Goal: Transaction & Acquisition: Purchase product/service

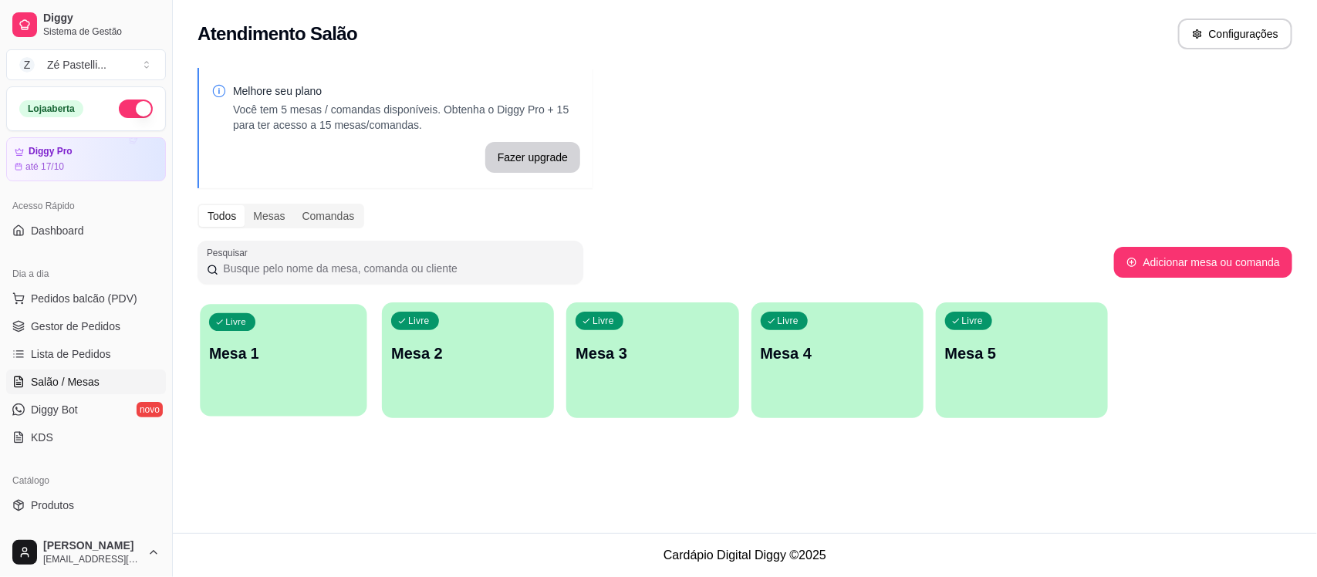
click at [280, 373] on div "Livre Mesa 1" at bounding box center [283, 351] width 167 height 94
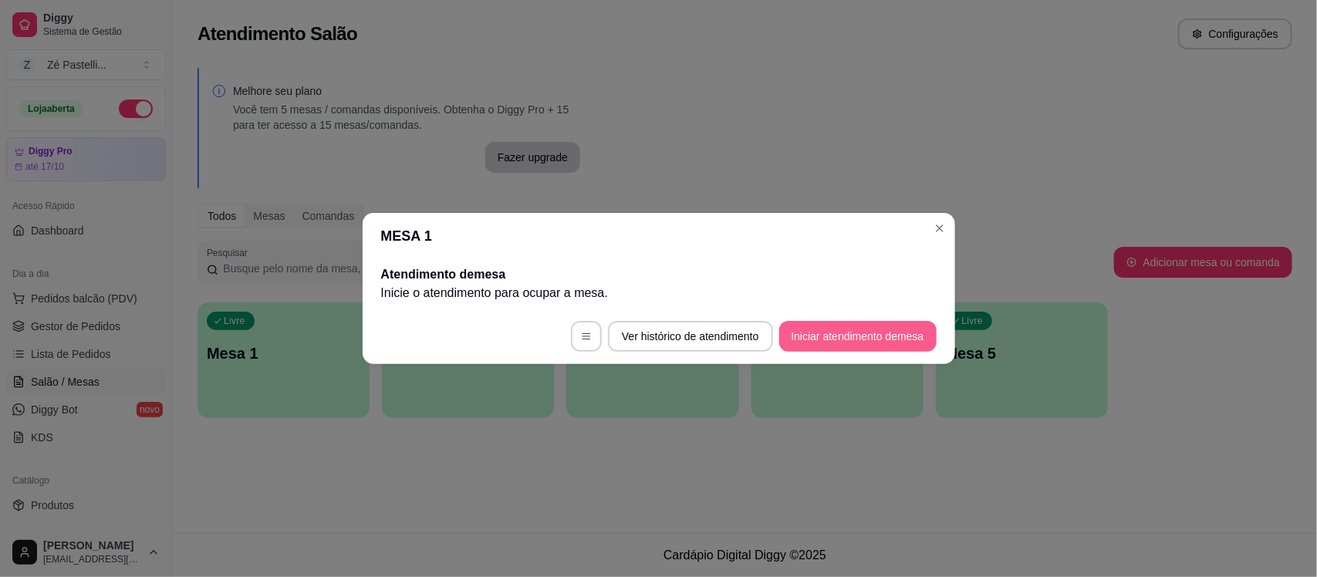
click at [801, 329] on button "Iniciar atendimento de mesa" at bounding box center [857, 336] width 157 height 31
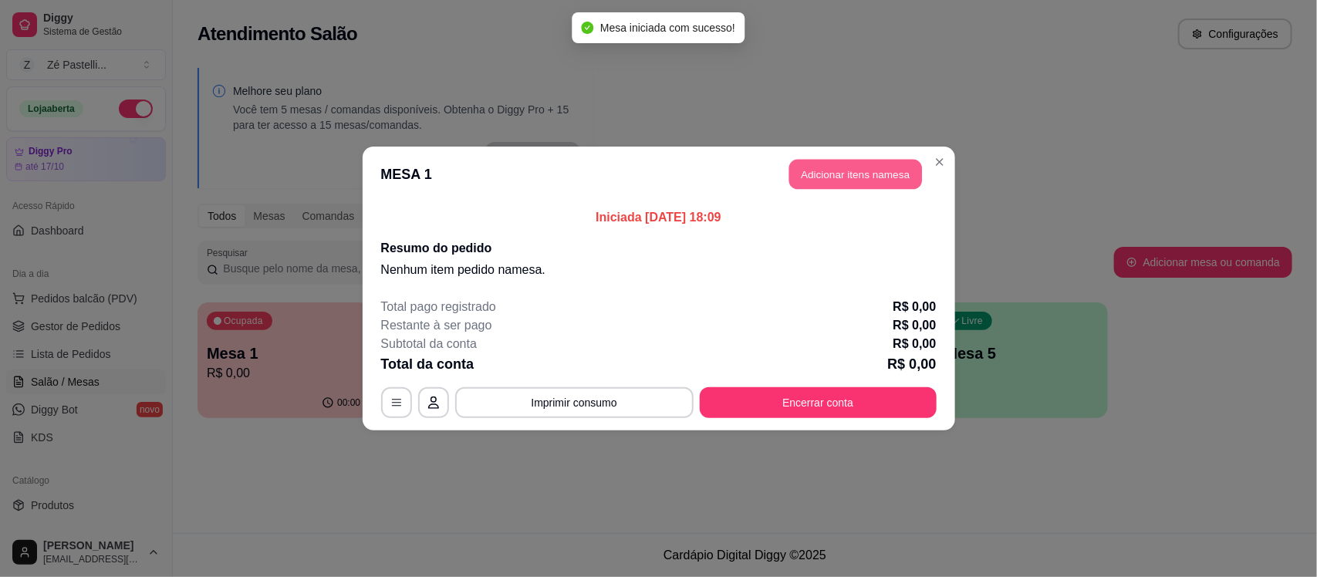
click at [810, 164] on button "Adicionar itens na mesa" at bounding box center [855, 175] width 133 height 30
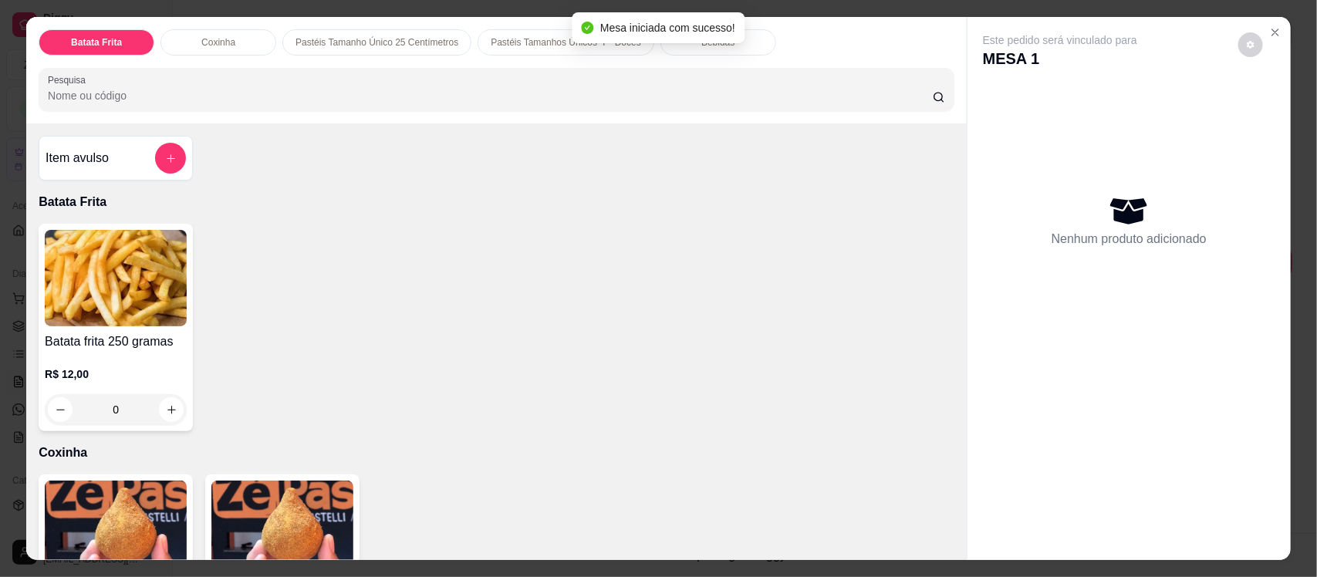
click at [461, 90] on input "Pesquisa" at bounding box center [490, 95] width 885 height 15
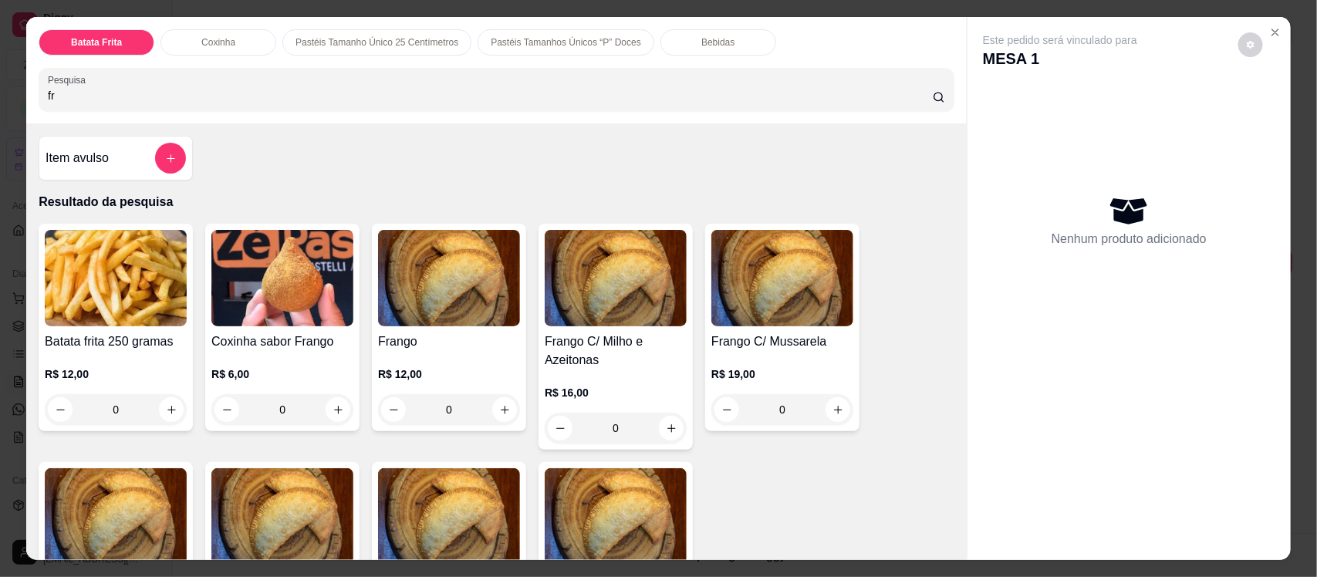
type input "fr"
click at [474, 255] on img at bounding box center [449, 278] width 142 height 96
click at [430, 290] on img at bounding box center [449, 278] width 142 height 96
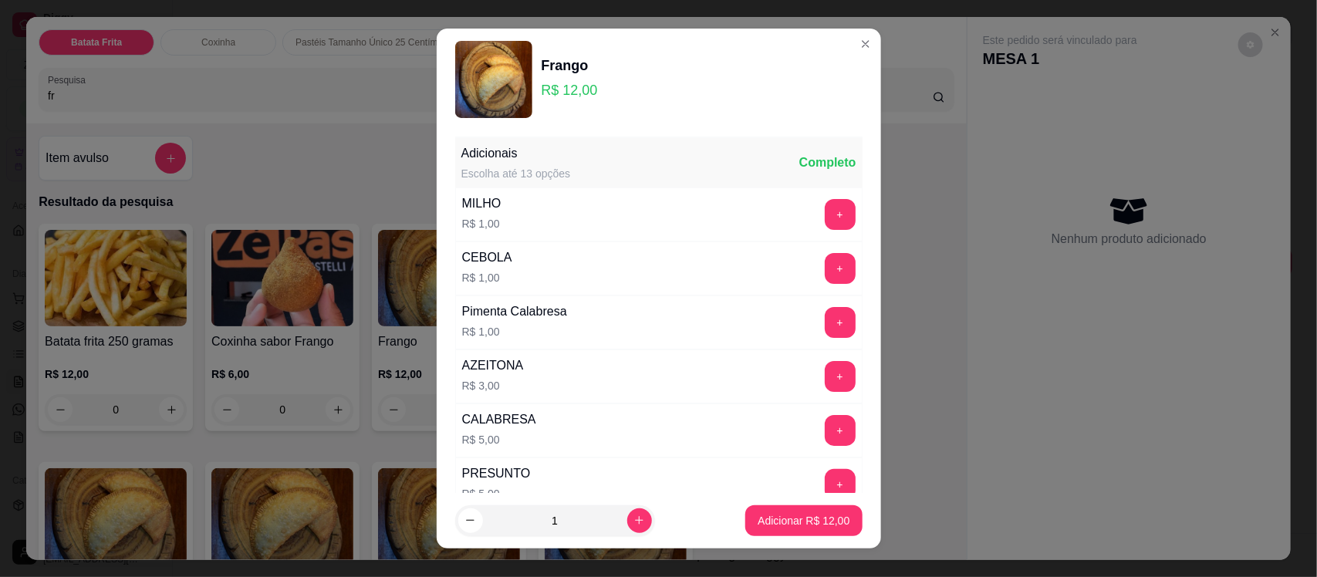
click at [777, 498] on footer "1 Adicionar R$ 12,00" at bounding box center [659, 521] width 444 height 56
click at [757, 534] on button "Adicionar R$ 12,00" at bounding box center [803, 520] width 113 height 30
type input "1"
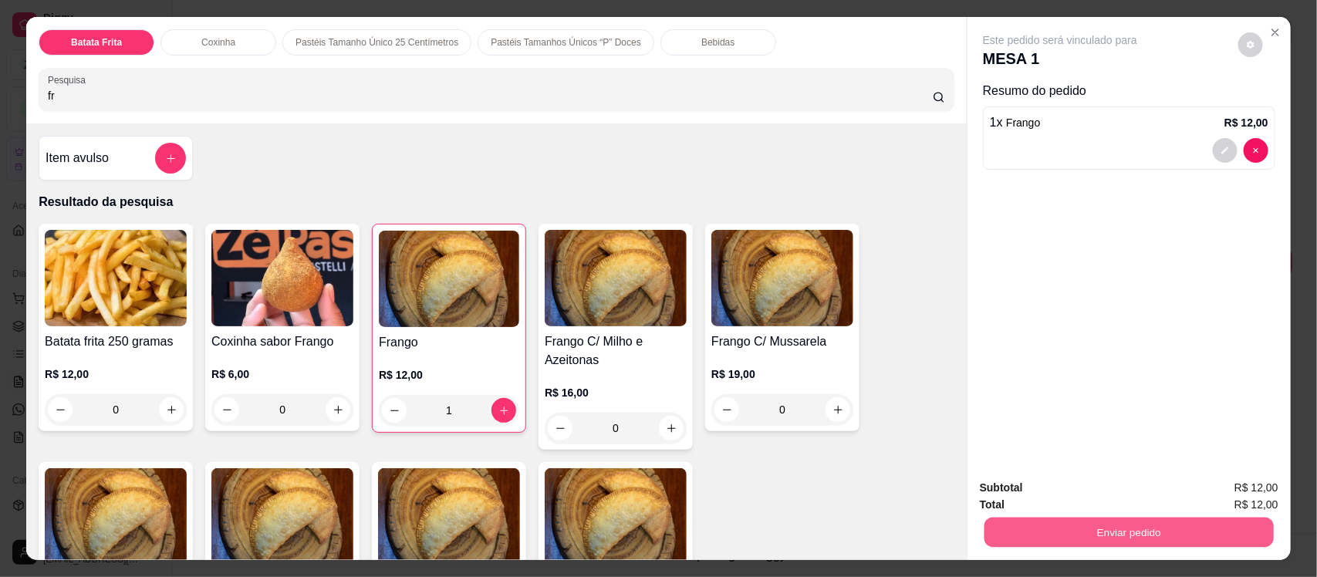
click at [1069, 541] on button "Enviar pedido" at bounding box center [1128, 532] width 289 height 30
click at [1022, 499] on button "Não registrar e enviar pedido" at bounding box center [1077, 494] width 160 height 29
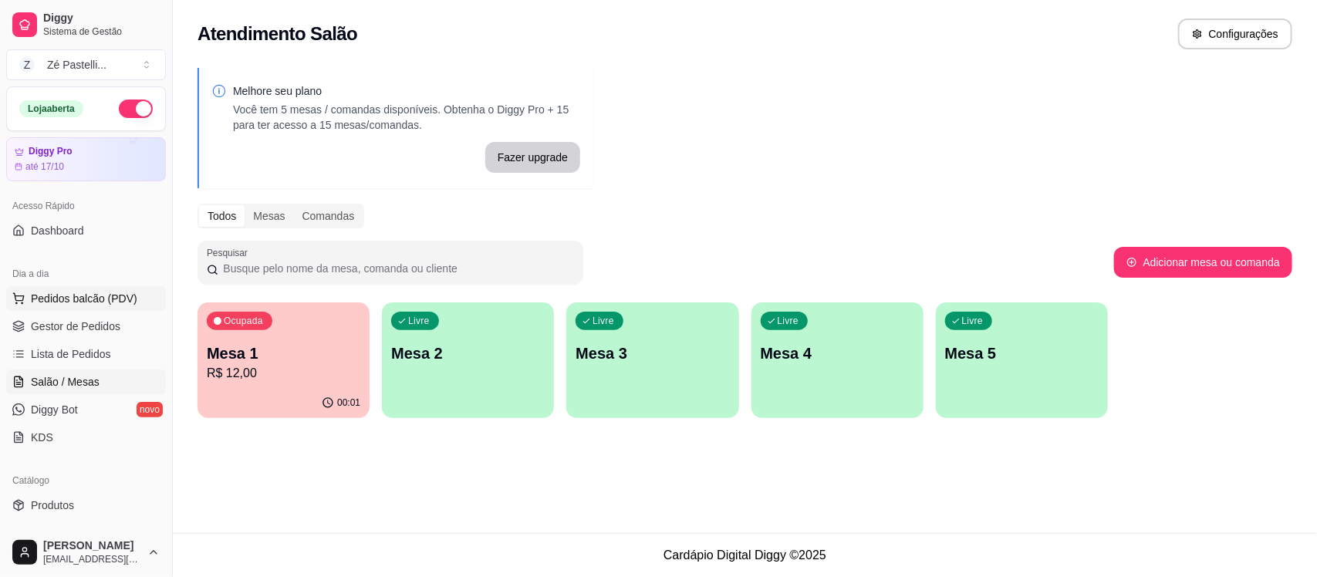
click at [113, 297] on span "Pedidos balcão (PDV)" at bounding box center [84, 298] width 106 height 15
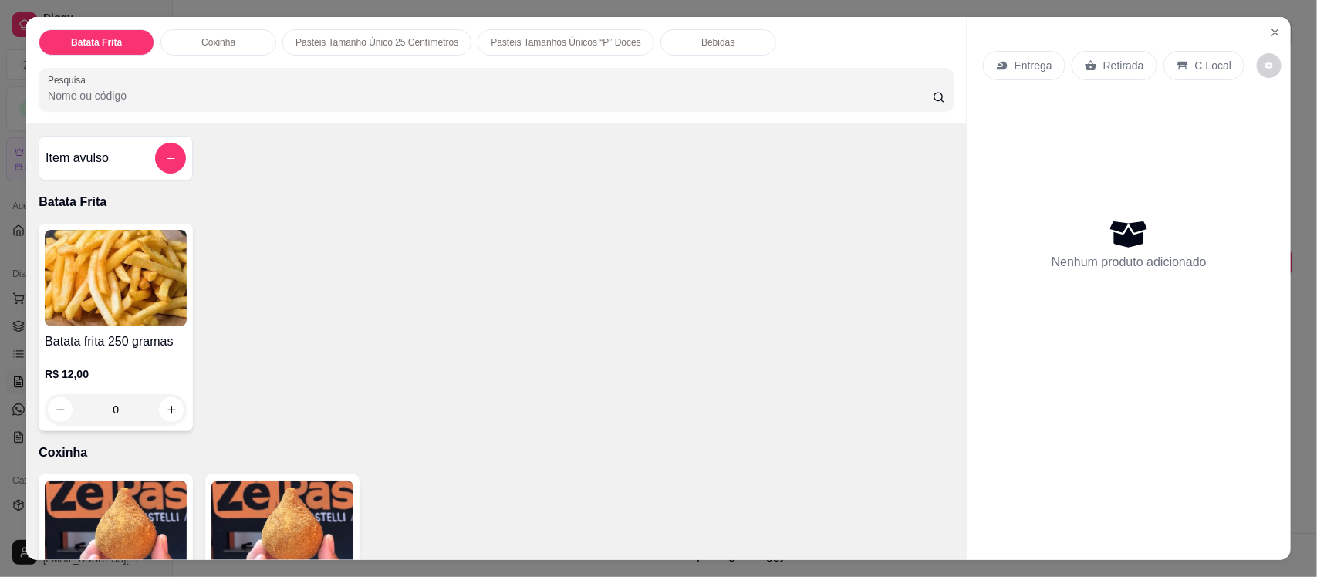
click at [267, 535] on img at bounding box center [282, 529] width 142 height 96
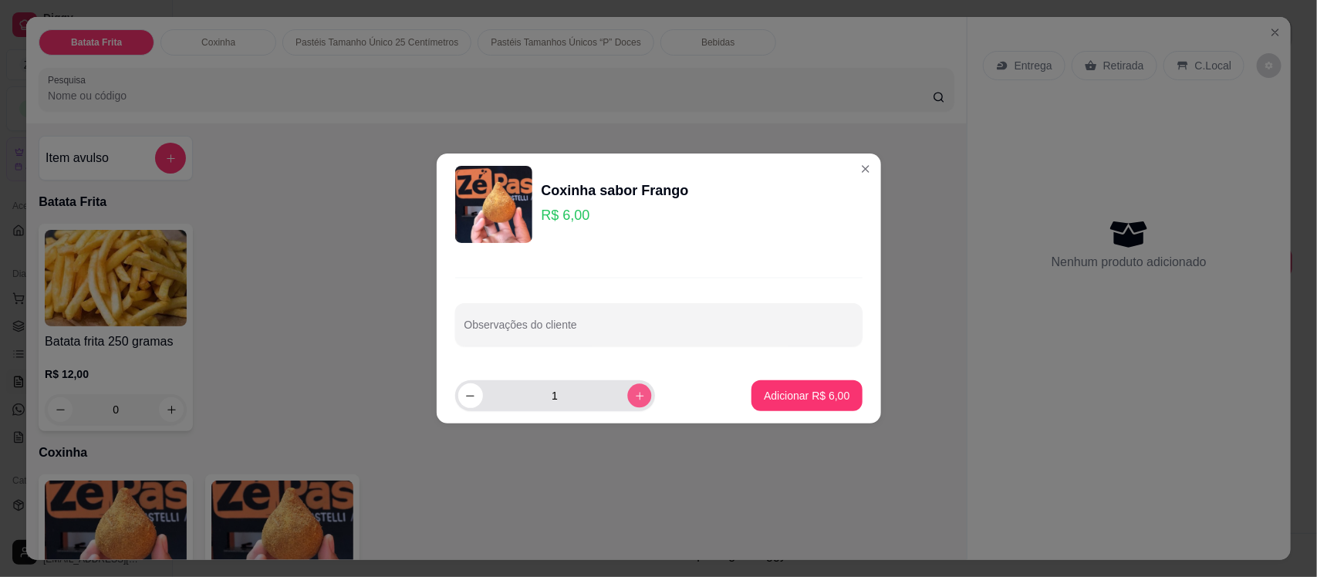
click at [633, 401] on icon "increase-product-quantity" at bounding box center [639, 396] width 12 height 12
type input "2"
click at [788, 401] on p "Adicionar R$ 12,00" at bounding box center [803, 395] width 89 height 15
type input "2"
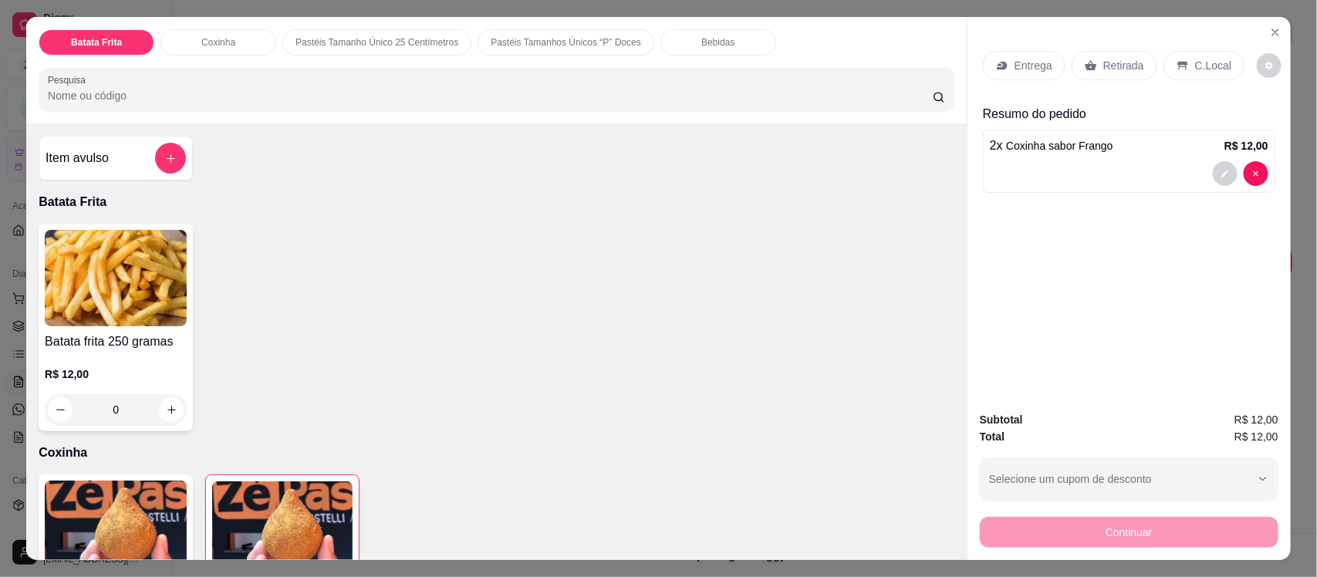
click at [1117, 79] on div "Retirada" at bounding box center [1114, 65] width 86 height 29
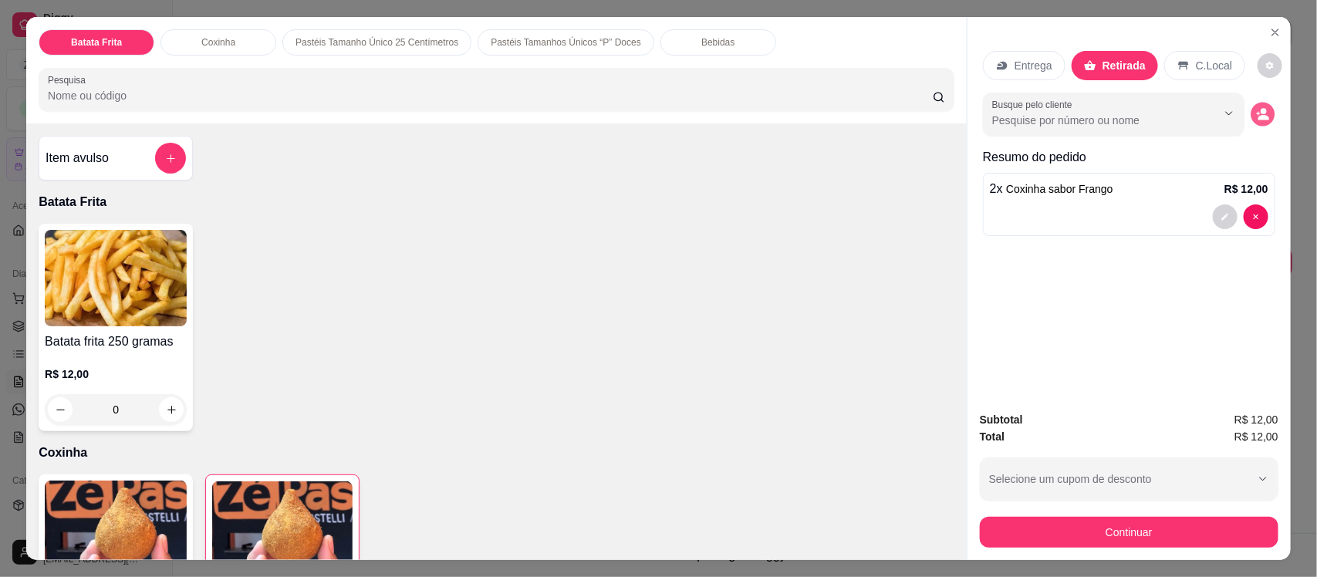
click at [1259, 117] on icon "decrease-product-quantity" at bounding box center [1263, 118] width 11 height 5
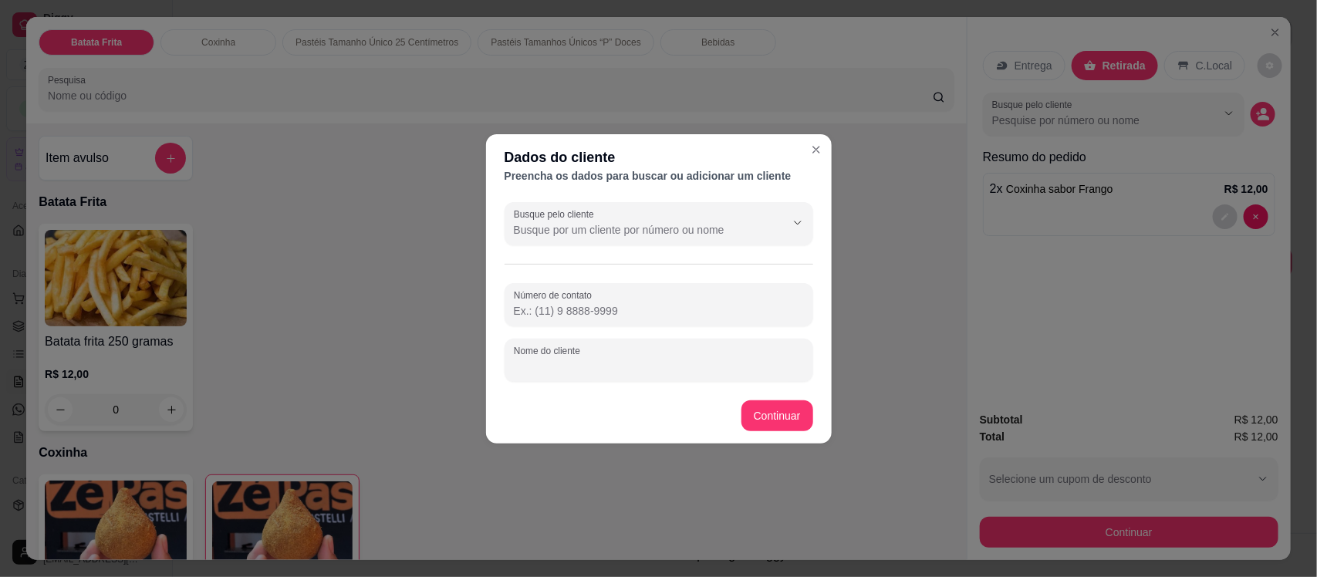
click at [642, 366] on input "Nome do cliente" at bounding box center [659, 366] width 290 height 15
type input "rozilene"
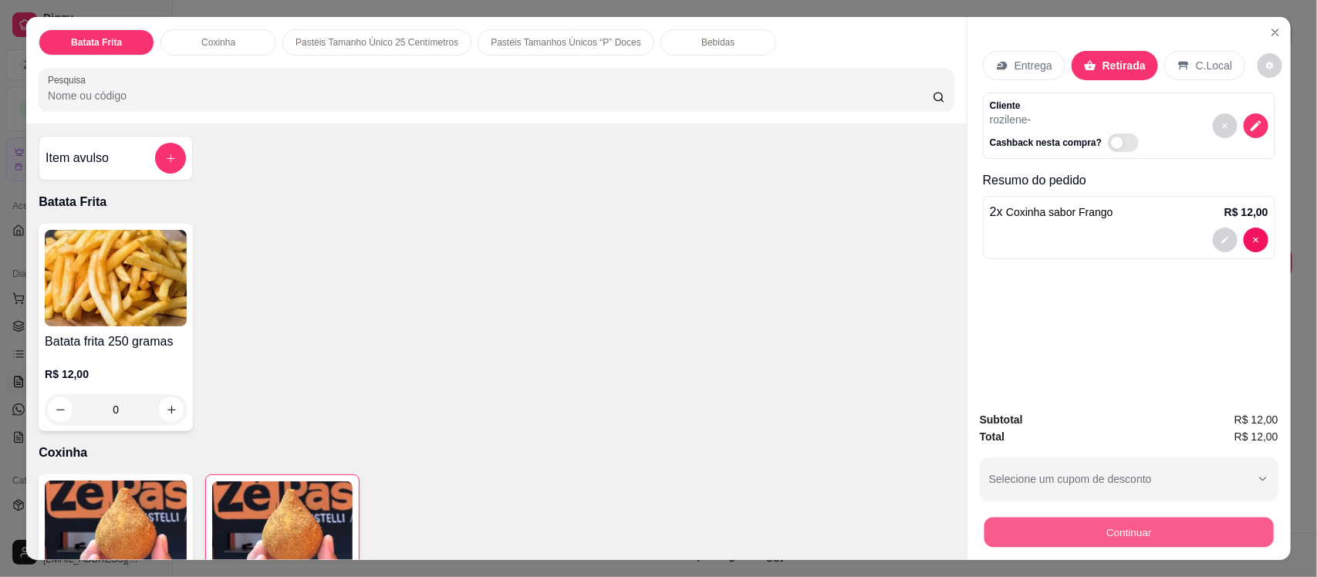
click at [1026, 529] on button "Continuar" at bounding box center [1128, 532] width 289 height 30
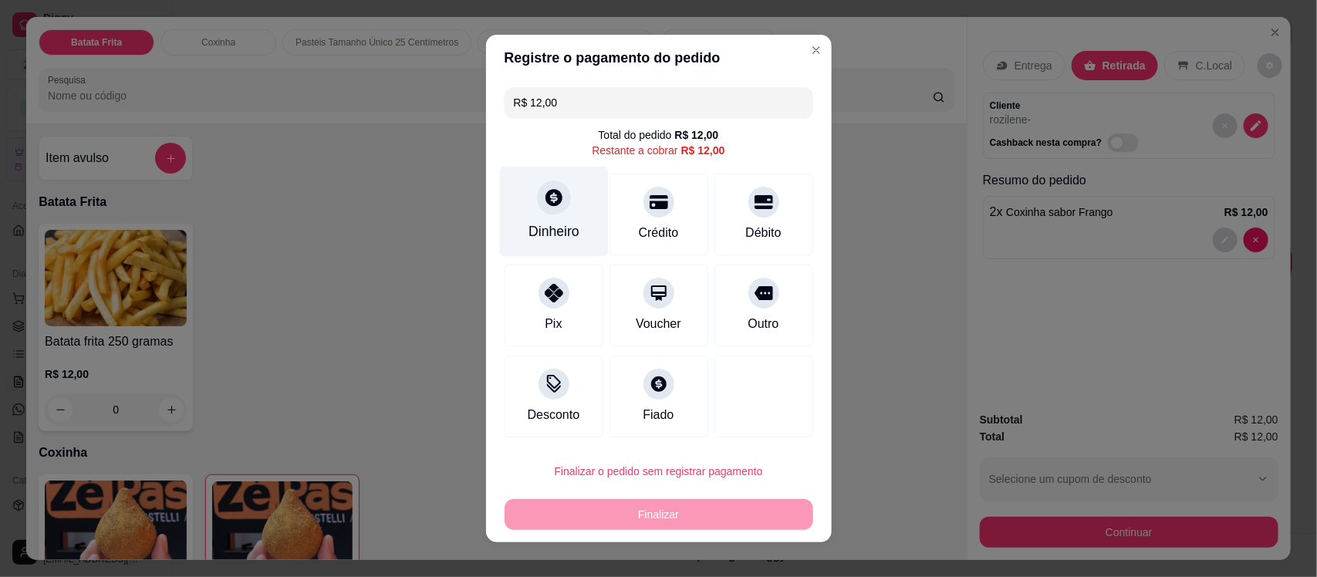
click at [557, 206] on div at bounding box center [554, 198] width 34 height 34
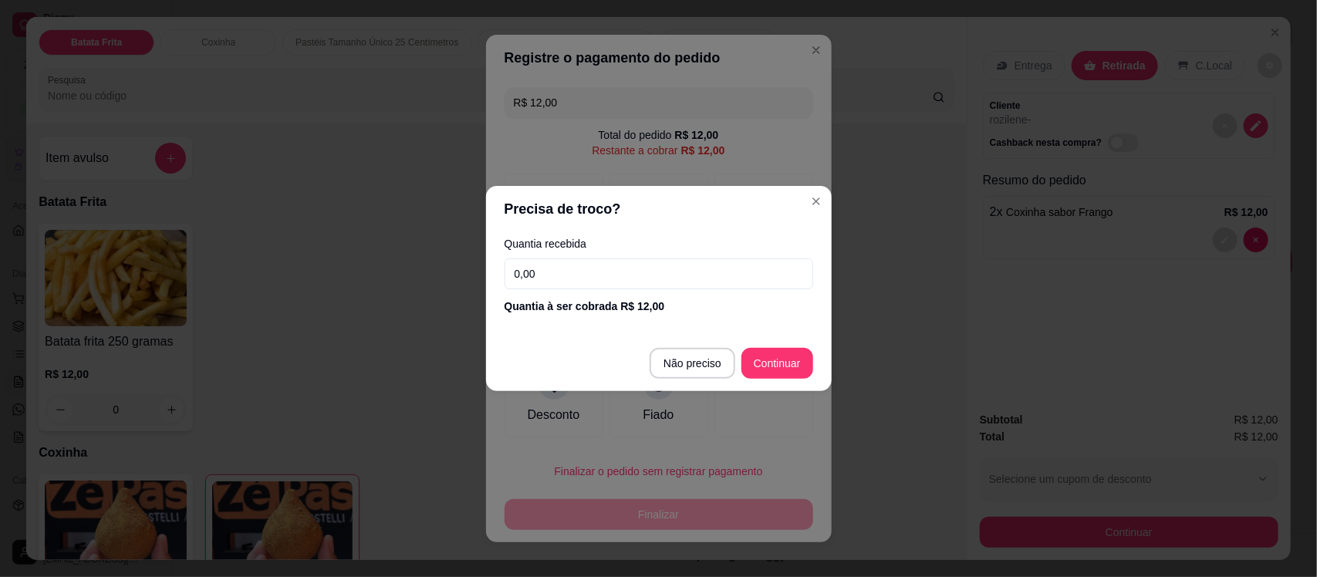
click at [565, 266] on input "0,00" at bounding box center [658, 273] width 309 height 31
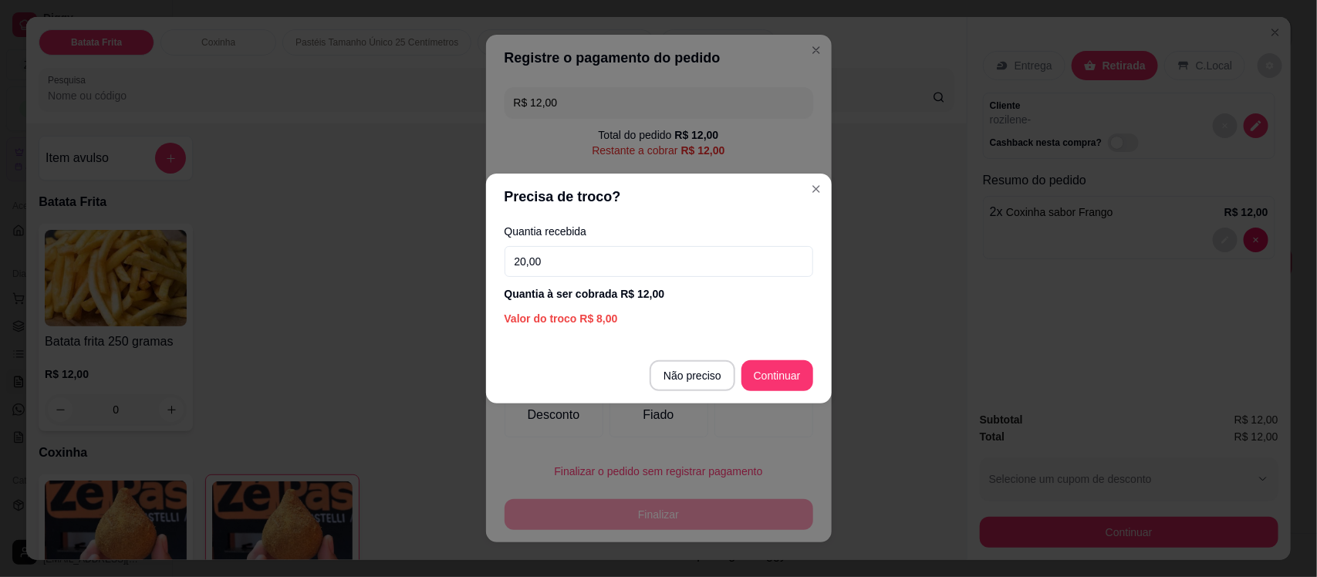
type input "20,00"
type input "R$ 0,00"
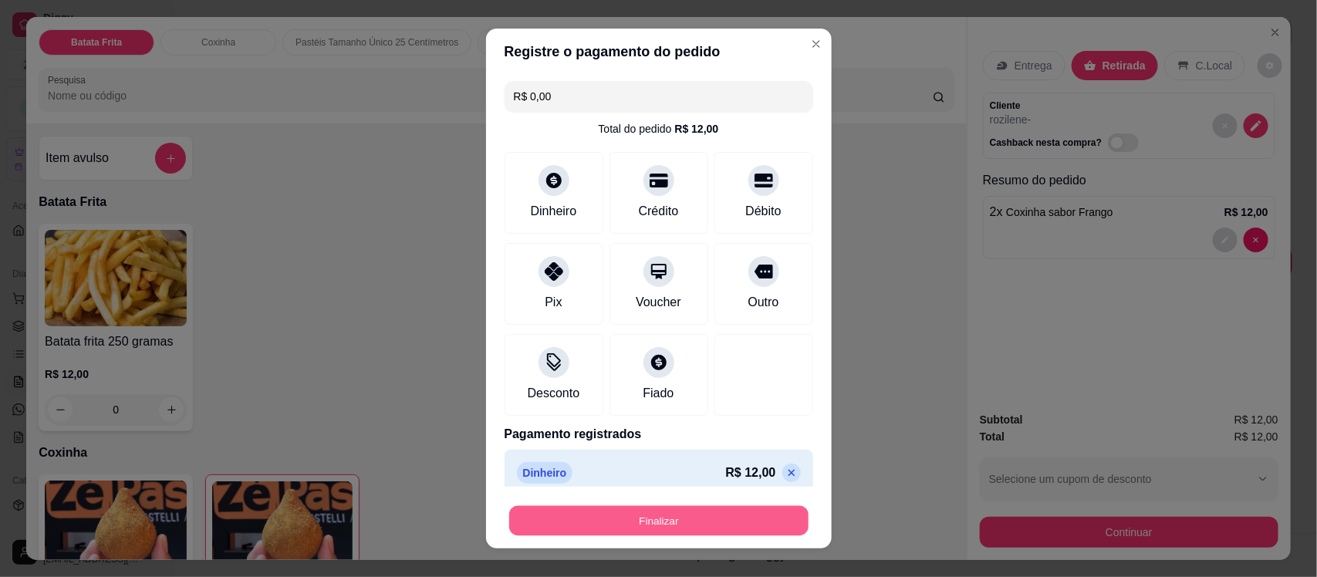
click at [653, 522] on button "Finalizar" at bounding box center [658, 520] width 299 height 30
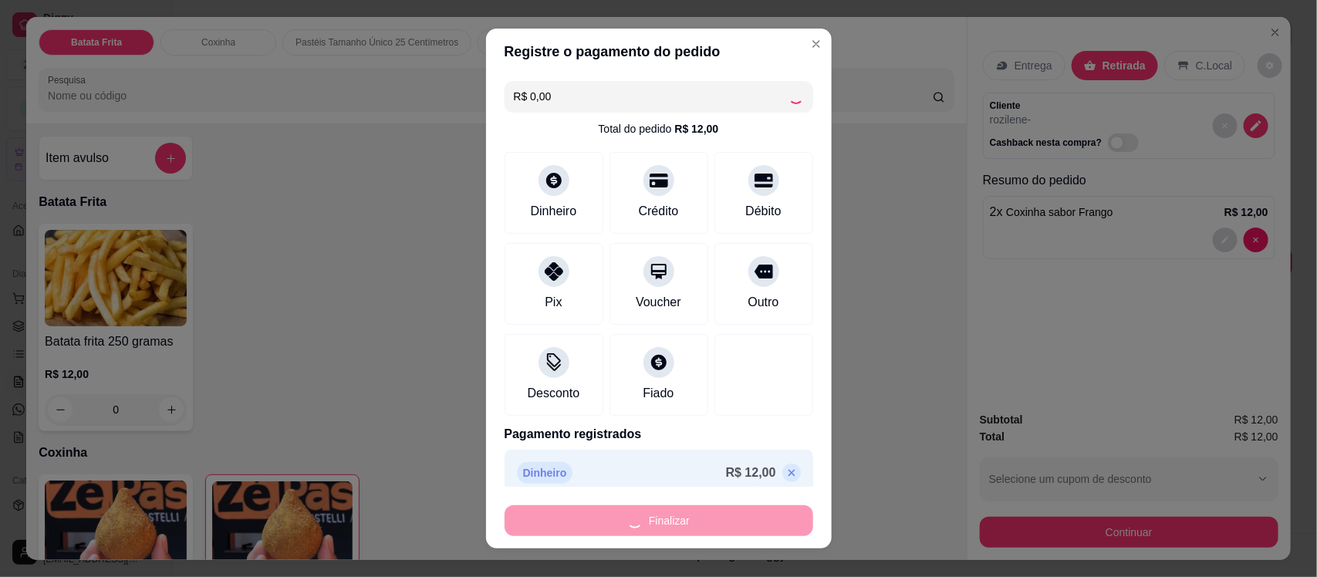
type input "0"
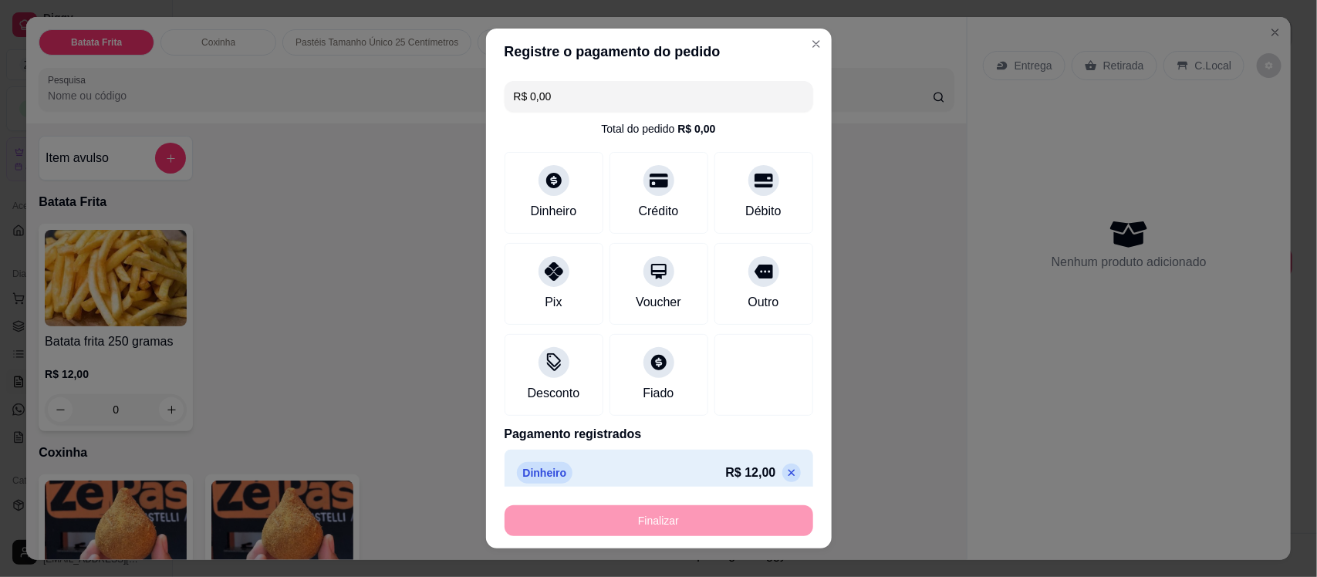
type input "-R$ 12,00"
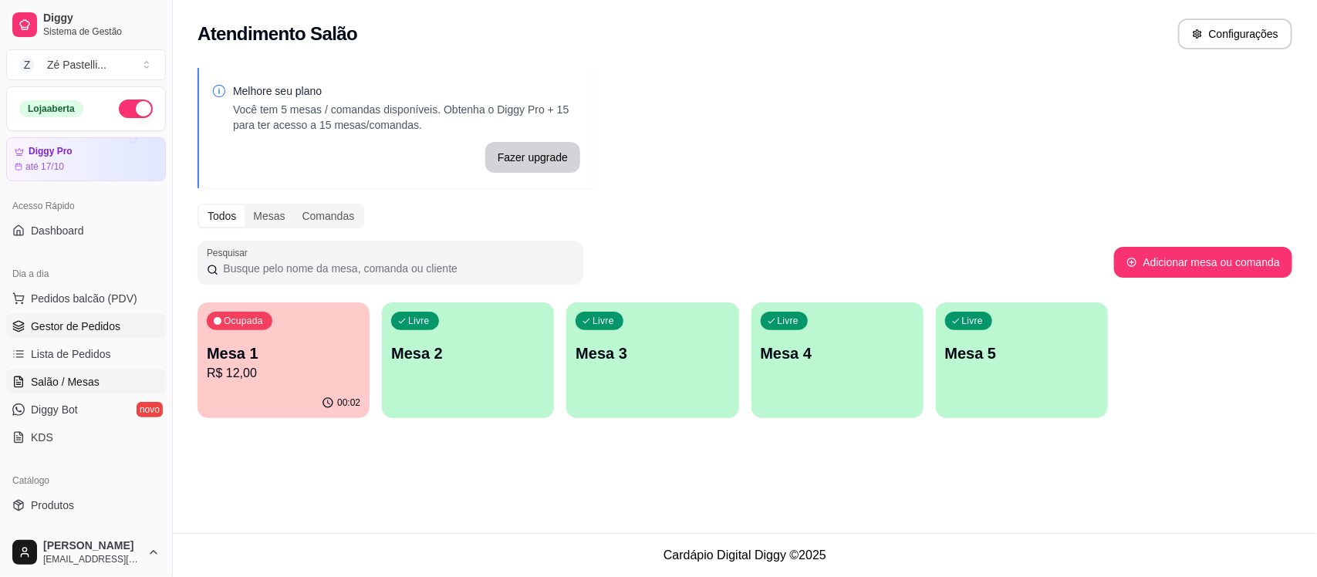
click at [105, 322] on span "Gestor de Pedidos" at bounding box center [75, 326] width 89 height 15
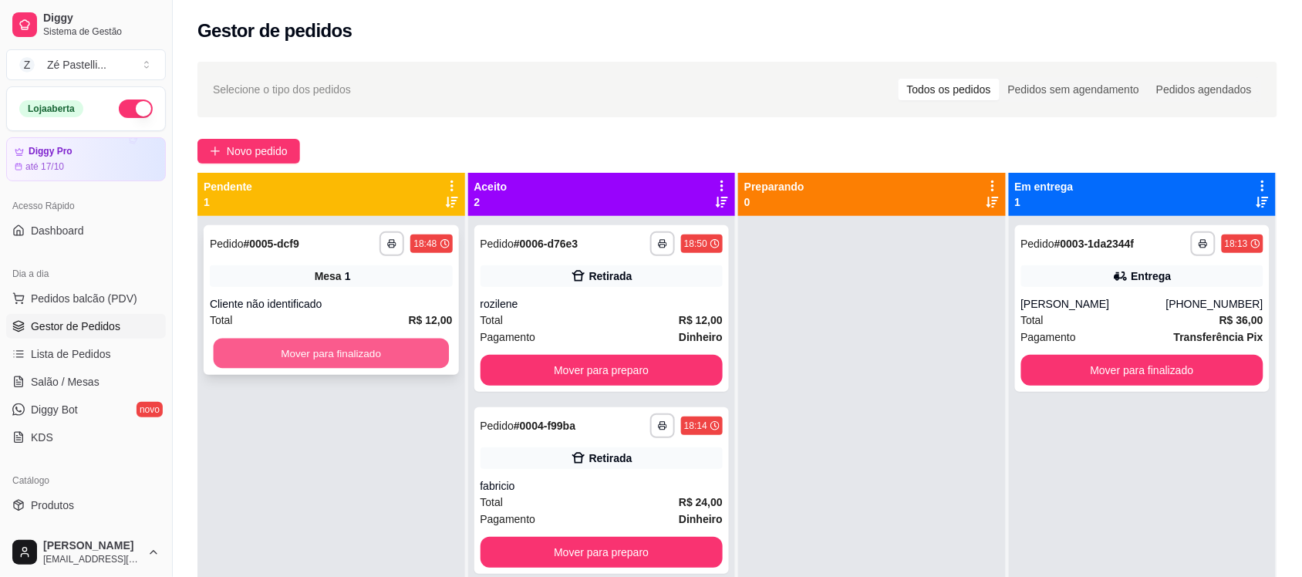
click at [332, 340] on button "Mover para finalizado" at bounding box center [331, 354] width 235 height 30
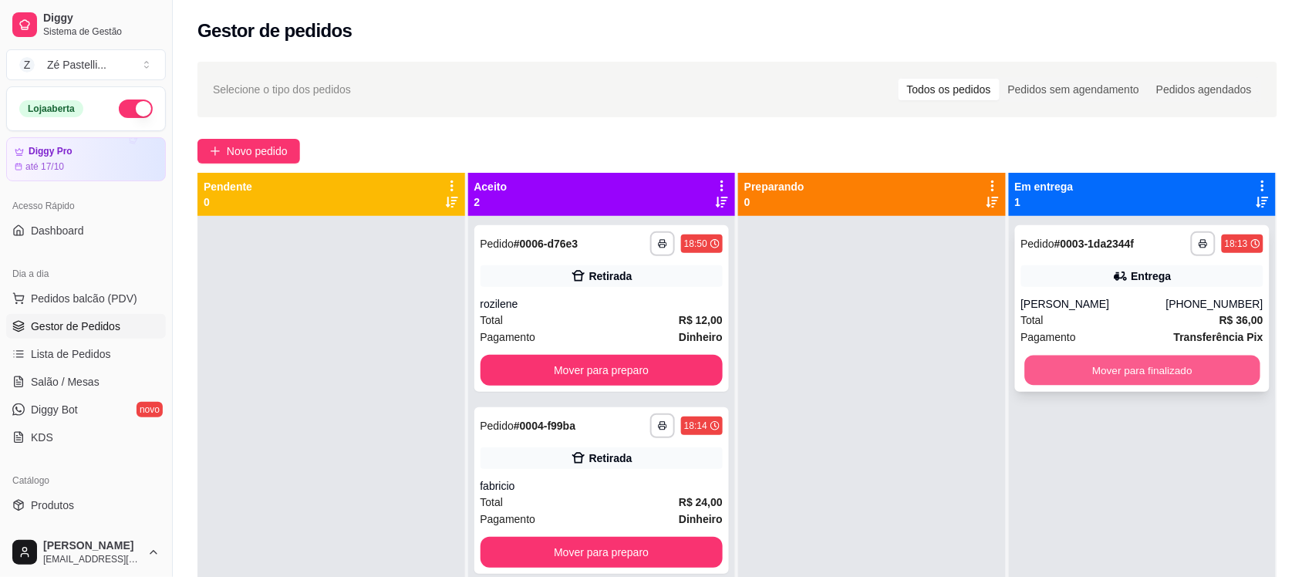
click at [1054, 376] on button "Mover para finalizado" at bounding box center [1141, 371] width 235 height 30
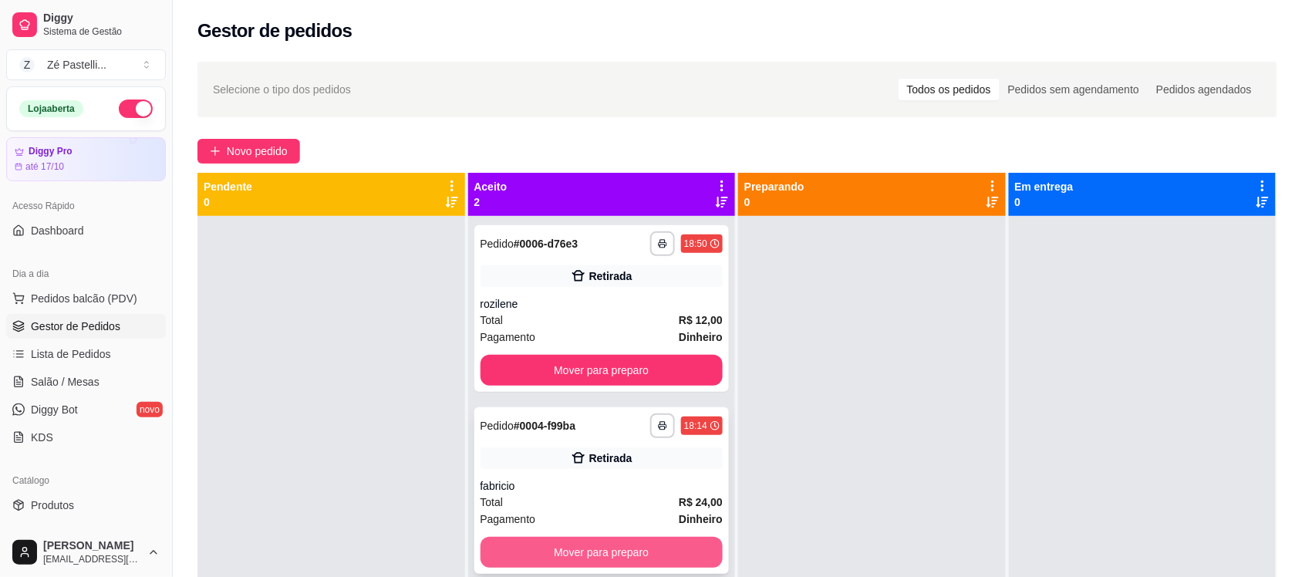
click at [680, 548] on button "Mover para preparo" at bounding box center [602, 552] width 243 height 31
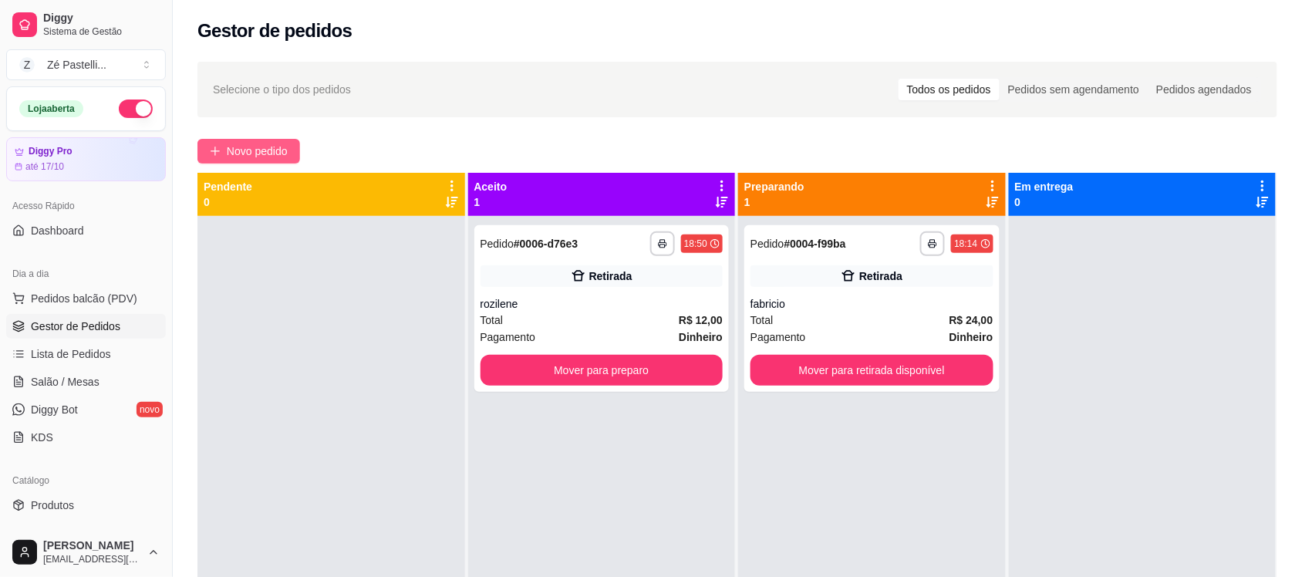
click at [257, 151] on span "Novo pedido" at bounding box center [257, 151] width 61 height 17
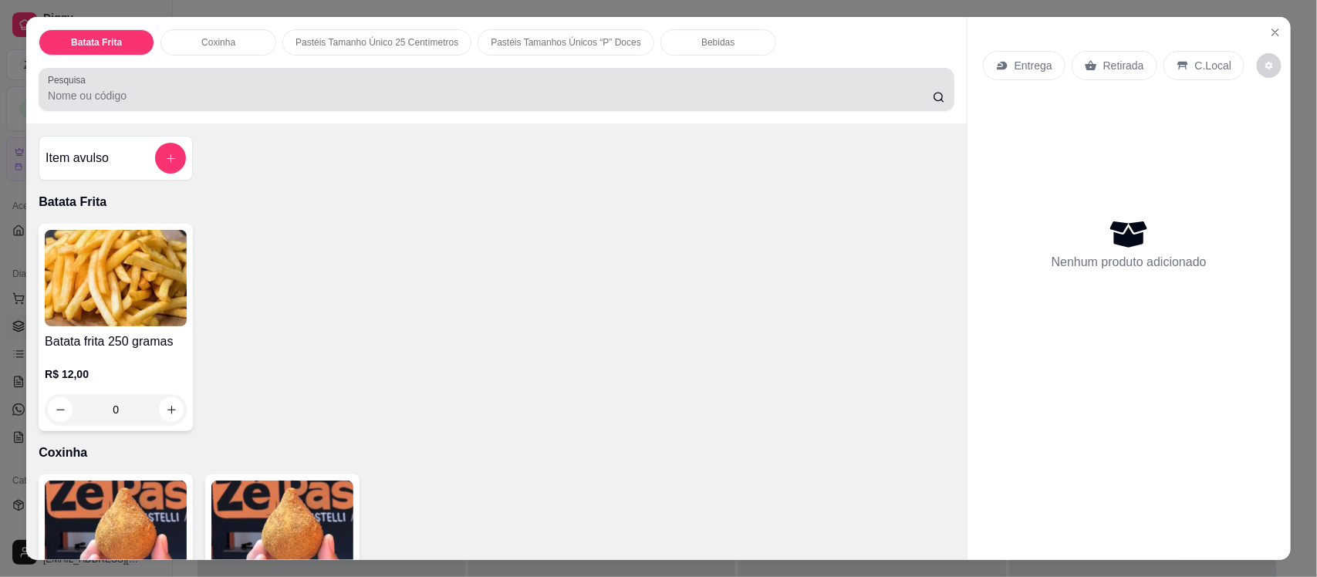
click at [294, 85] on div at bounding box center [496, 89] width 897 height 31
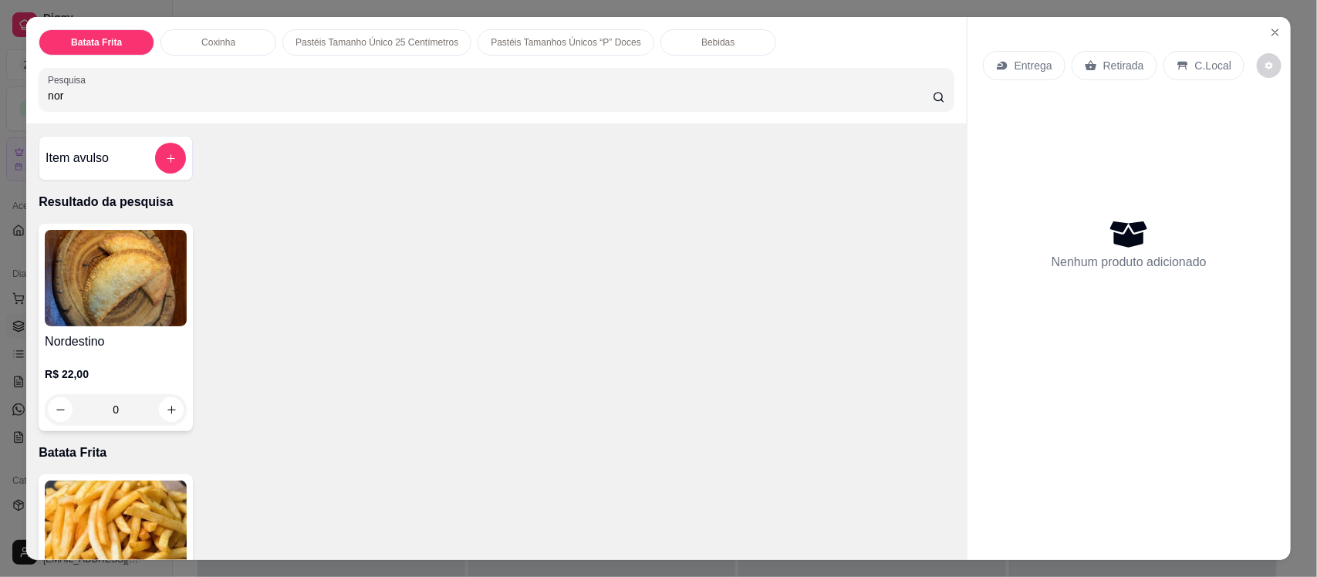
type input "nor"
click at [130, 328] on div "Nordestino R$ 22,00 0" at bounding box center [116, 328] width 154 height 208
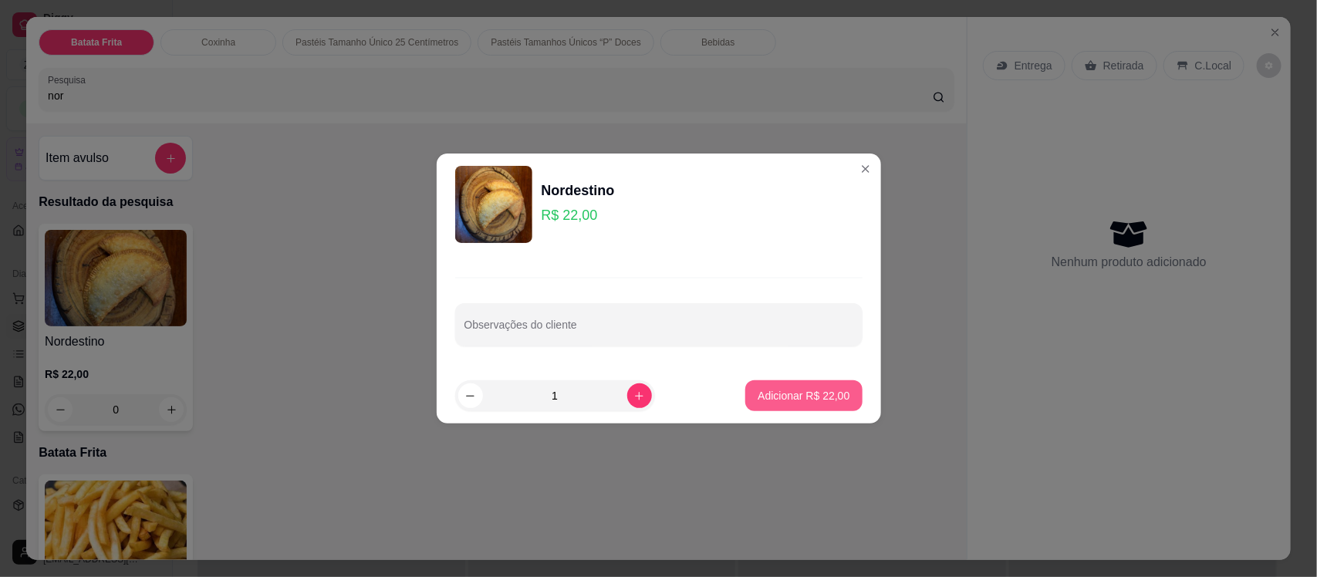
click at [770, 390] on p "Adicionar R$ 22,00" at bounding box center [804, 395] width 92 height 15
type input "1"
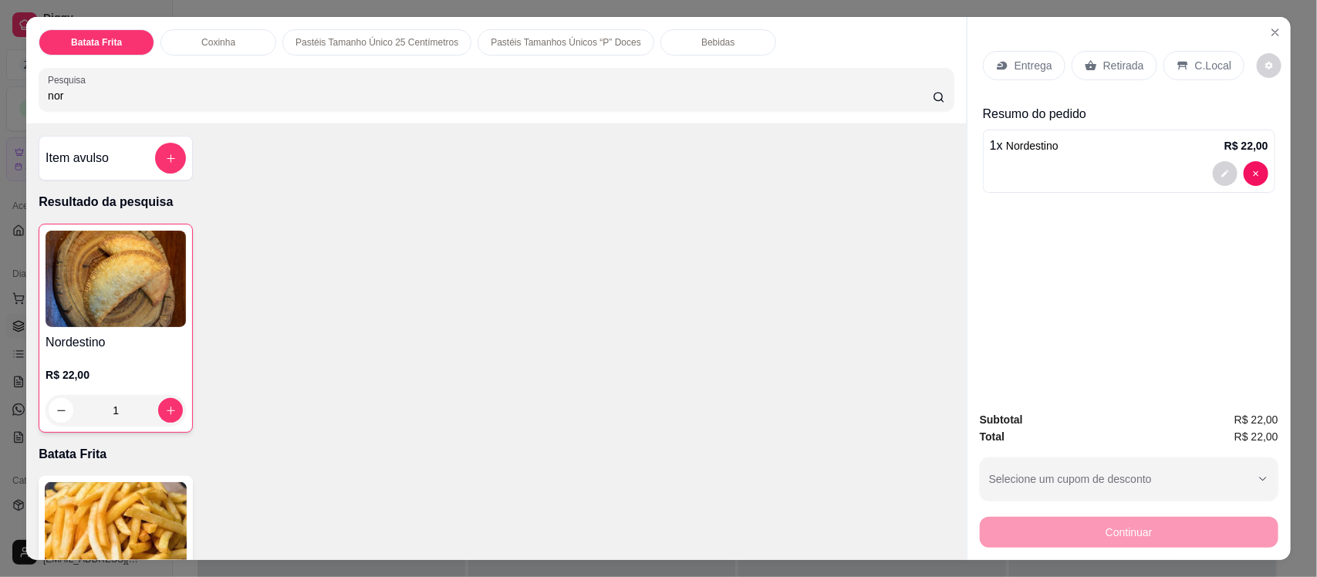
click at [272, 89] on input "nor" at bounding box center [490, 95] width 885 height 15
type input "n"
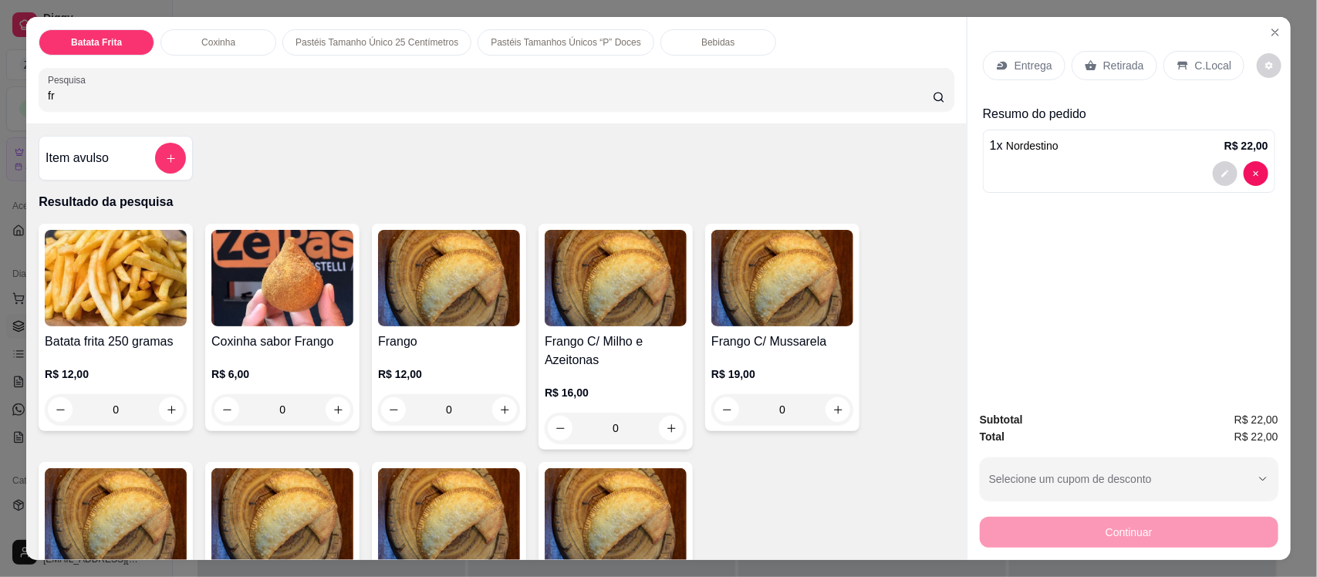
type input "fr"
click at [433, 330] on div "Frango R$ 12,00 0" at bounding box center [449, 328] width 154 height 208
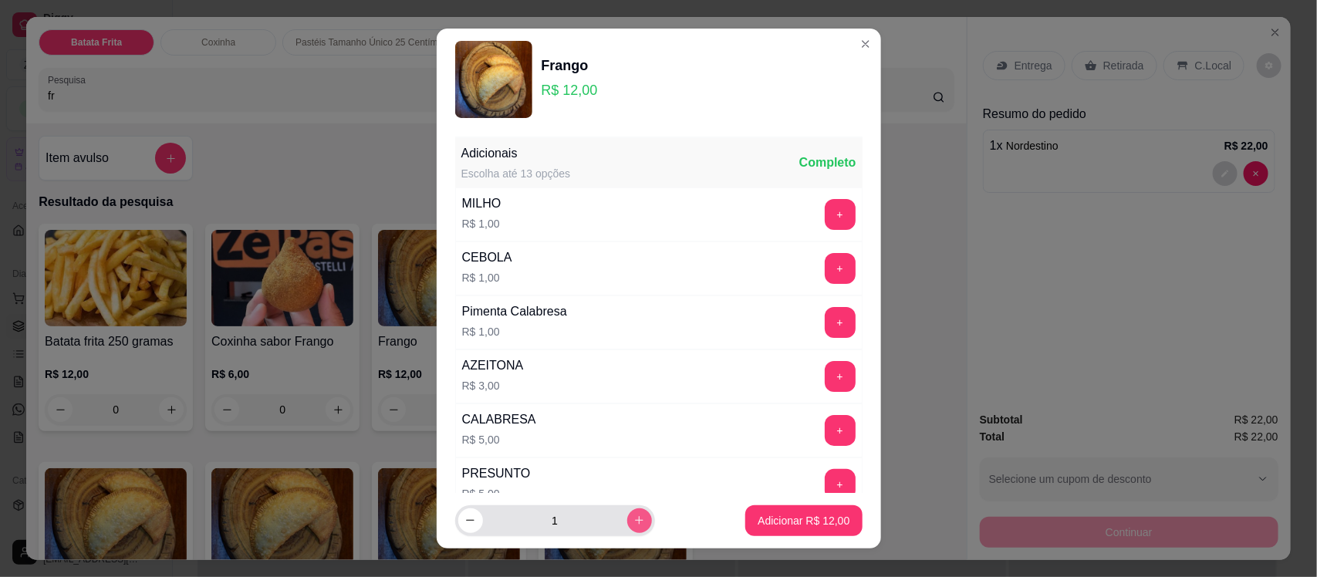
click at [633, 515] on icon "increase-product-quantity" at bounding box center [639, 521] width 12 height 12
type input "2"
click at [759, 521] on p "Adicionar R$ 24,00" at bounding box center [803, 520] width 89 height 15
type input "2"
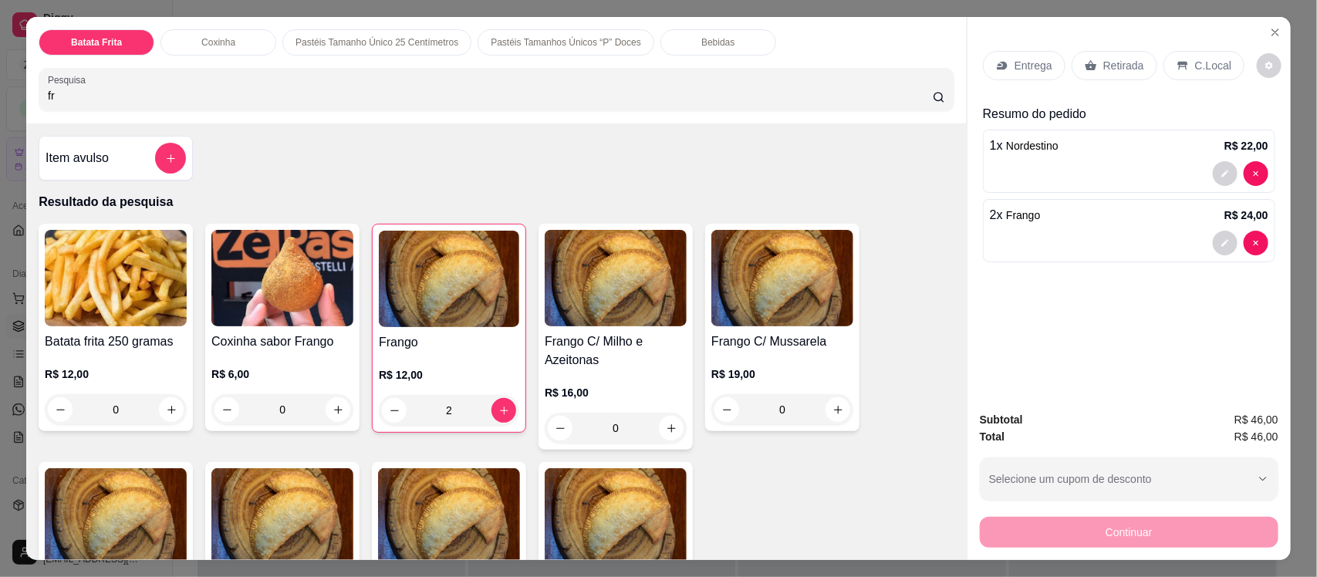
click at [238, 95] on input "fr" at bounding box center [490, 95] width 885 height 15
type input "f"
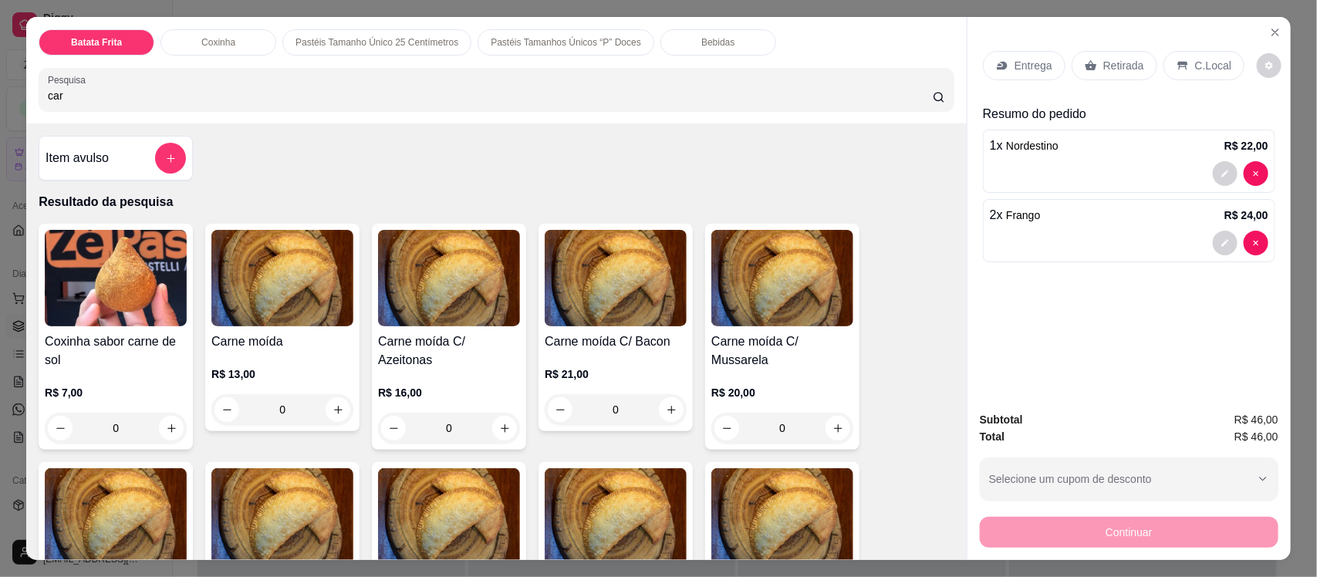
type input "car"
click at [243, 338] on h4 "Carne moída" at bounding box center [282, 341] width 142 height 19
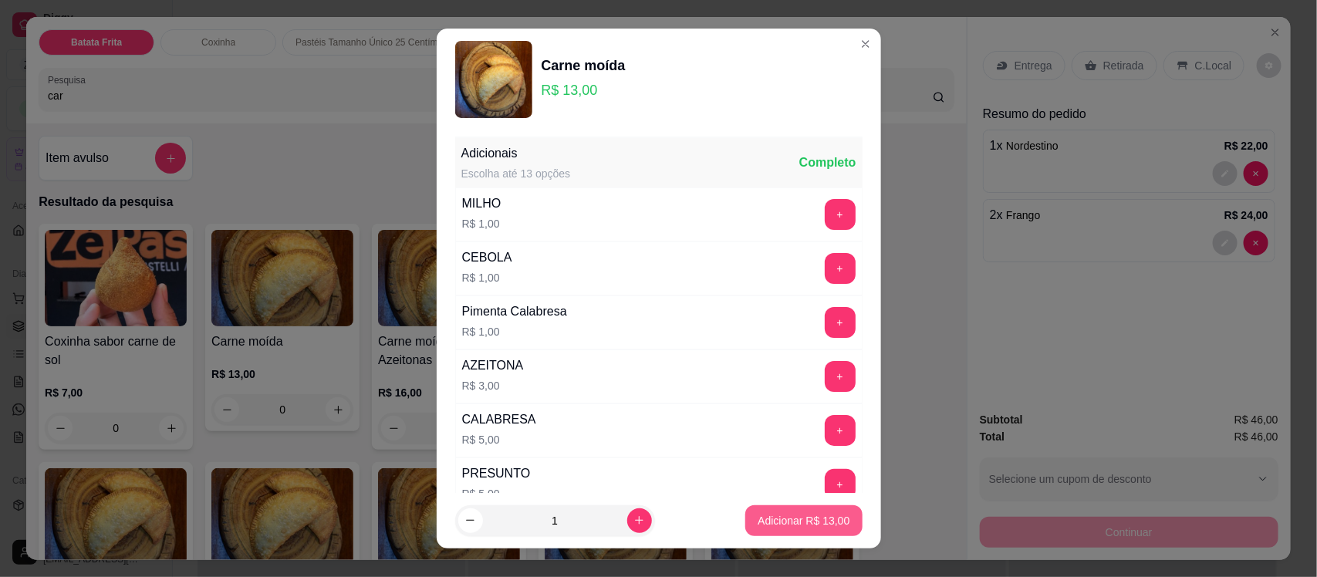
click at [758, 515] on p "Adicionar R$ 13,00" at bounding box center [804, 520] width 92 height 15
type input "1"
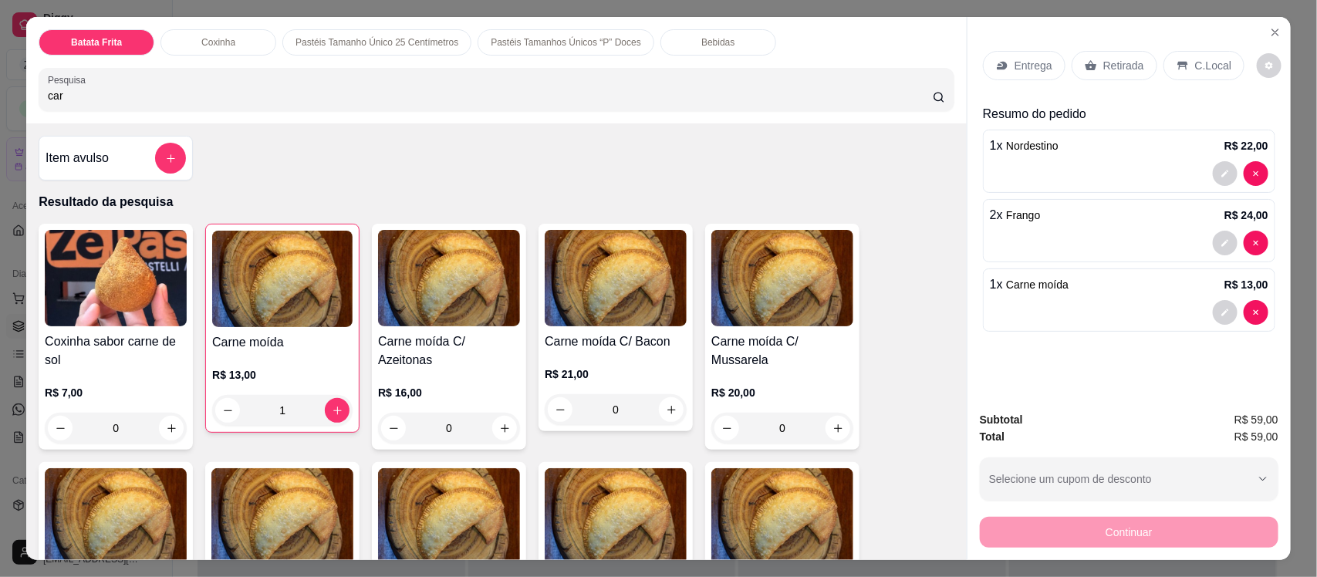
click at [231, 58] on div "Batata Frita Coxinha Pastéis Tamanho Único 25 Centímetros Pastéis Tamanhos Únic…" at bounding box center [496, 70] width 940 height 106
click at [217, 46] on p "Coxinha" at bounding box center [218, 42] width 34 height 12
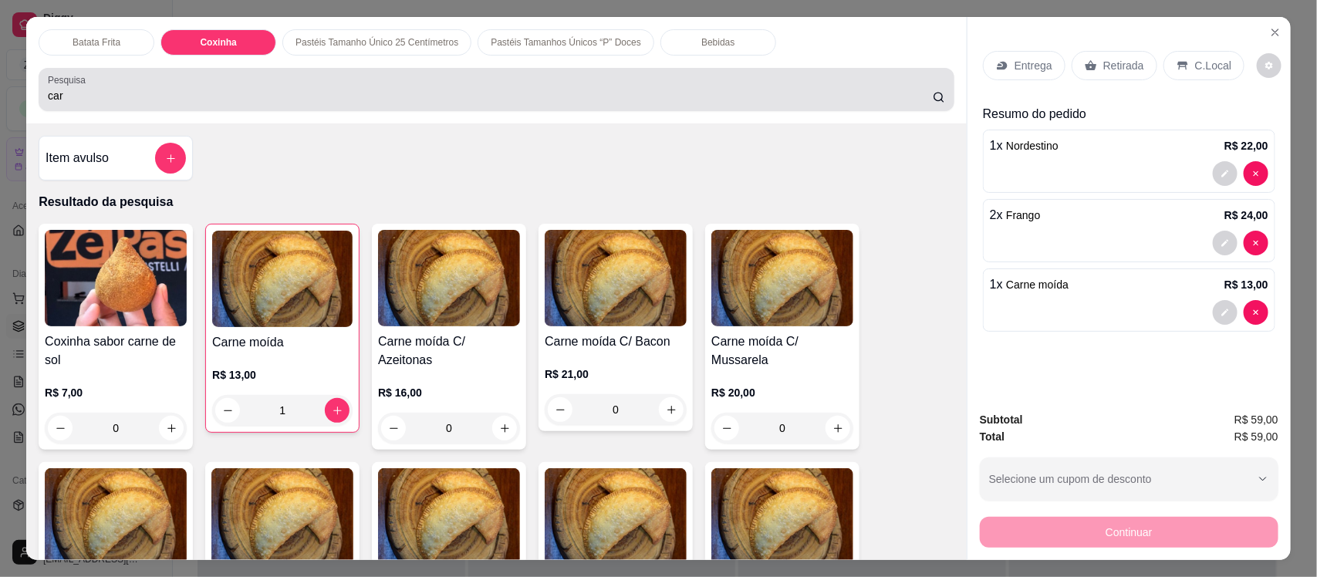
scroll to position [32, 0]
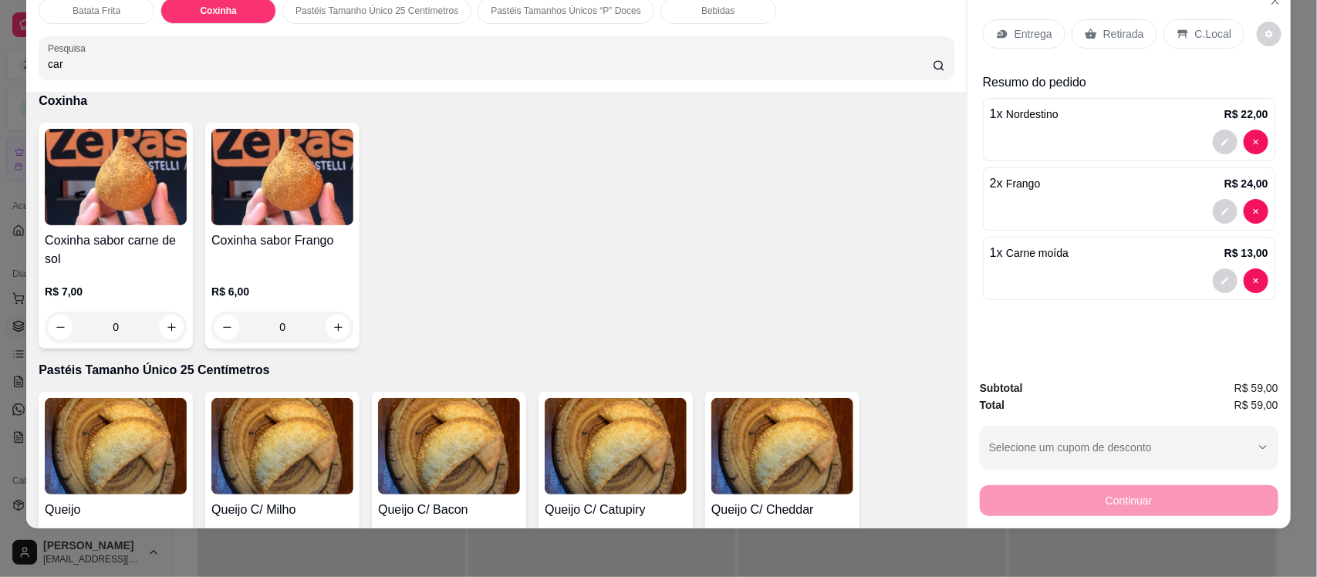
click at [124, 255] on h4 "Coxinha sabor carne de sol" at bounding box center [116, 249] width 142 height 37
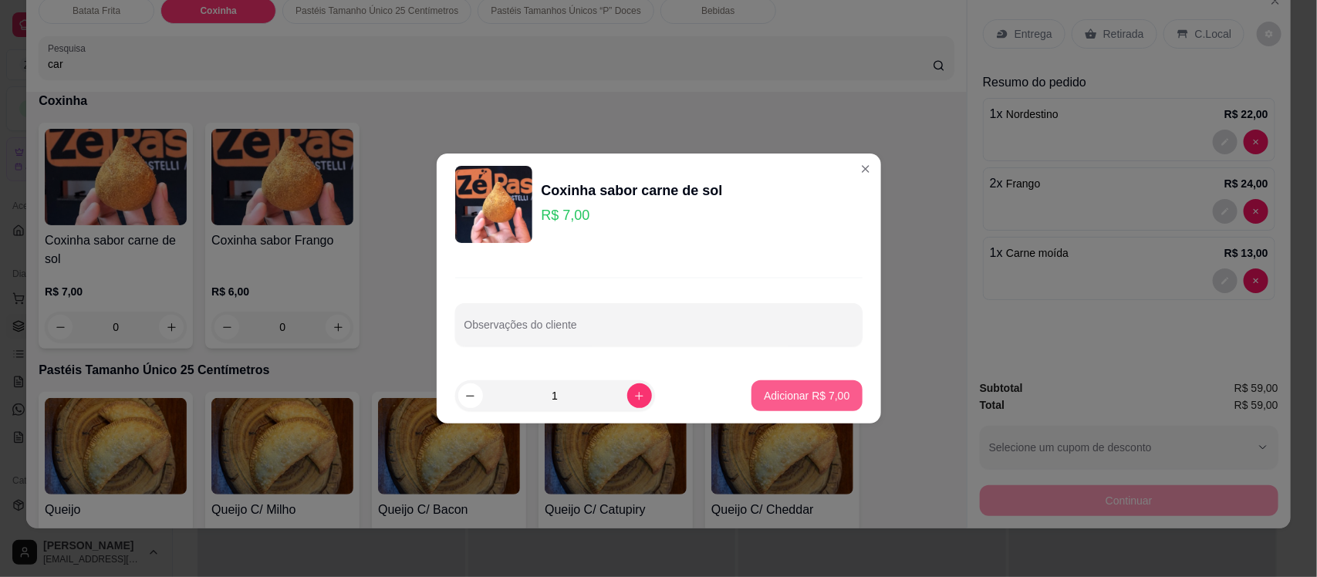
click at [804, 390] on p "Adicionar R$ 7,00" at bounding box center [807, 395] width 86 height 15
type input "1"
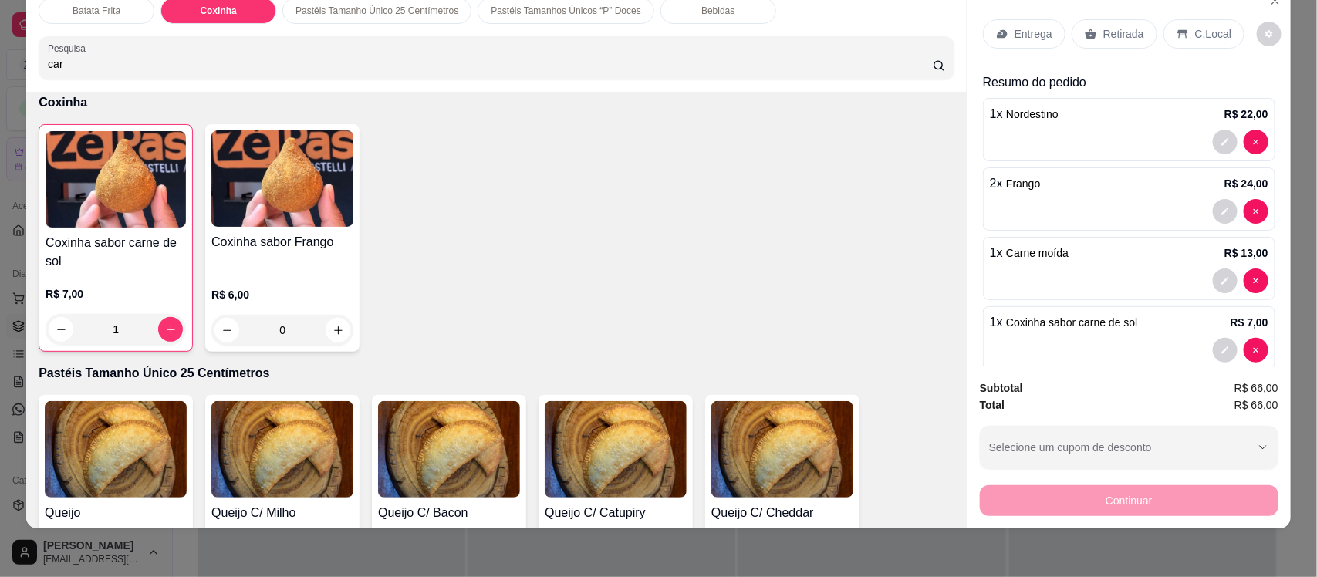
scroll to position [1068, 0]
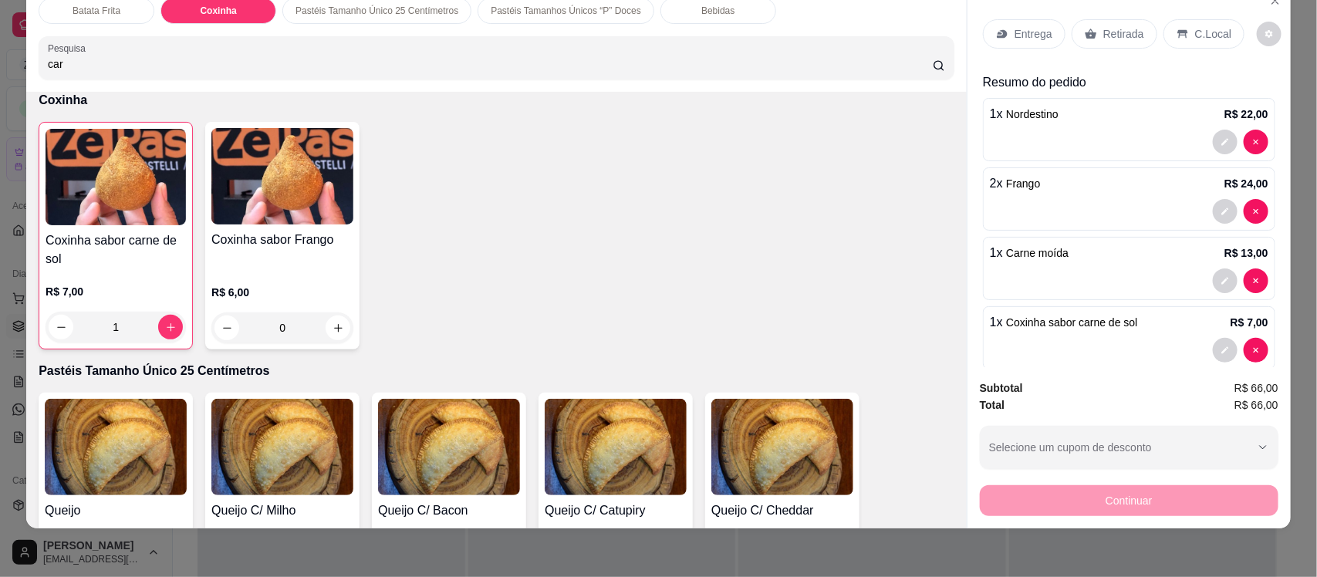
click at [997, 39] on icon at bounding box center [1002, 34] width 12 height 12
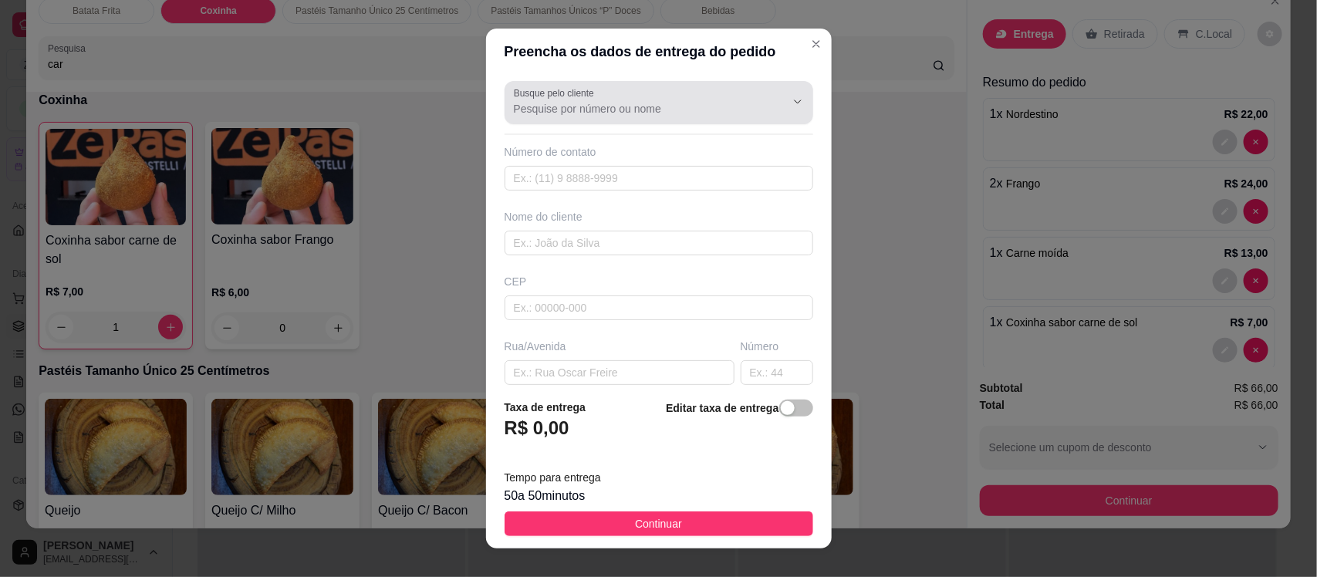
click at [607, 99] on div at bounding box center [659, 102] width 290 height 31
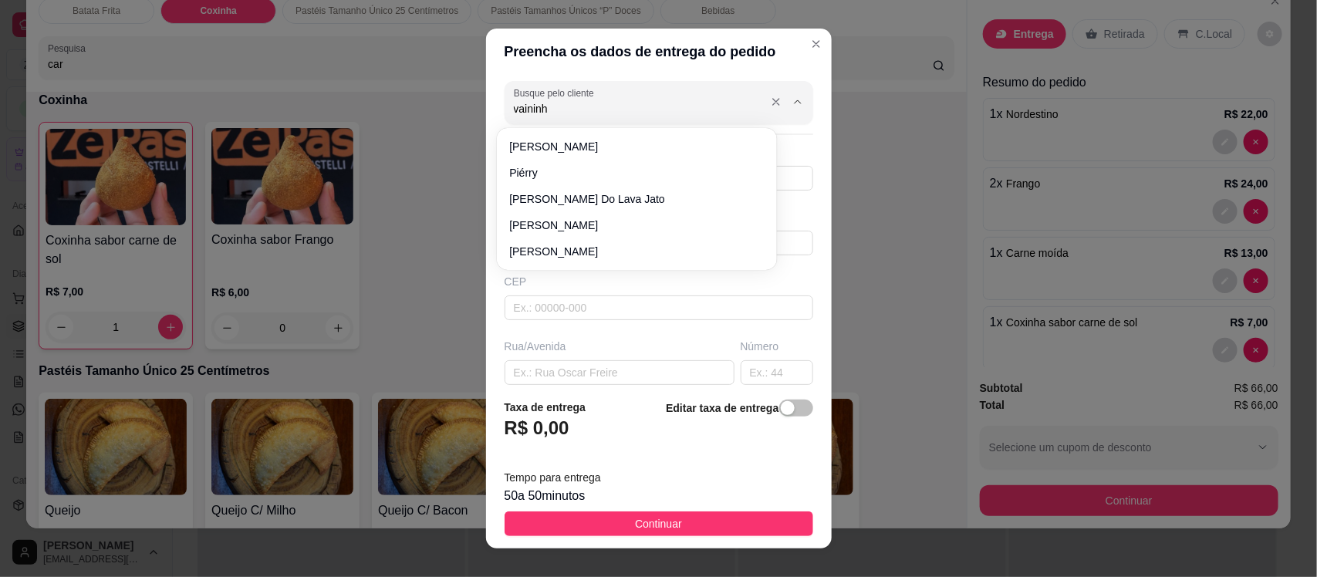
type input "vaininha"
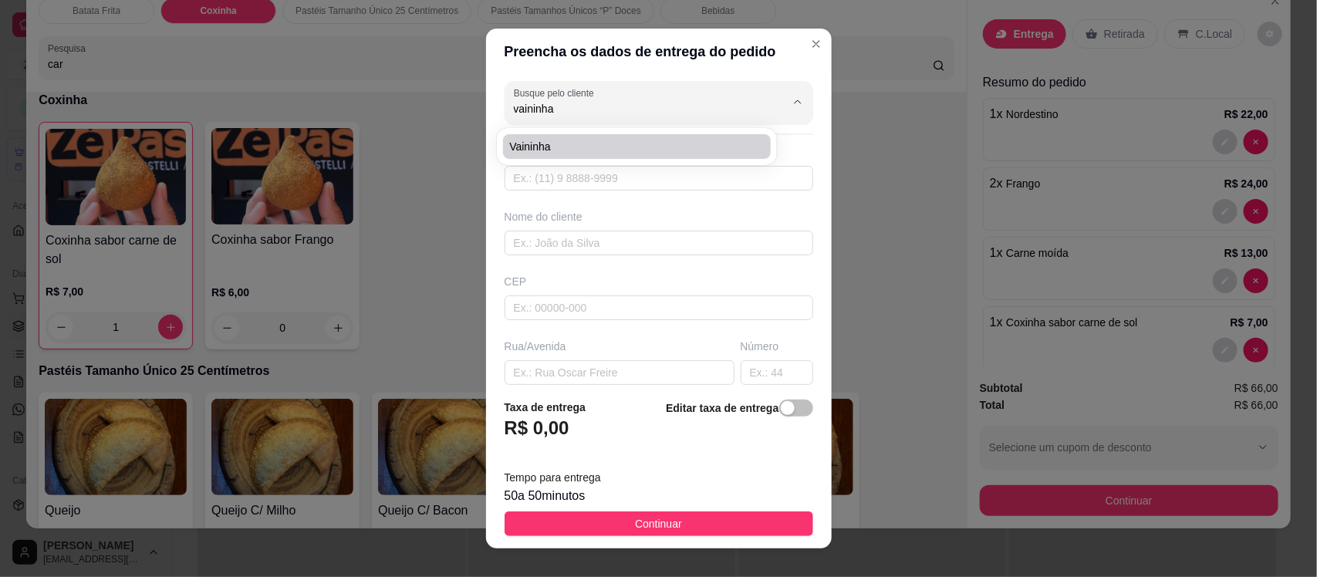
click at [612, 143] on span "vaininha" at bounding box center [629, 146] width 240 height 15
type input "83996098296"
type input "vaininha"
type input "63200000"
type input "355"
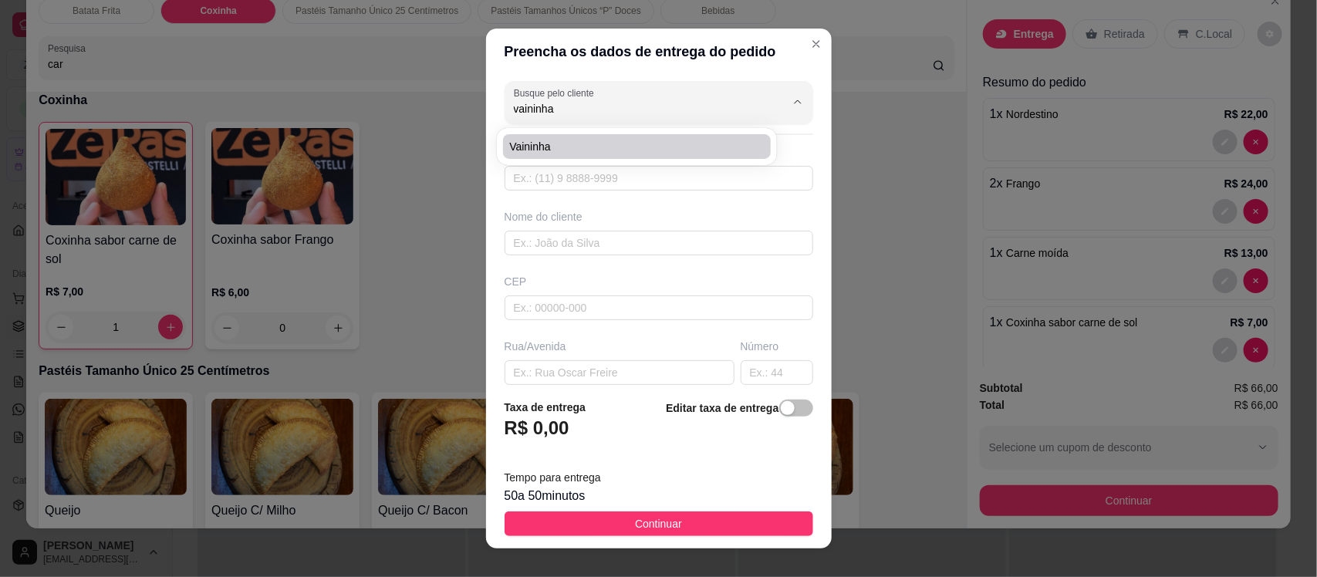
type input "Missão Velha"
type input "Rua da feira por trás do mercado público"
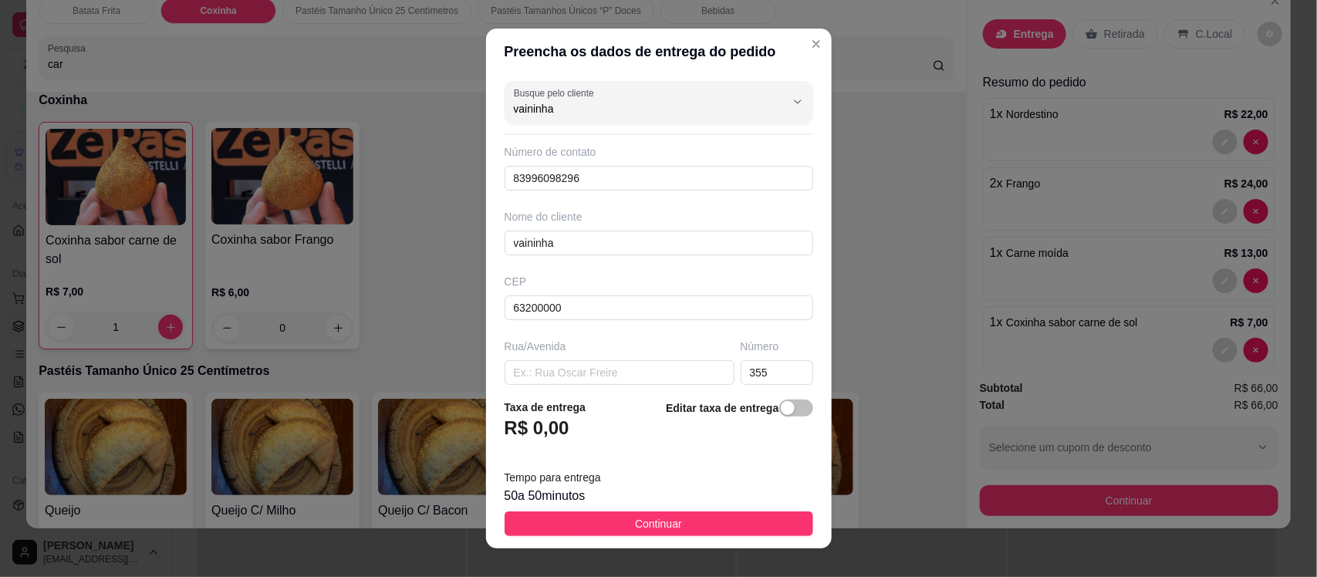
type input "vaininha"
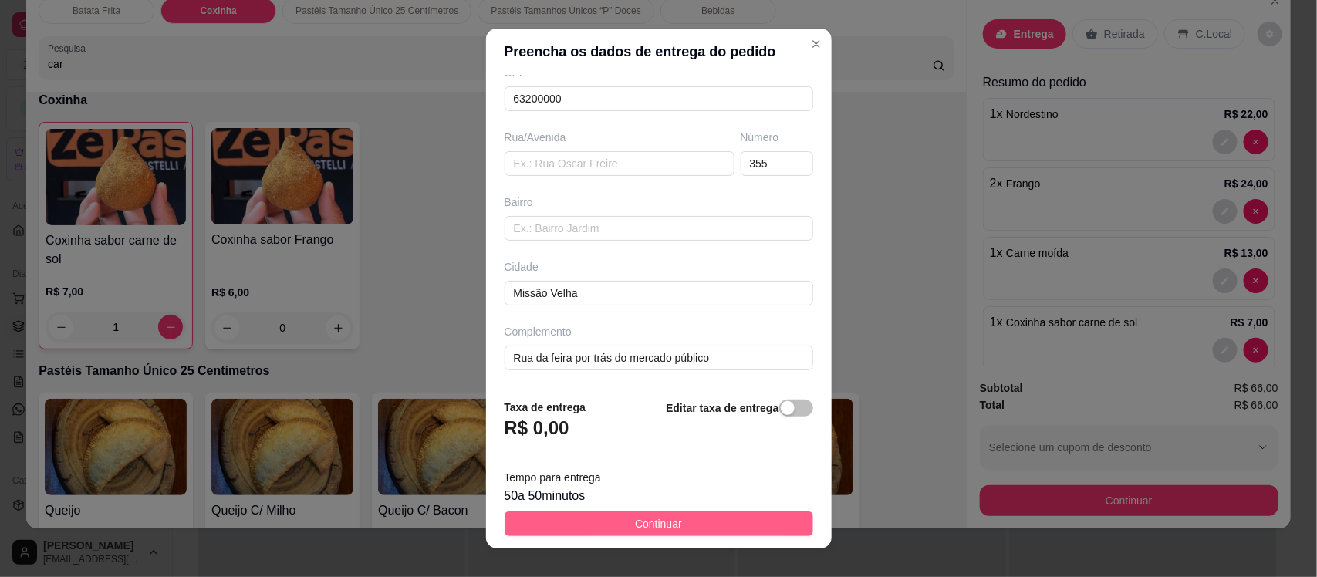
click at [635, 527] on span "Continuar" at bounding box center [658, 523] width 47 height 17
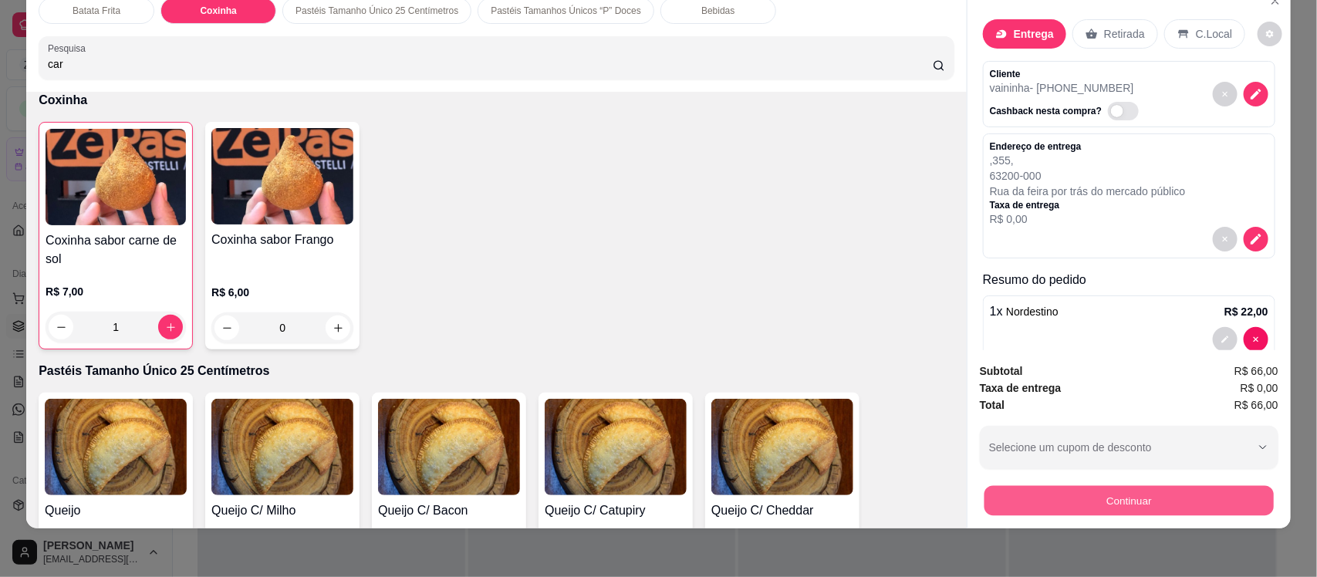
click at [1059, 494] on button "Continuar" at bounding box center [1128, 500] width 289 height 30
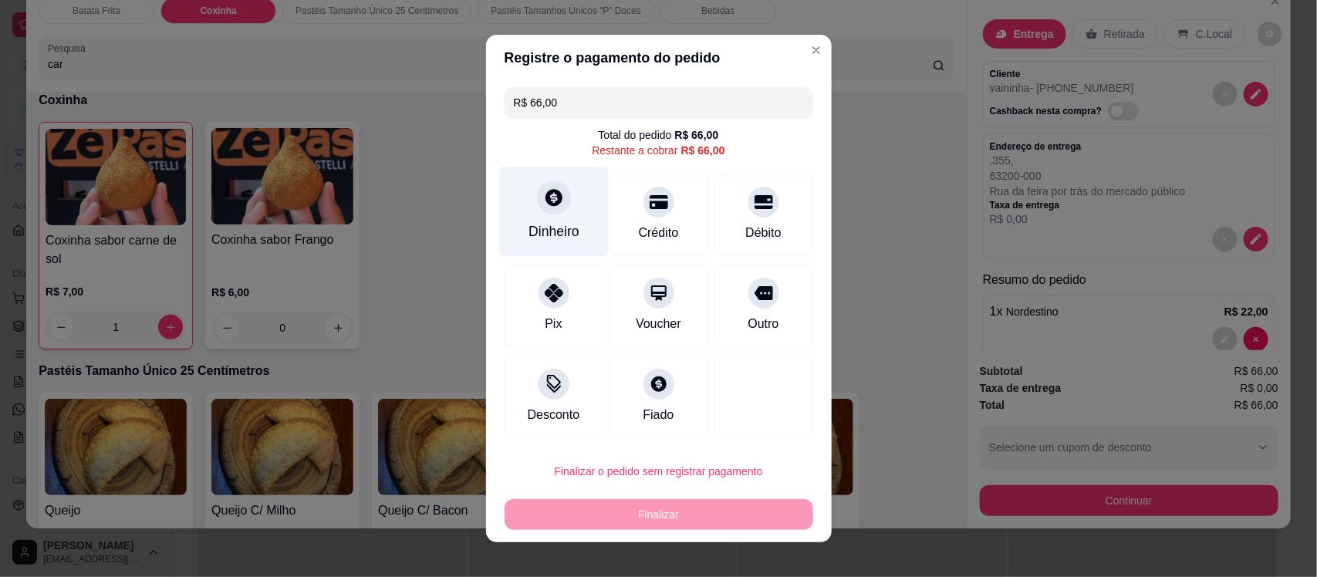
click at [559, 187] on div "Dinheiro" at bounding box center [553, 212] width 109 height 90
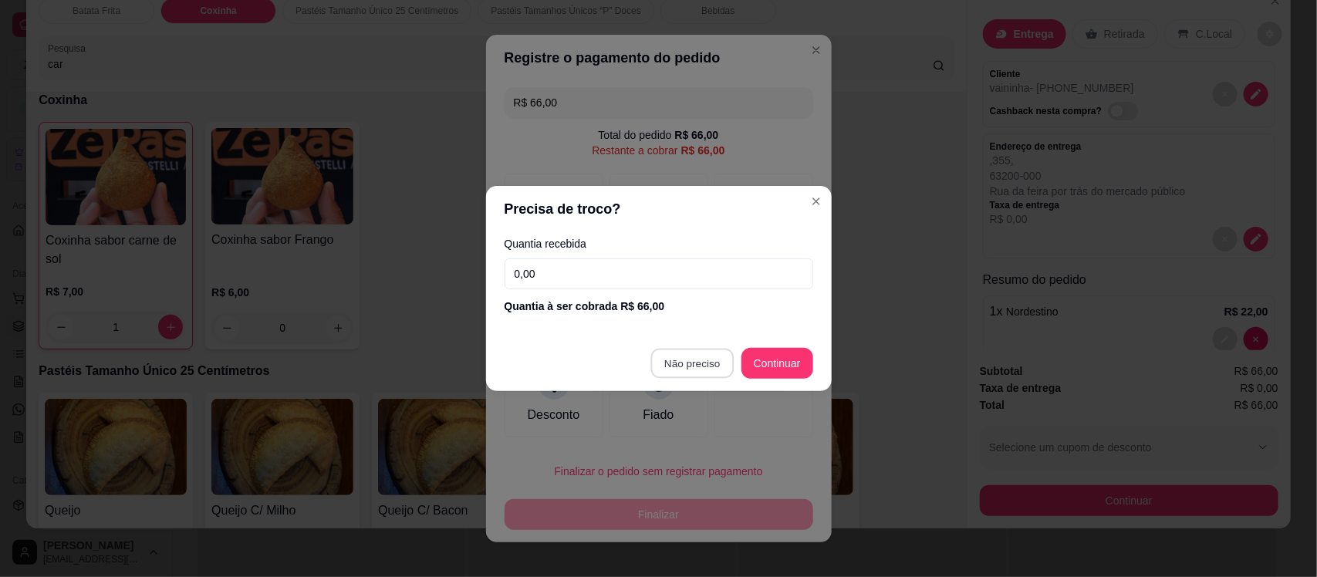
type input "R$ 0,00"
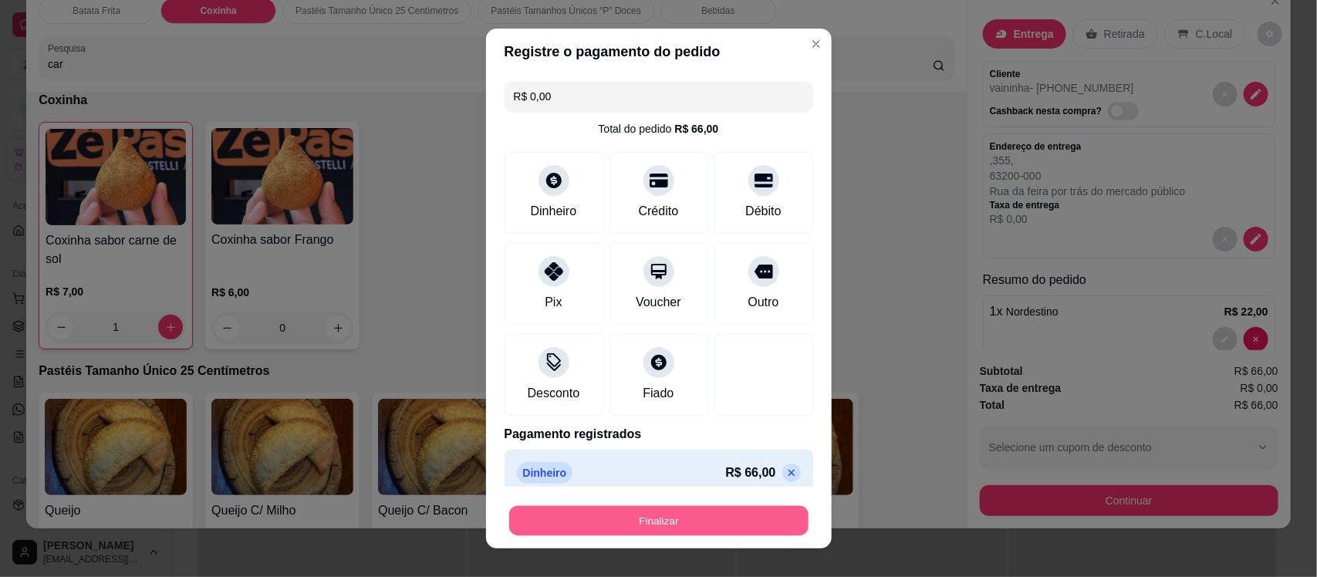
click at [681, 521] on button "Finalizar" at bounding box center [658, 520] width 299 height 30
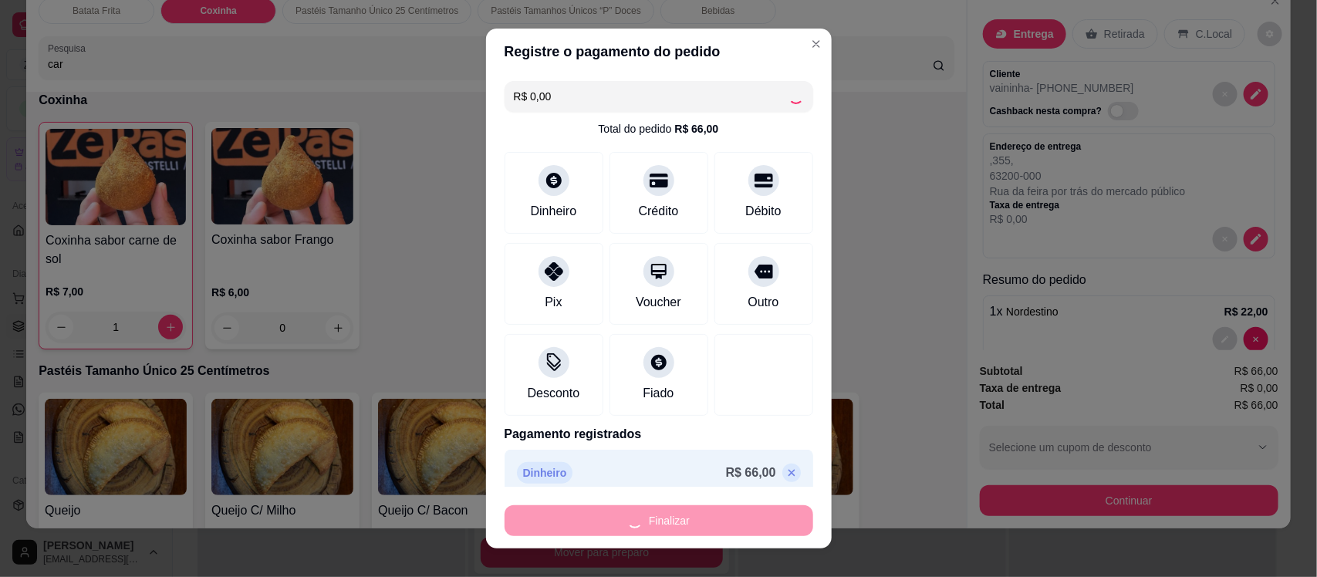
type input "0"
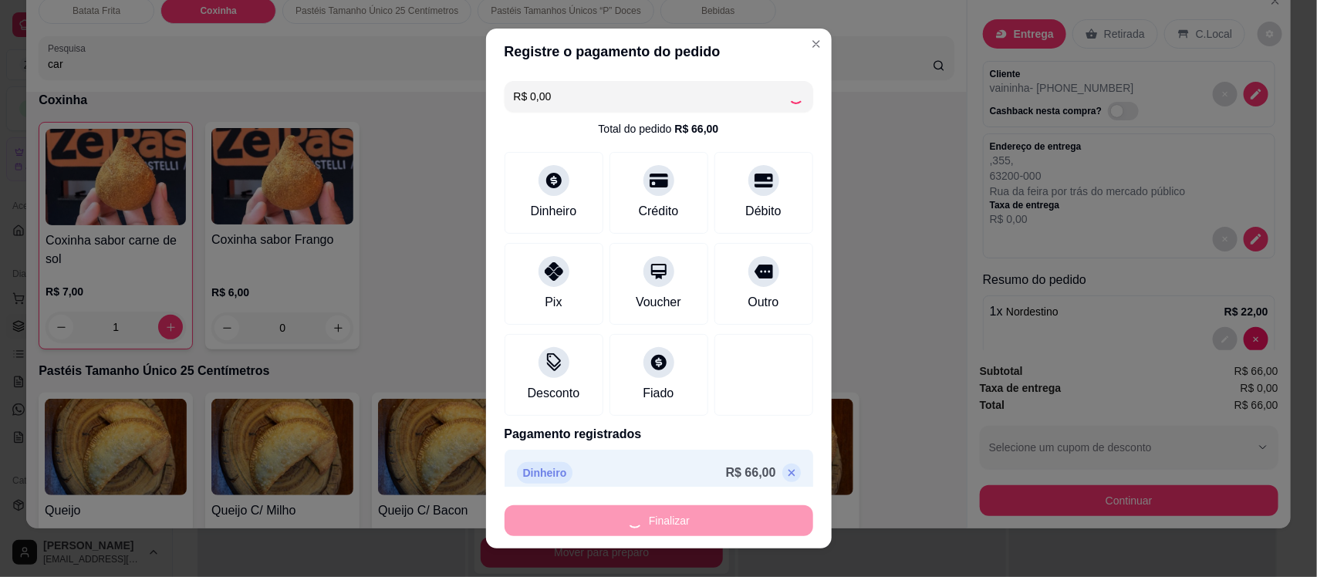
type input "0"
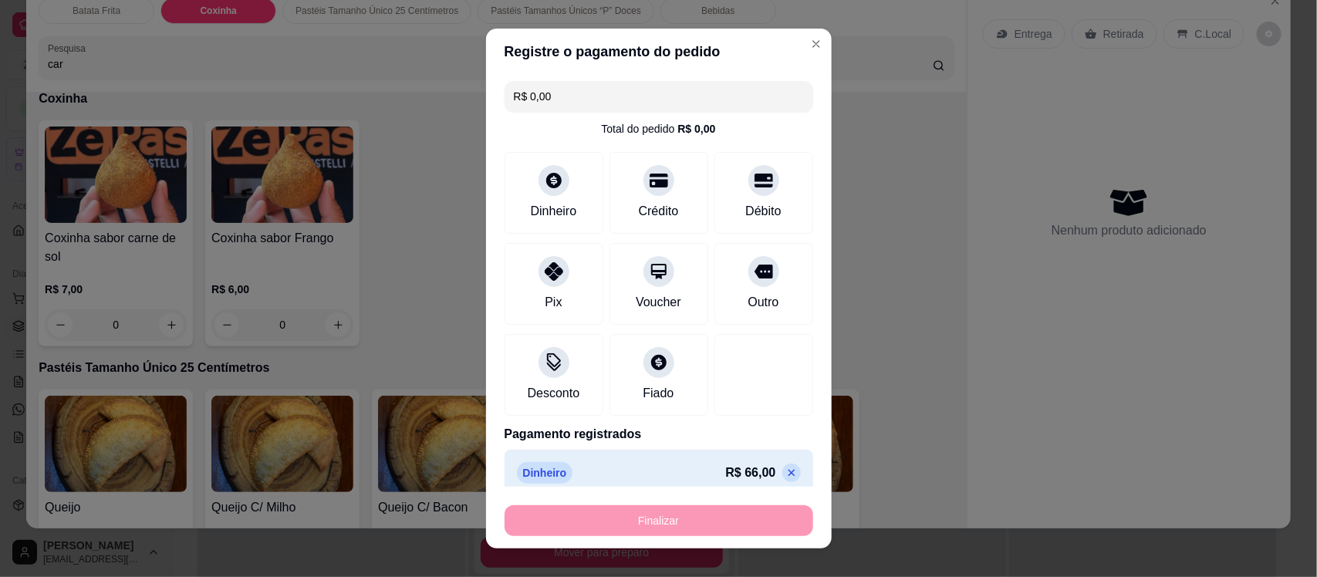
type input "-R$ 66,00"
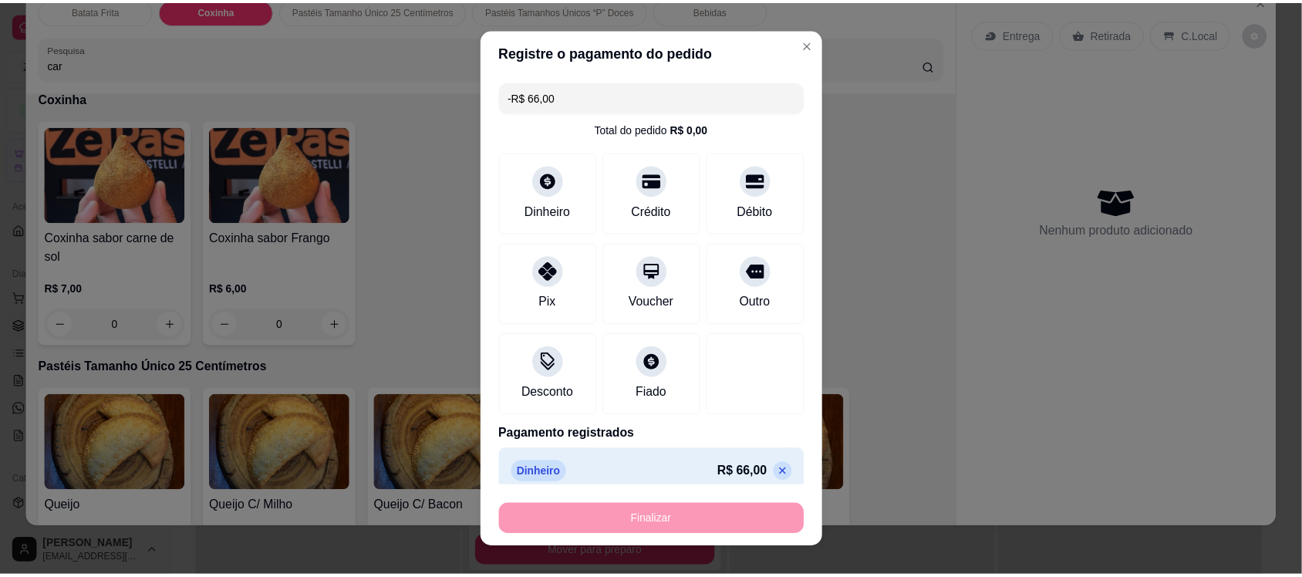
scroll to position [1066, 0]
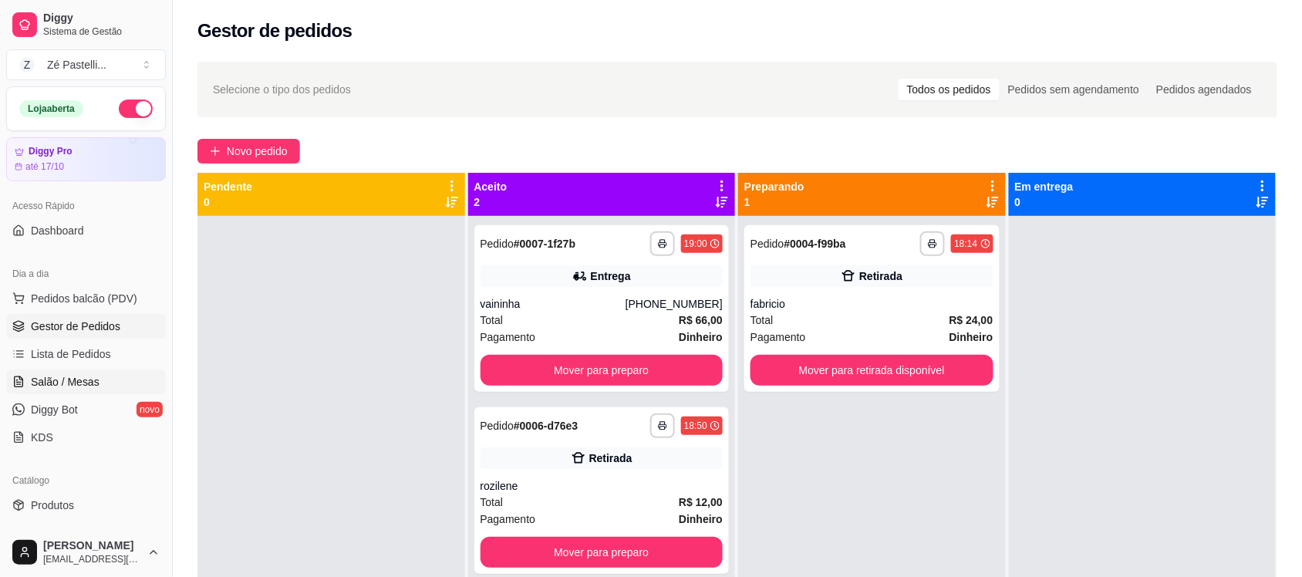
click at [36, 383] on span "Salão / Mesas" at bounding box center [65, 381] width 69 height 15
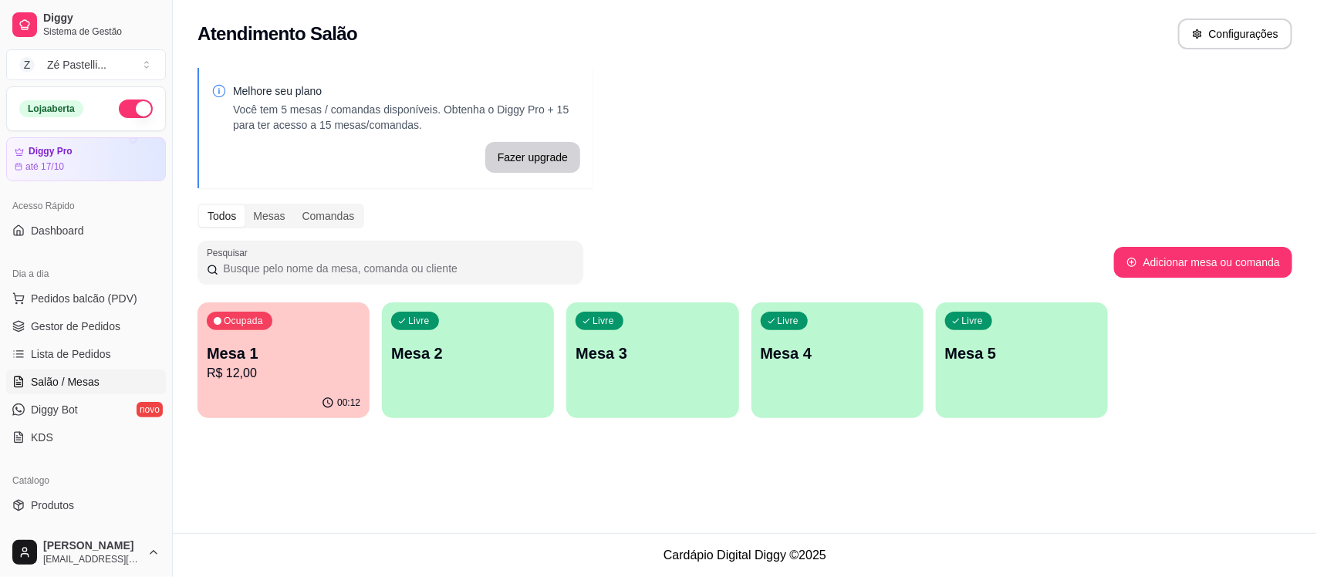
click at [245, 375] on p "R$ 12,00" at bounding box center [284, 373] width 154 height 19
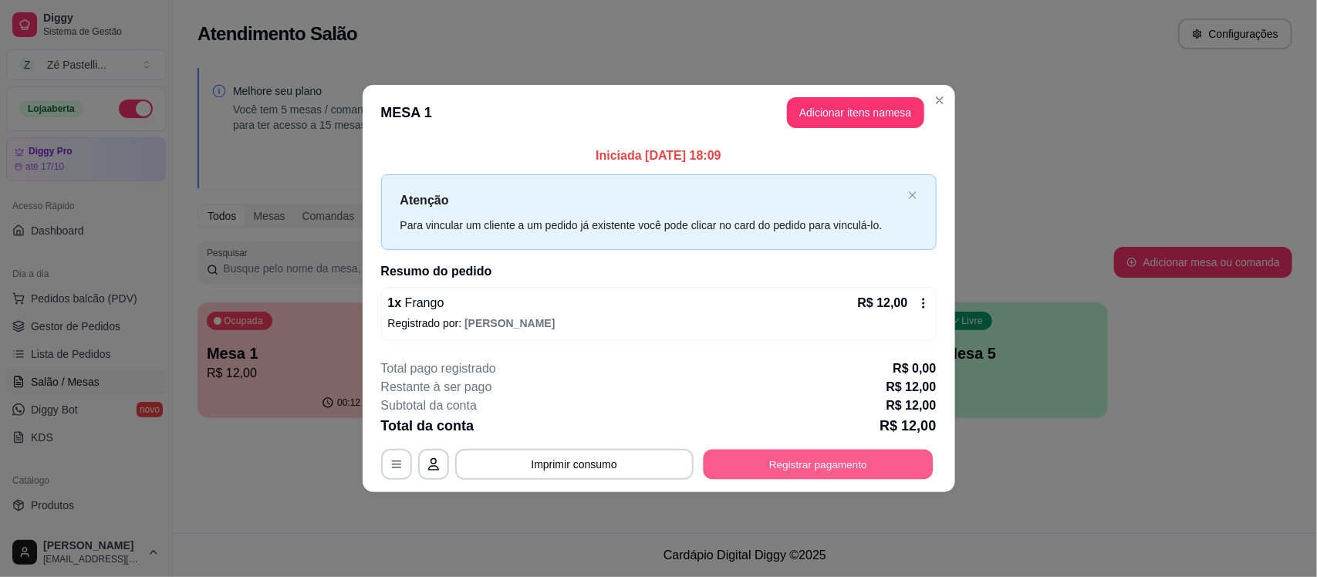
click at [783, 467] on button "Registrar pagamento" at bounding box center [818, 464] width 230 height 30
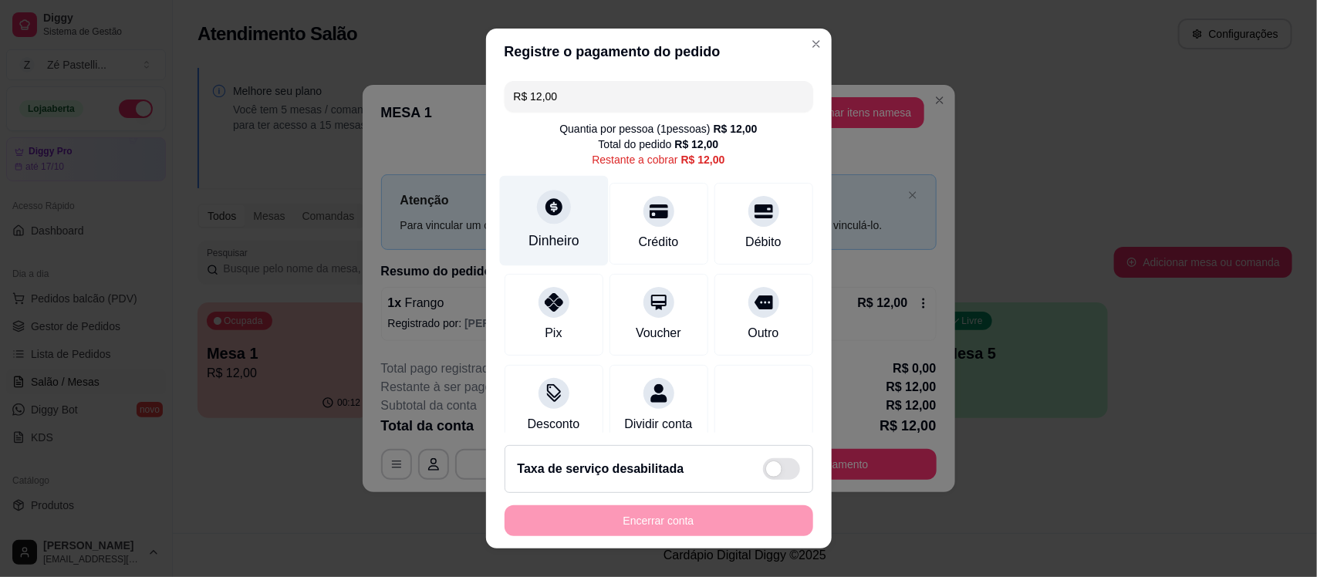
click at [538, 236] on div "Dinheiro" at bounding box center [553, 241] width 51 height 20
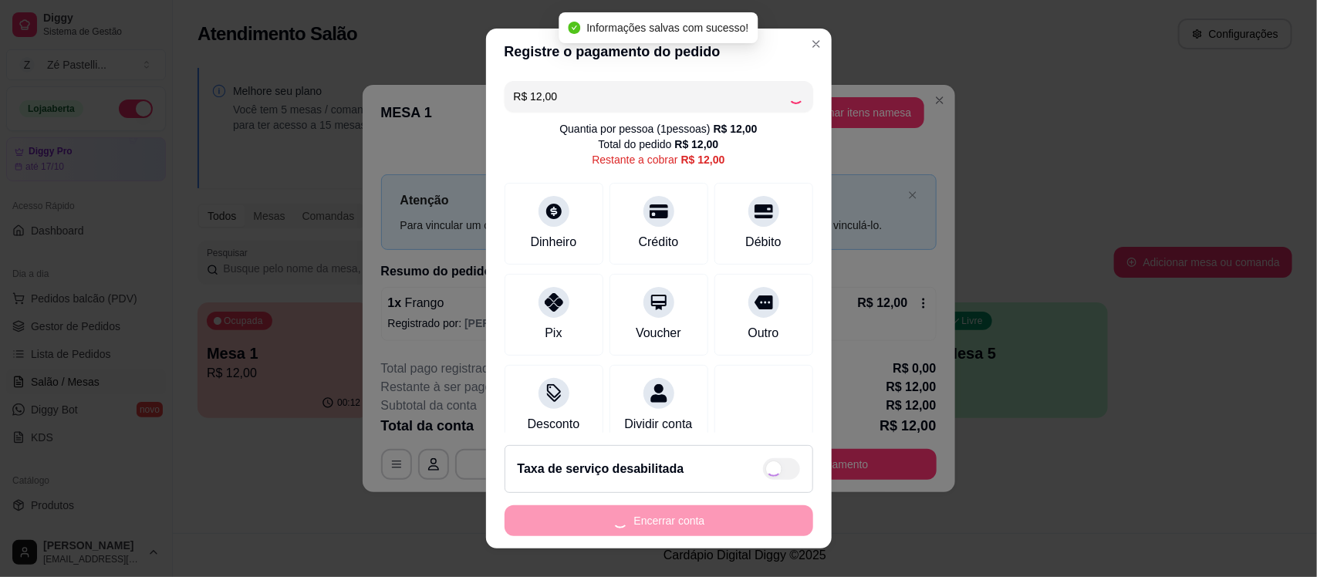
type input "R$ 0,00"
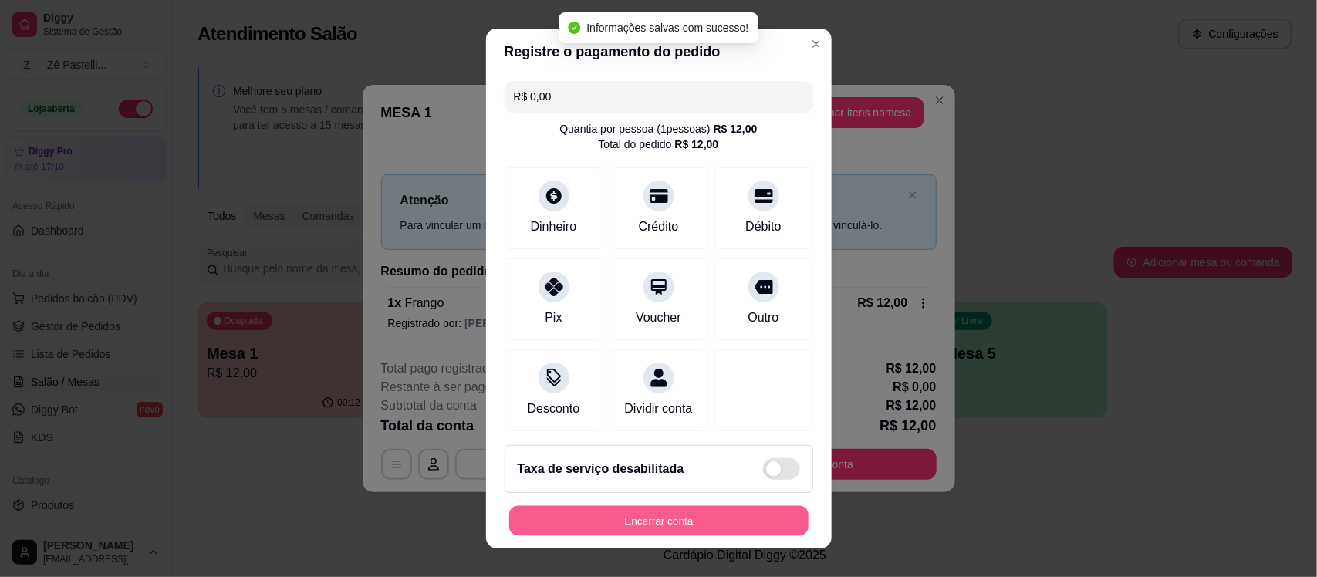
click at [642, 513] on button "Encerrar conta" at bounding box center [658, 520] width 299 height 30
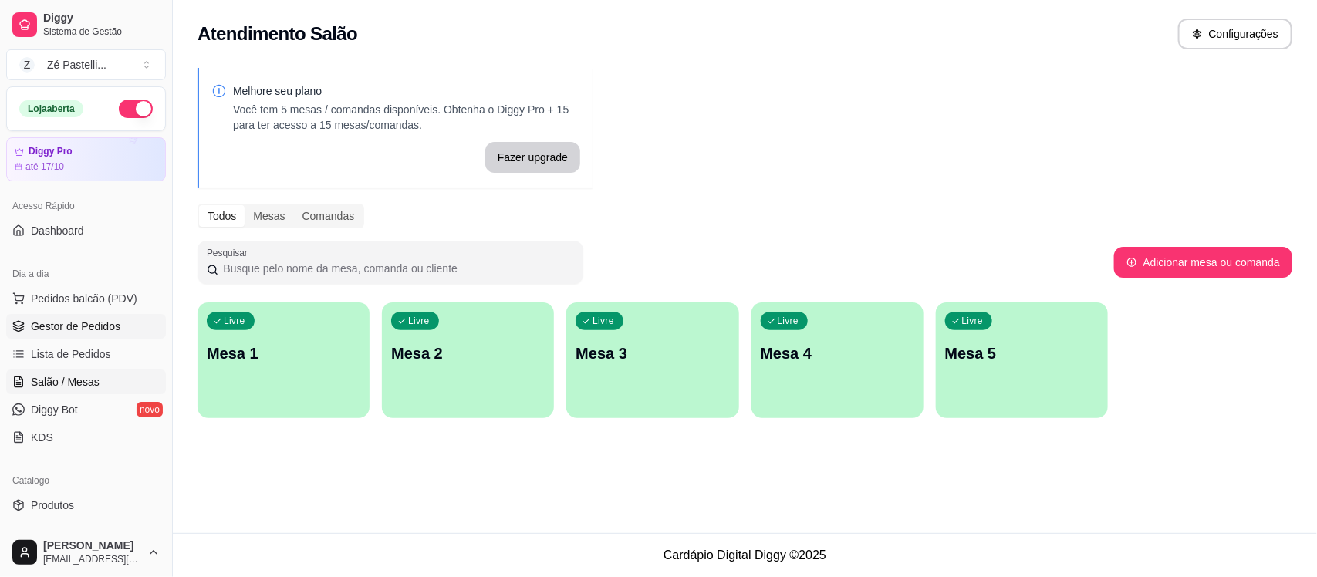
click at [103, 320] on span "Gestor de Pedidos" at bounding box center [75, 326] width 89 height 15
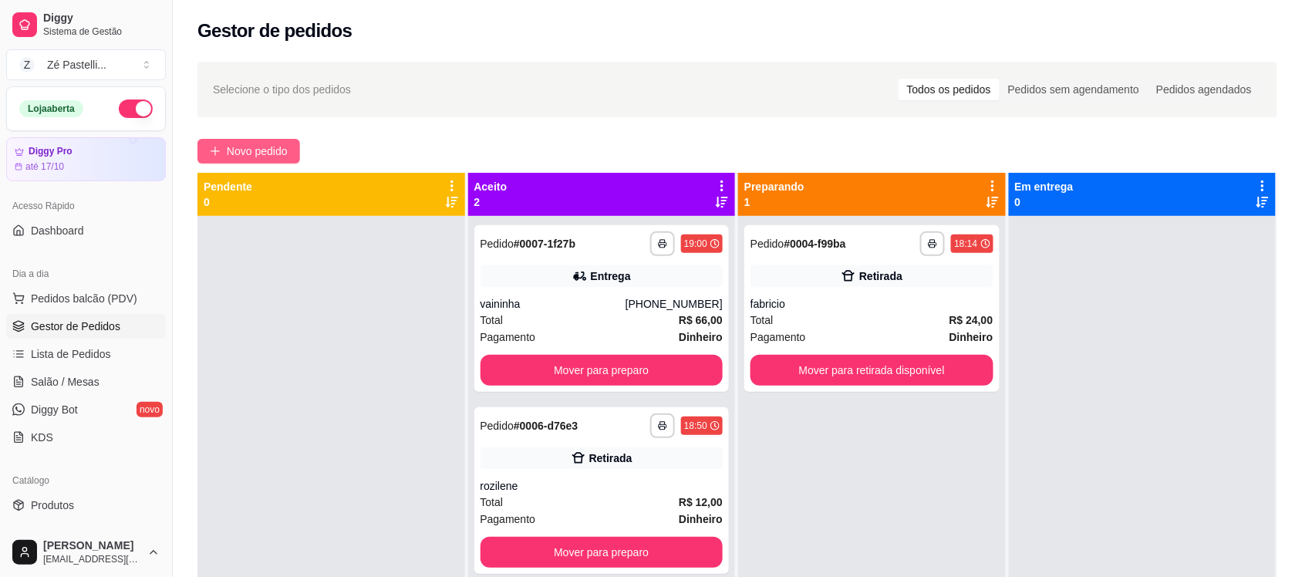
click at [230, 151] on span "Novo pedido" at bounding box center [257, 151] width 61 height 17
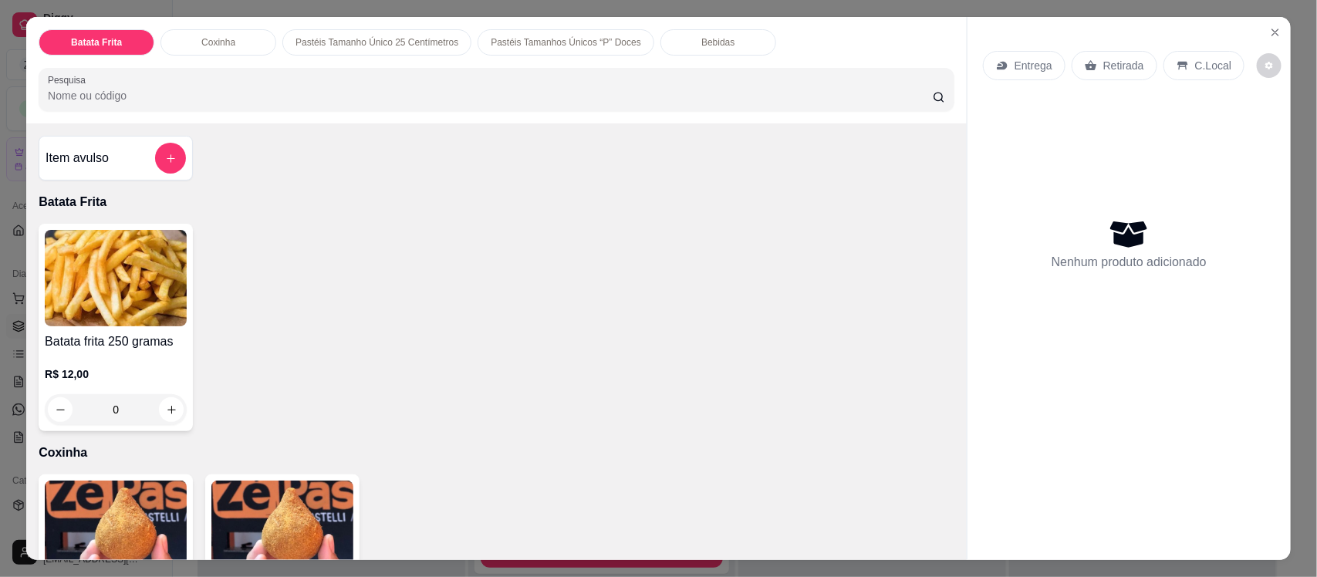
click at [318, 90] on input "Pesquisa" at bounding box center [490, 95] width 885 height 15
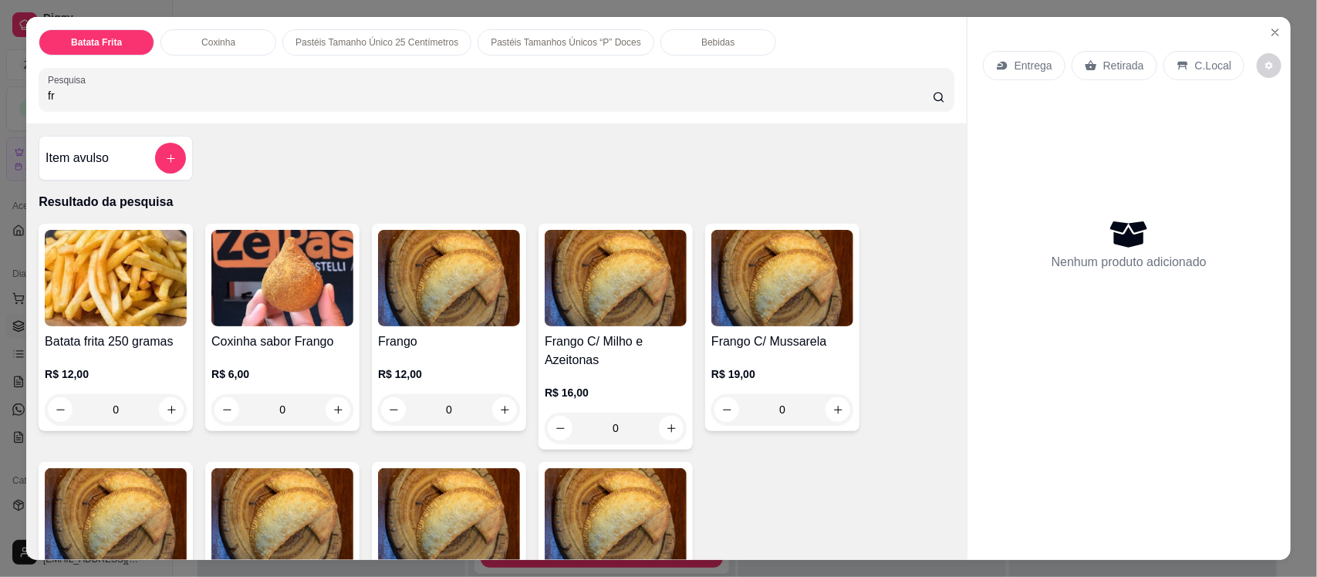
type input "fr"
click at [444, 290] on img at bounding box center [449, 278] width 142 height 96
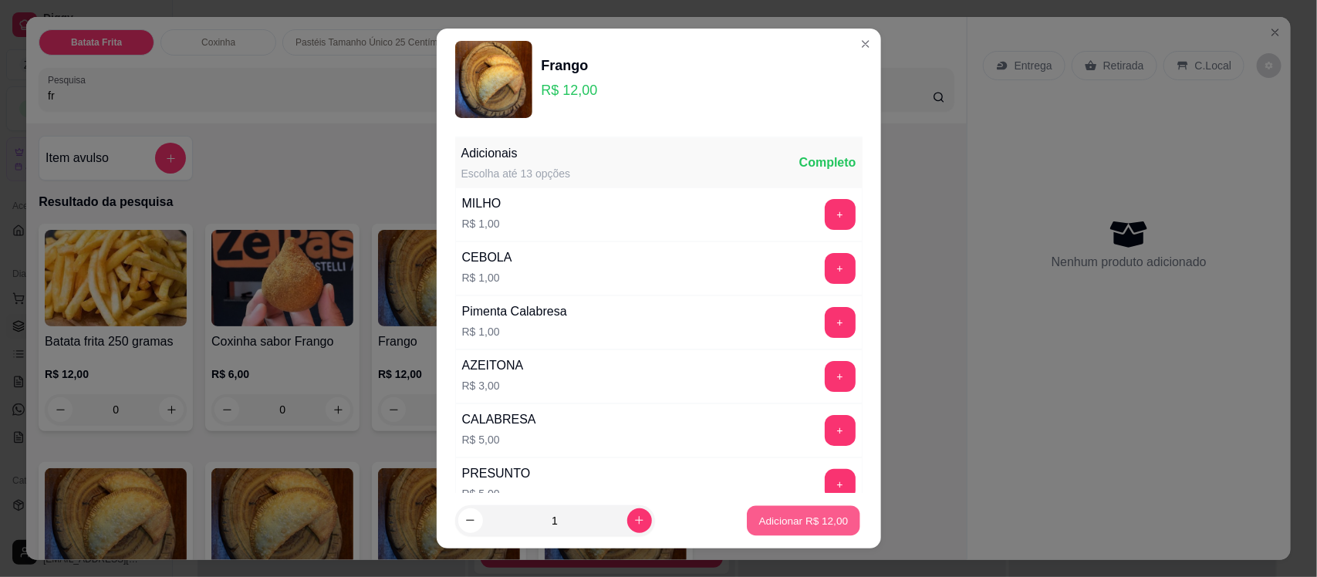
click at [810, 519] on p "Adicionar R$ 12,00" at bounding box center [803, 520] width 89 height 15
type input "1"
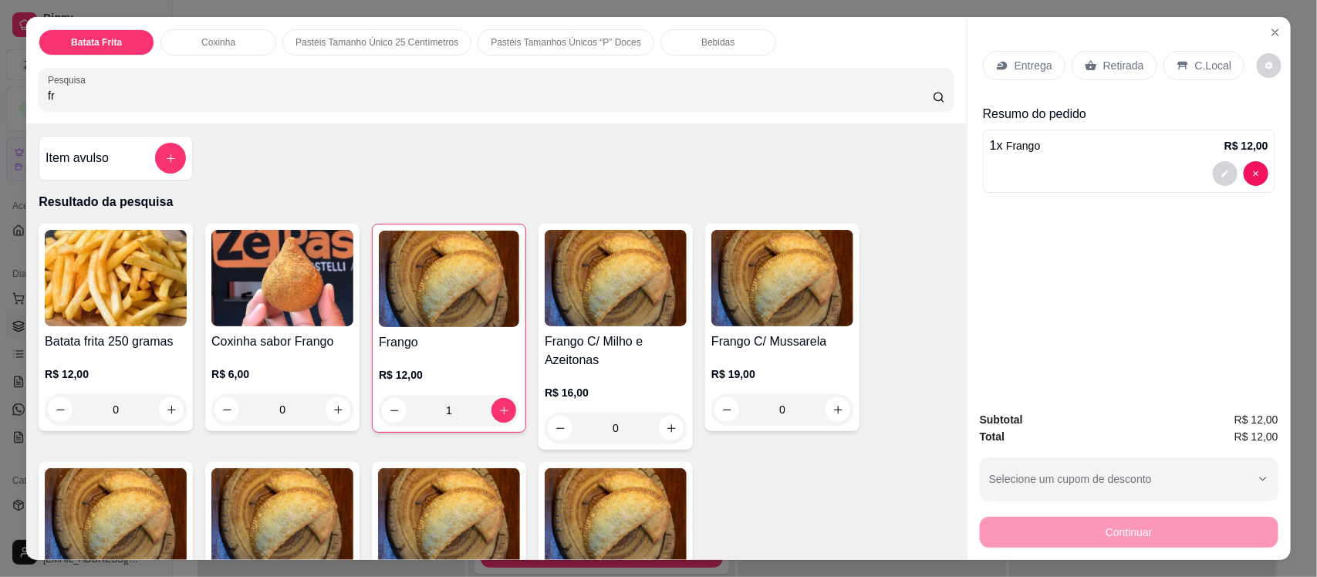
click at [1085, 56] on div "Retirada" at bounding box center [1114, 65] width 86 height 29
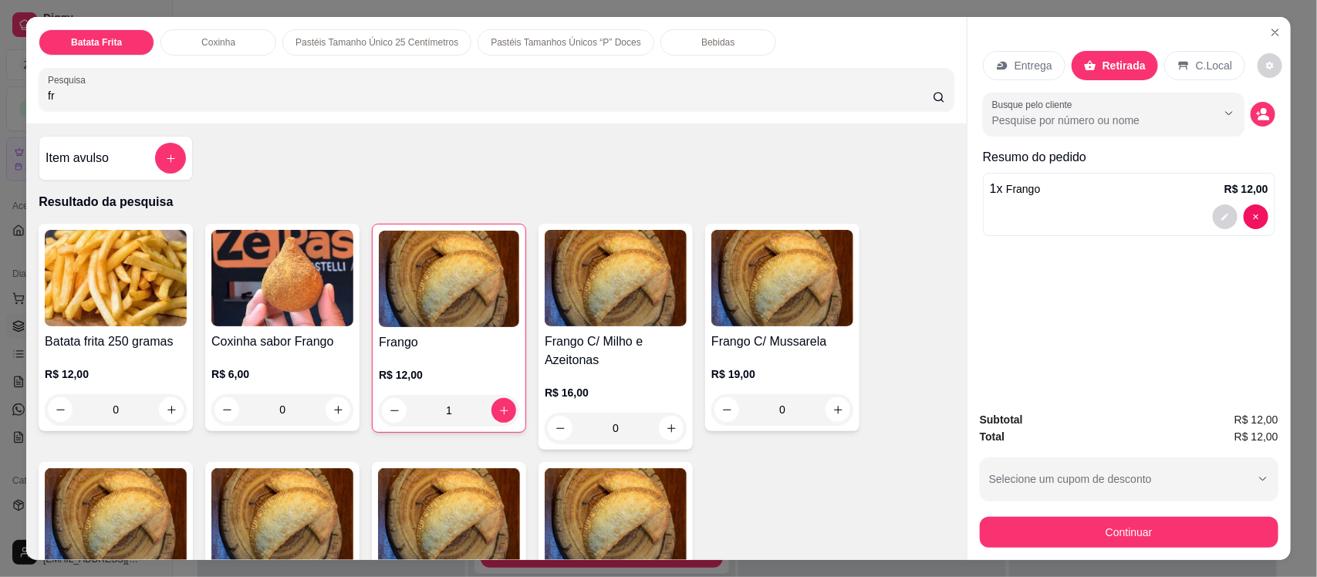
click at [1270, 125] on div "Entrega Retirada C.Local Busque pelo cliente Resumo do pedido 1 x Frango R$ 12,…" at bounding box center [1128, 207] width 323 height 381
click at [1258, 120] on icon "decrease-product-quantity" at bounding box center [1263, 118] width 11 height 5
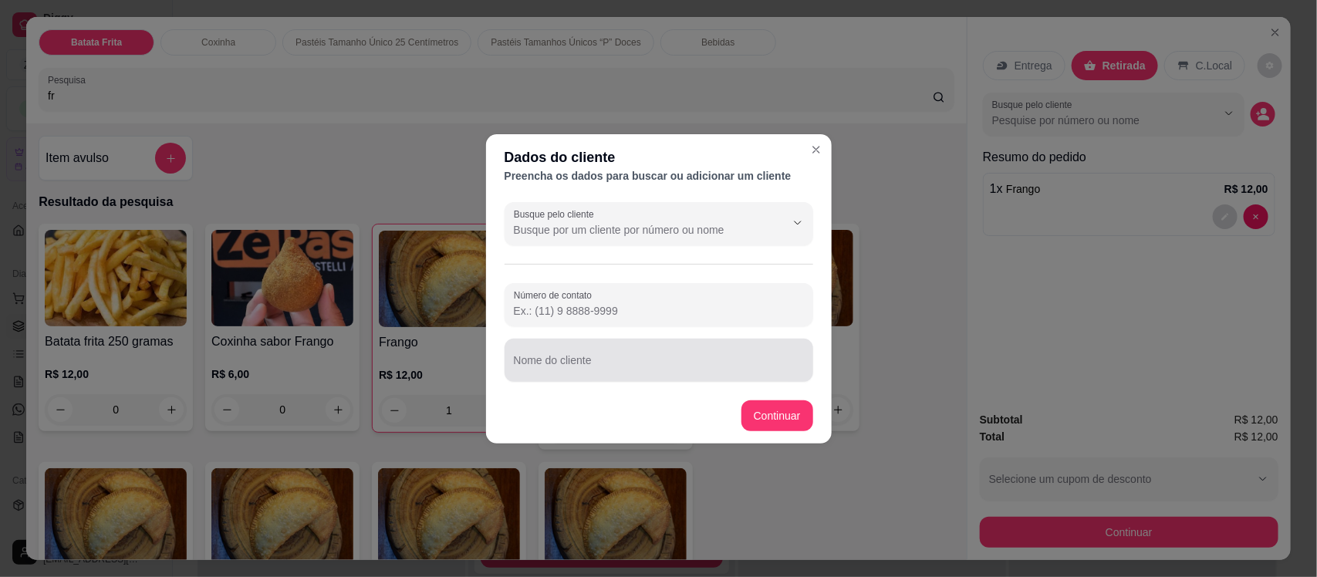
click at [676, 353] on div at bounding box center [659, 360] width 290 height 31
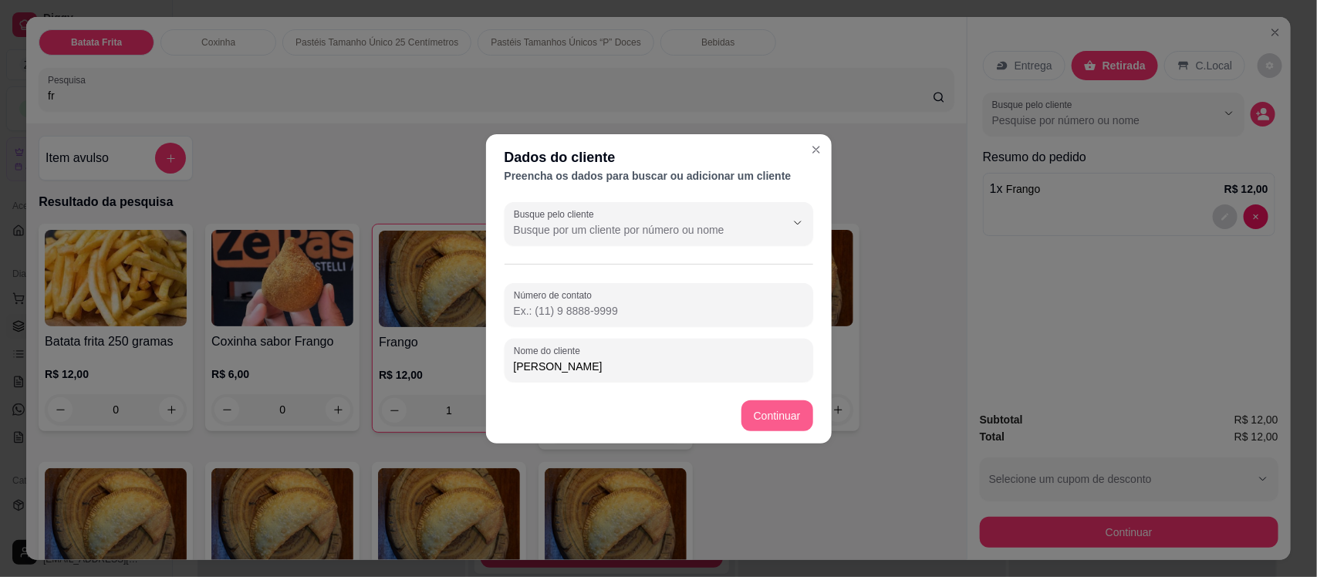
type input "andrea"
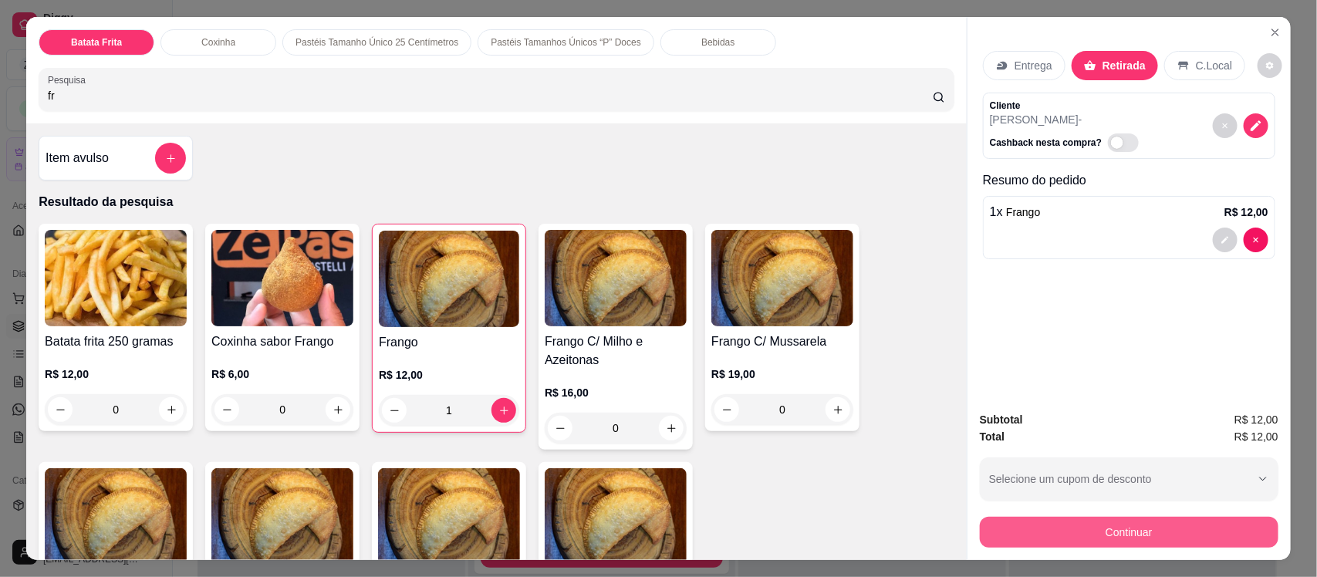
click at [1024, 535] on button "Continuar" at bounding box center [1129, 532] width 299 height 31
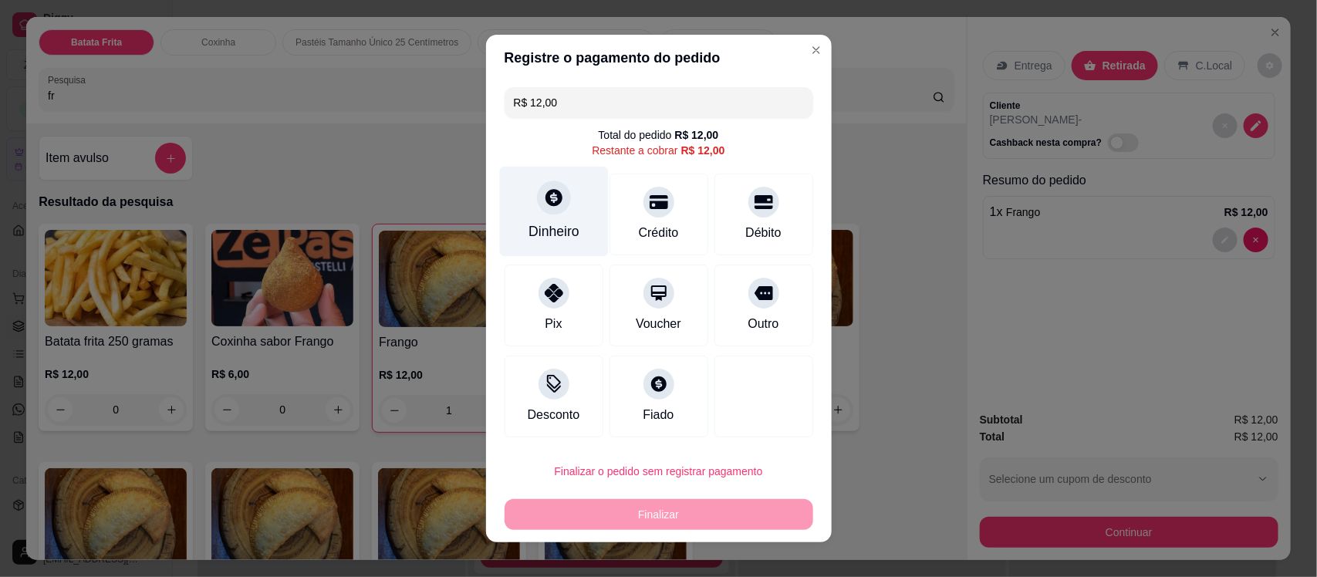
click at [526, 204] on div "Dinheiro" at bounding box center [553, 212] width 109 height 90
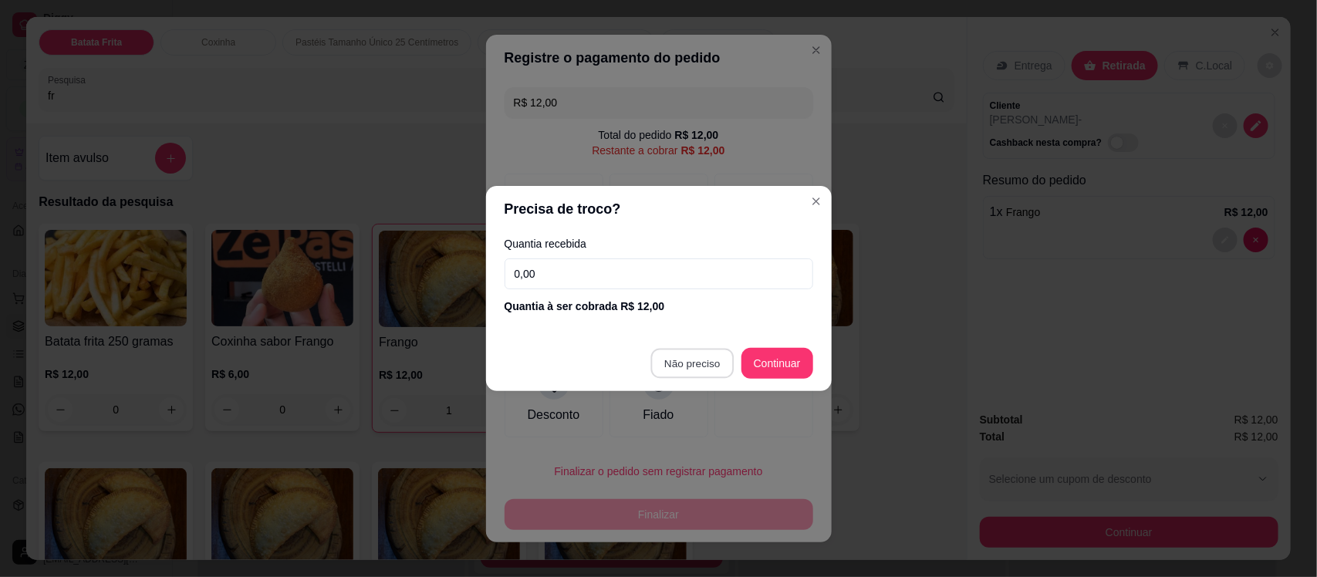
type input "R$ 0,00"
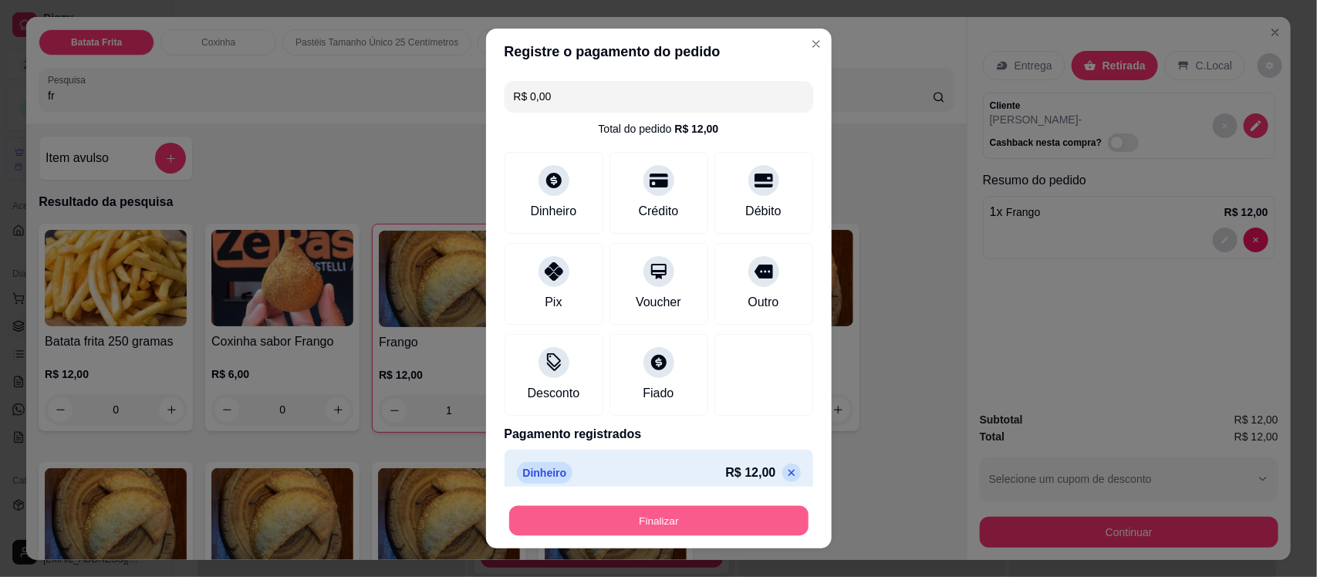
click at [643, 525] on button "Finalizar" at bounding box center [658, 520] width 299 height 30
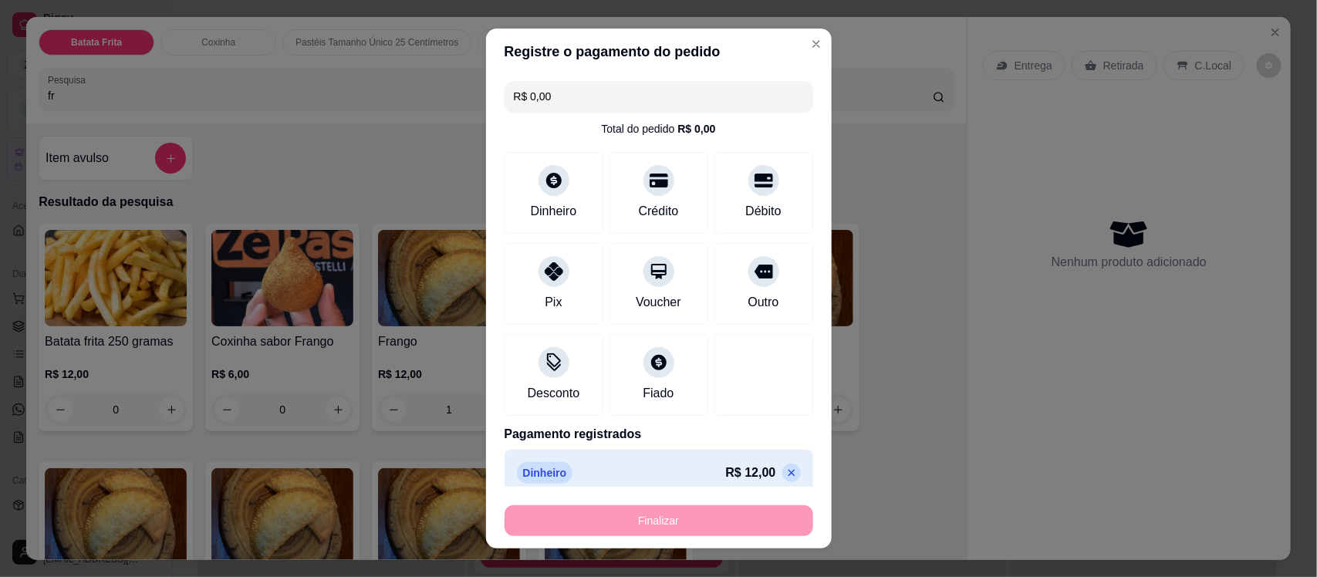
type input "0"
type input "-R$ 12,00"
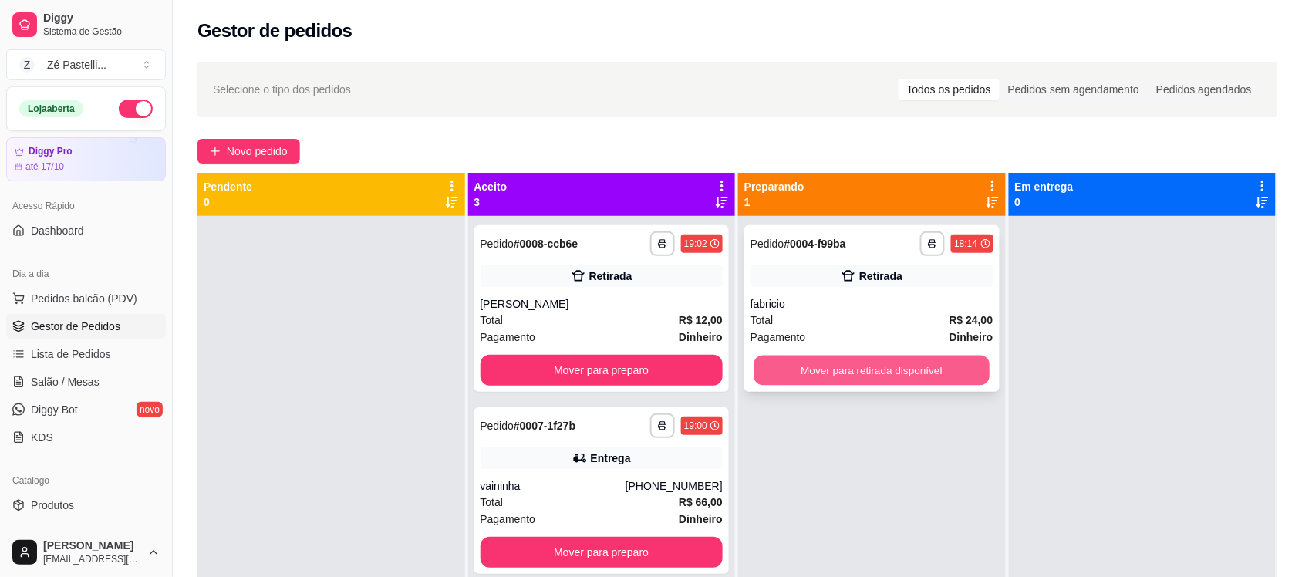
click at [864, 366] on button "Mover para retirada disponível" at bounding box center [871, 371] width 235 height 30
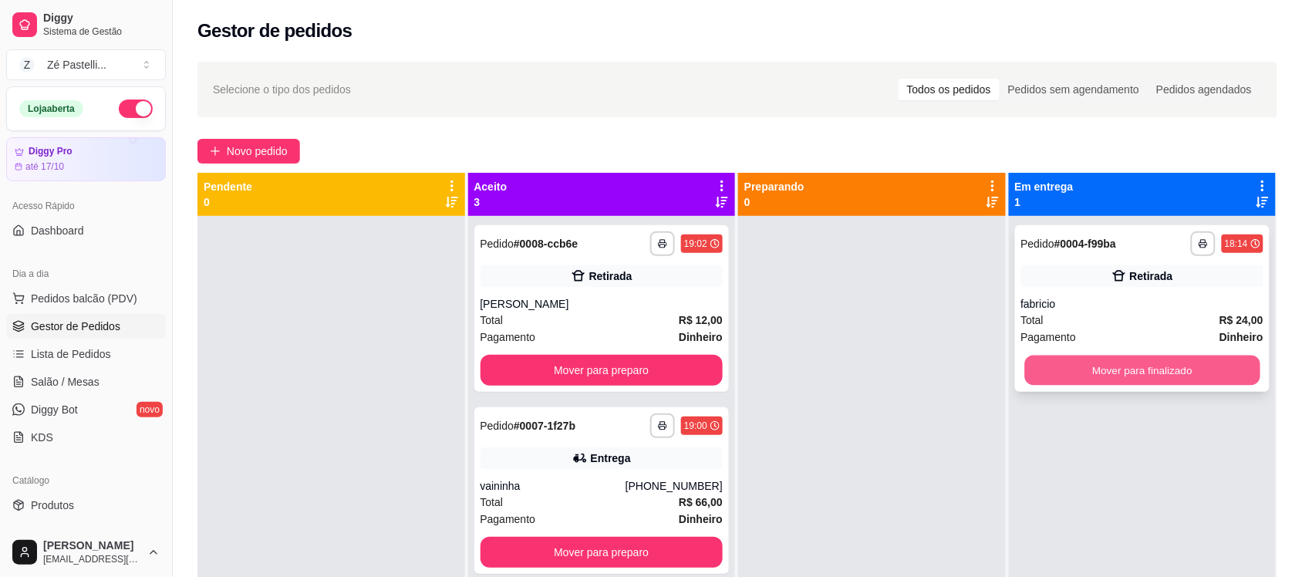
click at [1098, 371] on button "Mover para finalizado" at bounding box center [1141, 371] width 235 height 30
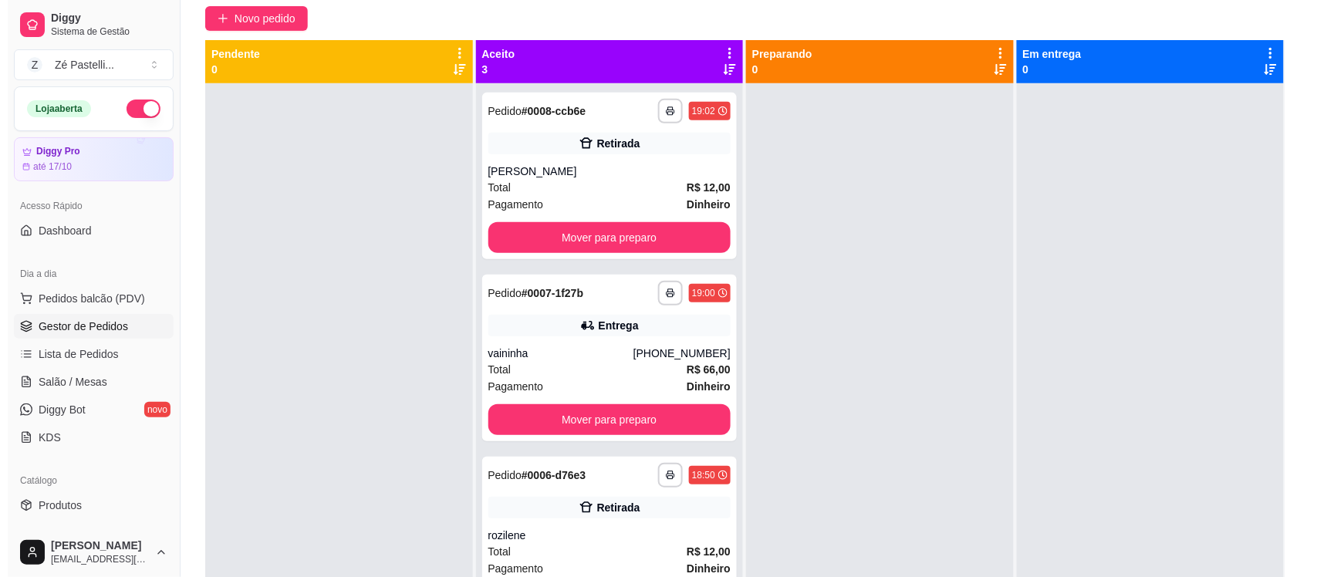
scroll to position [147, 0]
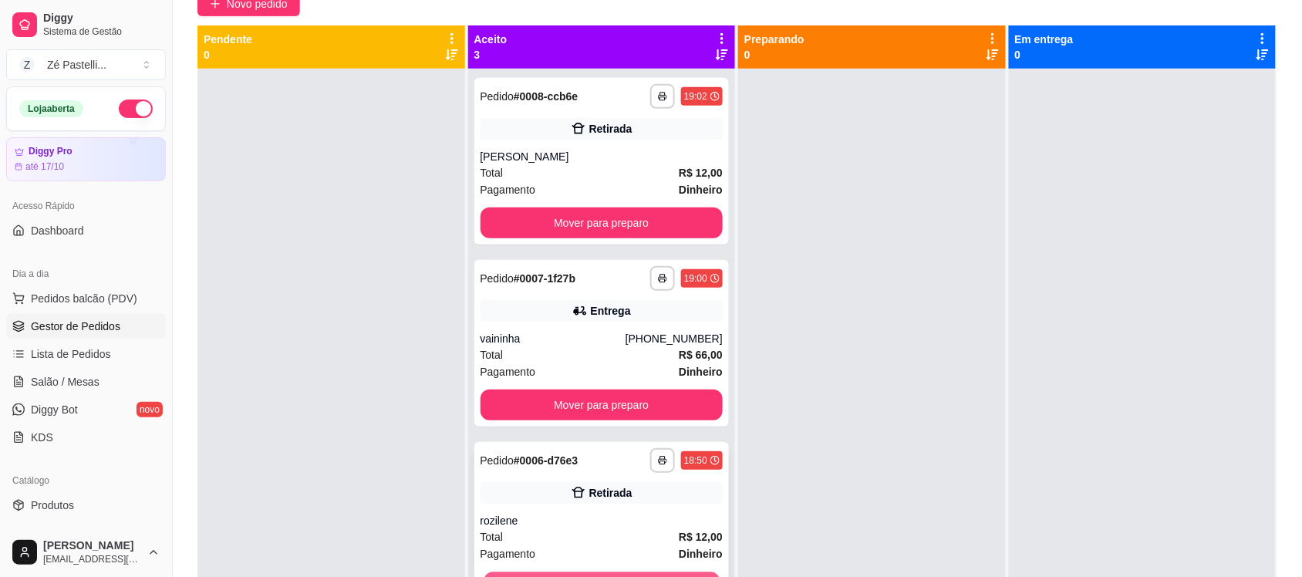
click at [582, 575] on button "Mover para preparo" at bounding box center [601, 587] width 235 height 30
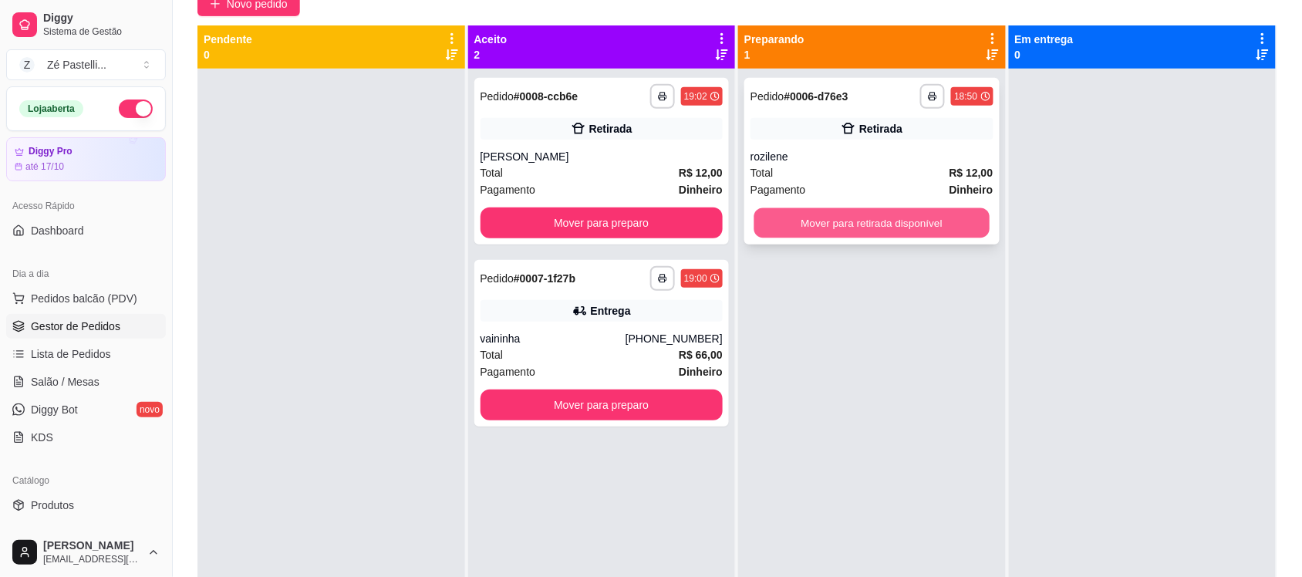
click at [820, 214] on button "Mover para retirada disponível" at bounding box center [871, 223] width 235 height 30
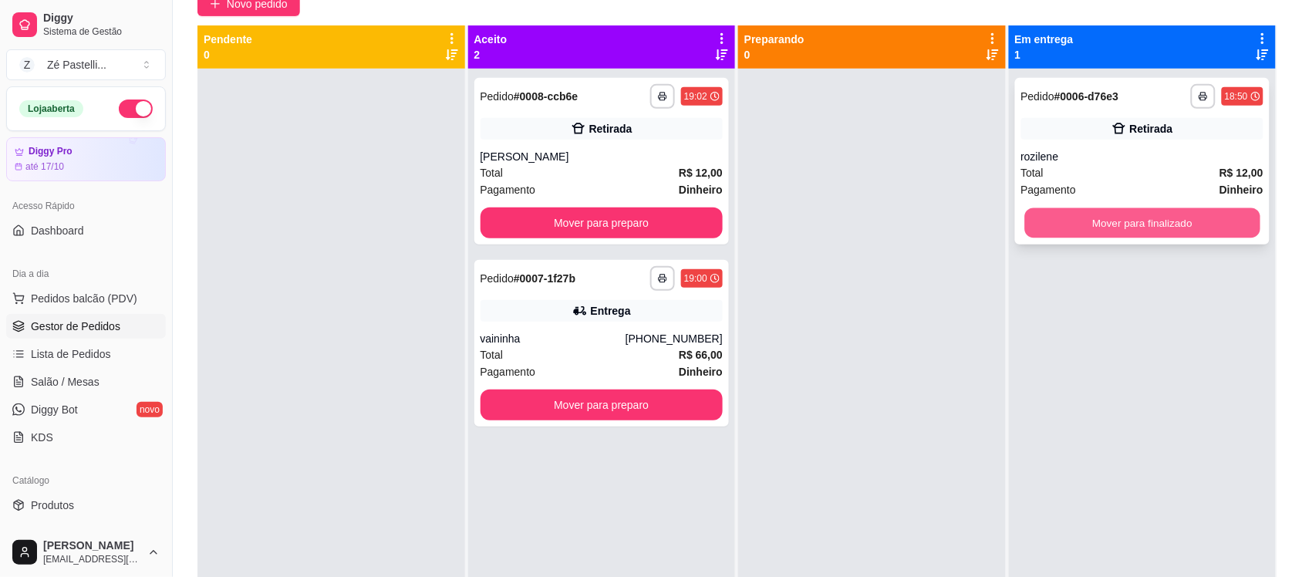
click at [1045, 220] on button "Mover para finalizado" at bounding box center [1141, 223] width 235 height 30
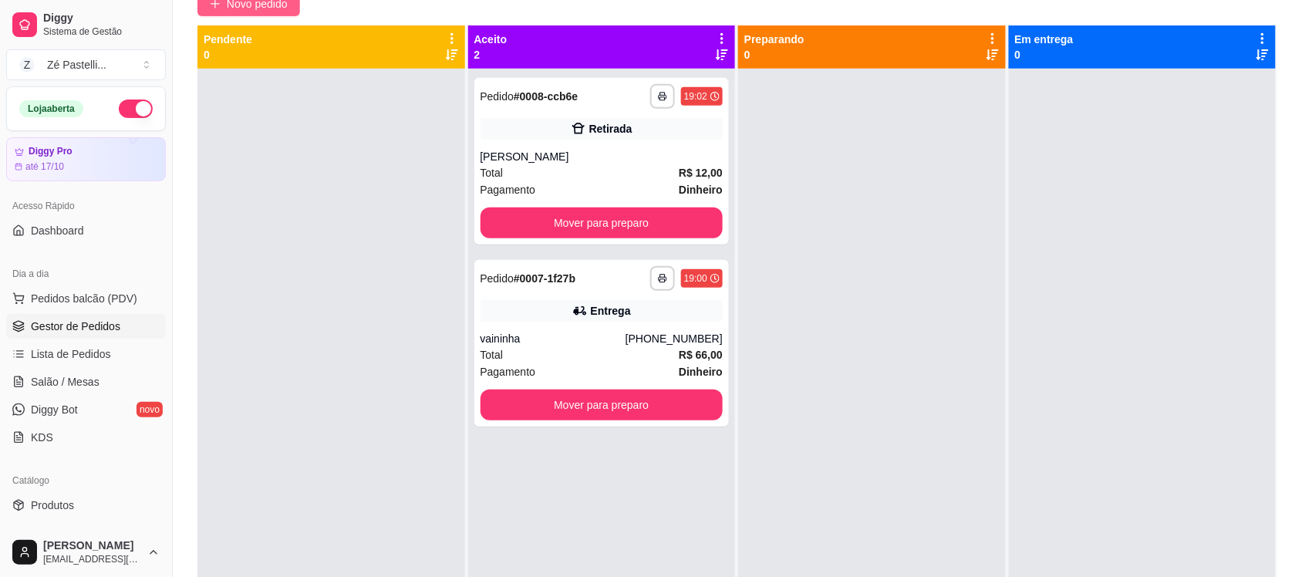
click at [272, 5] on span "Novo pedido" at bounding box center [257, 3] width 61 height 17
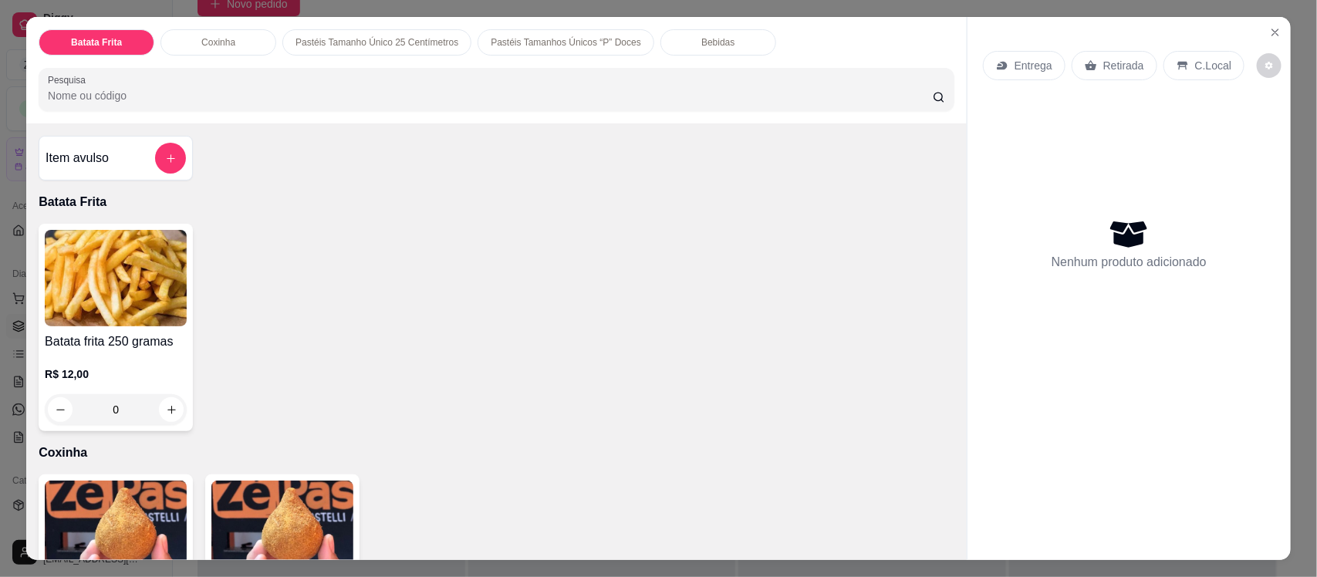
click at [329, 93] on input "Pesquisa" at bounding box center [490, 95] width 885 height 15
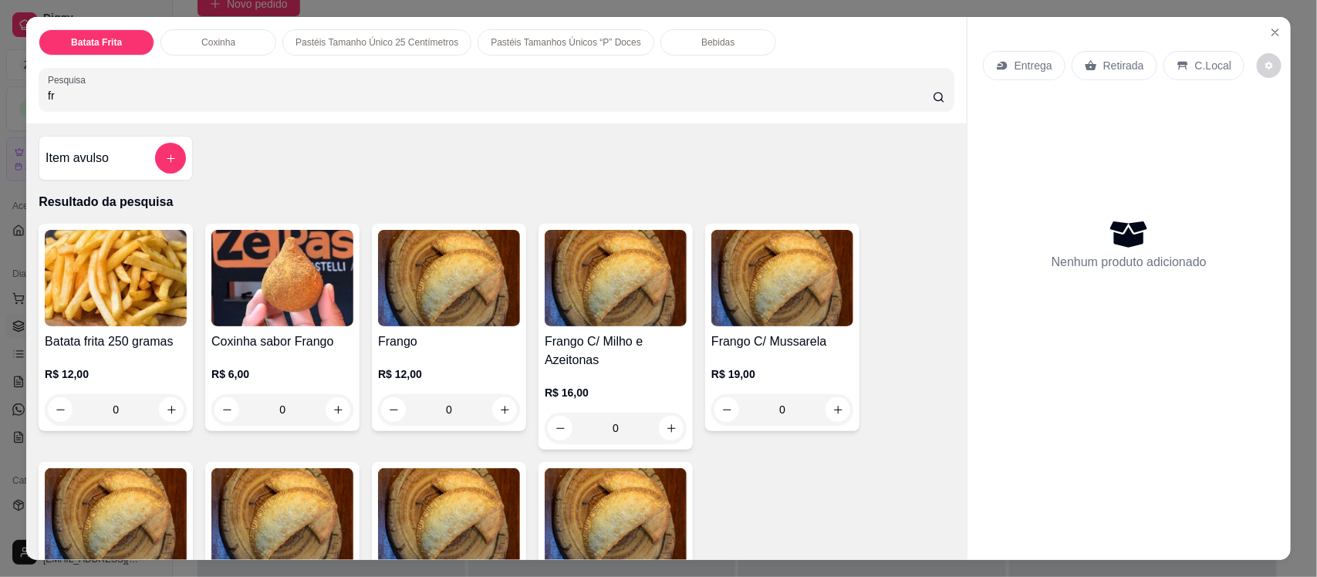
type input "fr"
click at [424, 309] on img at bounding box center [449, 278] width 142 height 96
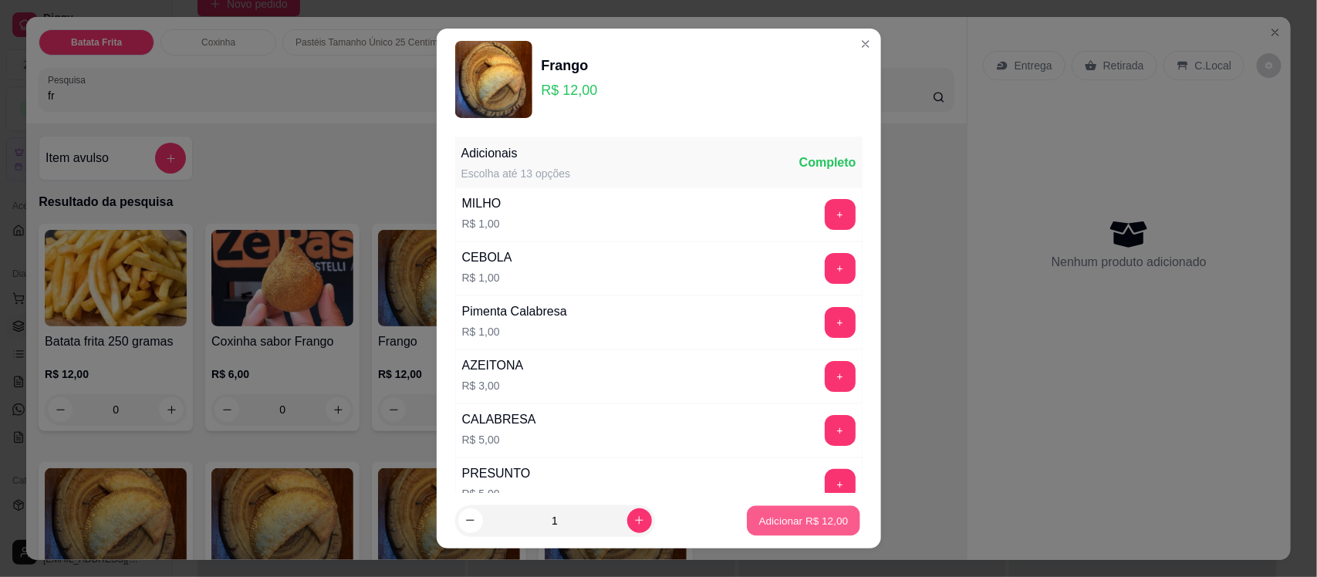
click at [760, 518] on p "Adicionar R$ 12,00" at bounding box center [803, 520] width 89 height 15
type input "1"
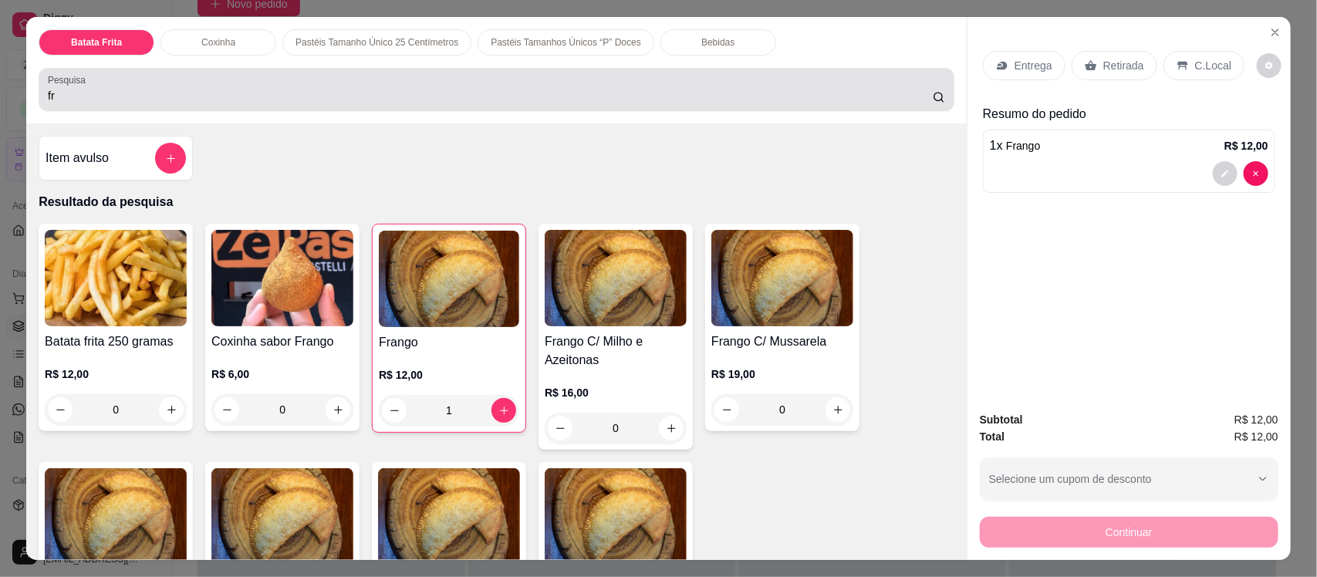
click at [210, 75] on div "fr" at bounding box center [496, 89] width 897 height 31
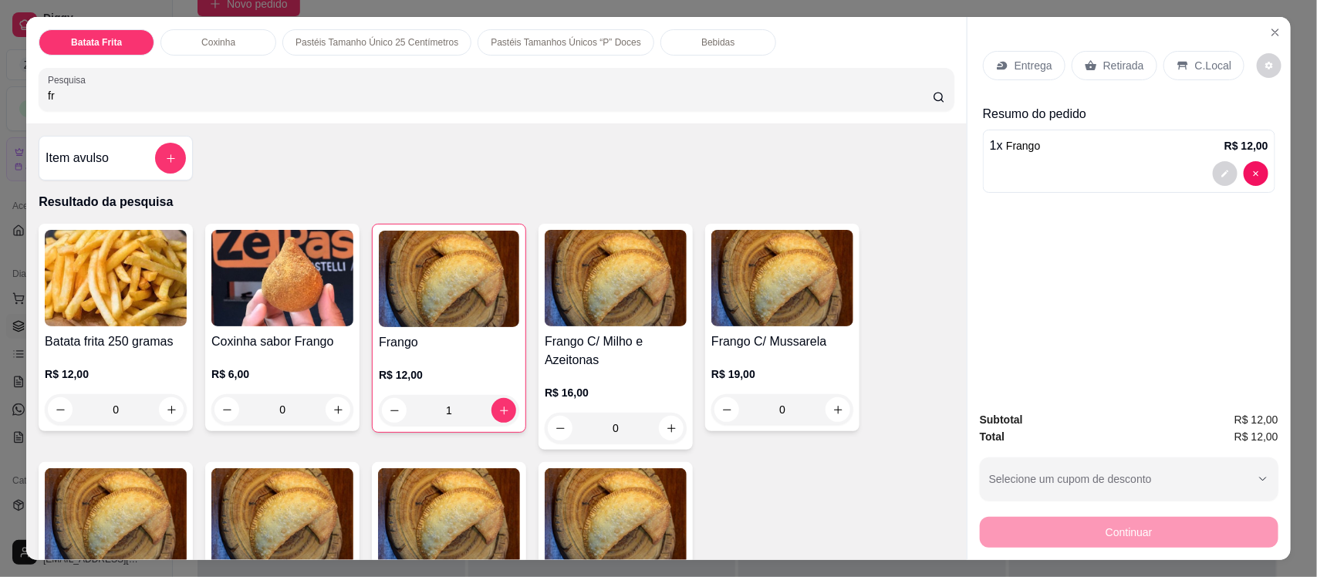
type input "f"
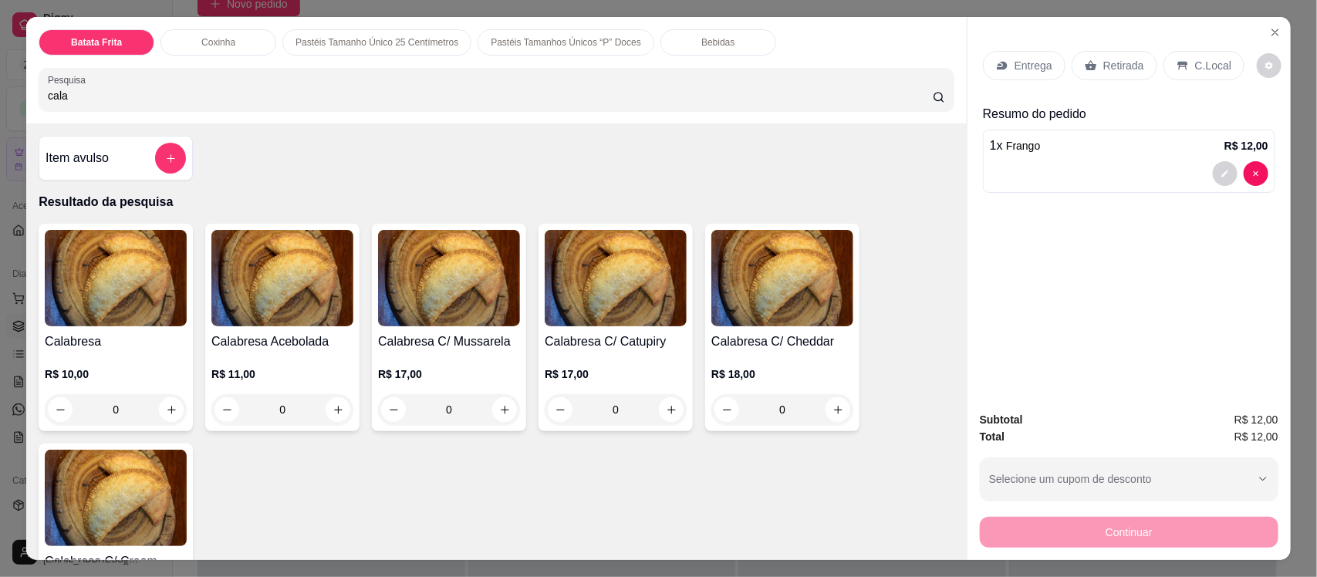
type input "cala"
click at [137, 336] on h4 "Calabresa" at bounding box center [116, 341] width 142 height 19
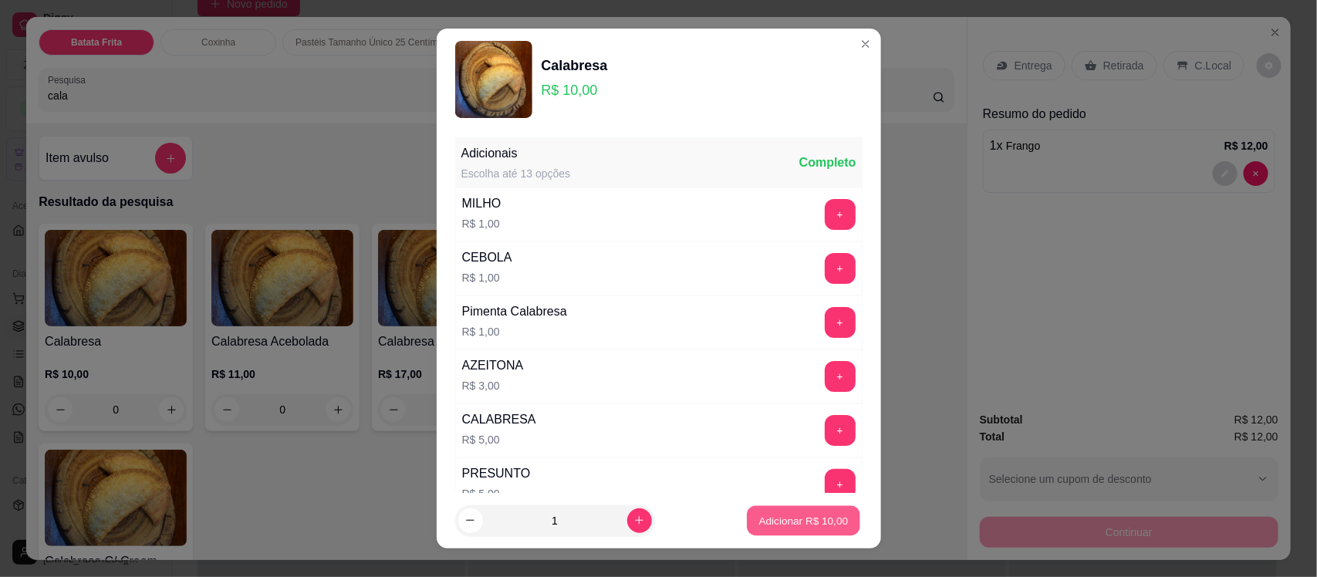
click at [784, 525] on p "Adicionar R$ 10,00" at bounding box center [803, 520] width 89 height 15
type input "1"
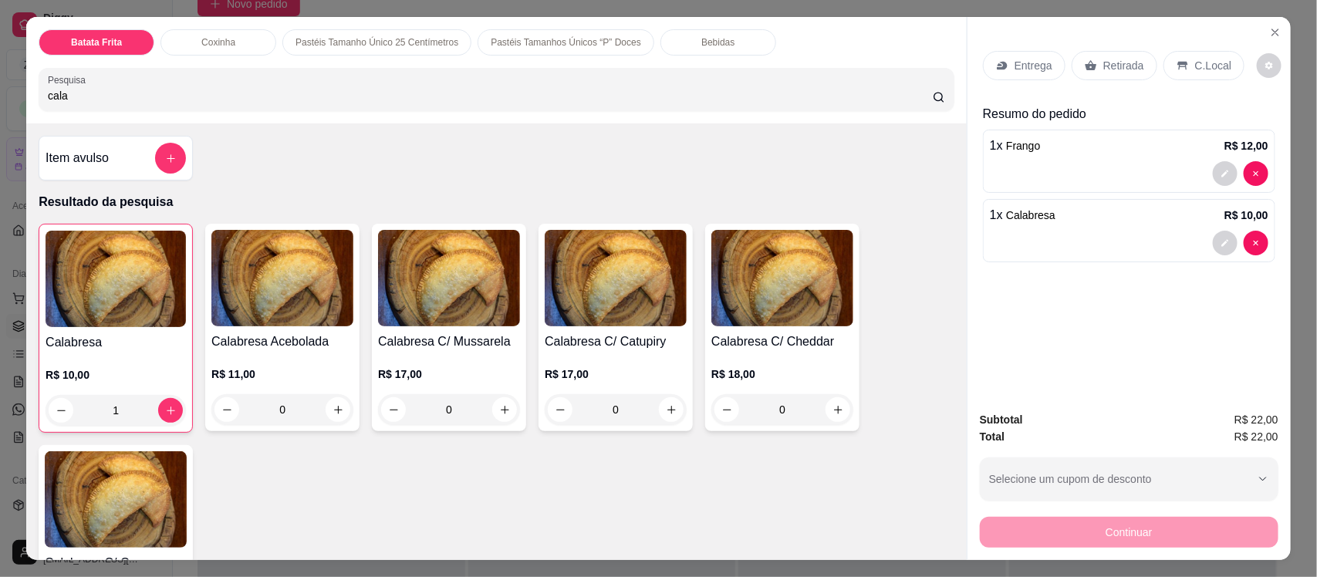
click at [187, 89] on input "cala" at bounding box center [490, 95] width 885 height 15
type input "c"
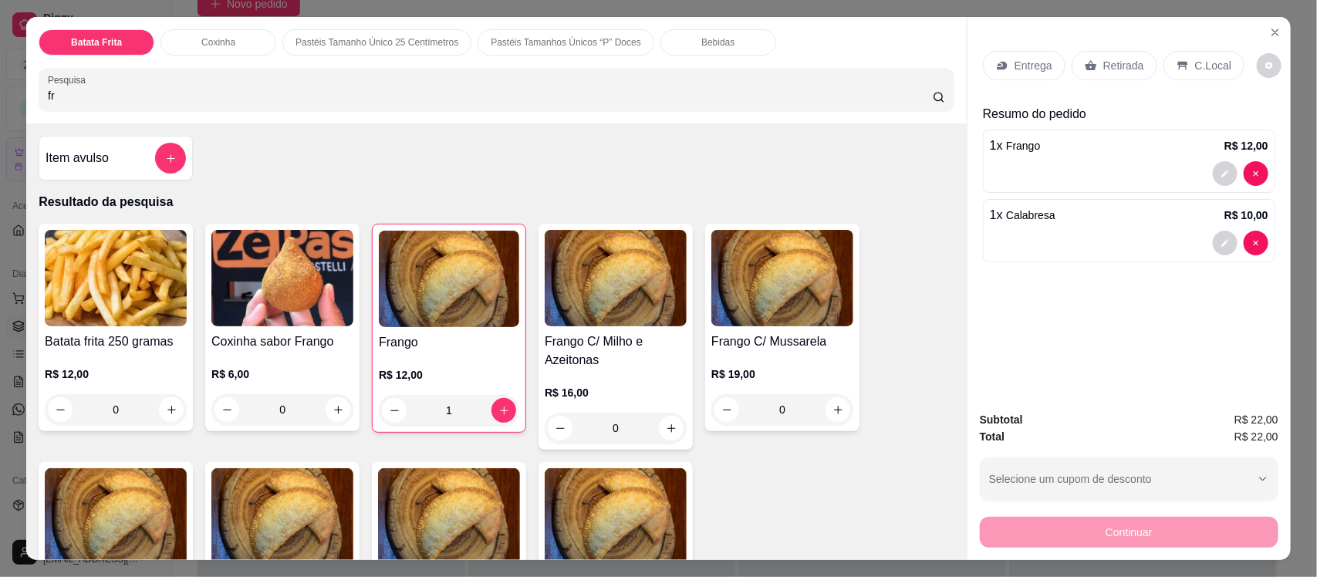
type input "fr"
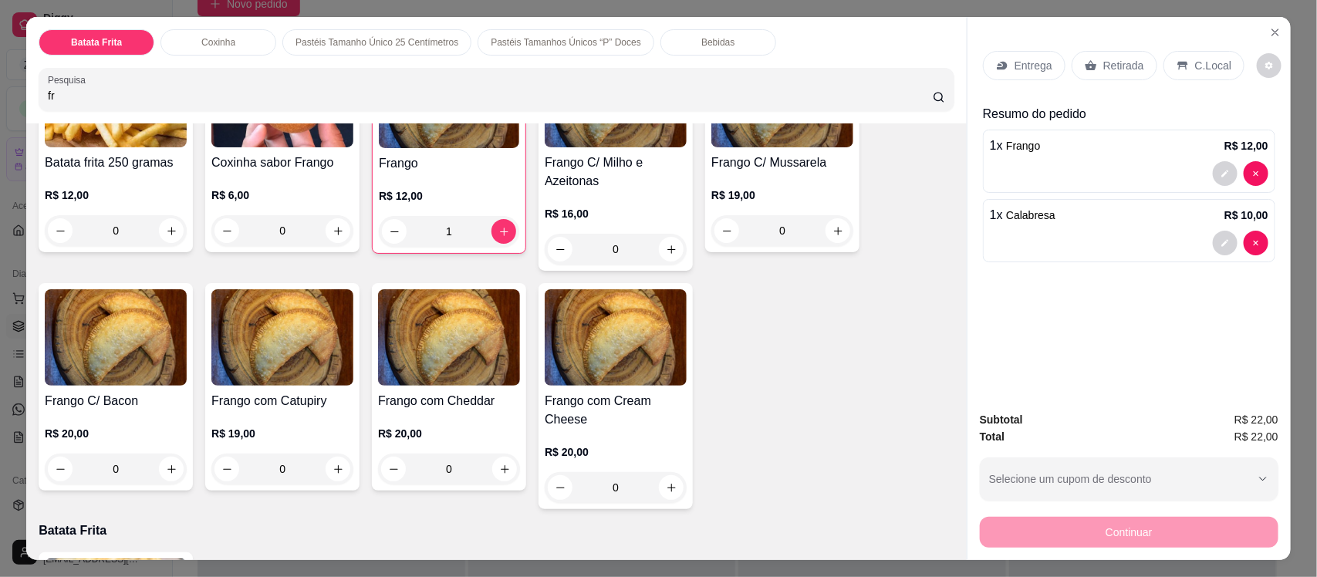
scroll to position [158, 0]
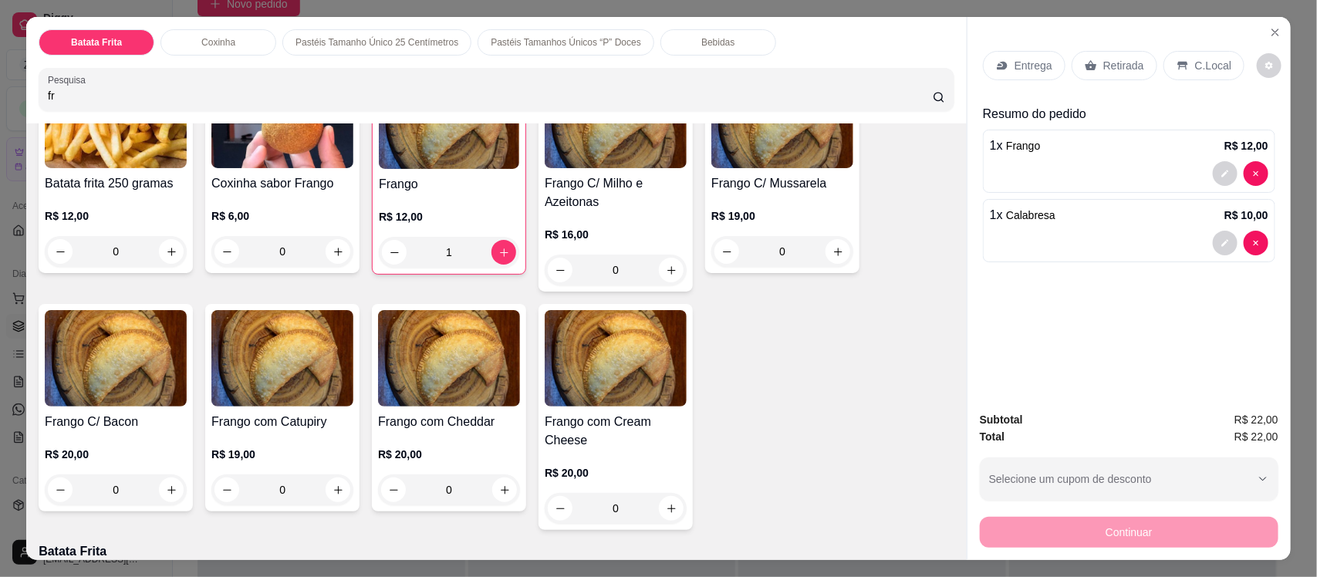
click at [60, 411] on div "Frango C/ Bacon R$ 20,00 0" at bounding box center [116, 408] width 154 height 208
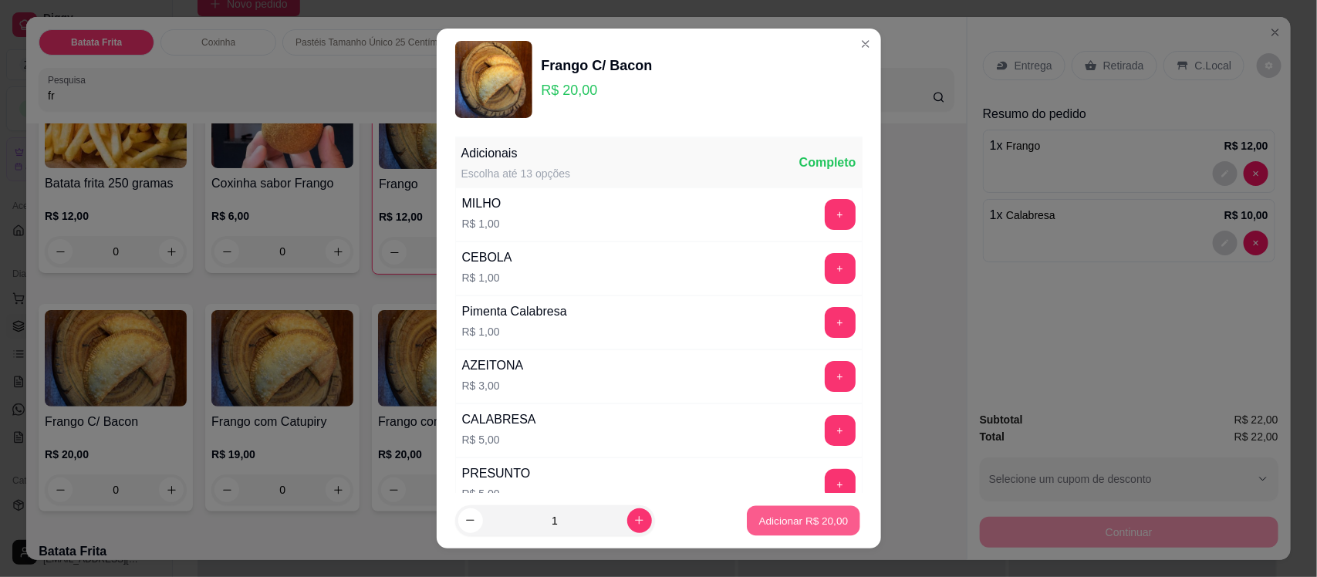
click at [773, 515] on p "Adicionar R$ 20,00" at bounding box center [803, 520] width 89 height 15
type input "1"
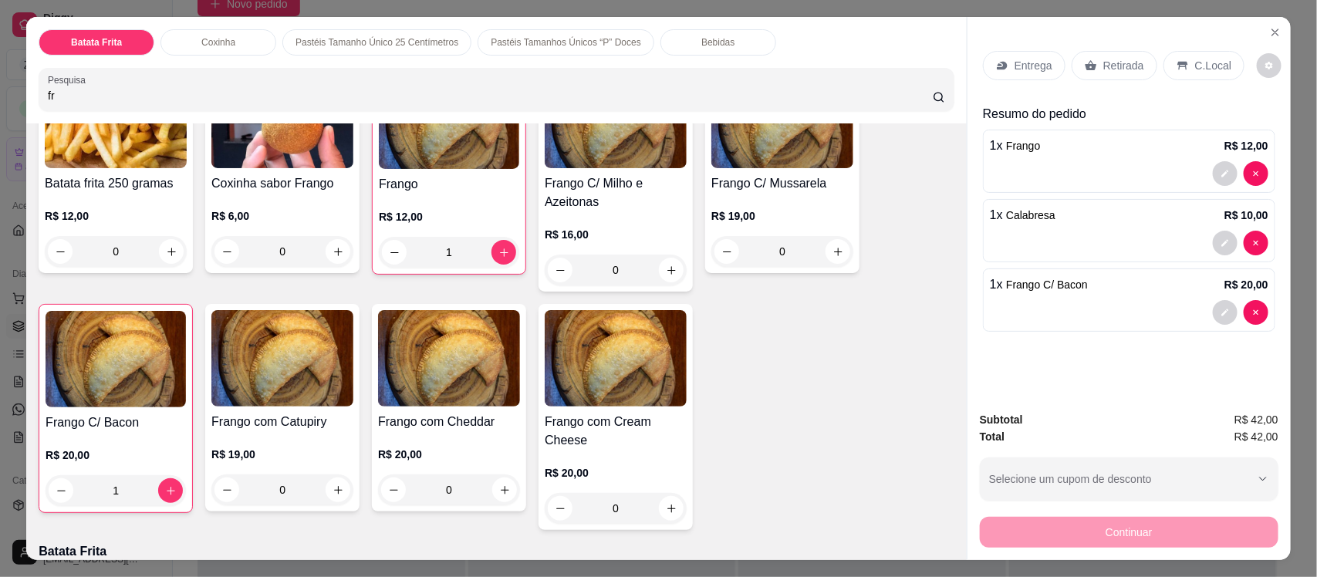
click at [265, 213] on p "R$ 6,00" at bounding box center [282, 215] width 142 height 15
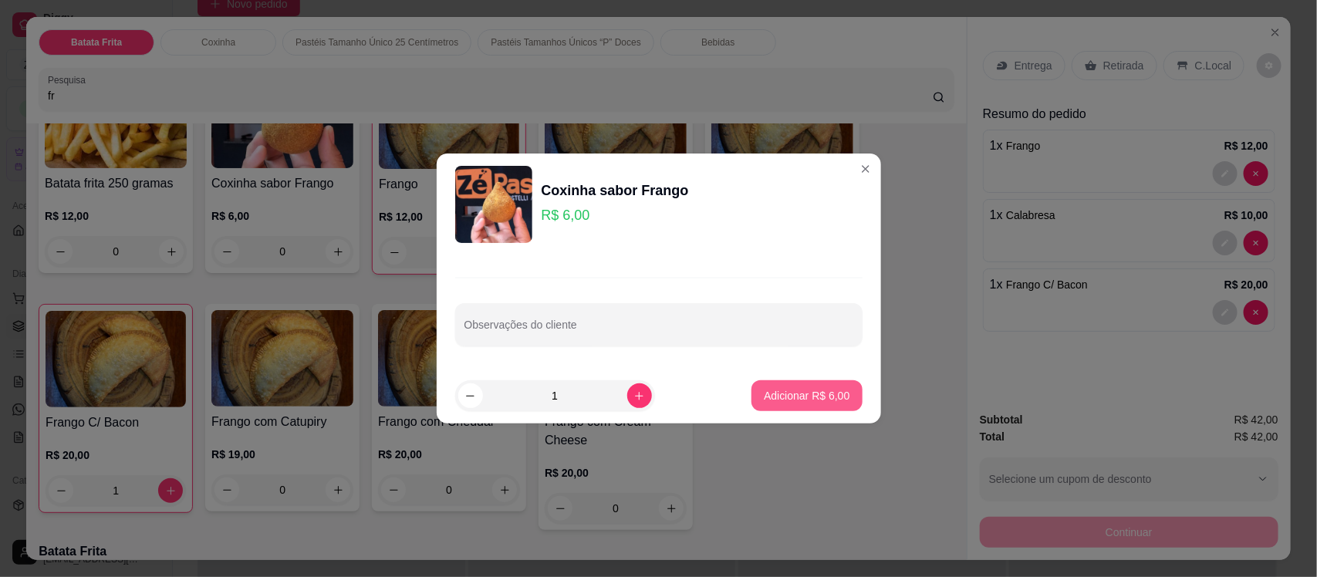
click at [780, 406] on button "Adicionar R$ 6,00" at bounding box center [806, 395] width 110 height 31
type input "1"
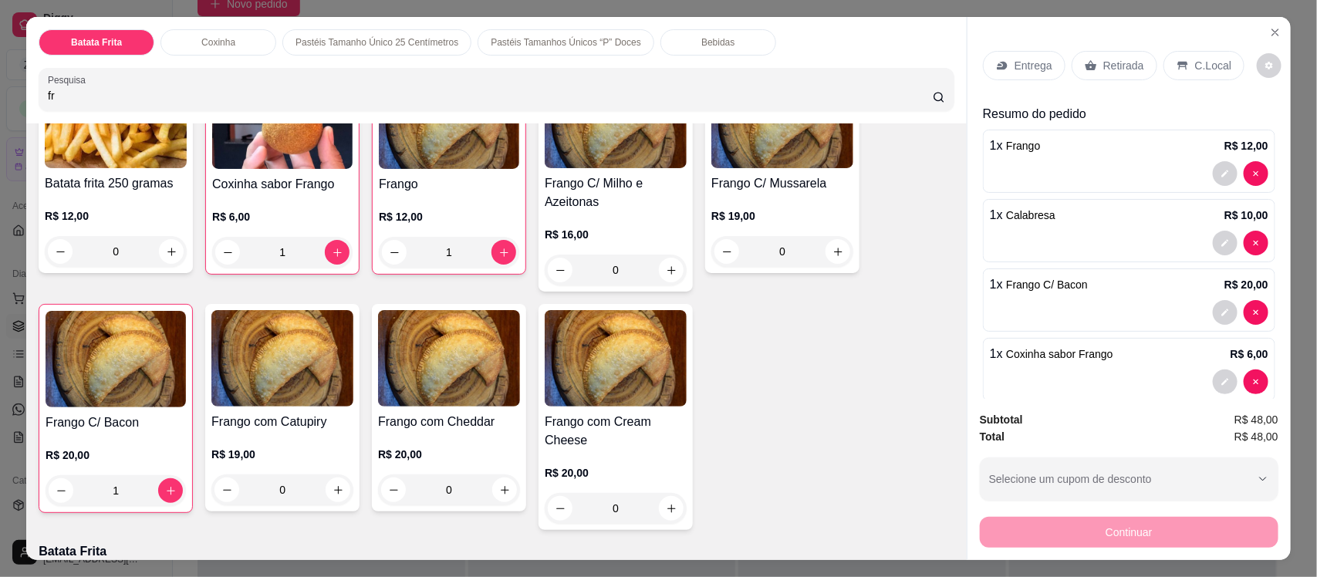
click at [680, 35] on div "Bebidas" at bounding box center [718, 42] width 116 height 26
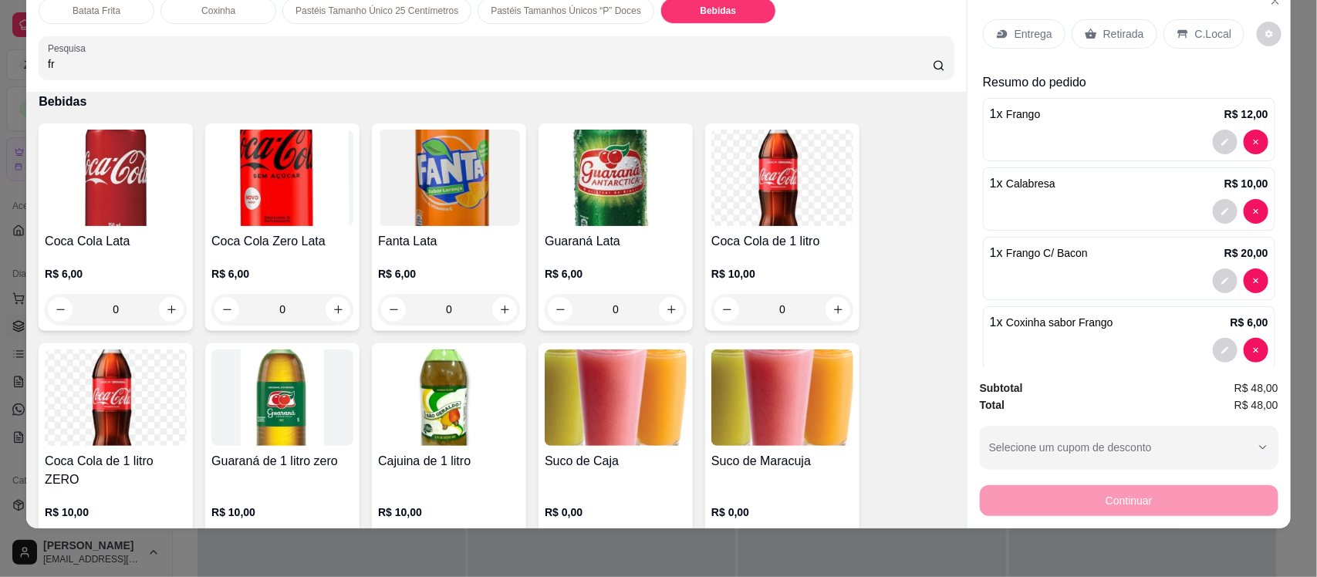
click at [778, 224] on img at bounding box center [782, 178] width 142 height 96
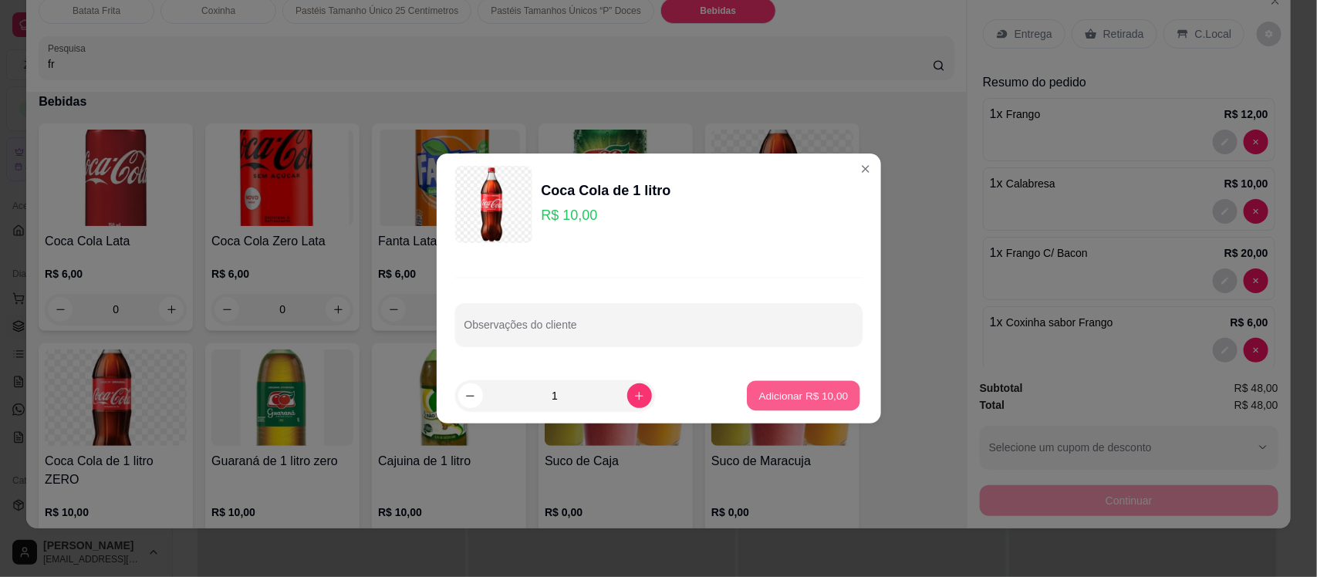
click at [784, 407] on button "Adicionar R$ 10,00" at bounding box center [803, 396] width 113 height 30
type input "1"
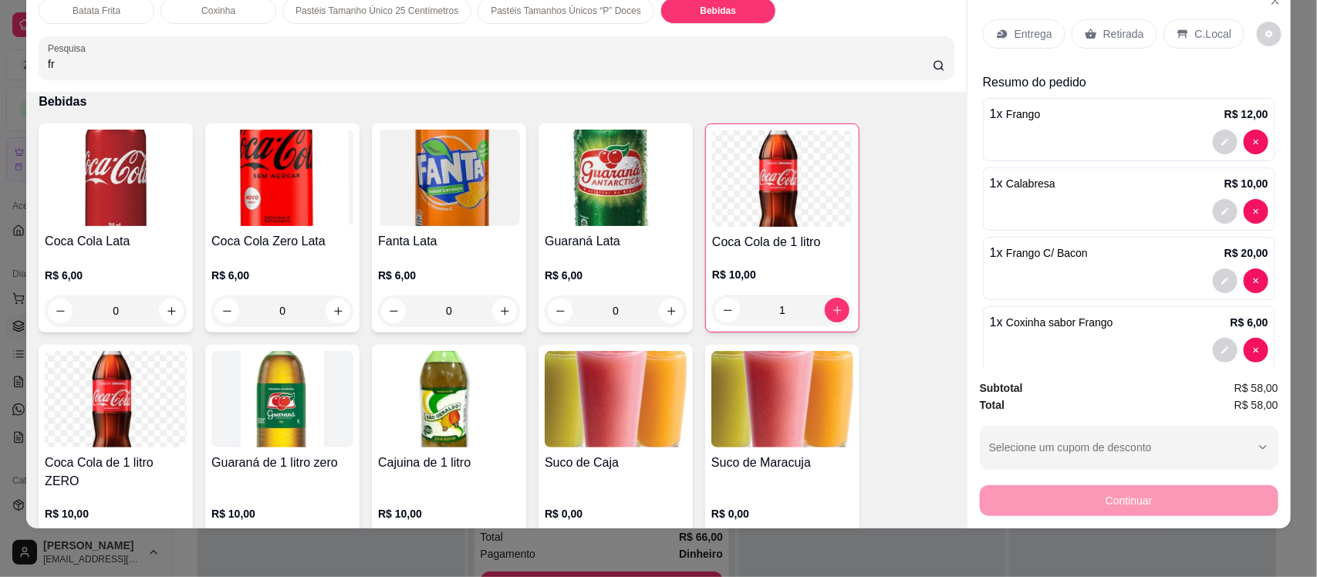
click at [987, 23] on div "Entrega" at bounding box center [1024, 33] width 83 height 29
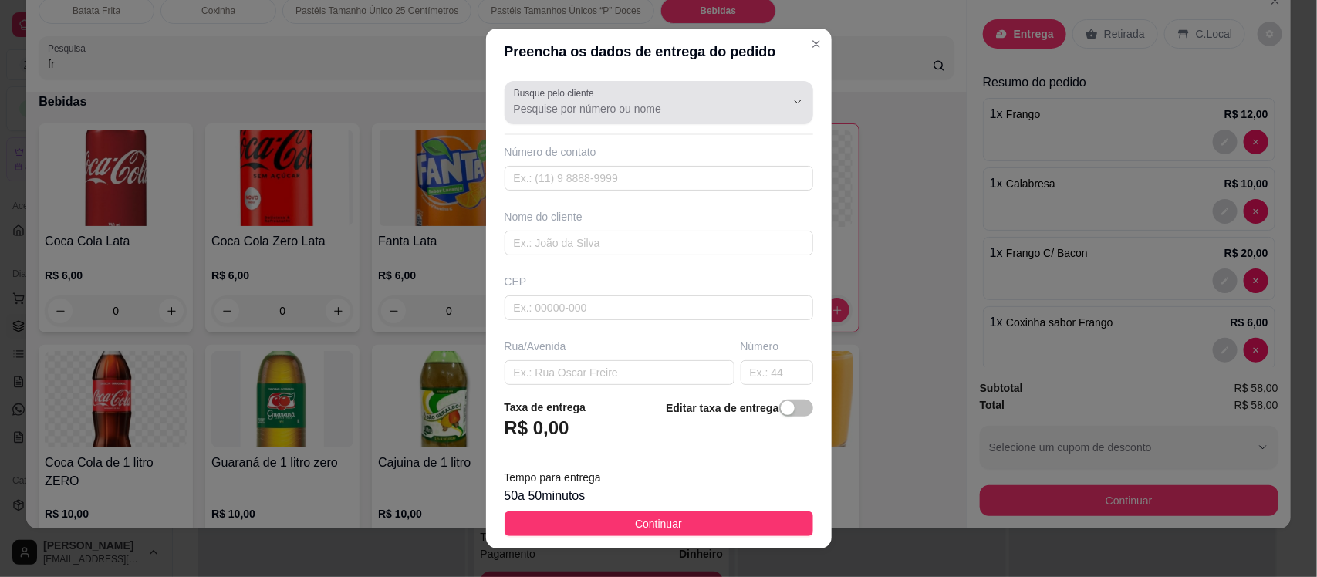
click at [640, 124] on div "Busque pelo cliente" at bounding box center [658, 102] width 309 height 43
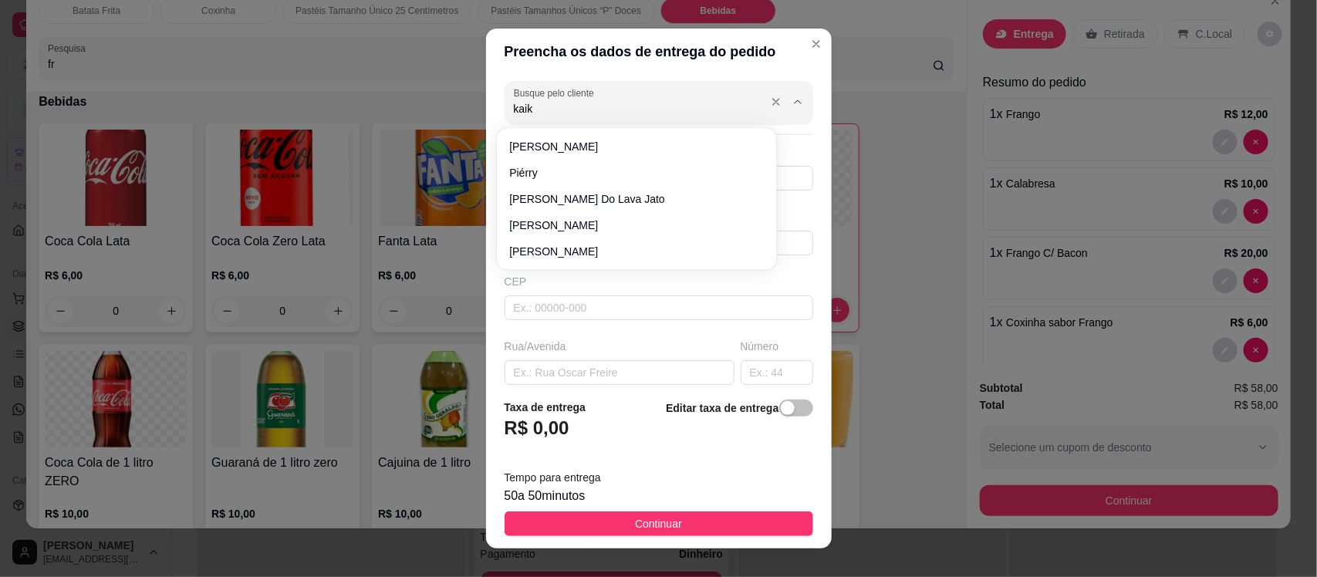
type input "kaiky"
click at [542, 248] on input "text" at bounding box center [658, 243] width 309 height 25
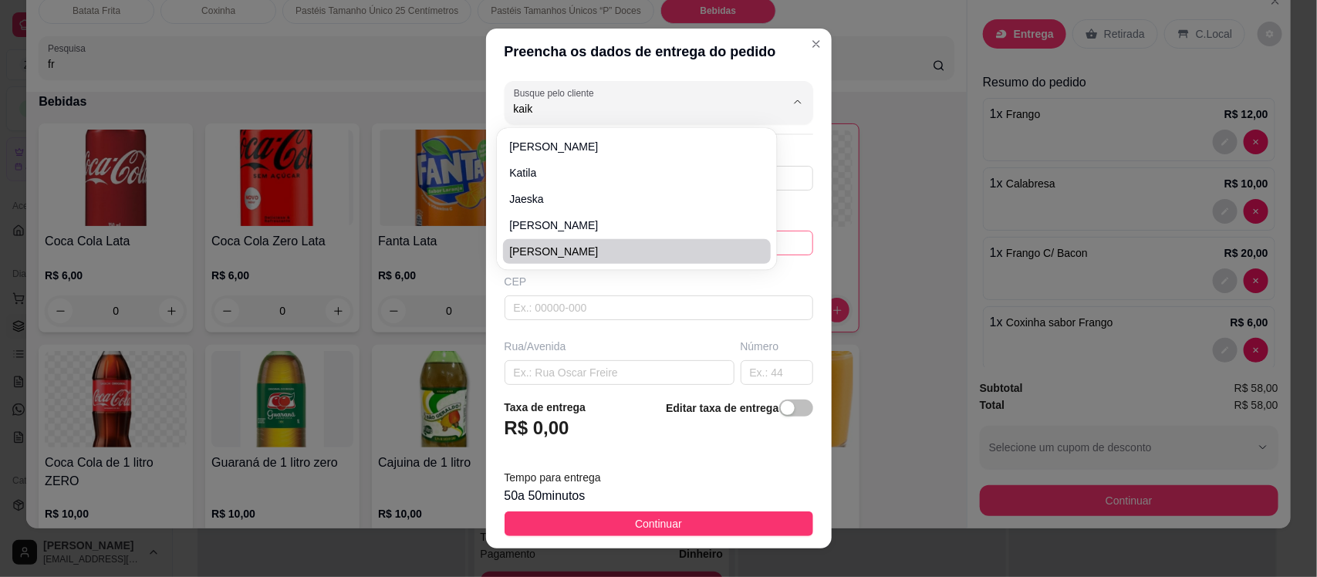
type input "kaiky"
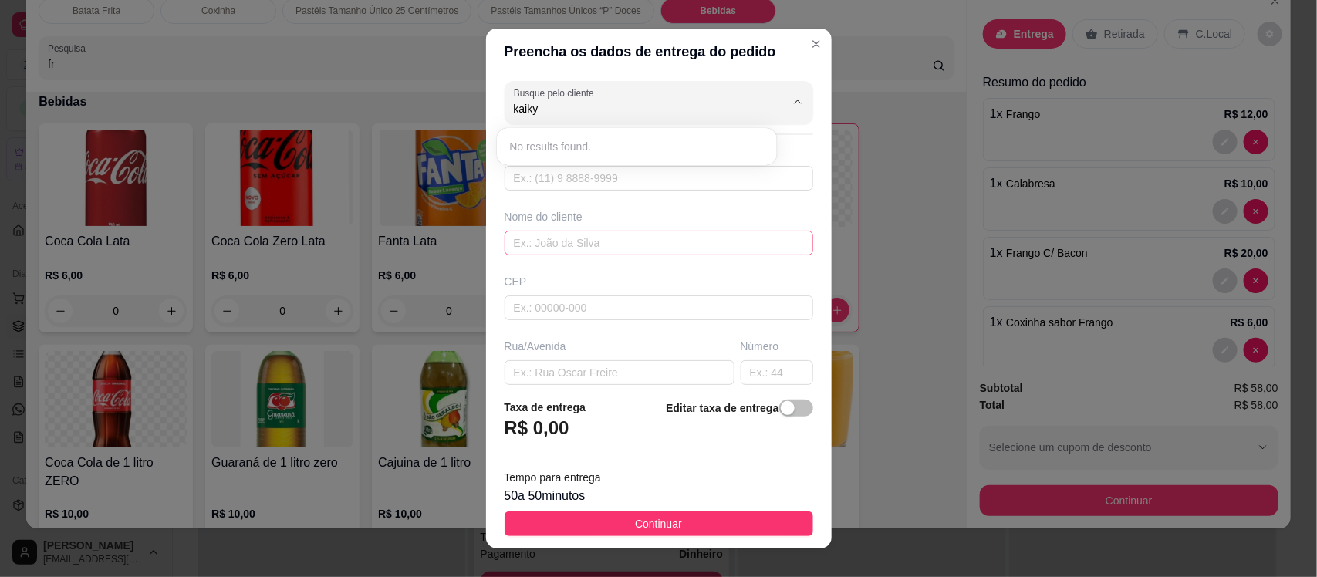
click at [538, 240] on input "text" at bounding box center [658, 243] width 309 height 25
type input "kaiky"
click at [515, 309] on input "text" at bounding box center [658, 307] width 309 height 25
type input "63200000"
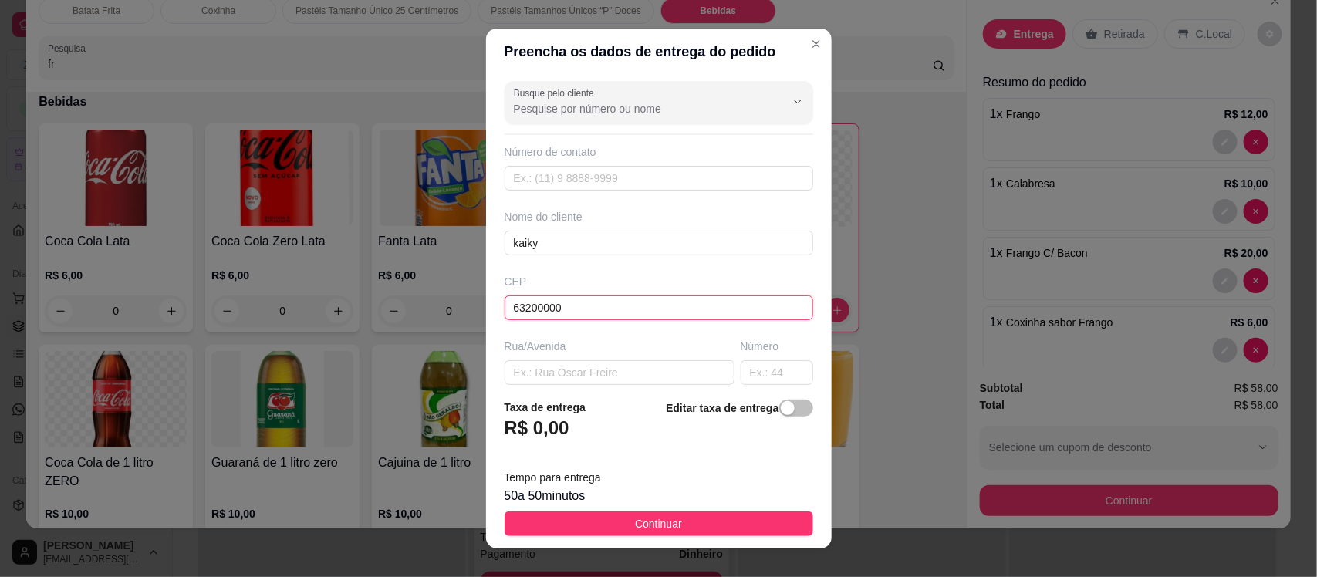
type input "Missão Velha"
type input "63200000"
click at [504, 380] on input "text" at bounding box center [619, 372] width 230 height 25
type input "rua padre francisco de chagas"
click at [750, 378] on input "text" at bounding box center [777, 372] width 73 height 25
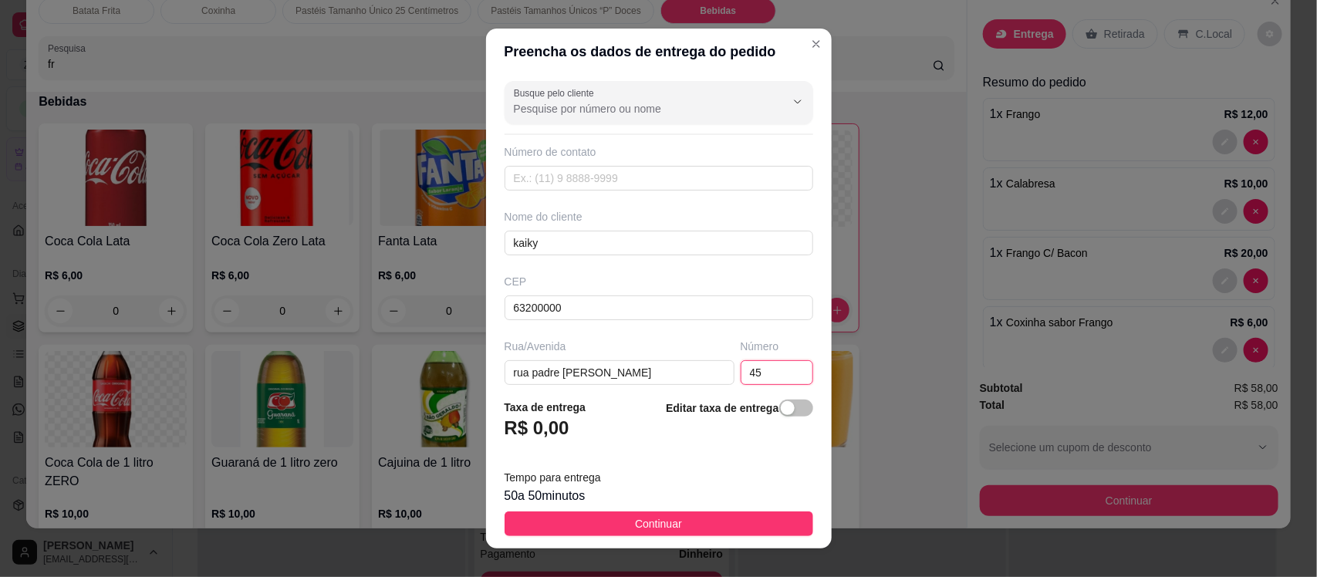
type input "45"
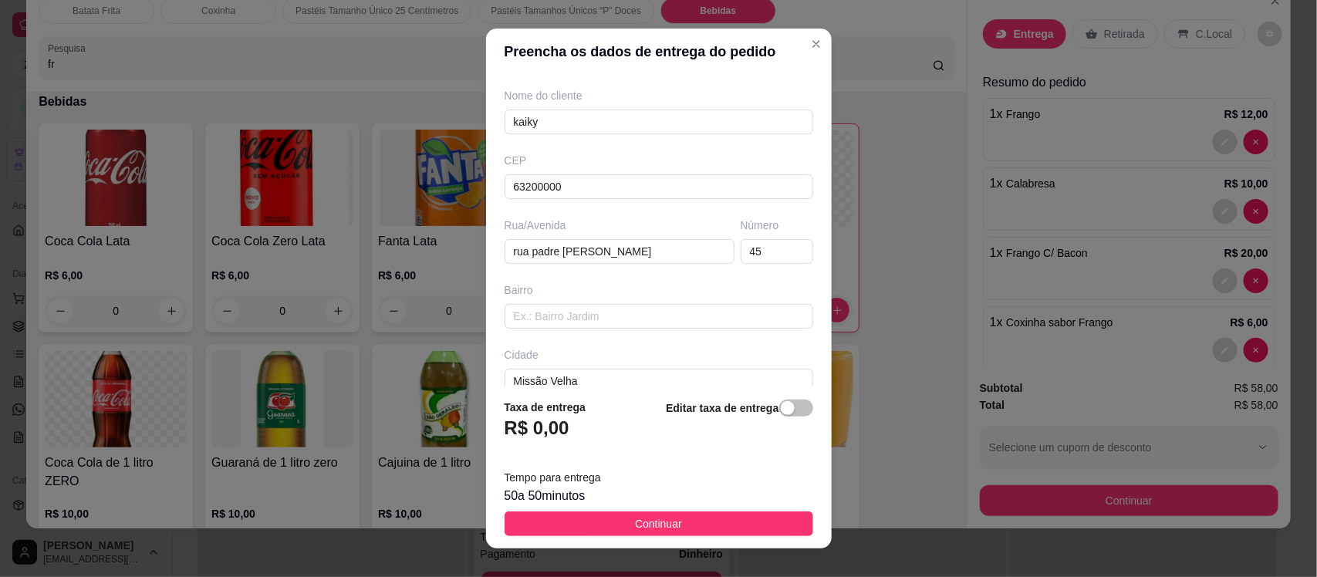
scroll to position [211, 0]
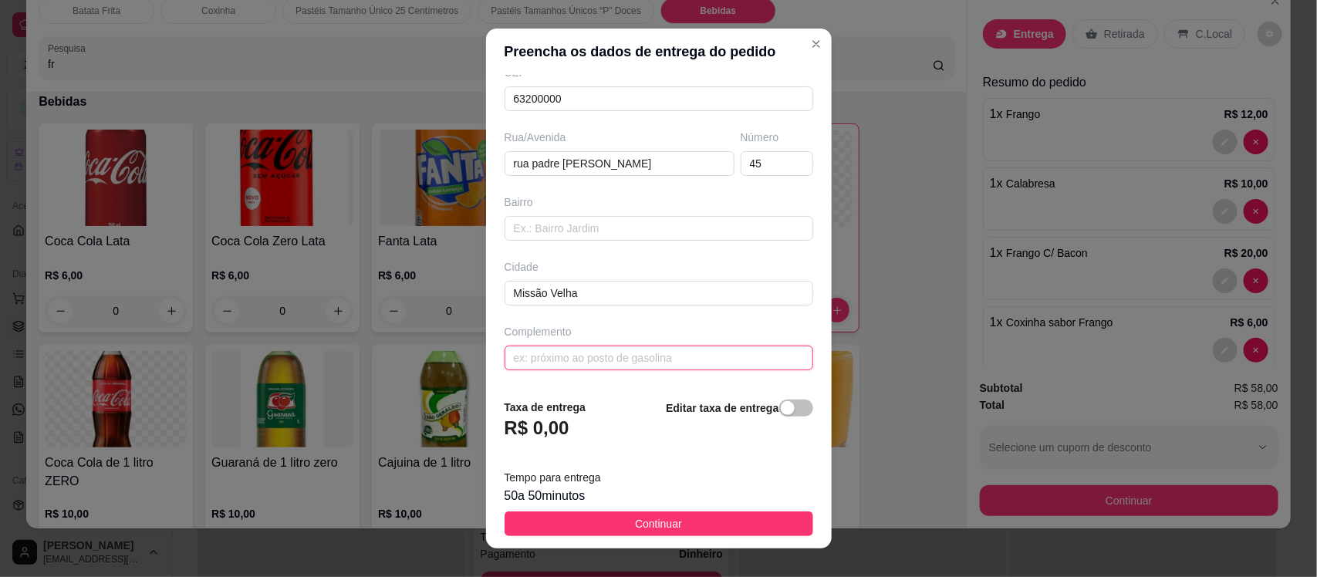
click at [536, 349] on input "text" at bounding box center [658, 358] width 309 height 25
click at [536, 349] on input "na rua do" at bounding box center [658, 358] width 309 height 25
click at [634, 359] on input "na rua espetinho do" at bounding box center [658, 358] width 309 height 25
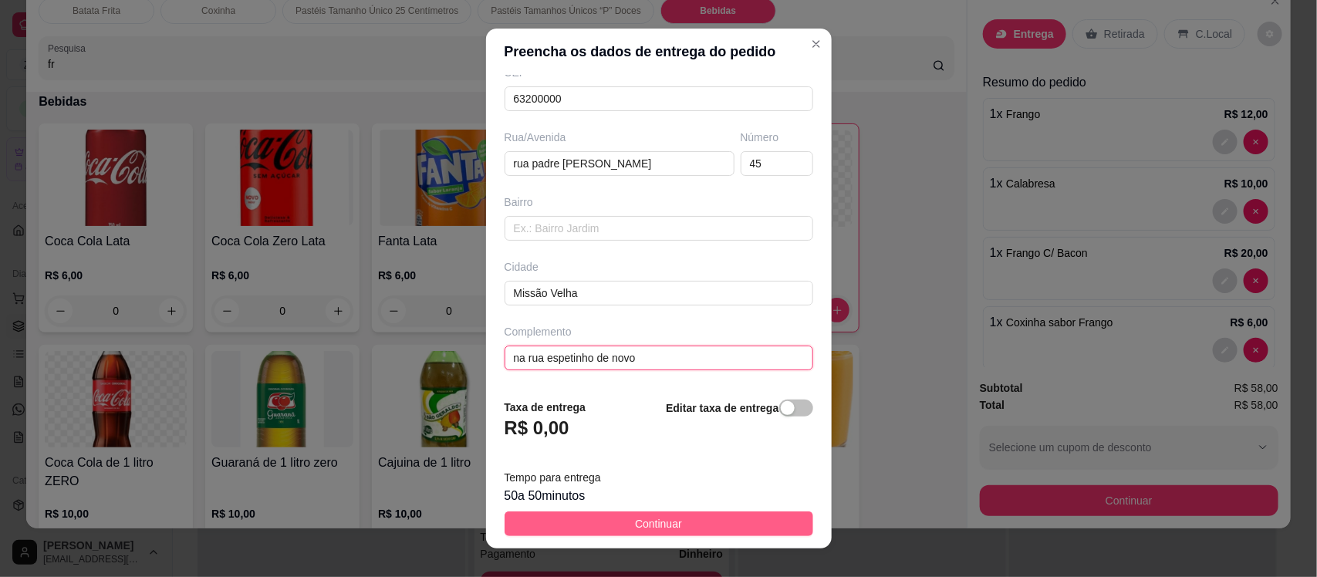
type input "na rua espetinho de novo"
click at [608, 515] on button "Continuar" at bounding box center [658, 523] width 309 height 25
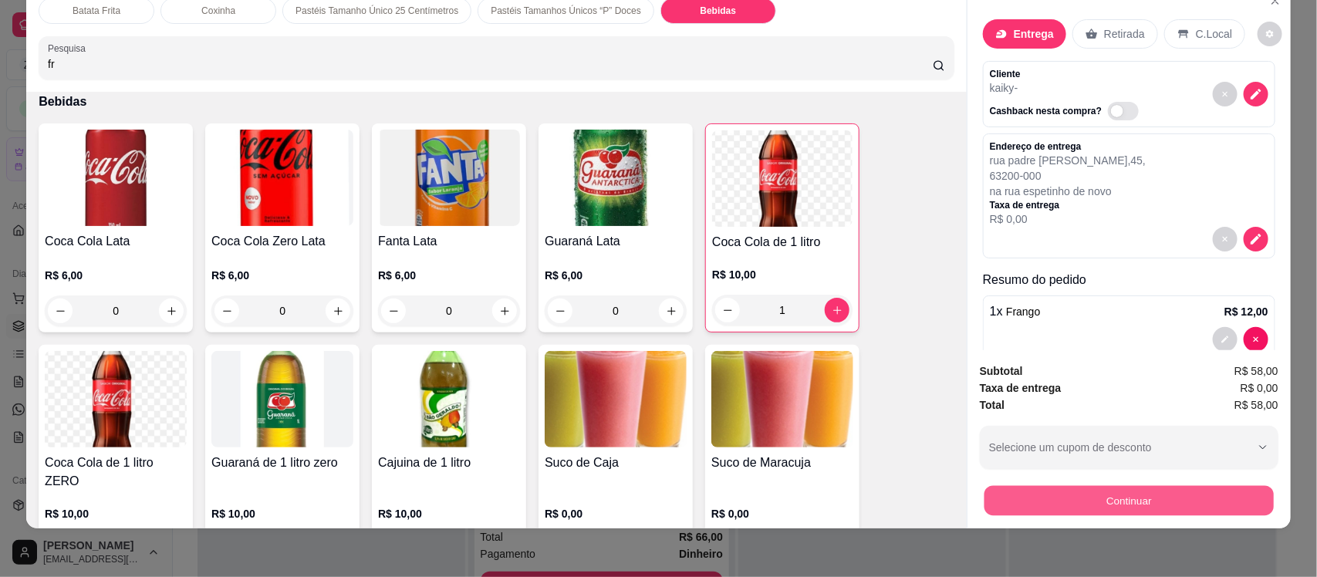
click at [1054, 499] on button "Continuar" at bounding box center [1128, 500] width 289 height 30
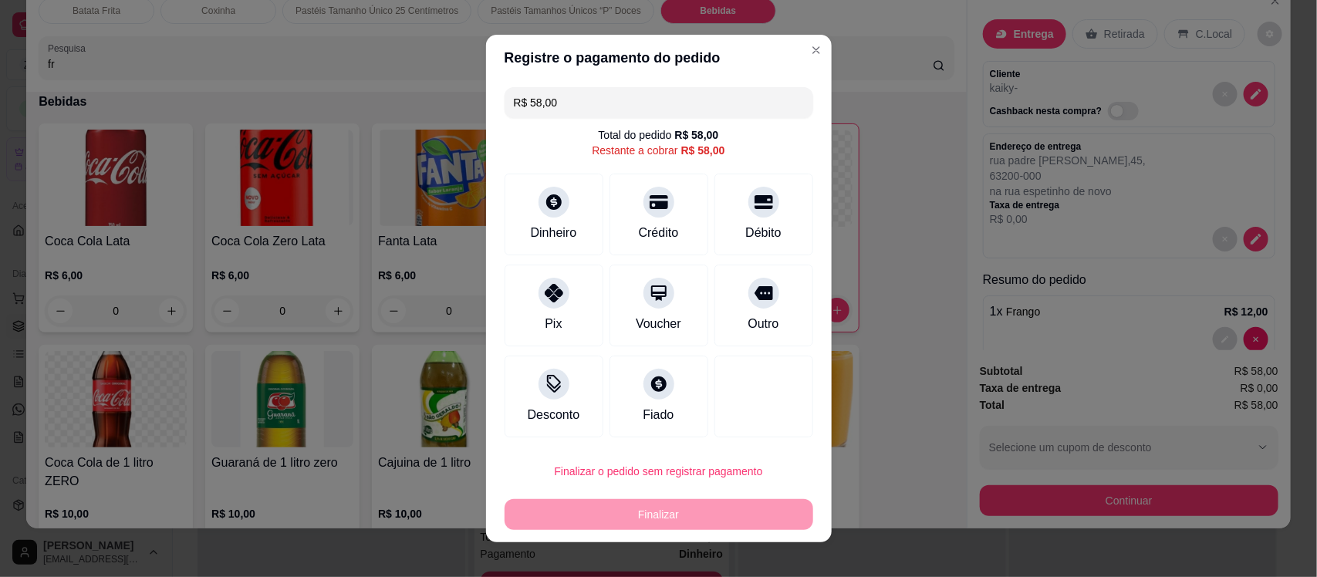
click at [565, 113] on input "R$ 58,00" at bounding box center [659, 102] width 290 height 31
click at [569, 98] on input "R$ 0,00" at bounding box center [659, 102] width 290 height 31
click at [543, 282] on icon at bounding box center [553, 288] width 20 height 20
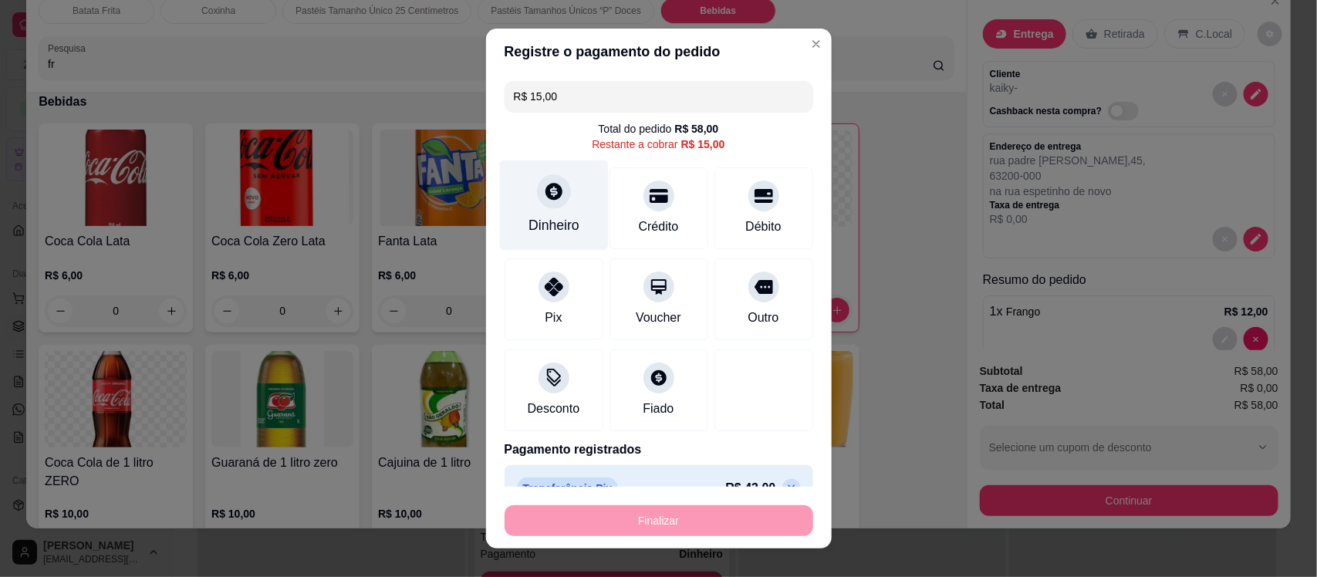
click at [537, 187] on div at bounding box center [554, 192] width 34 height 34
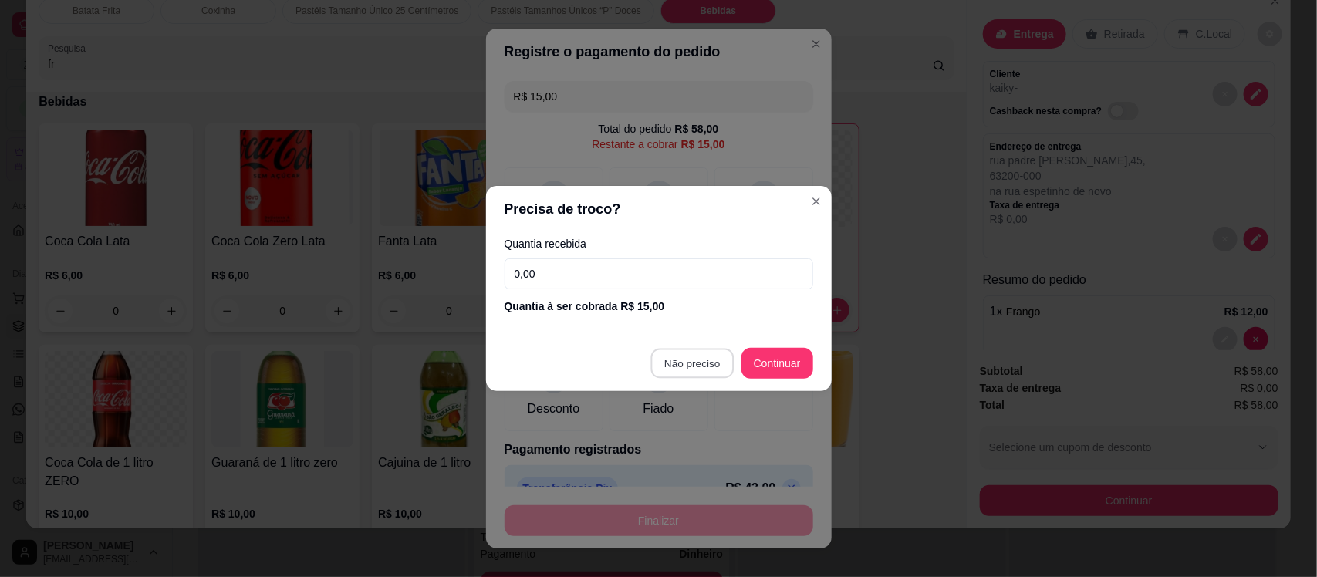
type input "R$ 0,00"
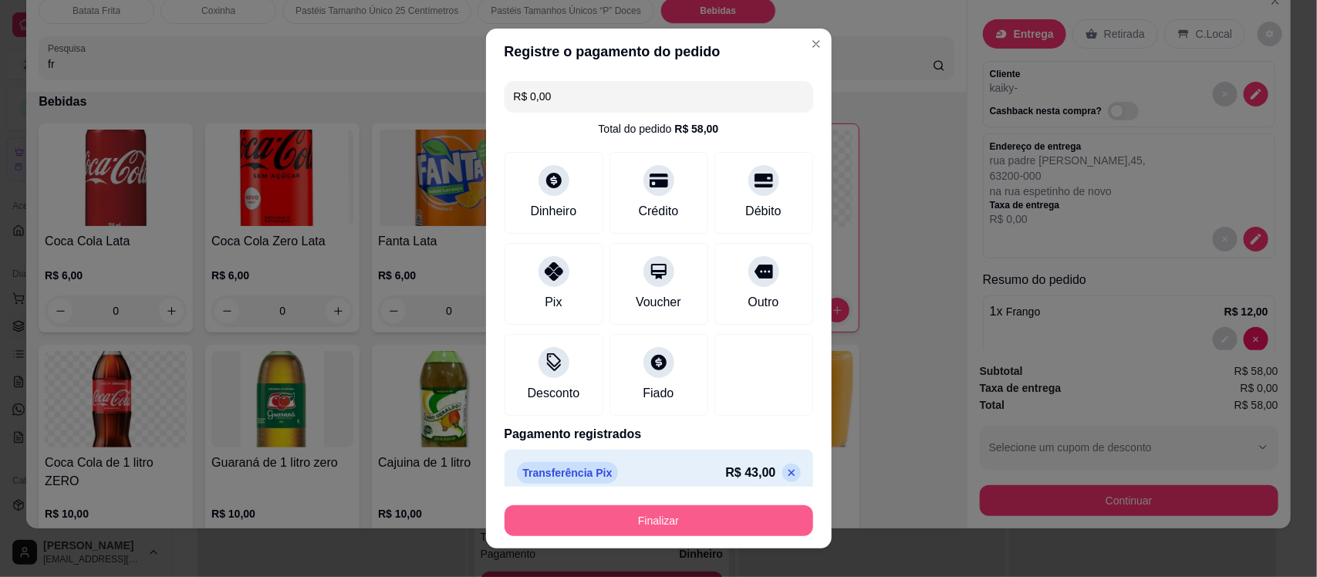
click at [634, 521] on button "Finalizar" at bounding box center [658, 520] width 309 height 31
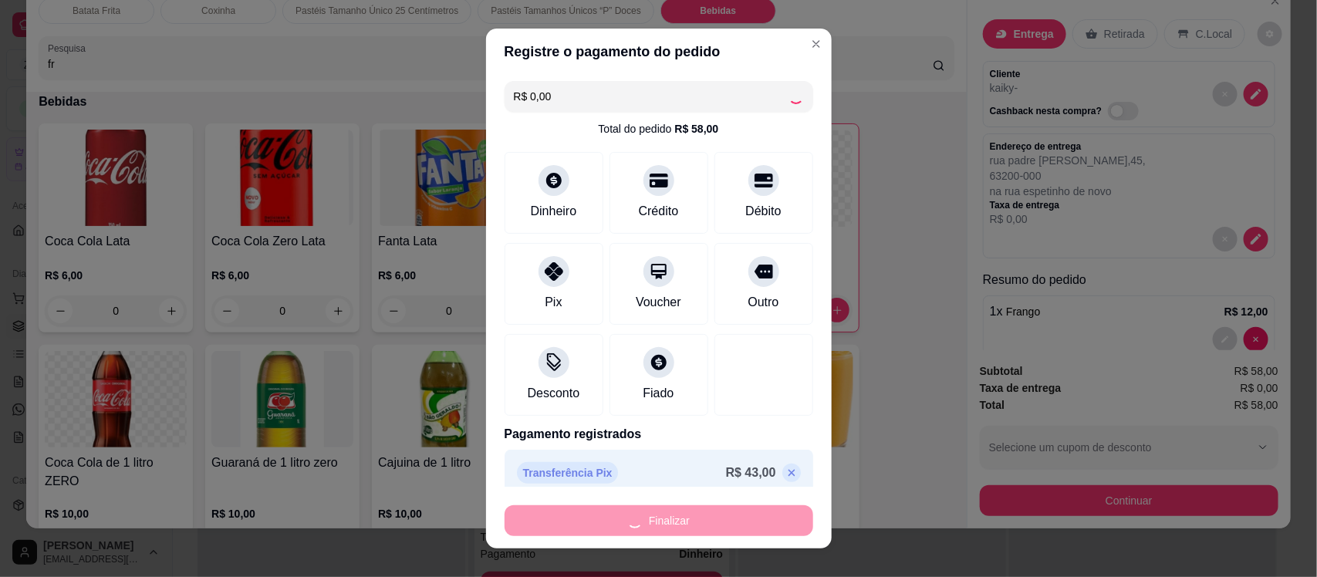
type input "0"
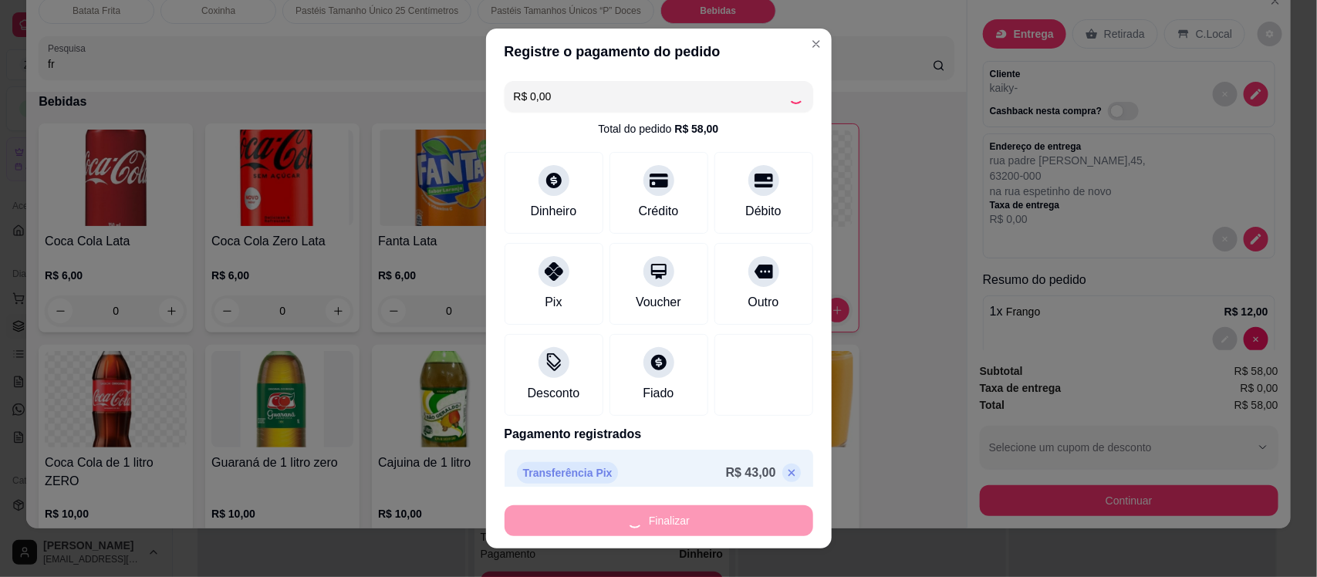
type input "0"
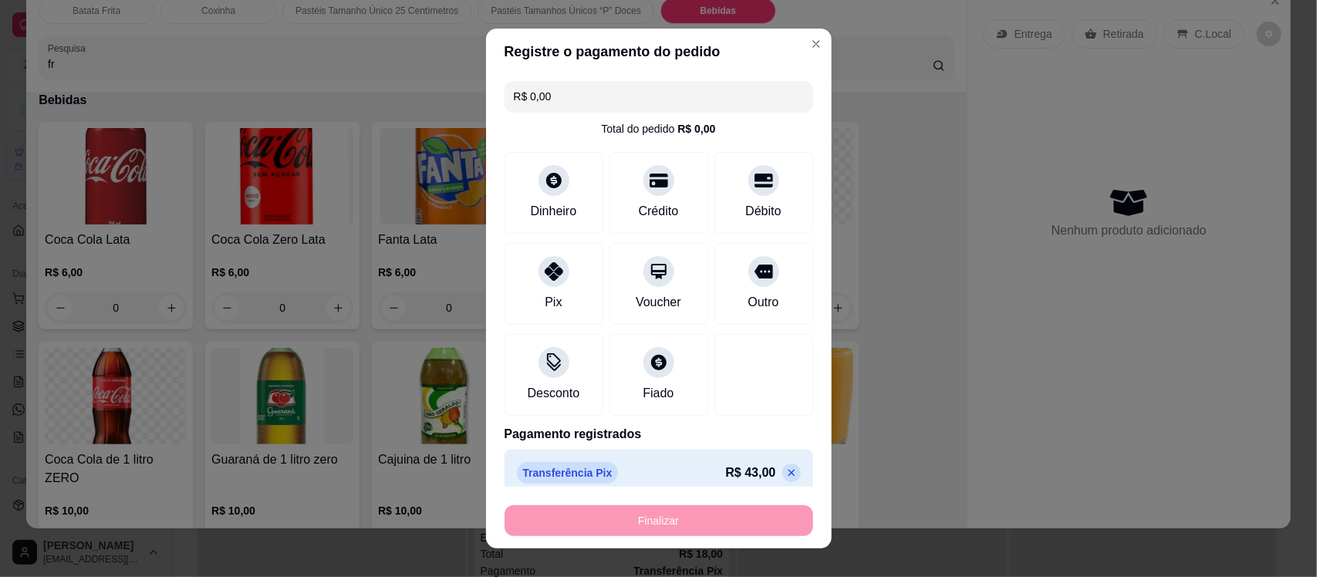
type input "-R$ 58,00"
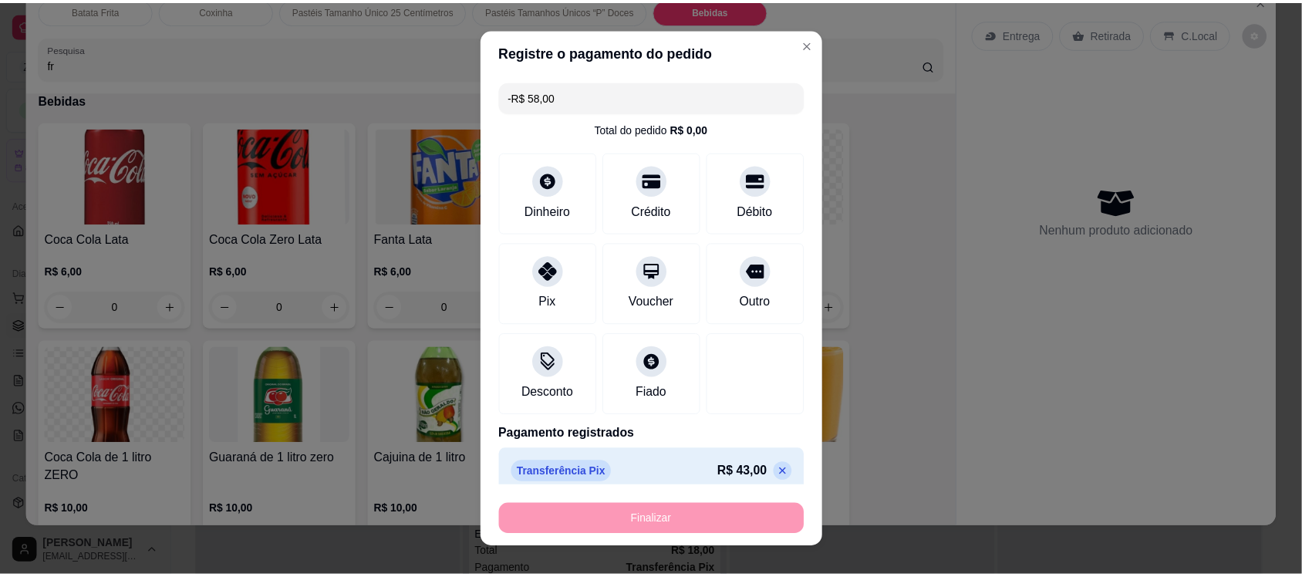
scroll to position [3467, 0]
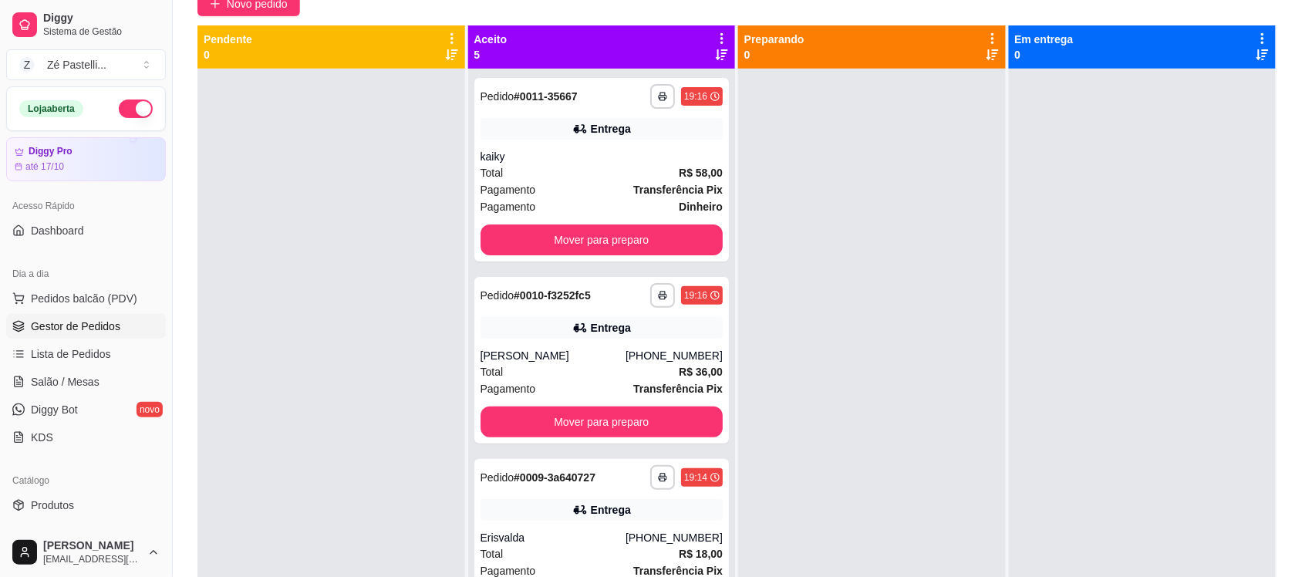
scroll to position [201, 0]
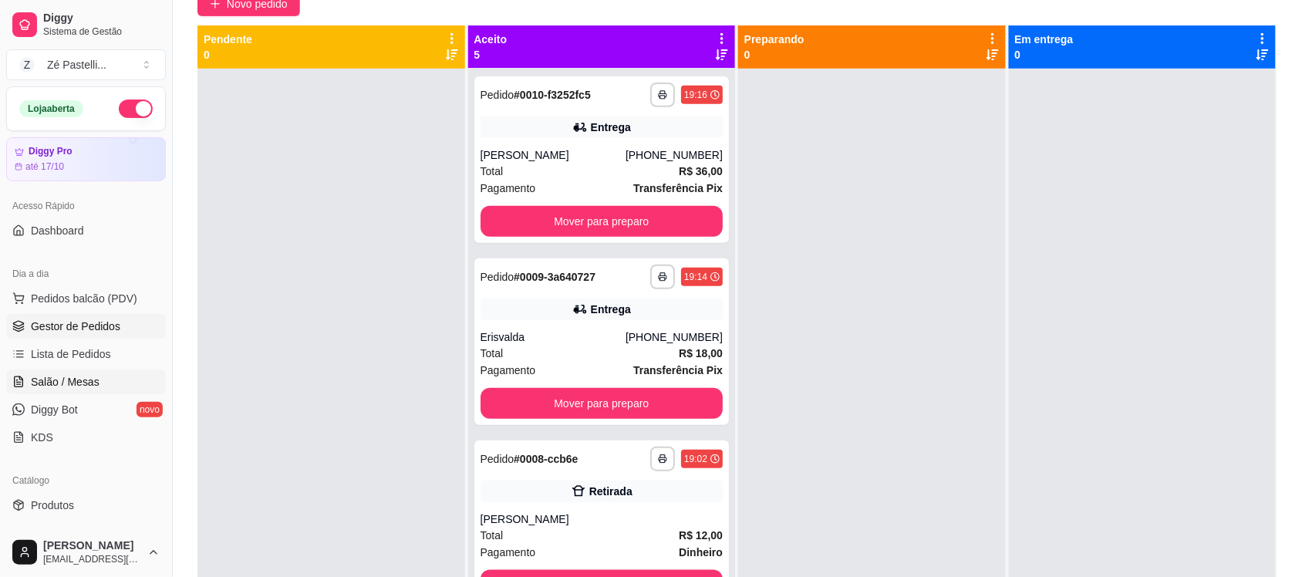
click at [66, 376] on span "Salão / Mesas" at bounding box center [65, 381] width 69 height 15
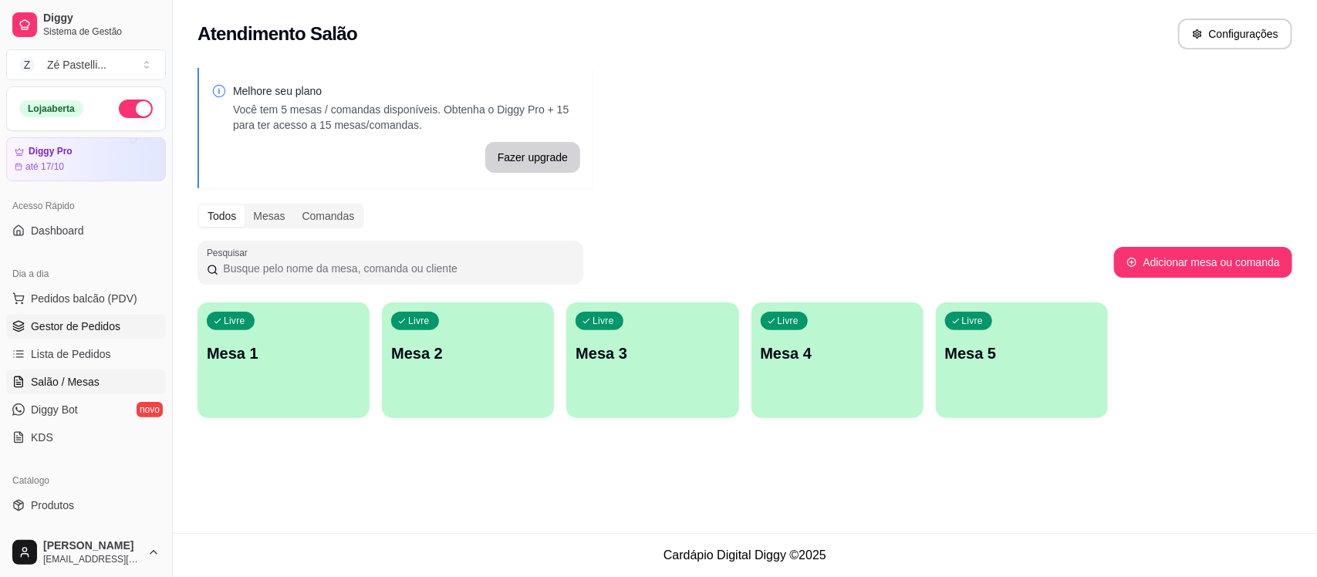
click at [32, 324] on span "Gestor de Pedidos" at bounding box center [75, 326] width 89 height 15
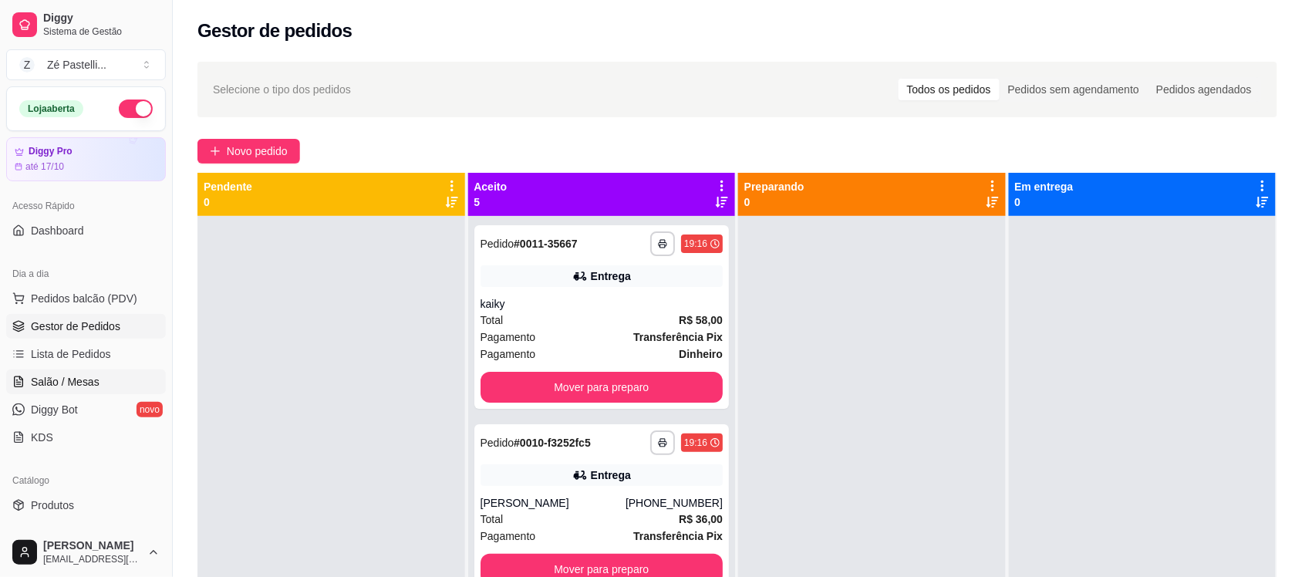
click at [39, 383] on span "Salão / Mesas" at bounding box center [65, 381] width 69 height 15
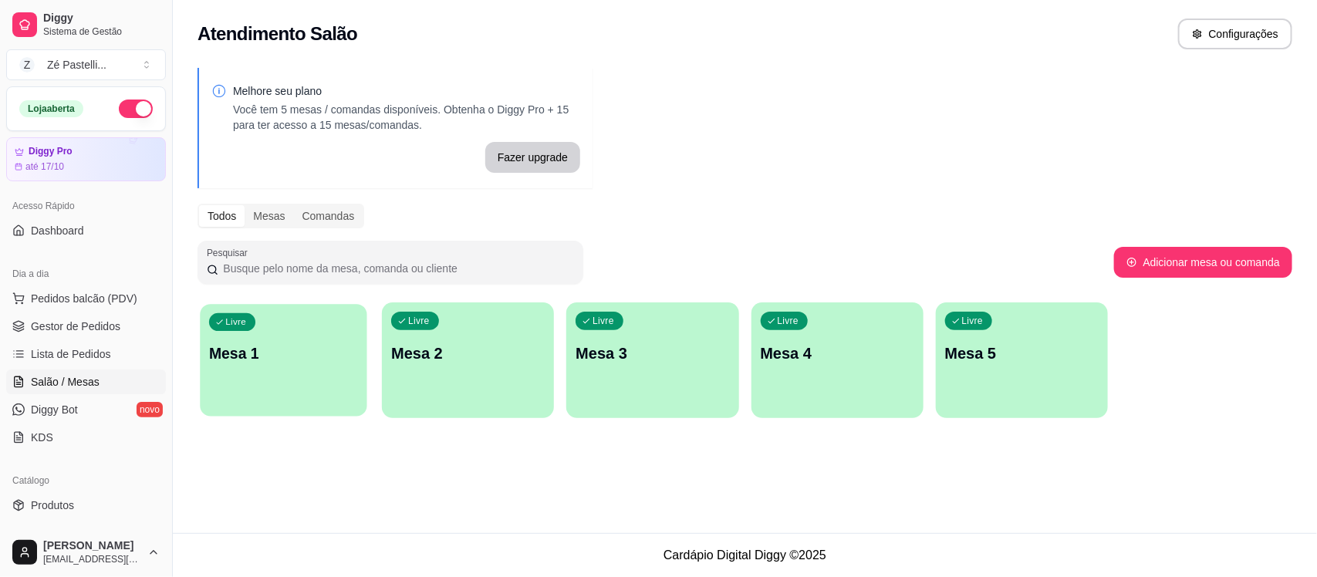
click at [345, 368] on div "Livre Mesa 1" at bounding box center [283, 351] width 167 height 94
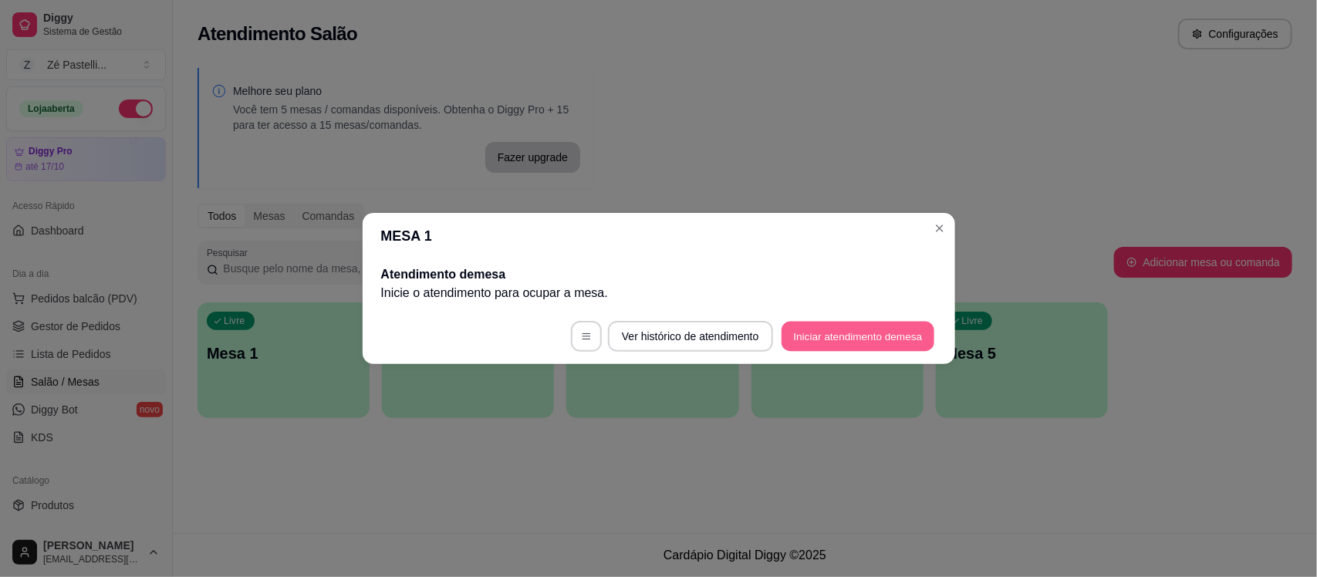
click at [845, 329] on button "Iniciar atendimento de mesa" at bounding box center [857, 337] width 153 height 30
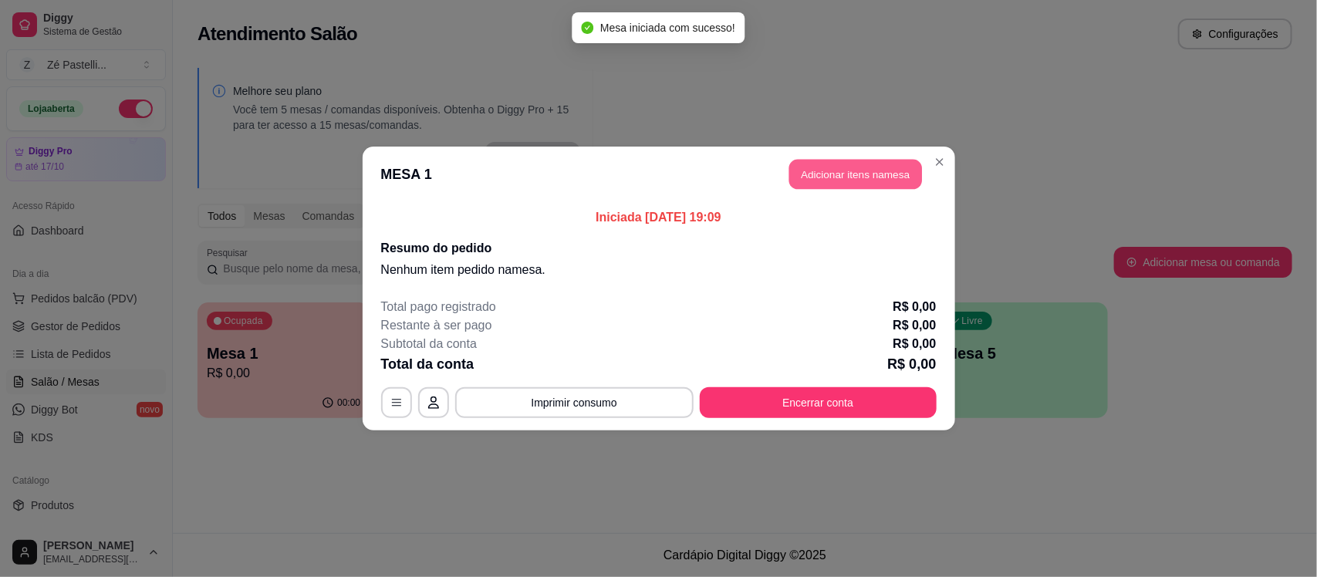
click at [815, 174] on button "Adicionar itens na mesa" at bounding box center [855, 175] width 133 height 30
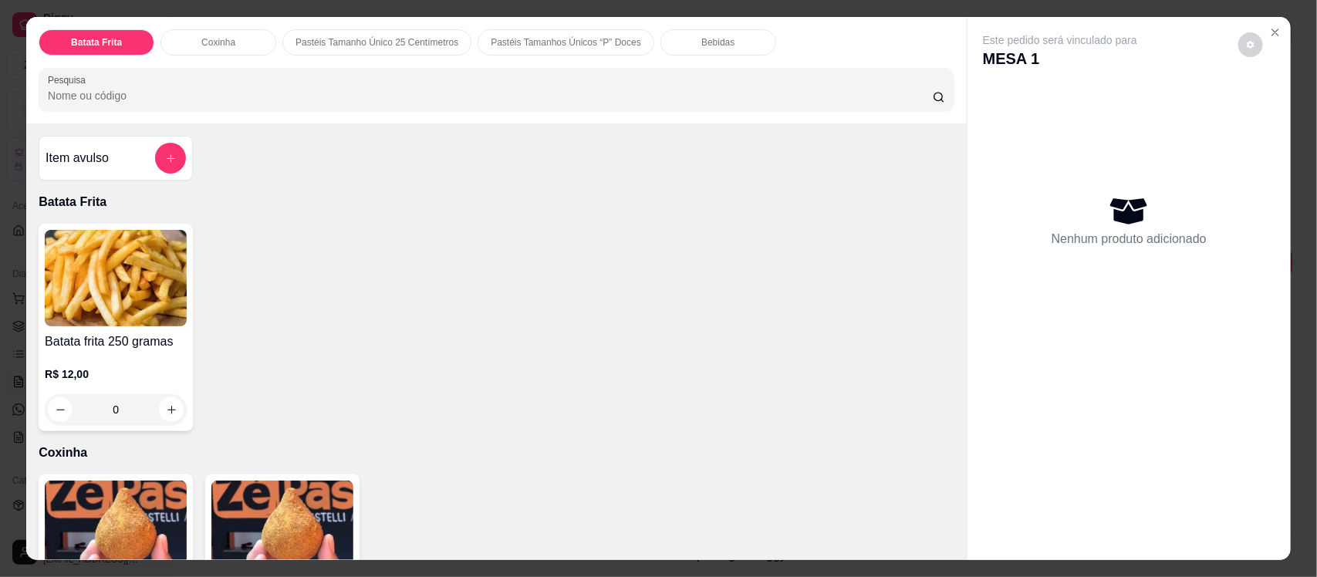
click at [297, 523] on img at bounding box center [282, 529] width 142 height 96
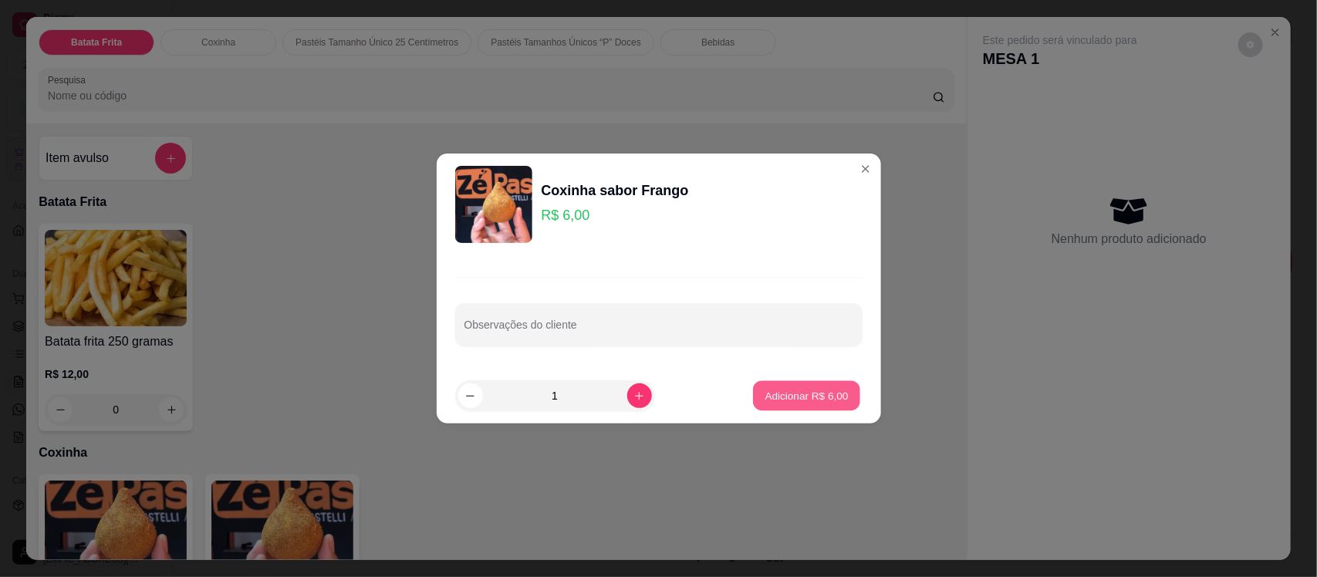
click at [791, 407] on button "Adicionar R$ 6,00" at bounding box center [806, 396] width 107 height 30
type input "1"
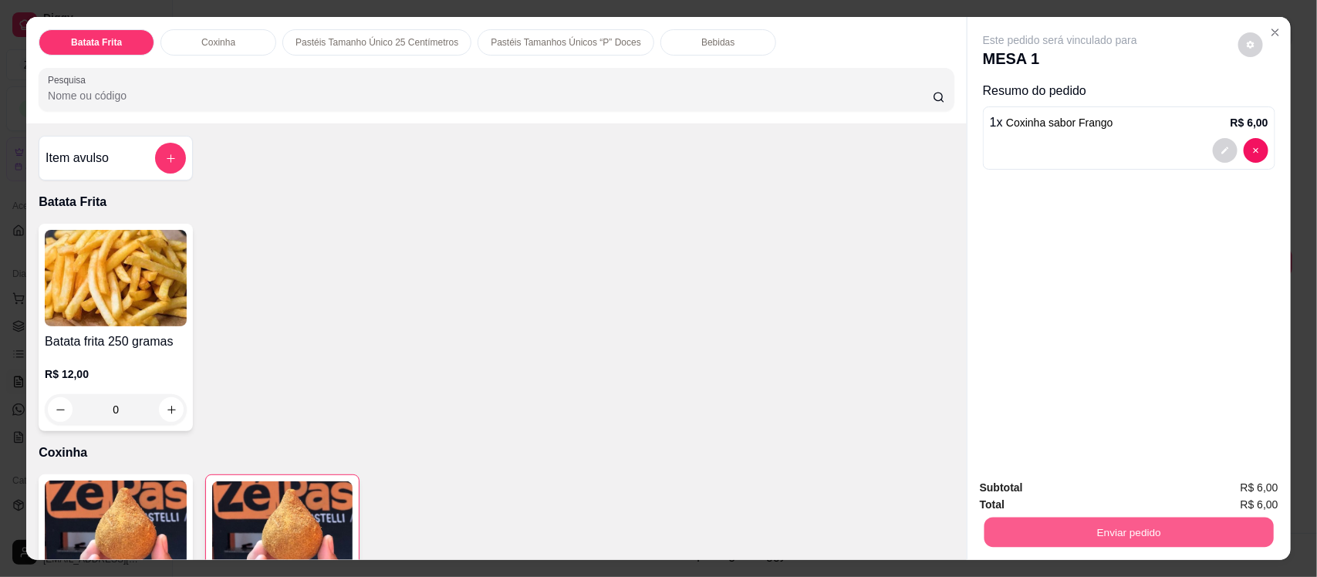
click at [1030, 532] on button "Enviar pedido" at bounding box center [1128, 532] width 289 height 30
click at [1054, 483] on button "Não registrar e enviar pedido" at bounding box center [1077, 494] width 156 height 29
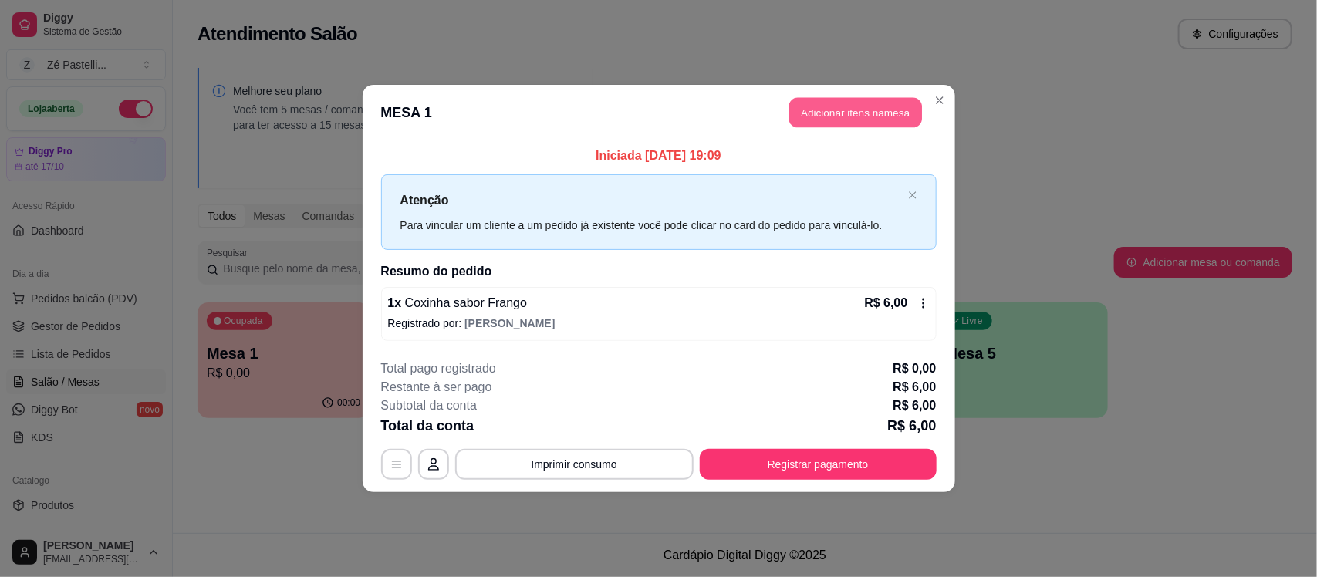
click at [818, 98] on button "Adicionar itens na mesa" at bounding box center [855, 113] width 133 height 30
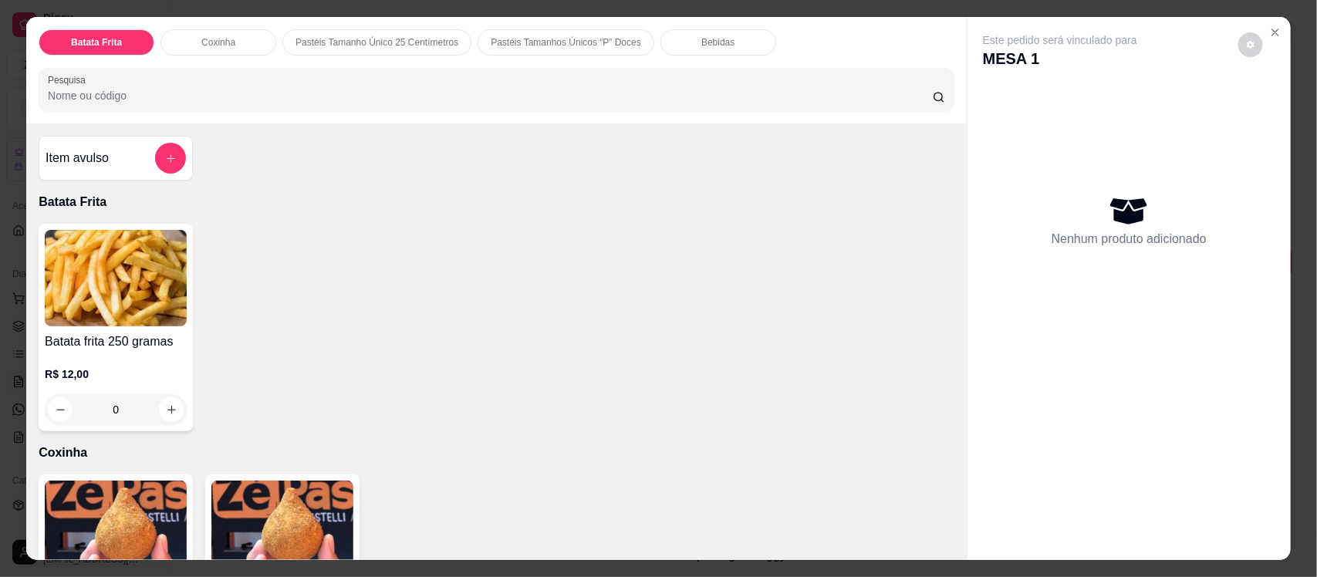
drag, startPoint x: 557, startPoint y: 79, endPoint x: 680, endPoint y: 50, distance: 125.9
click at [680, 50] on div "Batata Frita Coxinha Pastéis Tamanho Único 25 Centímetros Pastéis Tamanhos Únic…" at bounding box center [496, 70] width 940 height 106
click at [680, 50] on div "Bebidas" at bounding box center [718, 42] width 116 height 26
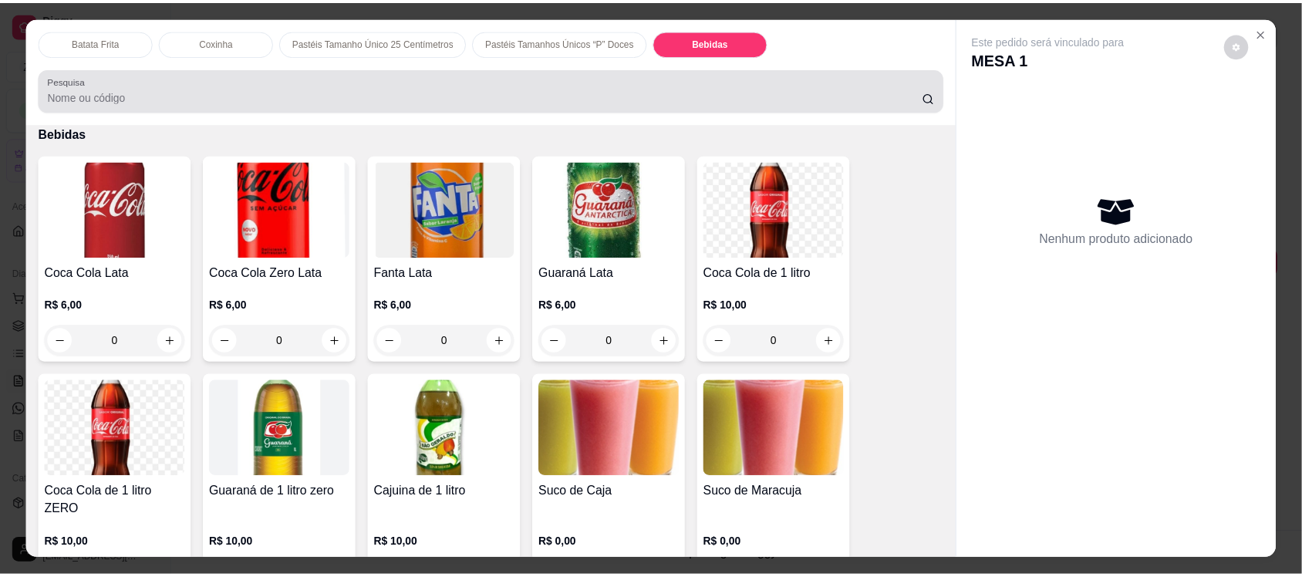
scroll to position [32, 0]
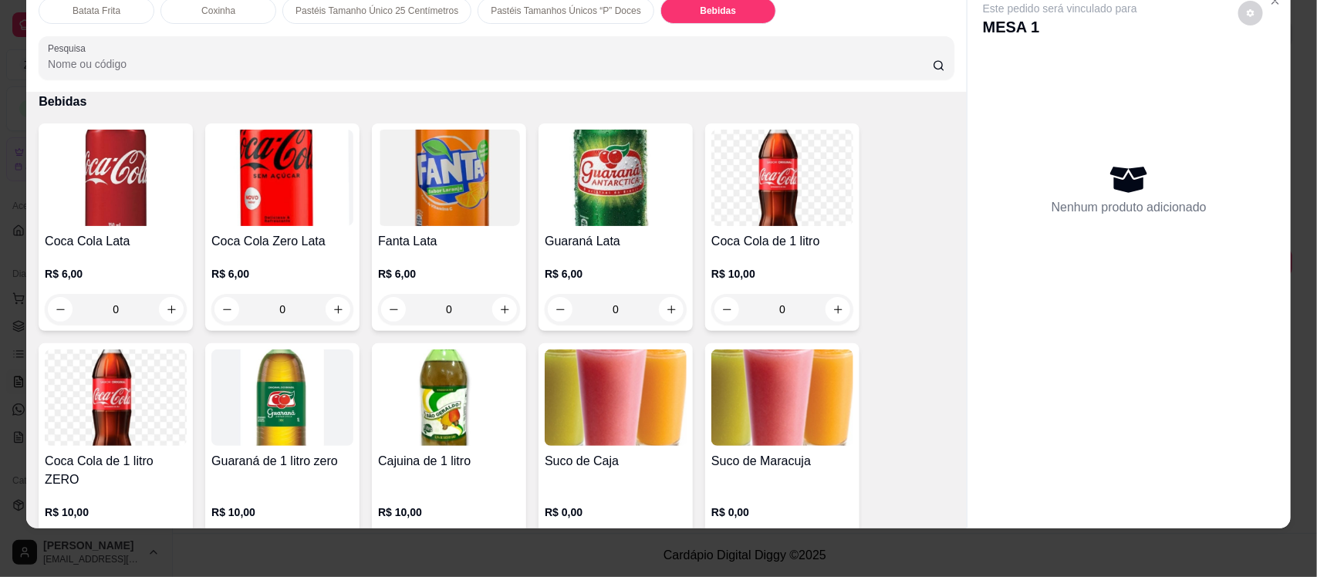
click at [792, 393] on img at bounding box center [782, 397] width 142 height 96
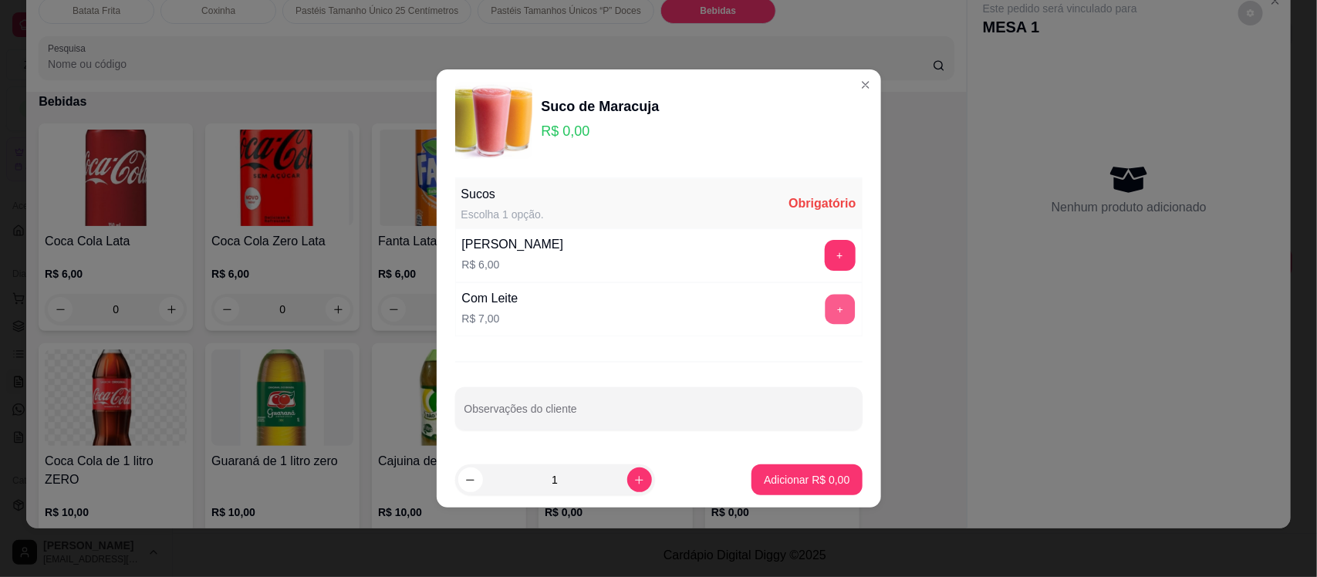
click at [825, 309] on button "+" at bounding box center [840, 310] width 30 height 30
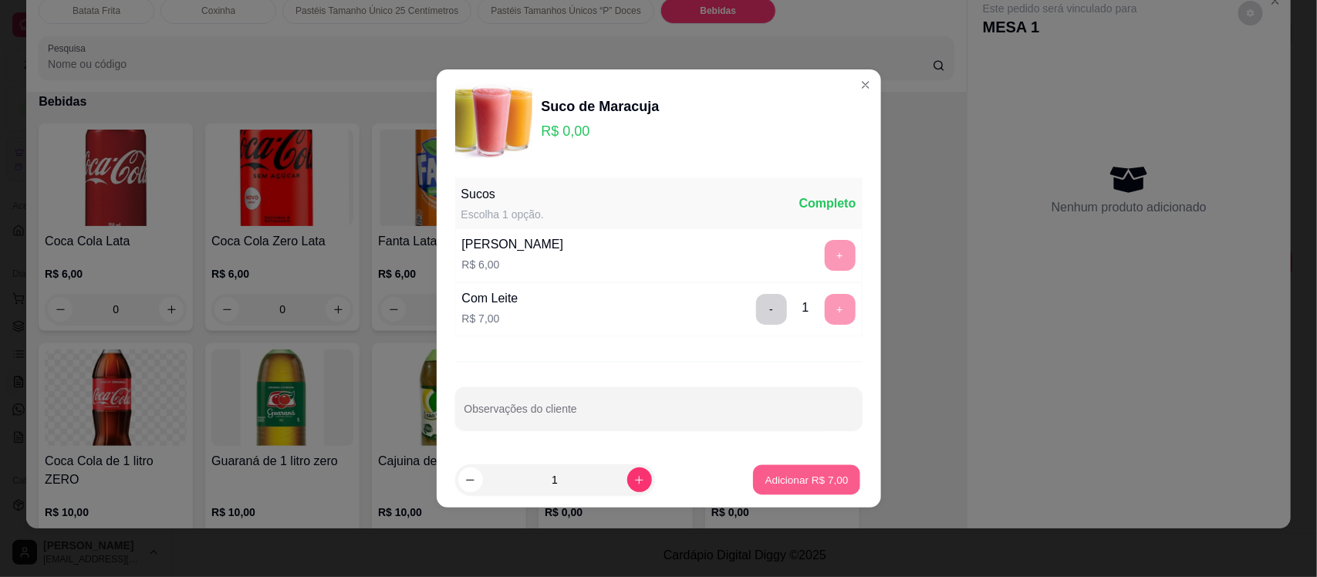
click at [773, 475] on p "Adicionar R$ 7,00" at bounding box center [806, 479] width 83 height 15
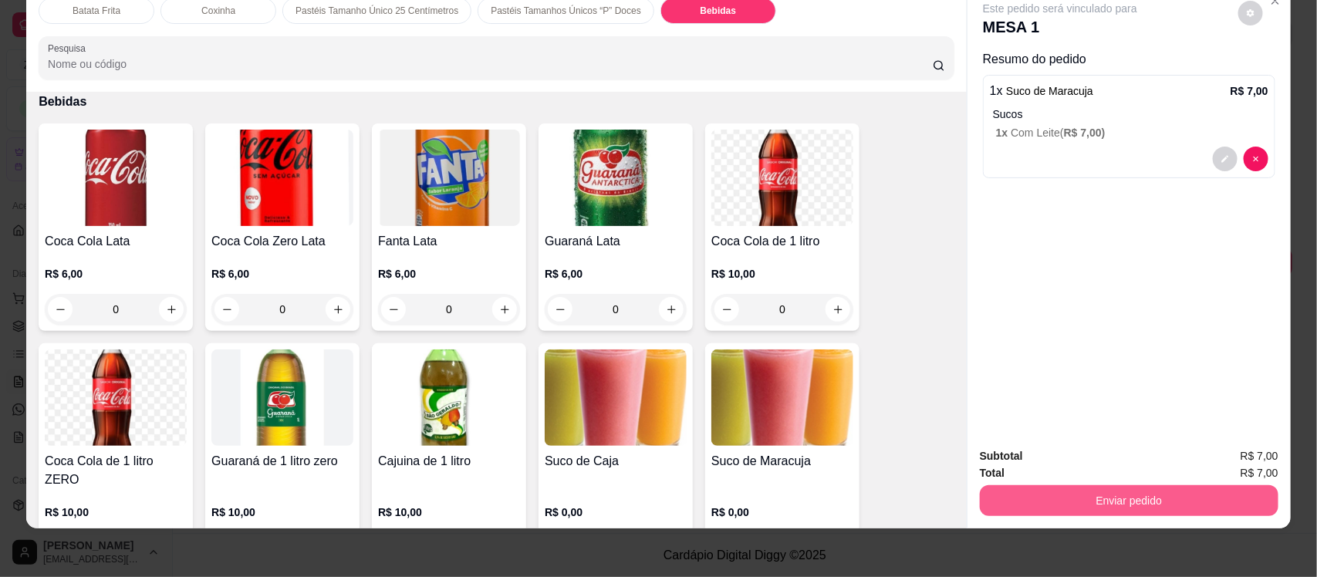
click at [1121, 513] on button "Enviar pedido" at bounding box center [1129, 500] width 299 height 31
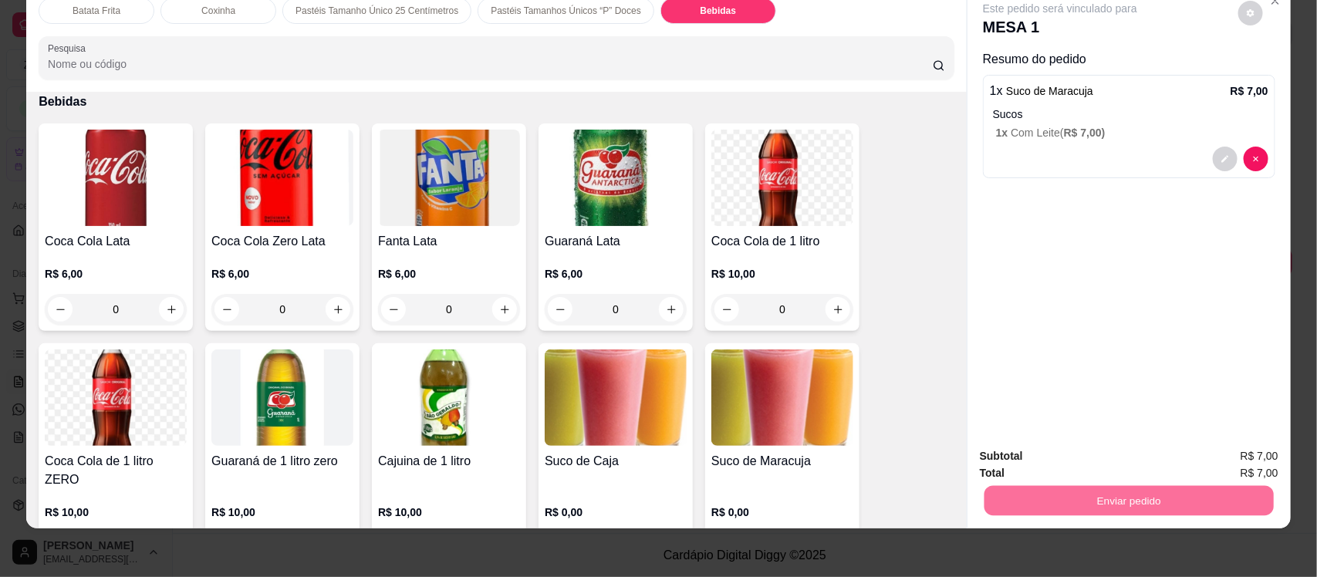
click at [1057, 463] on button "Não registrar e enviar pedido" at bounding box center [1077, 462] width 156 height 29
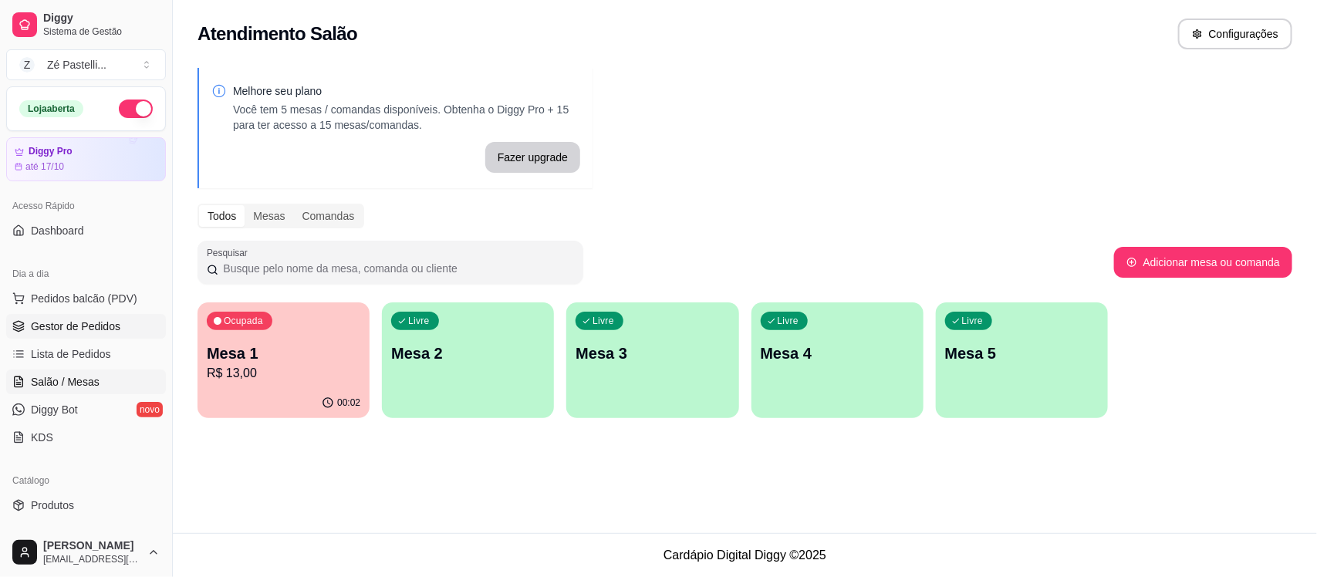
click at [106, 318] on link "Gestor de Pedidos" at bounding box center [86, 326] width 160 height 25
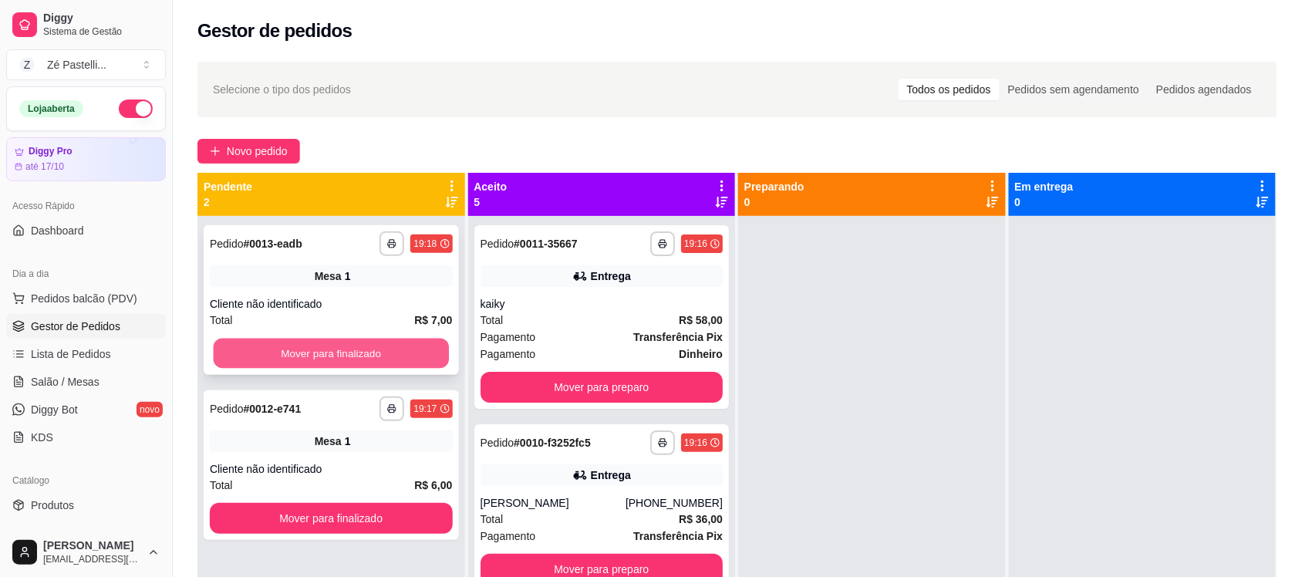
click at [294, 352] on button "Mover para finalizado" at bounding box center [331, 354] width 235 height 30
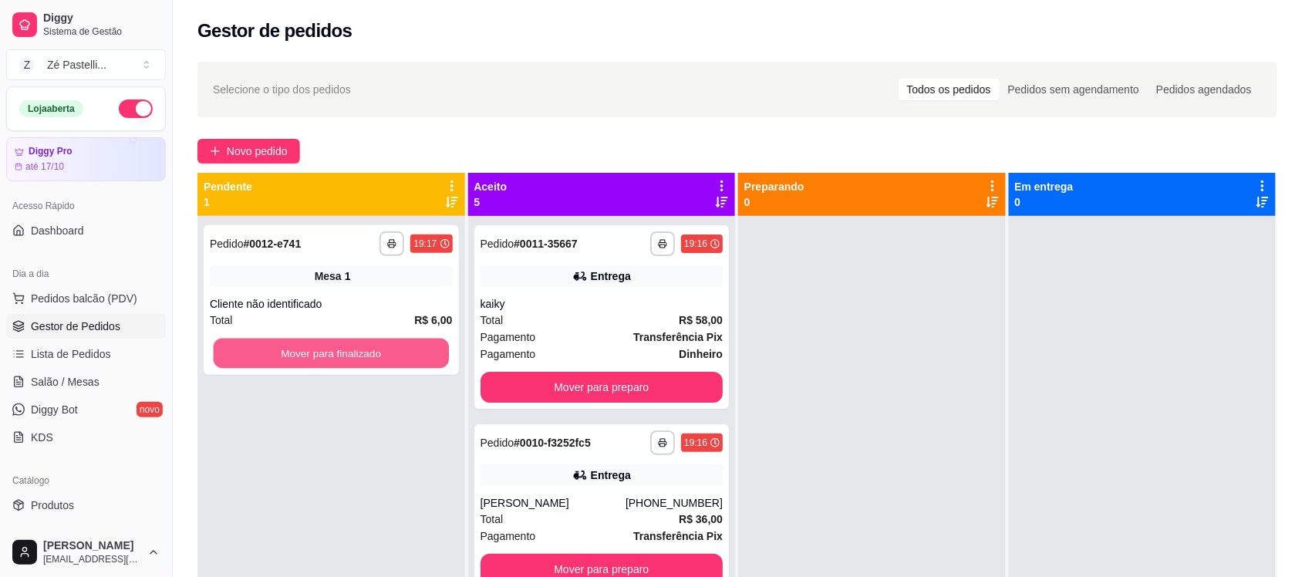
click at [294, 352] on button "Mover para finalizado" at bounding box center [331, 354] width 235 height 30
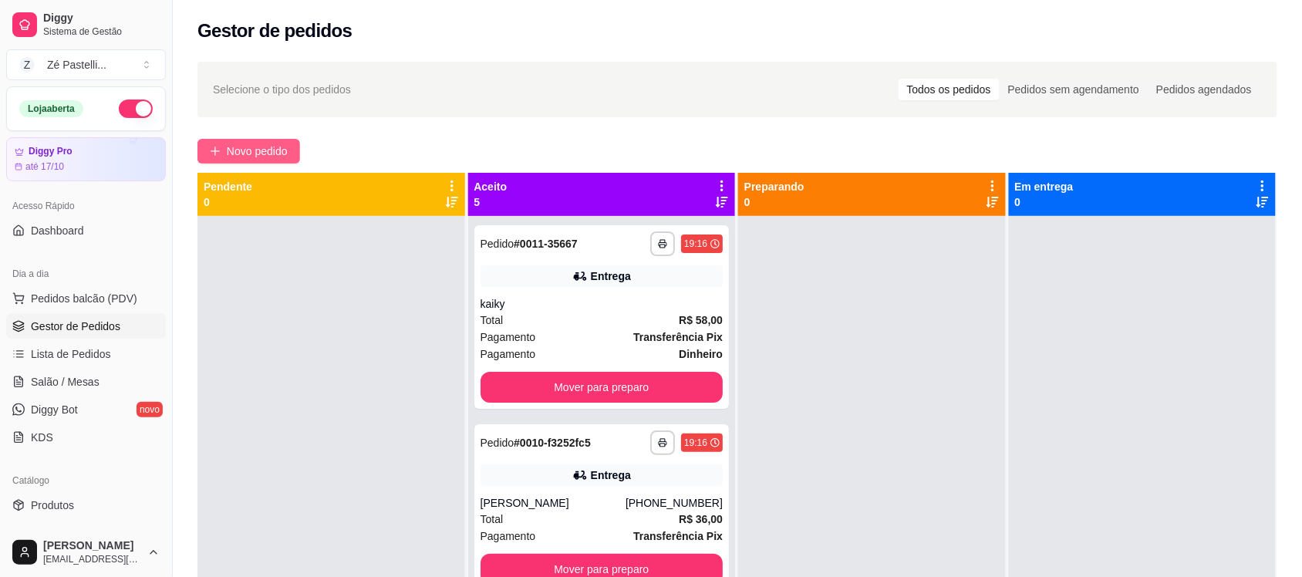
click at [267, 152] on span "Novo pedido" at bounding box center [257, 151] width 61 height 17
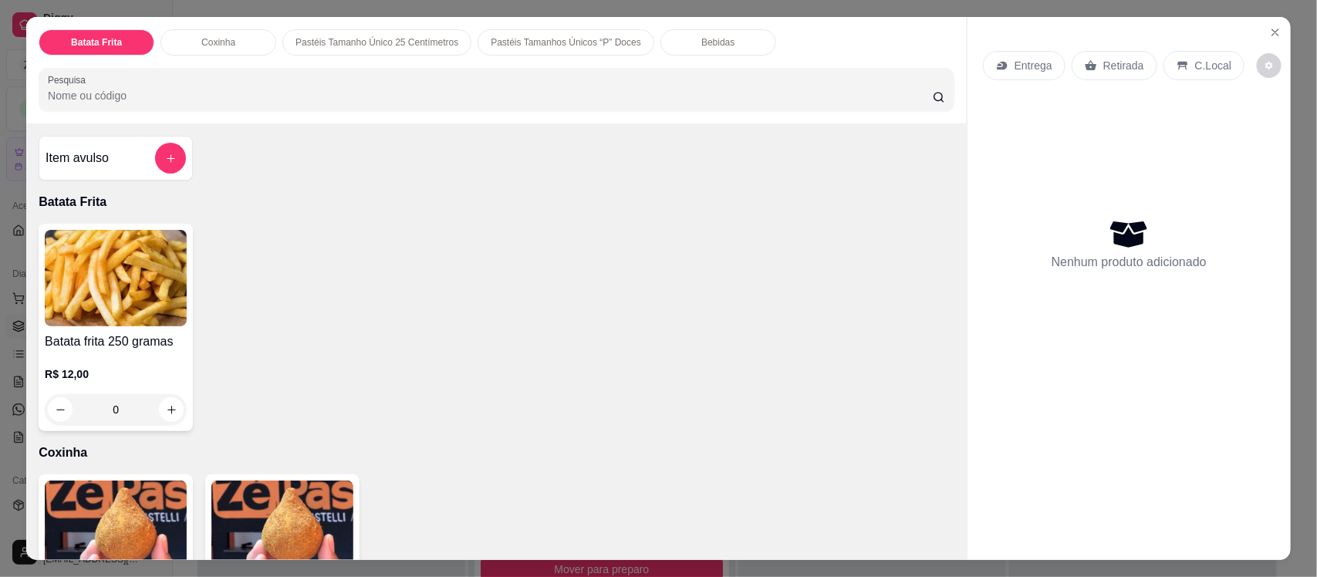
click at [275, 101] on input "Pesquisa" at bounding box center [490, 95] width 885 height 15
click at [256, 521] on img at bounding box center [282, 529] width 142 height 96
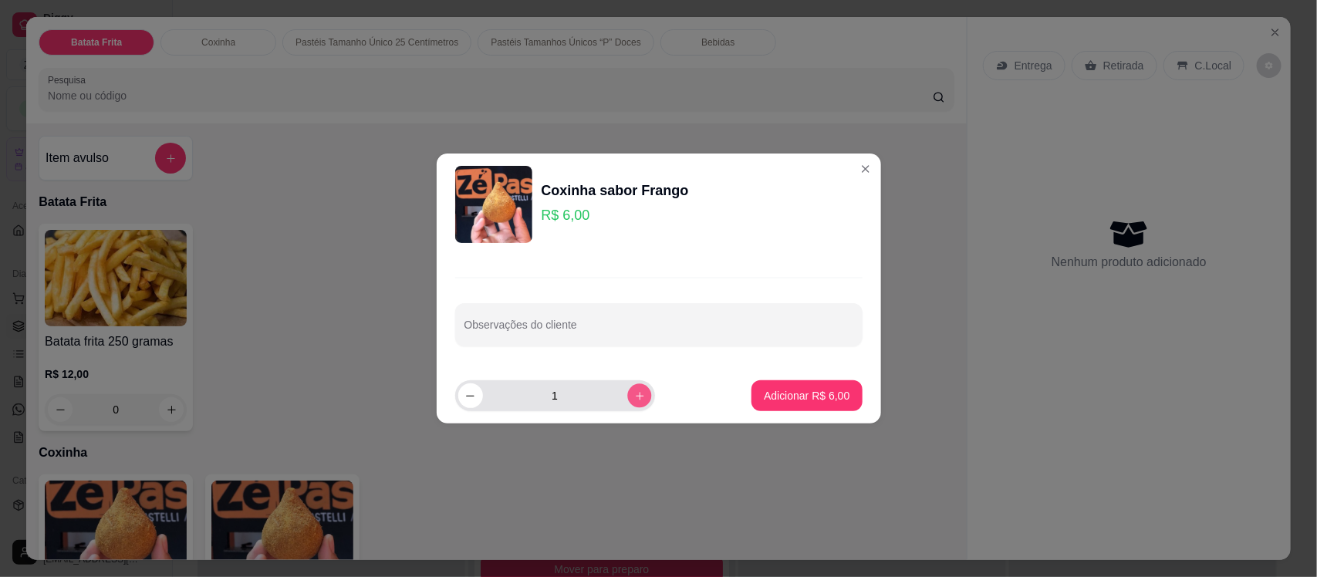
click at [627, 403] on button "increase-product-quantity" at bounding box center [639, 395] width 24 height 24
type input "2"
click at [761, 400] on p "Adicionar R$ 12,00" at bounding box center [803, 395] width 89 height 15
type input "2"
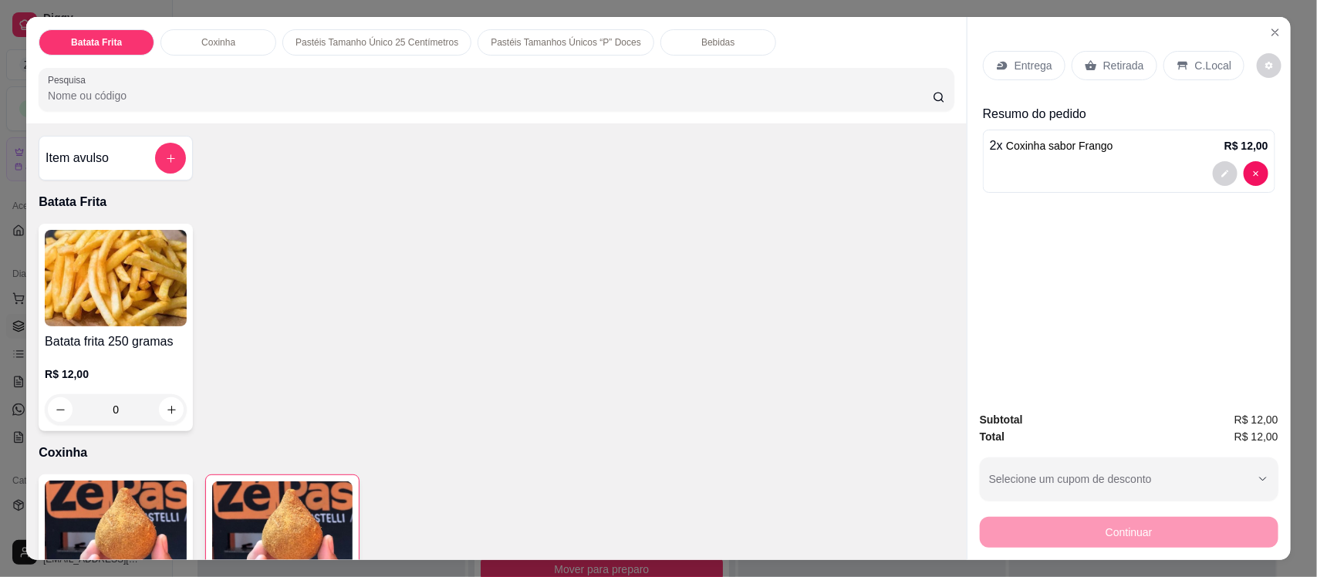
click at [1104, 64] on p "Retirada" at bounding box center [1123, 65] width 41 height 15
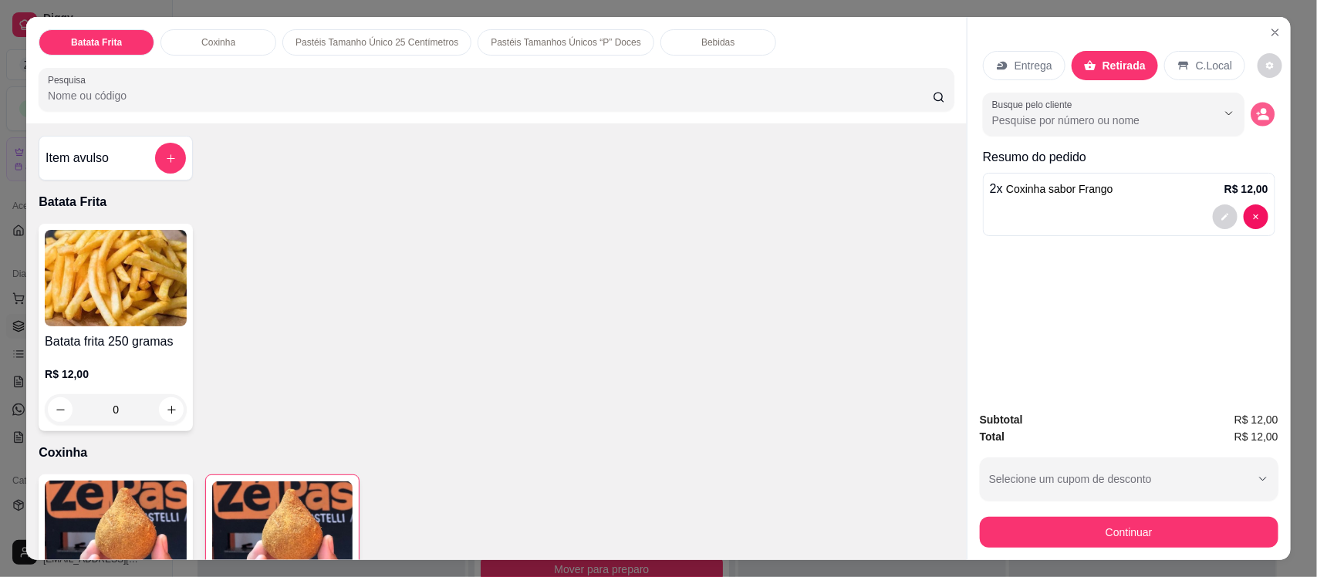
click at [1256, 117] on icon "decrease-product-quantity" at bounding box center [1262, 114] width 13 height 13
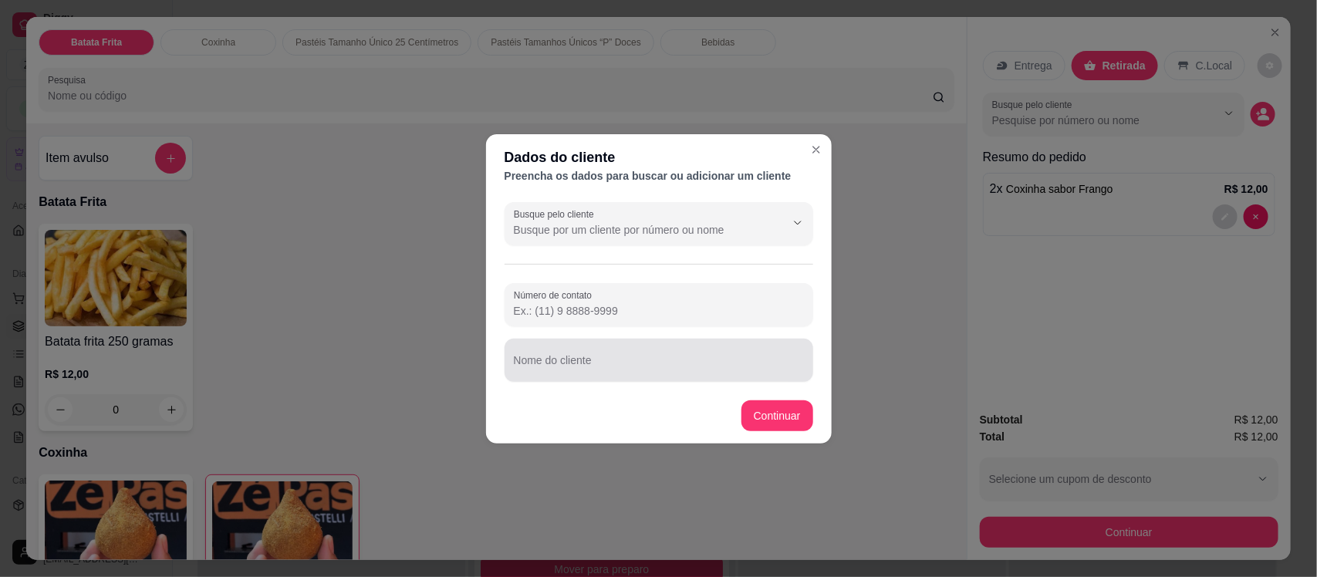
click at [673, 349] on div at bounding box center [659, 360] width 290 height 31
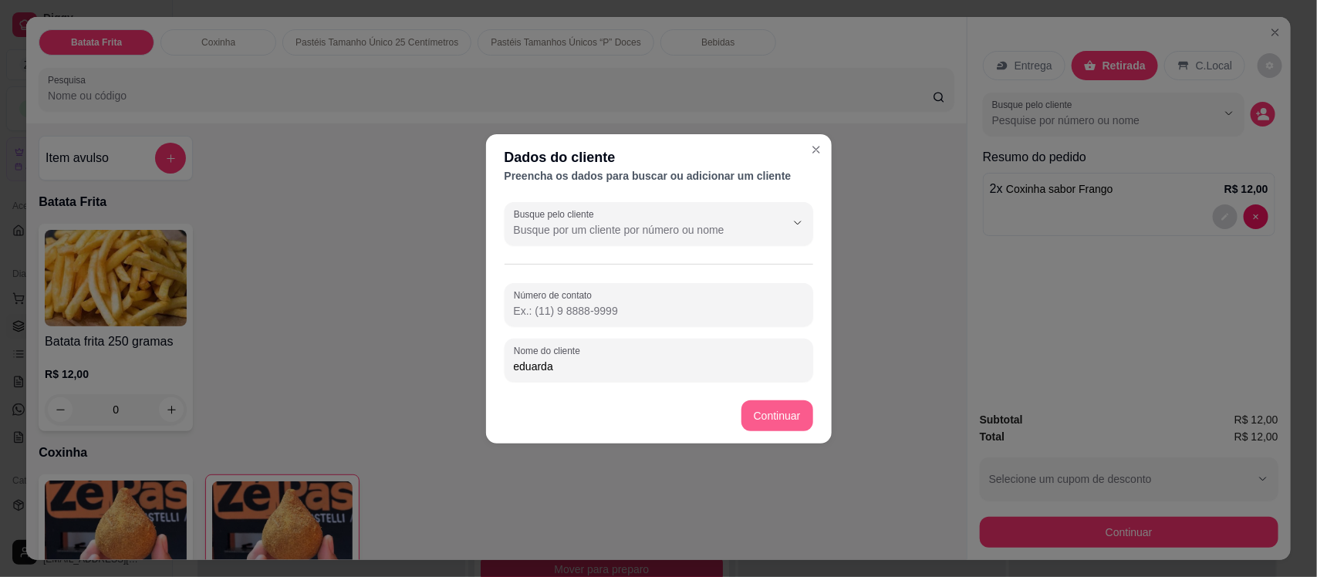
type input "eduarda"
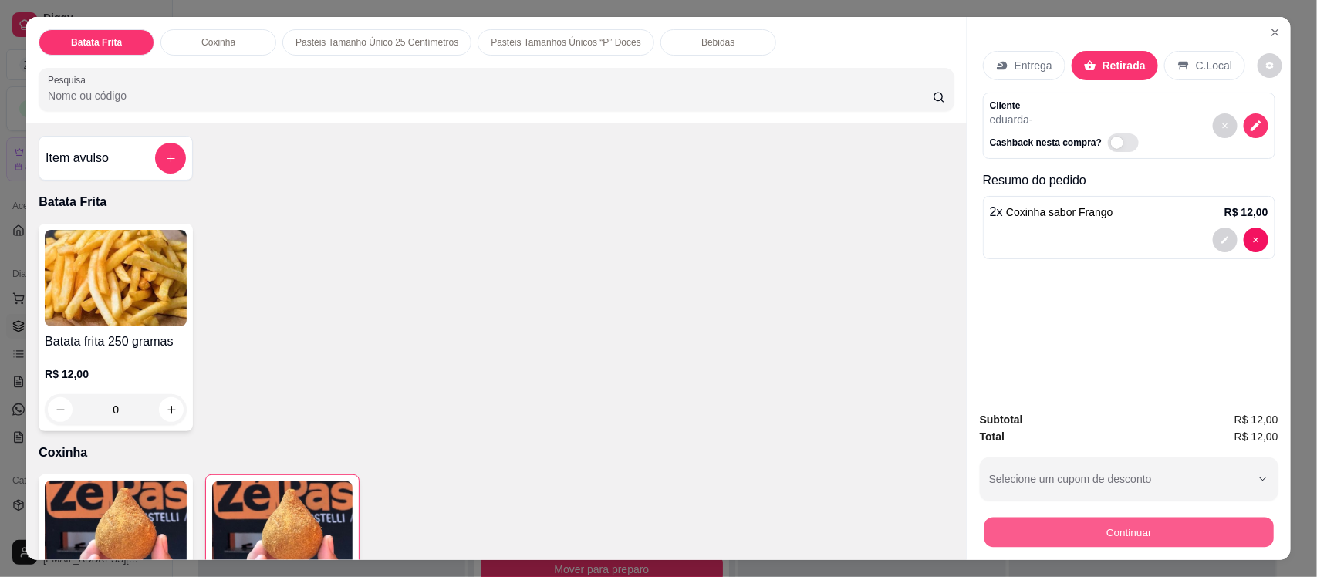
click at [1013, 522] on button "Continuar" at bounding box center [1128, 532] width 289 height 30
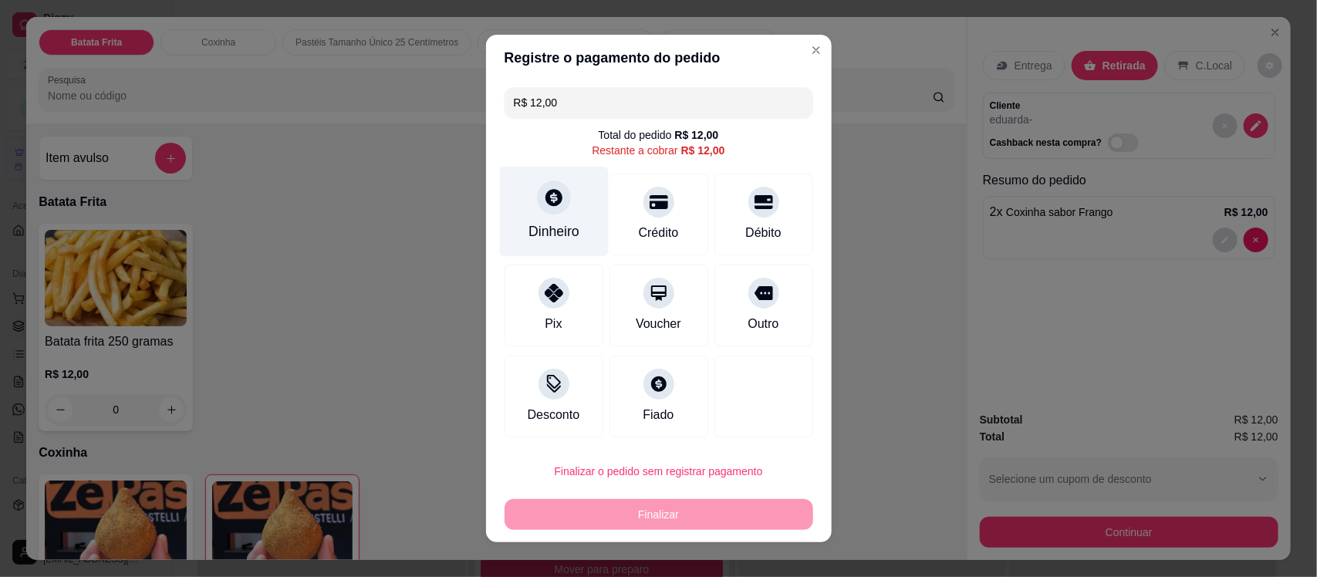
click at [538, 216] on div "Dinheiro" at bounding box center [553, 212] width 109 height 90
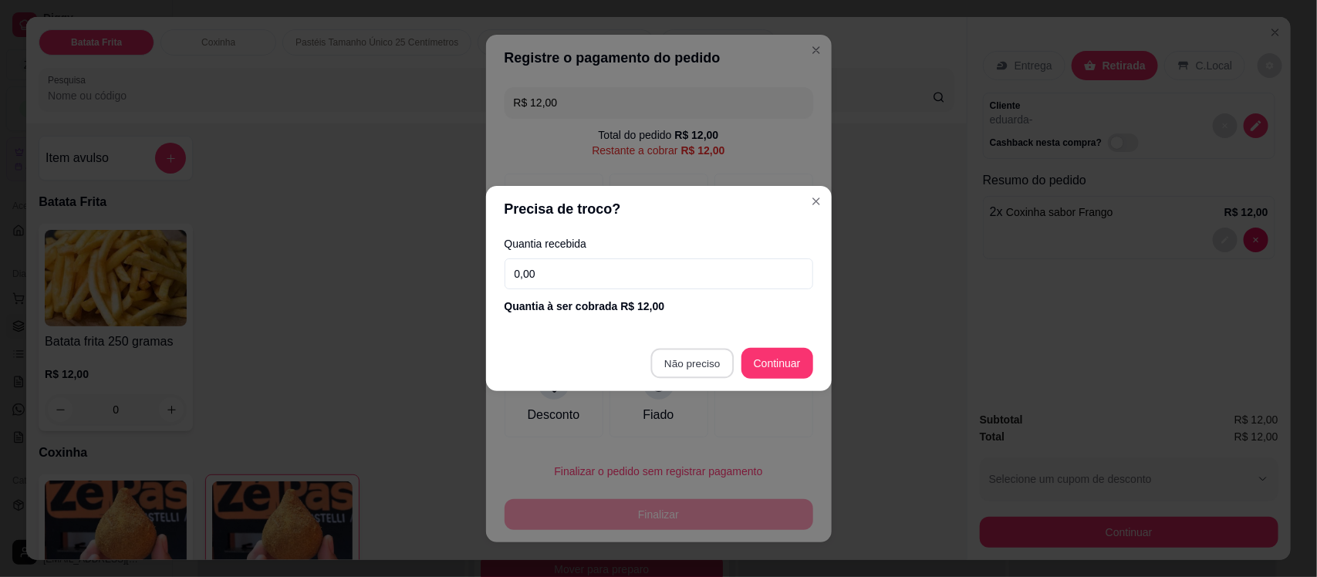
type input "R$ 0,00"
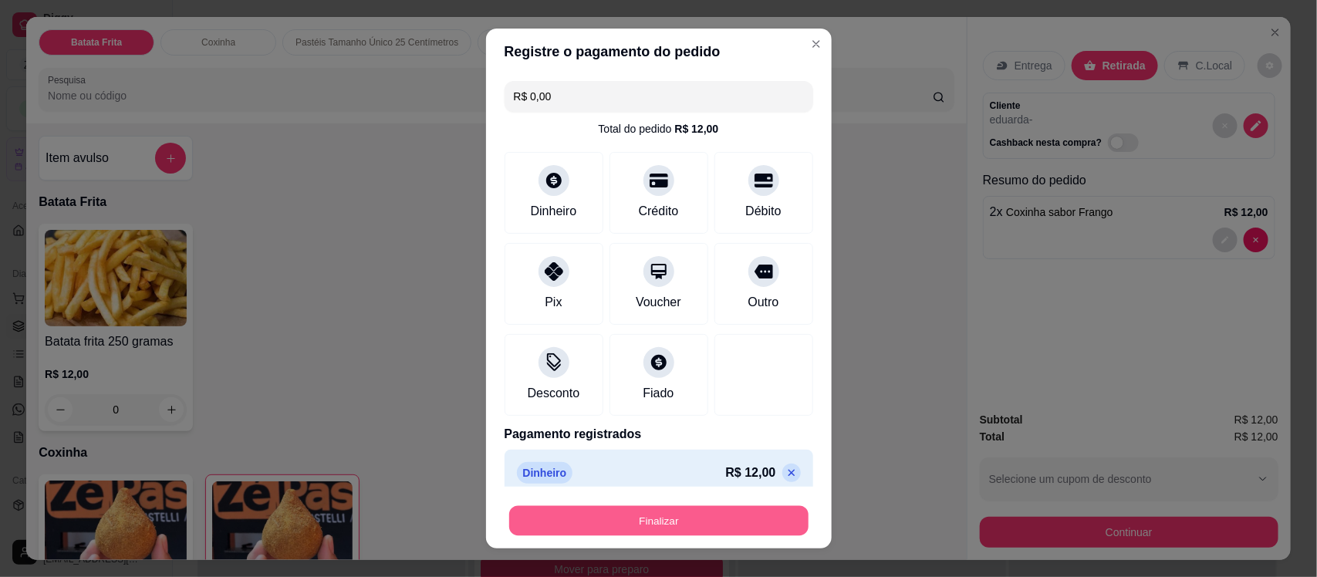
click at [687, 517] on button "Finalizar" at bounding box center [658, 520] width 299 height 30
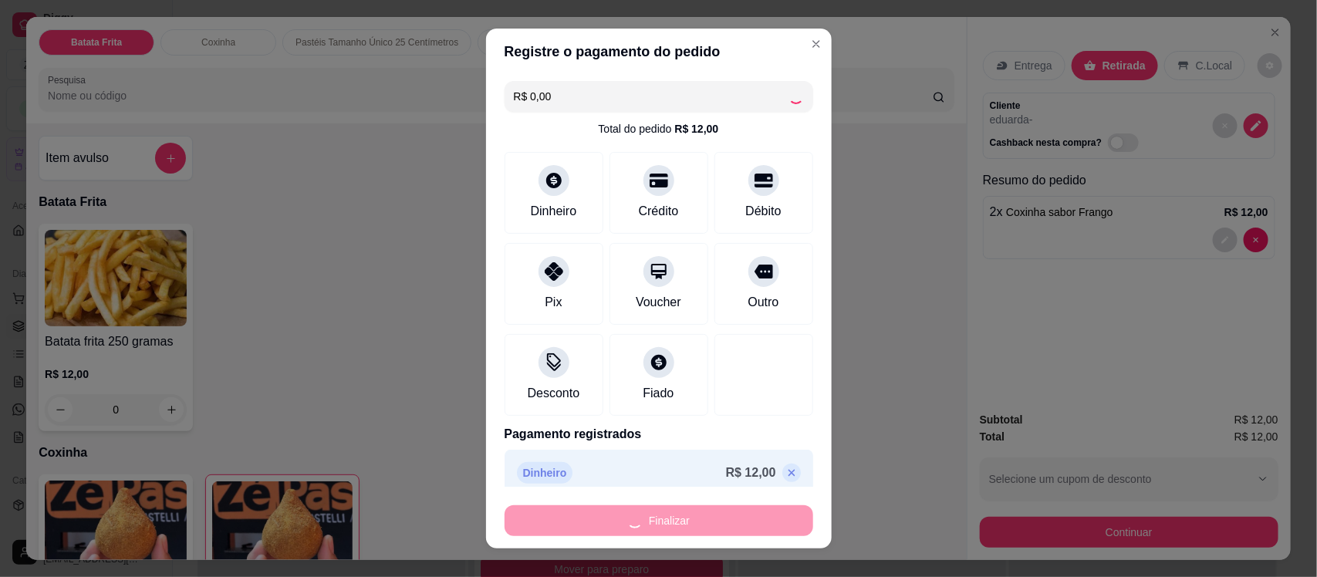
type input "0"
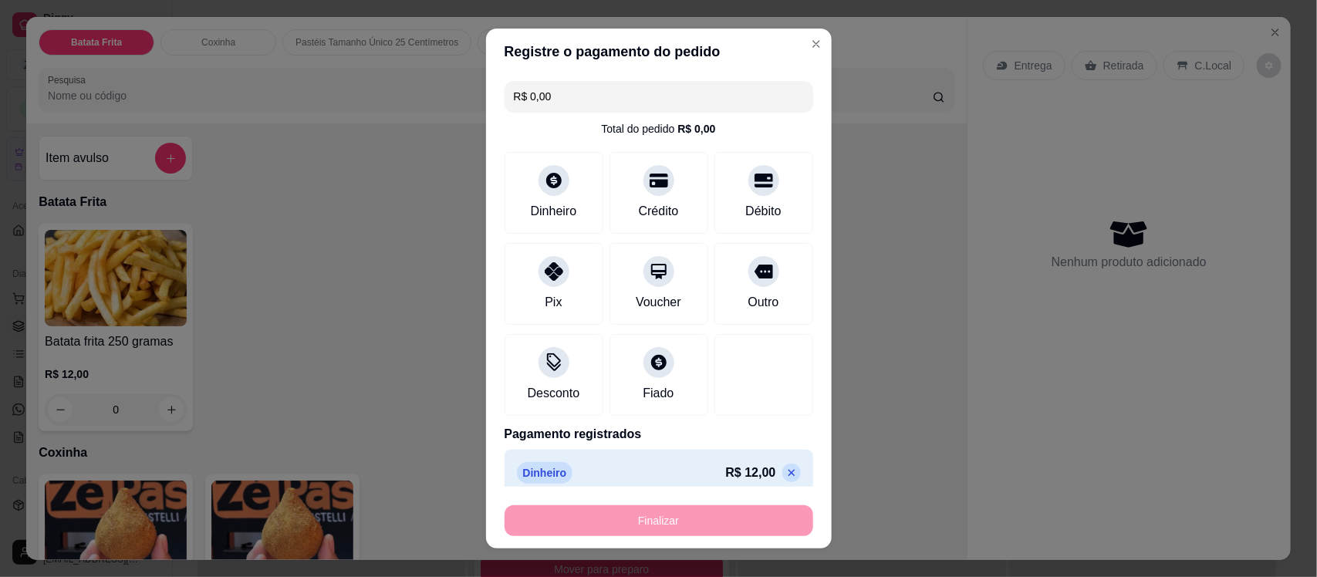
type input "-R$ 12,00"
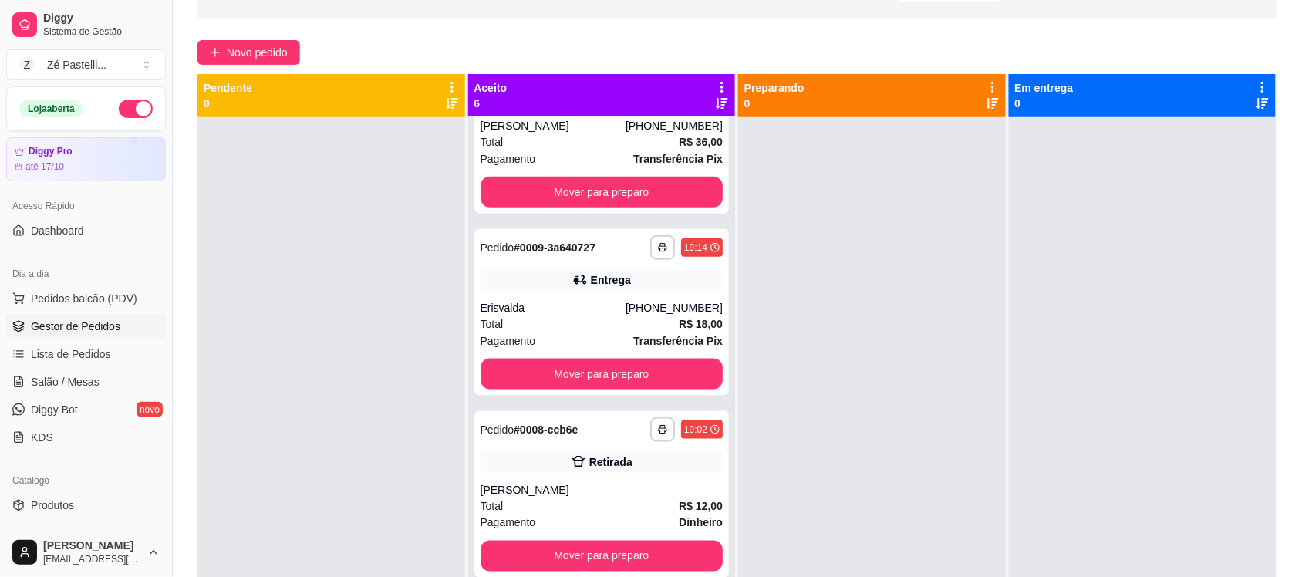
scroll to position [471, 0]
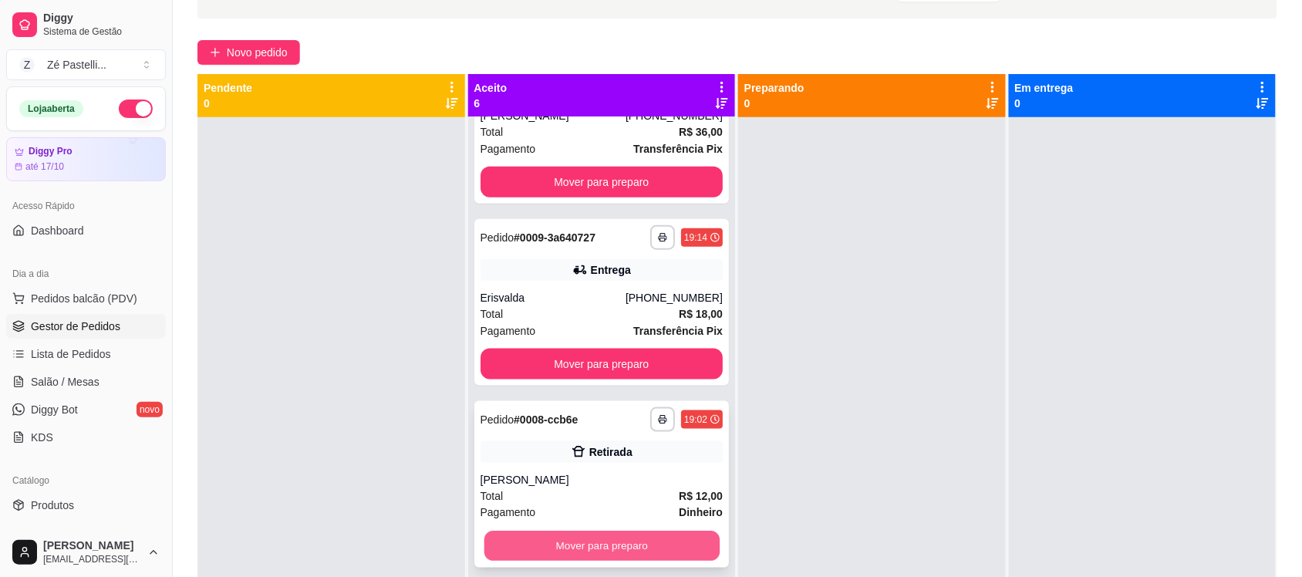
click at [589, 531] on button "Mover para preparo" at bounding box center [601, 546] width 235 height 30
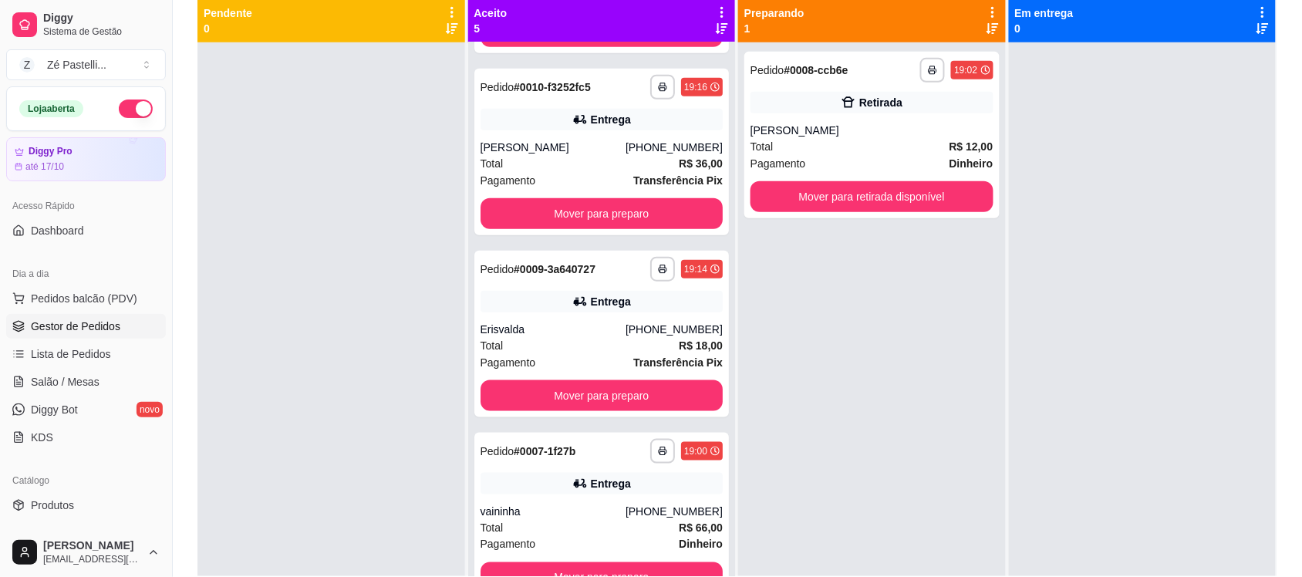
scroll to position [197, 0]
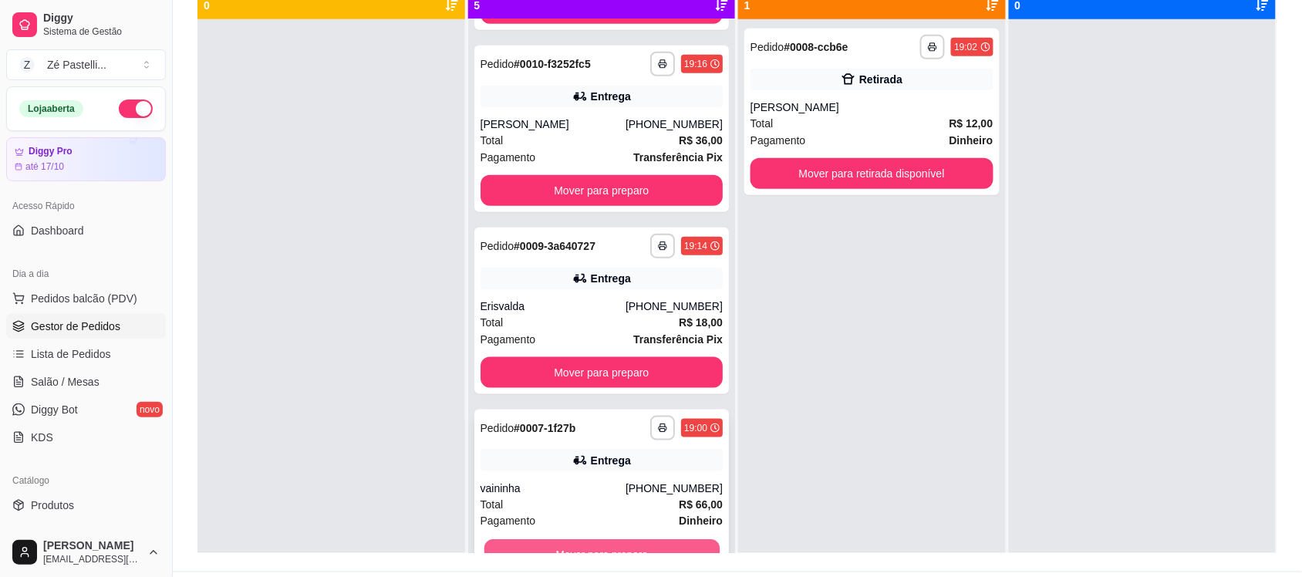
click at [626, 548] on button "Mover para preparo" at bounding box center [601, 555] width 235 height 30
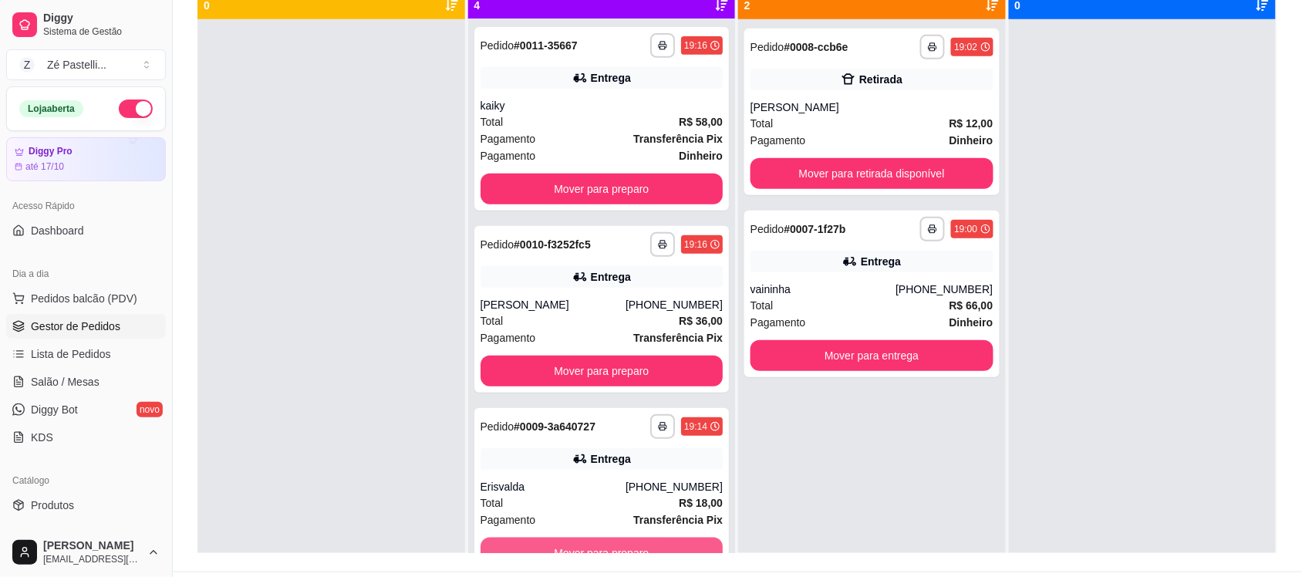
scroll to position [182, 0]
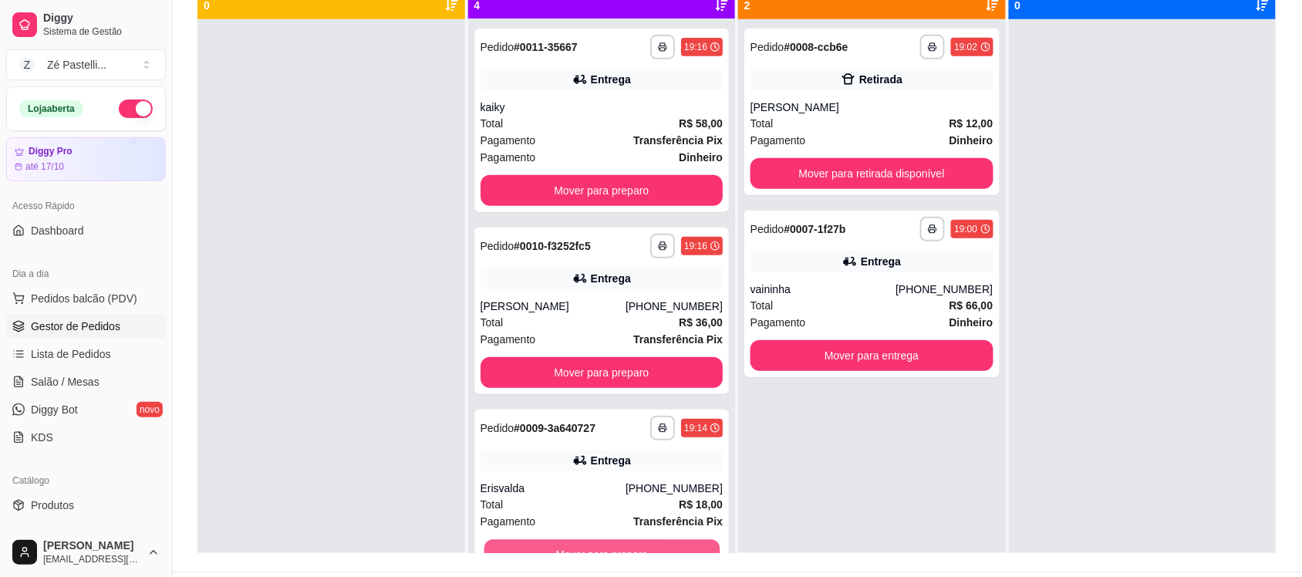
click at [626, 548] on button "Mover para preparo" at bounding box center [601, 555] width 235 height 30
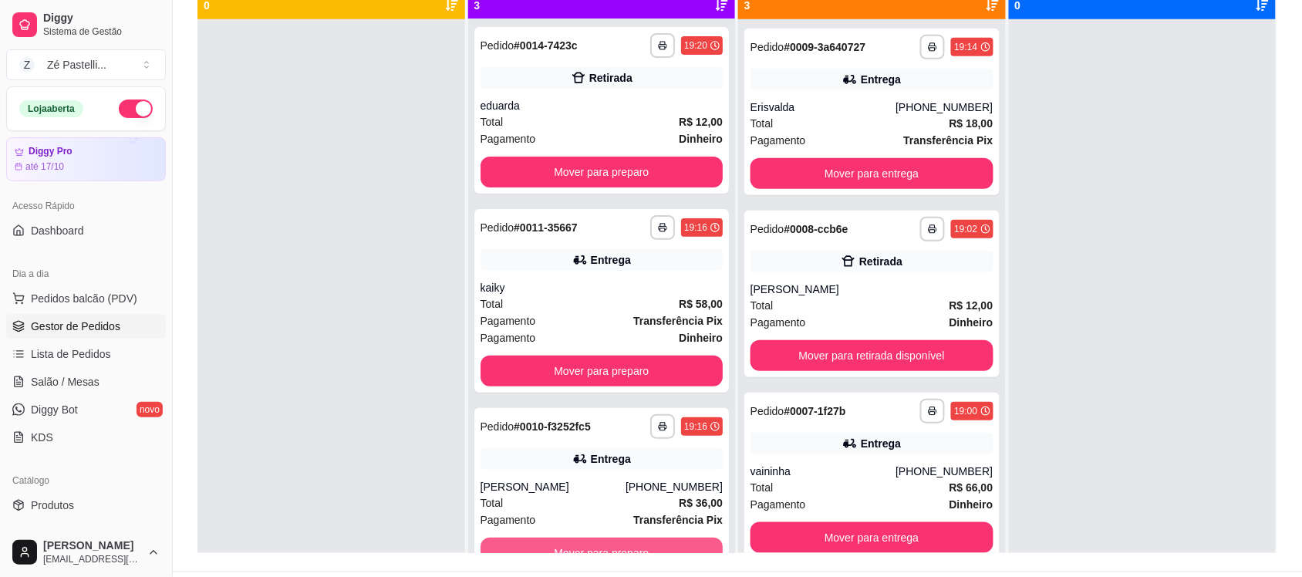
scroll to position [1, 0]
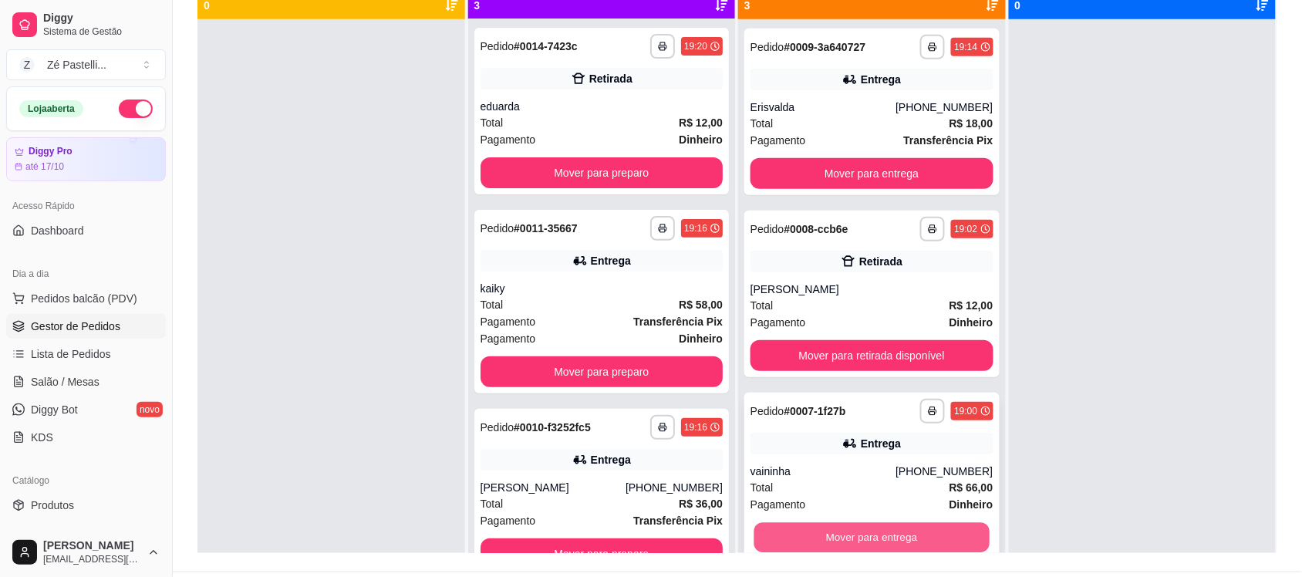
click at [934, 541] on button "Mover para entrega" at bounding box center [871, 538] width 235 height 30
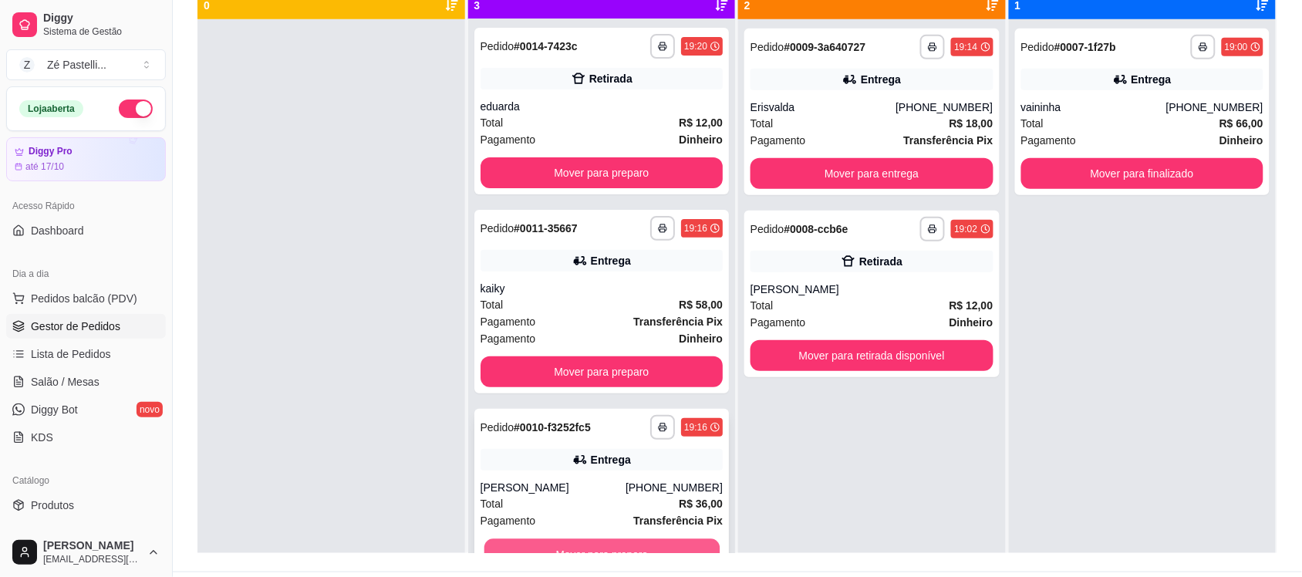
click at [621, 549] on button "Mover para preparo" at bounding box center [601, 554] width 235 height 30
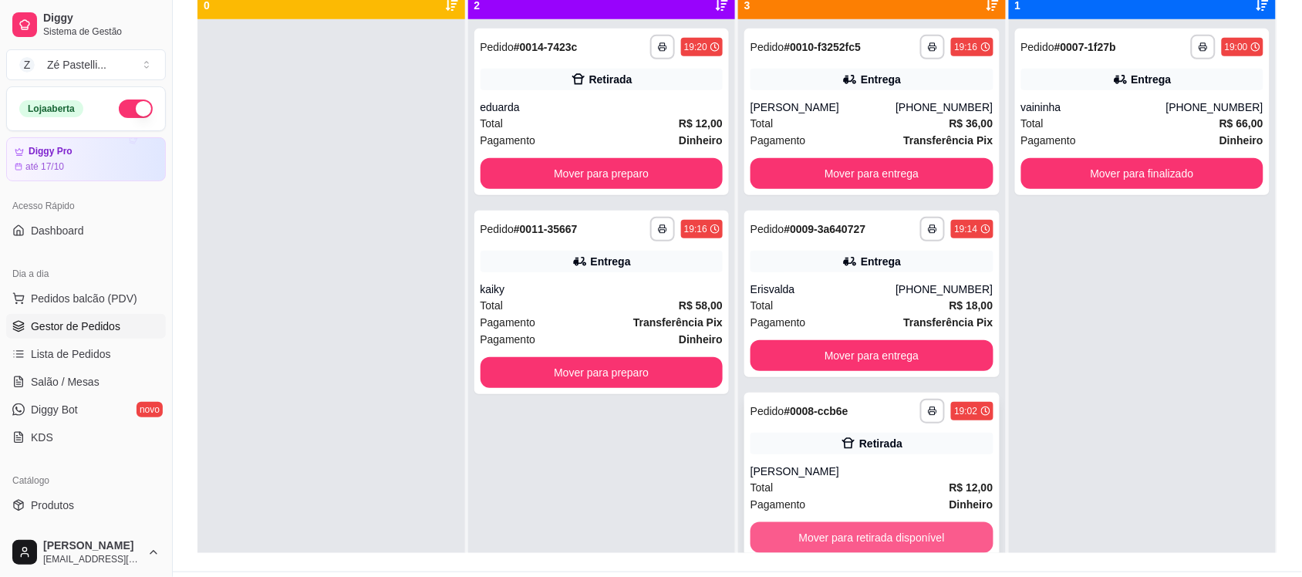
click at [789, 537] on button "Mover para retirada disponível" at bounding box center [872, 537] width 243 height 31
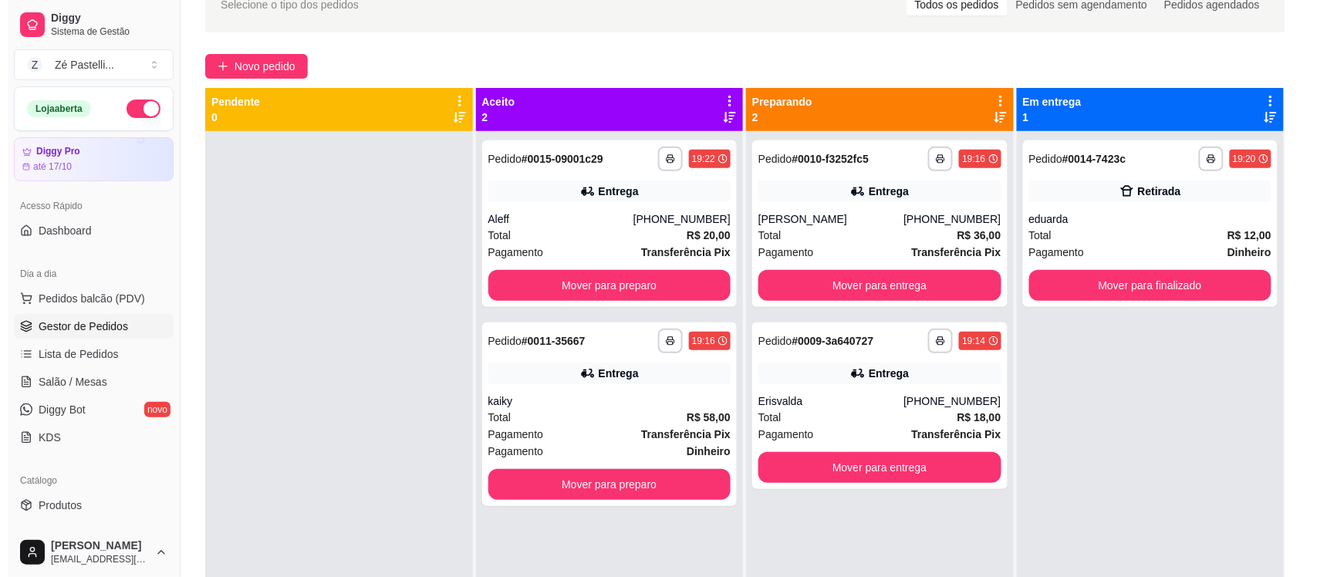
scroll to position [81, 0]
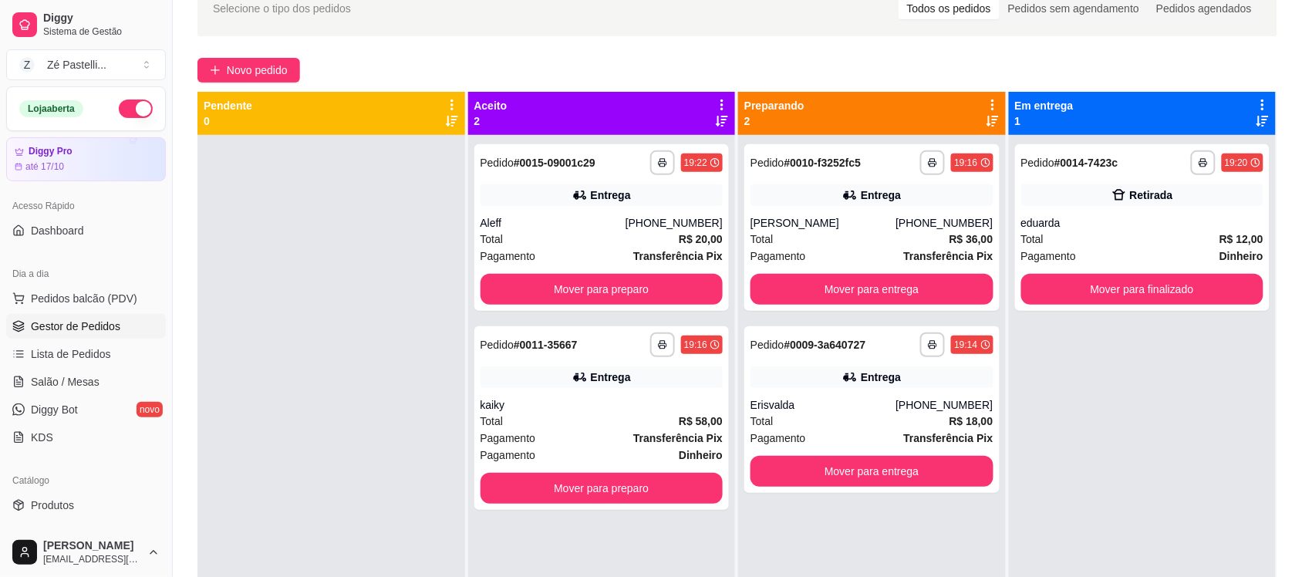
click at [268, 56] on div "**********" at bounding box center [737, 329] width 1129 height 716
click at [268, 62] on span "Novo pedido" at bounding box center [257, 70] width 61 height 17
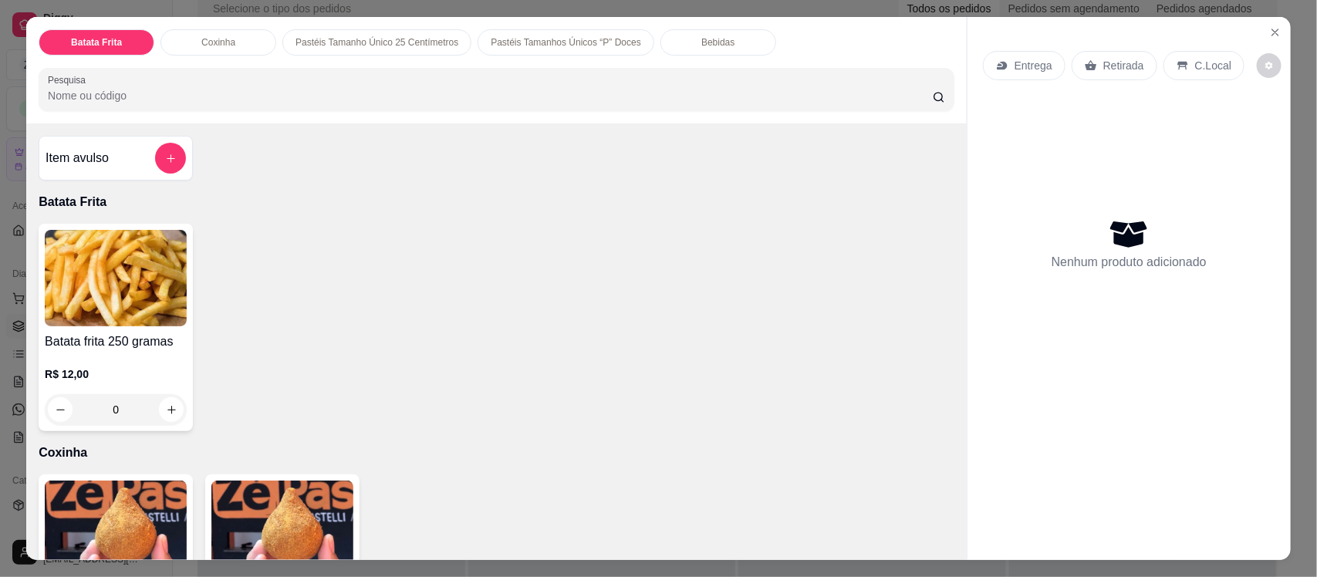
click at [349, 93] on input "Pesquisa" at bounding box center [490, 95] width 885 height 15
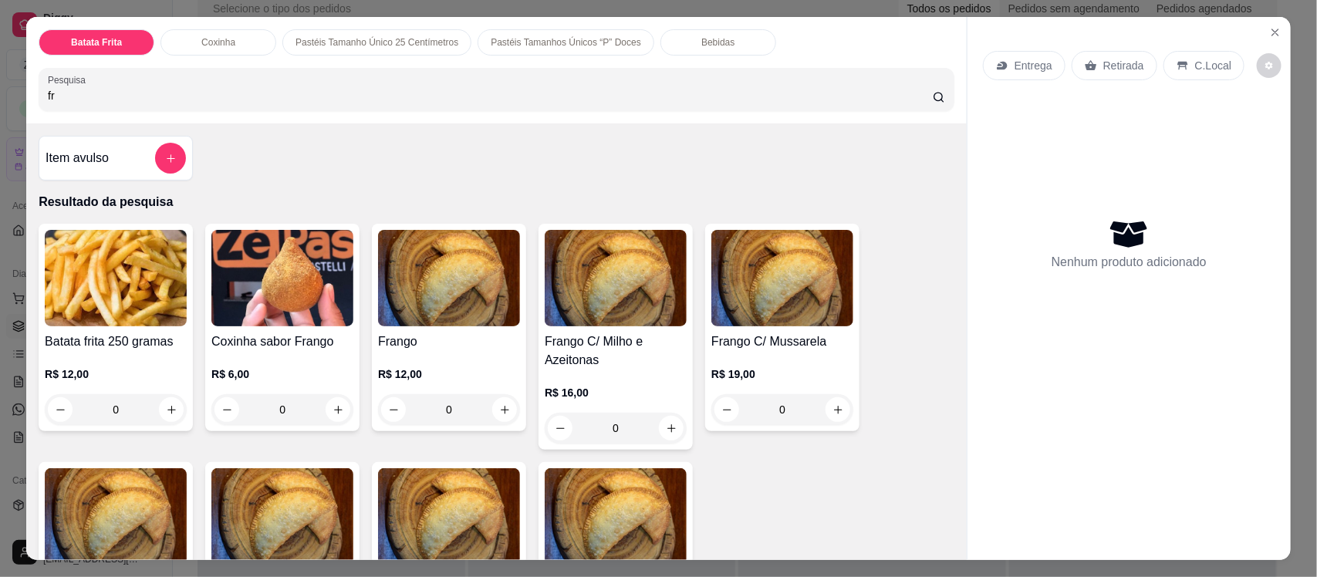
type input "fr"
click at [392, 186] on div "Item avulso Resultado da pesquisa Batata frita 250 gramas R$ 12,00 0 Coxinha sa…" at bounding box center [496, 341] width 940 height 436
click at [410, 289] on img at bounding box center [449, 278] width 142 height 96
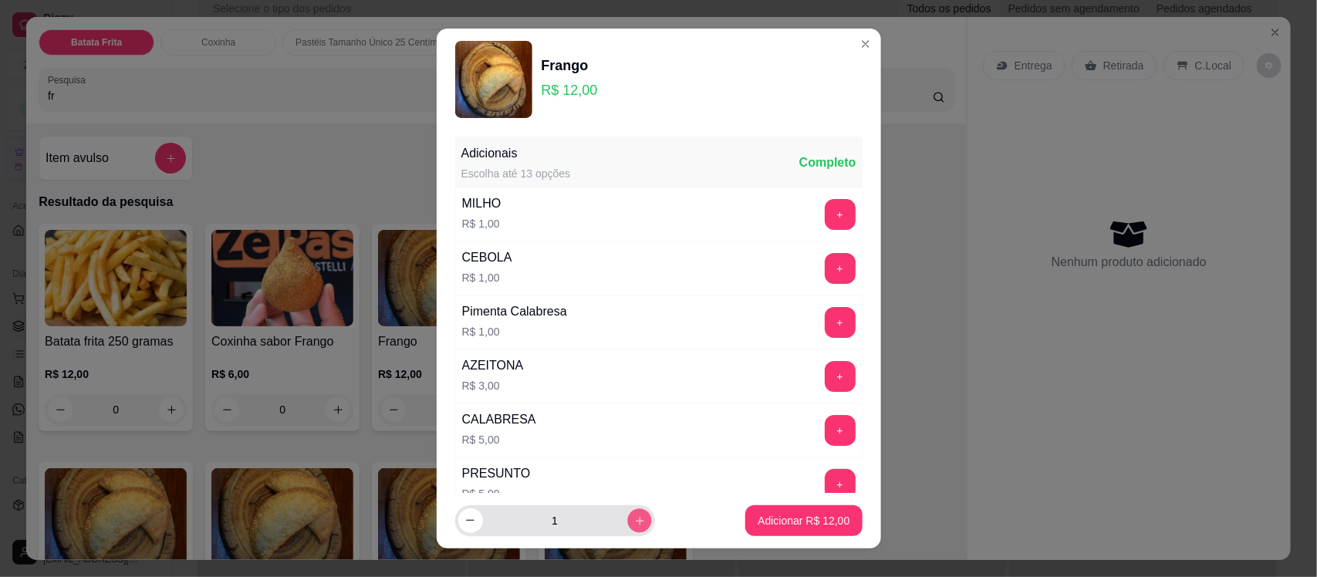
click at [633, 521] on icon "increase-product-quantity" at bounding box center [639, 521] width 12 height 12
type input "2"
click at [759, 517] on p "Adicionar R$ 24,00" at bounding box center [803, 520] width 89 height 15
type input "2"
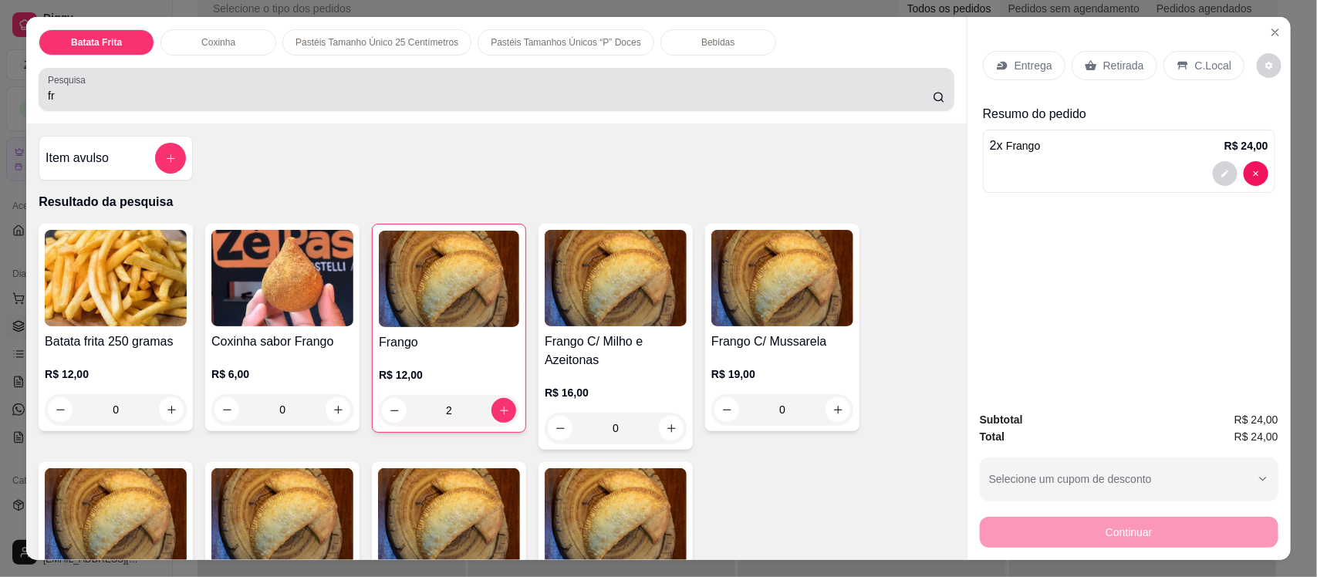
click at [235, 86] on div "fr" at bounding box center [496, 89] width 897 height 31
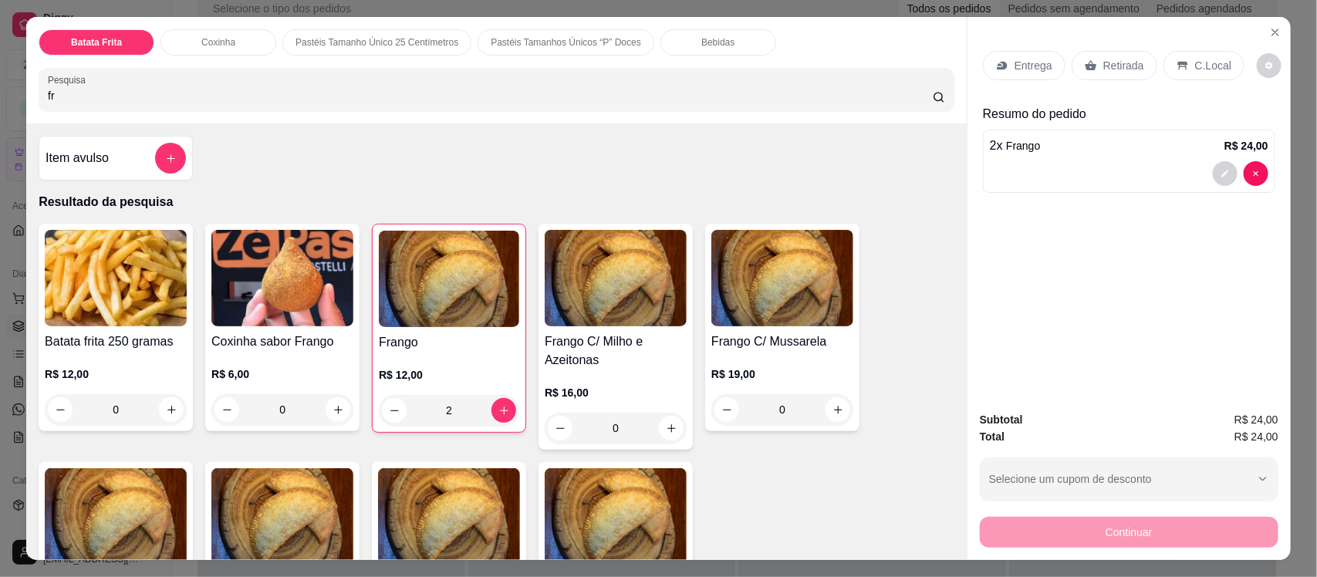
type input "f"
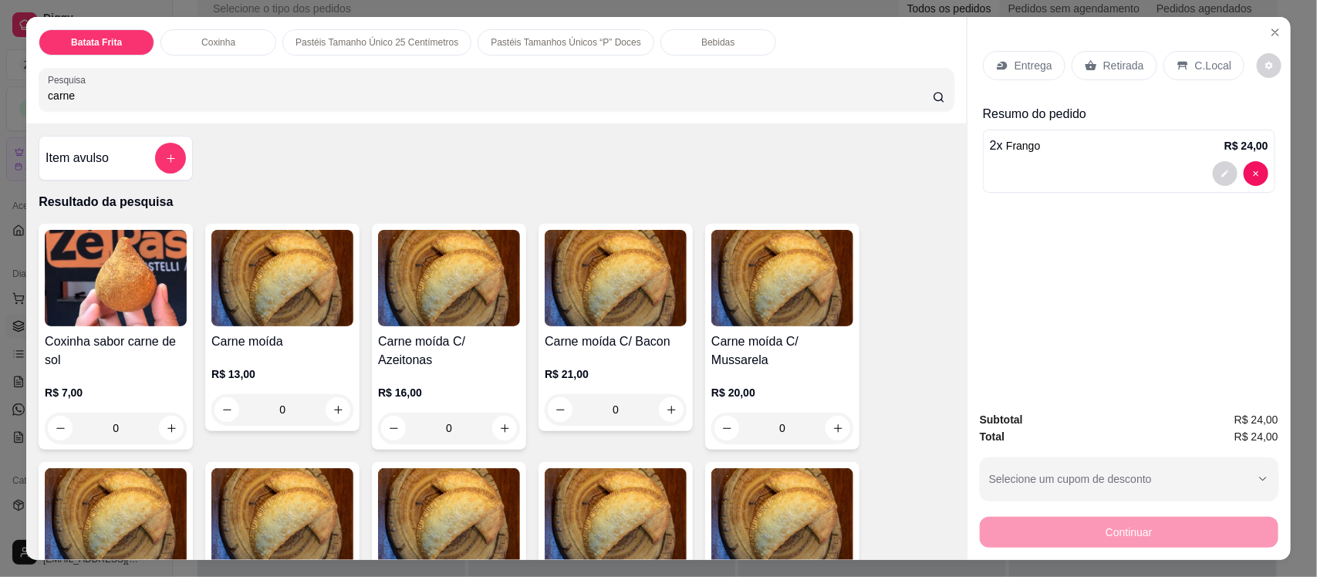
type input "carne"
click at [312, 290] on img at bounding box center [282, 278] width 142 height 96
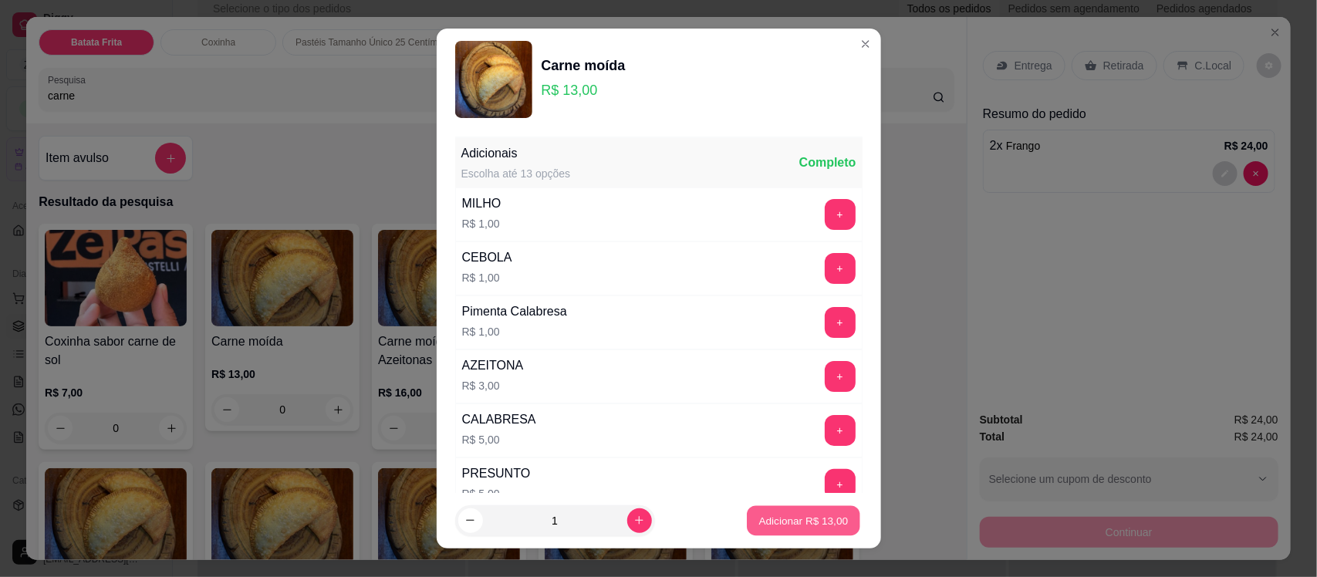
click at [760, 508] on button "Adicionar R$ 13,00" at bounding box center [803, 520] width 113 height 30
type input "1"
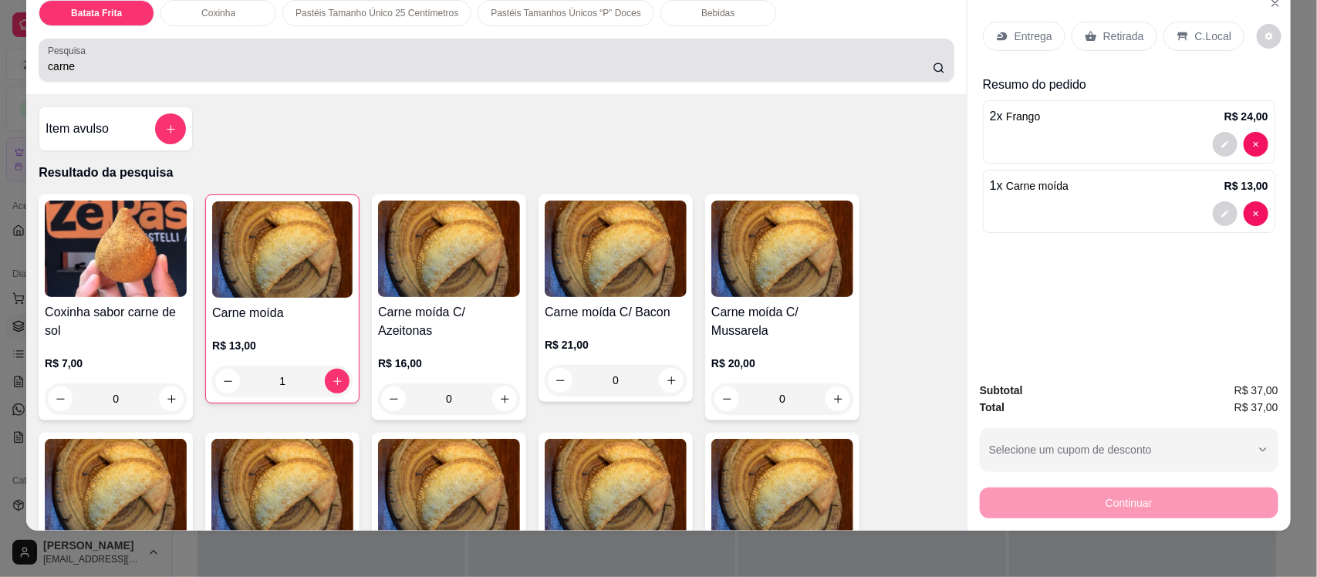
scroll to position [32, 0]
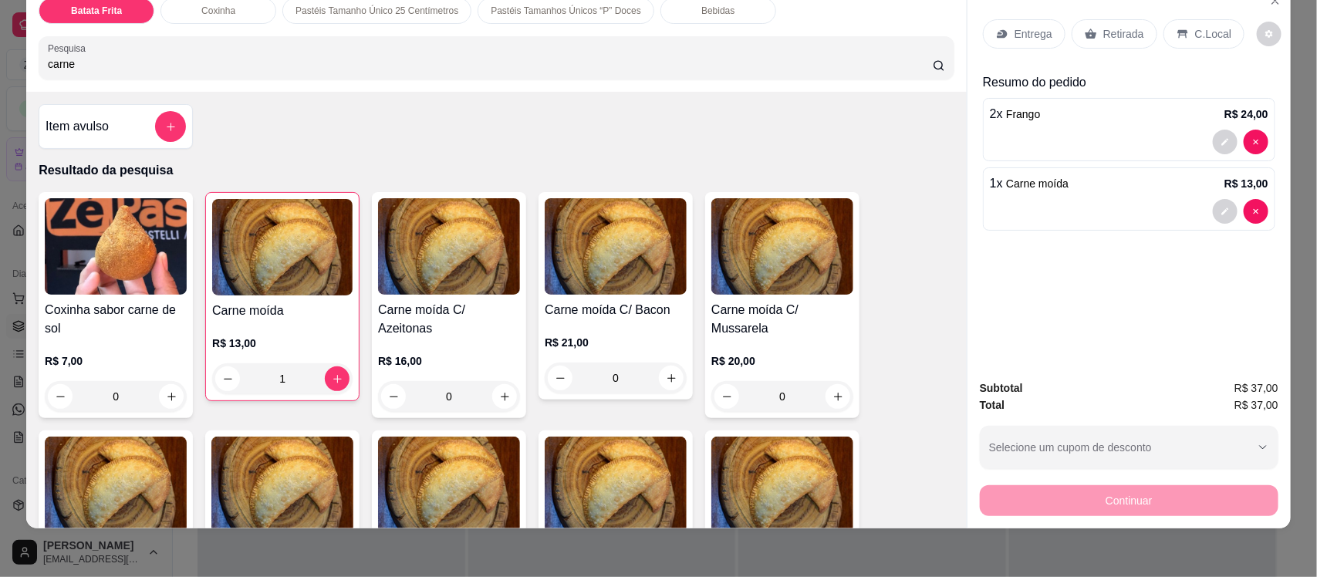
click at [194, 56] on input "carne" at bounding box center [490, 63] width 885 height 15
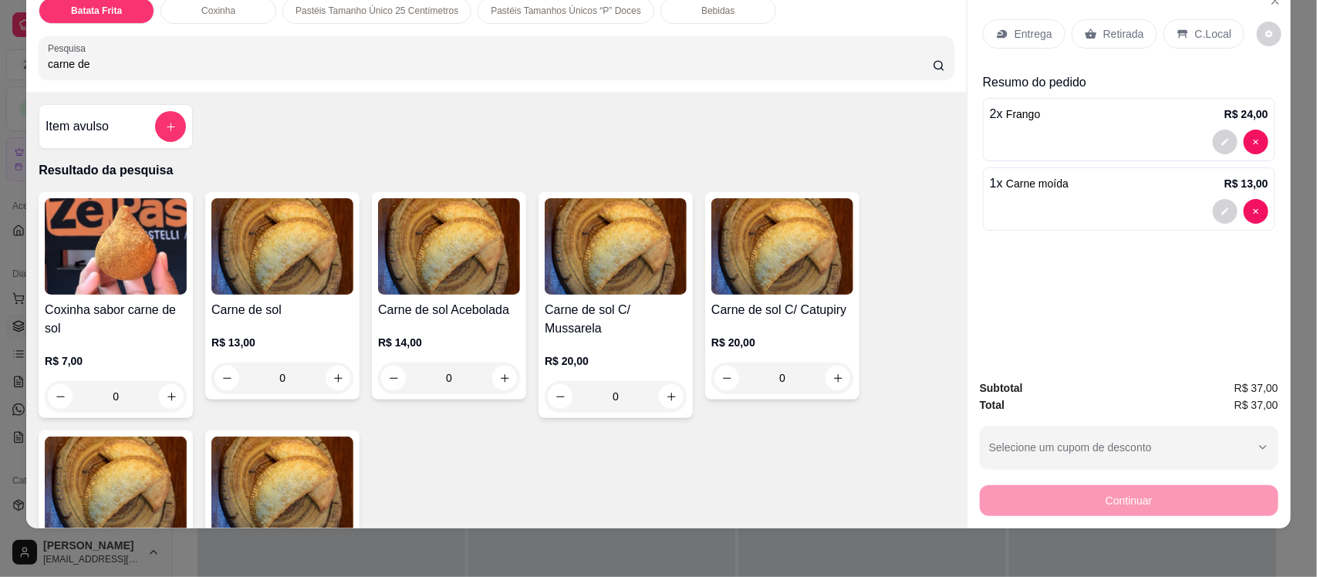
type input "carne de"
click at [233, 244] on img at bounding box center [282, 246] width 142 height 96
click at [425, 251] on img at bounding box center [449, 246] width 142 height 96
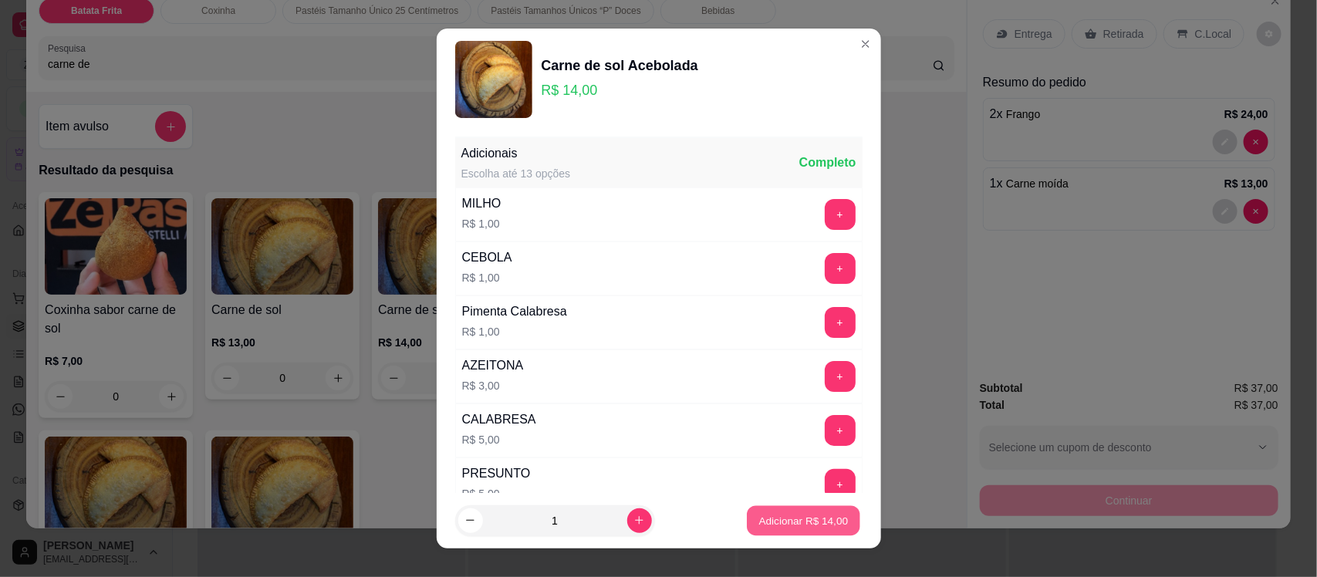
click at [759, 522] on p "Adicionar R$ 14,00" at bounding box center [803, 520] width 89 height 15
type input "1"
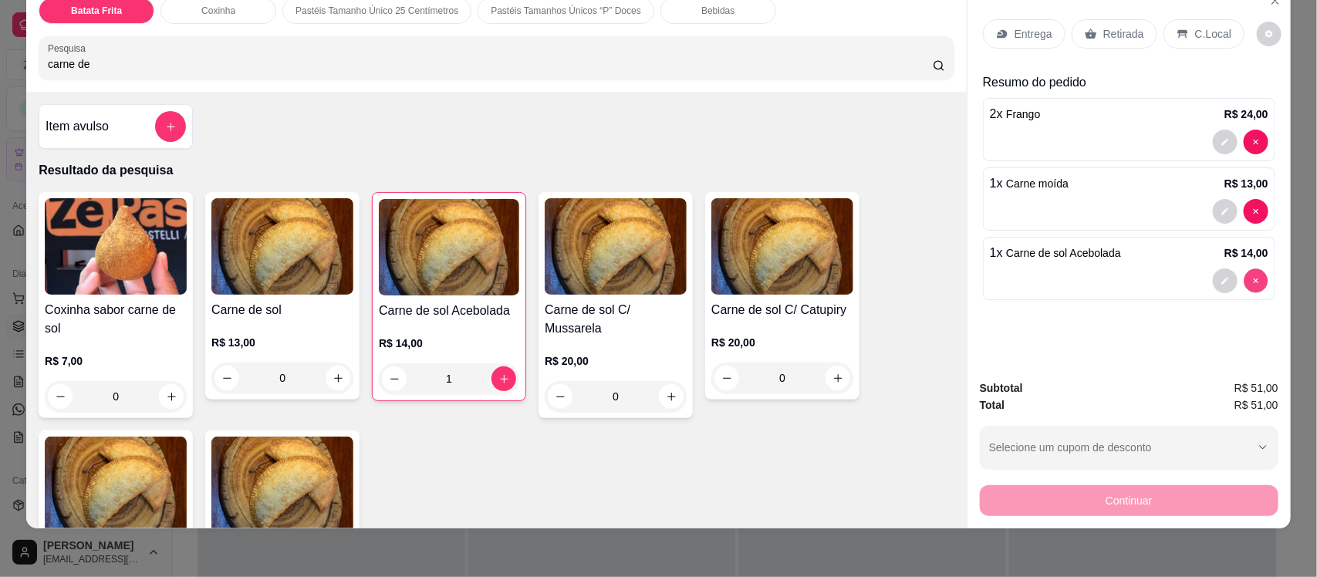
type input "0"
click at [1041, 46] on div "Entrega" at bounding box center [1024, 33] width 83 height 29
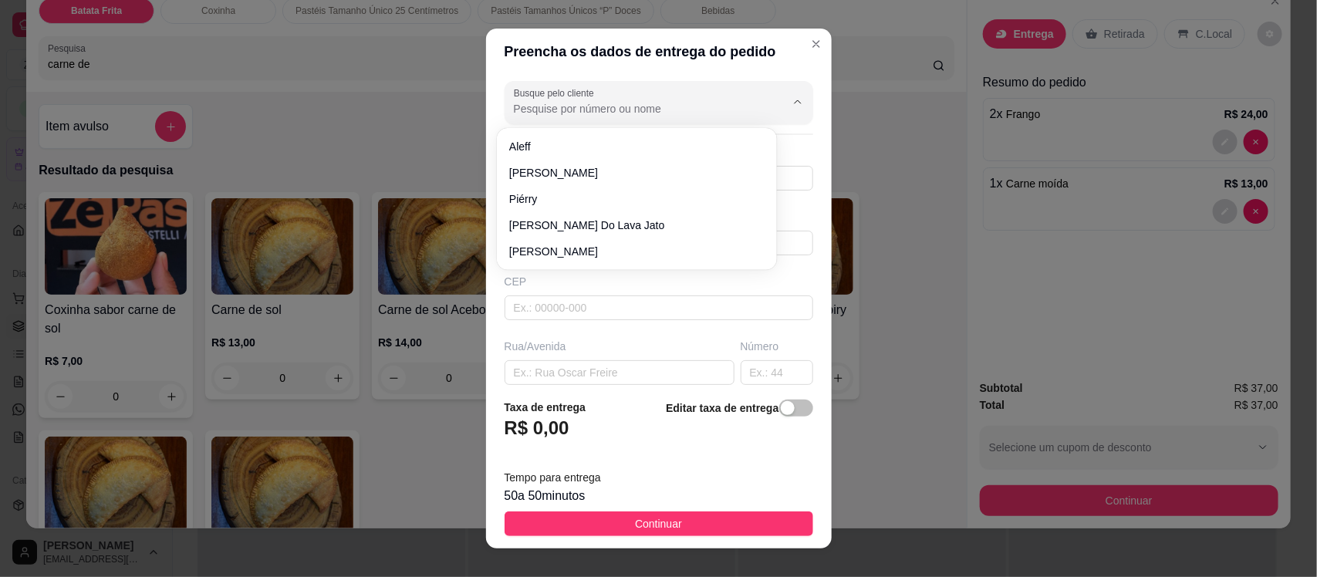
click at [644, 109] on input "Busque pelo cliente" at bounding box center [637, 108] width 247 height 15
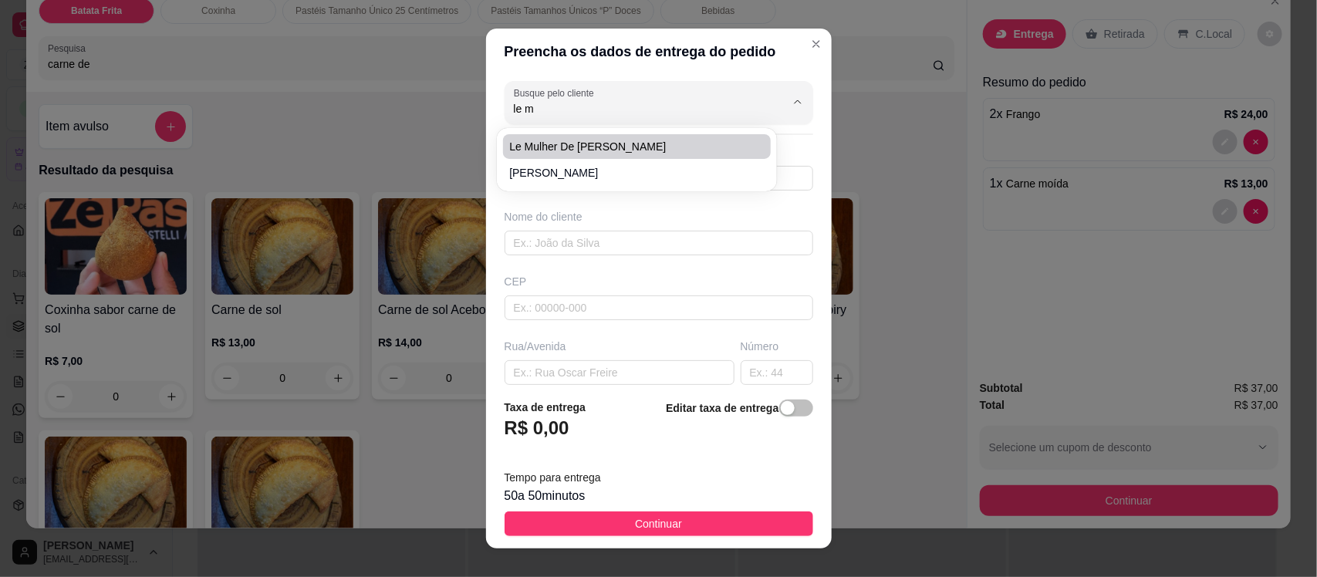
type input "le m"
click at [546, 104] on input "Busque pelo cliente" at bounding box center [637, 108] width 247 height 15
click at [569, 140] on span "le mulher de yuri baba" at bounding box center [629, 146] width 240 height 15
type input "le mulher de yuri baba"
type input "88993464522"
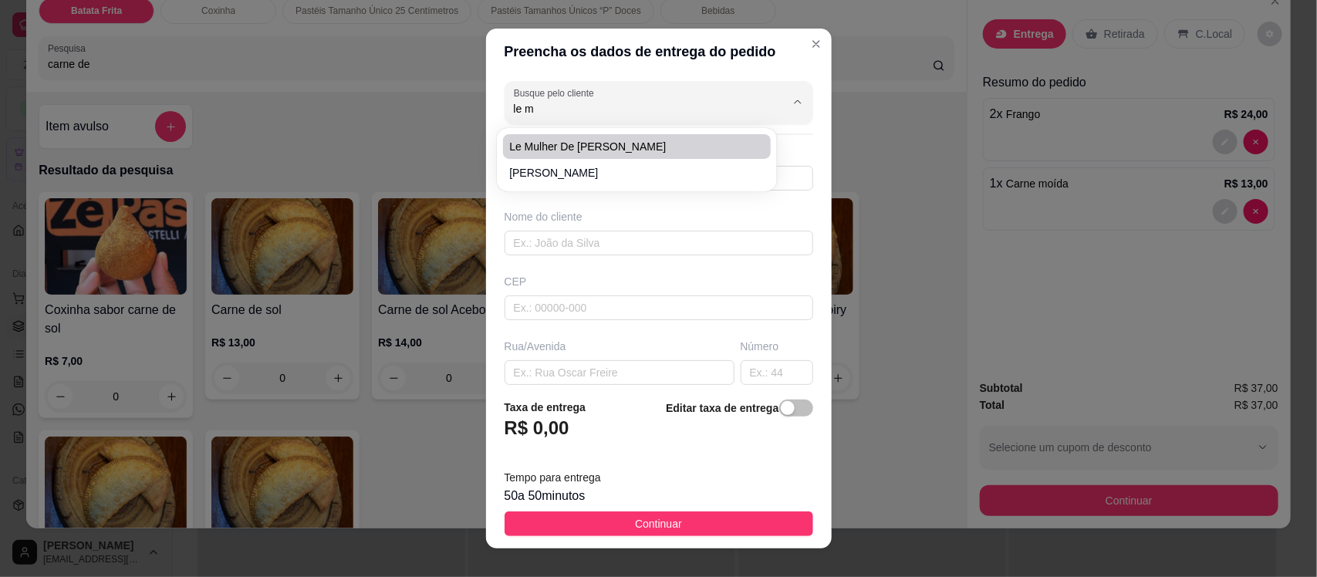
type input "le mulher de yuri baba"
type input "63200000"
type input "rua do campo de frente o dantao"
type input "329"
type input "Missão Velha"
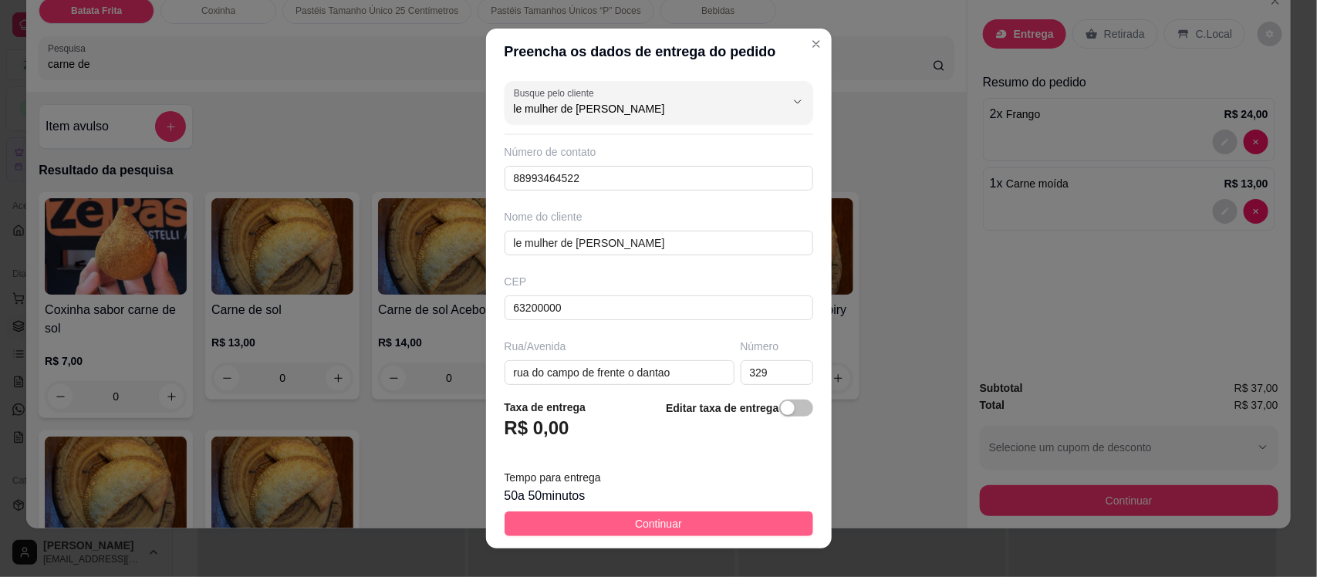
type input "le mulher de yuri baba"
click at [631, 535] on button "Continuar" at bounding box center [658, 523] width 309 height 25
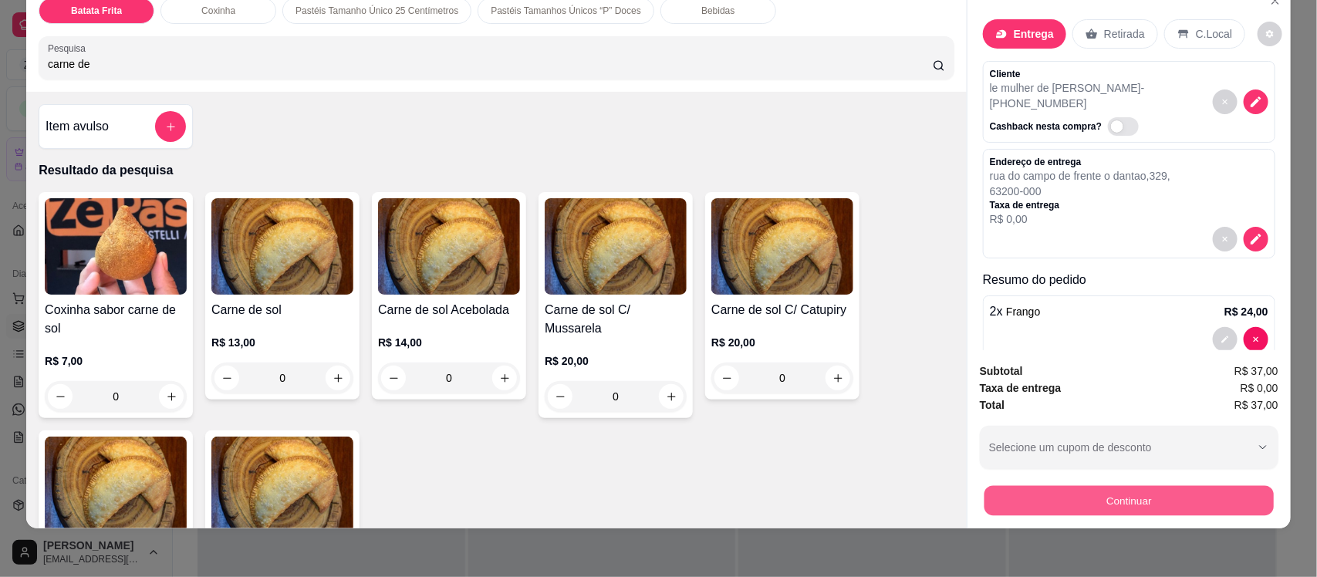
click at [1011, 498] on button "Continuar" at bounding box center [1128, 500] width 289 height 30
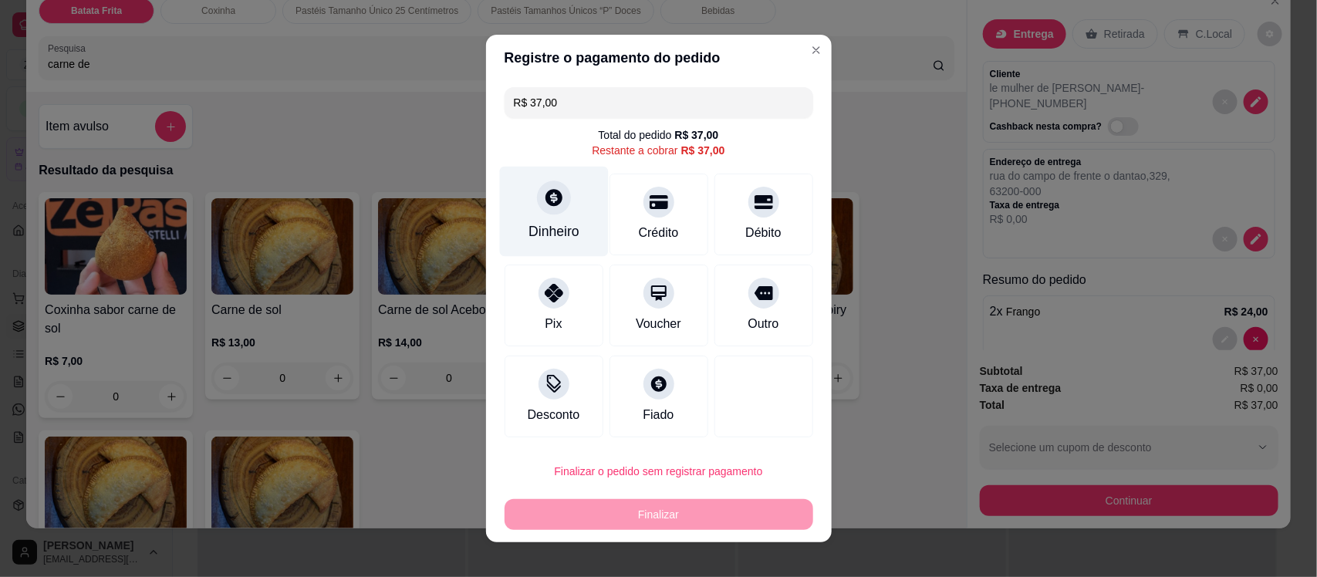
click at [559, 203] on div at bounding box center [554, 198] width 34 height 34
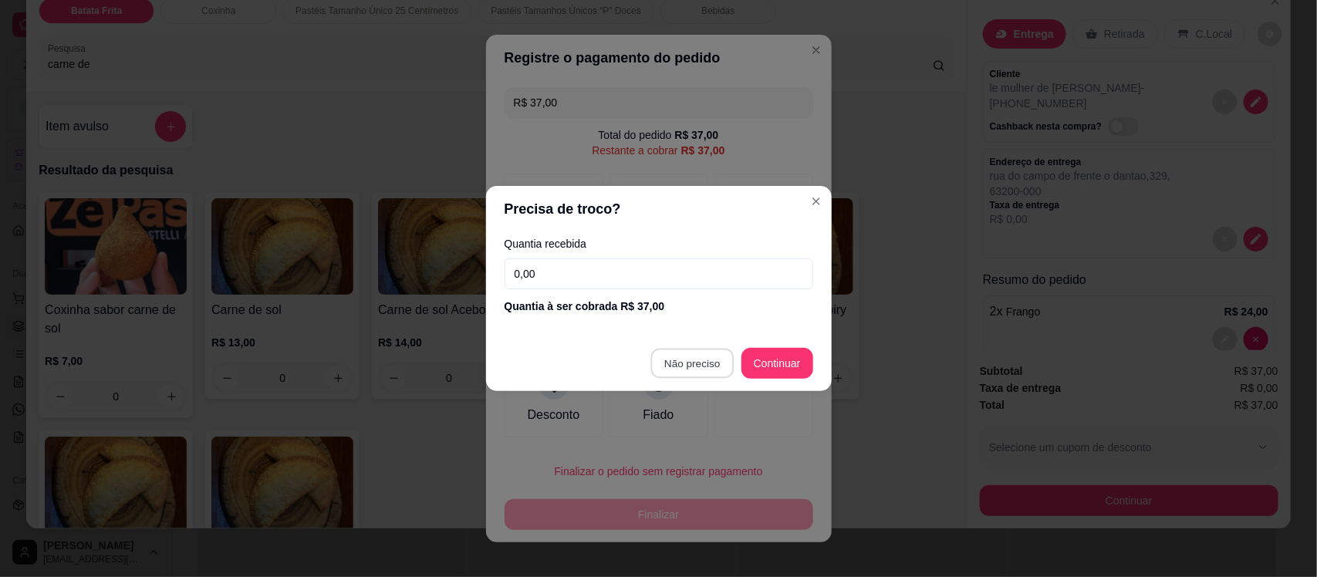
type input "R$ 0,00"
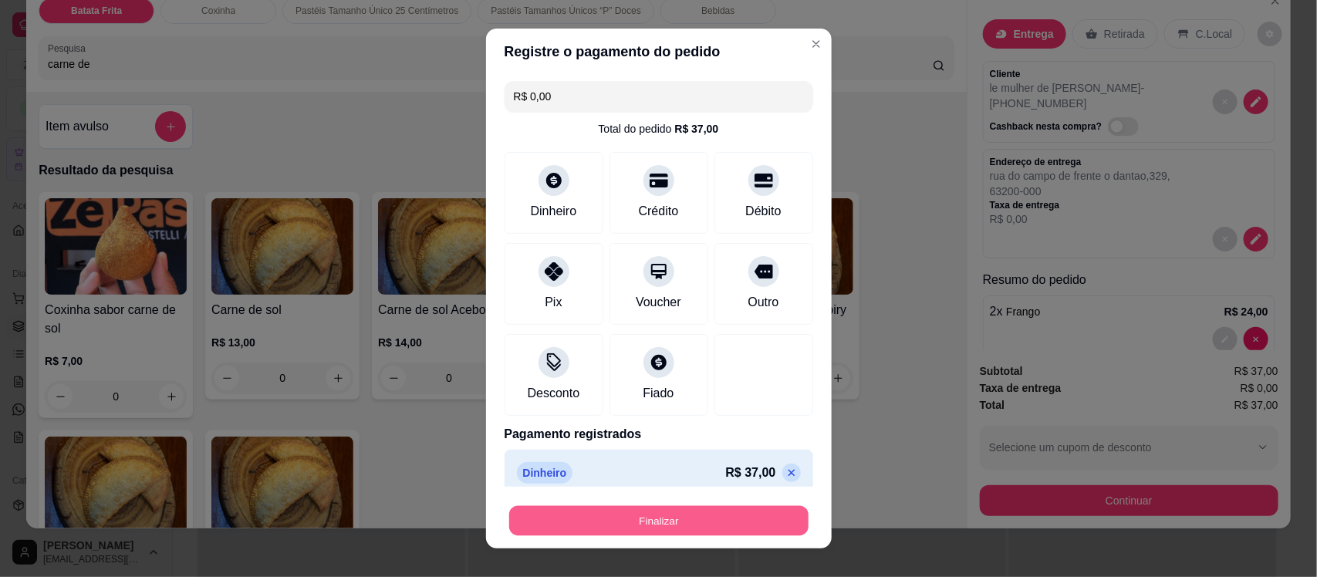
click at [633, 515] on button "Finalizar" at bounding box center [658, 520] width 299 height 30
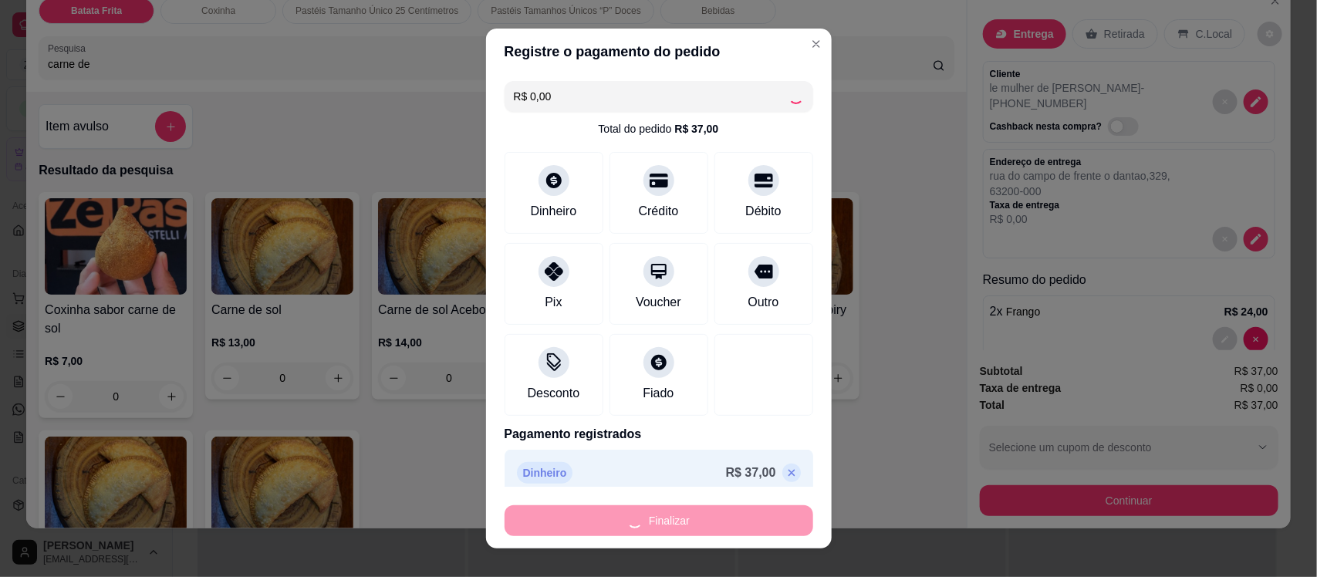
type input "0"
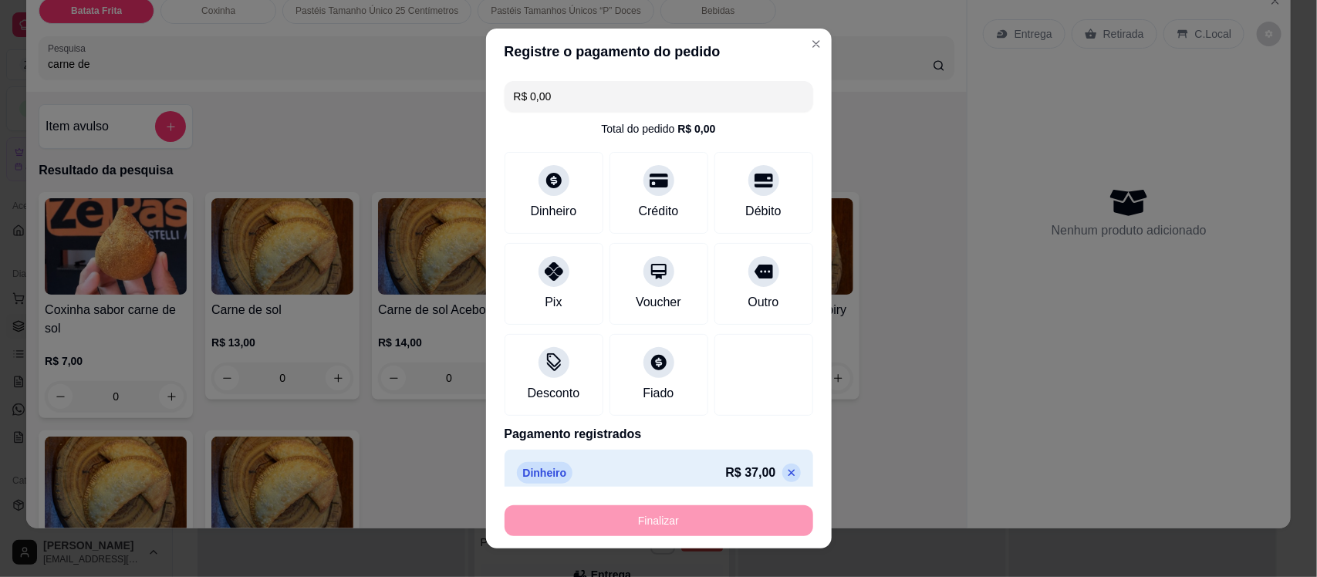
type input "-R$ 37,00"
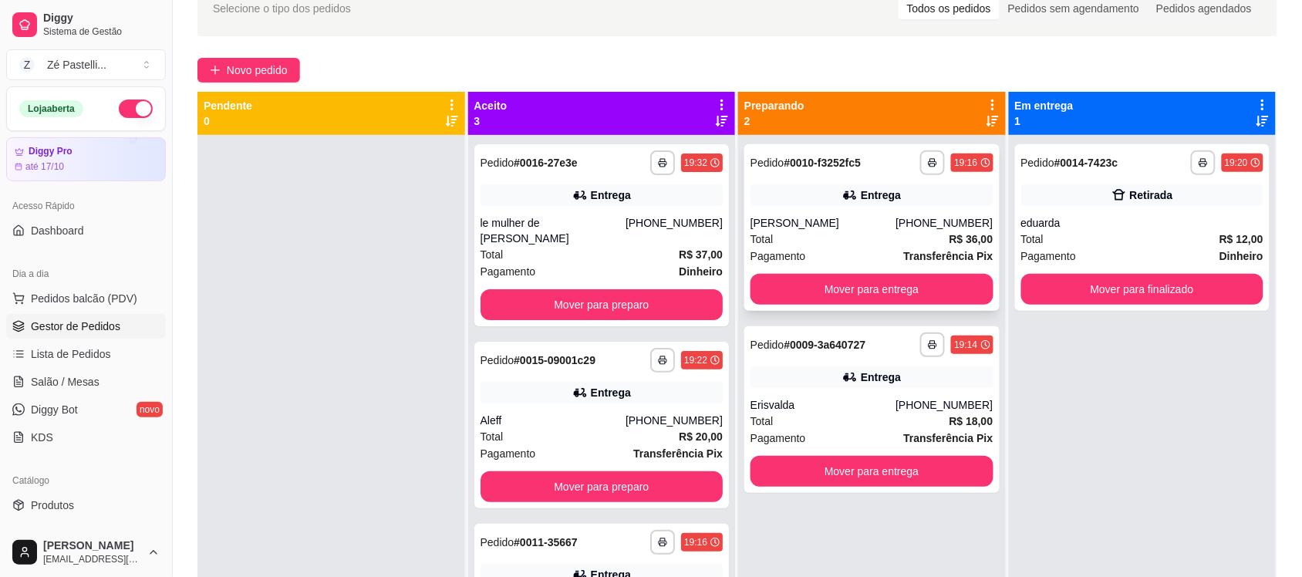
click at [788, 212] on div "**********" at bounding box center [871, 227] width 255 height 167
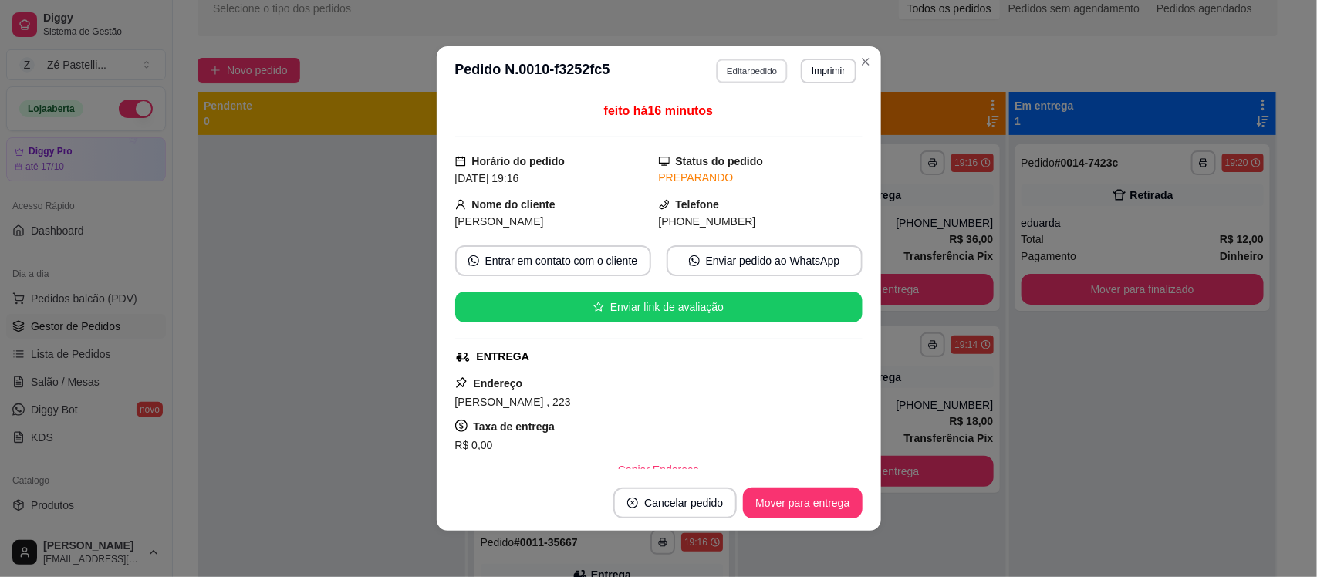
click at [746, 66] on button "Editar pedido" at bounding box center [752, 71] width 72 height 24
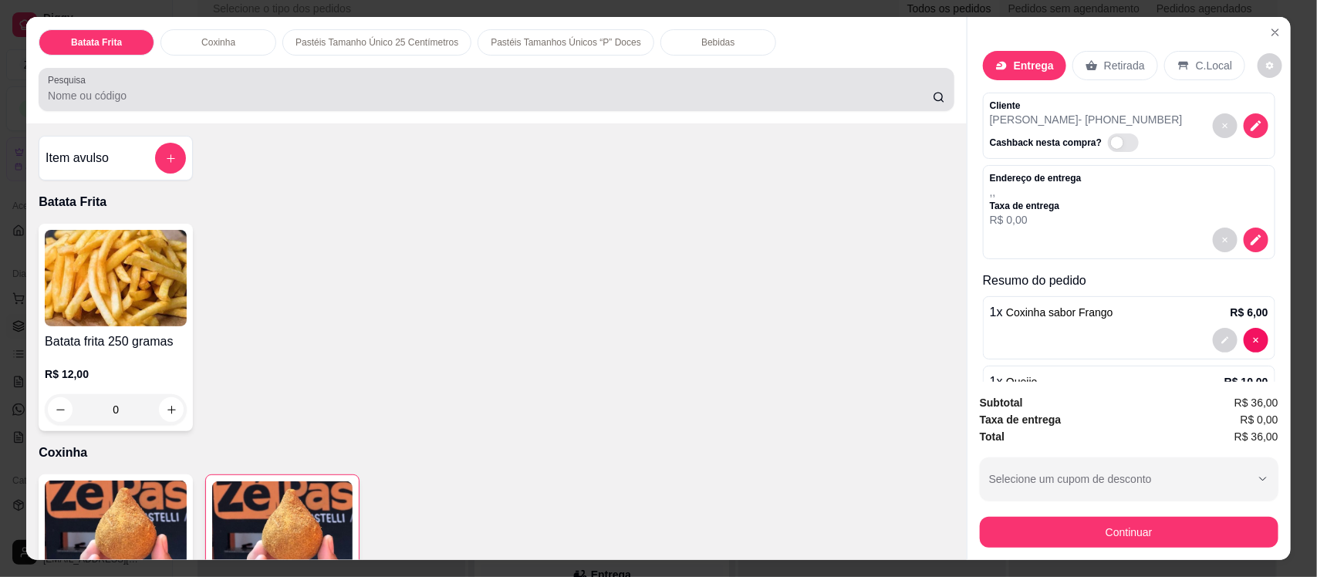
click at [348, 104] on div at bounding box center [496, 89] width 897 height 31
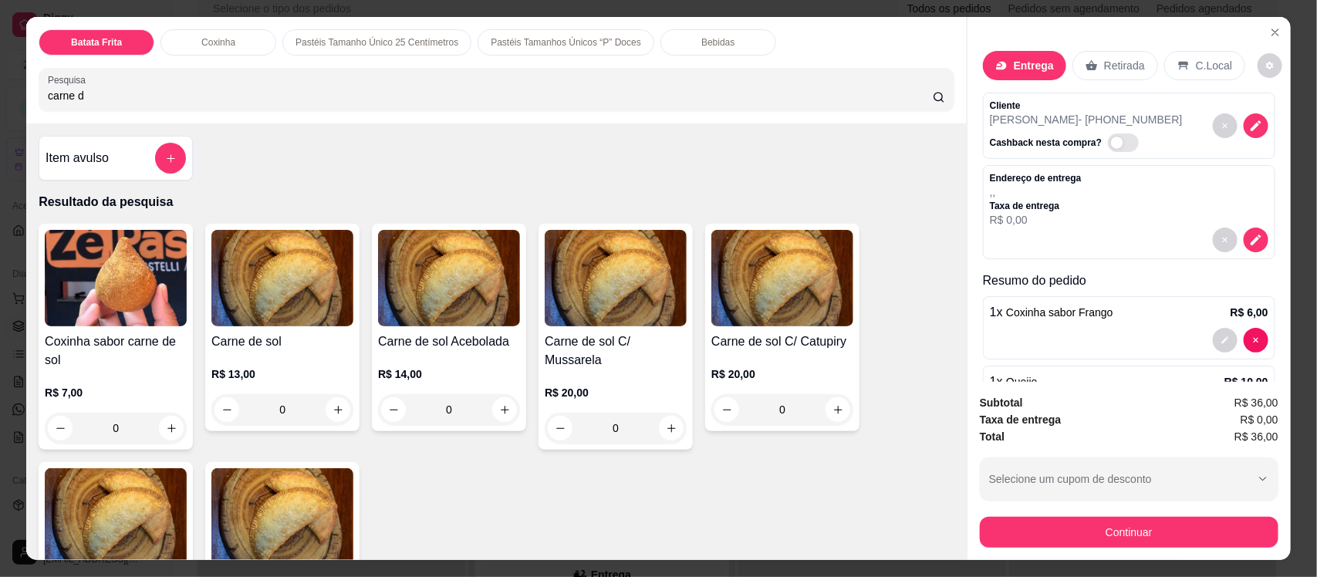
type input "carne d"
click at [437, 268] on img at bounding box center [449, 278] width 142 height 96
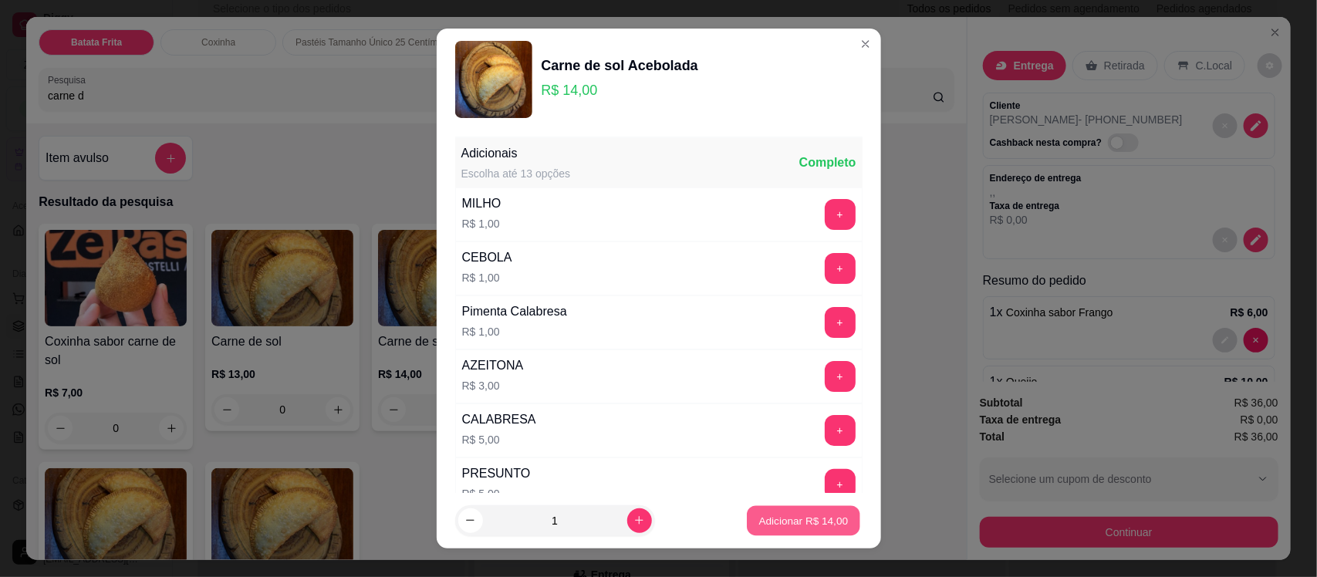
click at [772, 523] on p "Adicionar R$ 14,00" at bounding box center [803, 520] width 89 height 15
type input "1"
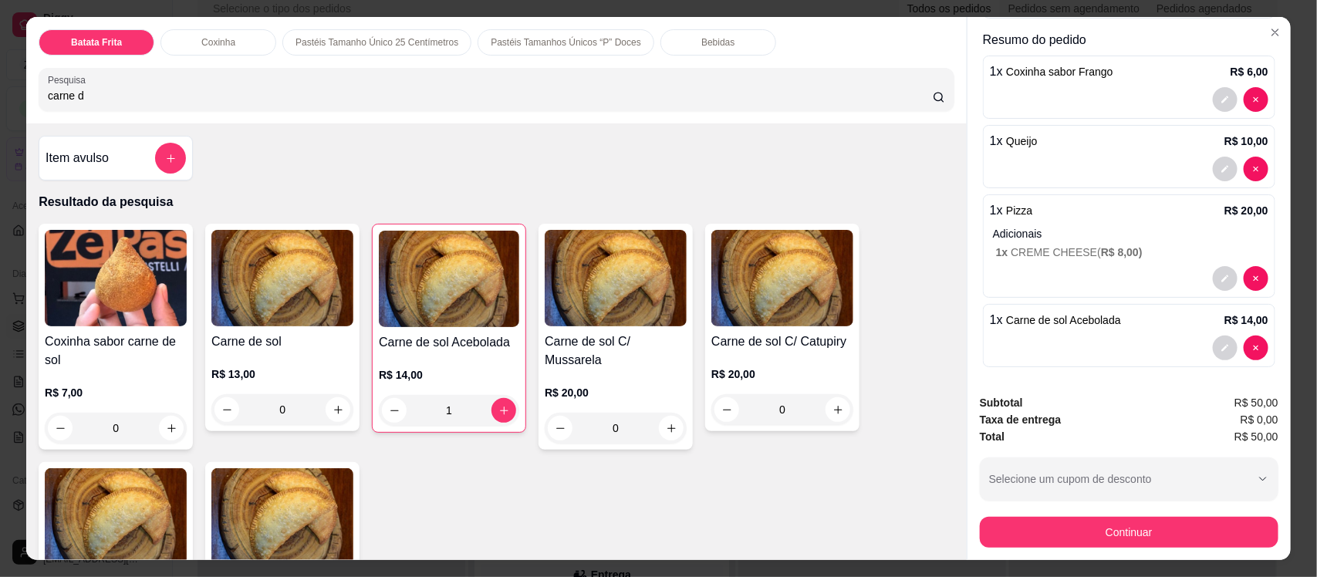
scroll to position [251, 0]
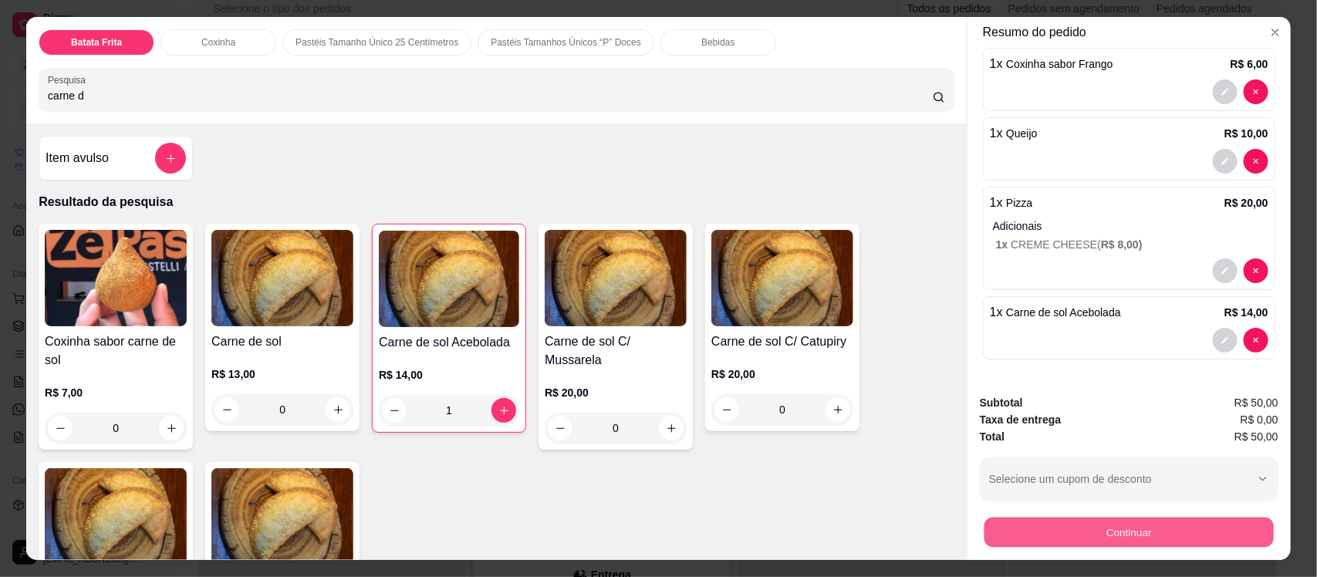
click at [1108, 535] on button "Continuar" at bounding box center [1128, 532] width 289 height 30
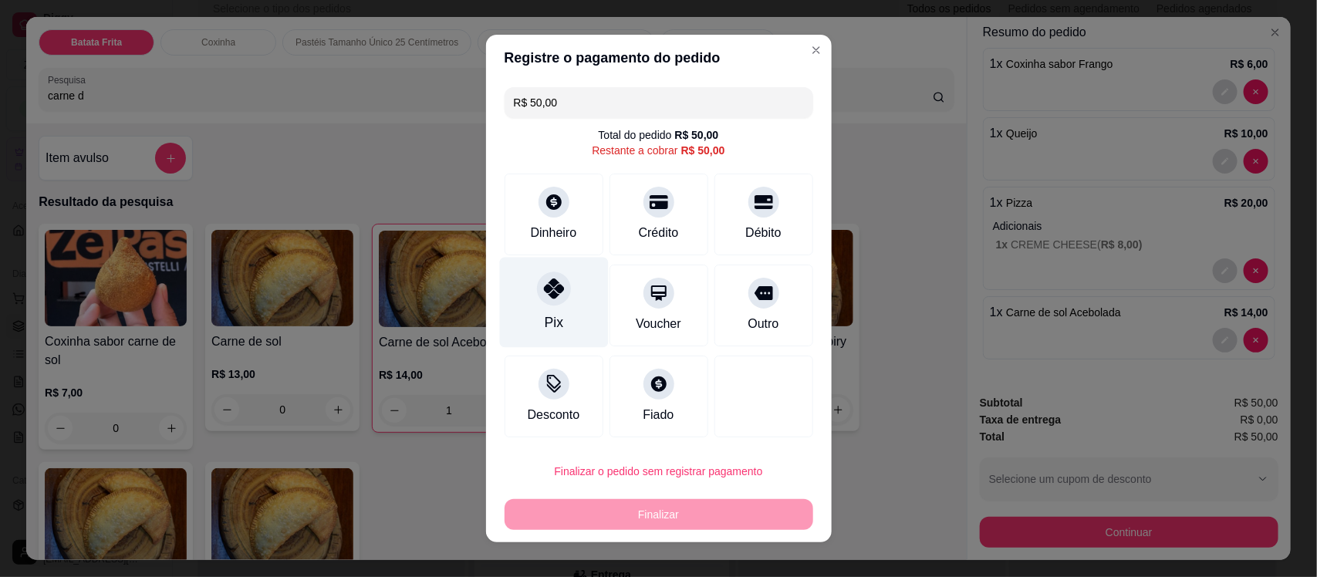
click at [544, 313] on div "Pix" at bounding box center [553, 322] width 19 height 20
type input "R$ 0,00"
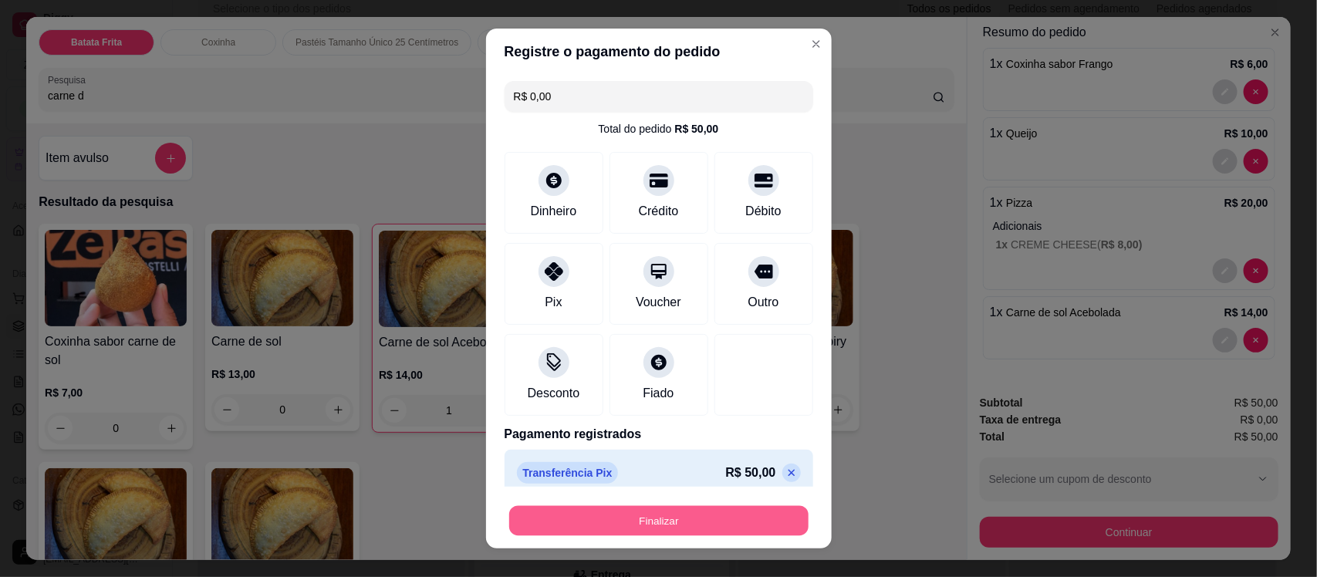
click at [610, 525] on button "Finalizar" at bounding box center [658, 520] width 299 height 30
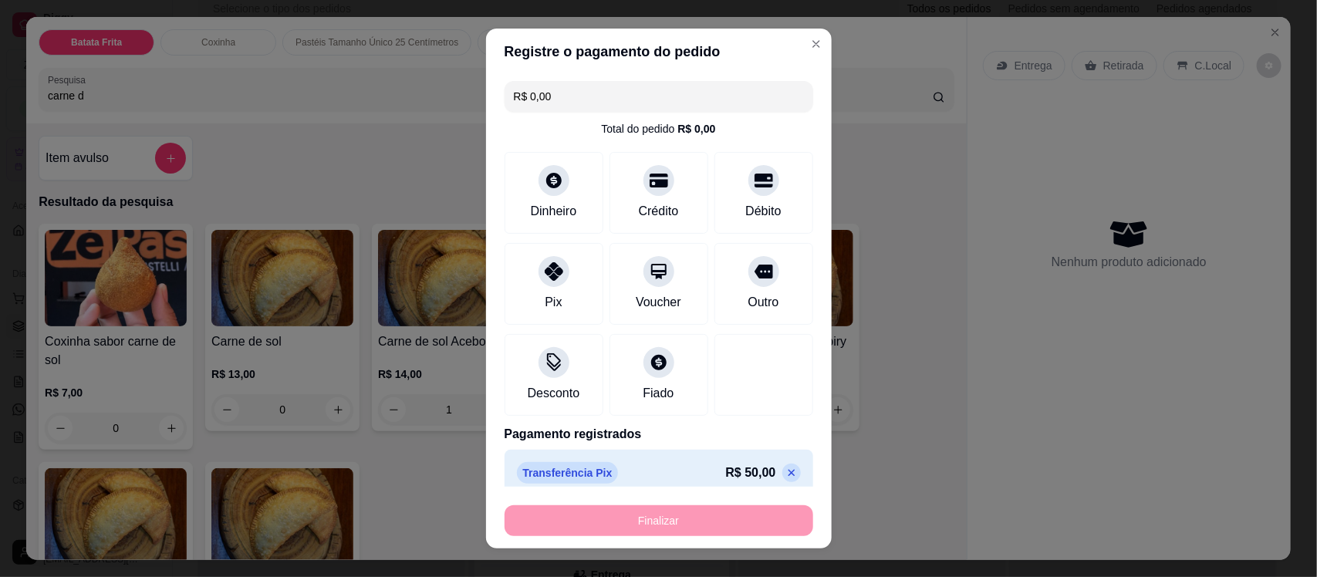
type input "0"
type input "-R$ 50,00"
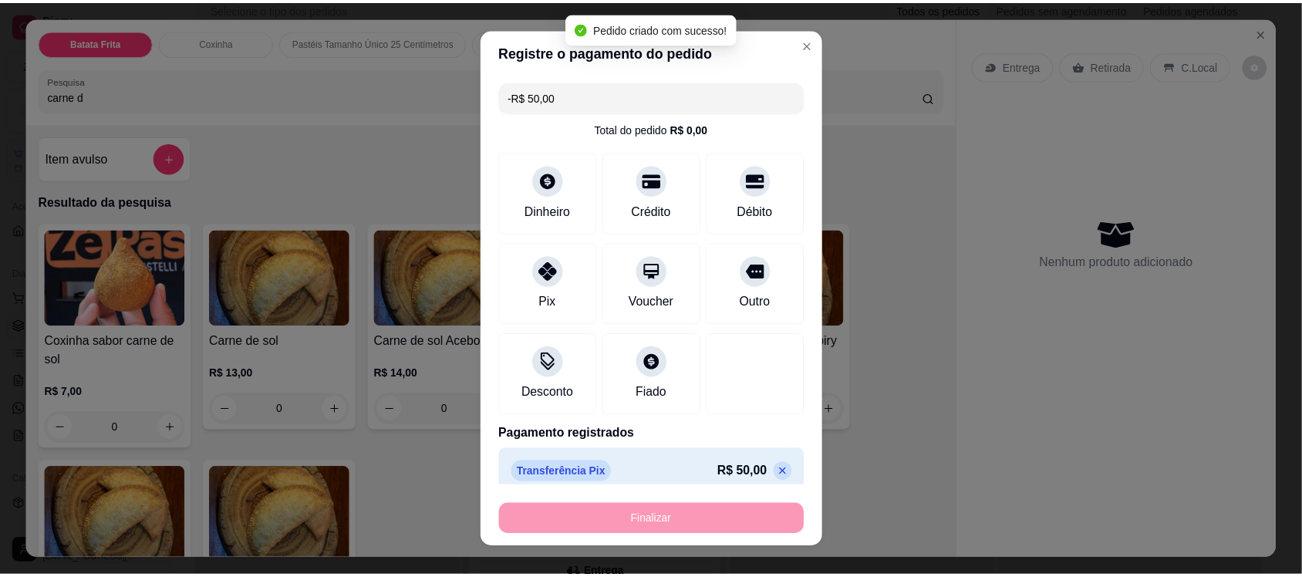
scroll to position [0, 0]
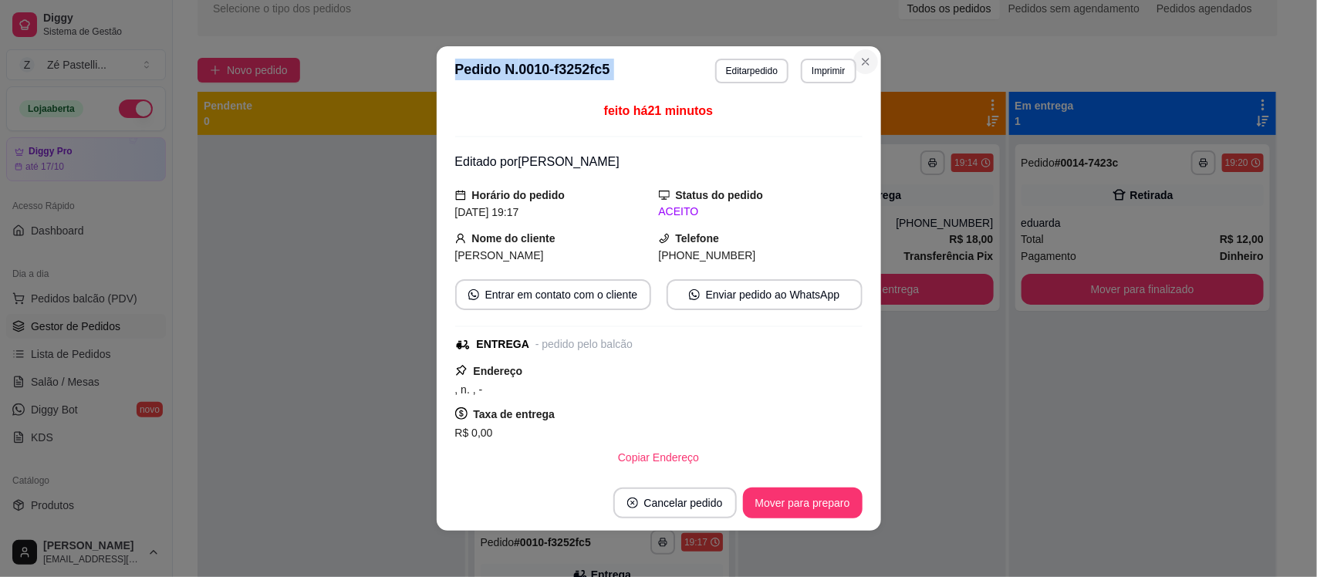
drag, startPoint x: 852, startPoint y: 77, endPoint x: 855, endPoint y: 62, distance: 14.8
click at [855, 62] on section "**********" at bounding box center [659, 288] width 444 height 484
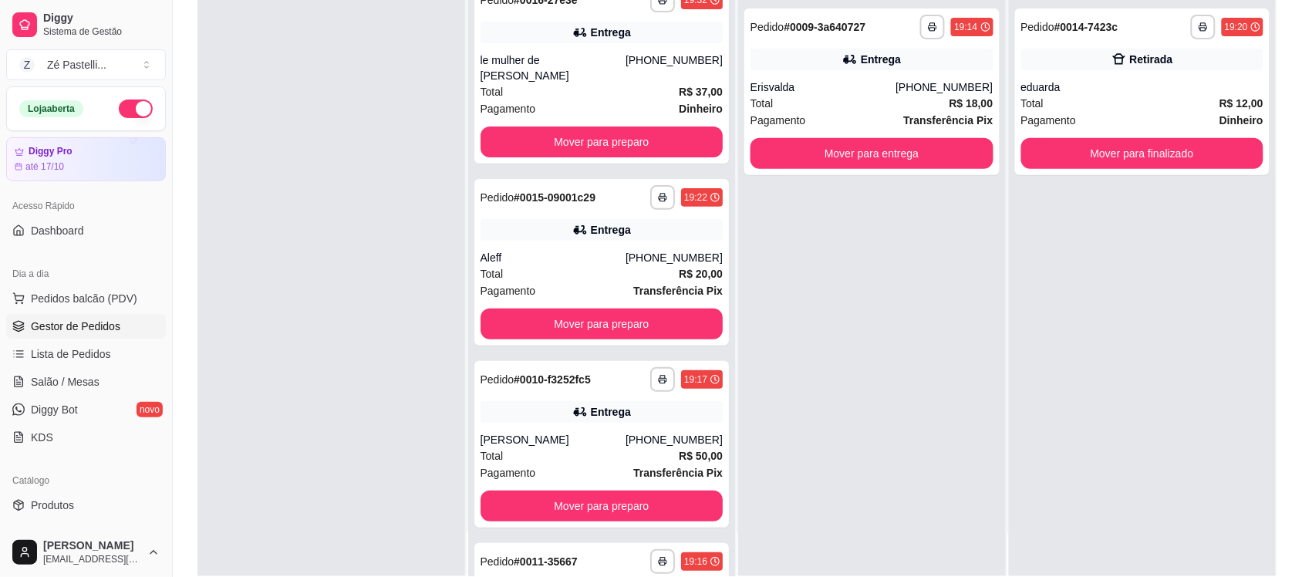
scroll to position [28, 0]
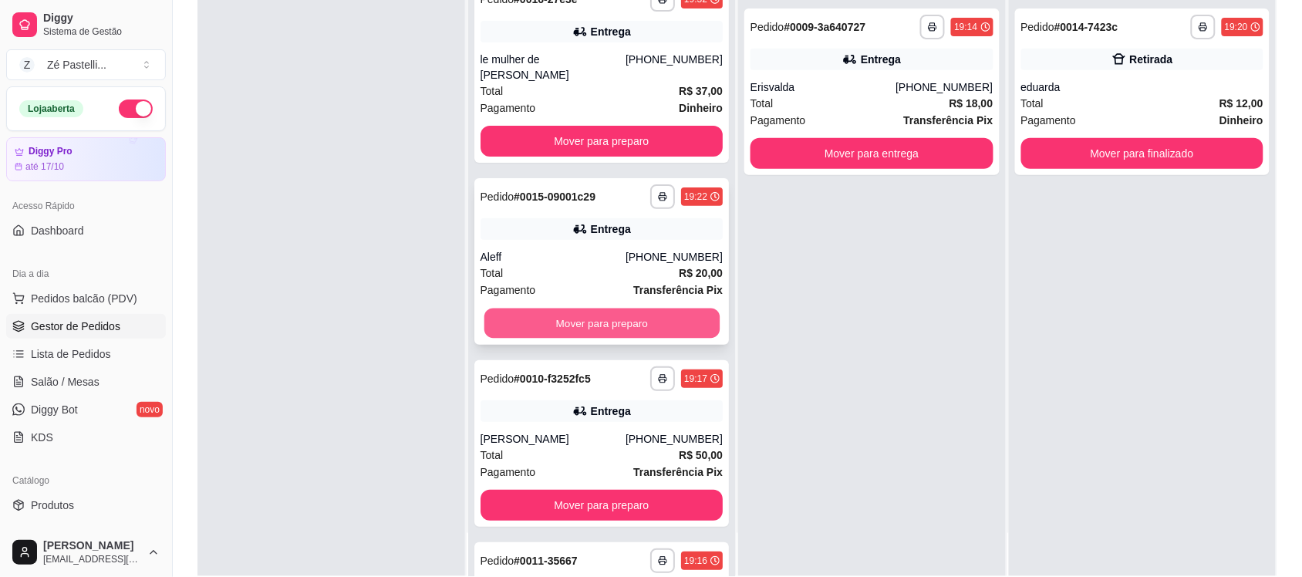
click at [641, 309] on button "Mover para preparo" at bounding box center [601, 324] width 235 height 30
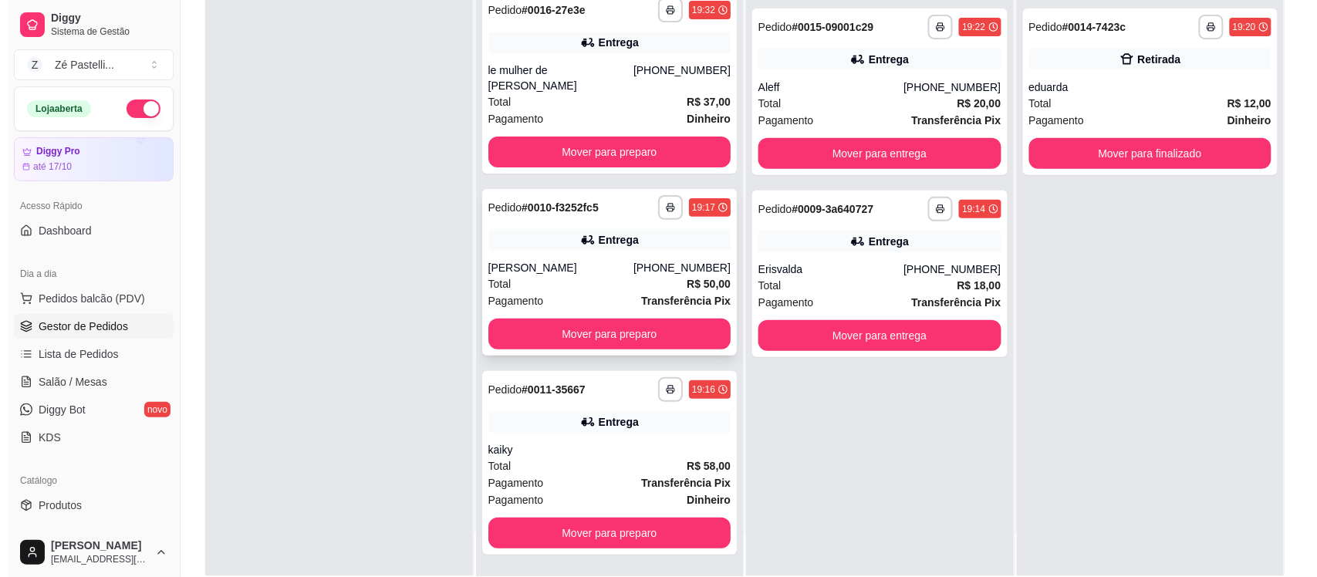
scroll to position [1, 0]
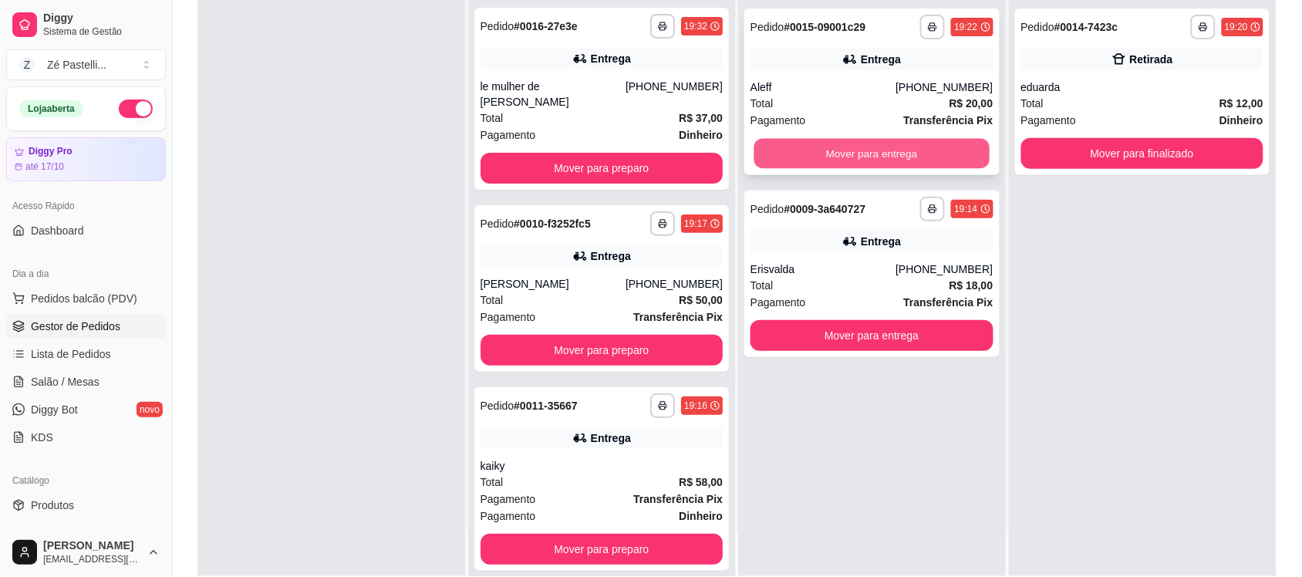
click at [765, 152] on button "Mover para entrega" at bounding box center [871, 154] width 235 height 30
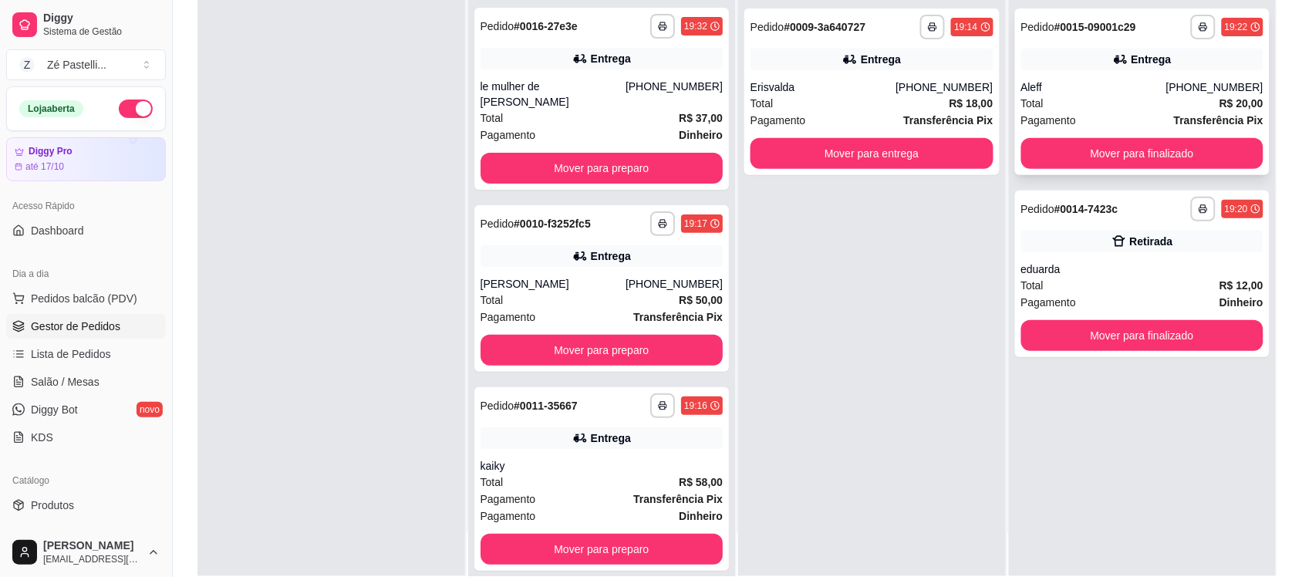
click at [1027, 68] on div "Entrega" at bounding box center [1142, 60] width 243 height 22
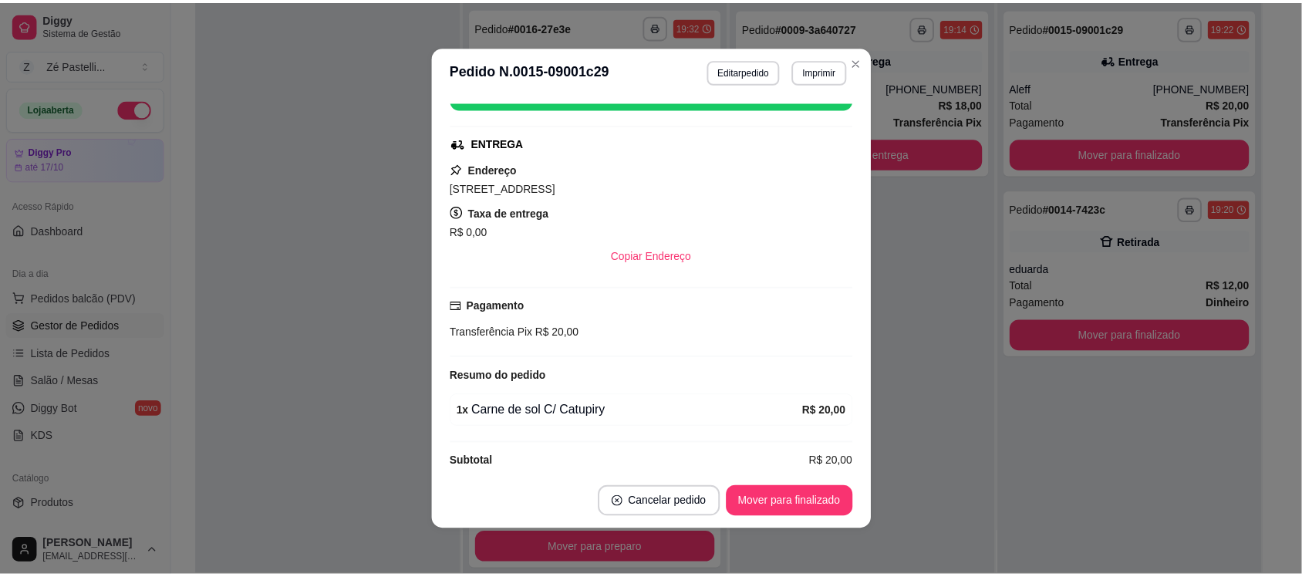
scroll to position [237, 0]
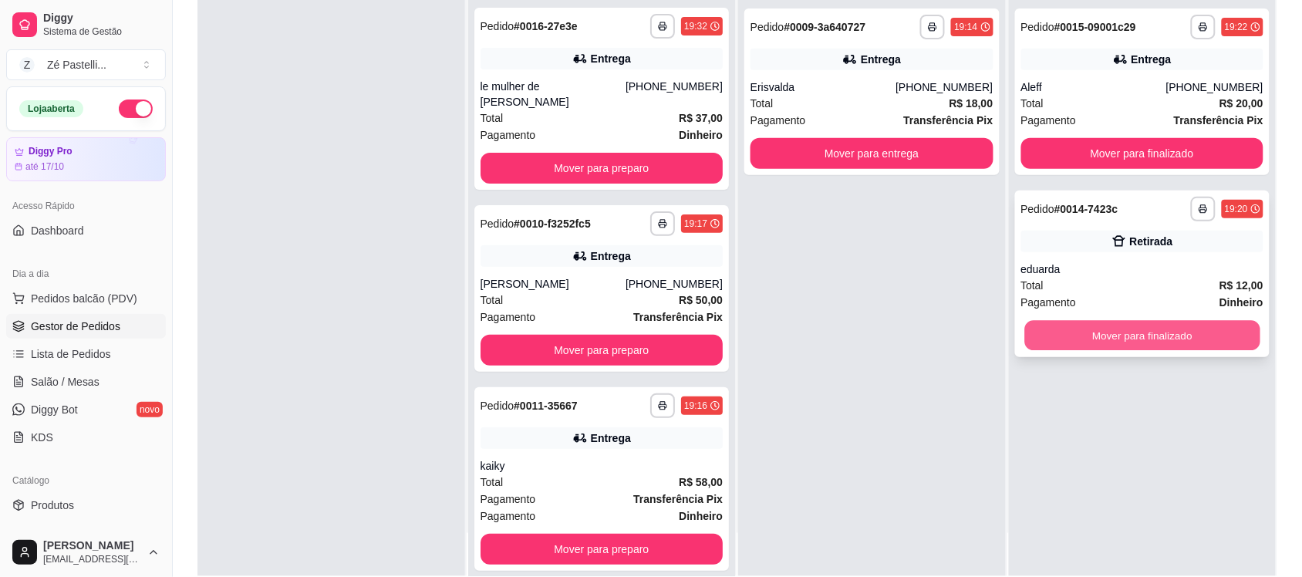
click at [1068, 332] on button "Mover para finalizado" at bounding box center [1141, 336] width 235 height 30
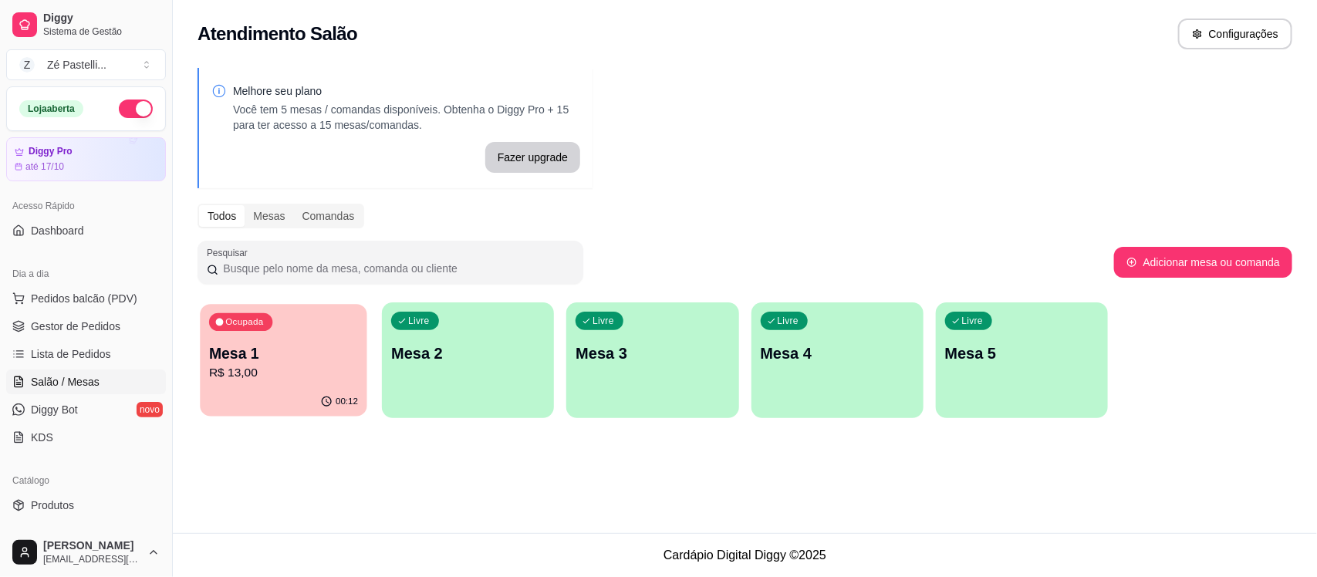
click at [299, 364] on p "R$ 13,00" at bounding box center [283, 373] width 149 height 18
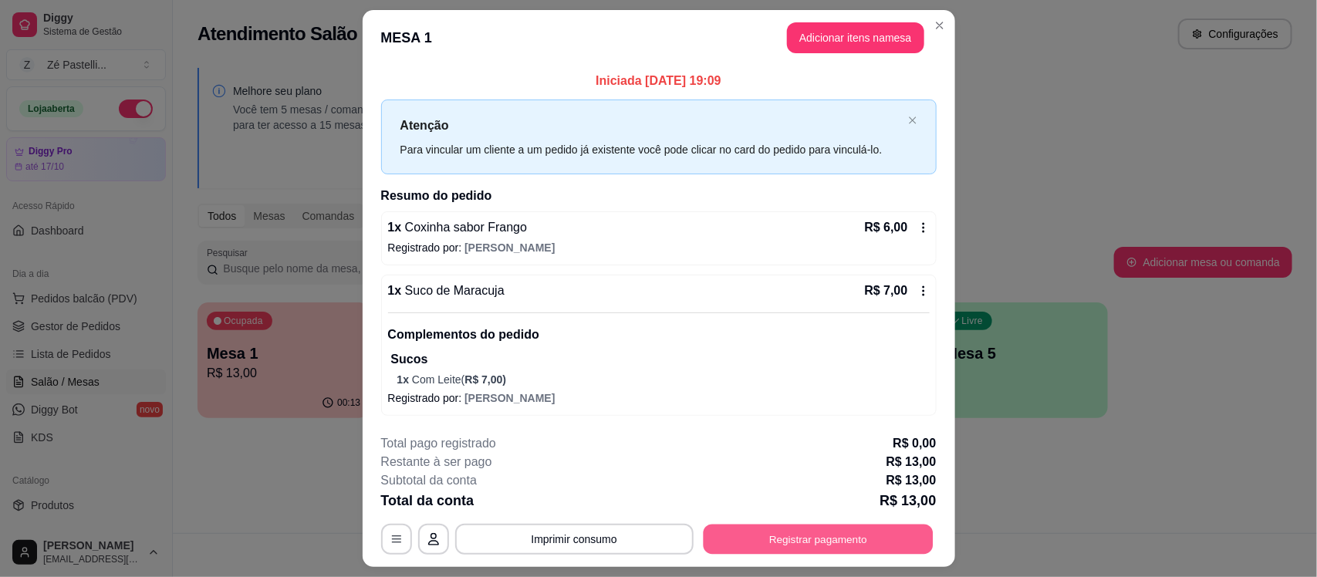
click at [716, 541] on button "Registrar pagamento" at bounding box center [818, 540] width 230 height 30
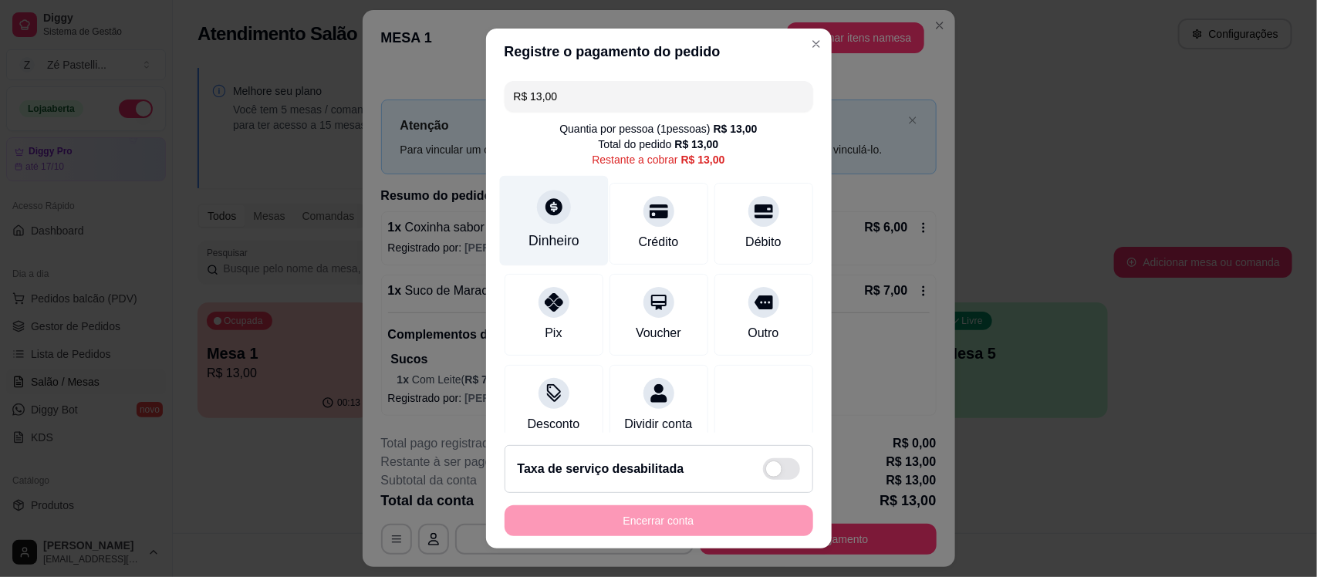
click at [545, 201] on icon at bounding box center [553, 207] width 17 height 17
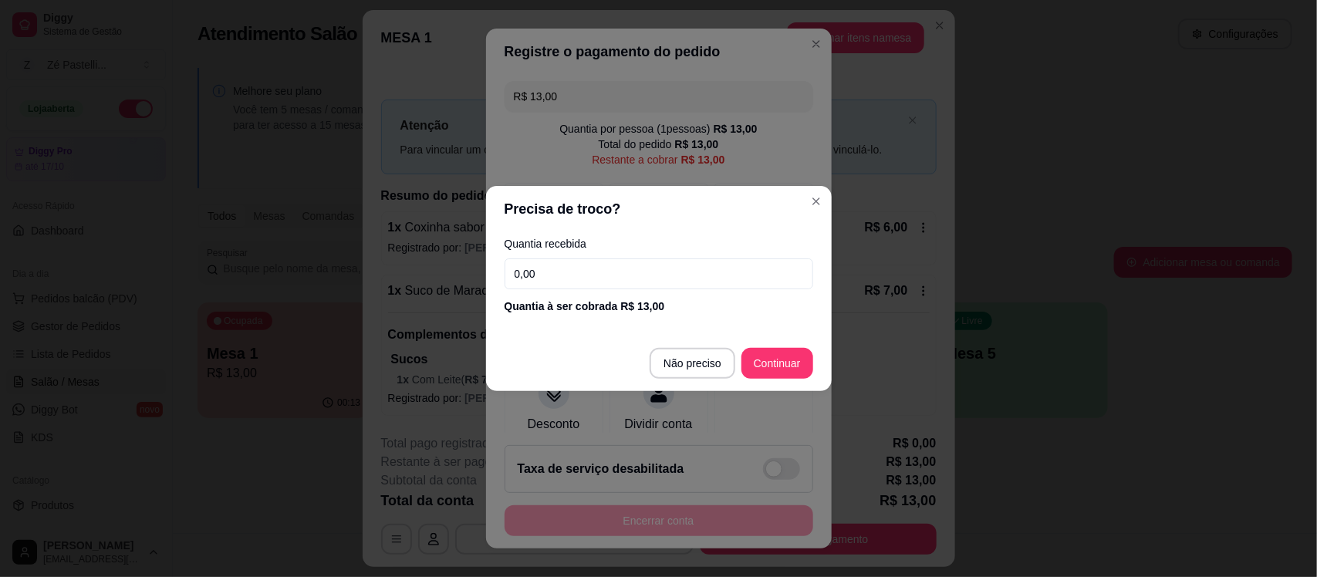
click at [581, 284] on input "0,00" at bounding box center [658, 273] width 309 height 31
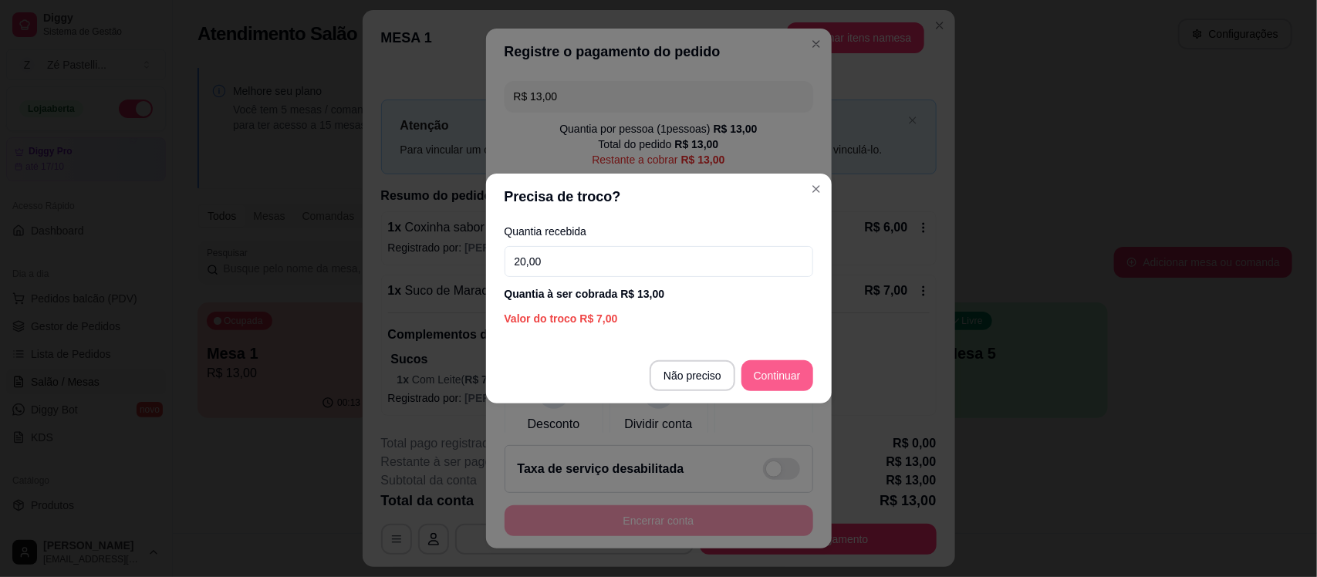
type input "20,00"
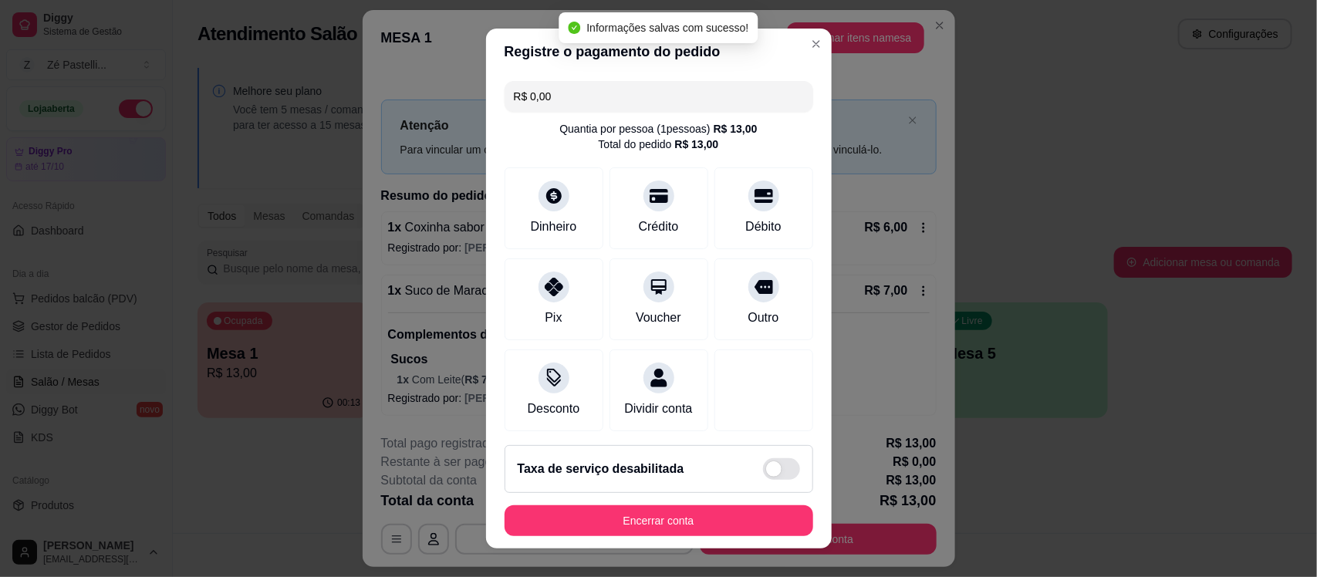
type input "R$ 0,00"
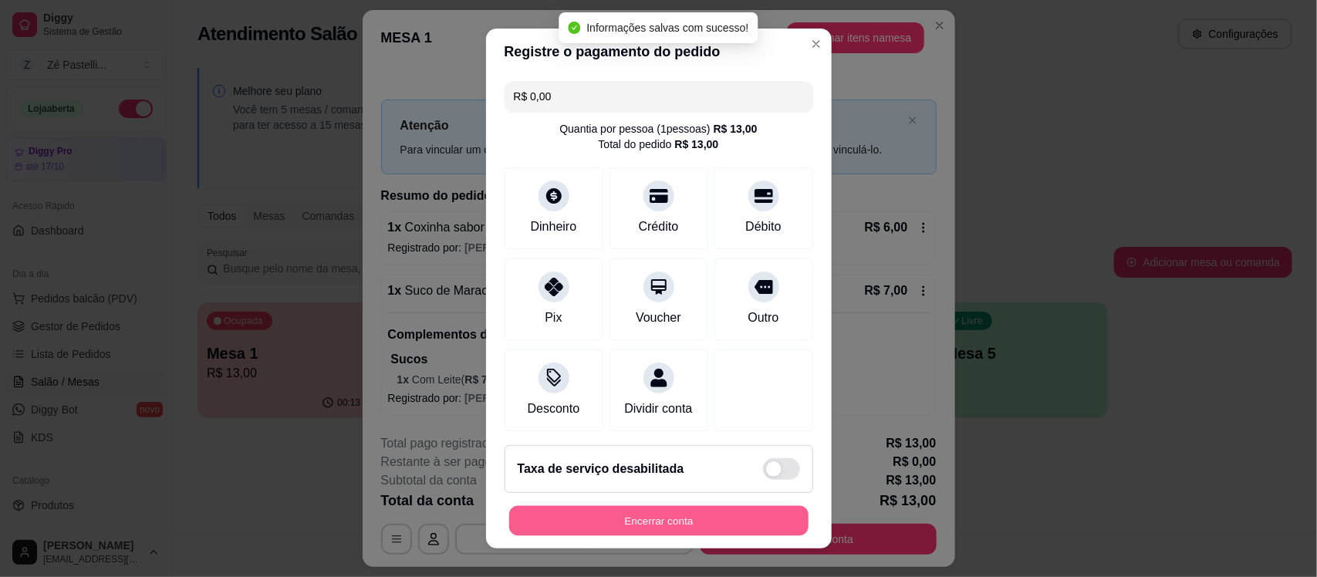
click at [623, 518] on button "Encerrar conta" at bounding box center [658, 520] width 299 height 30
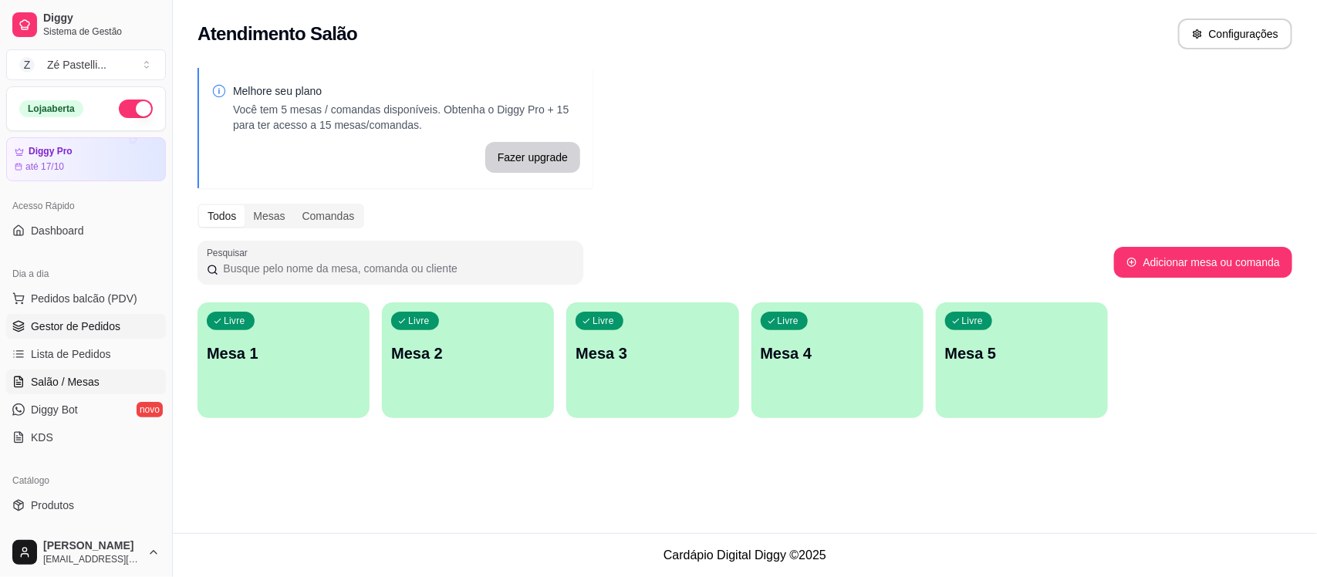
click at [103, 321] on span "Gestor de Pedidos" at bounding box center [75, 326] width 89 height 15
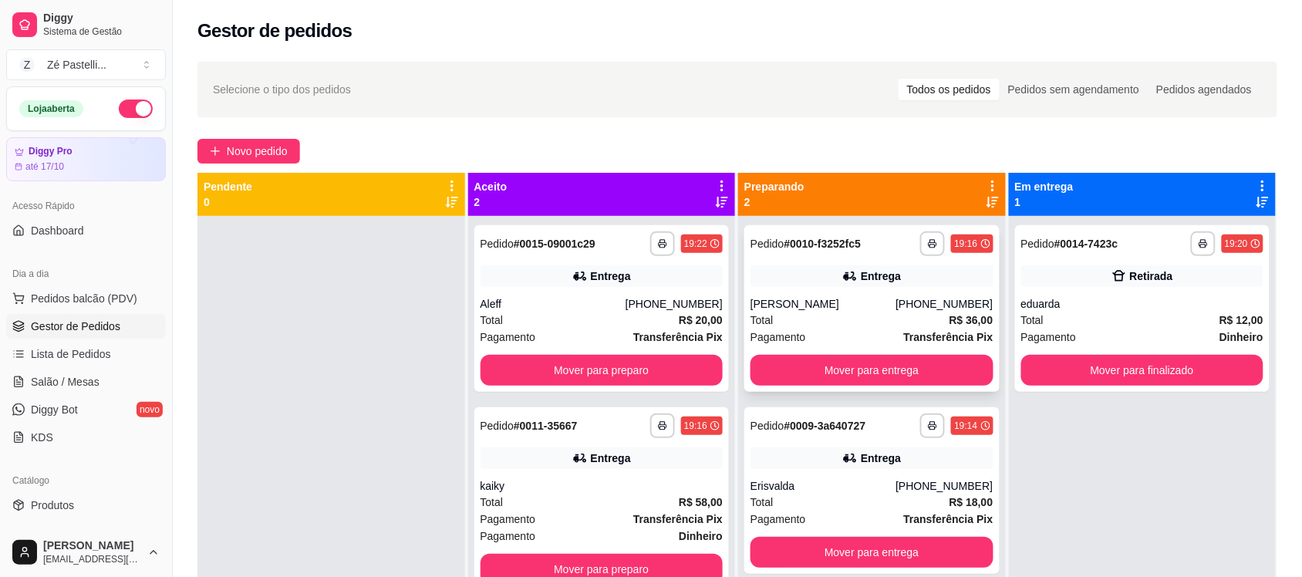
click at [909, 294] on div "**********" at bounding box center [871, 308] width 255 height 167
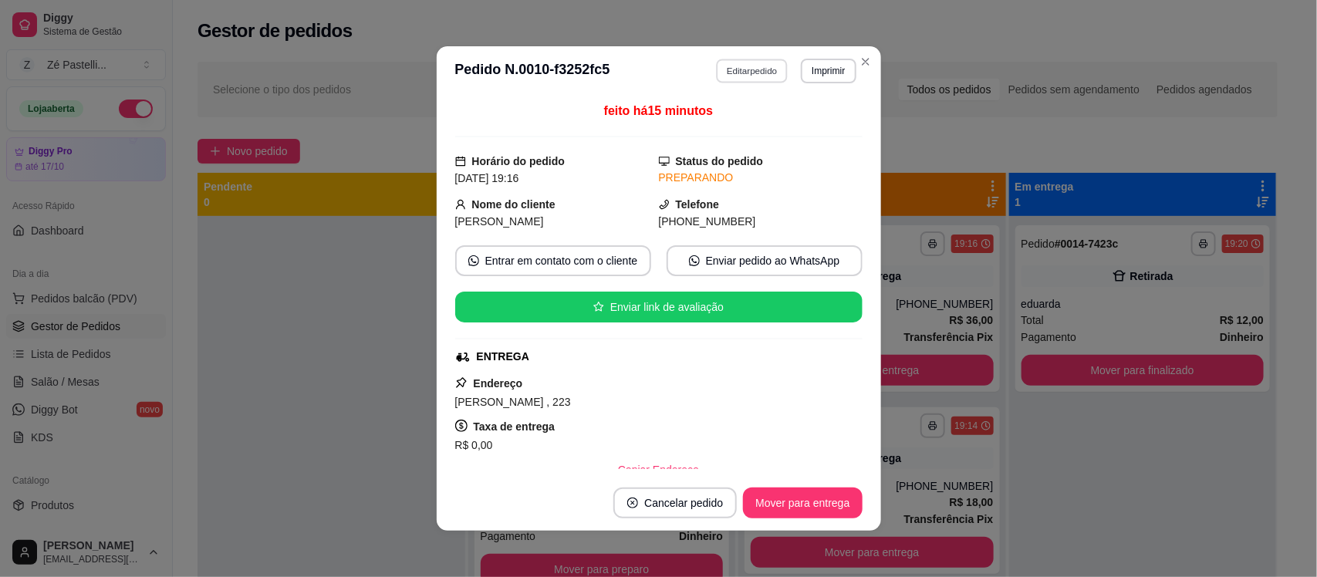
click at [747, 77] on button "Editar pedido" at bounding box center [752, 71] width 72 height 24
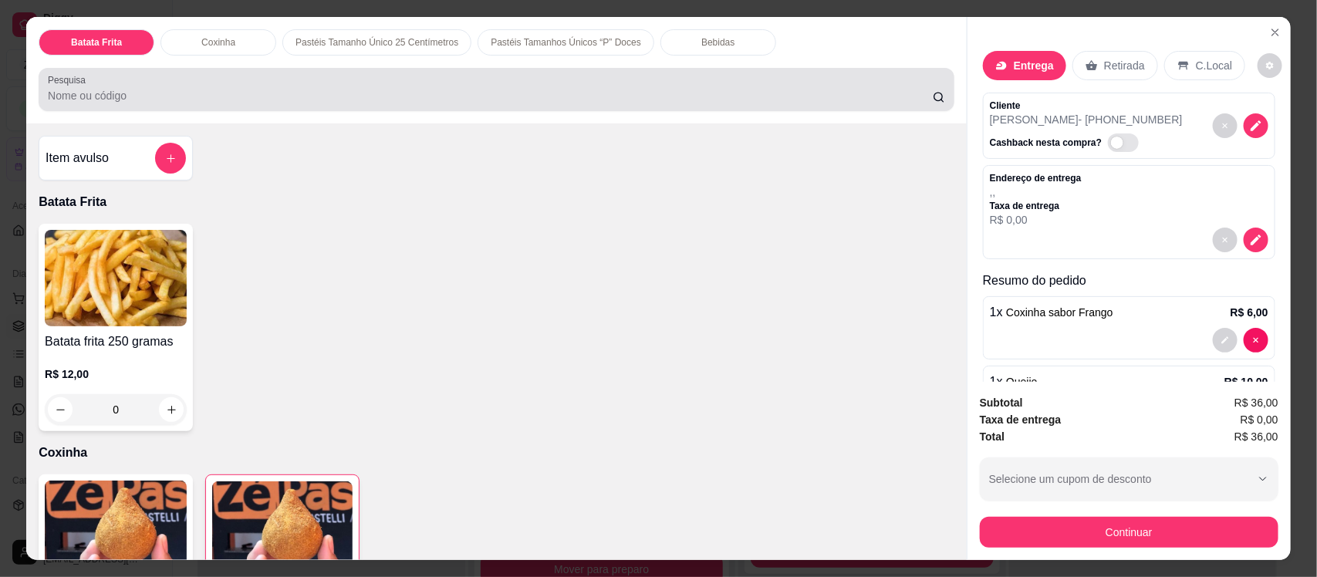
click at [434, 99] on input "Pesquisa" at bounding box center [490, 95] width 885 height 15
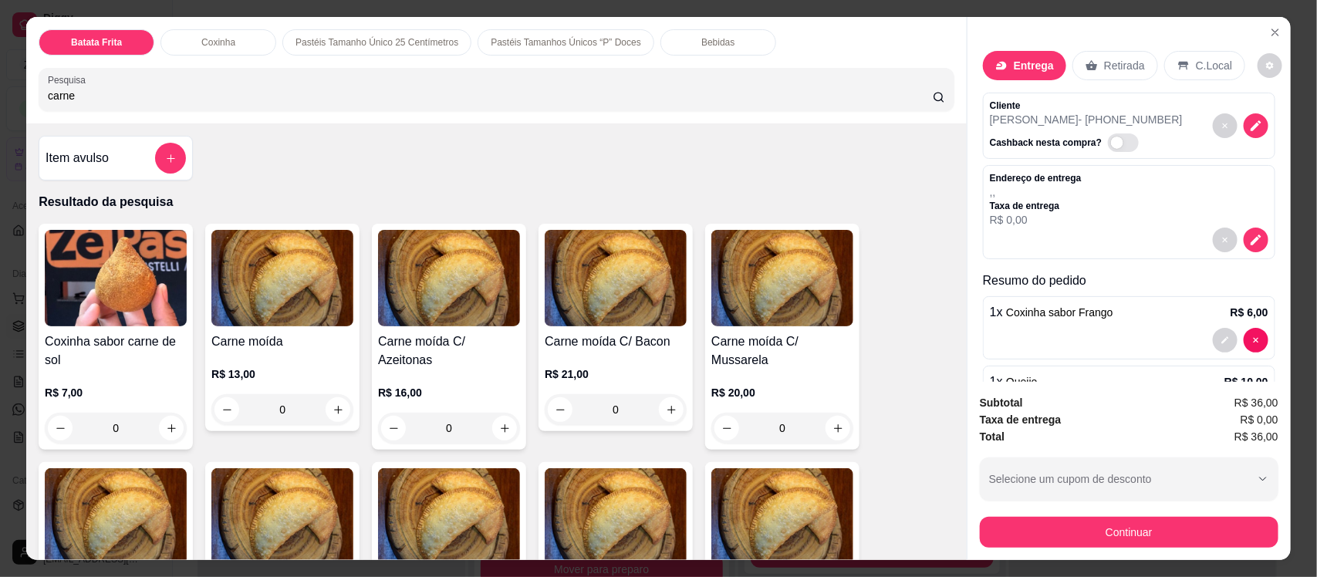
type input "carne"
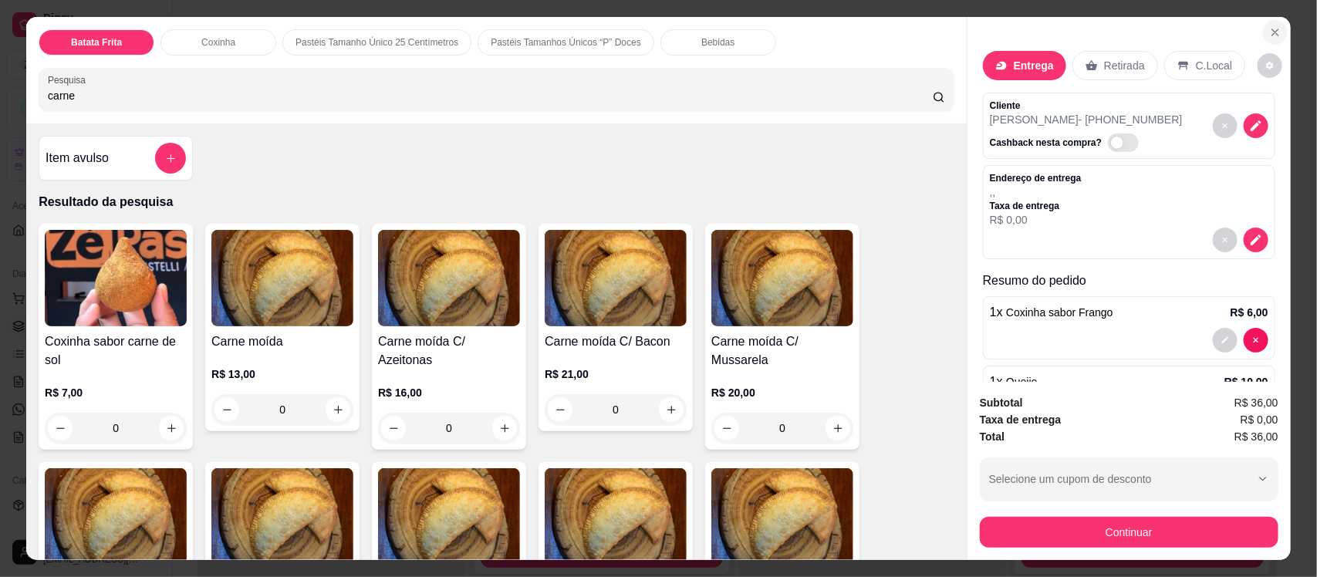
click at [1269, 32] on icon "Close" at bounding box center [1275, 32] width 12 height 12
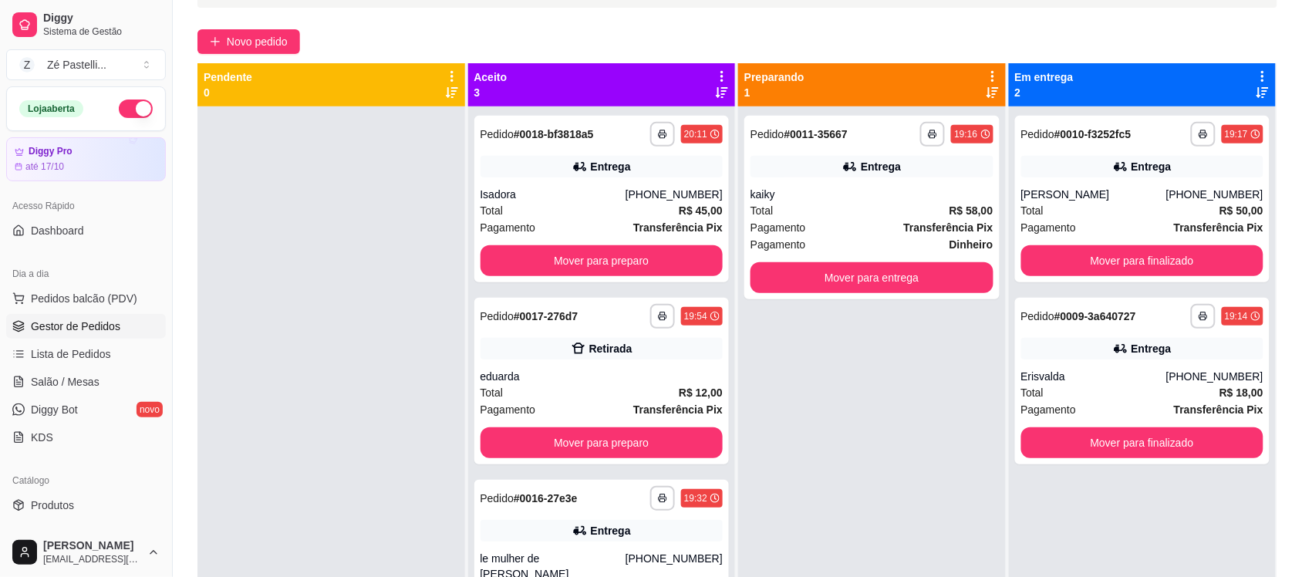
scroll to position [116, 0]
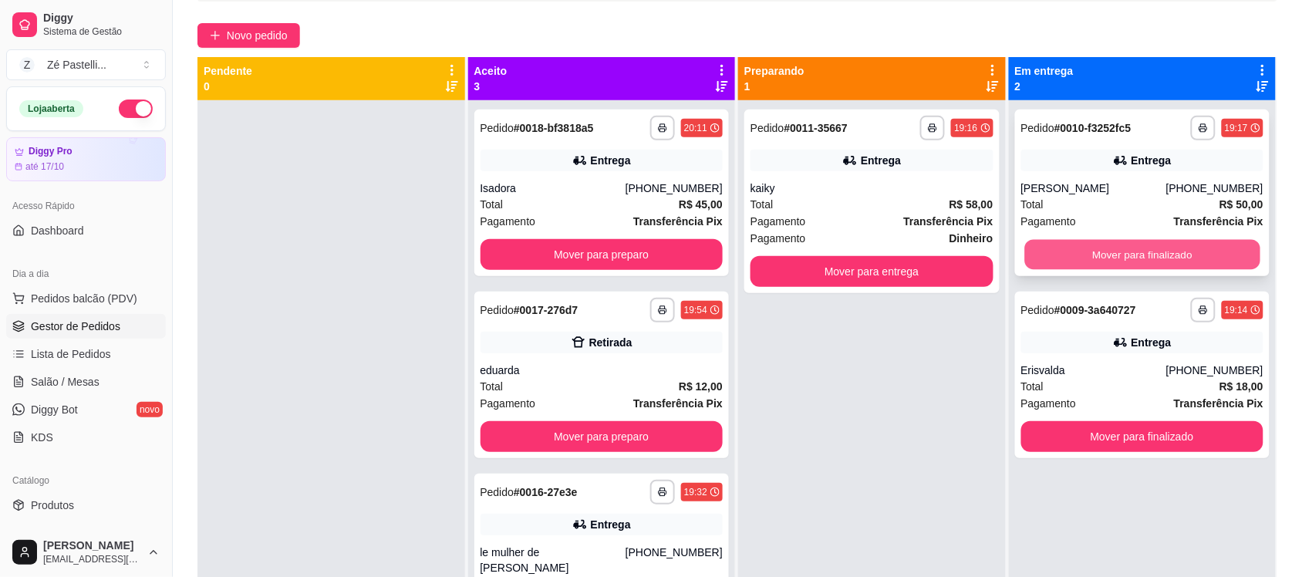
click at [1082, 249] on button "Mover para finalizado" at bounding box center [1141, 255] width 235 height 30
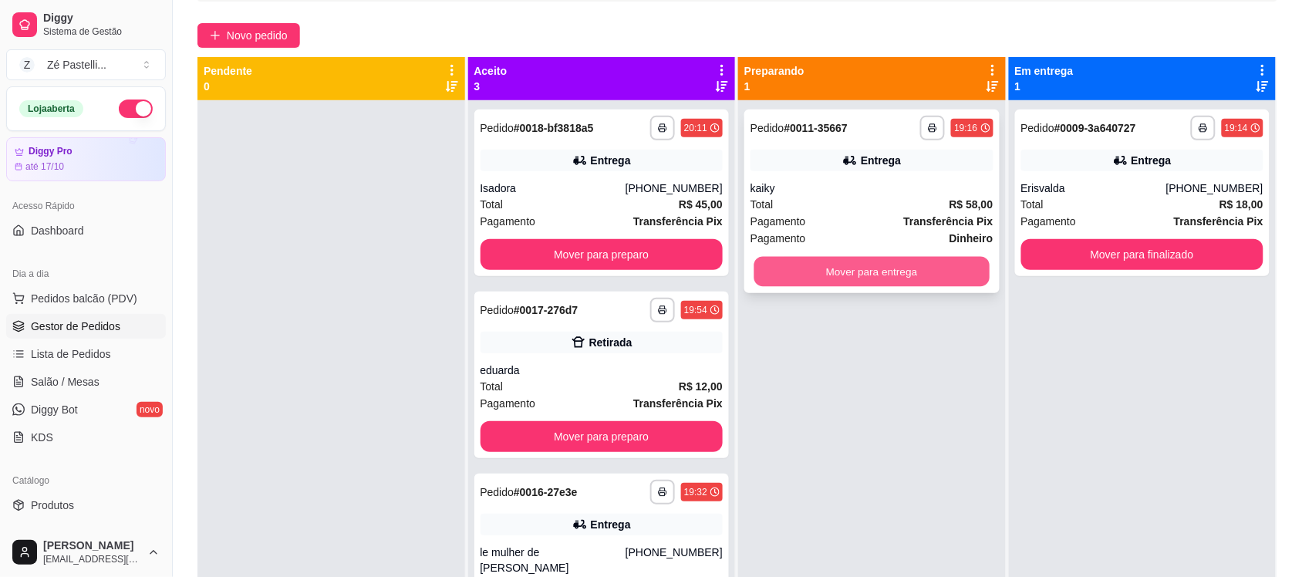
click at [822, 278] on button "Mover para entrega" at bounding box center [871, 272] width 235 height 30
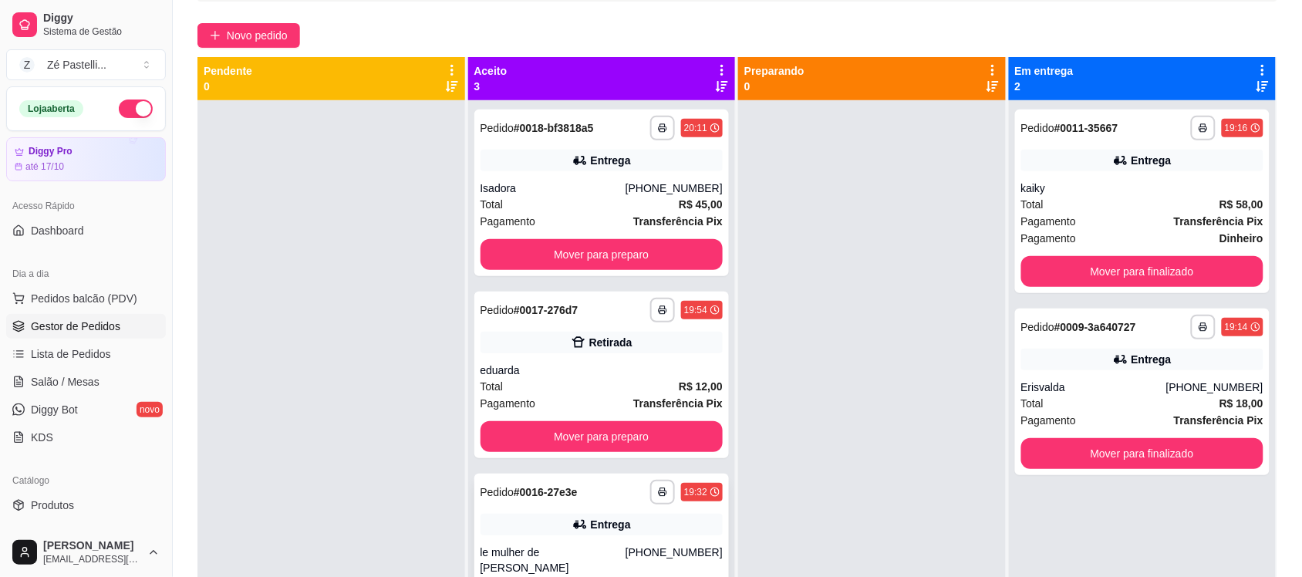
click at [623, 501] on div "**********" at bounding box center [602, 492] width 243 height 25
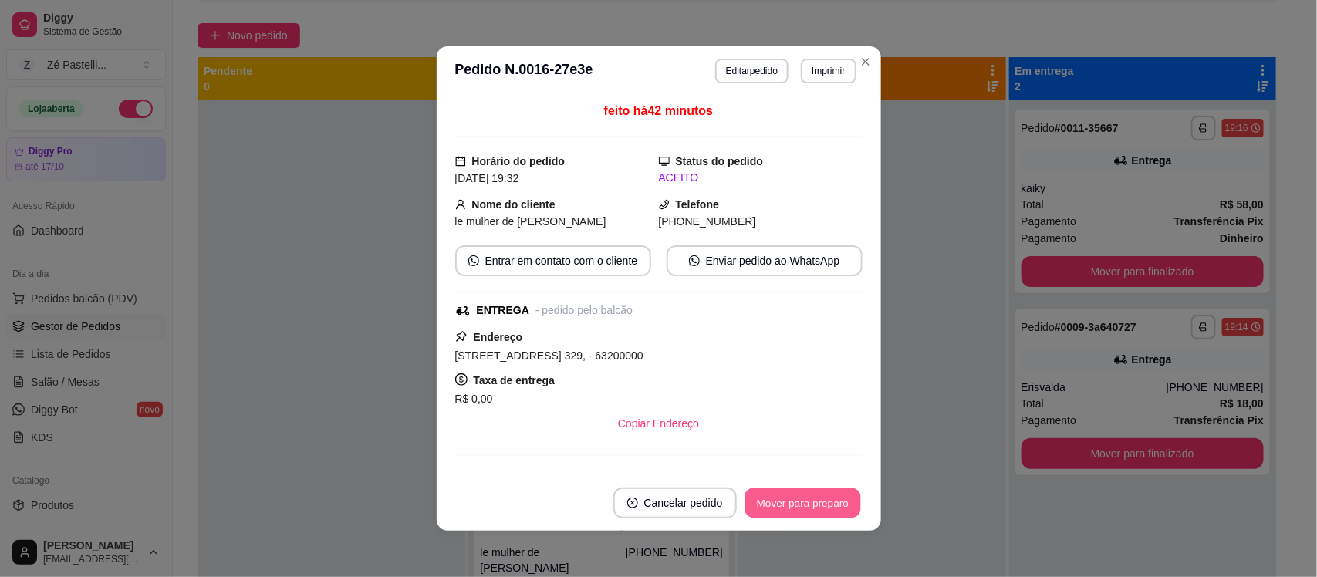
click at [816, 502] on button "Mover para preparo" at bounding box center [802, 503] width 116 height 30
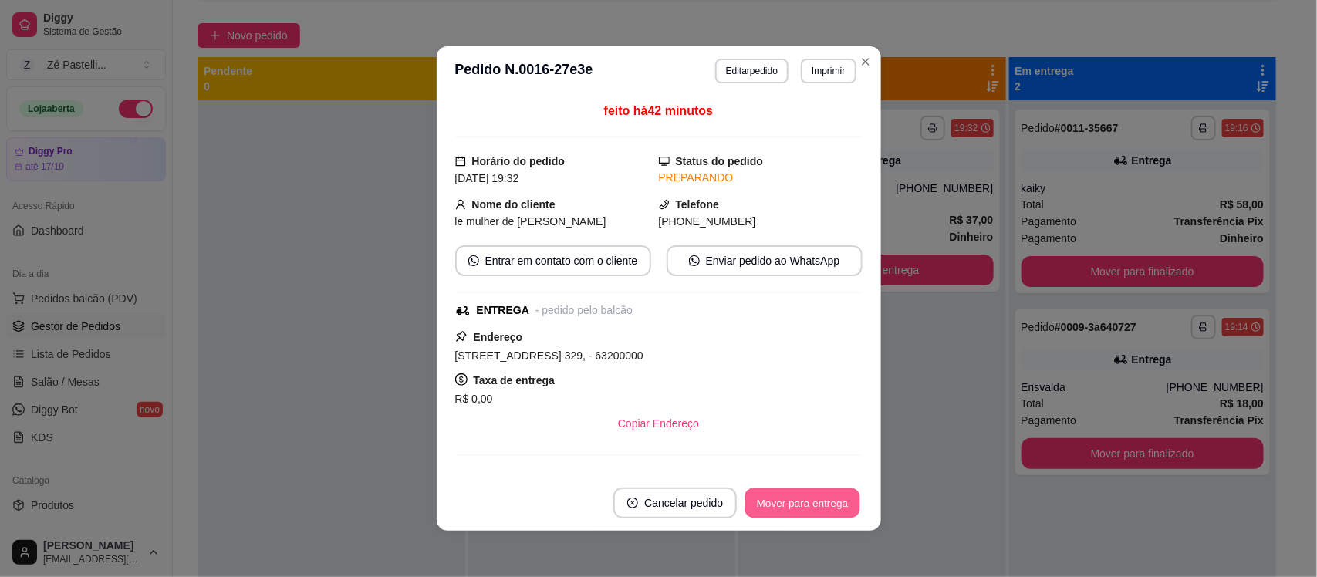
click at [816, 502] on button "Mover para entrega" at bounding box center [803, 503] width 116 height 30
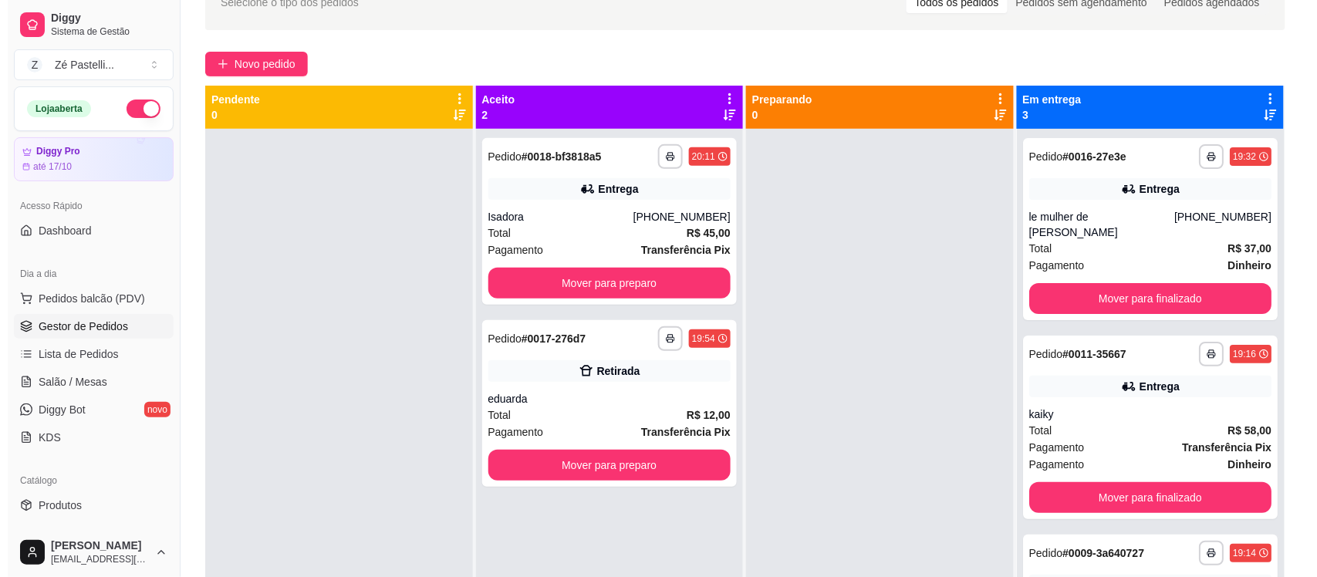
scroll to position [83, 0]
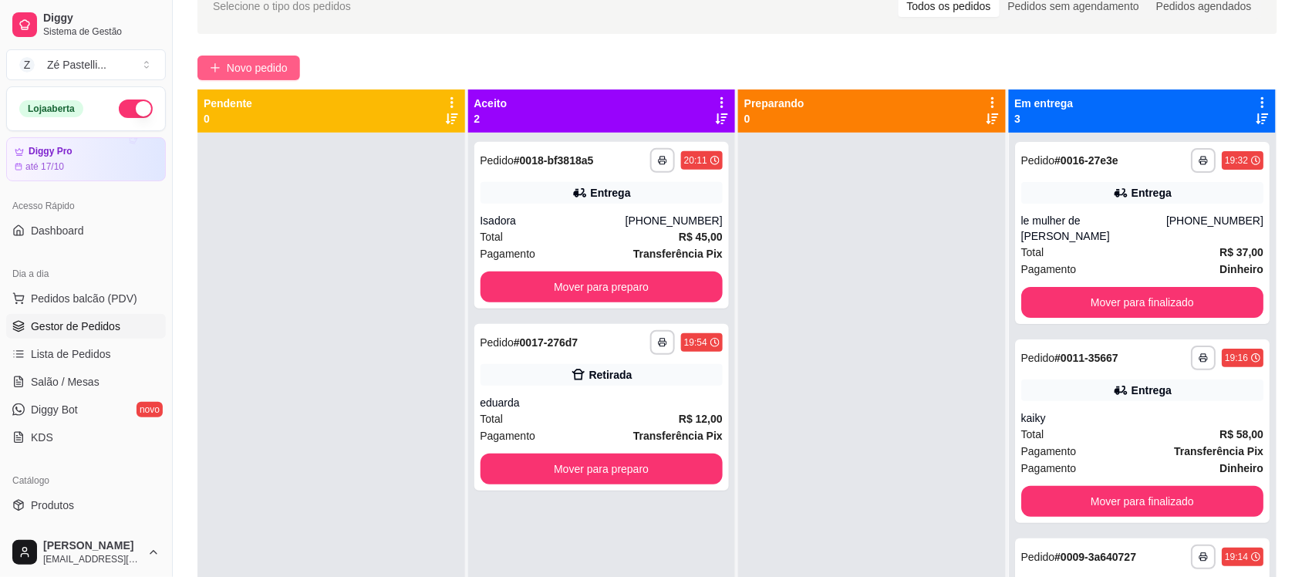
click at [249, 66] on span "Novo pedido" at bounding box center [257, 67] width 61 height 17
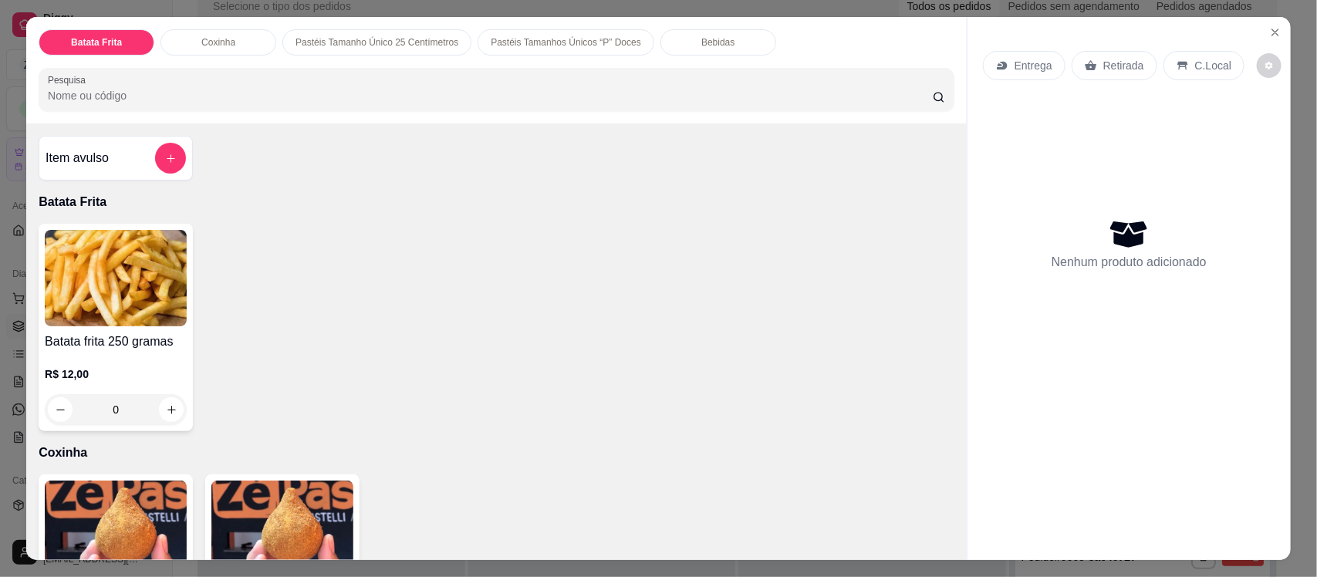
click at [193, 90] on input "Pesquisa" at bounding box center [490, 95] width 885 height 15
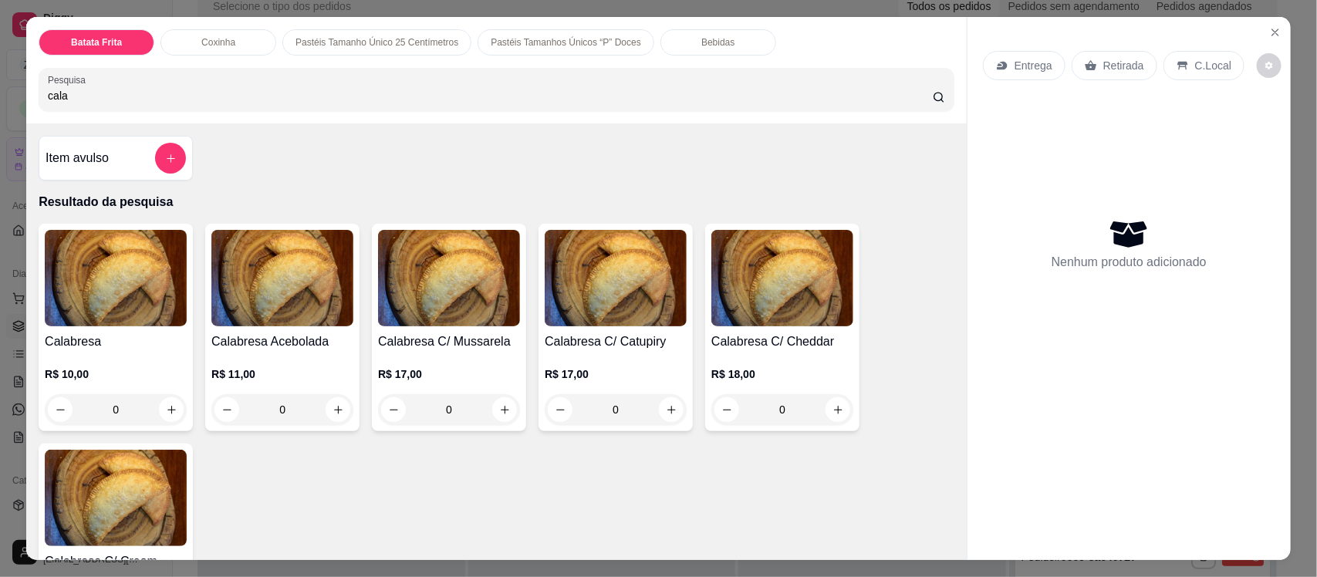
type input "cala"
click at [113, 268] on img at bounding box center [116, 278] width 142 height 96
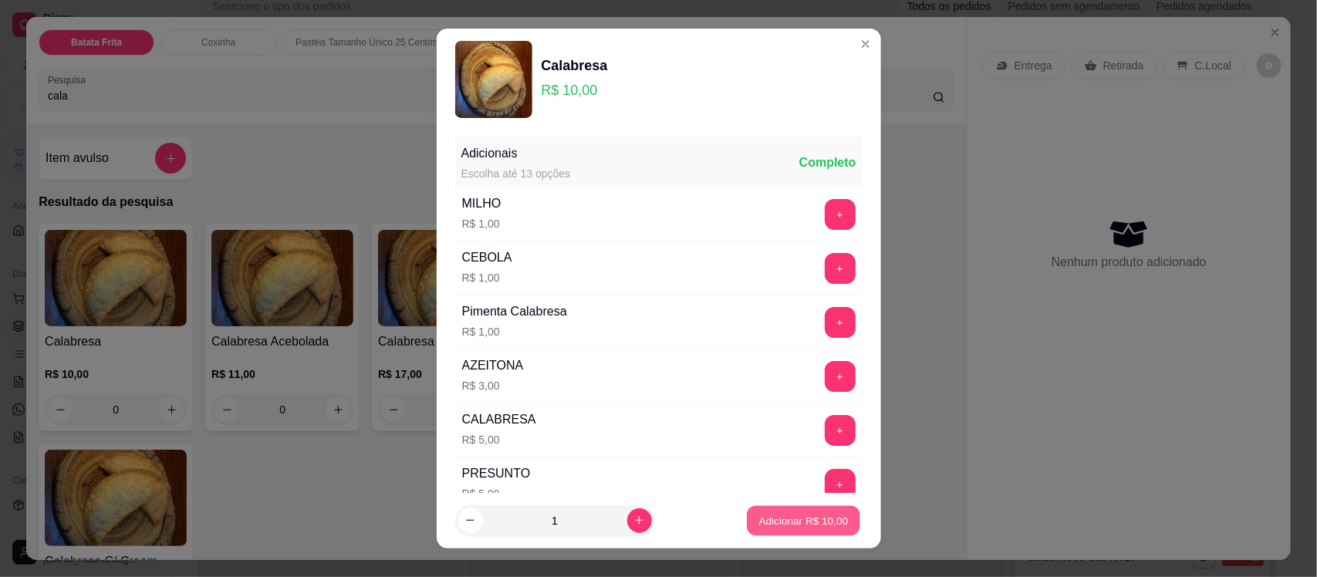
click at [760, 525] on p "Adicionar R$ 10,00" at bounding box center [803, 520] width 89 height 15
type input "1"
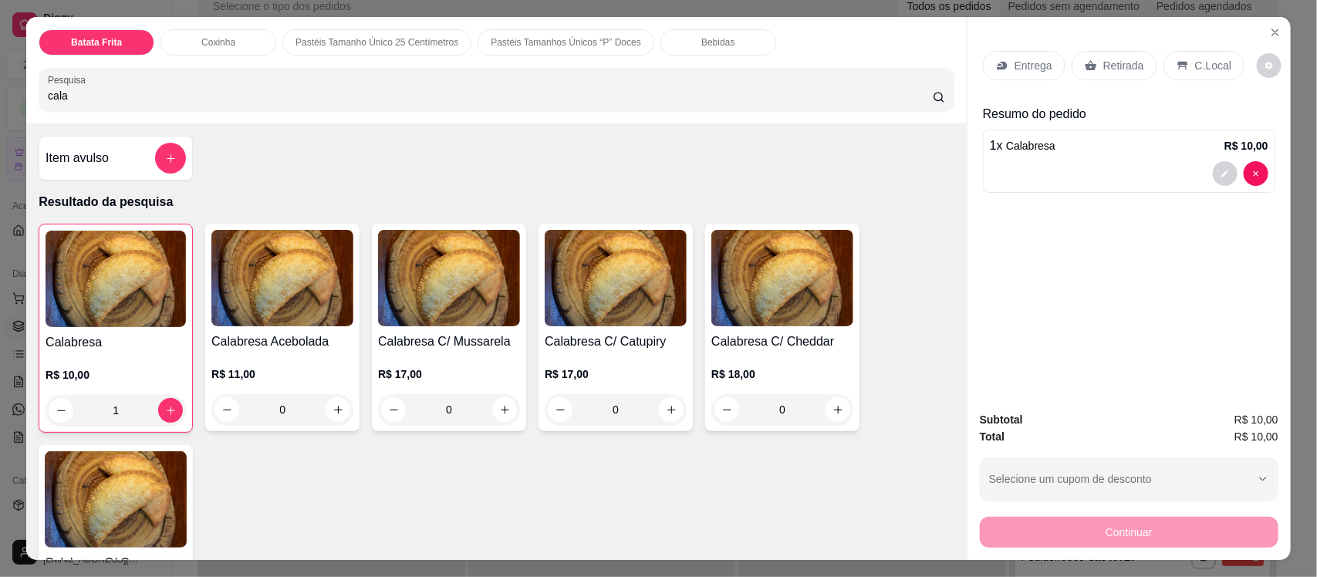
click at [1085, 62] on icon at bounding box center [1091, 65] width 12 height 12
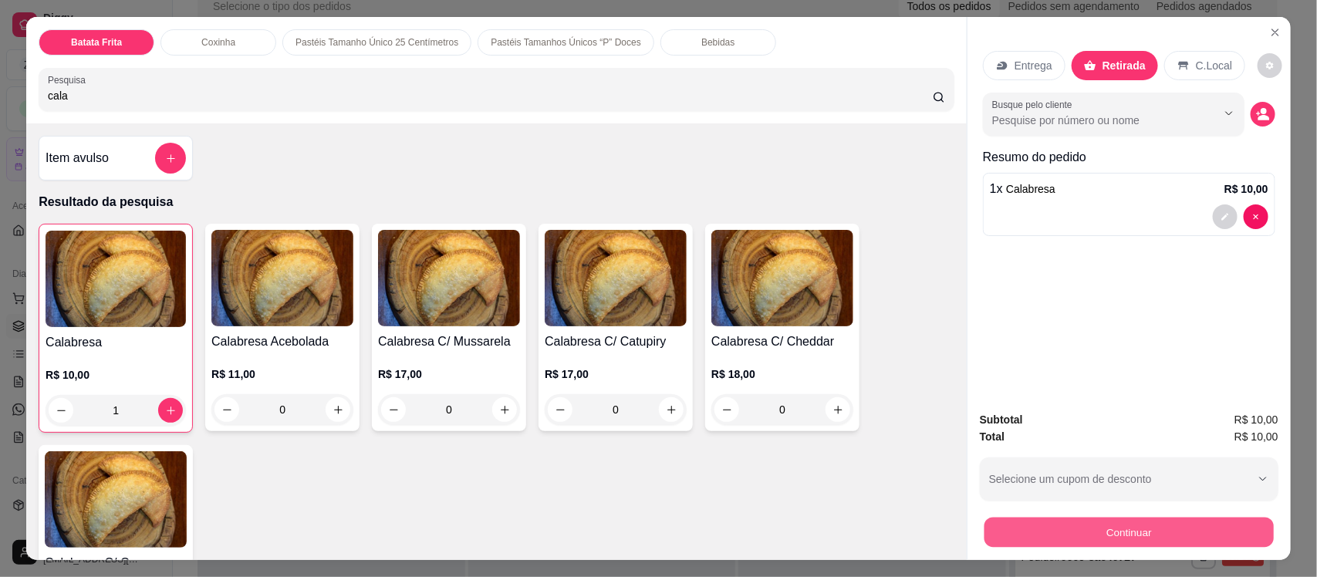
click at [1068, 535] on button "Continuar" at bounding box center [1128, 532] width 289 height 30
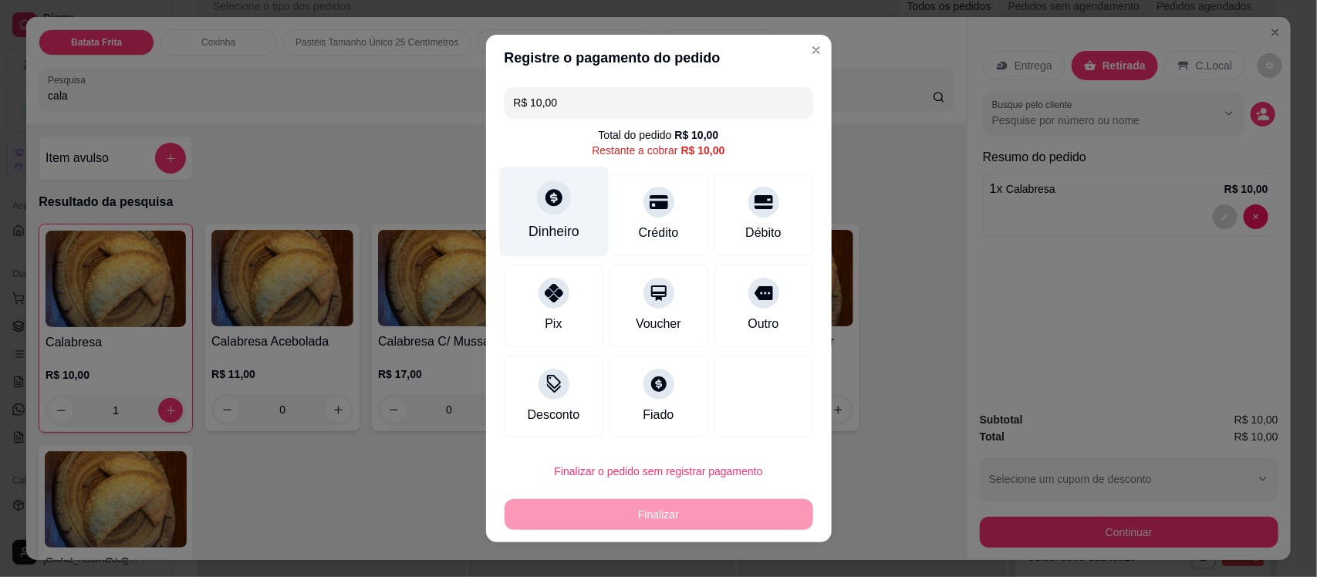
click at [527, 213] on div "Dinheiro" at bounding box center [553, 212] width 109 height 90
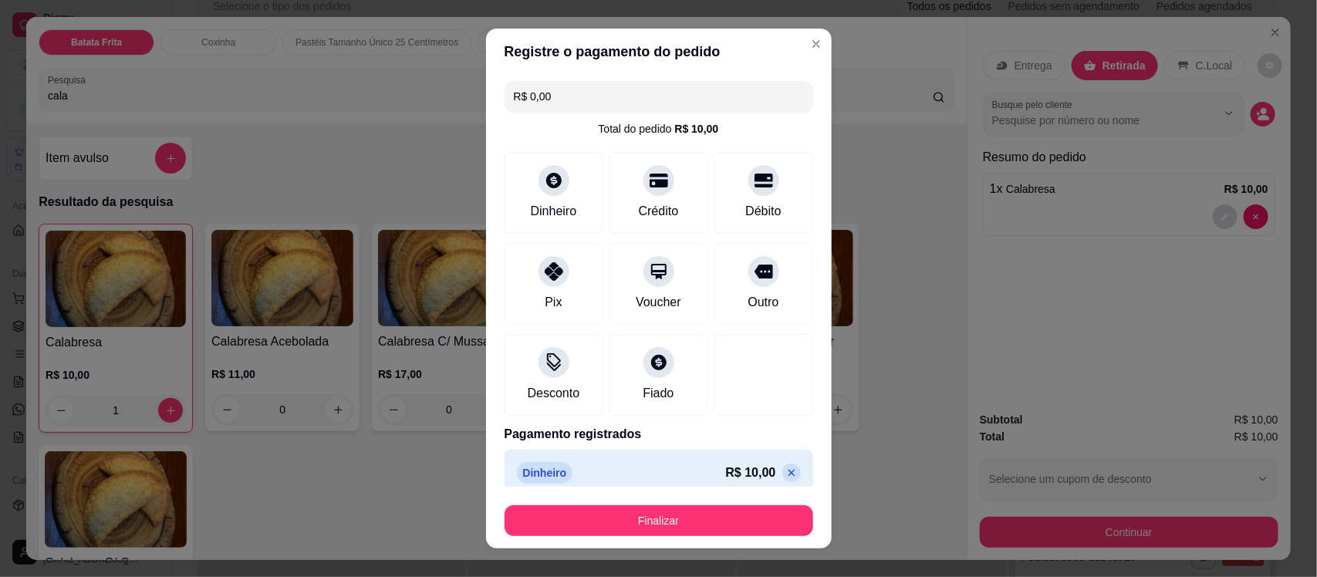
type input "R$ 0,00"
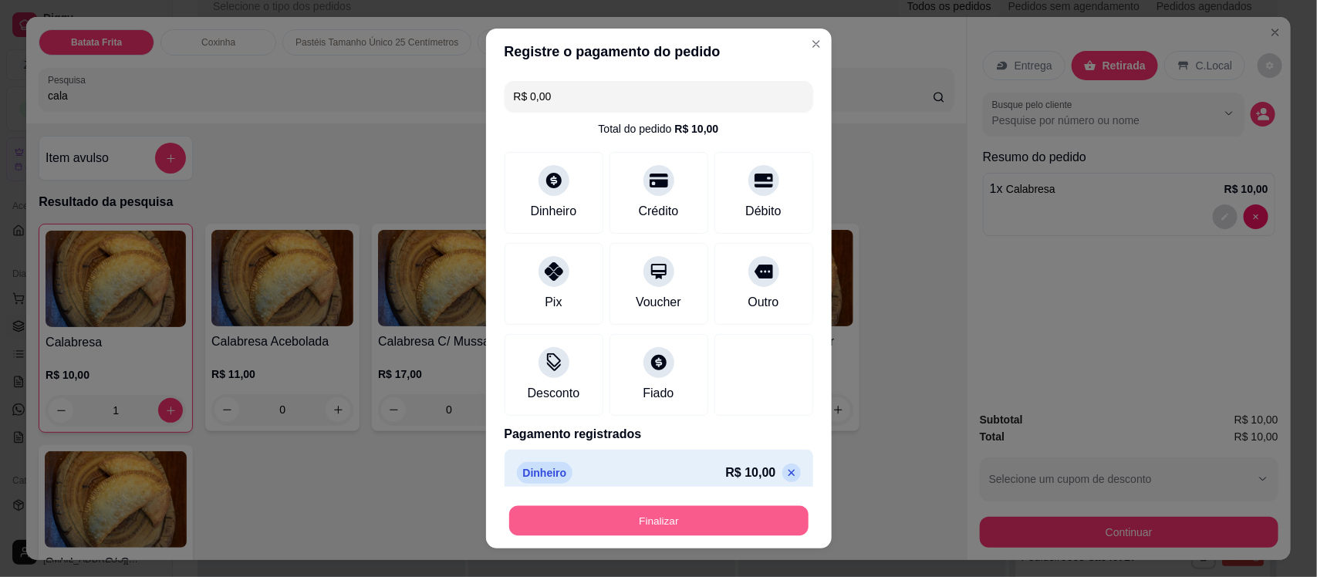
click at [604, 515] on button "Finalizar" at bounding box center [658, 520] width 299 height 30
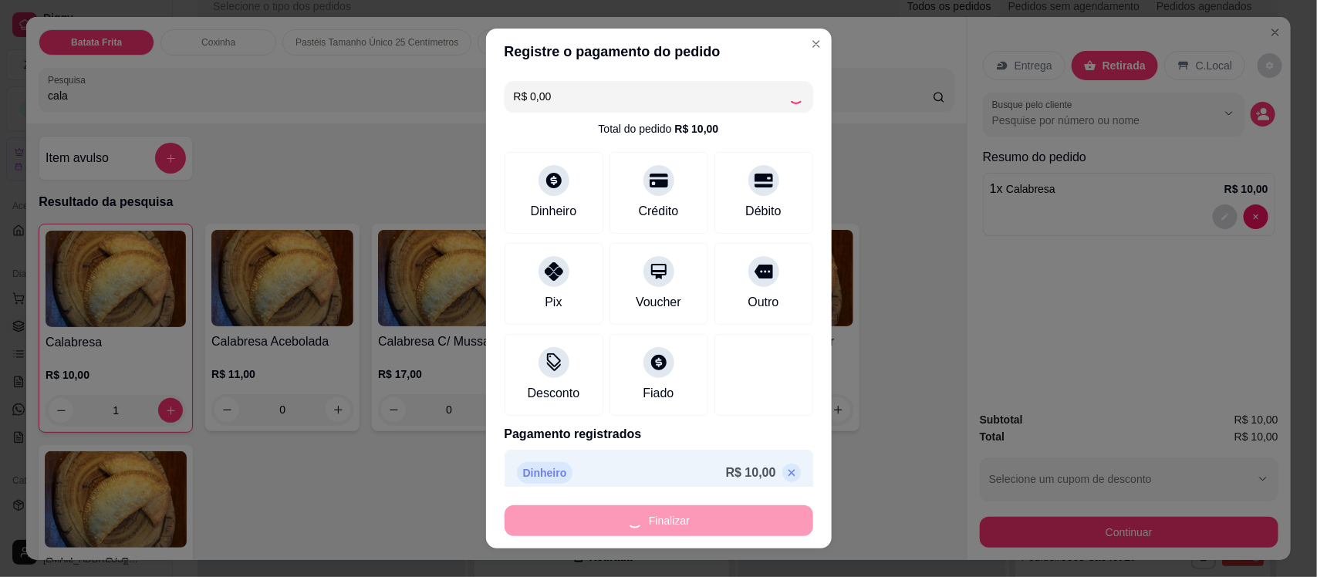
type input "0"
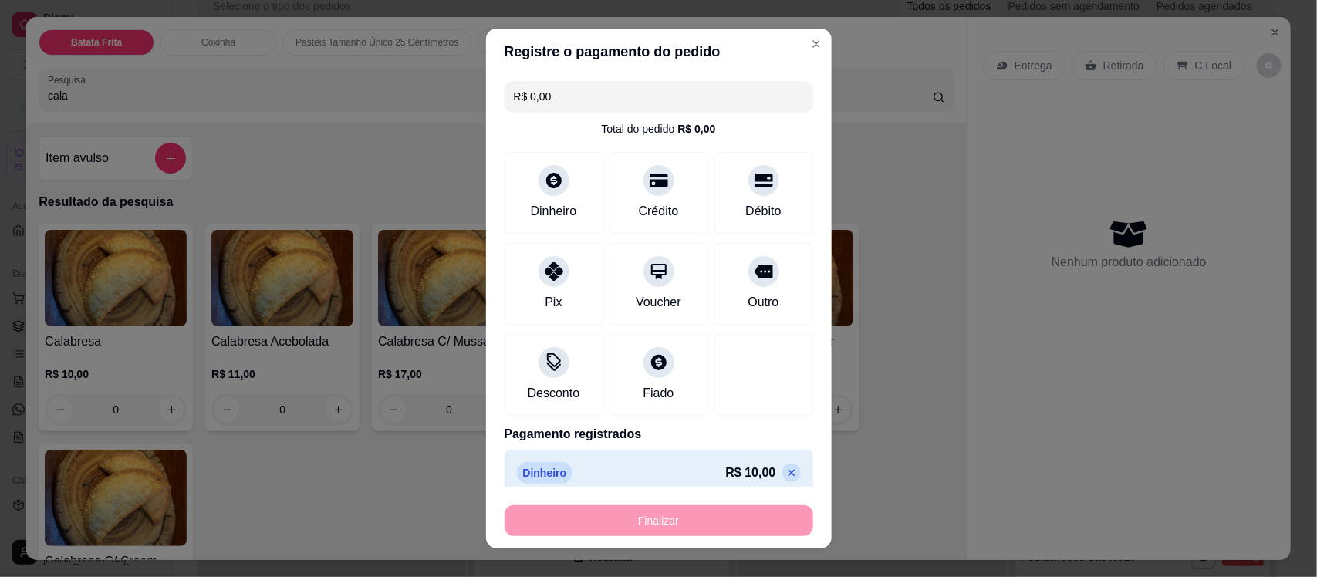
type input "-R$ 10,00"
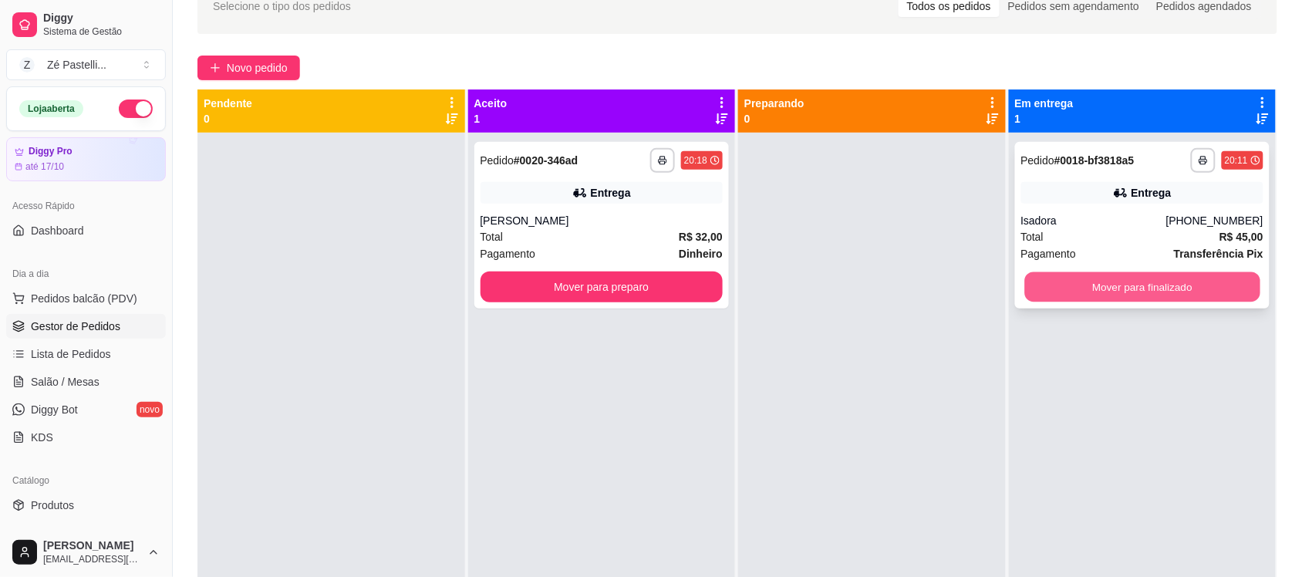
click at [1147, 288] on button "Mover para finalizado" at bounding box center [1141, 287] width 235 height 30
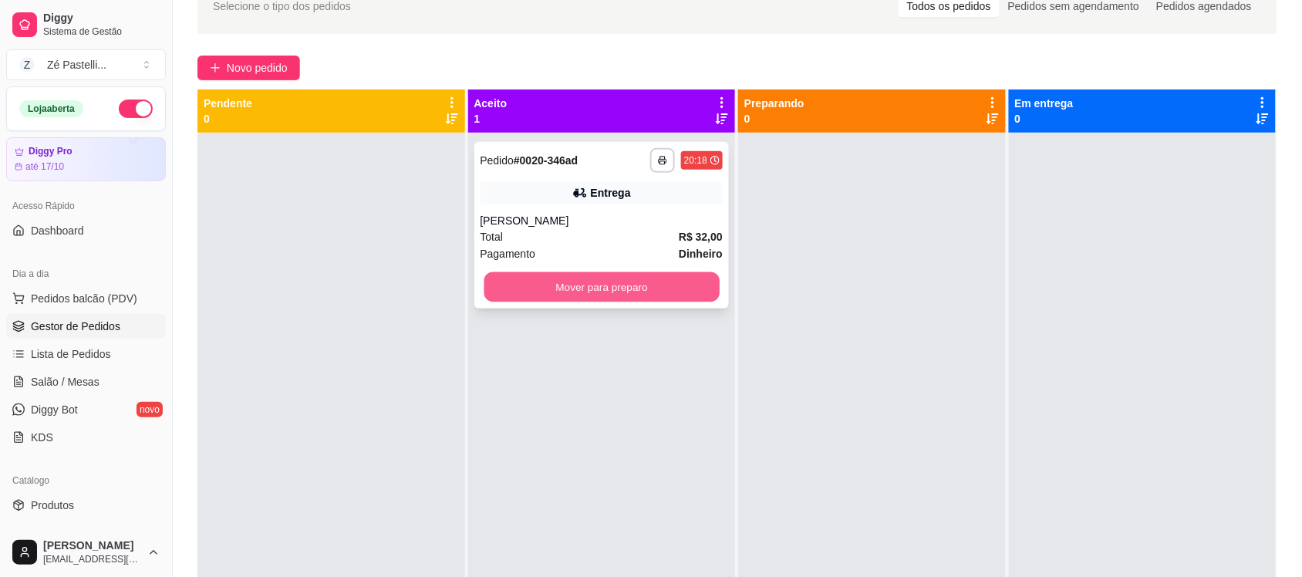
click at [612, 295] on button "Mover para preparo" at bounding box center [601, 287] width 235 height 30
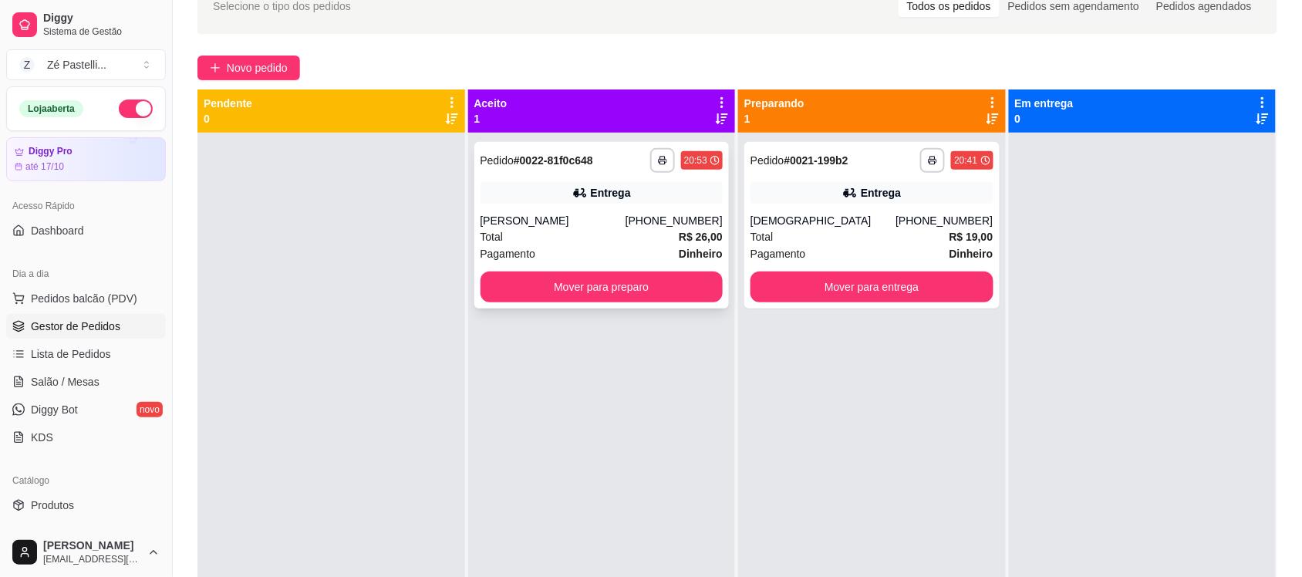
click at [621, 302] on div "**********" at bounding box center [601, 225] width 255 height 167
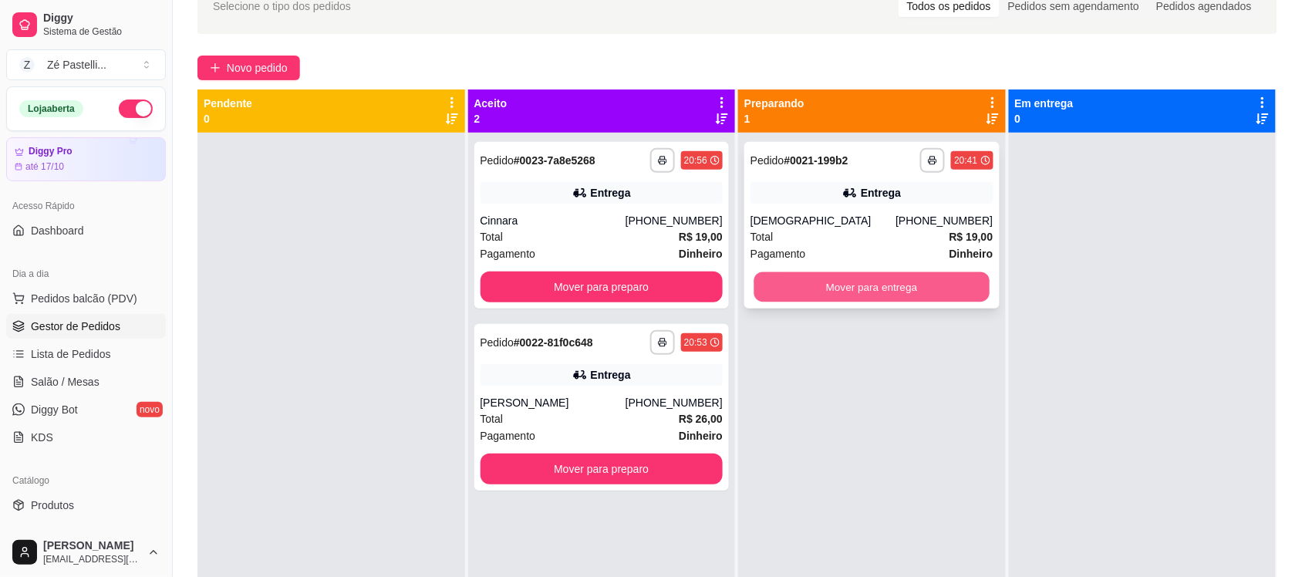
click at [796, 291] on button "Mover para entrega" at bounding box center [871, 287] width 235 height 30
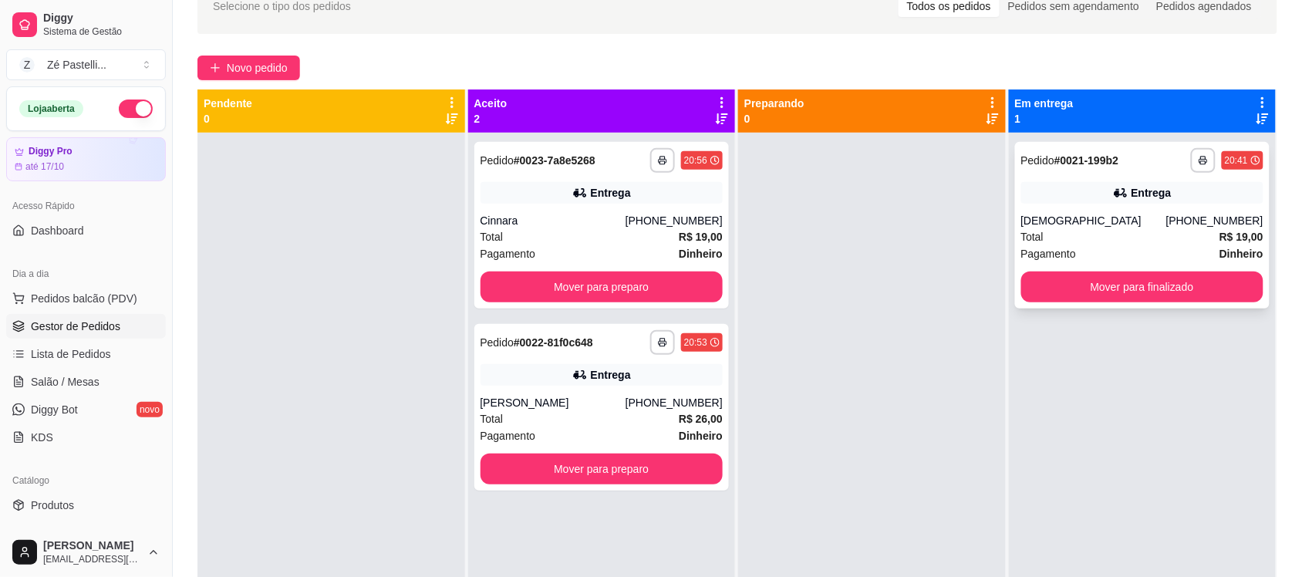
click at [1102, 204] on div "**********" at bounding box center [1142, 225] width 255 height 167
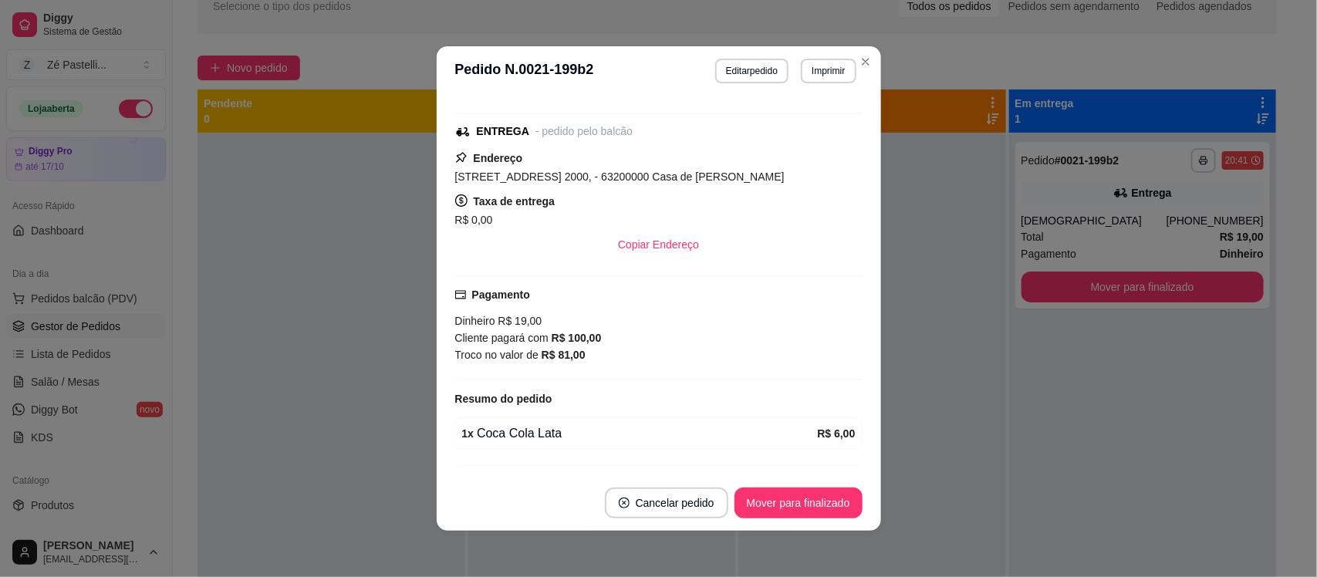
scroll to position [180, 0]
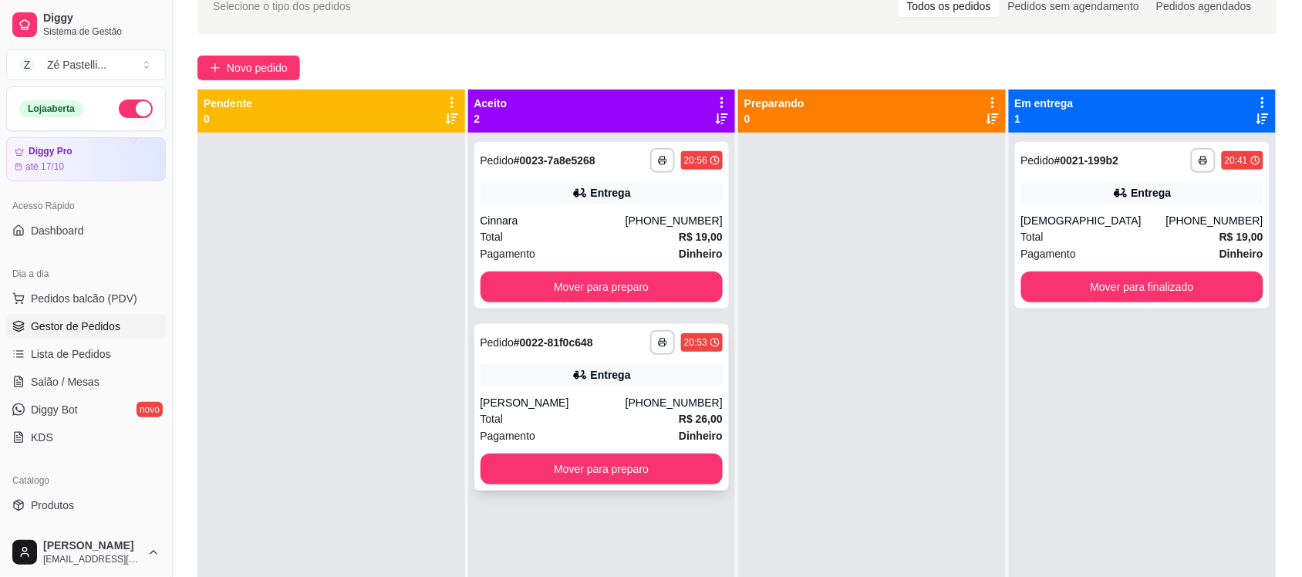
click at [599, 382] on div "Entrega" at bounding box center [602, 375] width 243 height 22
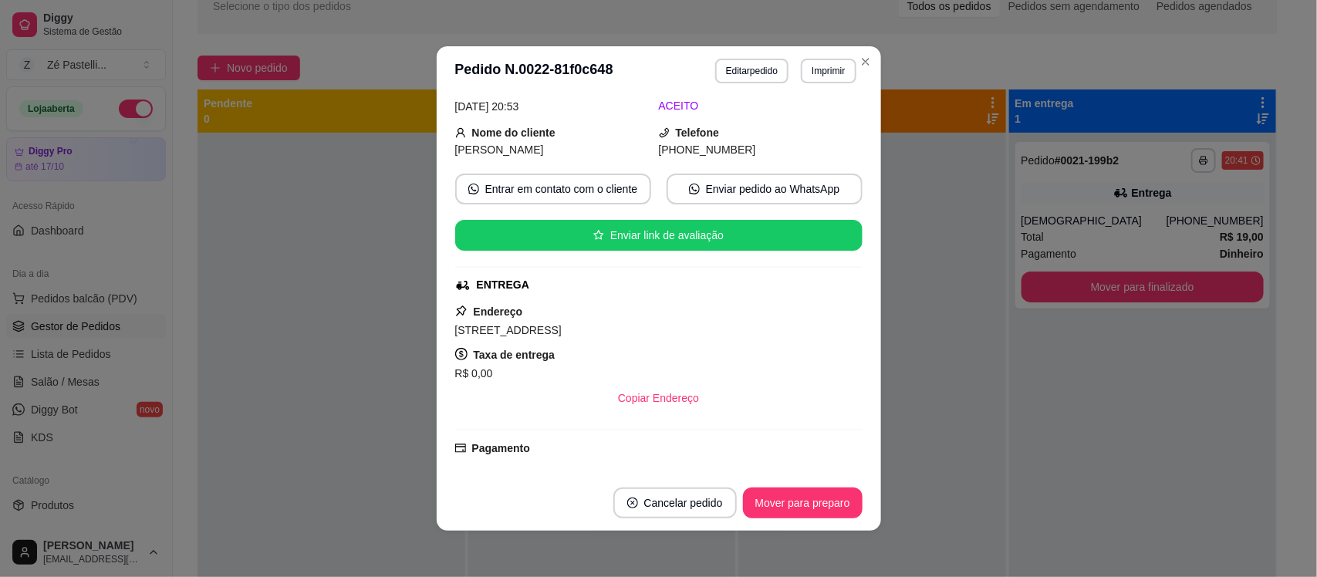
scroll to position [59, 0]
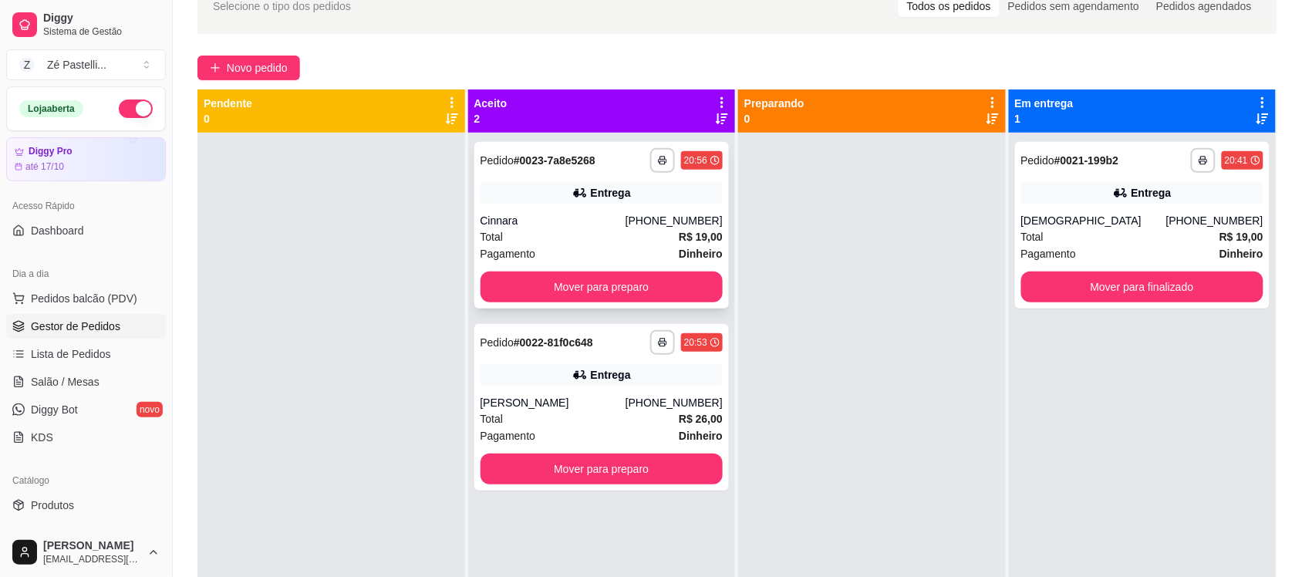
click at [649, 231] on div "Total R$ 19,00" at bounding box center [602, 236] width 243 height 17
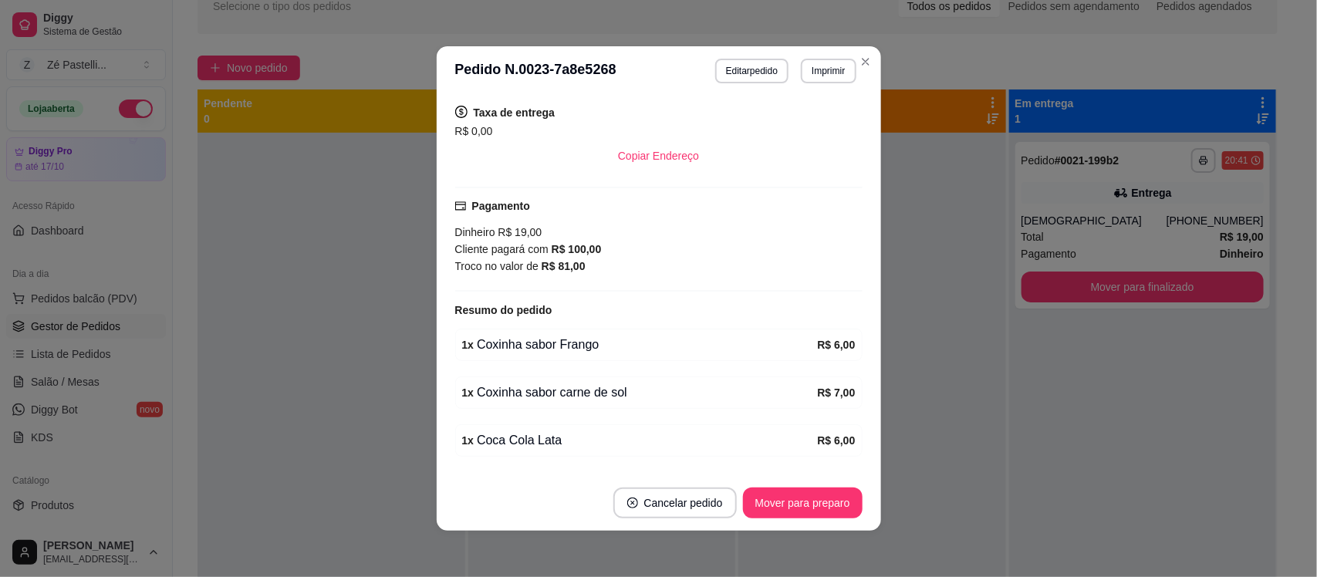
scroll to position [344, 0]
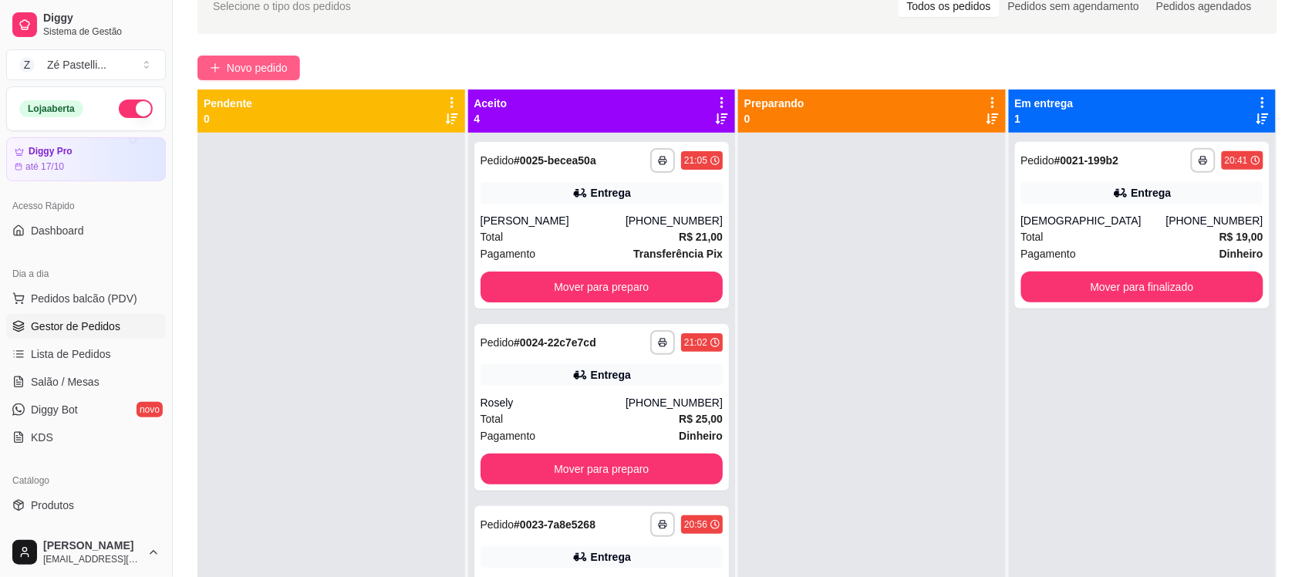
click at [229, 68] on span "Novo pedido" at bounding box center [257, 67] width 61 height 17
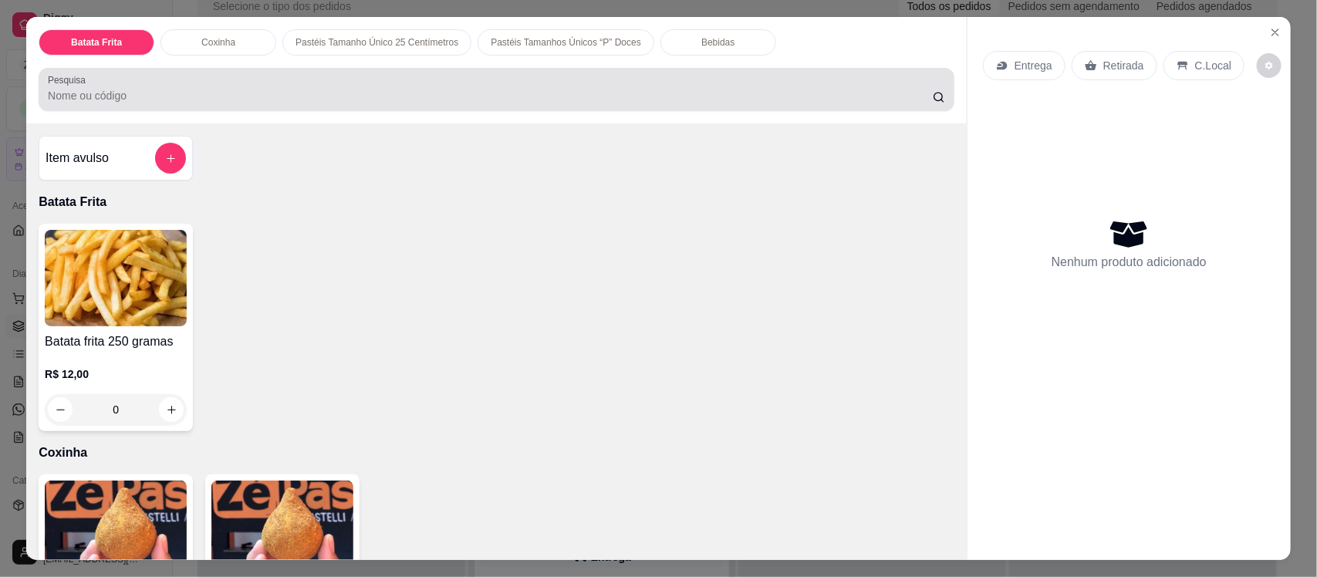
click at [379, 83] on div at bounding box center [496, 89] width 897 height 31
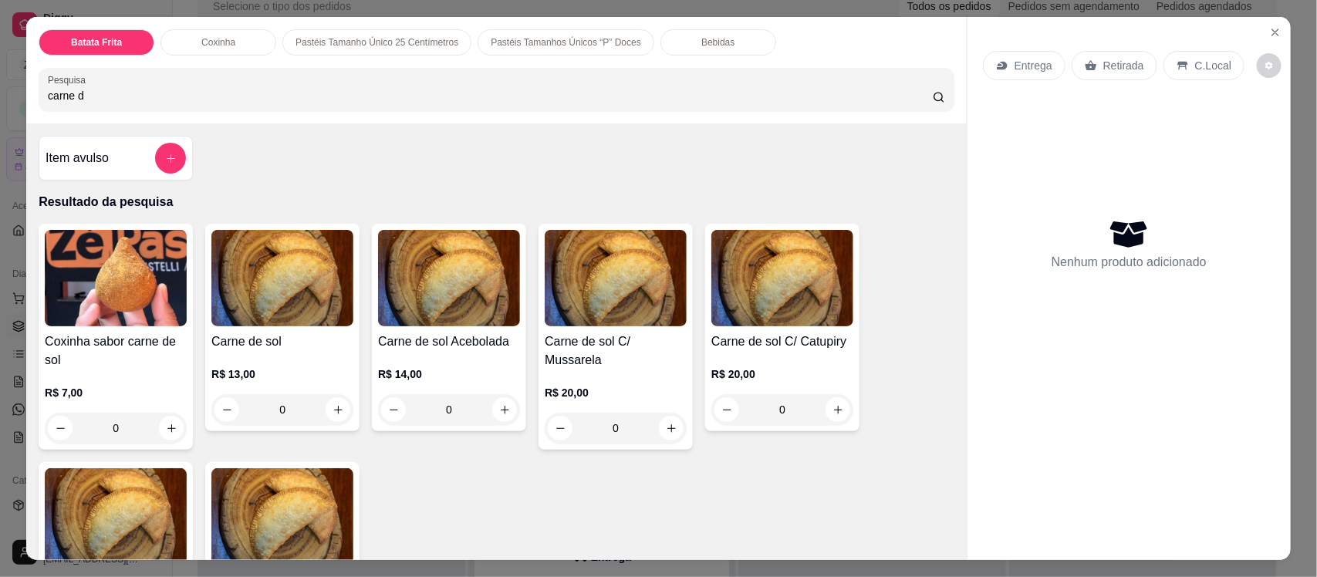
type input "carne d"
click at [637, 312] on img at bounding box center [616, 278] width 142 height 96
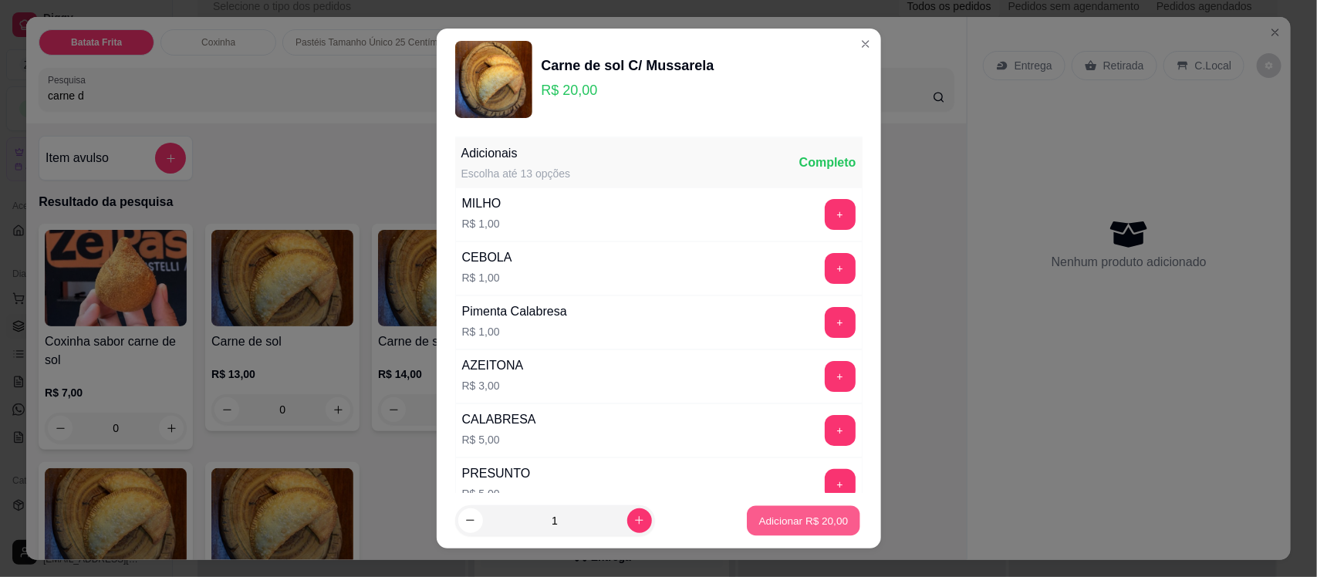
click at [765, 518] on p "Adicionar R$ 20,00" at bounding box center [803, 520] width 89 height 15
type input "1"
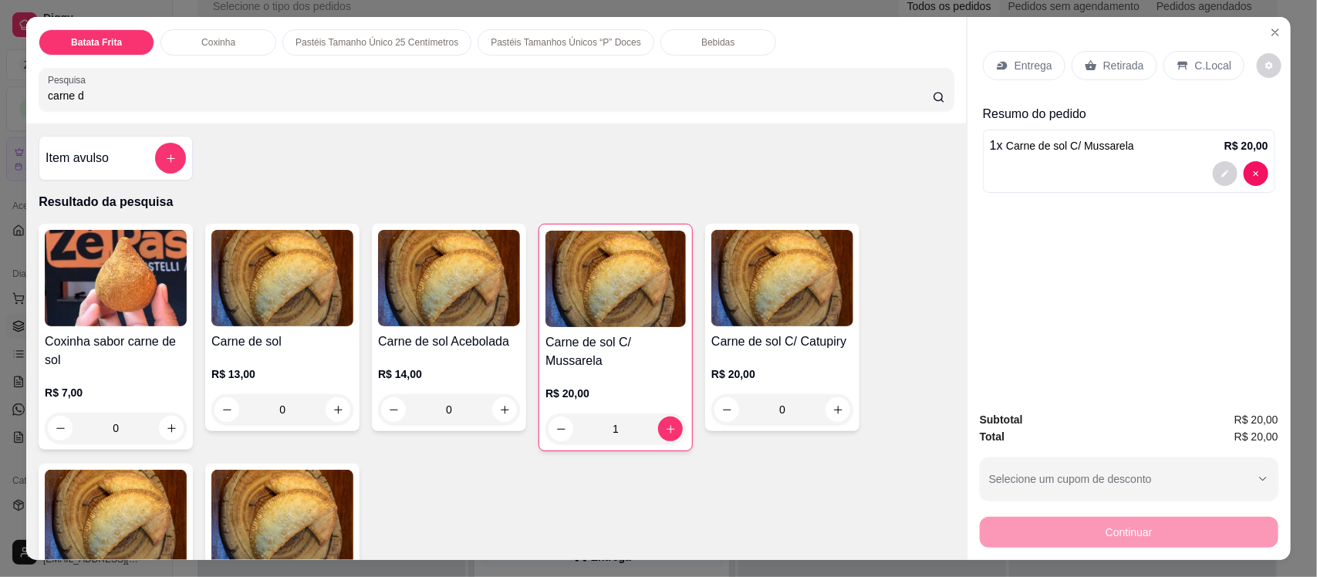
click at [1019, 62] on p "Entrega" at bounding box center [1033, 65] width 38 height 15
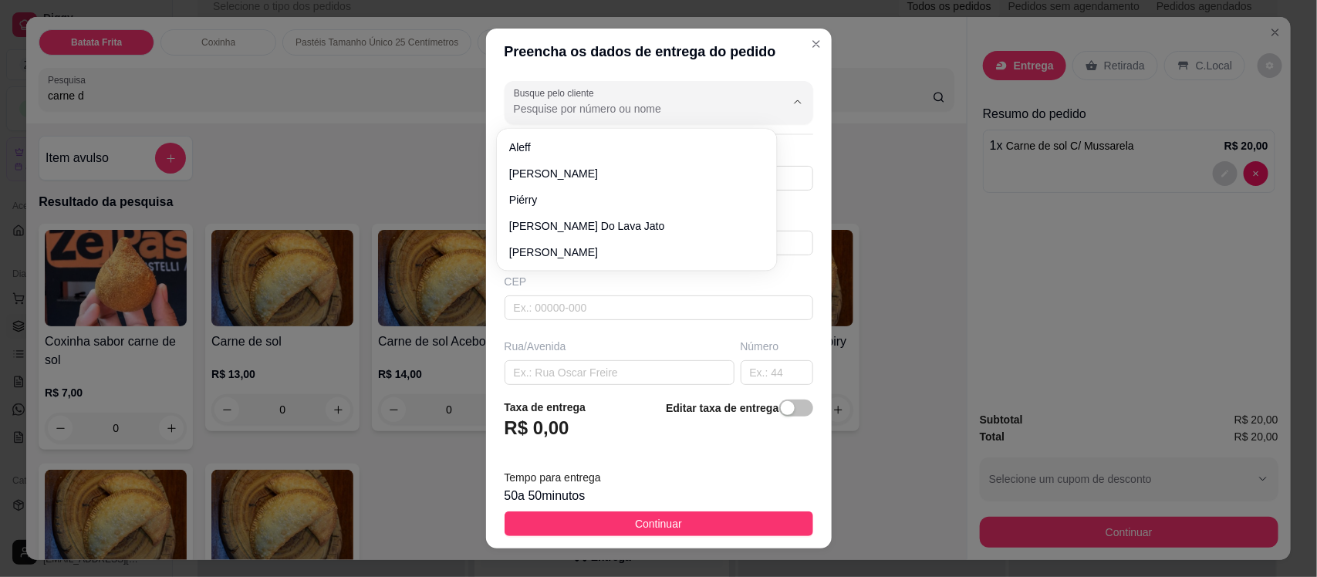
click at [545, 116] on input "Busque pelo cliente" at bounding box center [637, 108] width 247 height 15
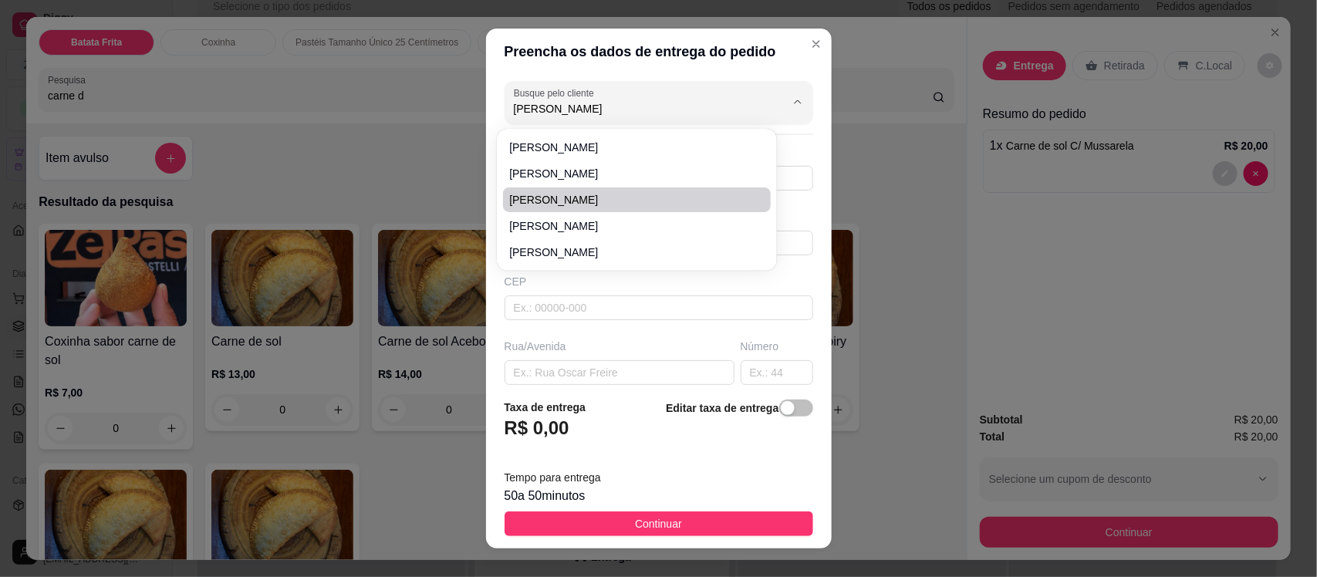
click at [565, 199] on span "Sarah Suiany" at bounding box center [629, 199] width 240 height 15
type input "Sarah Suiany"
type input "88996093719"
type input "Sarah Suiany"
type input "Antonio da Silva"
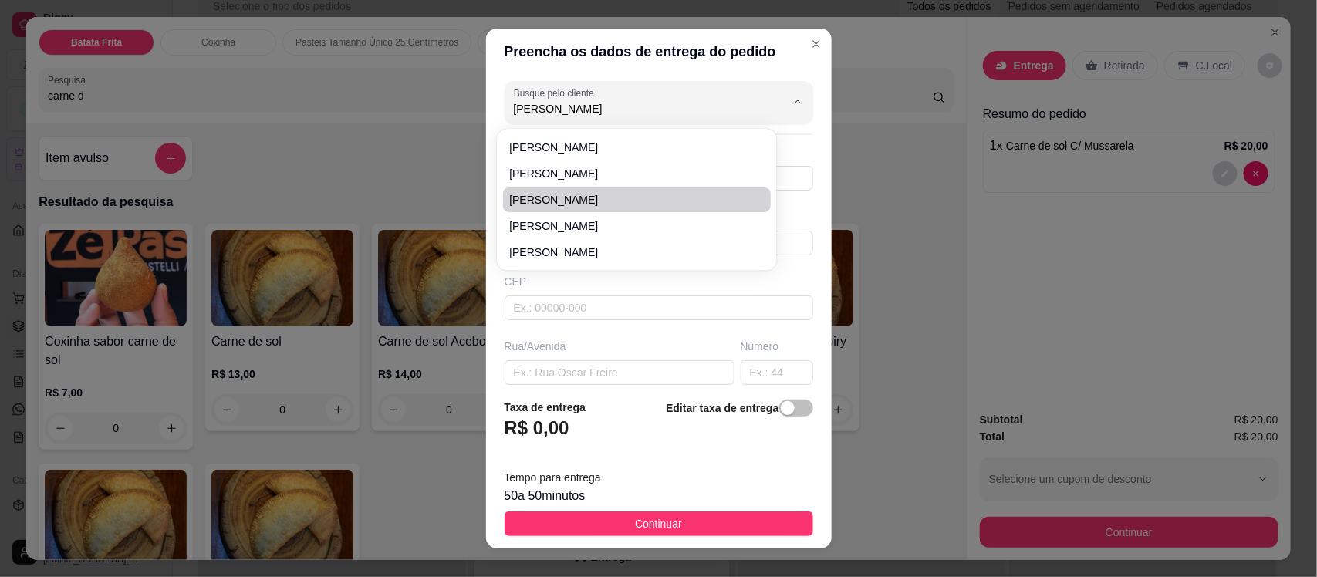
type input "161"
type input "Boa vista"
type input "Por tras da comercial miranda"
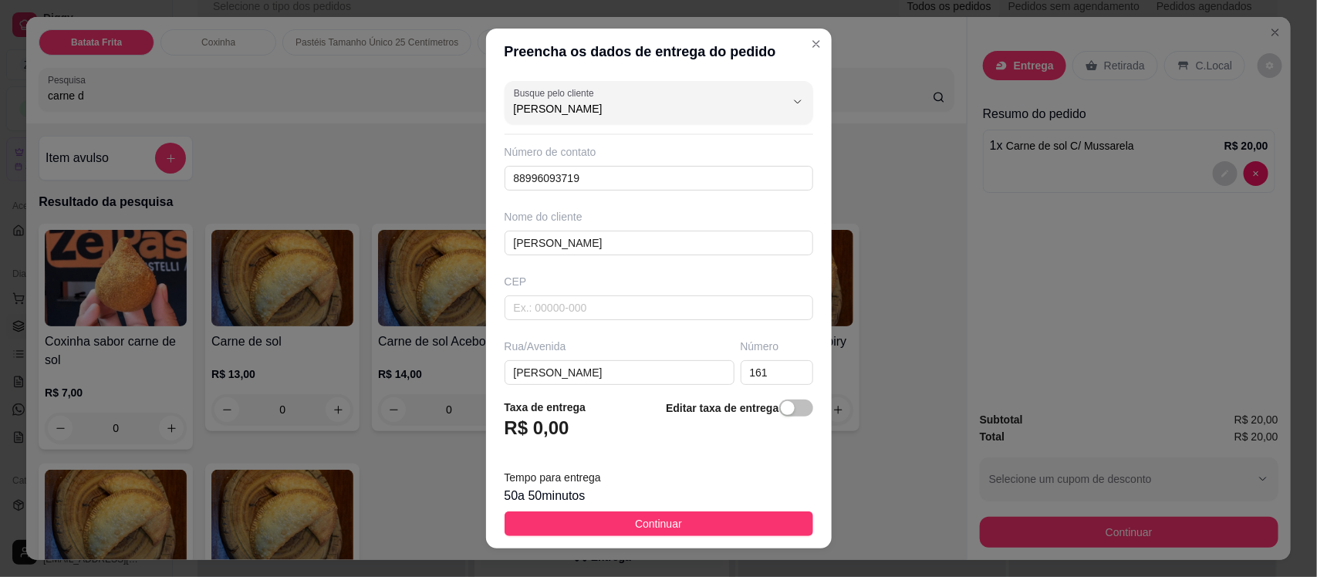
type input "Sarah Suiany"
click at [783, 351] on div "Busque pelo cliente Sarah Suiany Número de contato 88996093719 Nome do cliente …" at bounding box center [659, 230] width 346 height 311
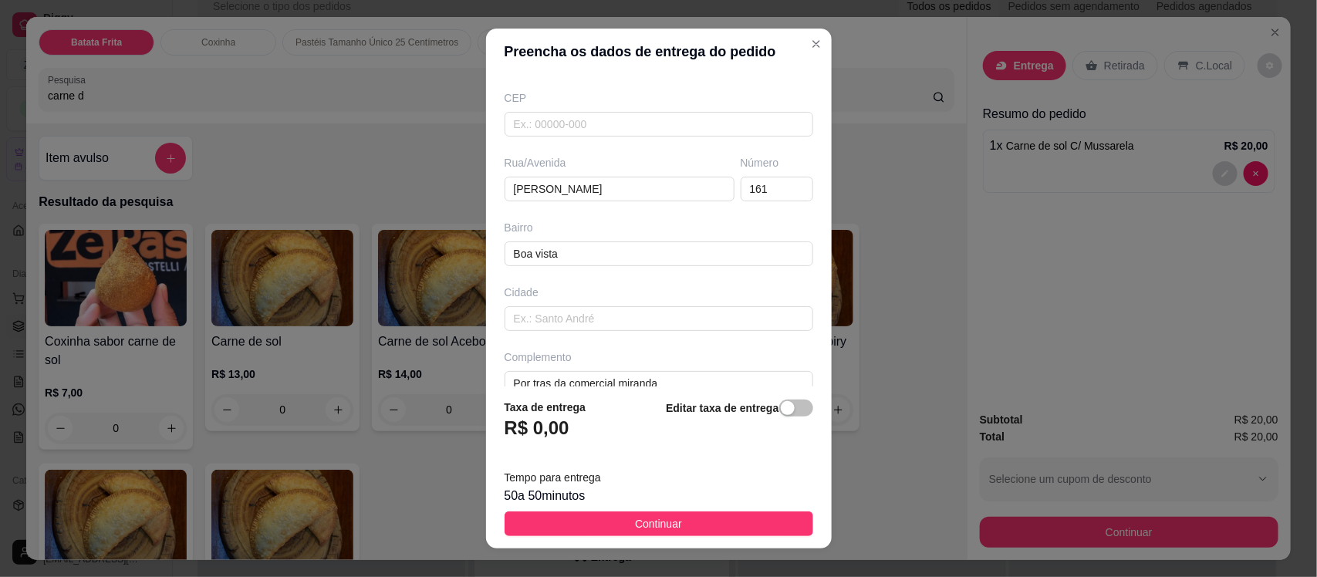
scroll to position [211, 0]
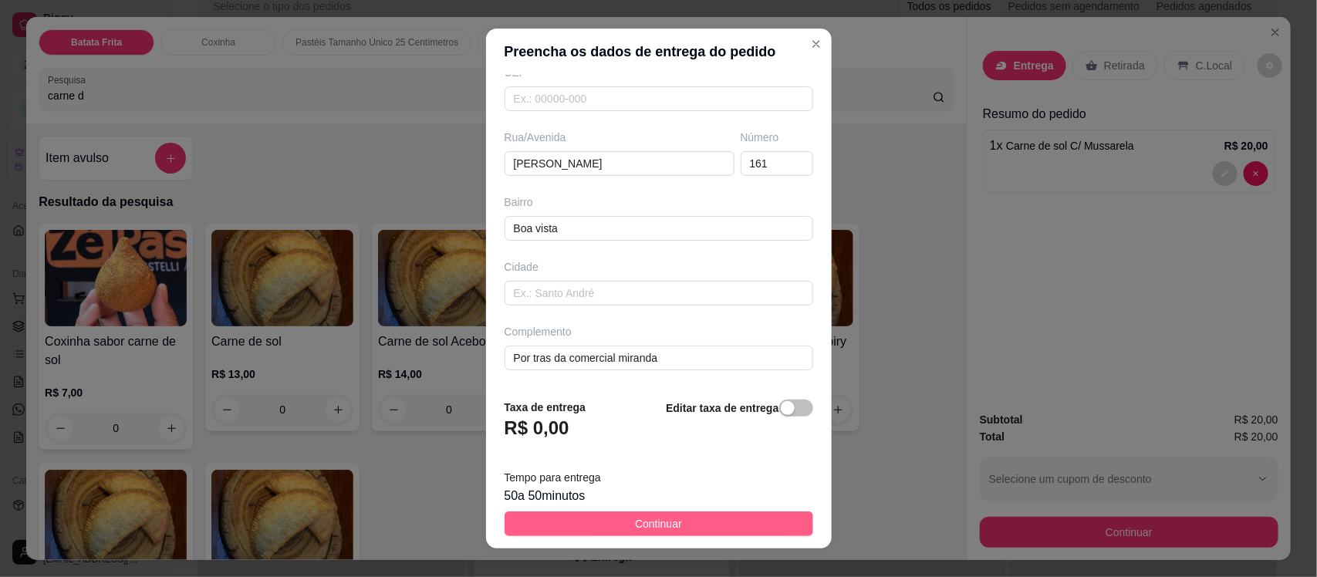
click at [673, 521] on button "Continuar" at bounding box center [658, 523] width 309 height 25
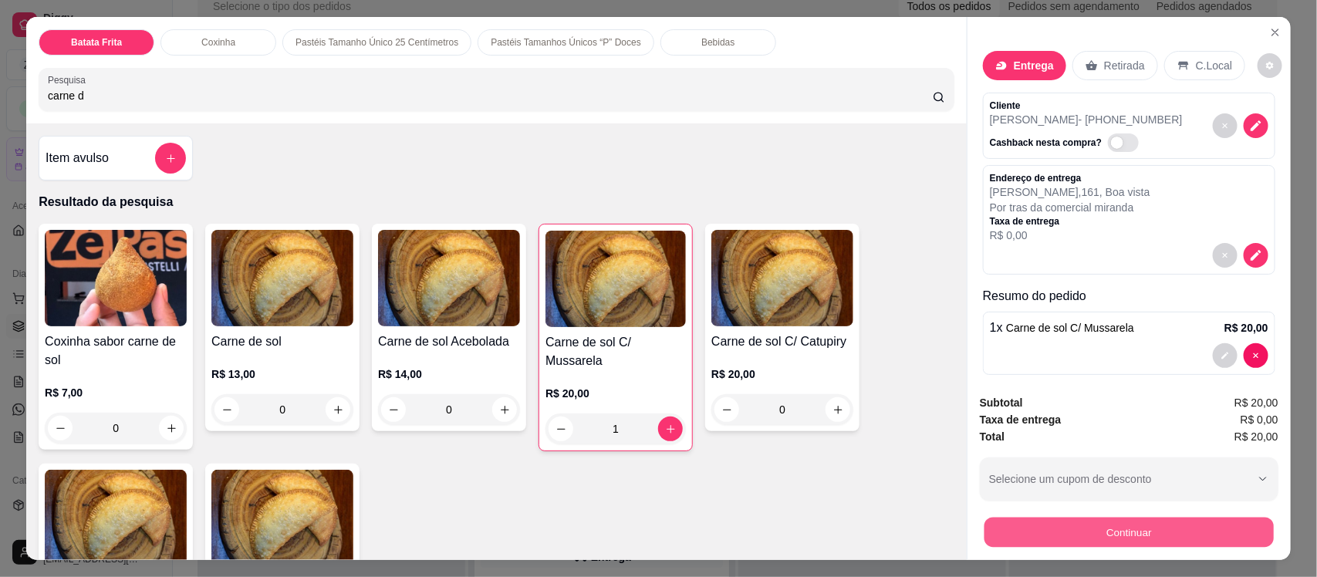
click at [1093, 533] on button "Continuar" at bounding box center [1128, 532] width 289 height 30
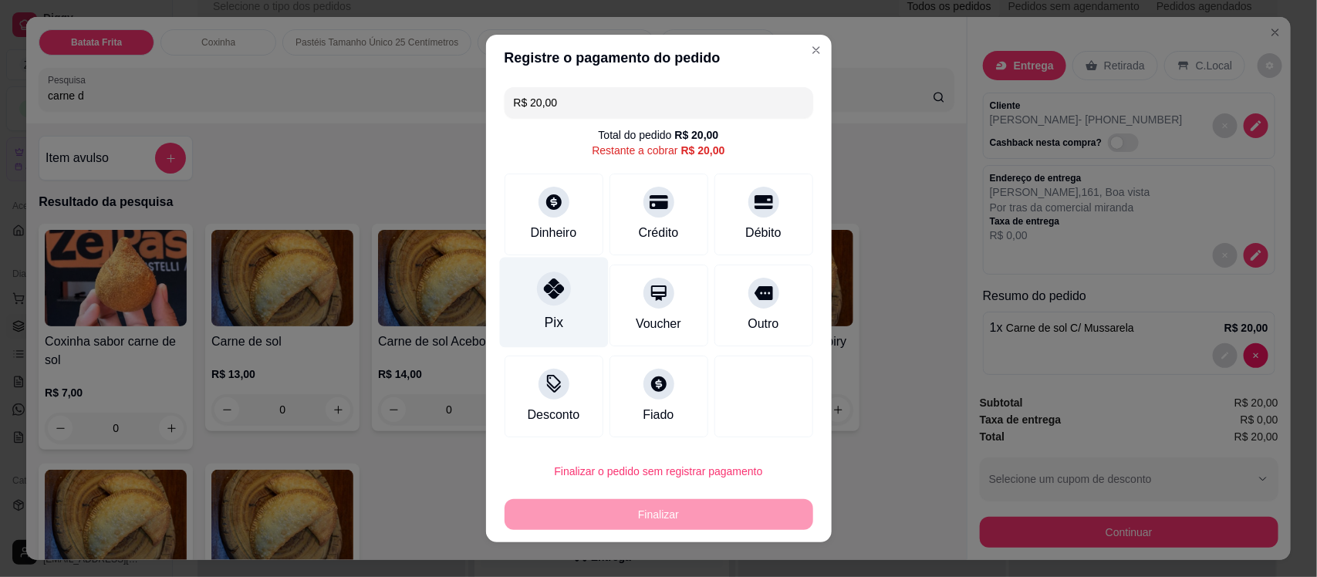
click at [540, 307] on div "Pix" at bounding box center [553, 303] width 109 height 90
type input "R$ 0,00"
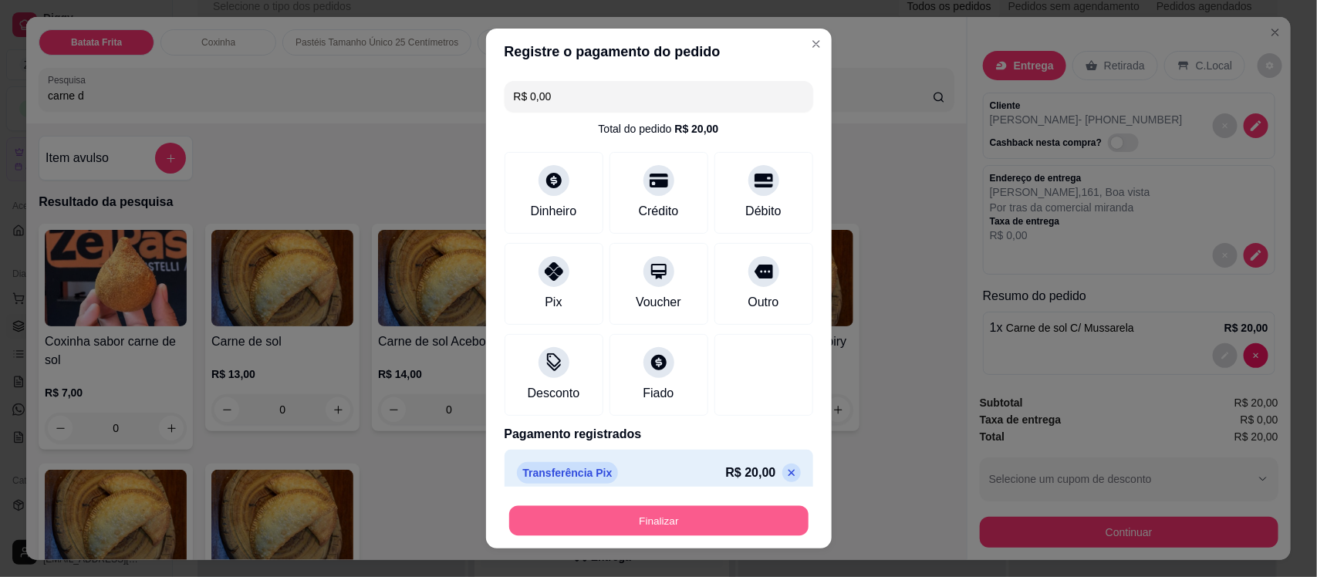
click at [641, 514] on button "Finalizar" at bounding box center [658, 520] width 299 height 30
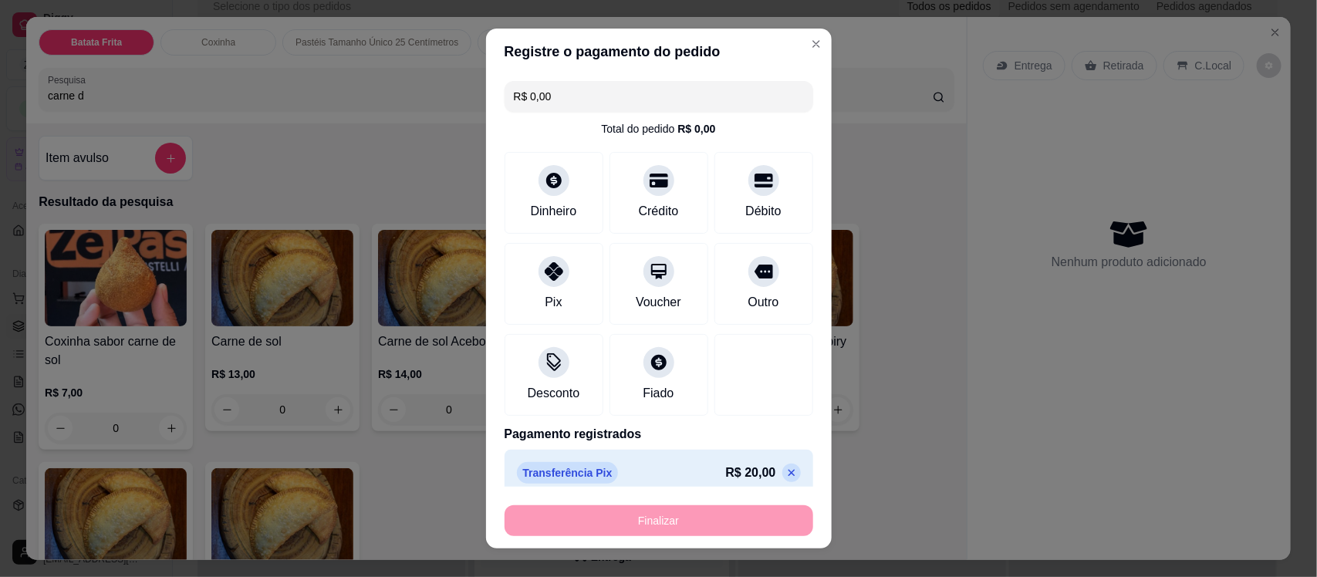
type input "0"
type input "-R$ 20,00"
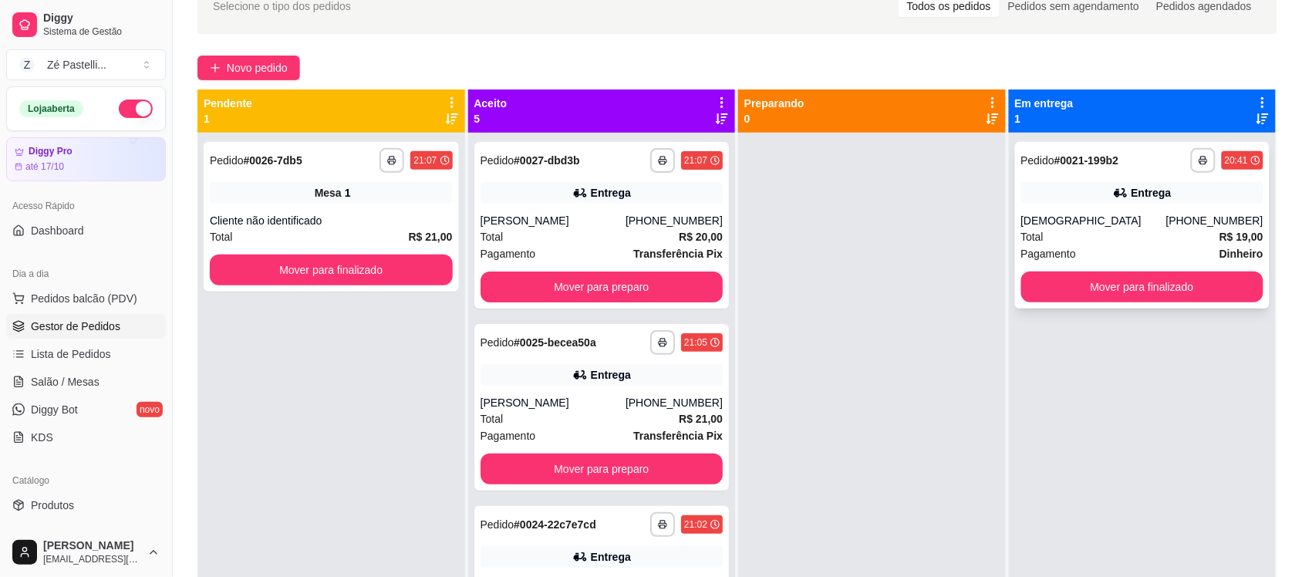
click at [1082, 191] on div "Entrega" at bounding box center [1142, 193] width 243 height 22
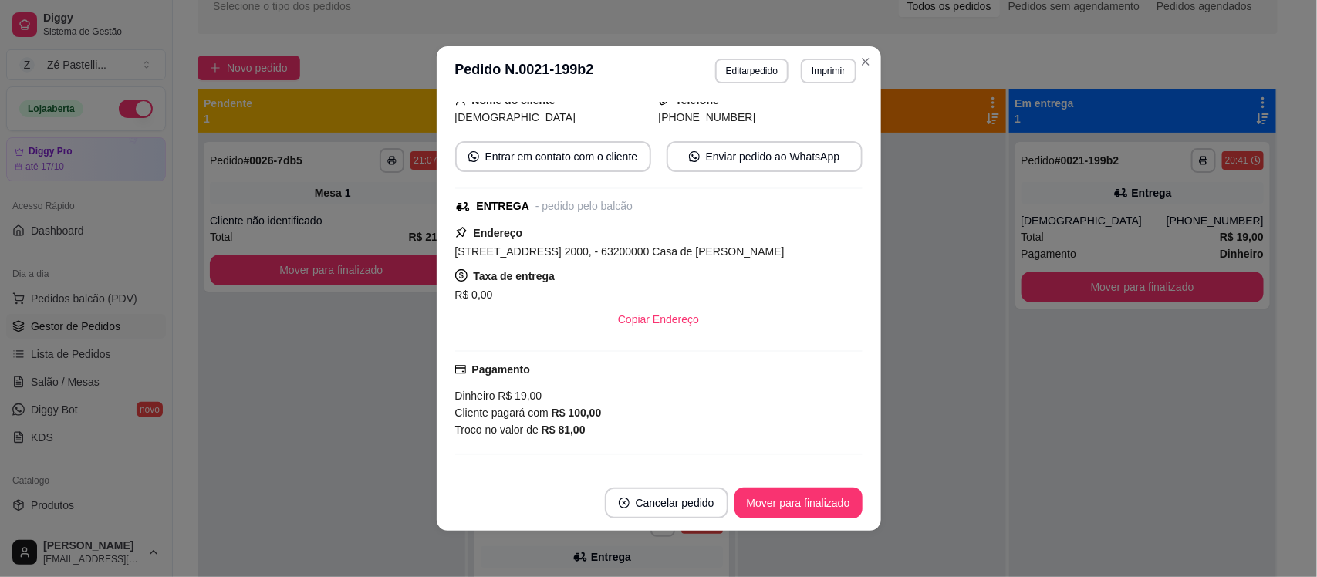
scroll to position [130, 0]
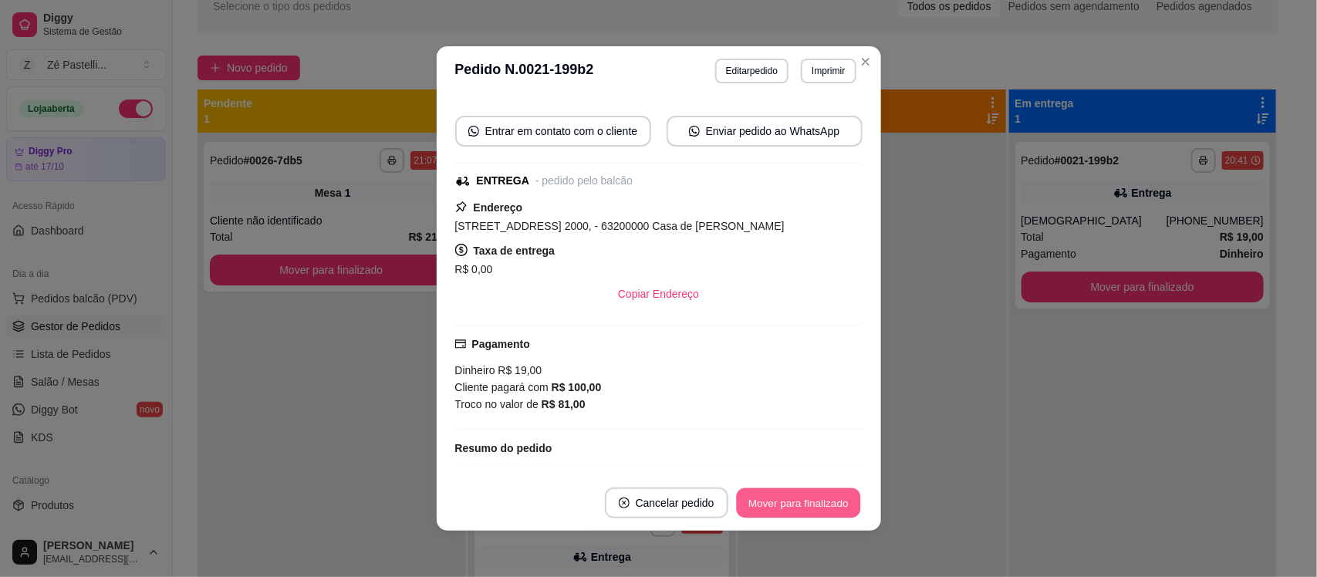
click at [749, 498] on button "Mover para finalizado" at bounding box center [798, 503] width 124 height 30
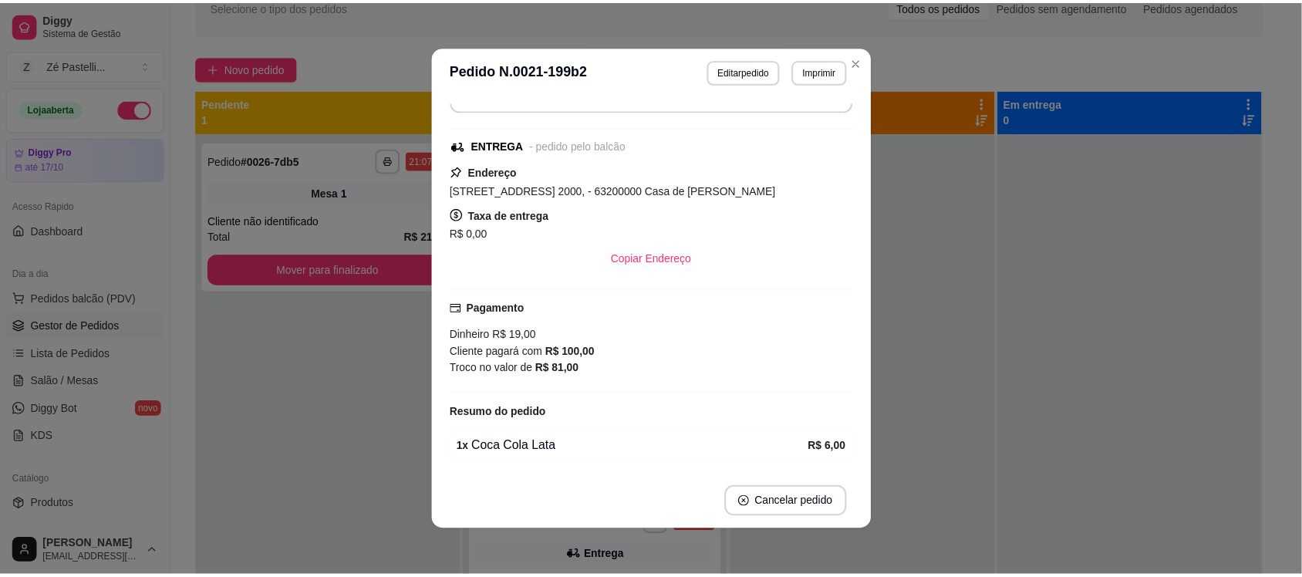
scroll to position [94, 0]
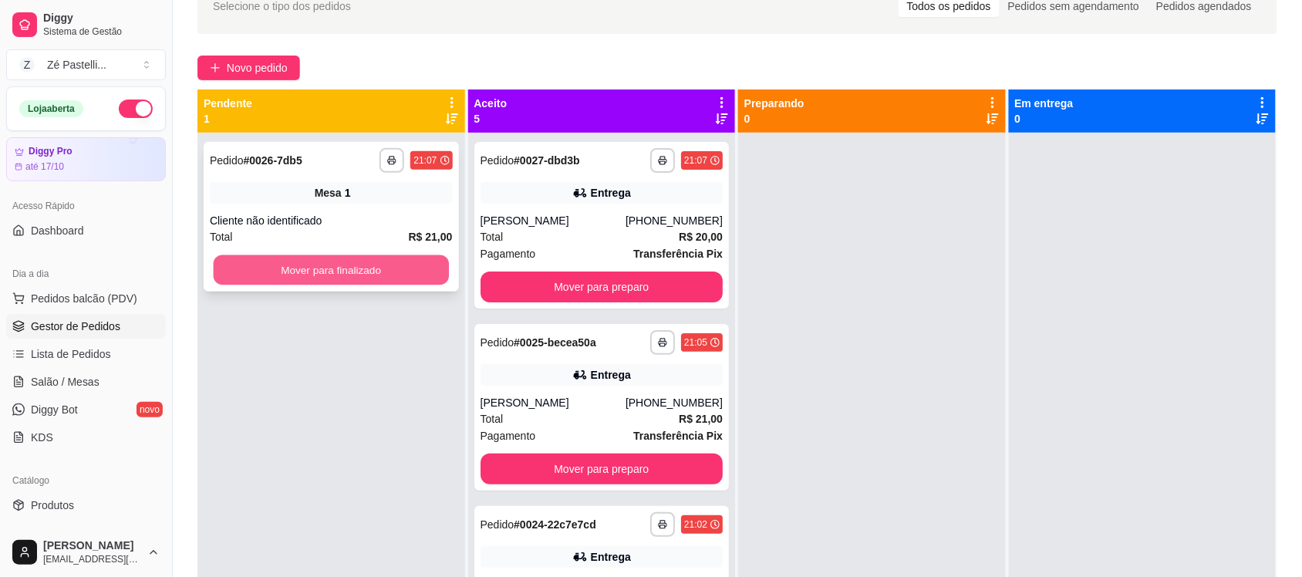
click at [393, 261] on button "Mover para finalizado" at bounding box center [331, 270] width 235 height 30
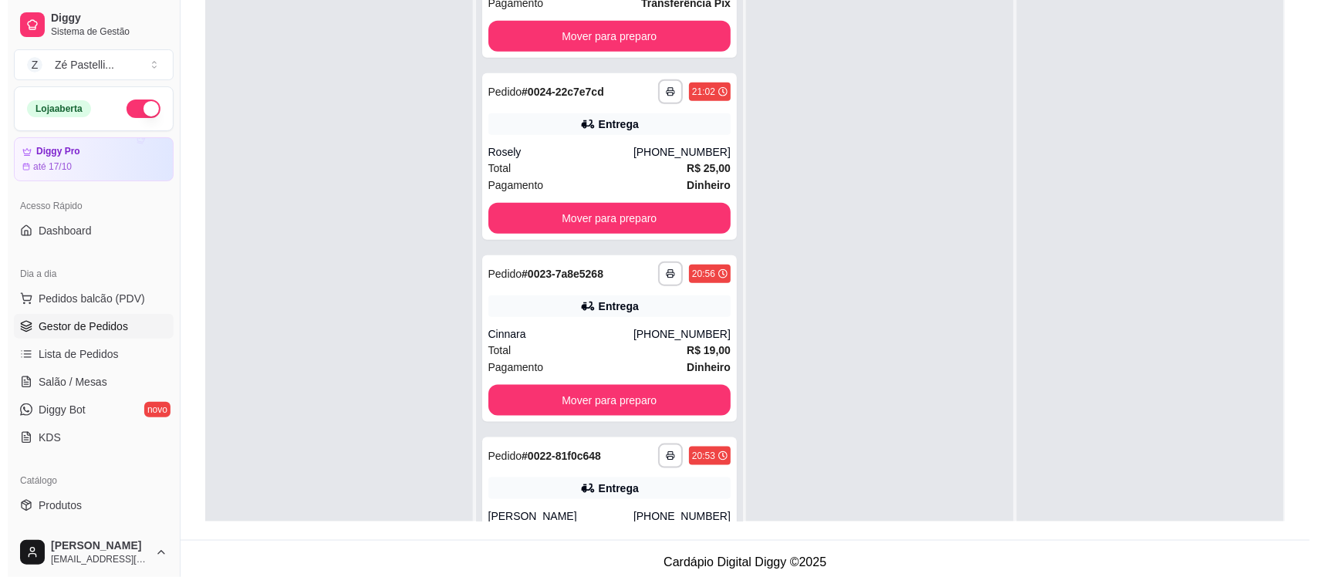
scroll to position [295, 0]
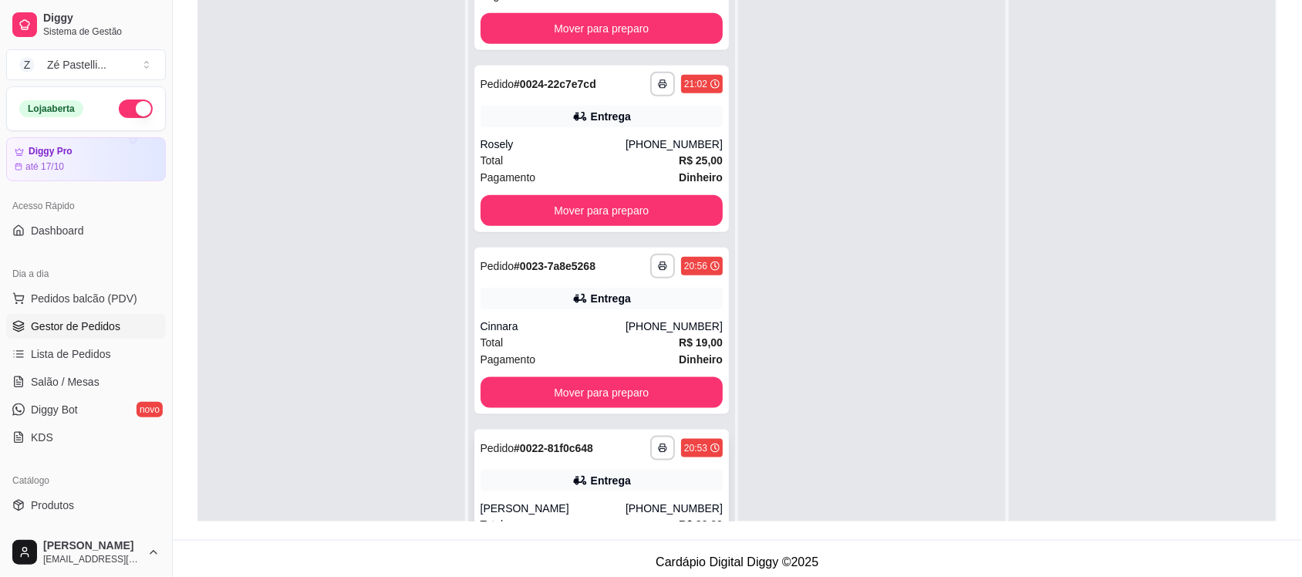
click at [643, 491] on div "**********" at bounding box center [601, 513] width 255 height 167
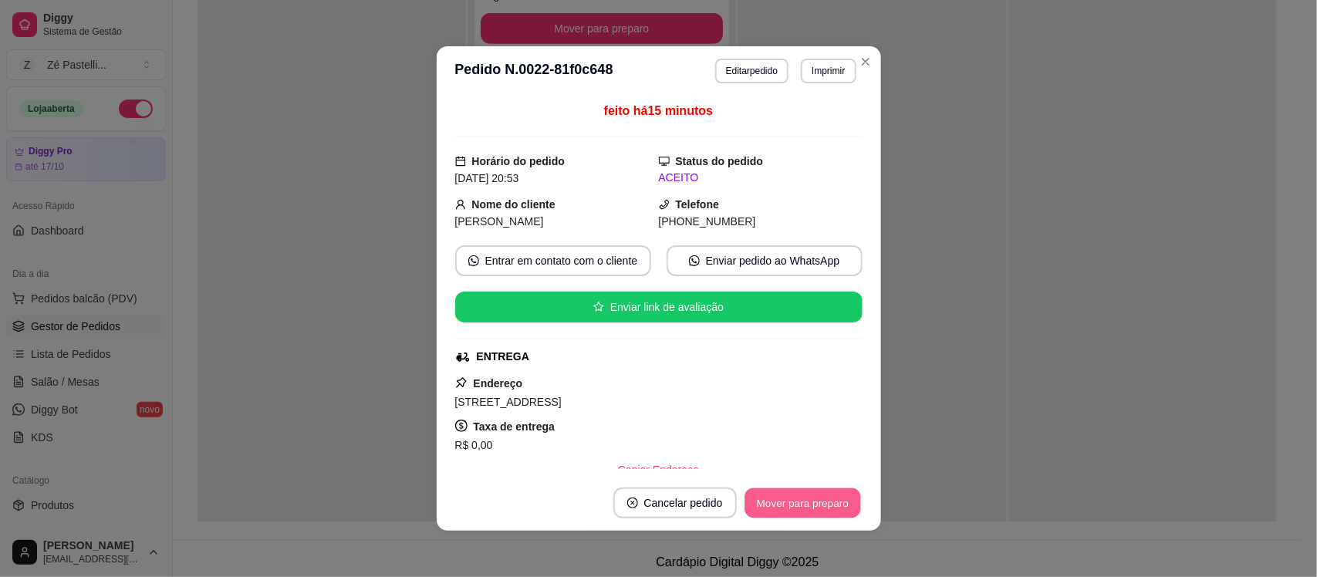
click at [801, 515] on button "Mover para preparo" at bounding box center [802, 503] width 116 height 30
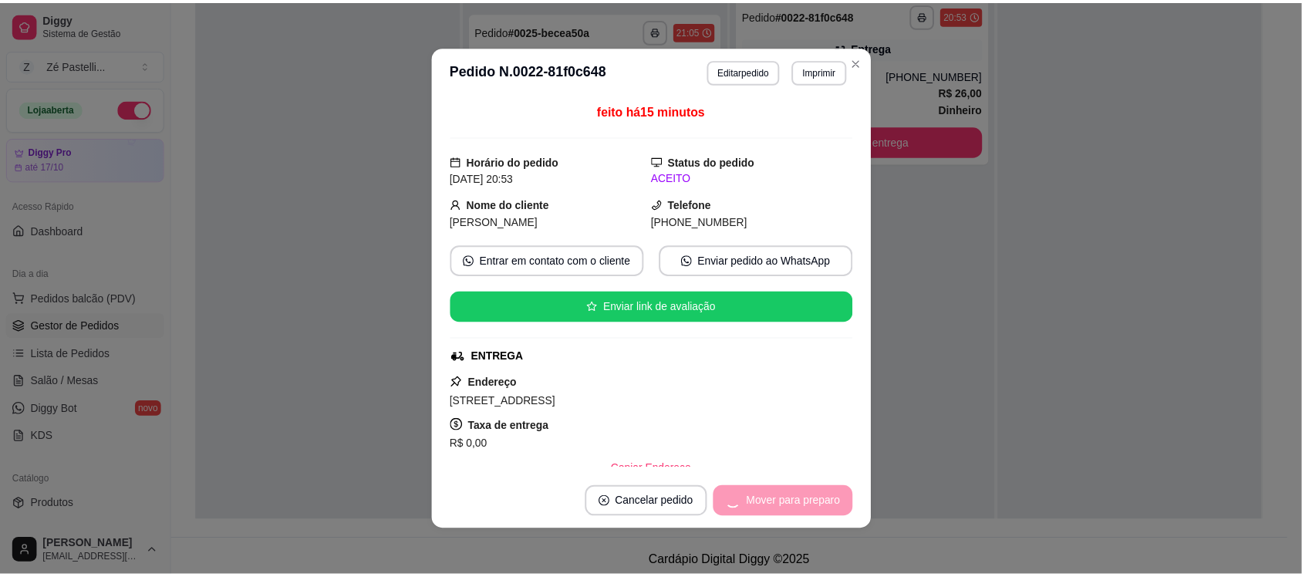
scroll to position [166, 0]
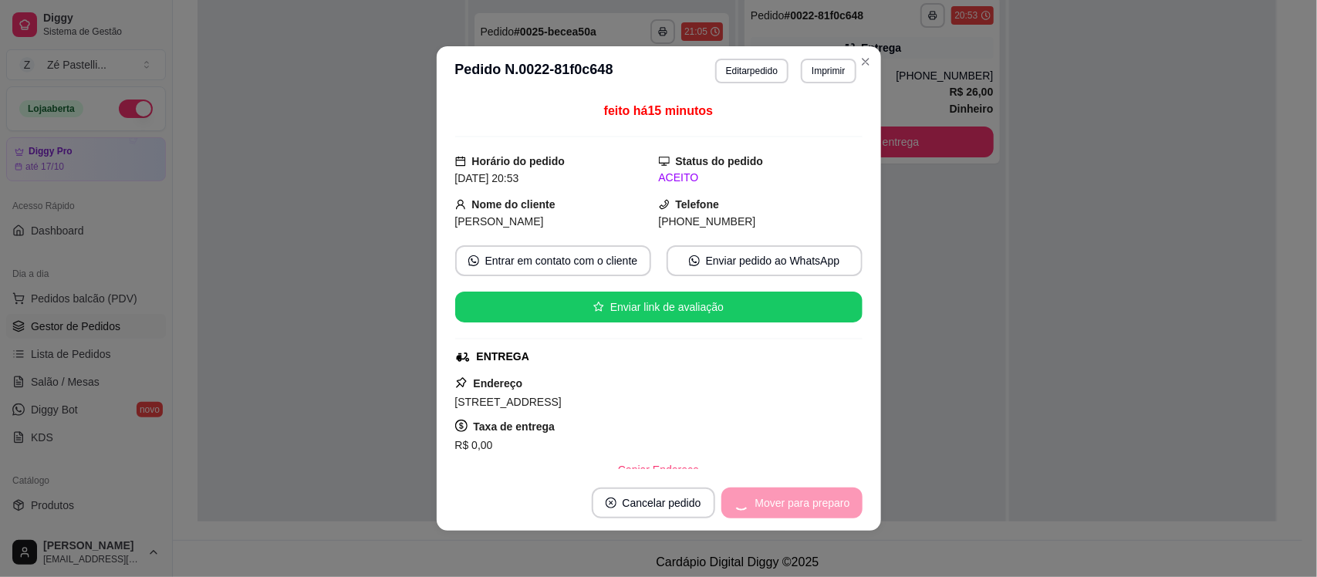
click at [801, 498] on div "Mover para preparo" at bounding box center [791, 503] width 141 height 31
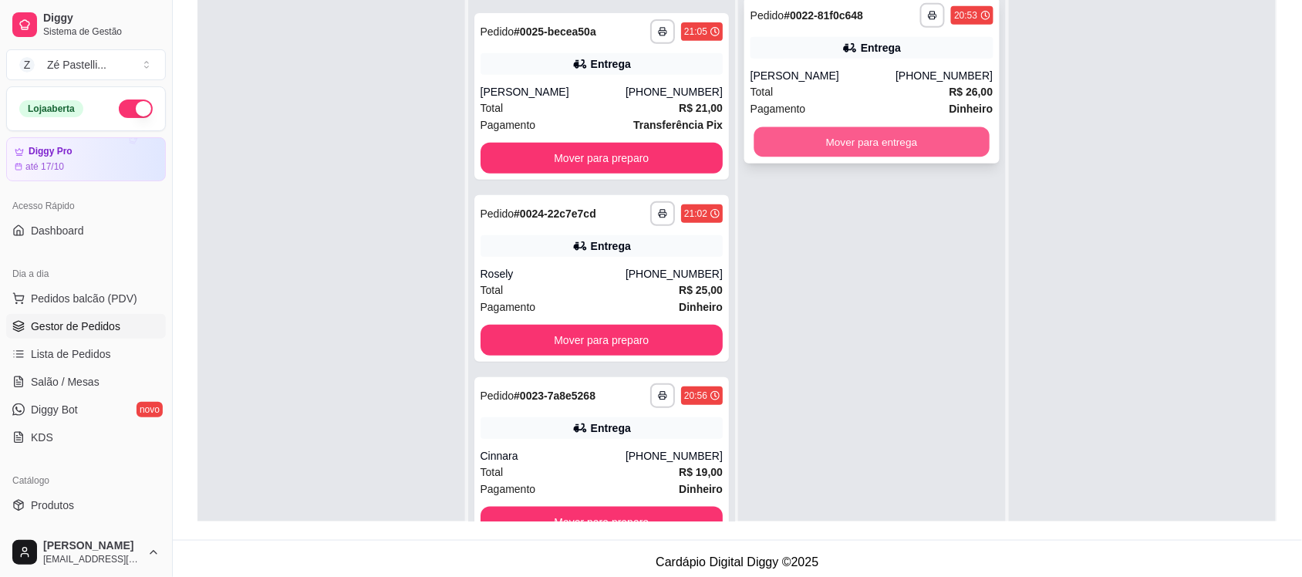
click at [849, 137] on button "Mover para entrega" at bounding box center [871, 142] width 235 height 30
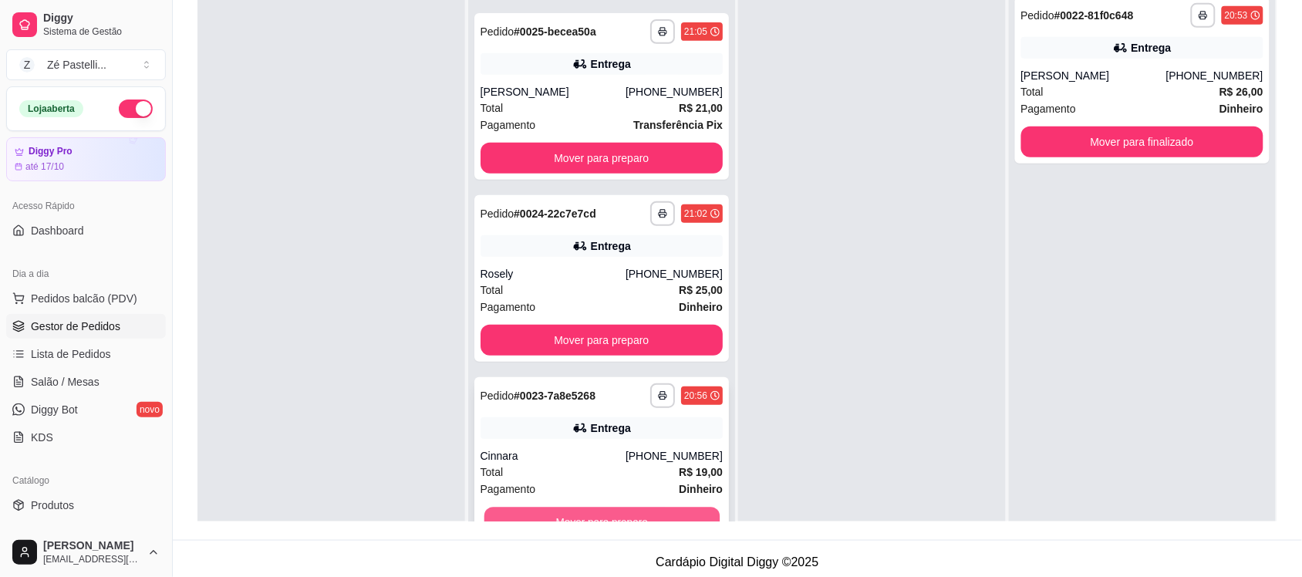
click at [571, 518] on button "Mover para preparo" at bounding box center [601, 523] width 235 height 30
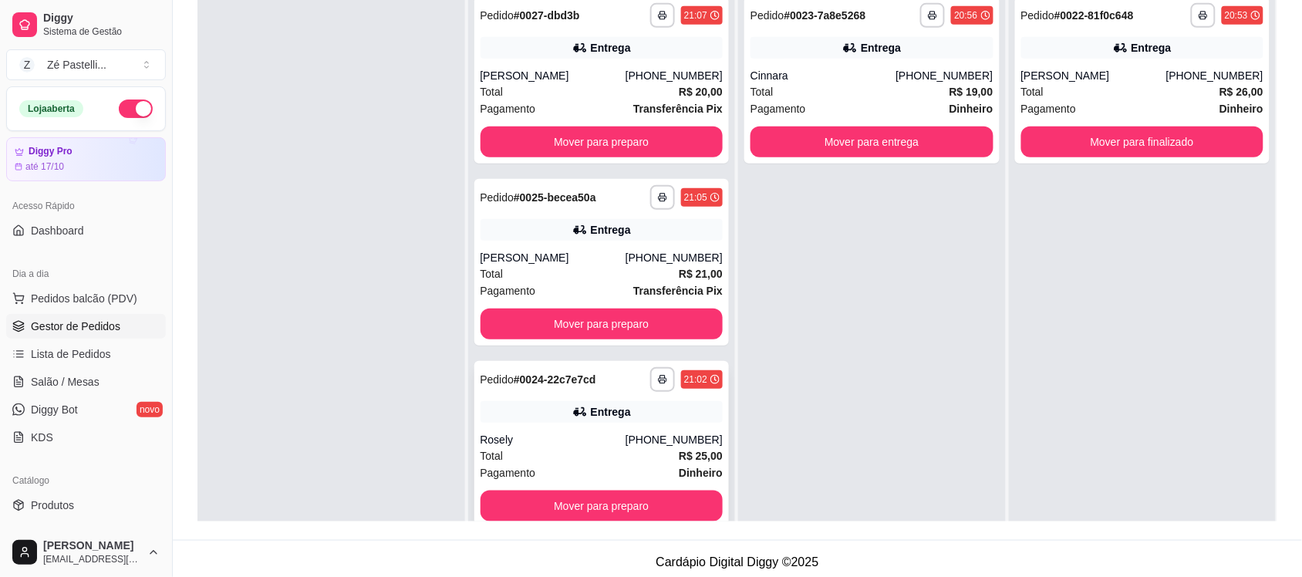
scroll to position [0, 0]
click at [795, 135] on button "Mover para entrega" at bounding box center [871, 142] width 235 height 30
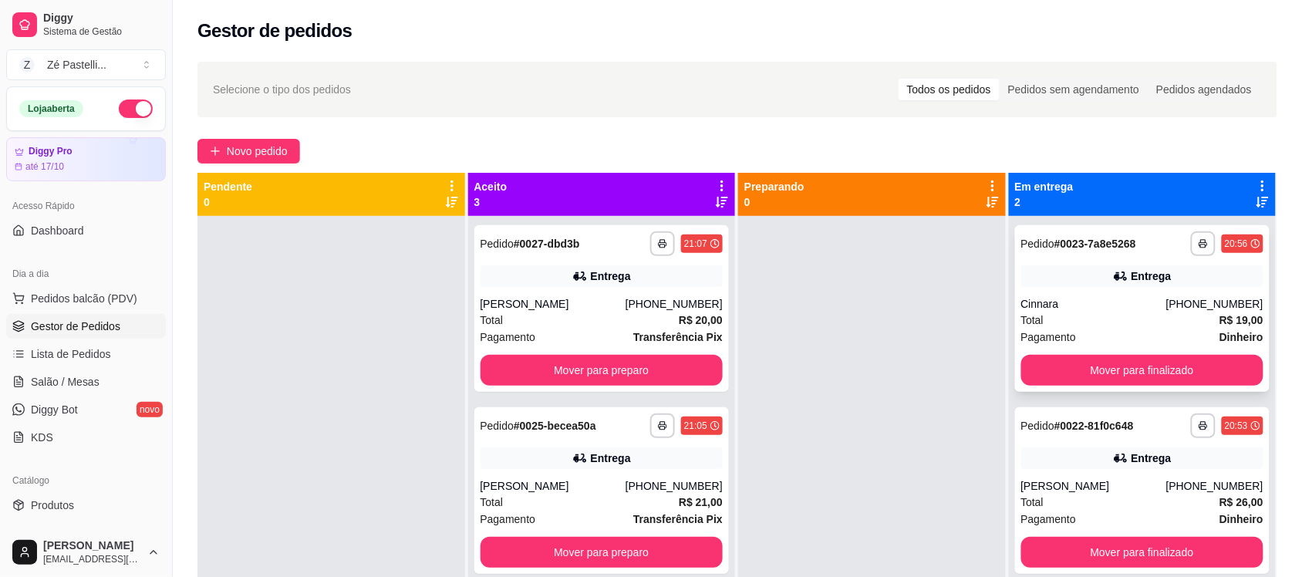
click at [1082, 268] on div "Entrega" at bounding box center [1142, 276] width 243 height 22
click at [1153, 275] on div "Entrega" at bounding box center [1152, 275] width 40 height 15
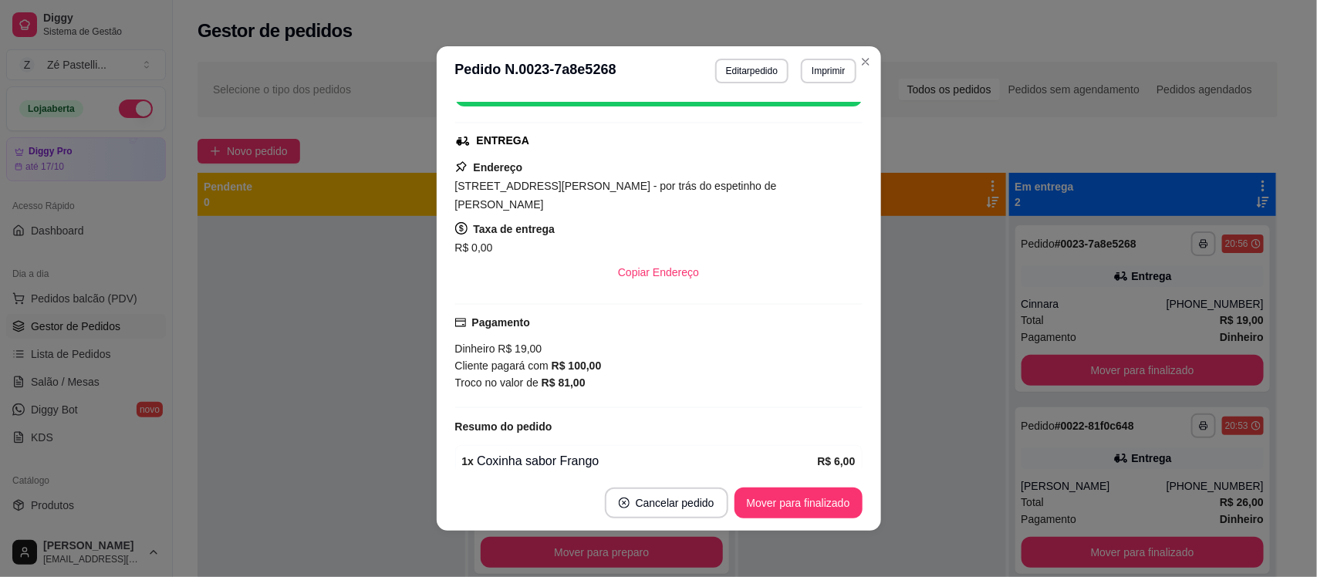
scroll to position [221, 0]
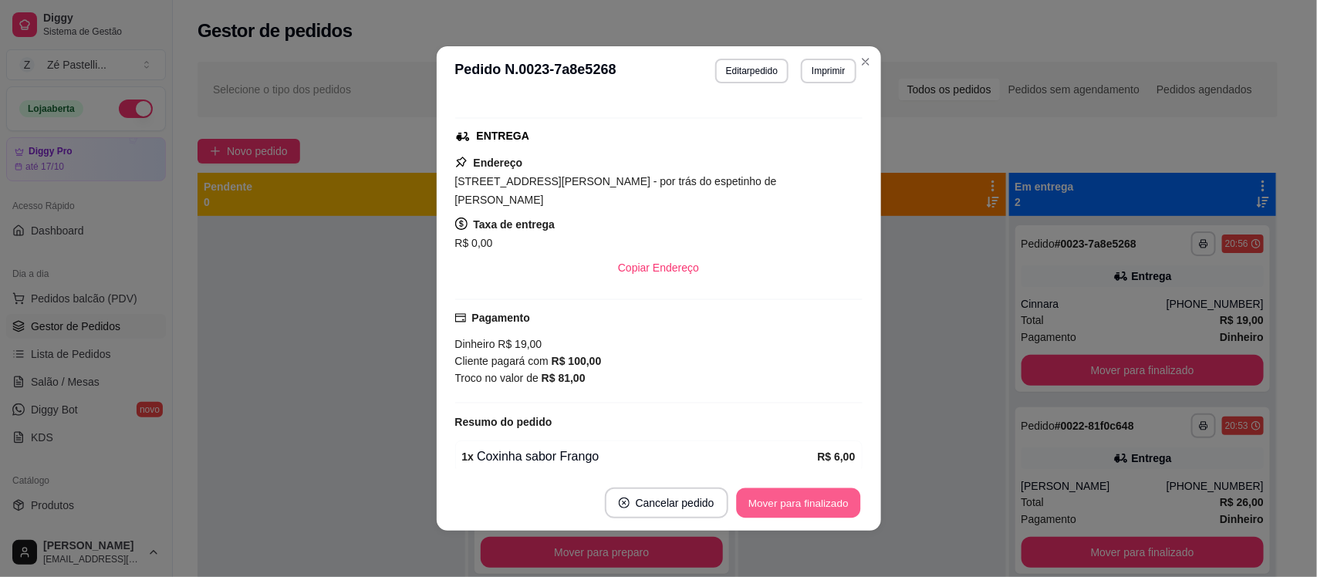
click at [777, 491] on button "Mover para finalizado" at bounding box center [798, 503] width 124 height 30
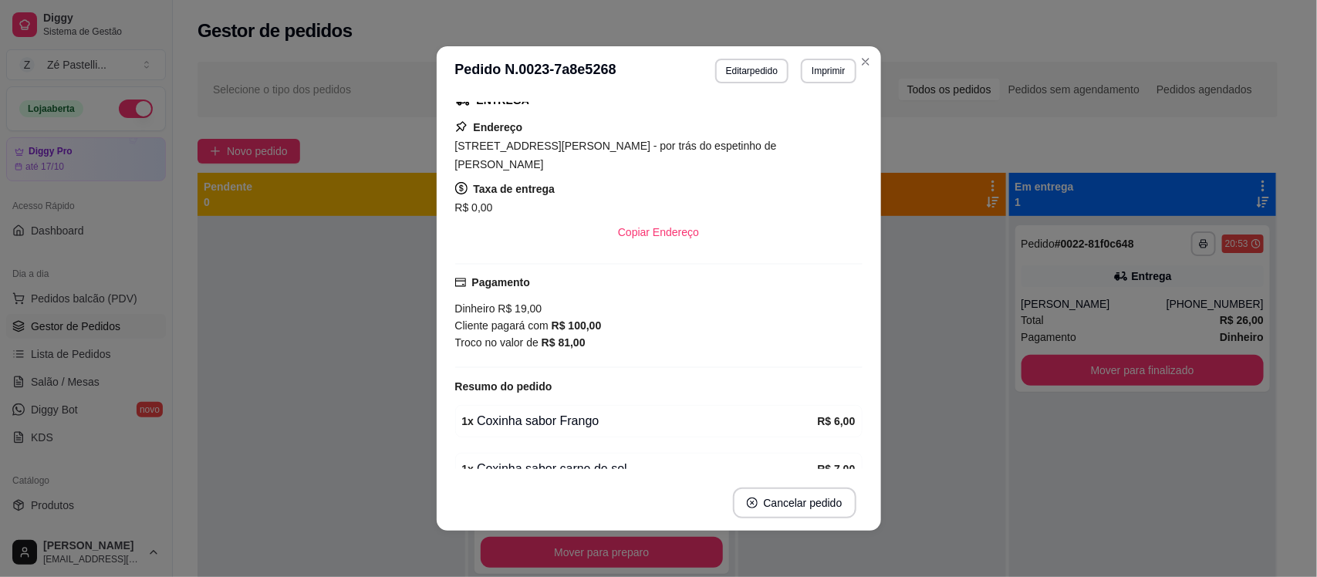
scroll to position [185, 0]
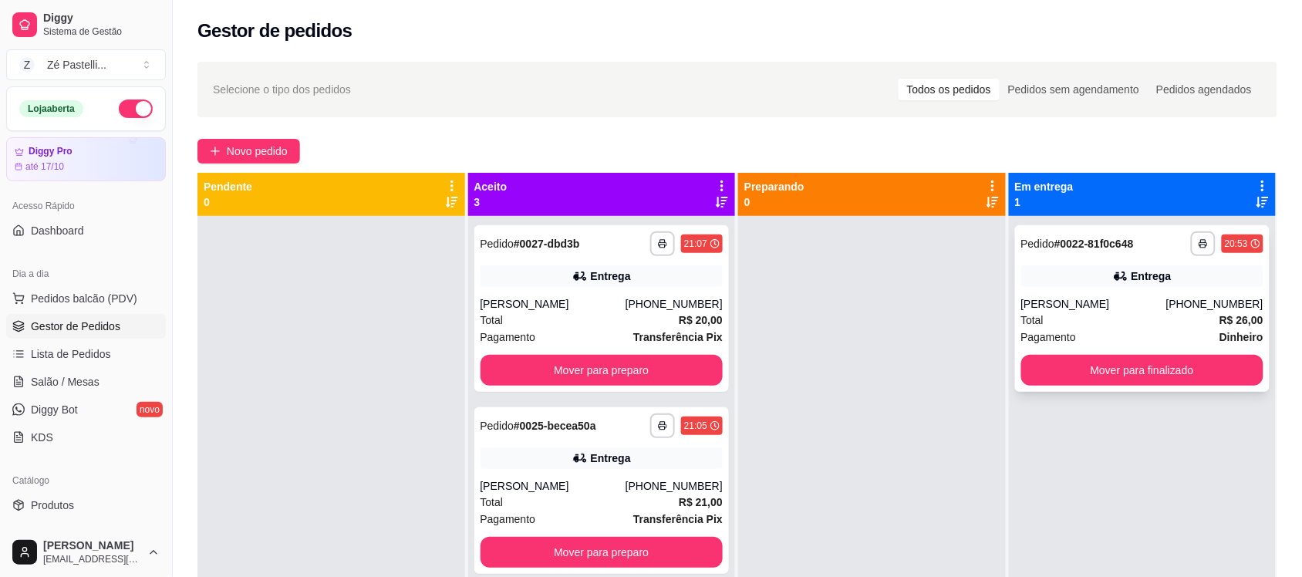
click at [1053, 311] on div "Roberta" at bounding box center [1093, 303] width 145 height 15
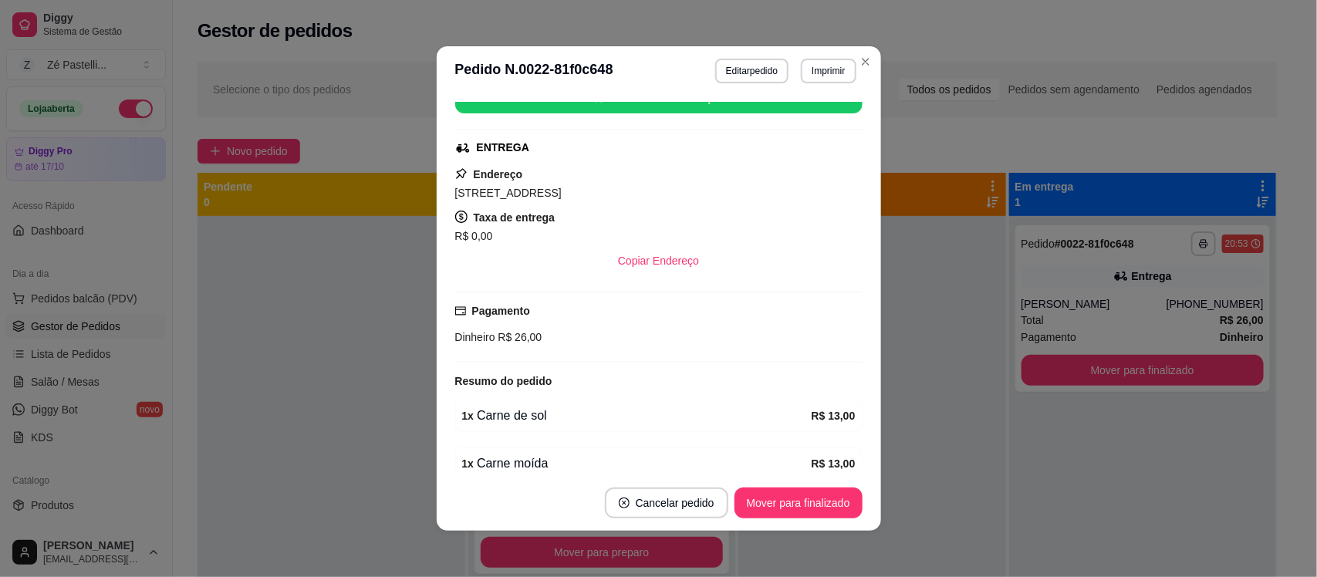
scroll to position [231, 0]
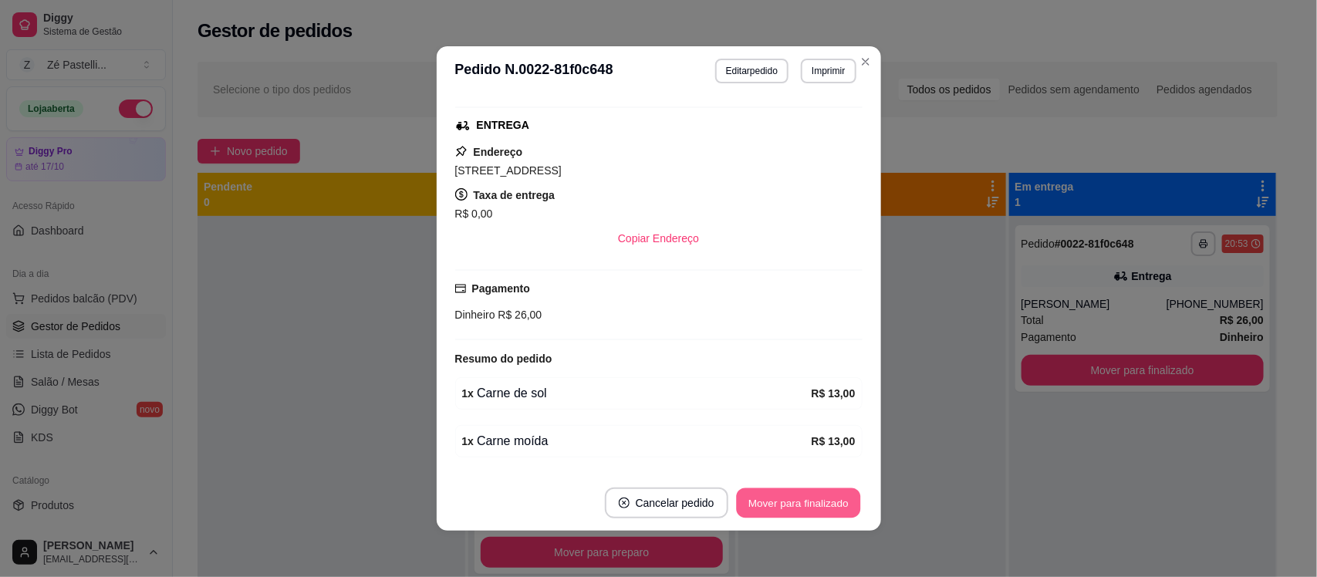
click at [768, 496] on button "Mover para finalizado" at bounding box center [798, 503] width 124 height 30
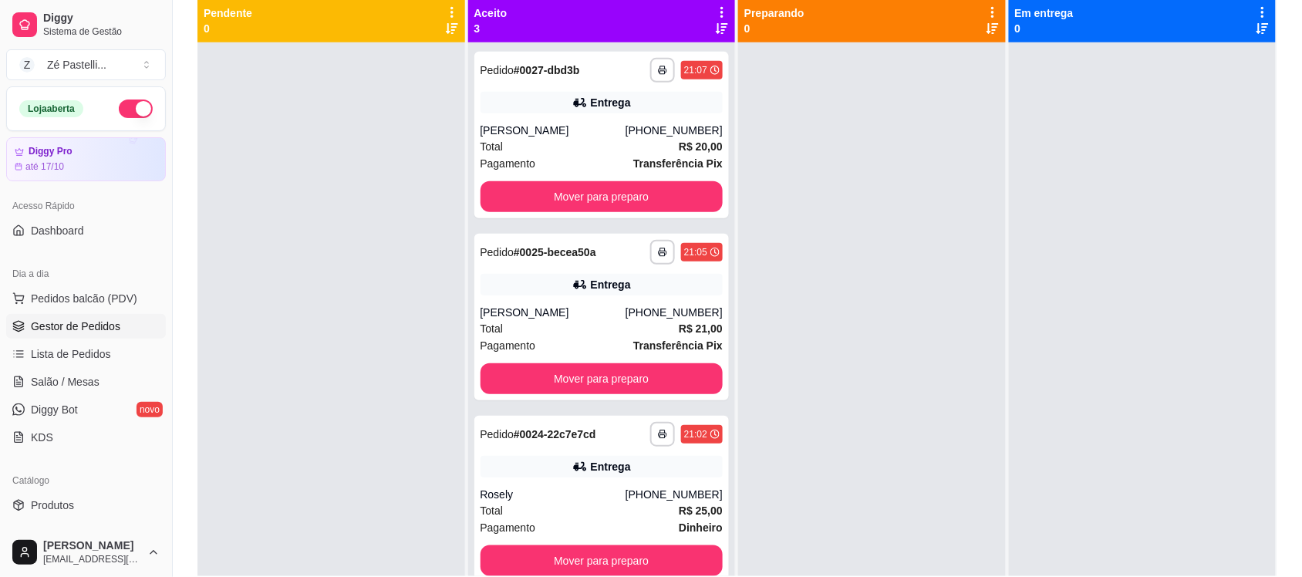
scroll to position [194, 0]
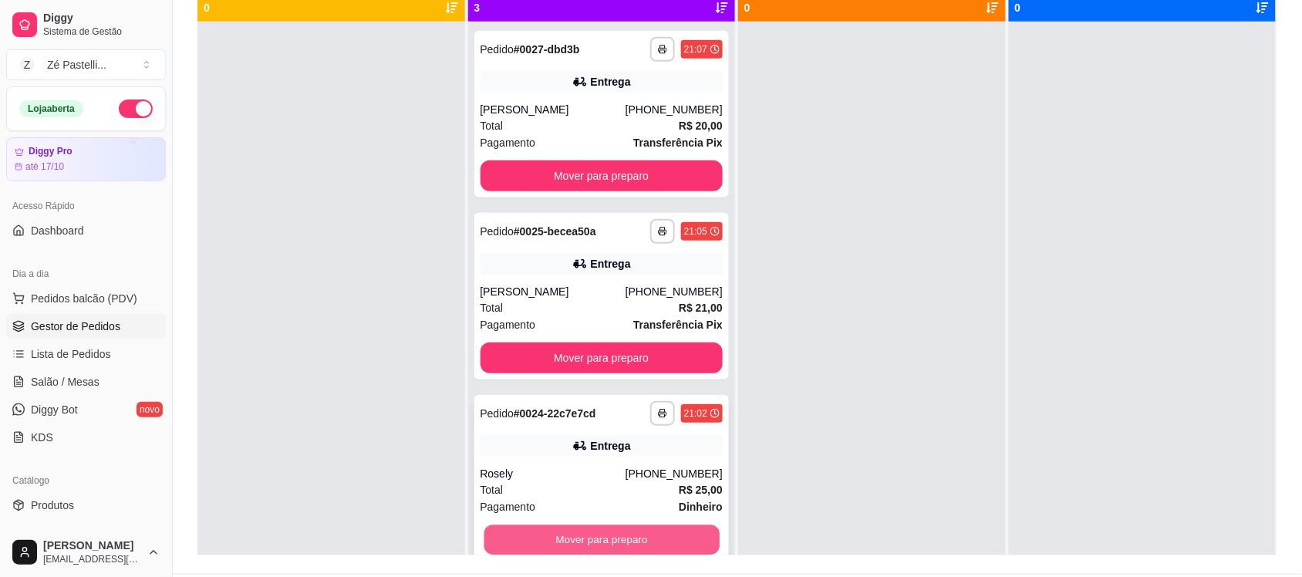
click at [527, 538] on button "Mover para preparo" at bounding box center [601, 540] width 235 height 30
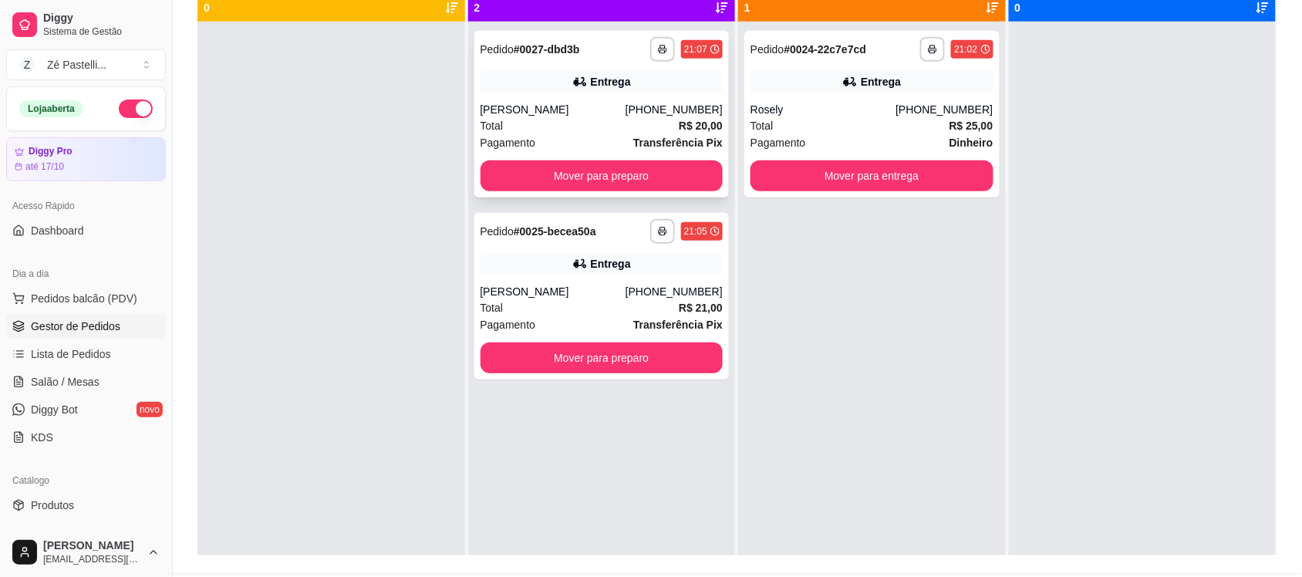
click at [534, 157] on div "**********" at bounding box center [601, 114] width 255 height 167
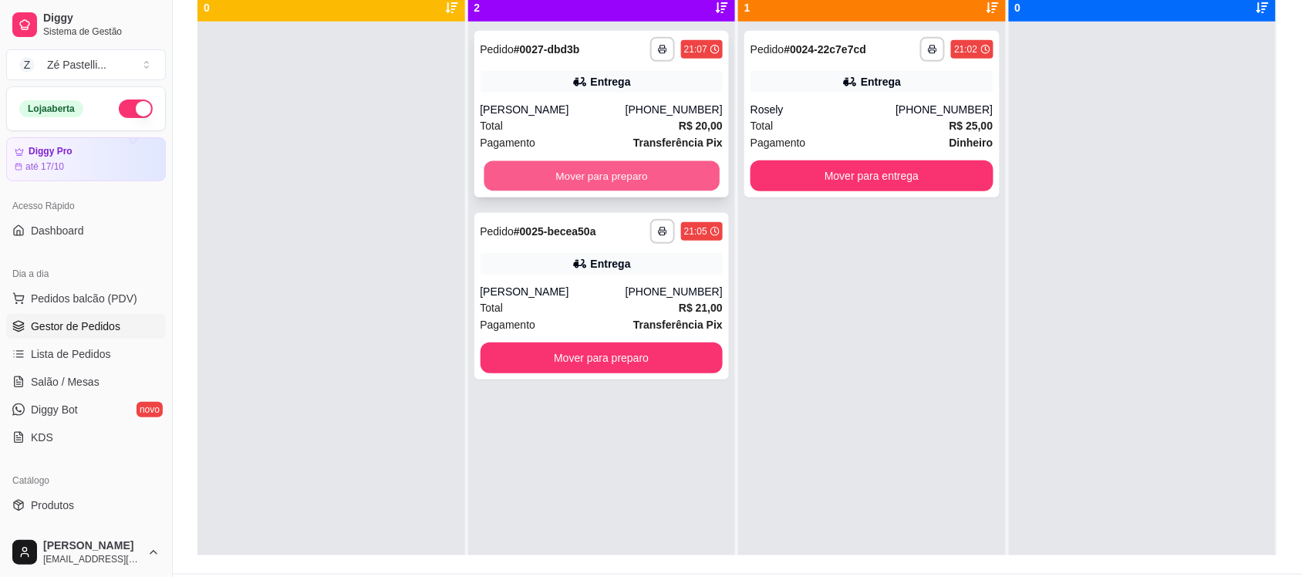
click at [625, 171] on button "Mover para preparo" at bounding box center [601, 176] width 235 height 30
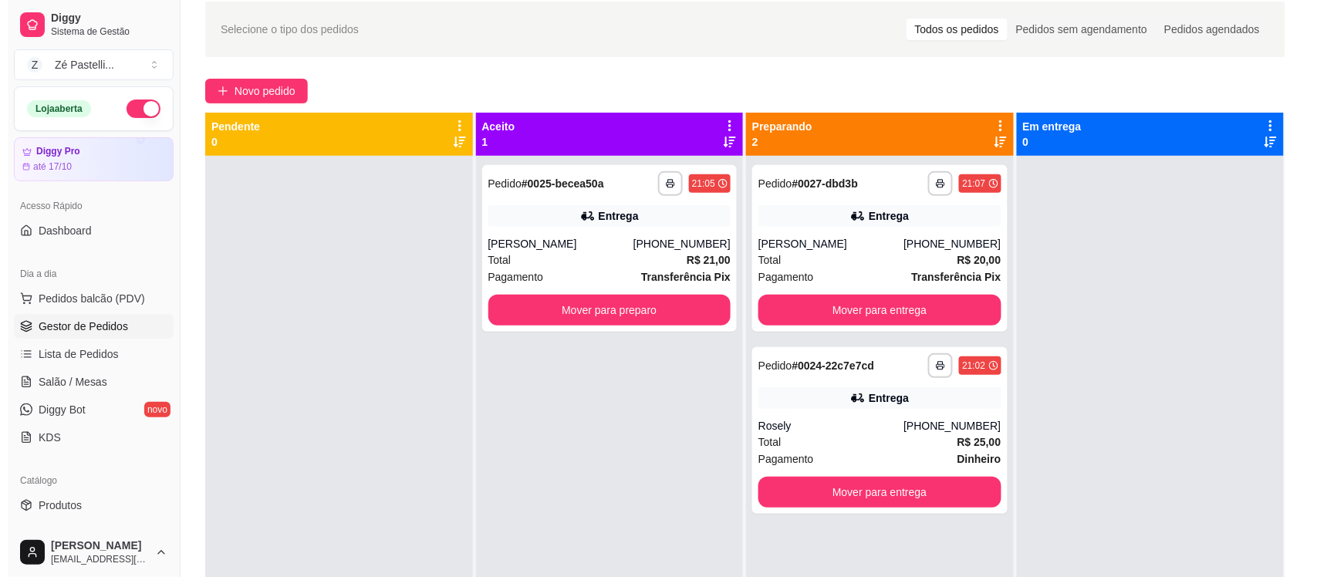
scroll to position [23, 0]
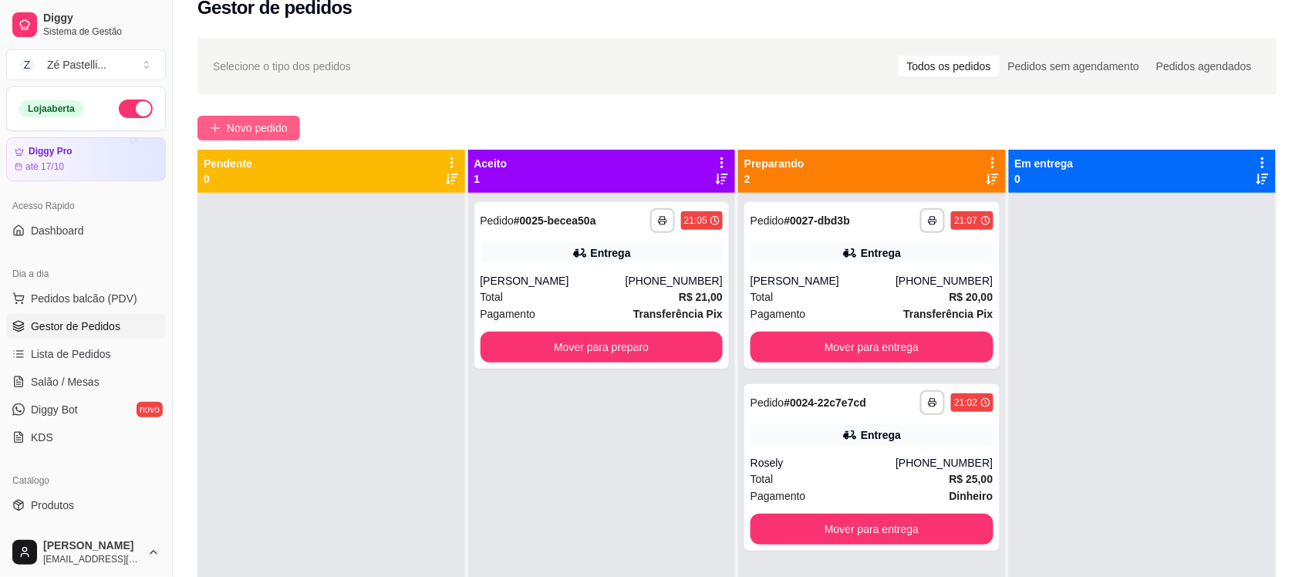
click at [256, 123] on span "Novo pedido" at bounding box center [257, 128] width 61 height 17
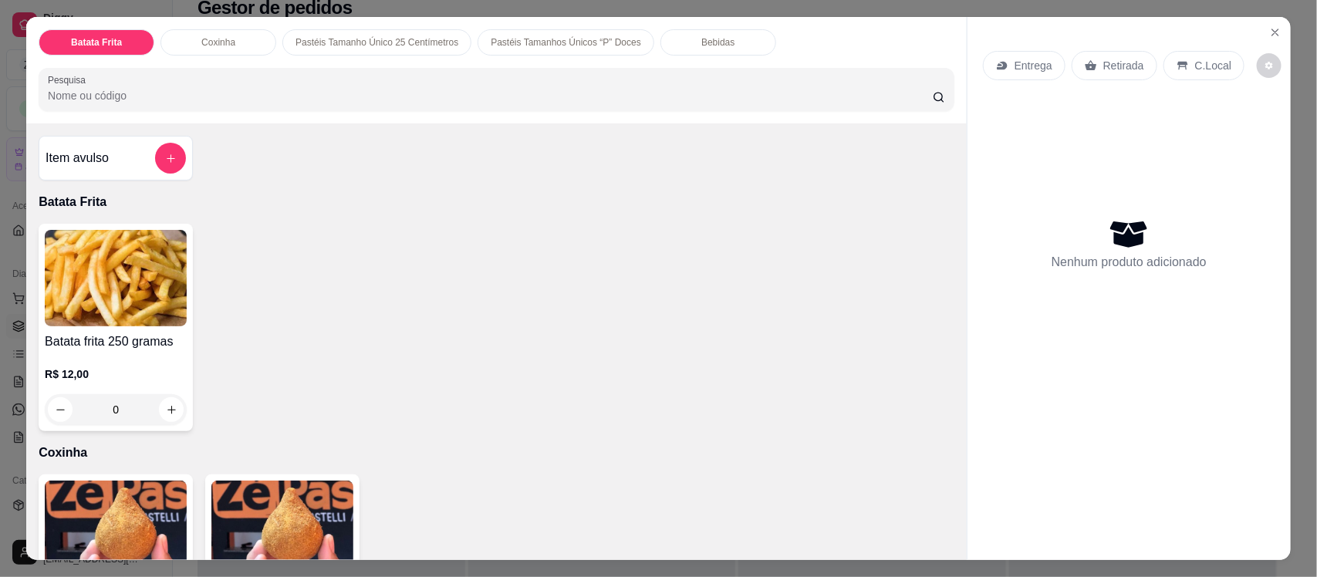
click at [679, 37] on div "Bebidas" at bounding box center [718, 42] width 116 height 26
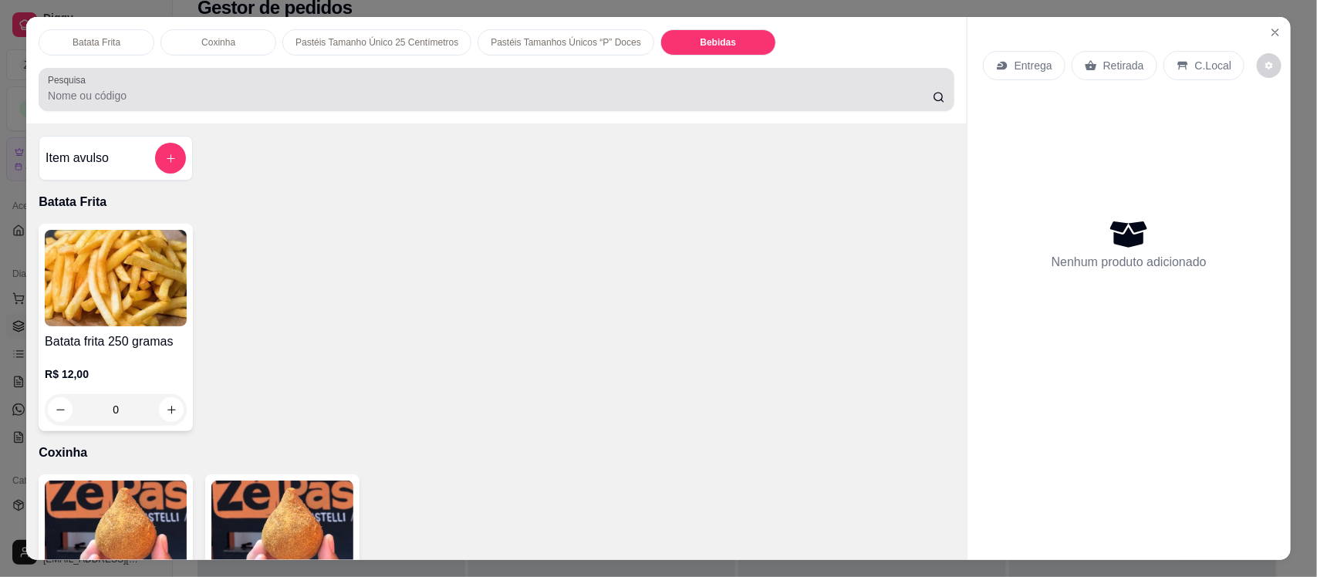
scroll to position [32, 0]
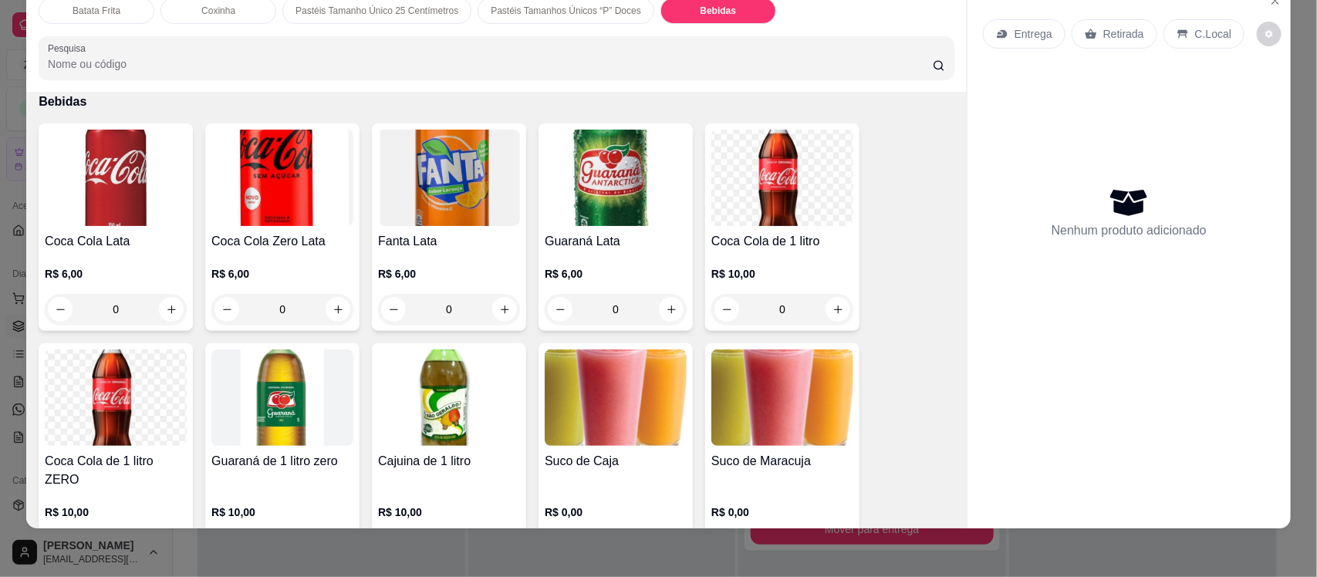
click at [721, 190] on img at bounding box center [782, 178] width 142 height 96
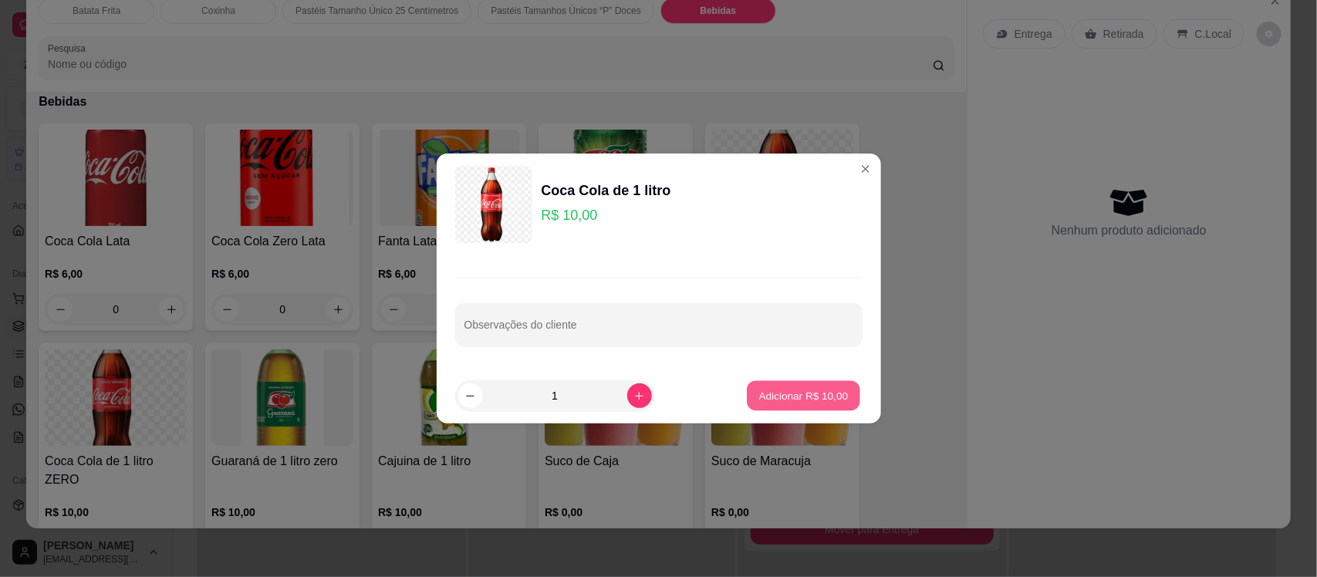
click at [768, 398] on p "Adicionar R$ 10,00" at bounding box center [803, 395] width 89 height 15
type input "1"
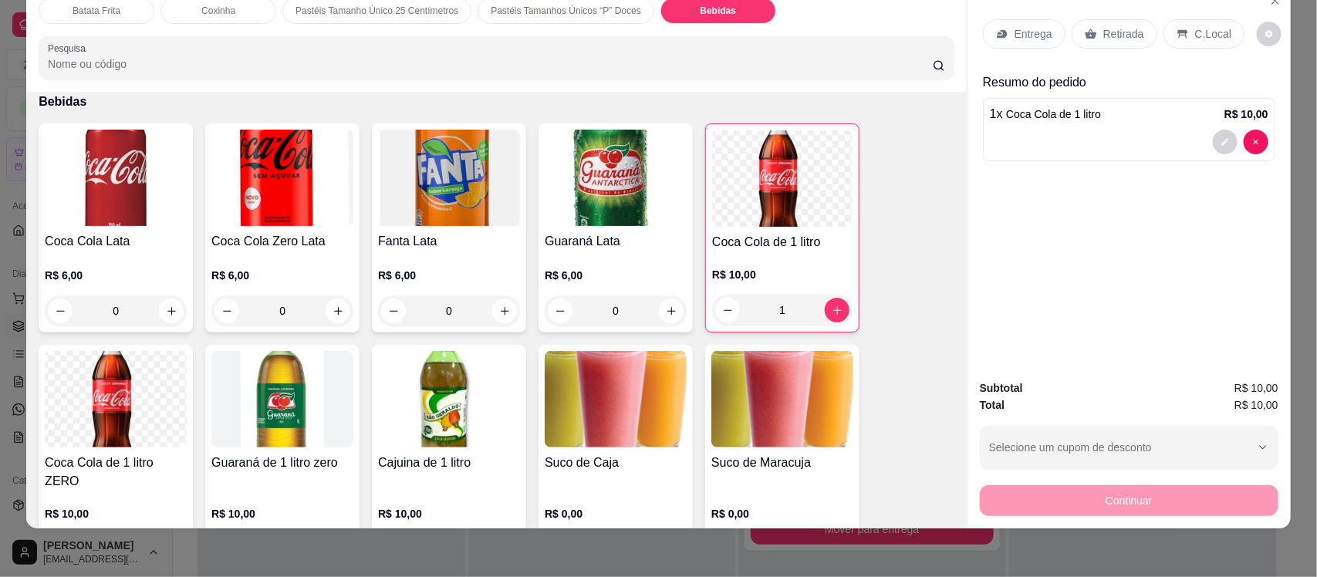
scroll to position [3454, 0]
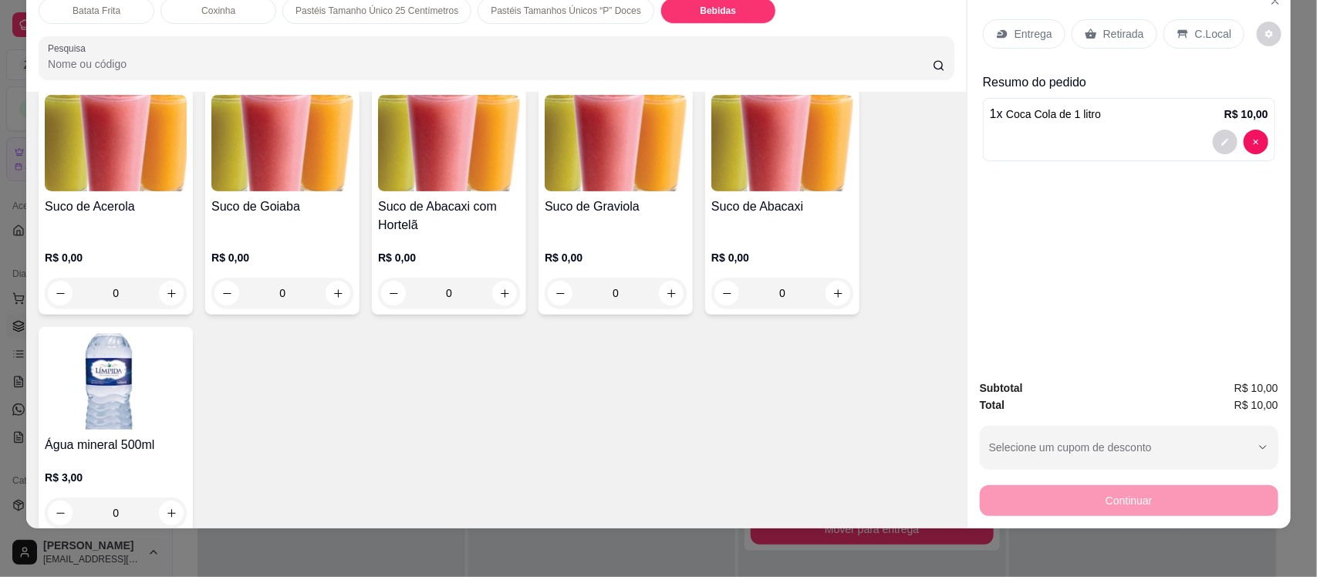
click at [137, 436] on h4 "Água mineral 500ml" at bounding box center [116, 445] width 142 height 19
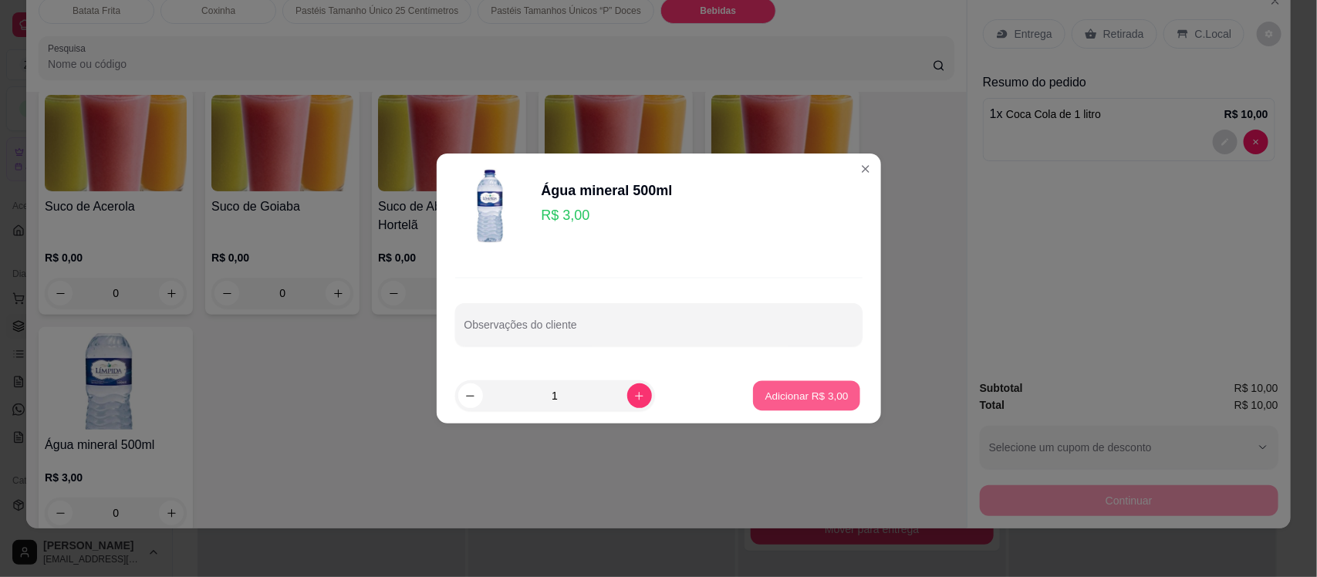
click at [761, 406] on button "Adicionar R$ 3,00" at bounding box center [806, 396] width 107 height 30
type input "1"
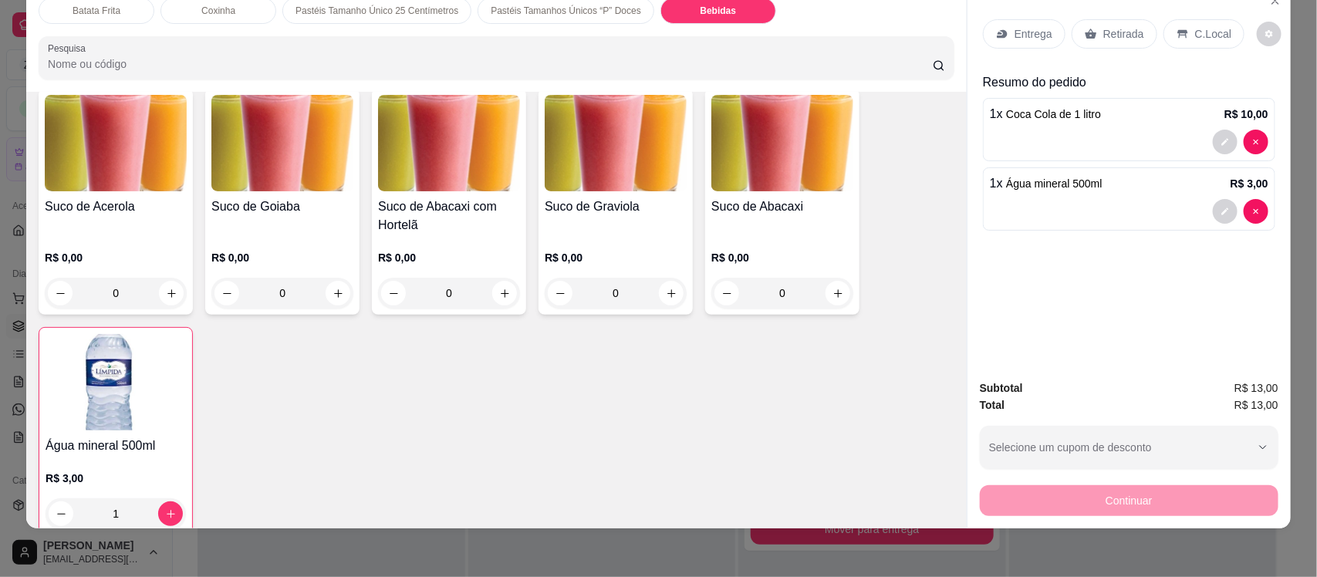
click at [1014, 31] on p "Entrega" at bounding box center [1033, 33] width 38 height 15
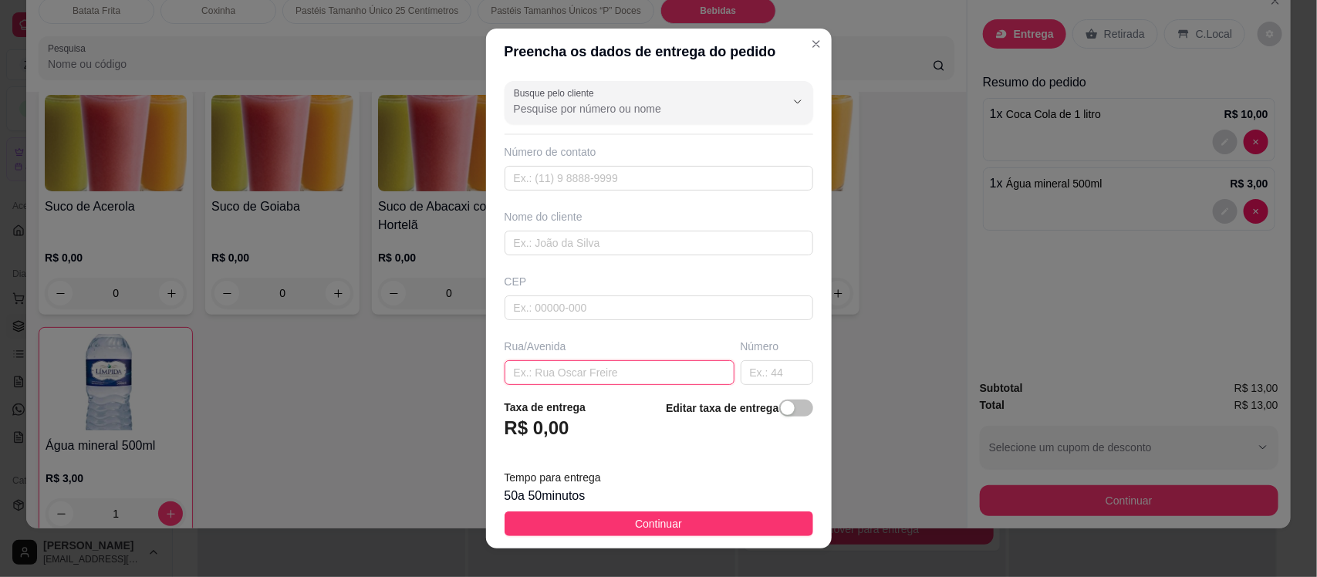
click at [535, 371] on input "text" at bounding box center [619, 372] width 230 height 25
click at [518, 239] on input "text" at bounding box center [658, 243] width 309 height 25
type input "c"
type input "rayssa professora"
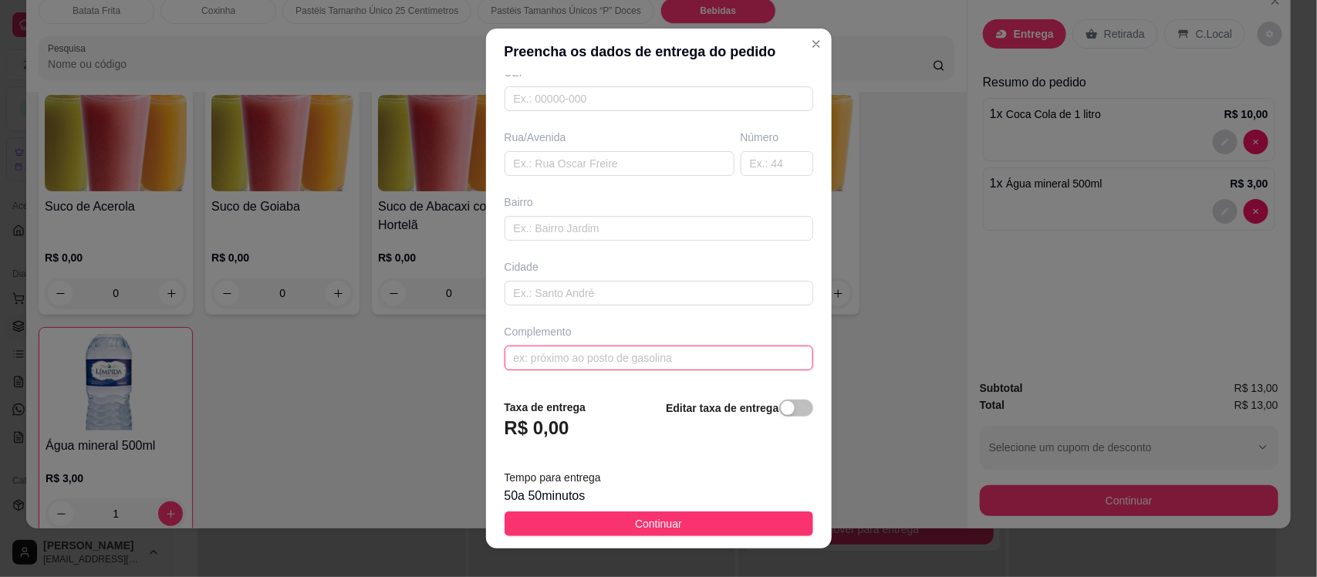
click at [602, 366] on input "text" at bounding box center [658, 358] width 309 height 25
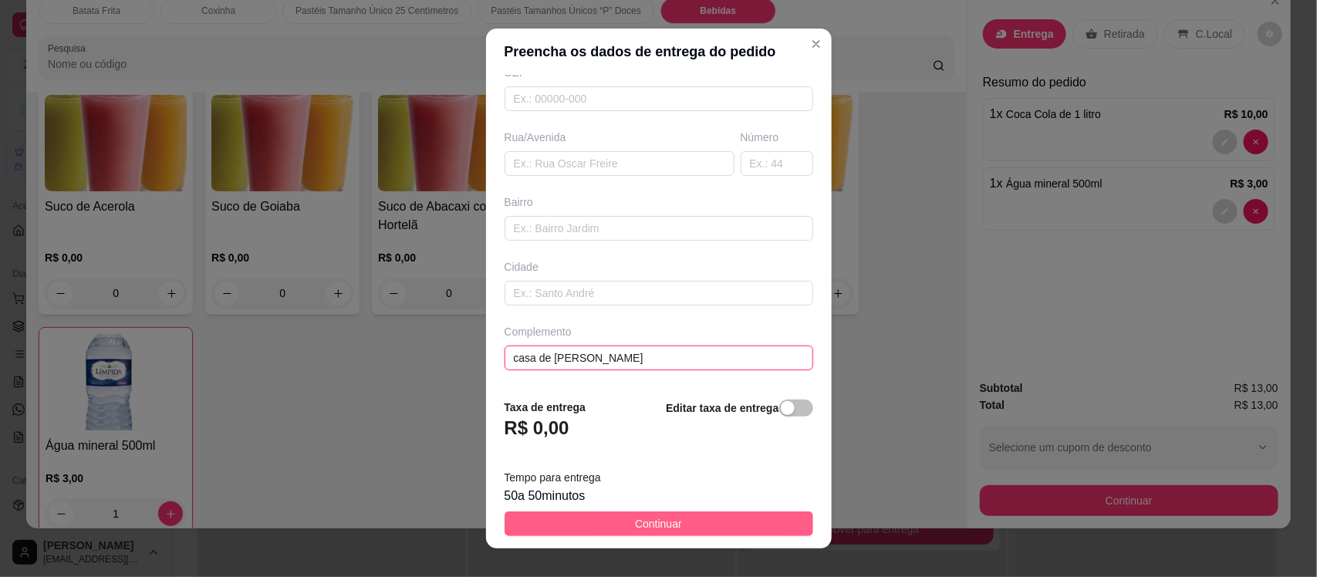
type input "casa de helen"
click at [635, 519] on span "Continuar" at bounding box center [658, 523] width 47 height 17
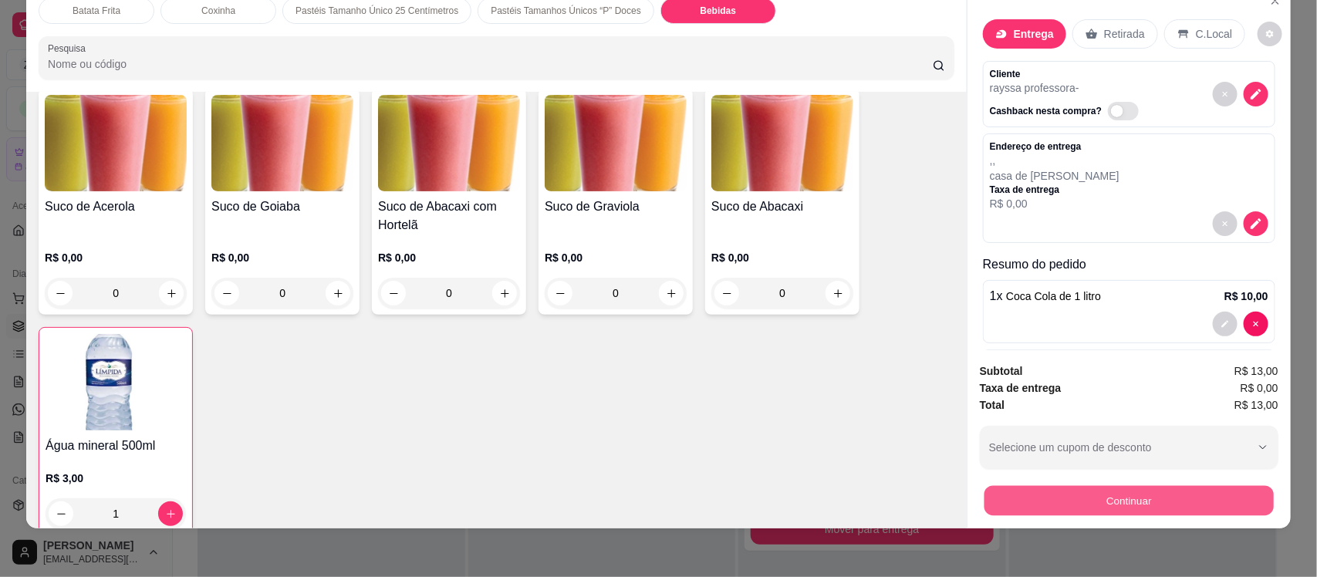
click at [1045, 502] on button "Continuar" at bounding box center [1128, 500] width 289 height 30
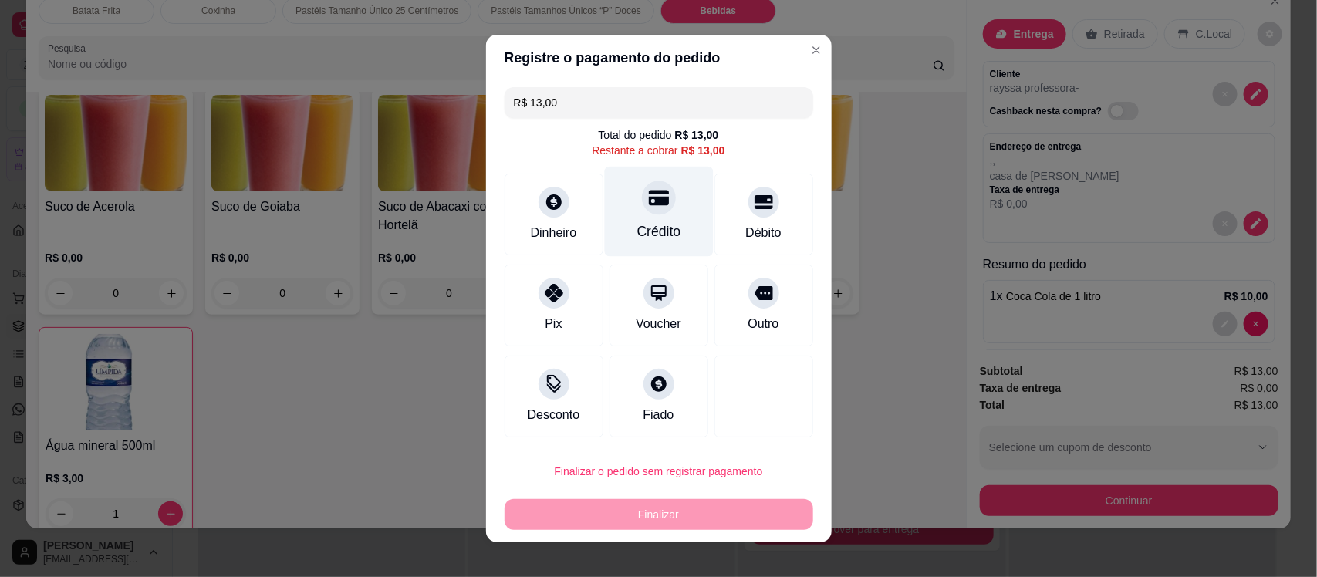
click at [623, 214] on div "Crédito" at bounding box center [658, 212] width 109 height 90
type input "R$ 0,00"
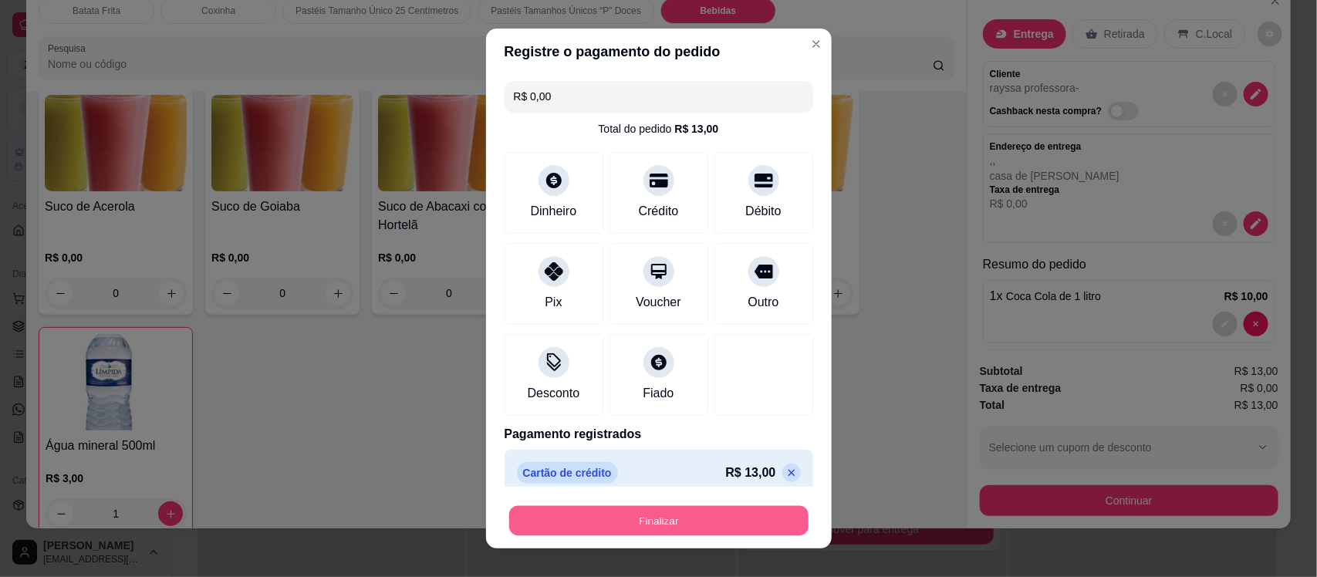
click at [616, 518] on button "Finalizar" at bounding box center [658, 520] width 299 height 30
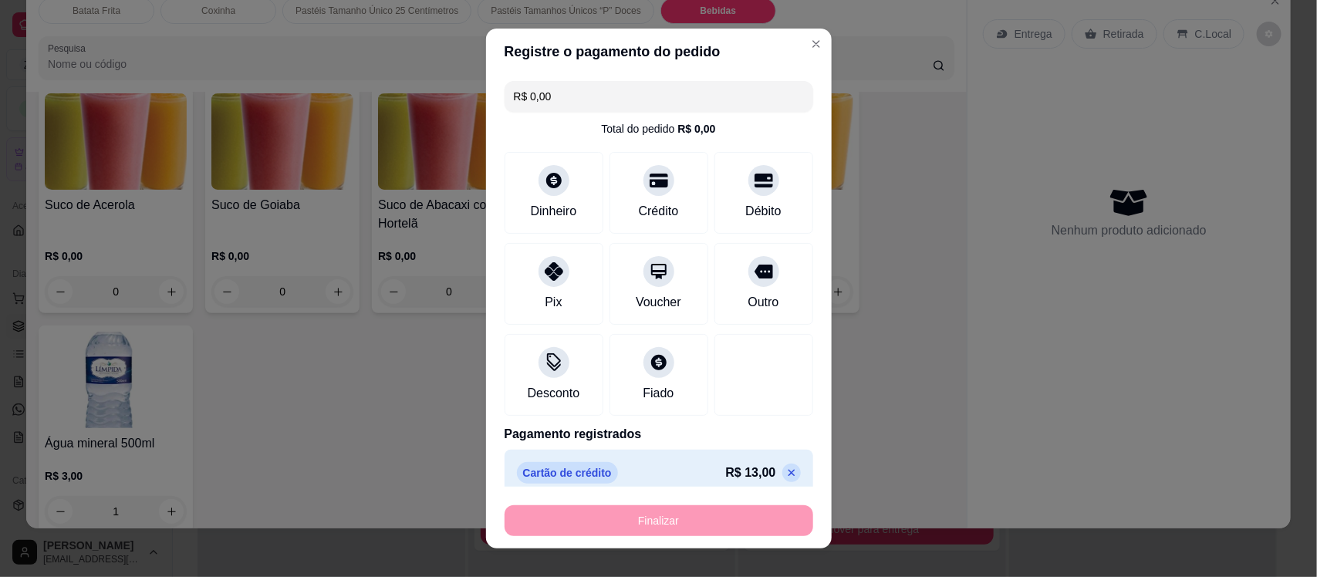
type input "0"
type input "-R$ 13,00"
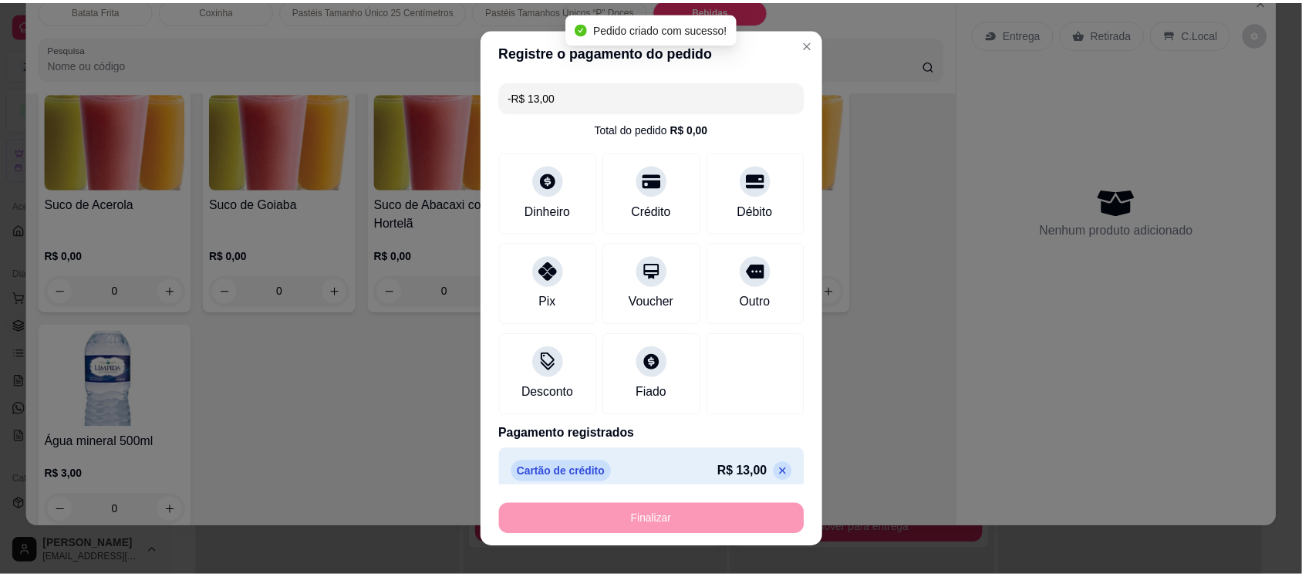
scroll to position [3453, 0]
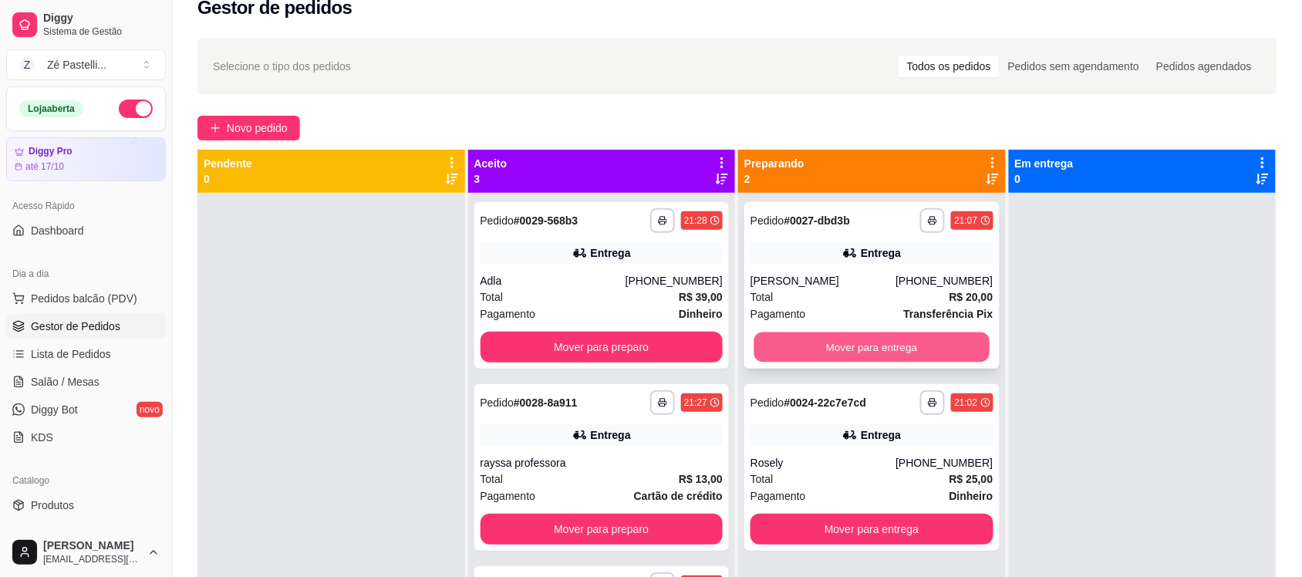
click at [791, 336] on button "Mover para entrega" at bounding box center [871, 347] width 235 height 30
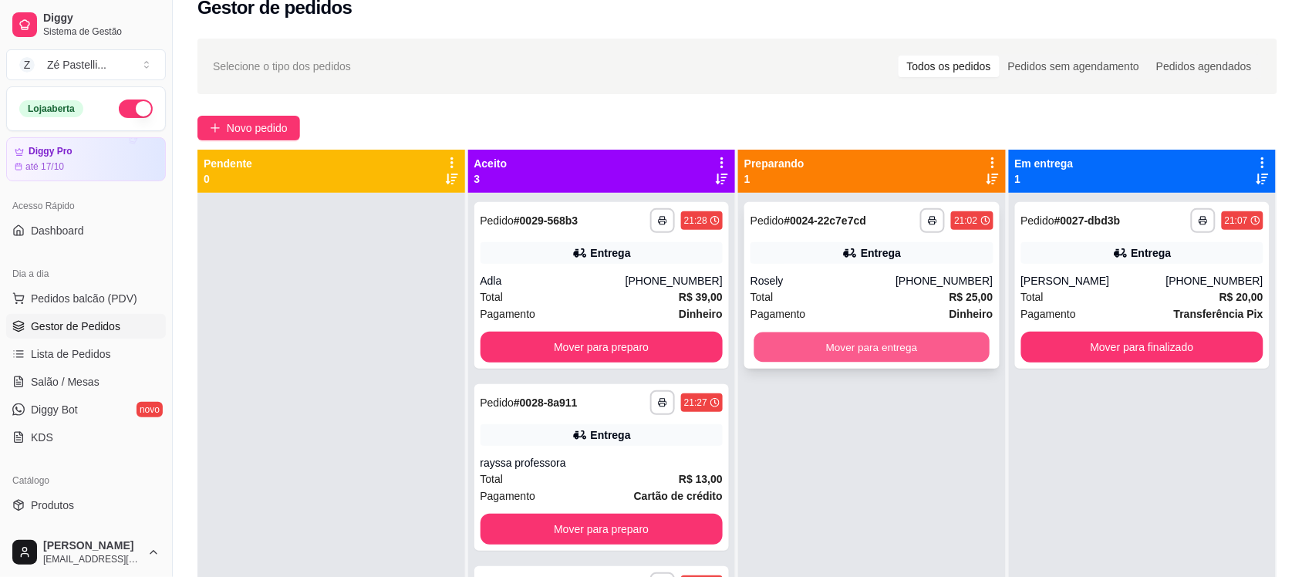
click at [791, 349] on button "Mover para entrega" at bounding box center [871, 347] width 235 height 30
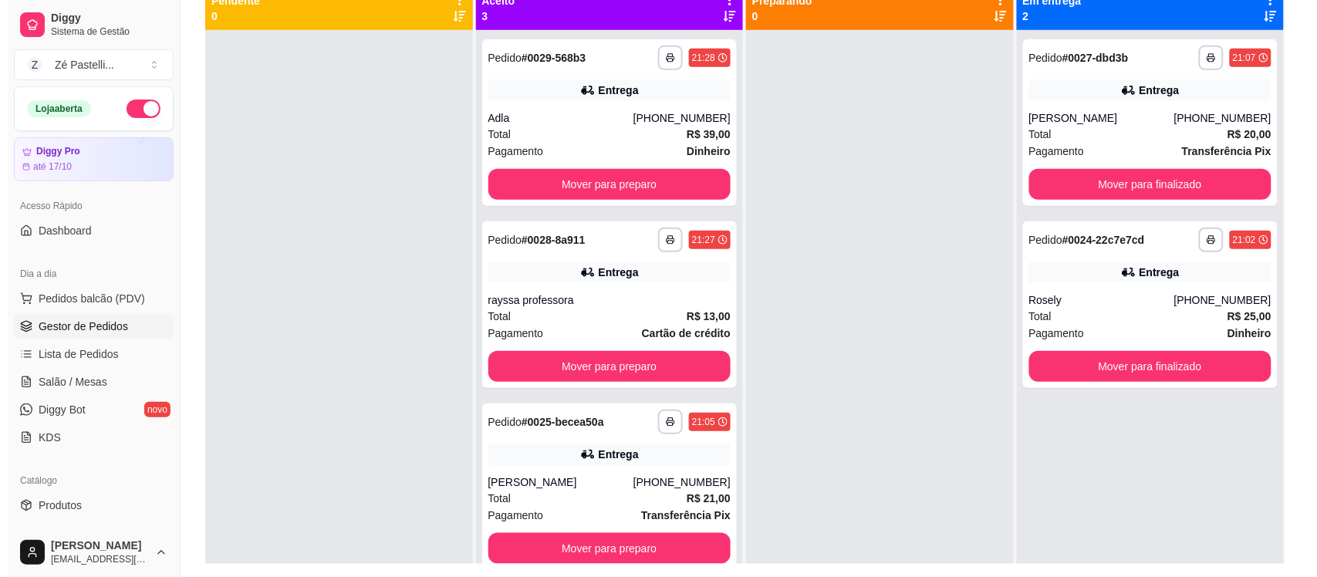
scroll to position [187, 0]
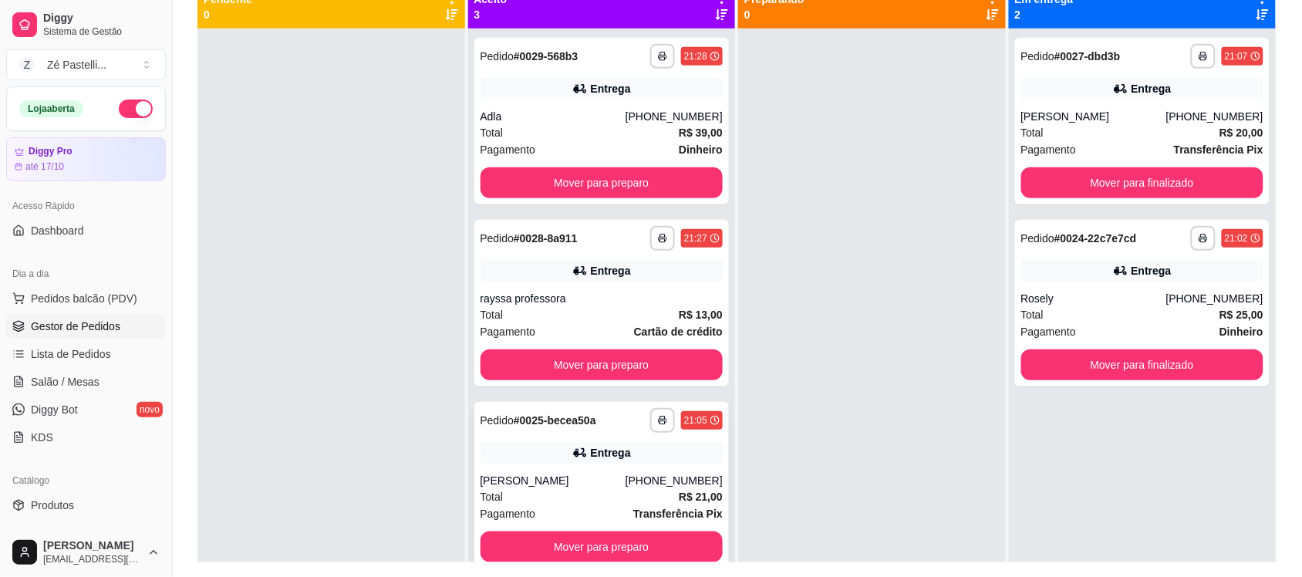
click at [594, 473] on div "Karoline" at bounding box center [553, 480] width 145 height 15
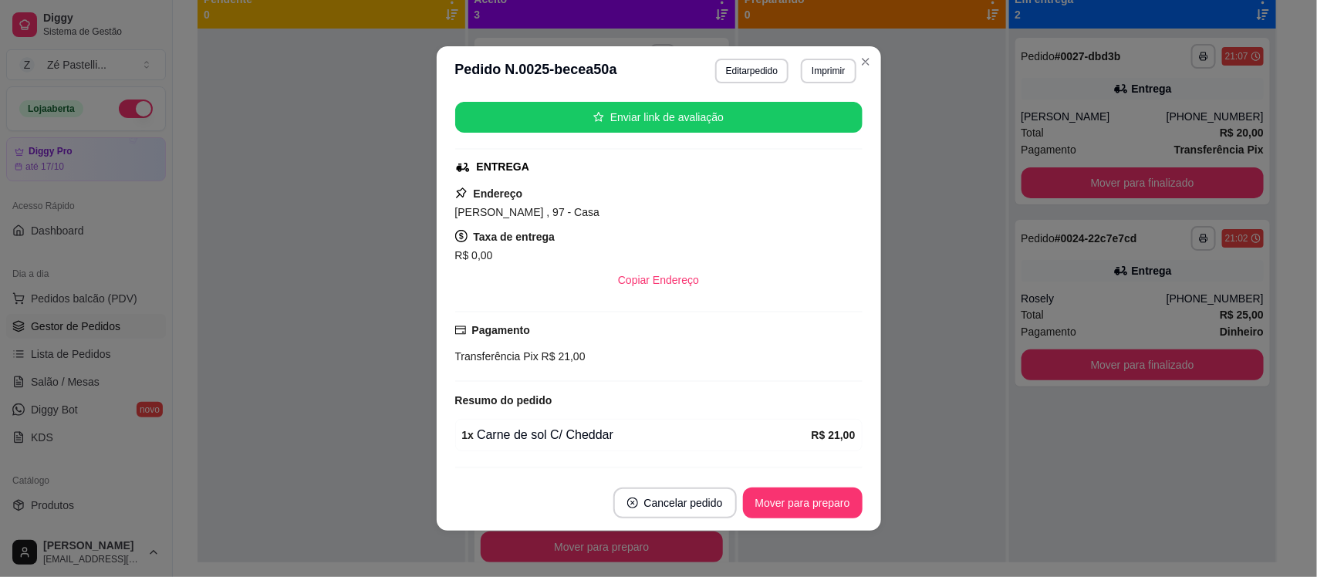
scroll to position [237, 0]
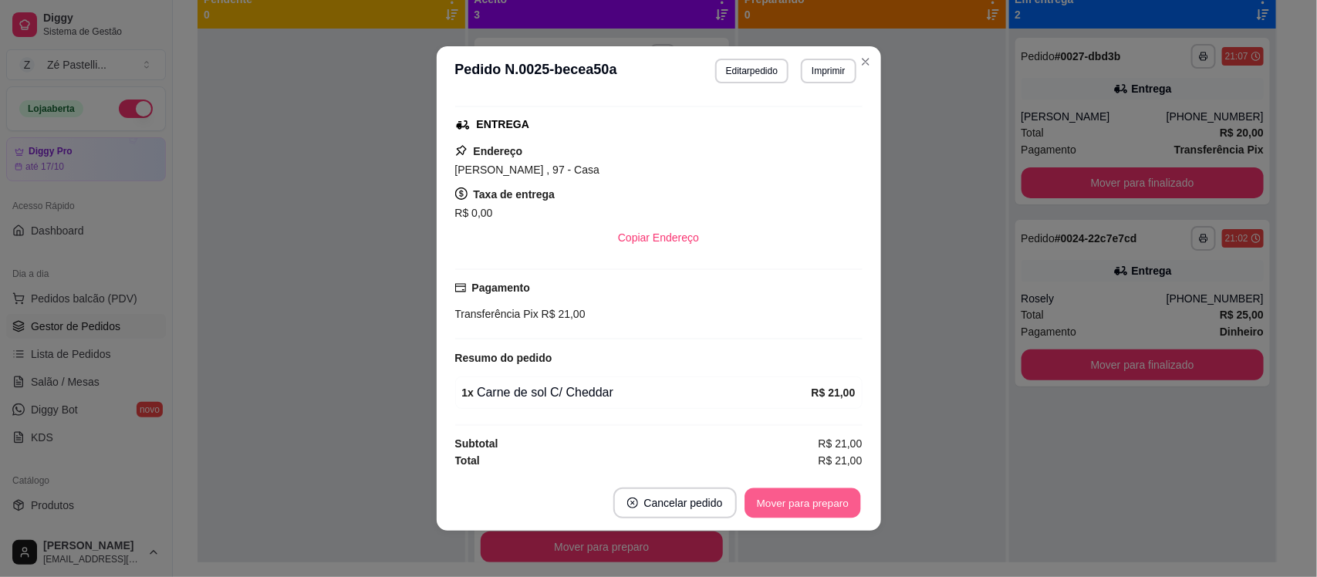
click at [781, 500] on button "Mover para preparo" at bounding box center [802, 503] width 116 height 30
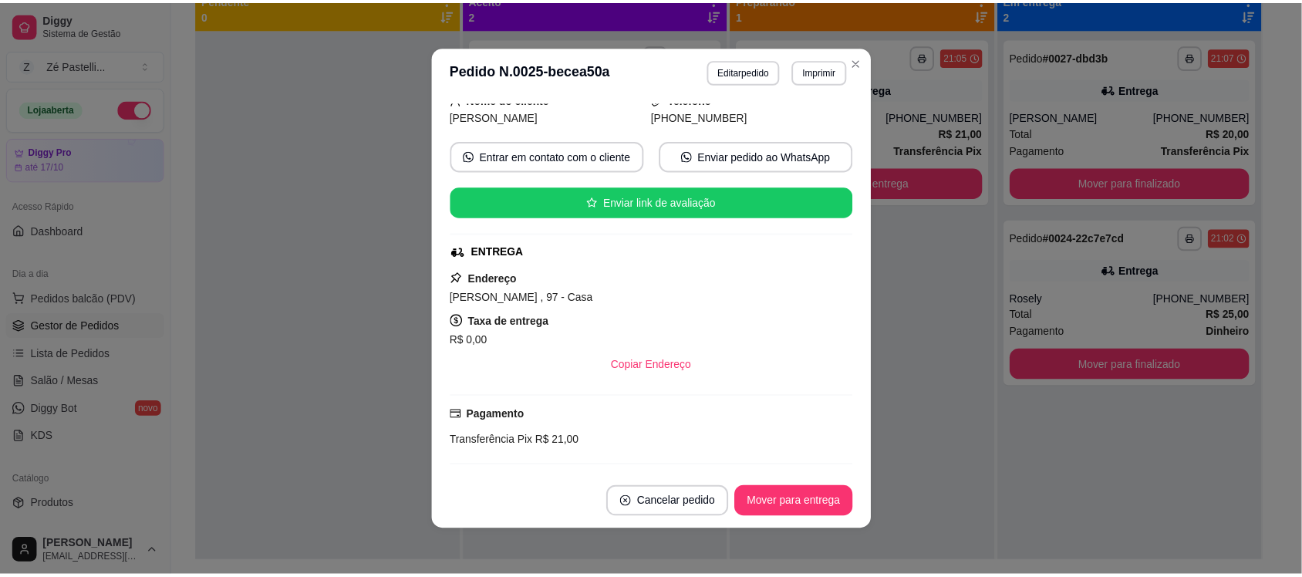
scroll to position [106, 0]
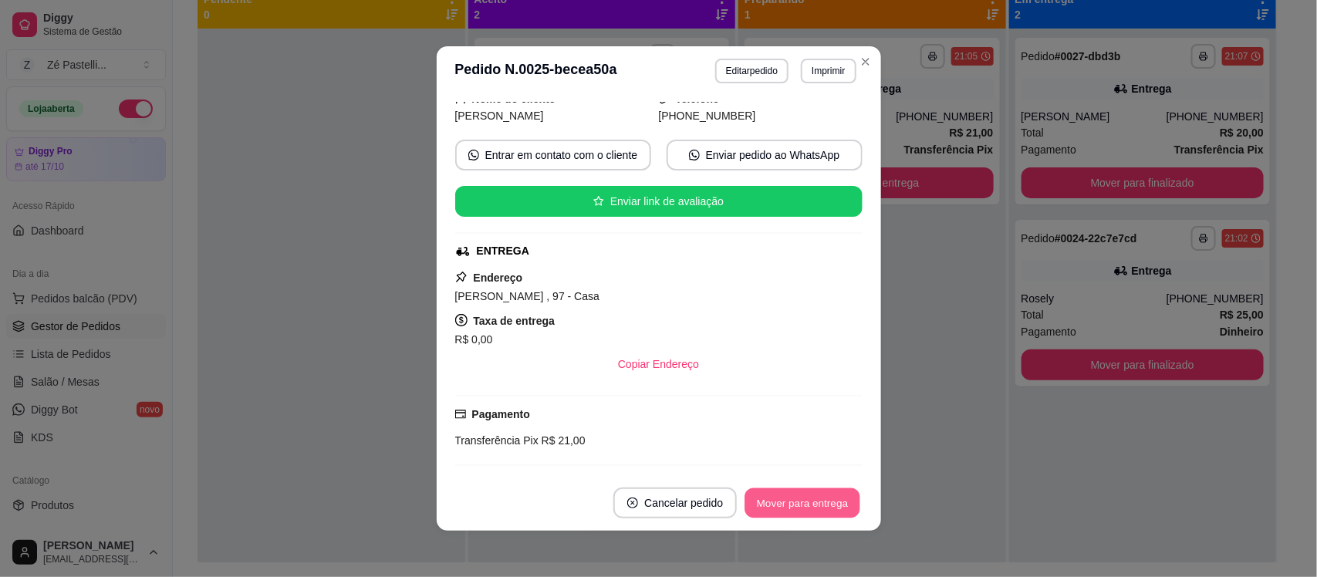
click at [761, 504] on button "Mover para entrega" at bounding box center [803, 503] width 116 height 30
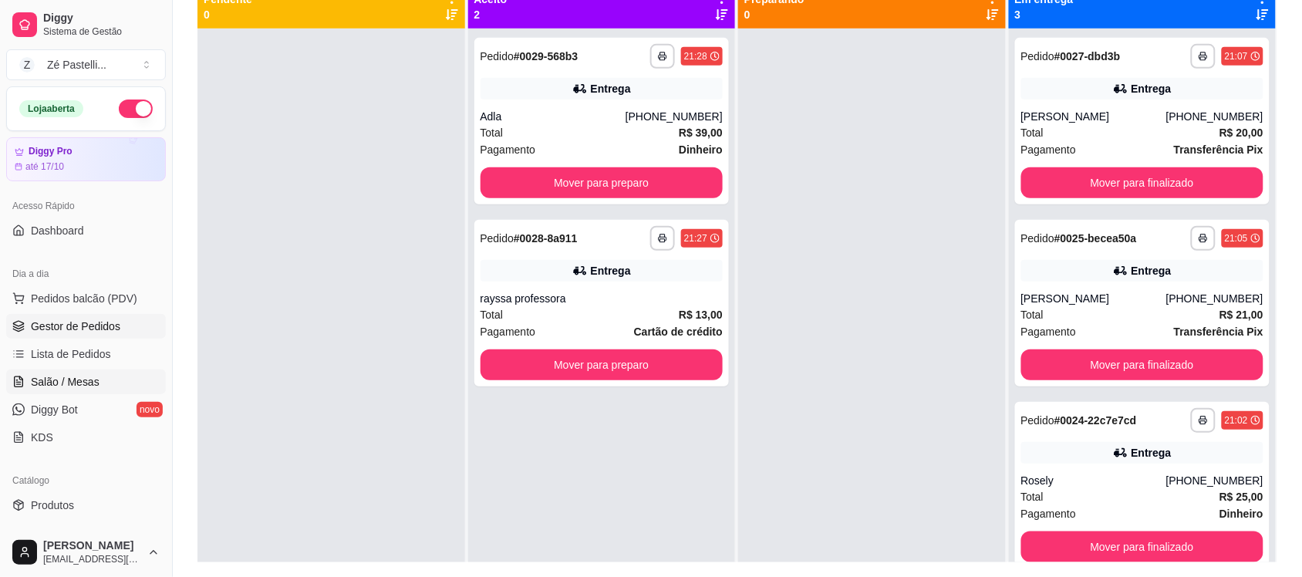
click at [62, 372] on link "Salão / Mesas" at bounding box center [86, 381] width 160 height 25
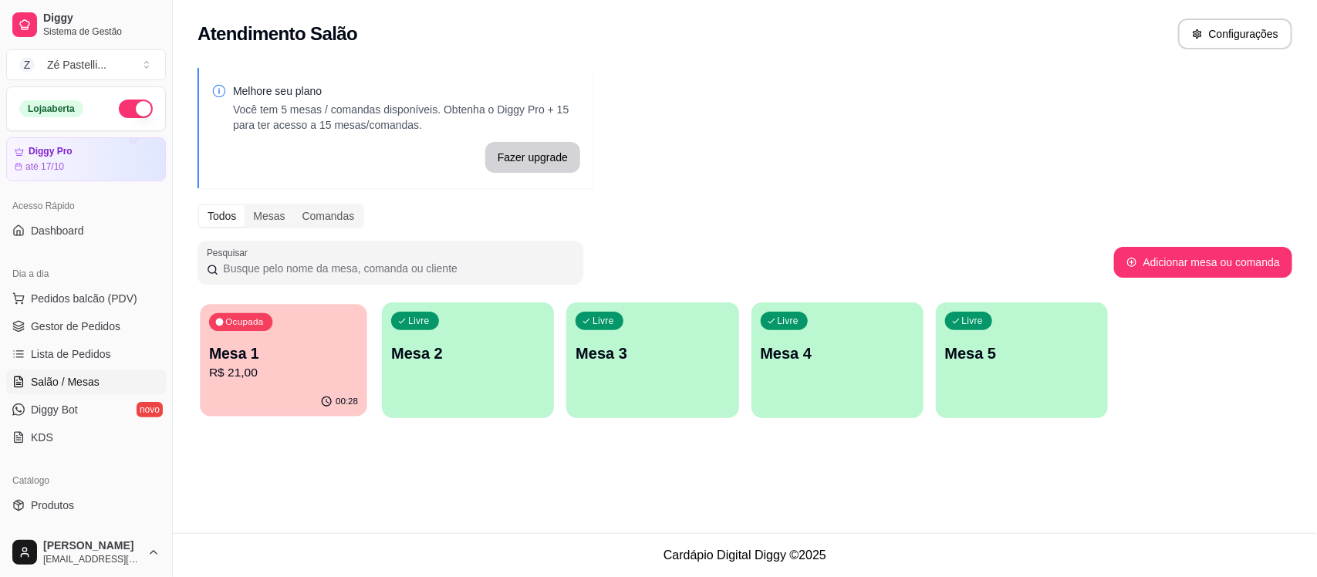
click at [243, 402] on div "00:28" at bounding box center [283, 401] width 167 height 29
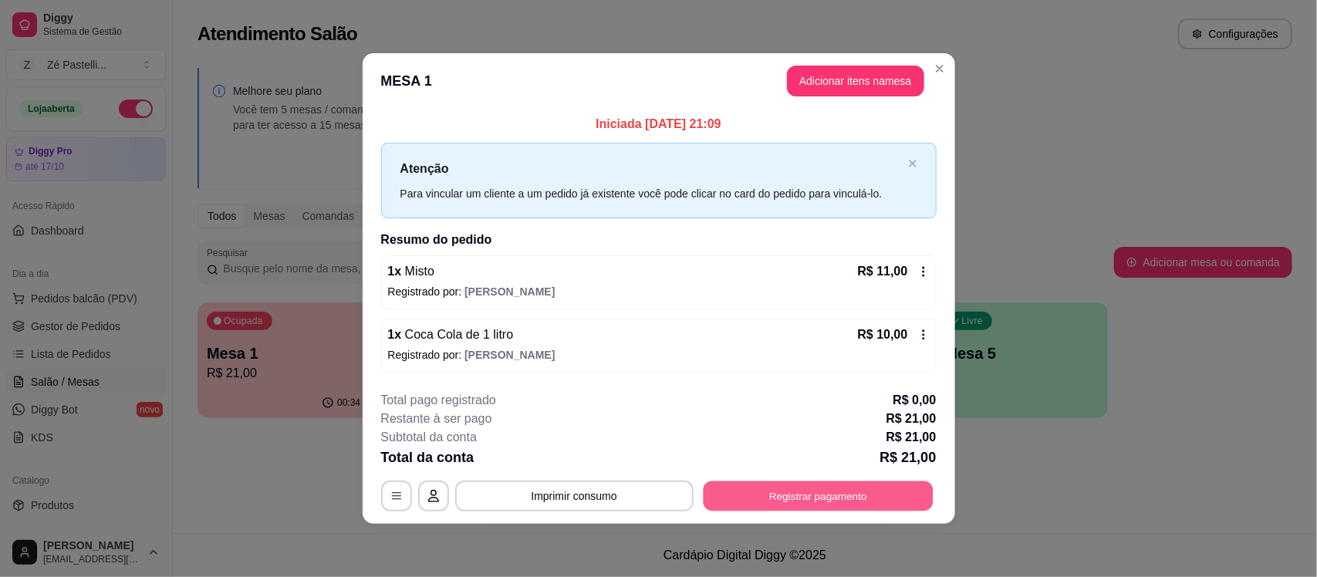
click at [780, 487] on button "Registrar pagamento" at bounding box center [818, 496] width 230 height 30
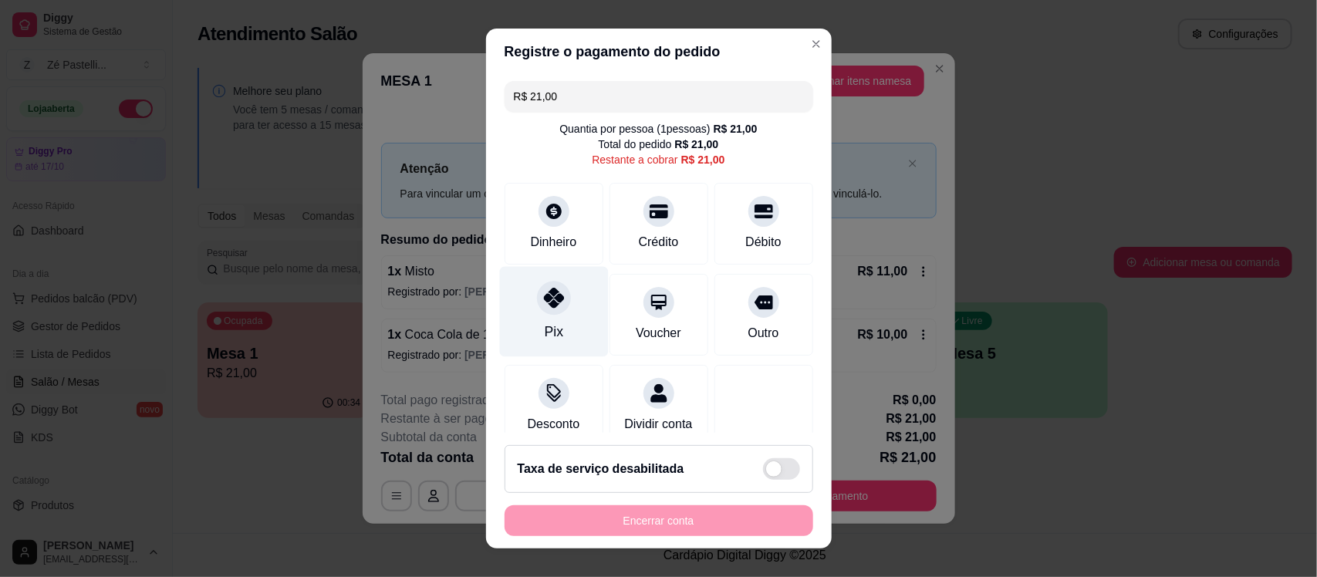
click at [537, 309] on div at bounding box center [554, 299] width 34 height 34
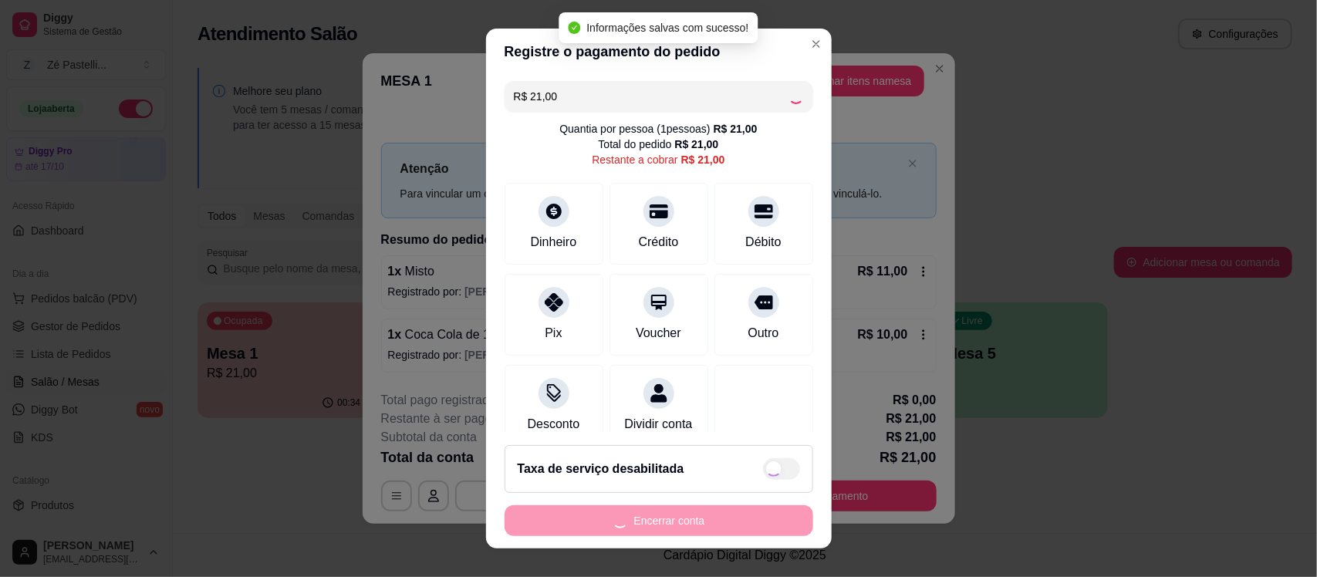
type input "R$ 0,00"
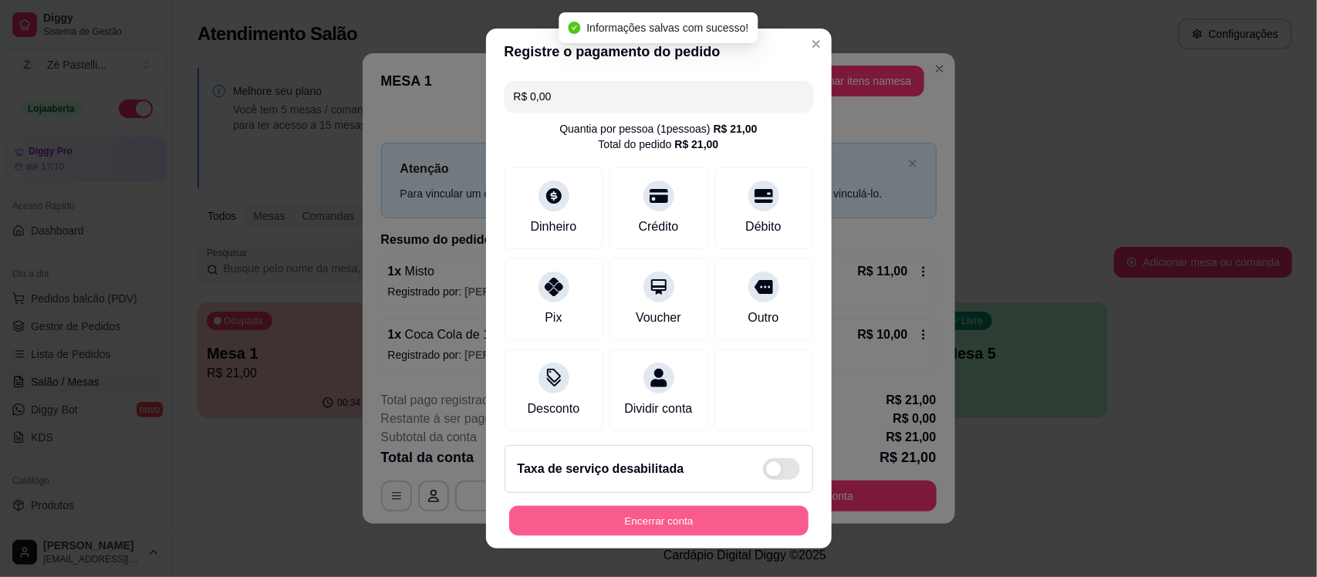
click at [579, 527] on button "Encerrar conta" at bounding box center [658, 520] width 299 height 30
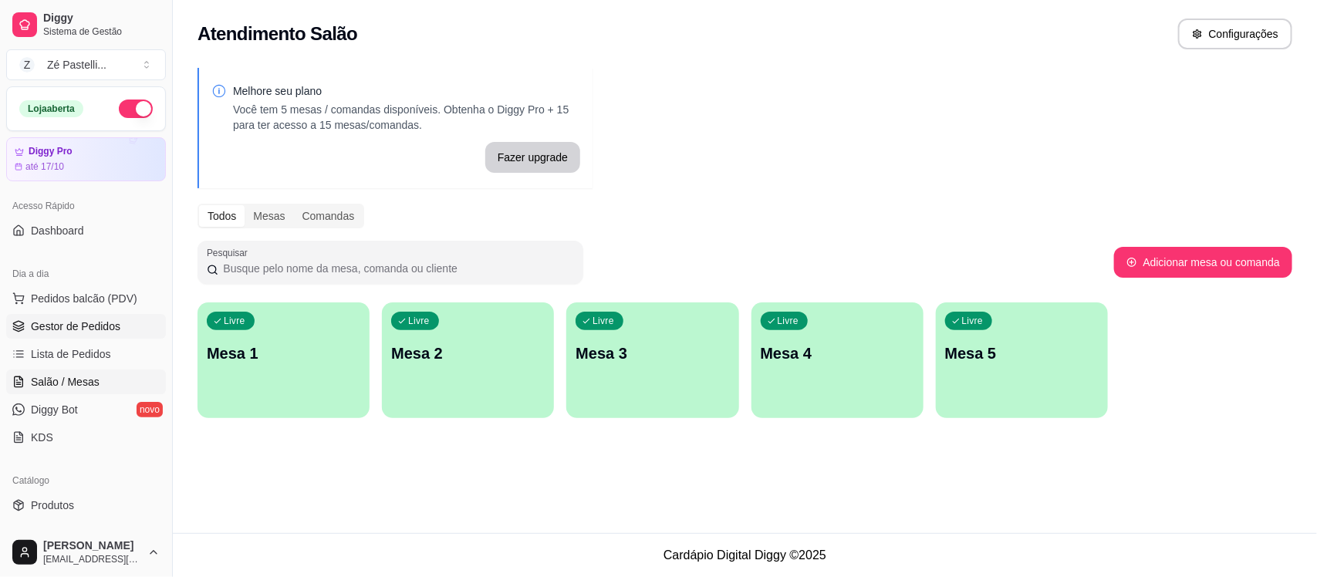
click at [58, 321] on span "Gestor de Pedidos" at bounding box center [75, 326] width 89 height 15
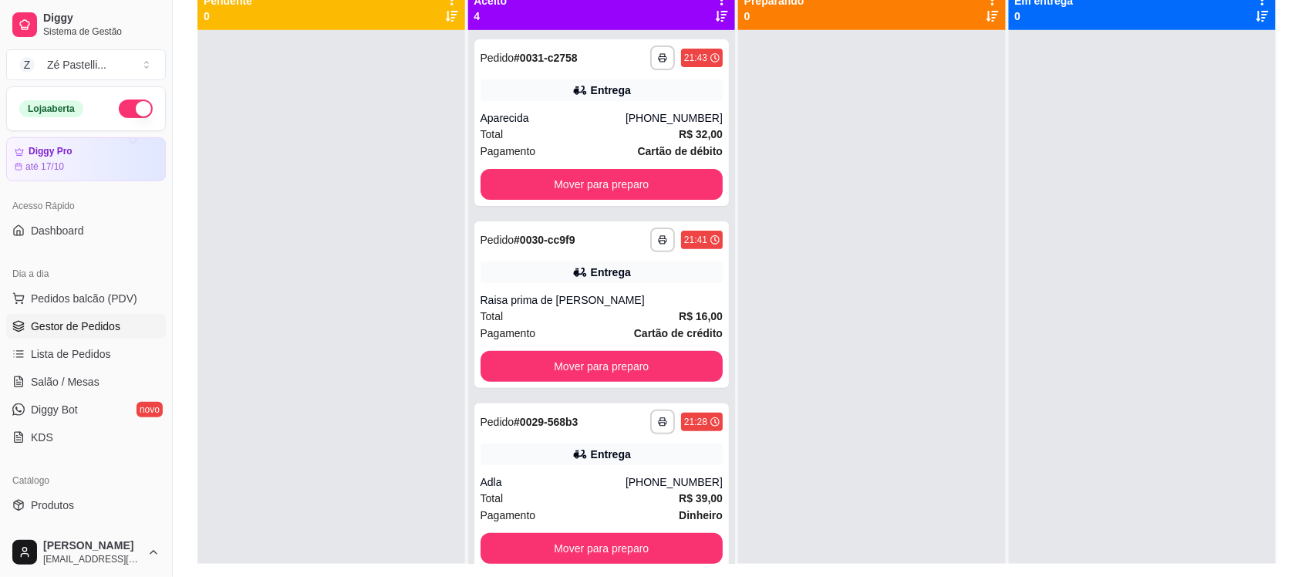
scroll to position [214, 0]
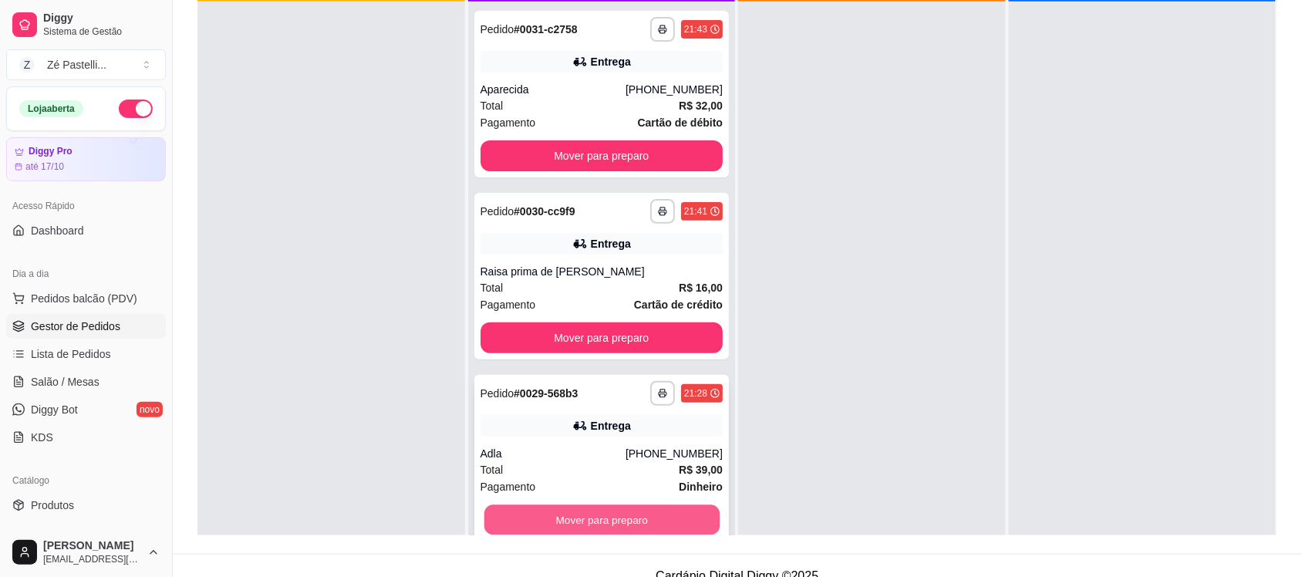
click at [668, 505] on button "Mover para preparo" at bounding box center [601, 520] width 235 height 30
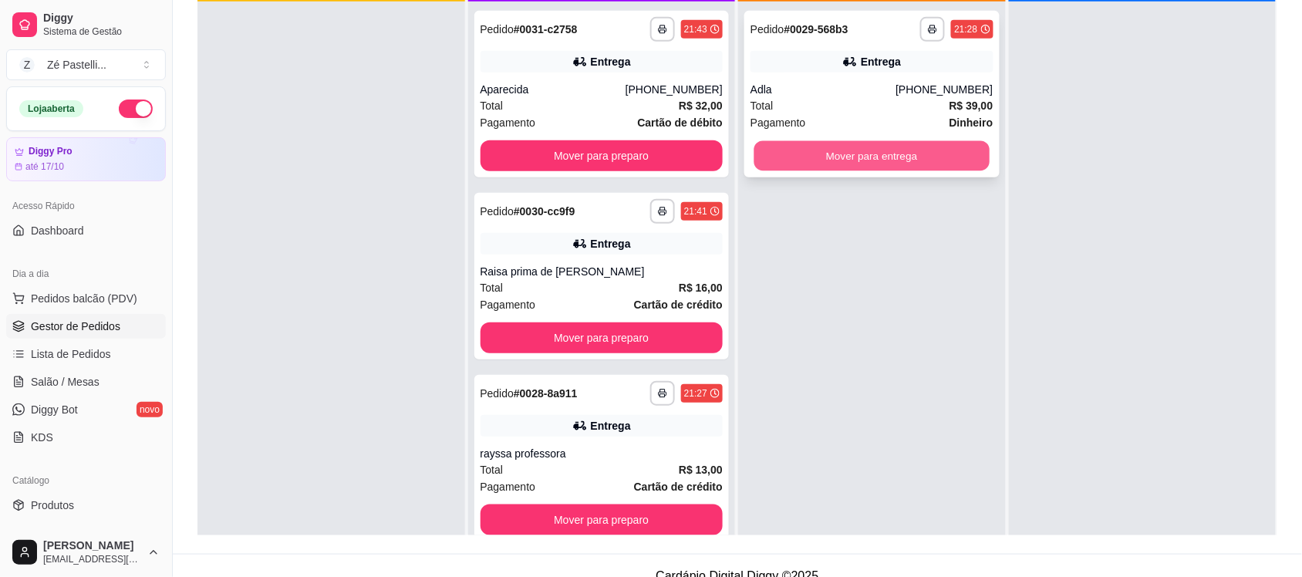
click at [795, 148] on button "Mover para entrega" at bounding box center [871, 156] width 235 height 30
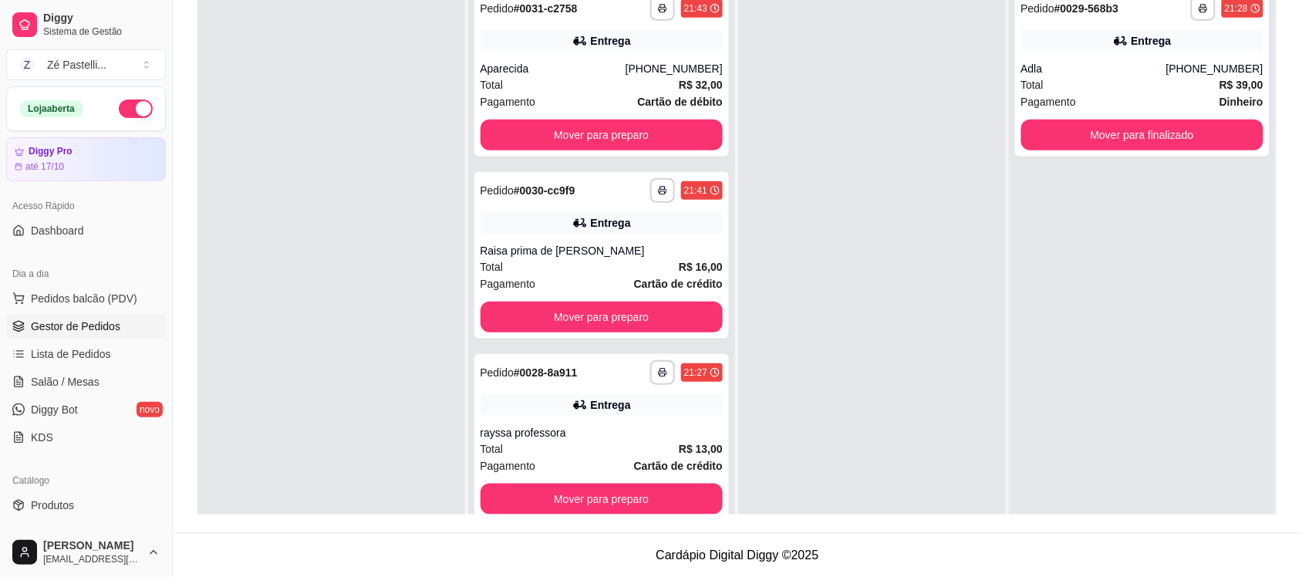
scroll to position [197, 0]
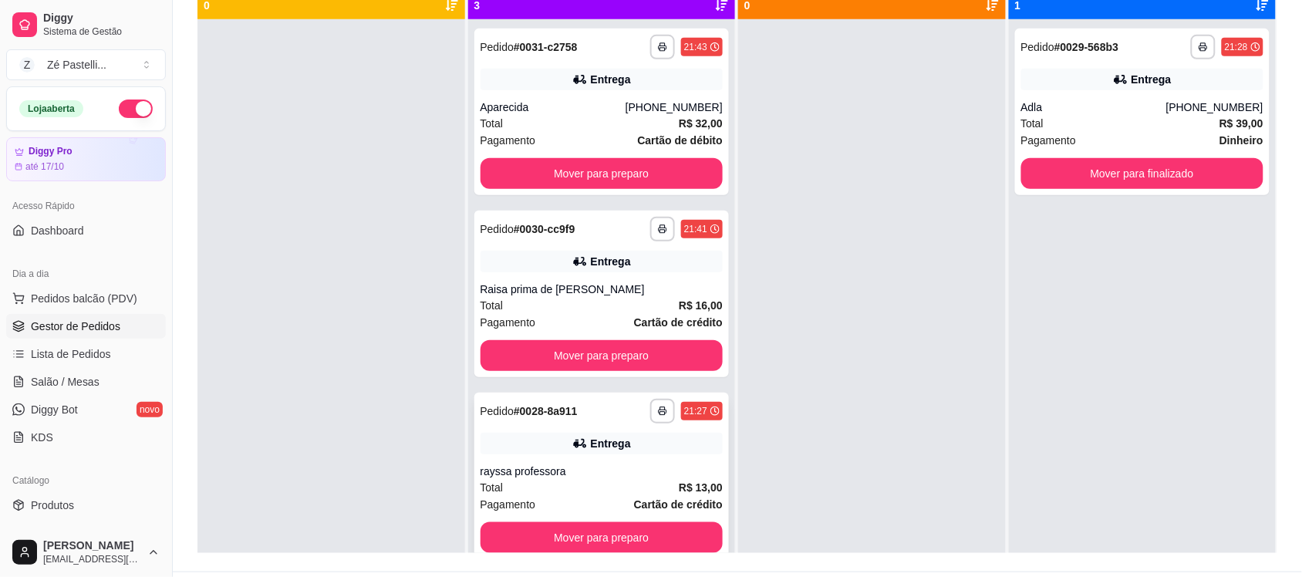
click at [606, 418] on div "**********" at bounding box center [602, 411] width 243 height 25
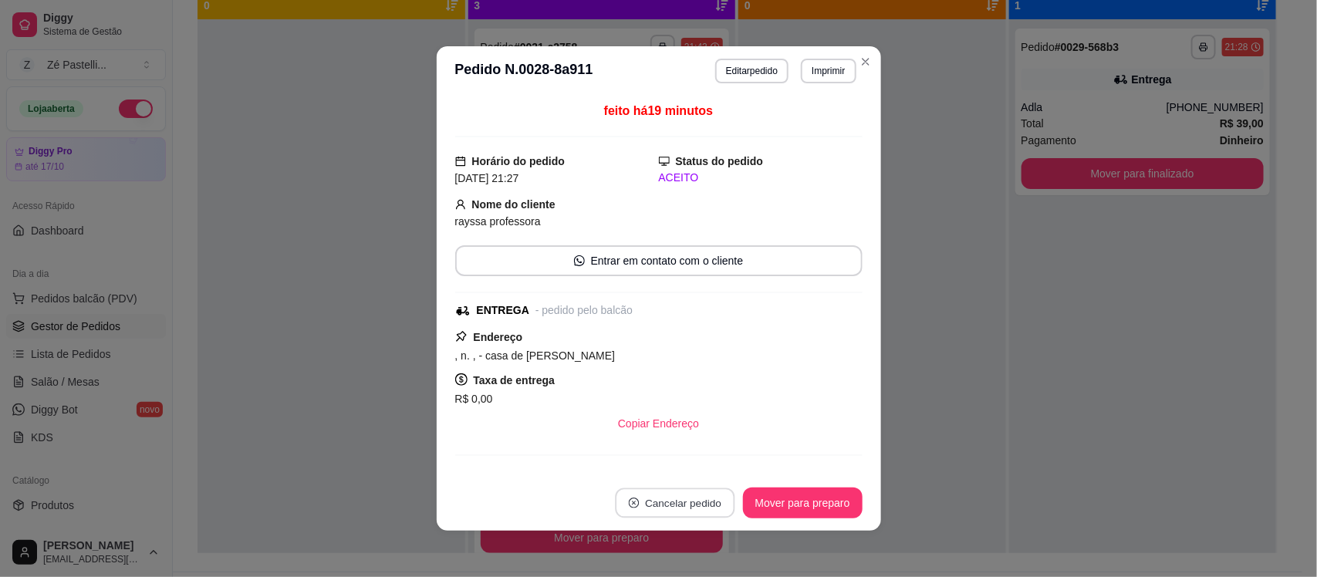
click at [658, 506] on button "Cancelar pedido" at bounding box center [675, 503] width 120 height 30
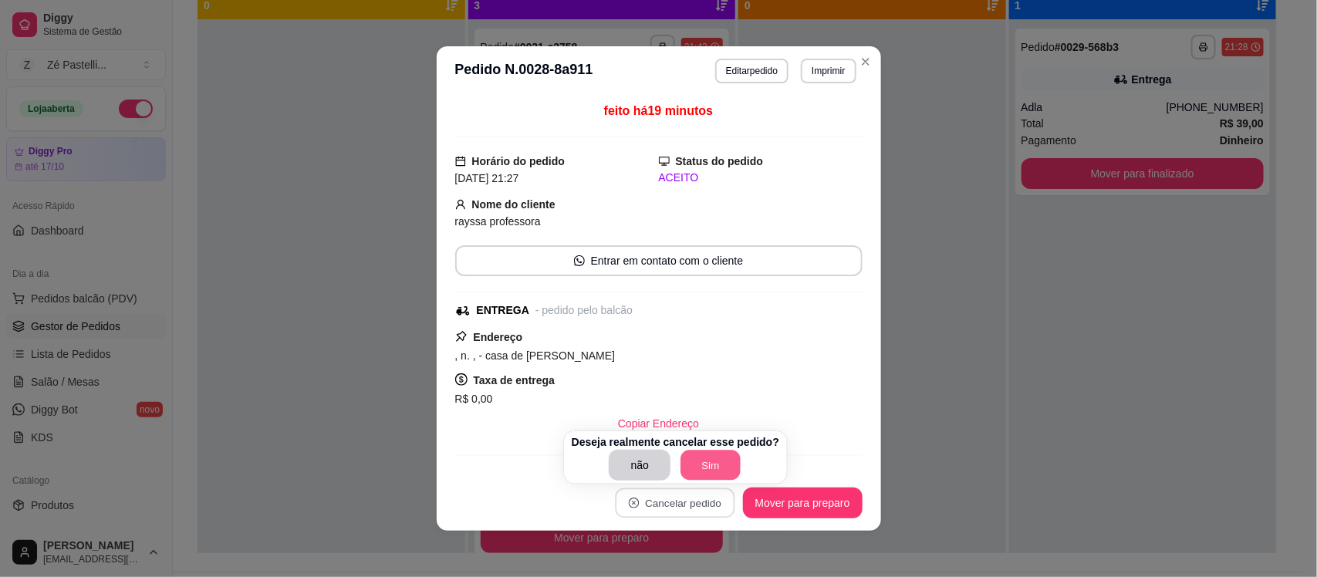
click at [703, 474] on button "Sim" at bounding box center [711, 465] width 60 height 30
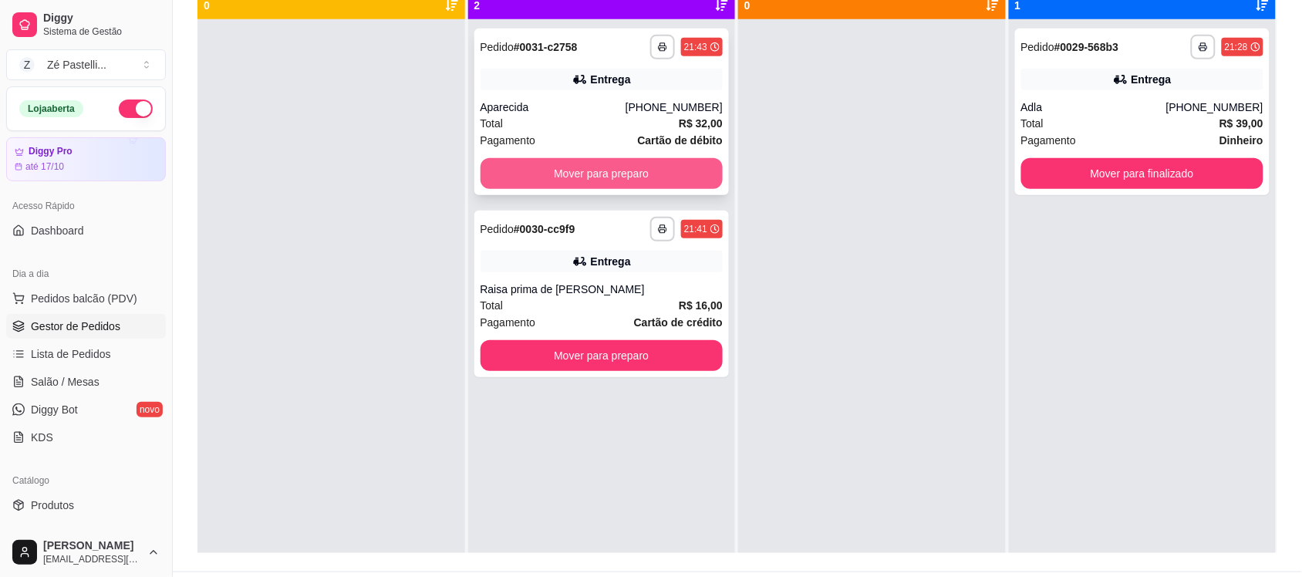
click at [513, 158] on button "Mover para preparo" at bounding box center [602, 173] width 243 height 31
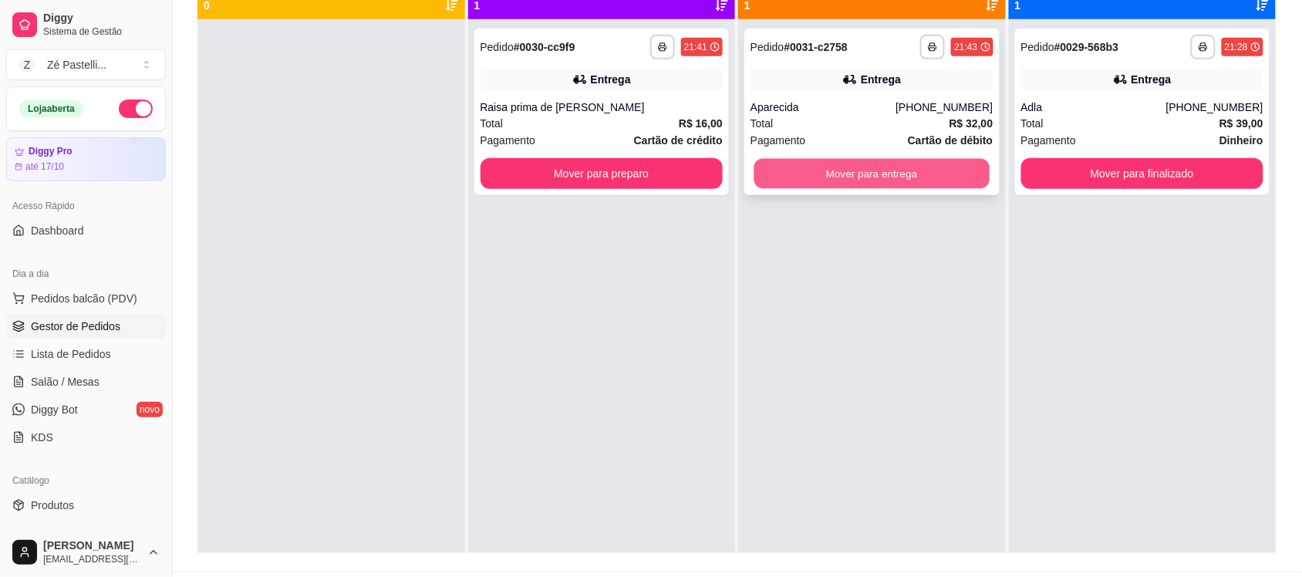
click at [804, 174] on button "Mover para entrega" at bounding box center [871, 174] width 235 height 30
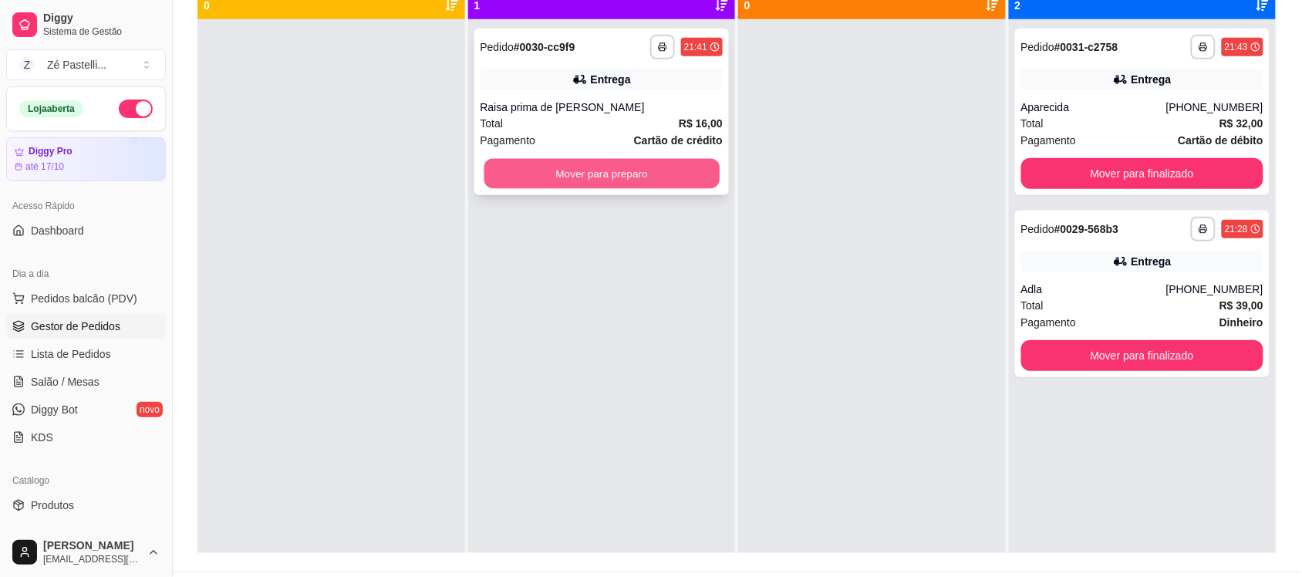
click at [643, 170] on button "Mover para preparo" at bounding box center [601, 174] width 235 height 30
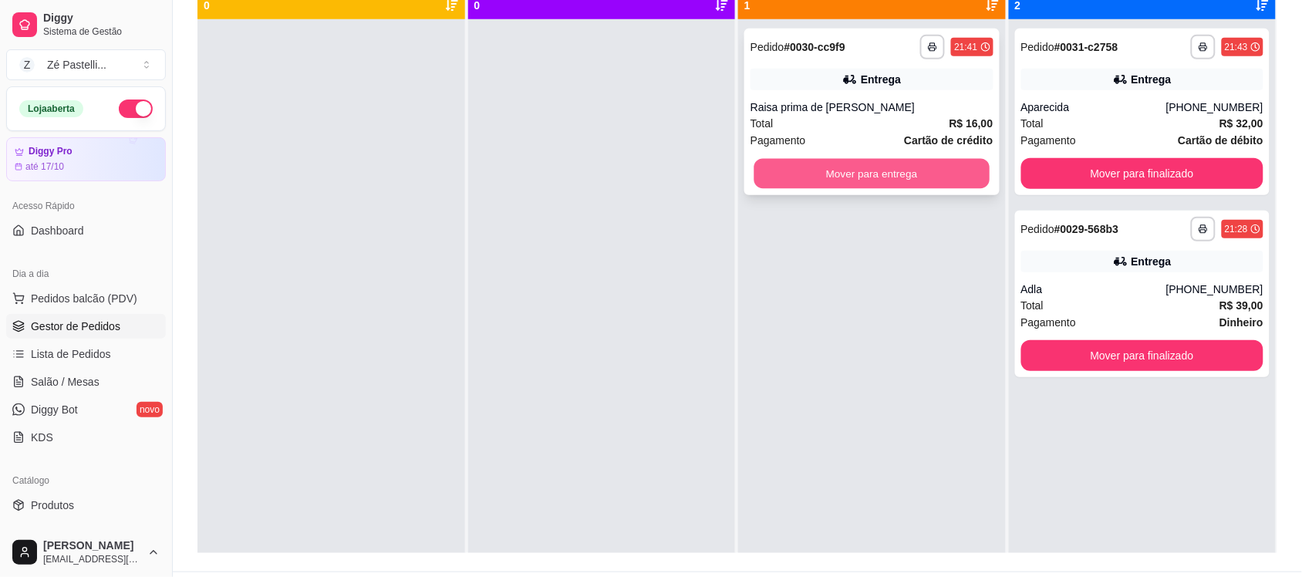
click at [798, 172] on button "Mover para entrega" at bounding box center [871, 174] width 235 height 30
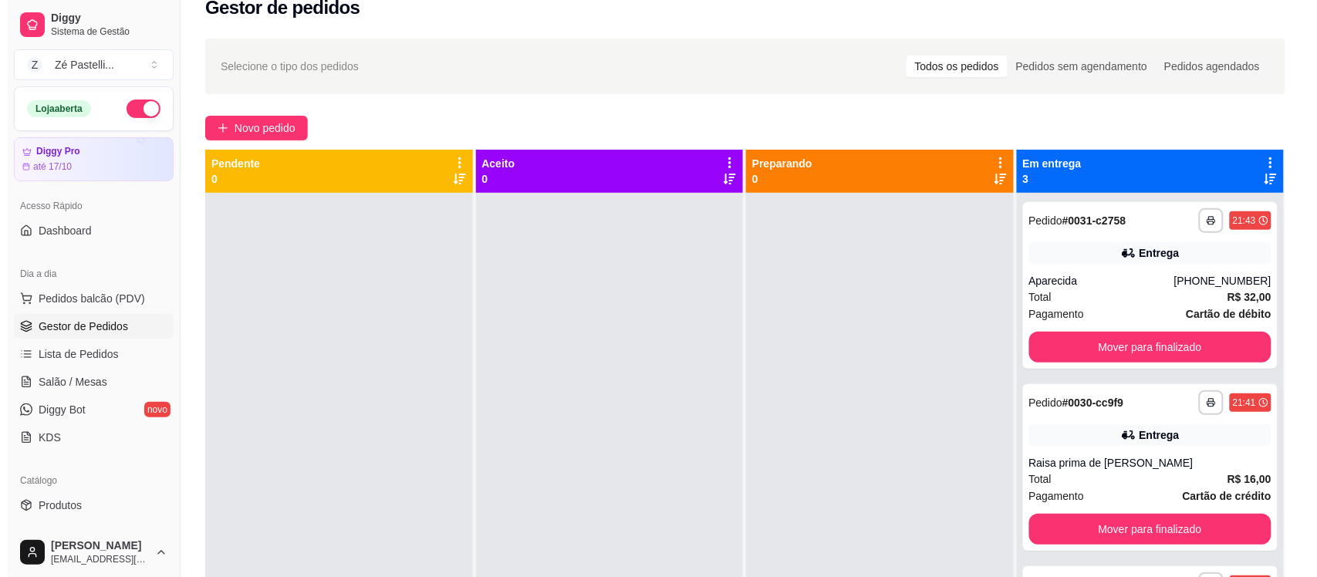
scroll to position [0, 0]
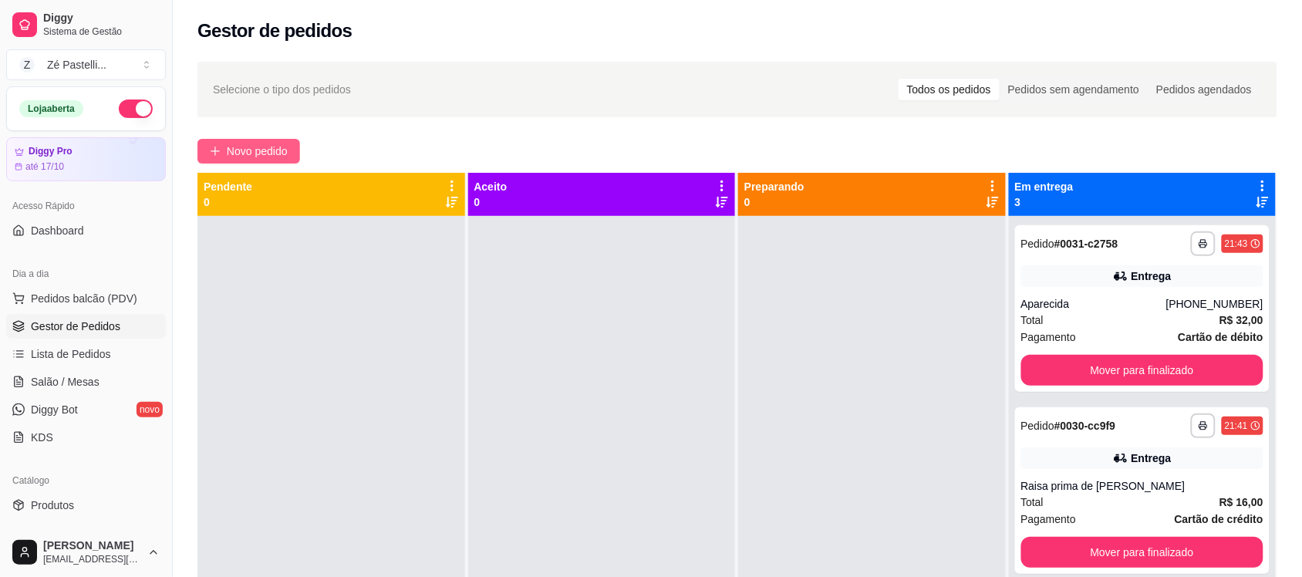
click at [248, 143] on span "Novo pedido" at bounding box center [257, 151] width 61 height 17
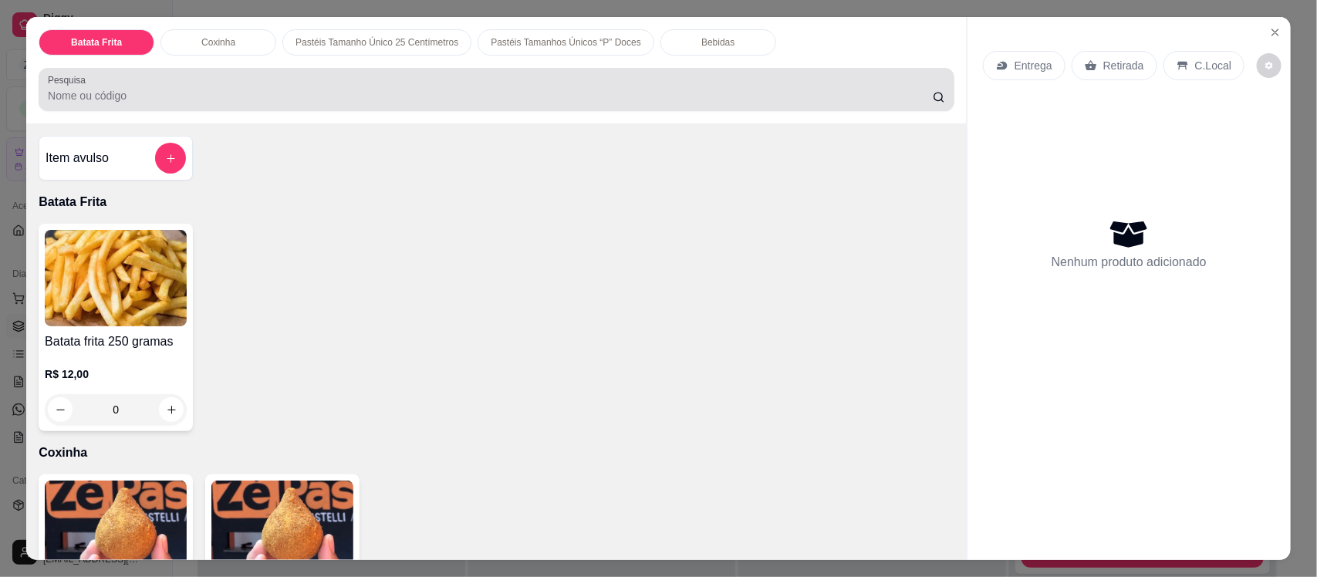
click at [326, 110] on div "Pesquisa" at bounding box center [497, 89] width 916 height 43
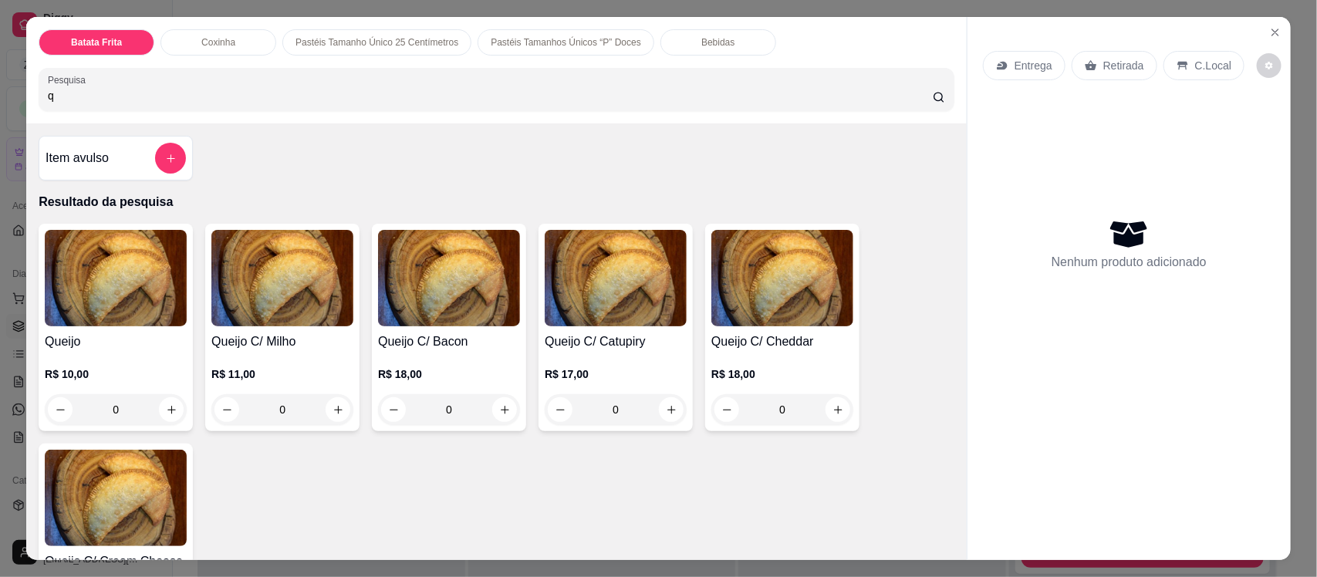
type input "q"
click at [93, 312] on img at bounding box center [116, 278] width 142 height 96
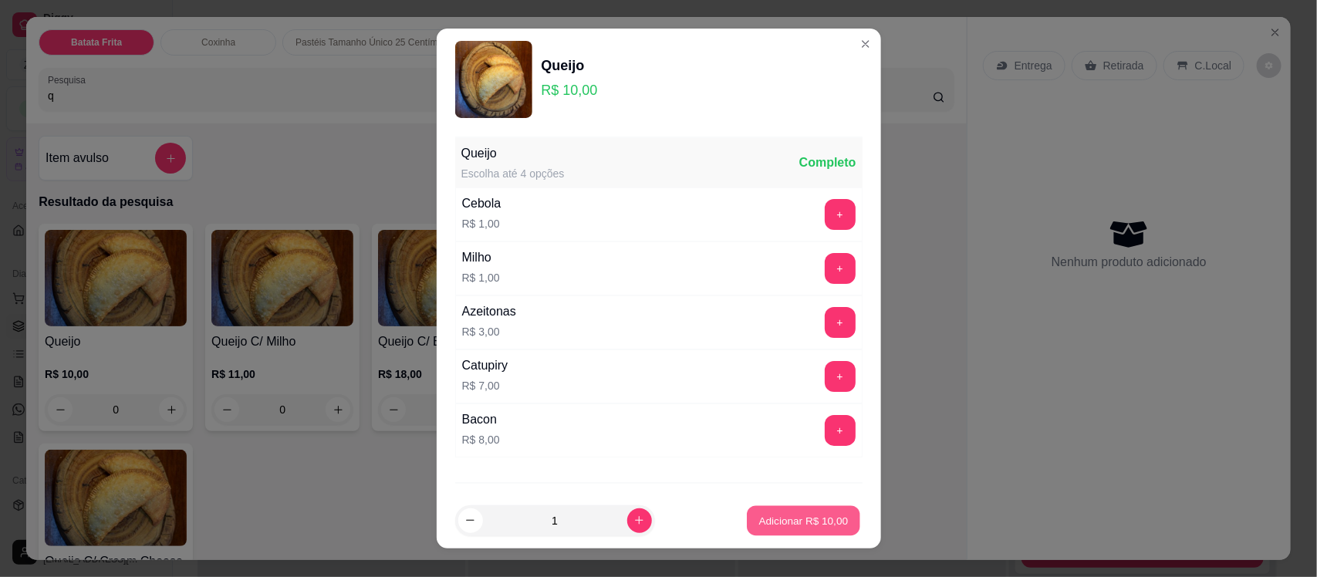
click at [752, 510] on button "Adicionar R$ 10,00" at bounding box center [803, 520] width 113 height 30
type input "1"
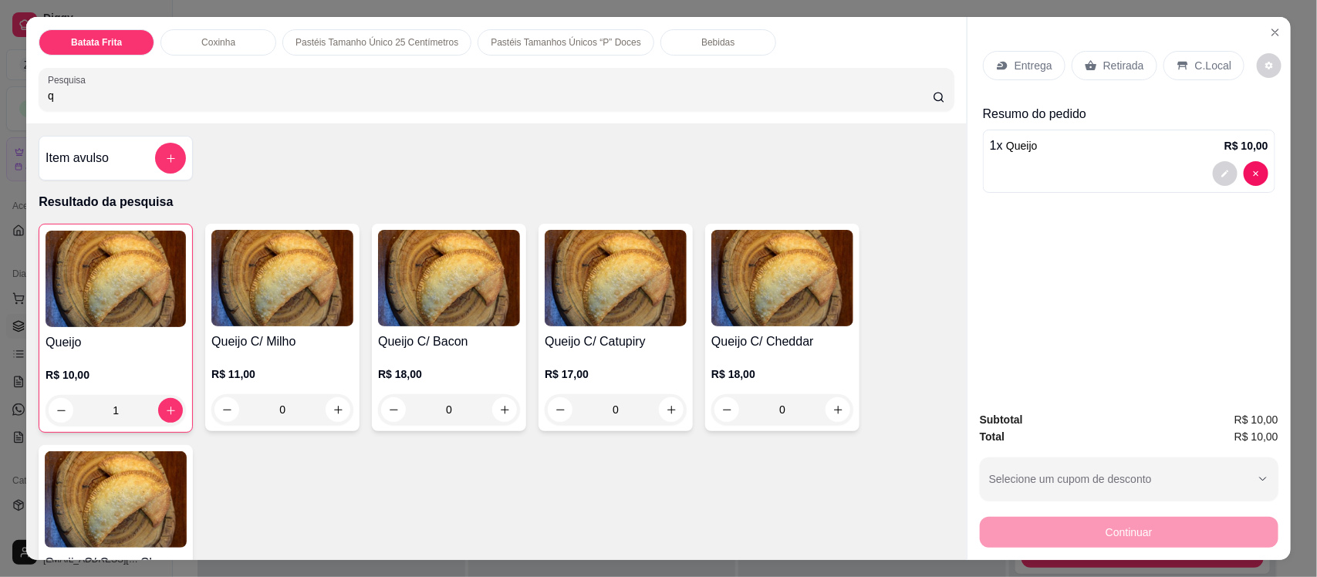
click at [241, 44] on div "Coxinha" at bounding box center [218, 42] width 116 height 26
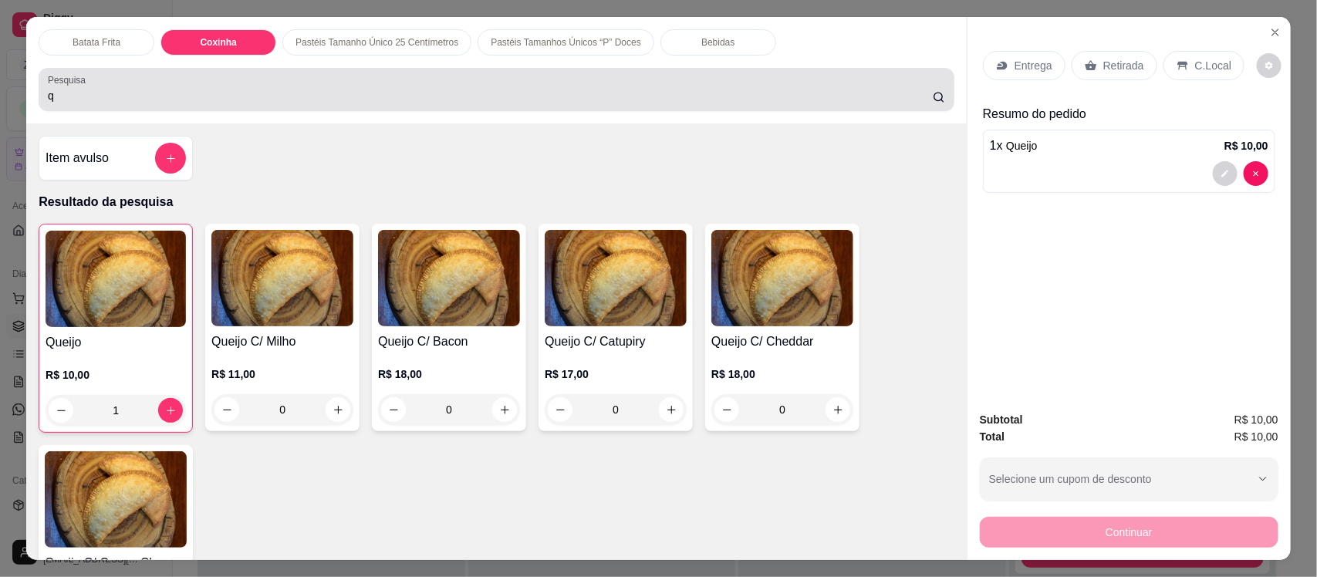
scroll to position [32, 0]
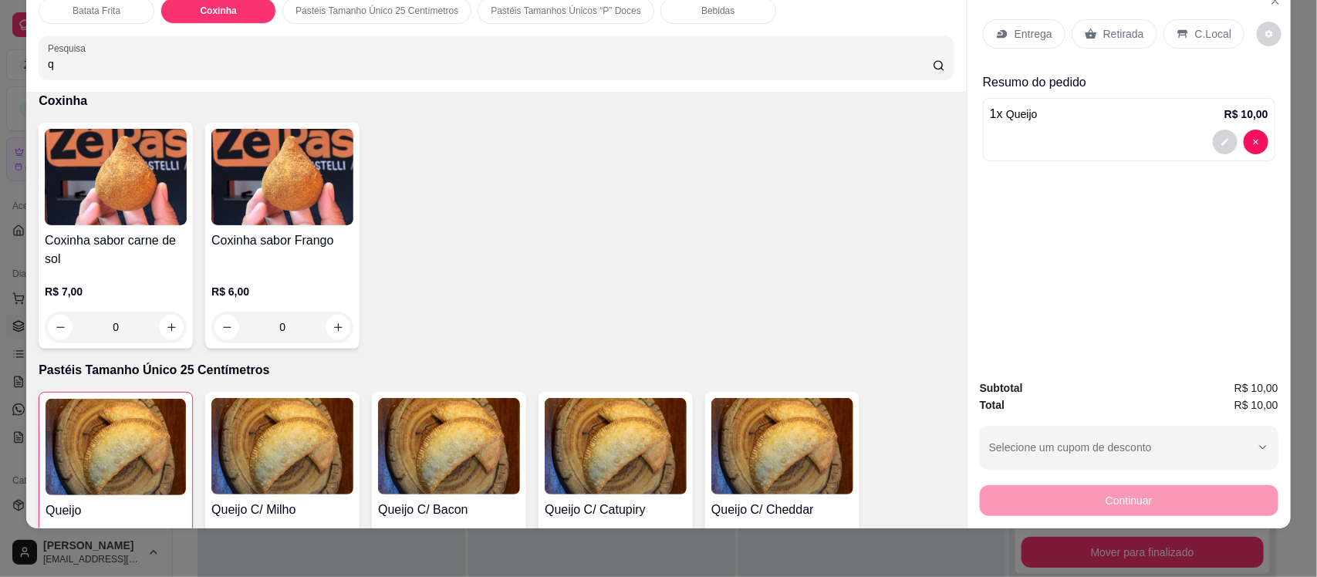
click at [285, 247] on h4 "Coxinha sabor Frango" at bounding box center [282, 240] width 142 height 19
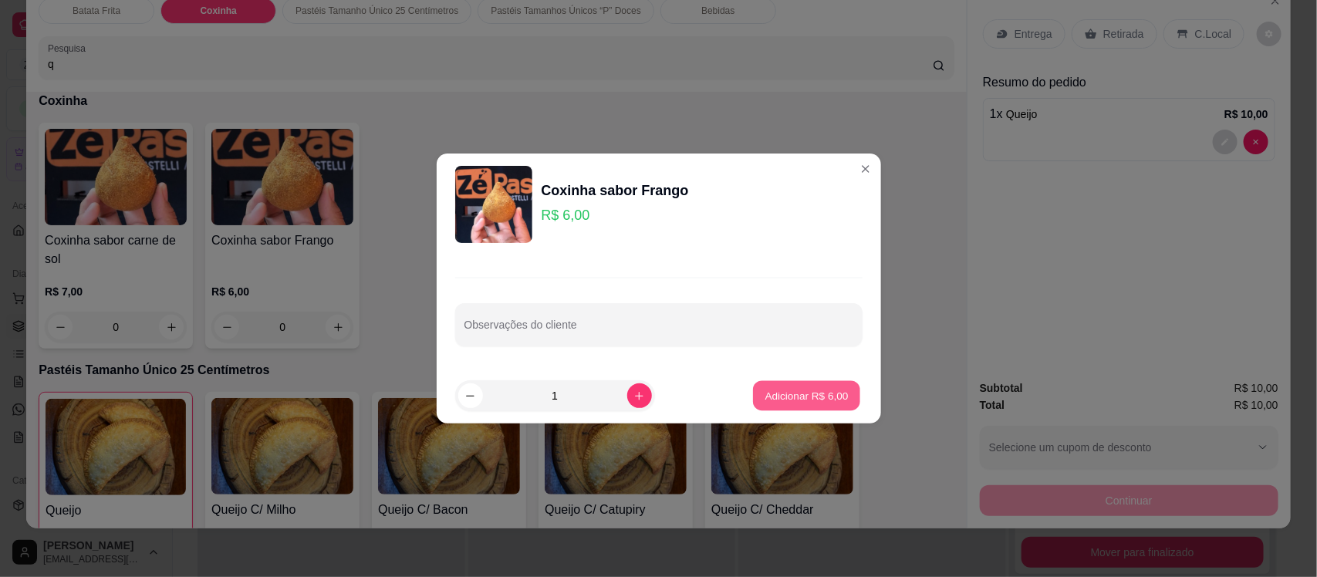
click at [791, 386] on button "Adicionar R$ 6,00" at bounding box center [806, 396] width 107 height 30
type input "1"
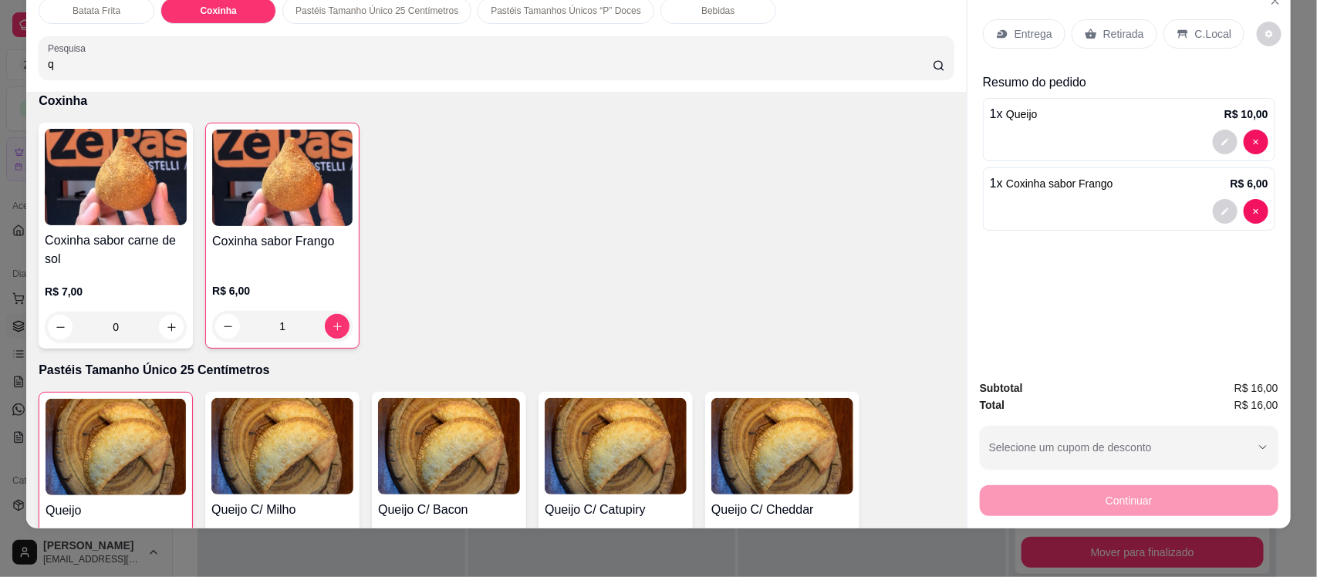
click at [680, 20] on div "Bebidas" at bounding box center [718, 11] width 116 height 26
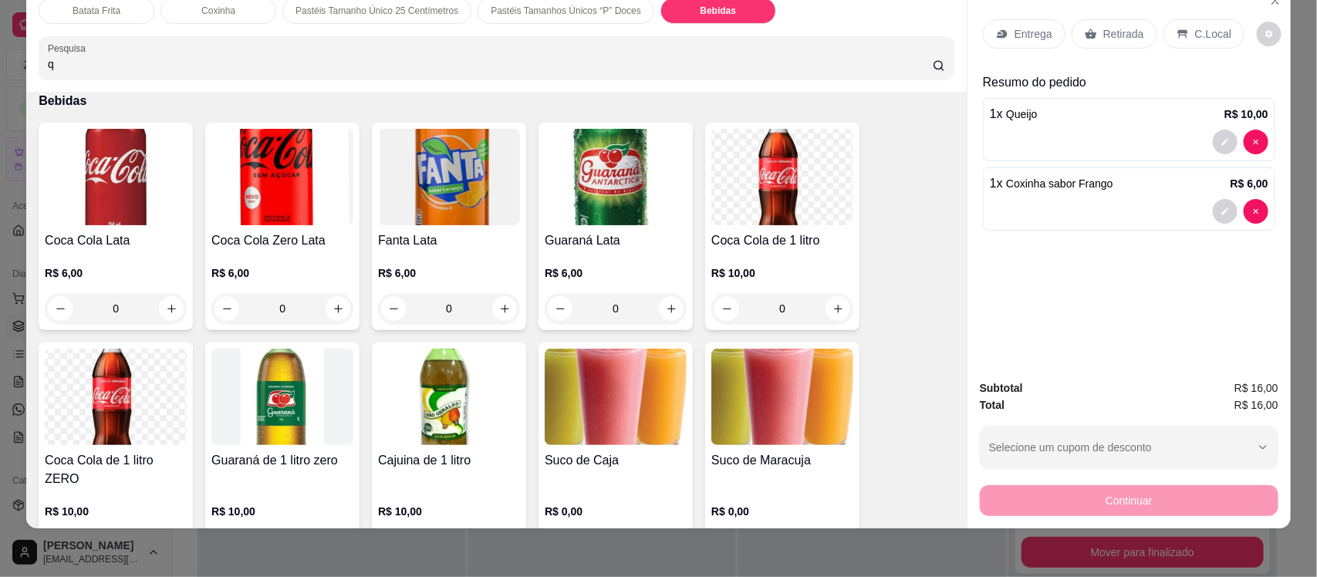
click at [133, 214] on img at bounding box center [116, 177] width 142 height 96
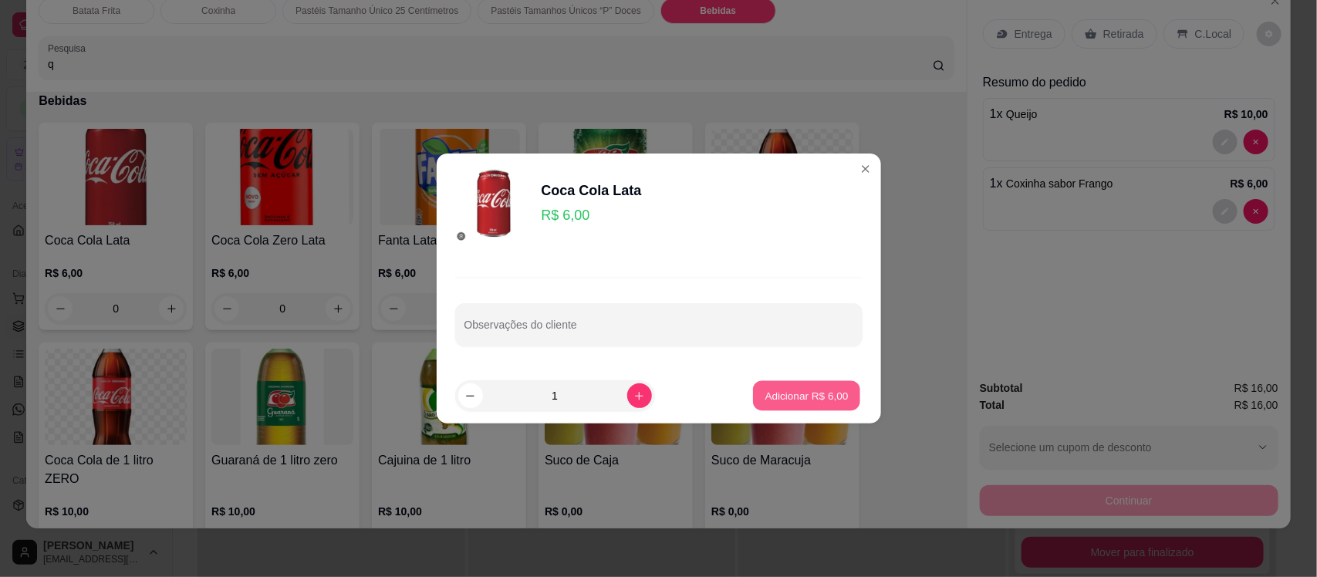
click at [769, 386] on button "Adicionar R$ 6,00" at bounding box center [806, 396] width 107 height 30
type input "1"
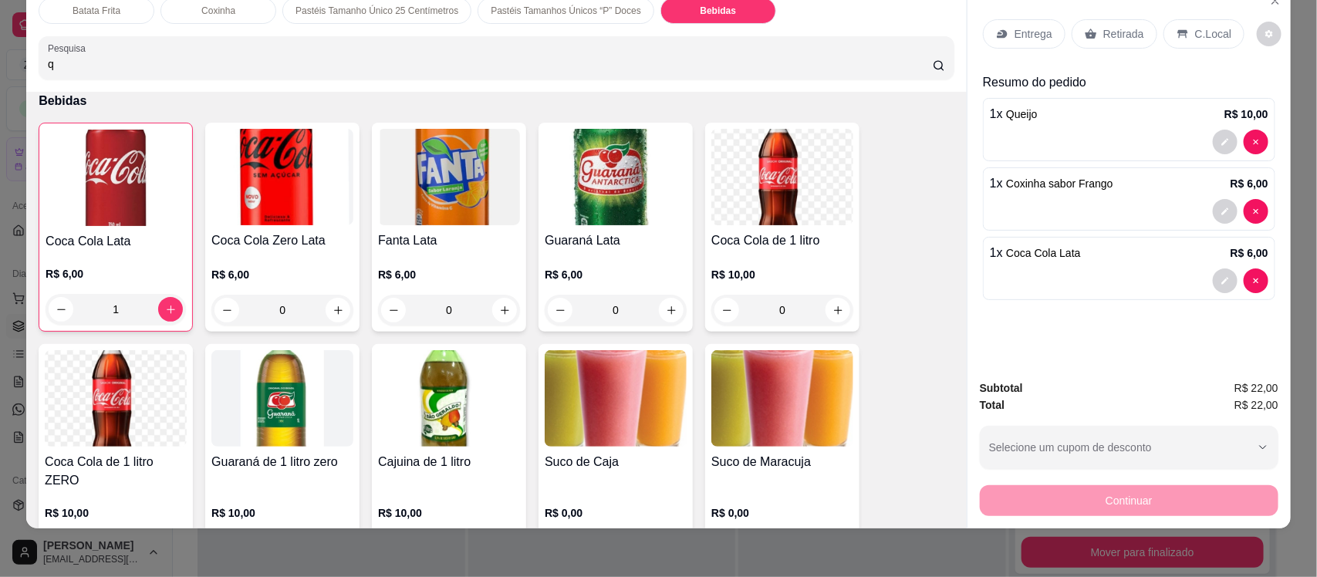
click at [1004, 35] on div "Entrega" at bounding box center [1024, 33] width 83 height 29
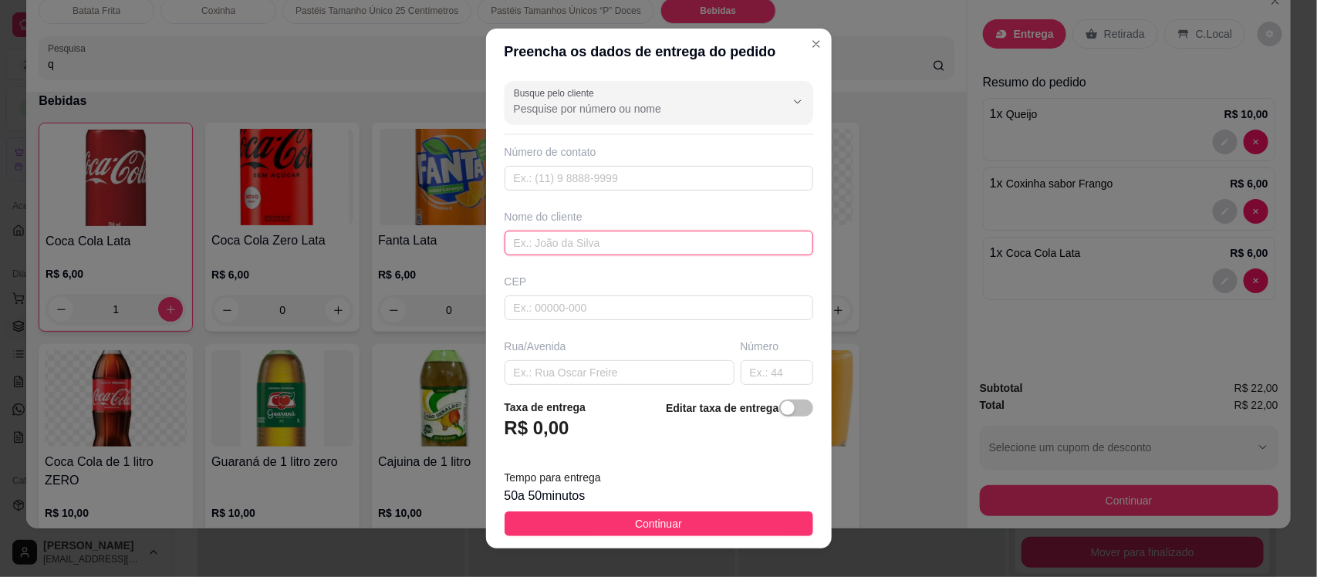
click at [525, 238] on input "text" at bounding box center [658, 243] width 309 height 25
type input "ingrid"
click at [518, 384] on input "text" at bounding box center [619, 372] width 230 height 25
type input "avenida coronel jose dantas"
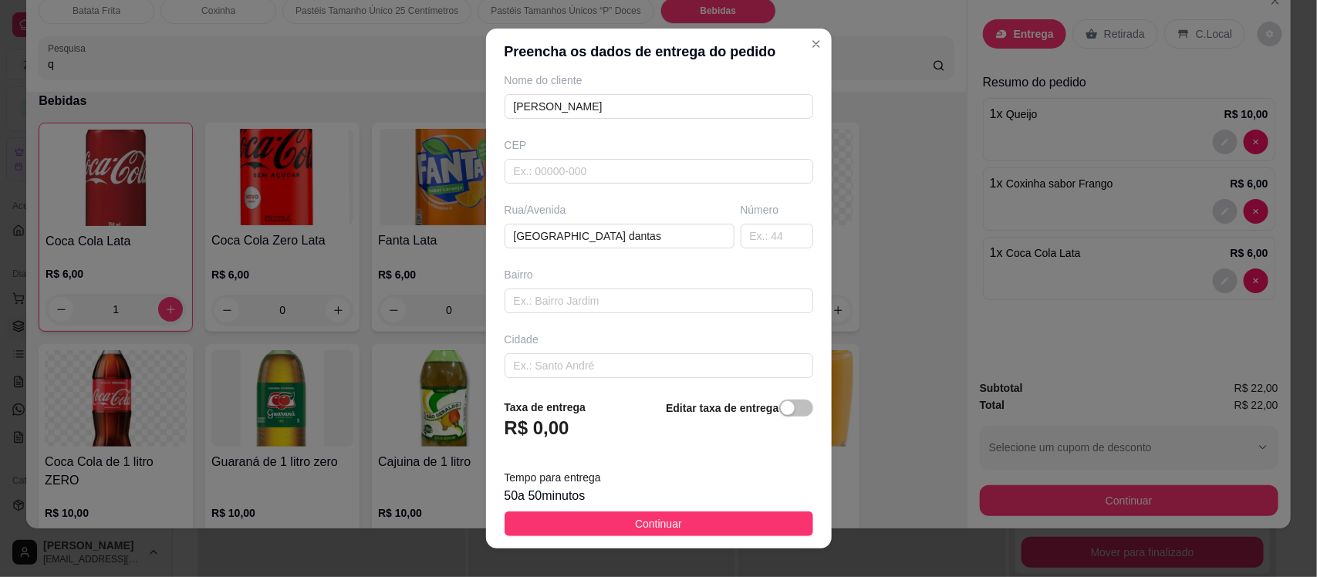
scroll to position [141, 0]
click at [746, 241] on input "text" at bounding box center [777, 231] width 73 height 25
type input "2200"
click at [554, 372] on input "text" at bounding box center [658, 361] width 309 height 25
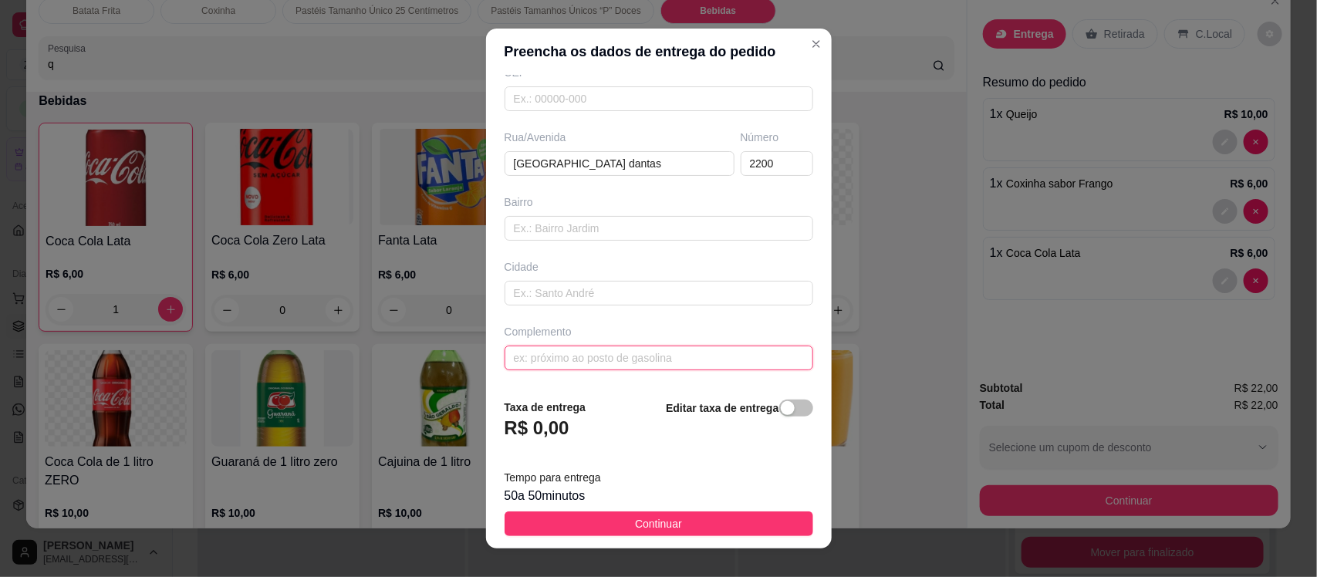
click at [599, 359] on input "text" at bounding box center [658, 358] width 309 height 25
type input "por tras do estrela lanches"
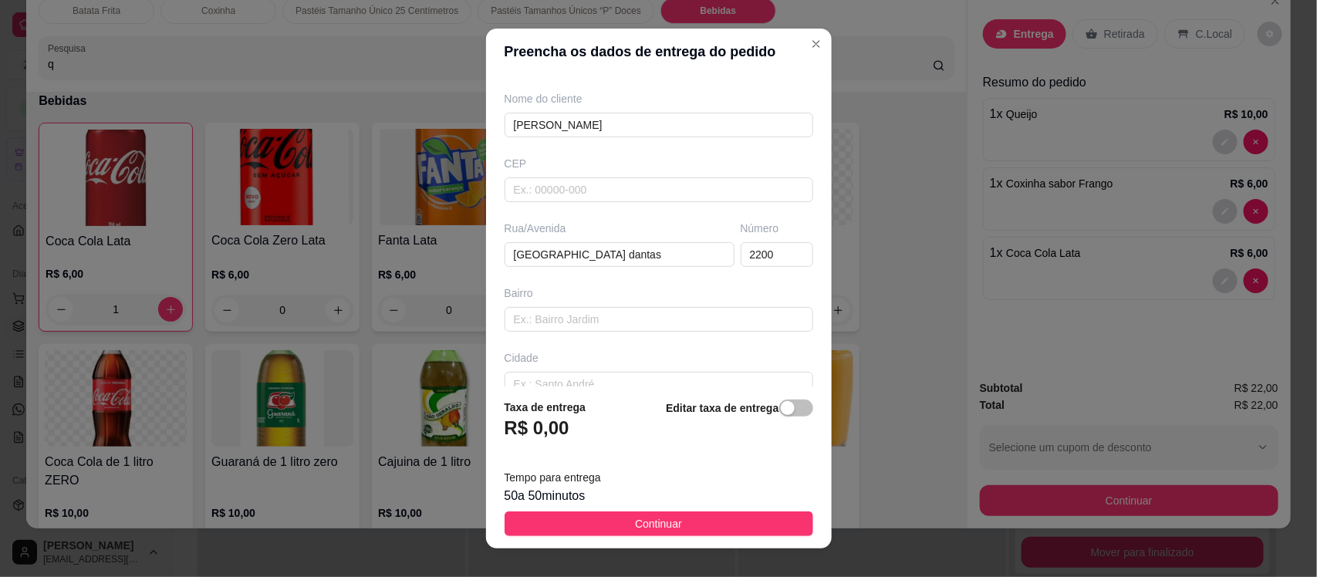
scroll to position [66, 0]
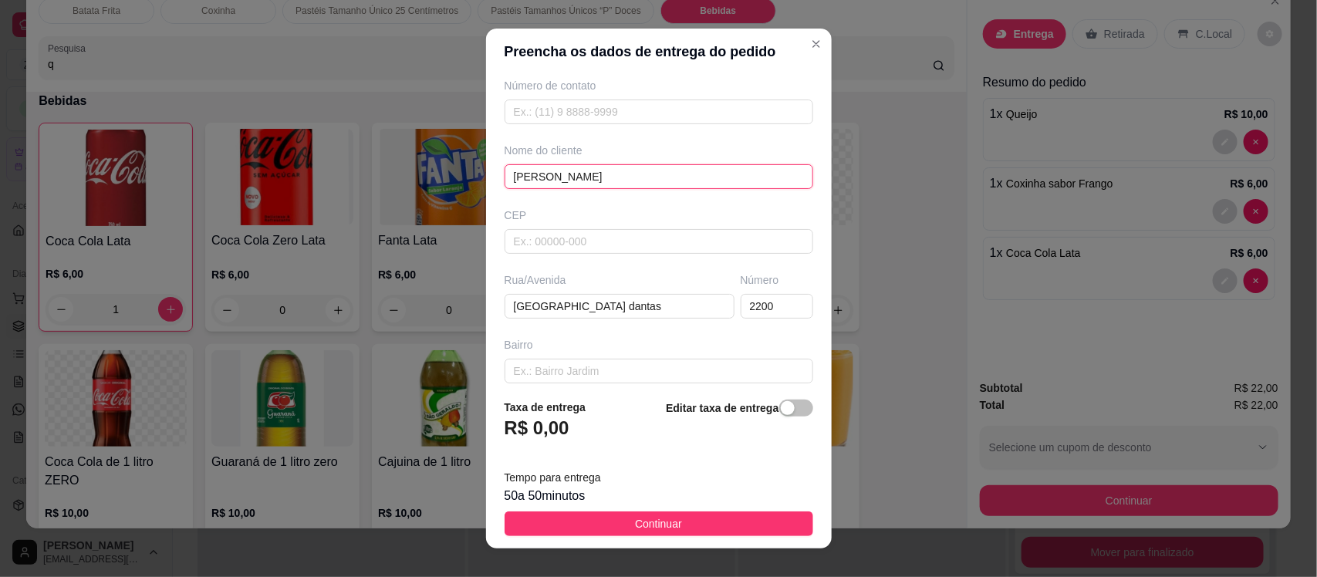
click at [636, 183] on input "ingrid" at bounding box center [658, 176] width 309 height 25
type input "i"
type input "gustavo"
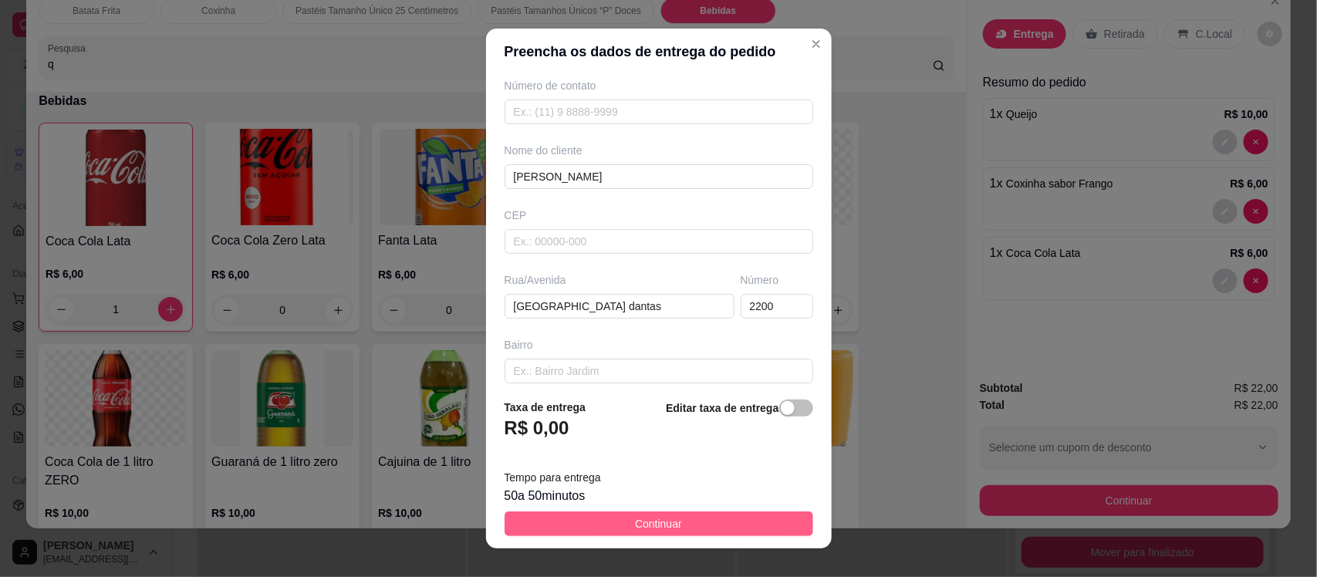
click at [677, 527] on button "Continuar" at bounding box center [658, 523] width 309 height 25
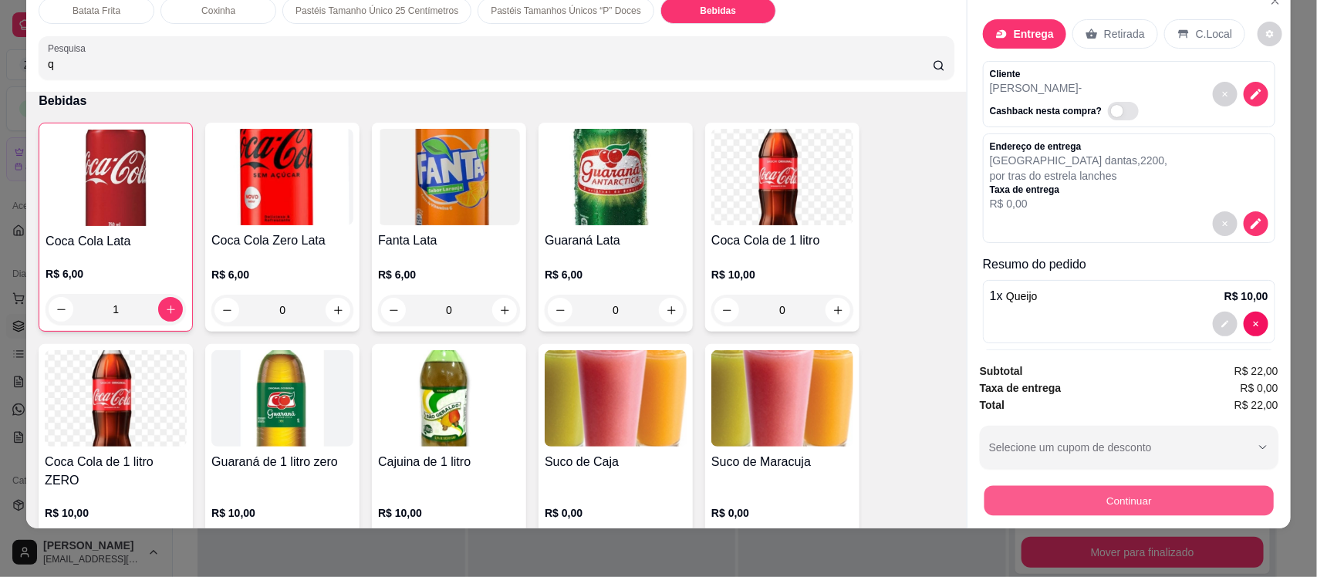
click at [1008, 501] on button "Continuar" at bounding box center [1128, 500] width 289 height 30
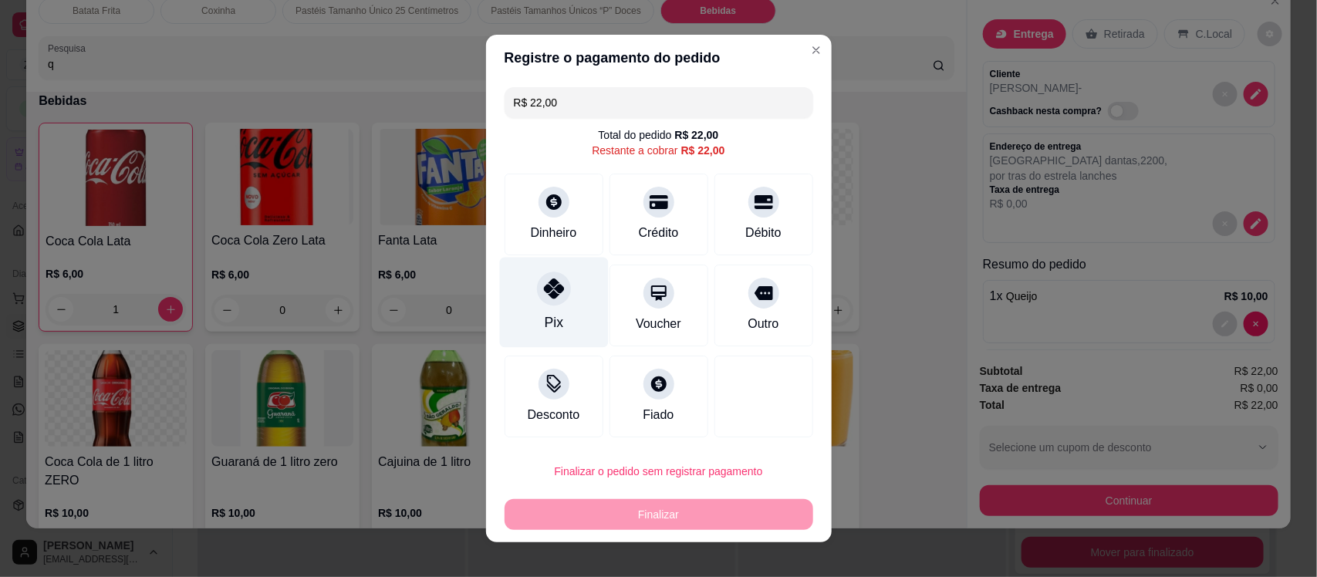
click at [541, 302] on div at bounding box center [554, 289] width 34 height 34
type input "R$ 0,00"
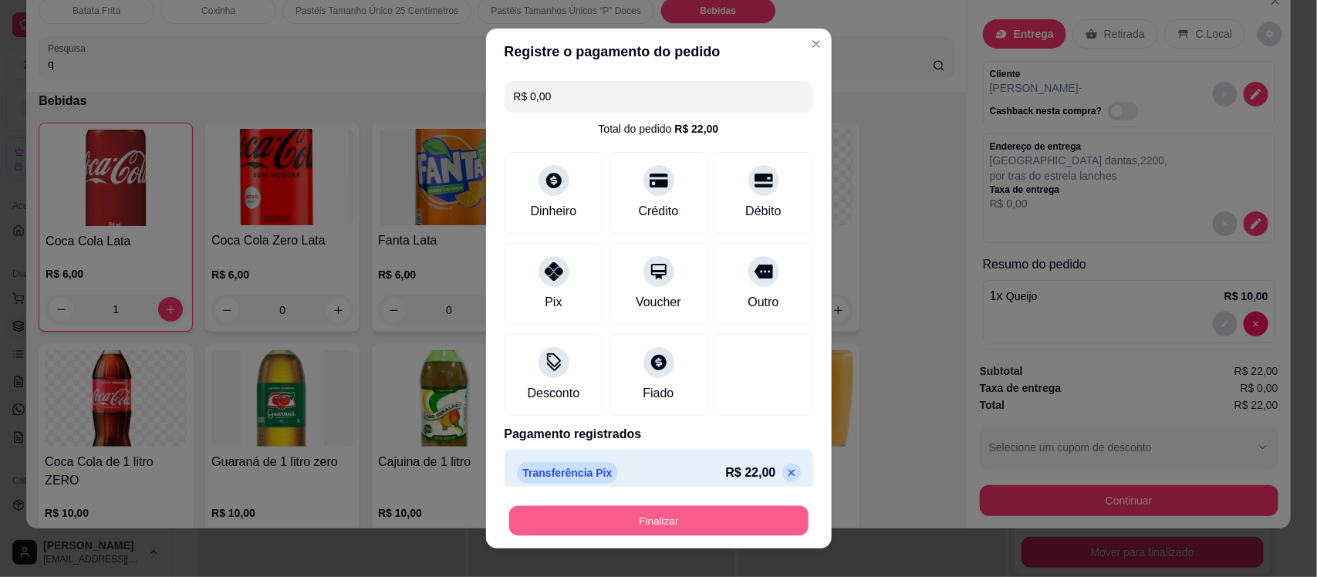
click at [579, 523] on button "Finalizar" at bounding box center [658, 520] width 299 height 30
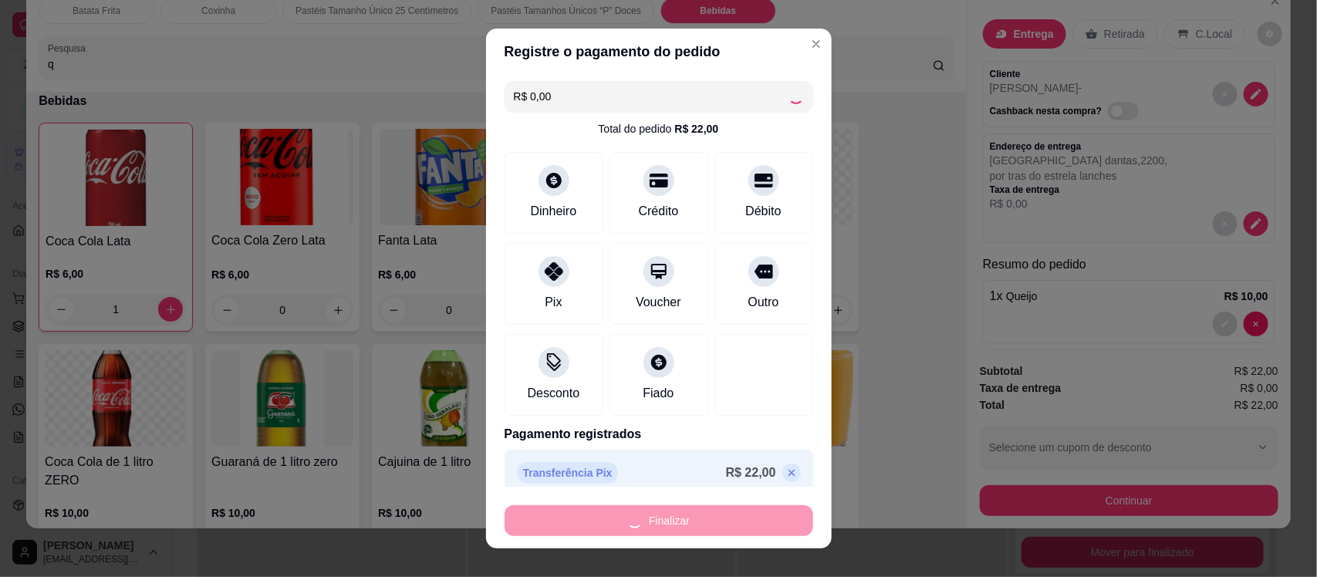
type input "0"
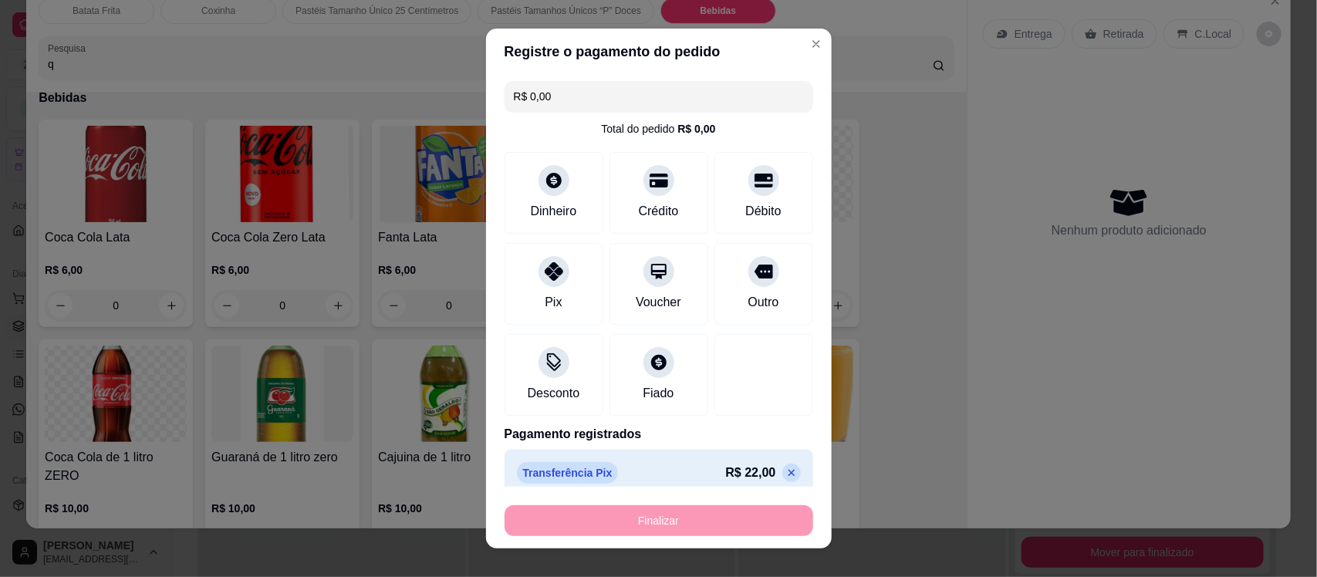
type input "-R$ 22,00"
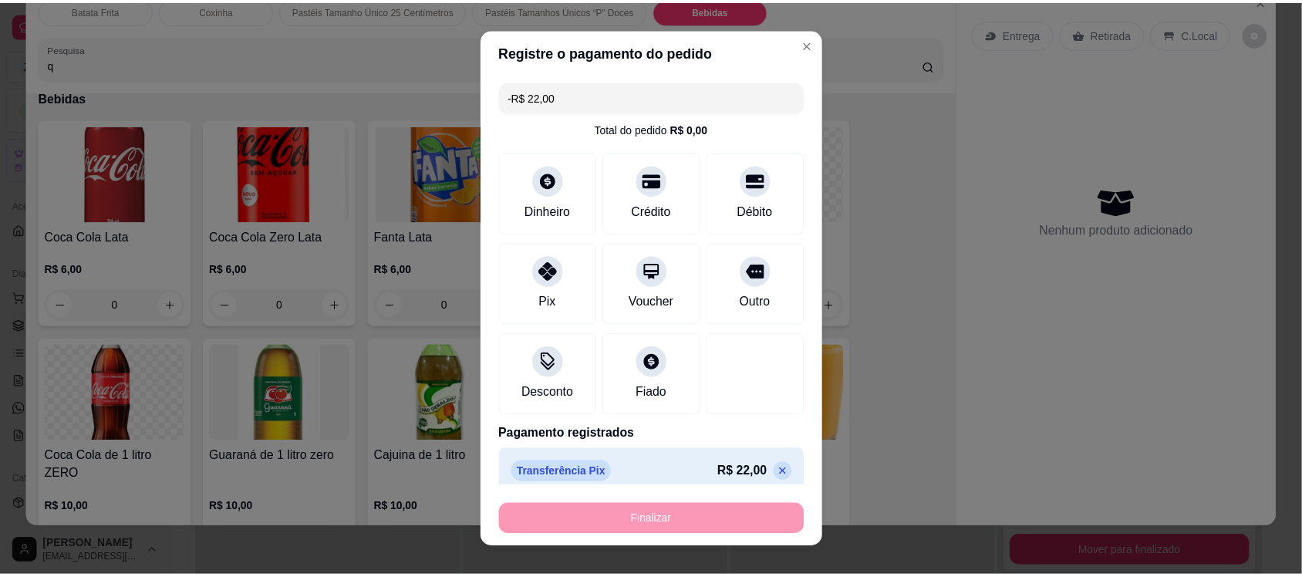
scroll to position [3430, 0]
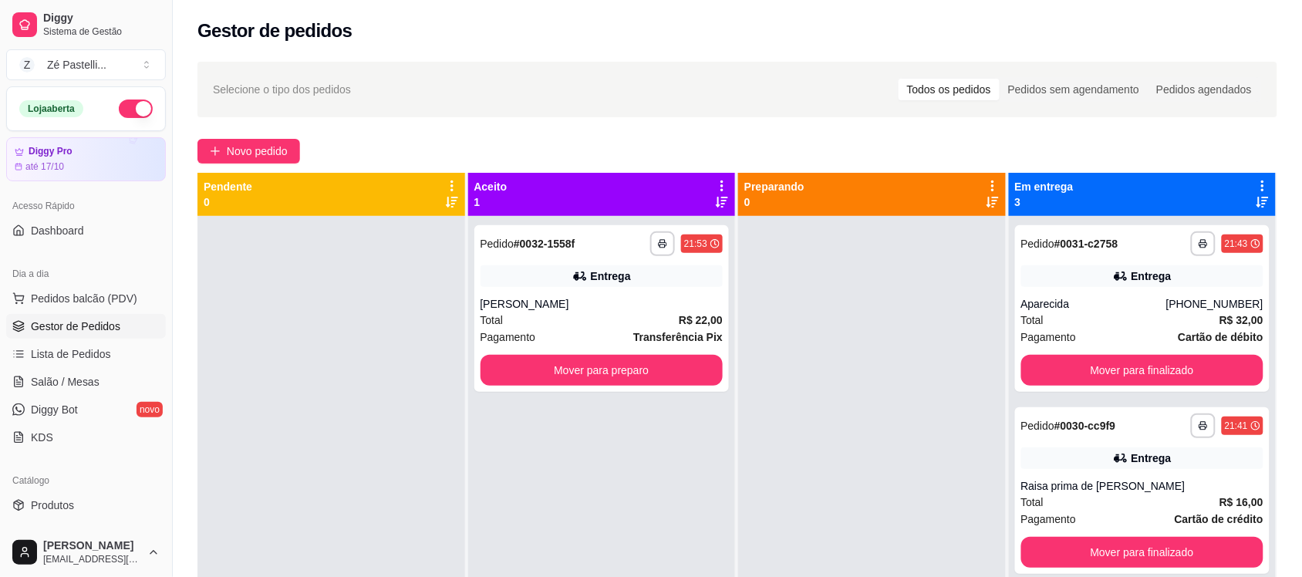
click at [587, 525] on div "**********" at bounding box center [602, 504] width 268 height 577
click at [67, 505] on span "Produtos" at bounding box center [52, 505] width 43 height 15
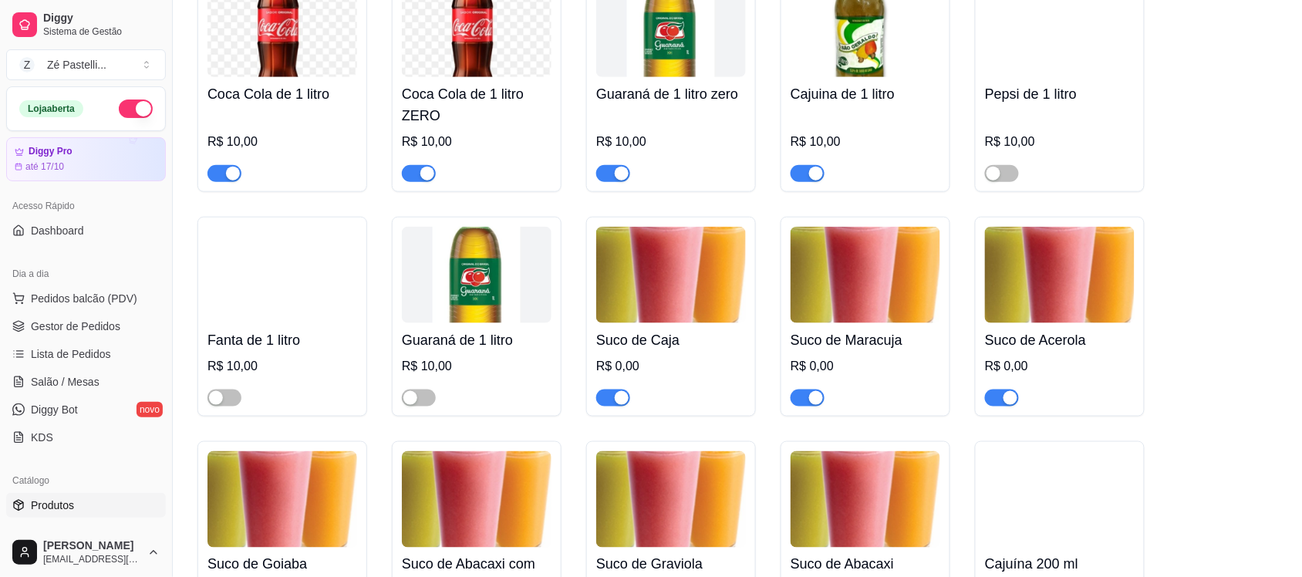
scroll to position [3830, 0]
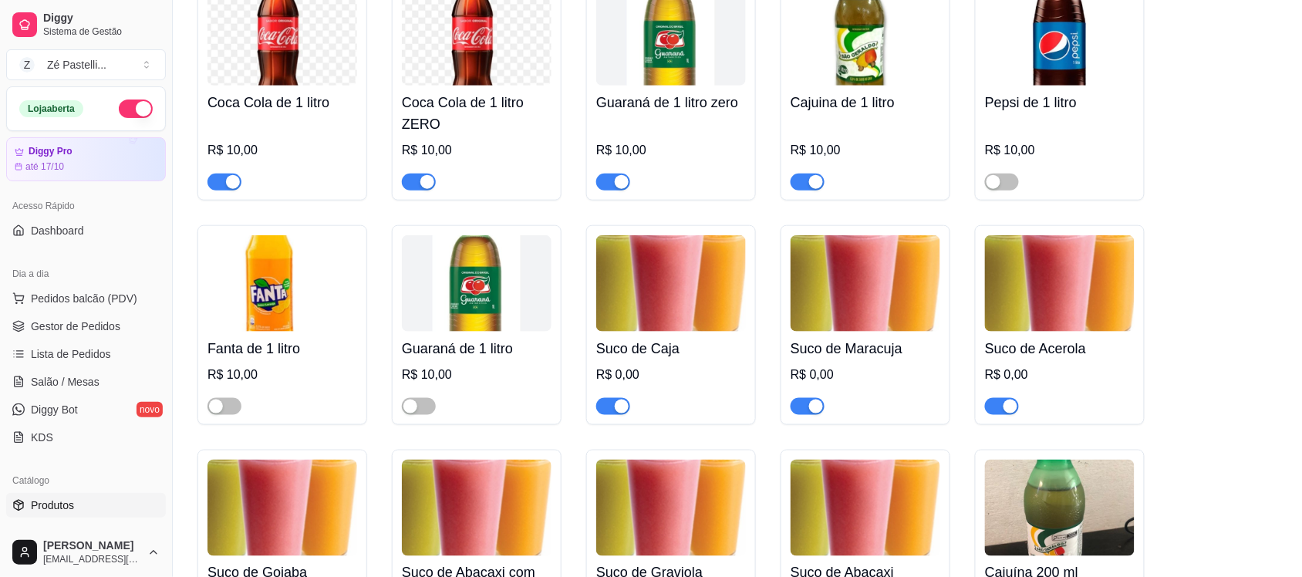
click at [224, 182] on span "button" at bounding box center [225, 182] width 34 height 17
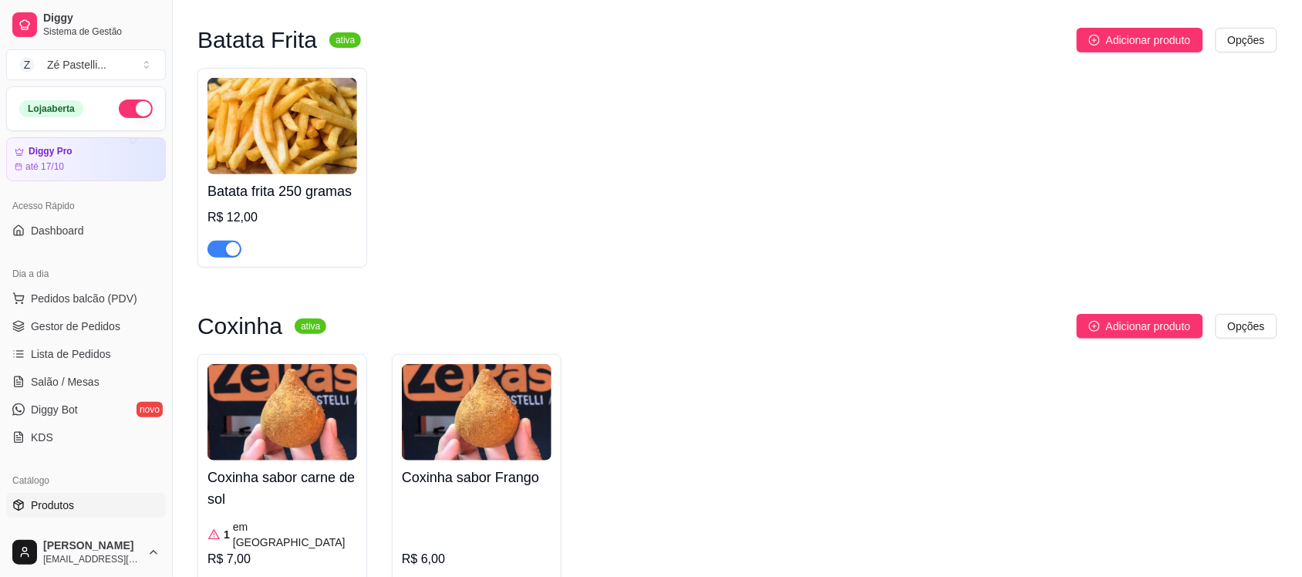
scroll to position [42, 0]
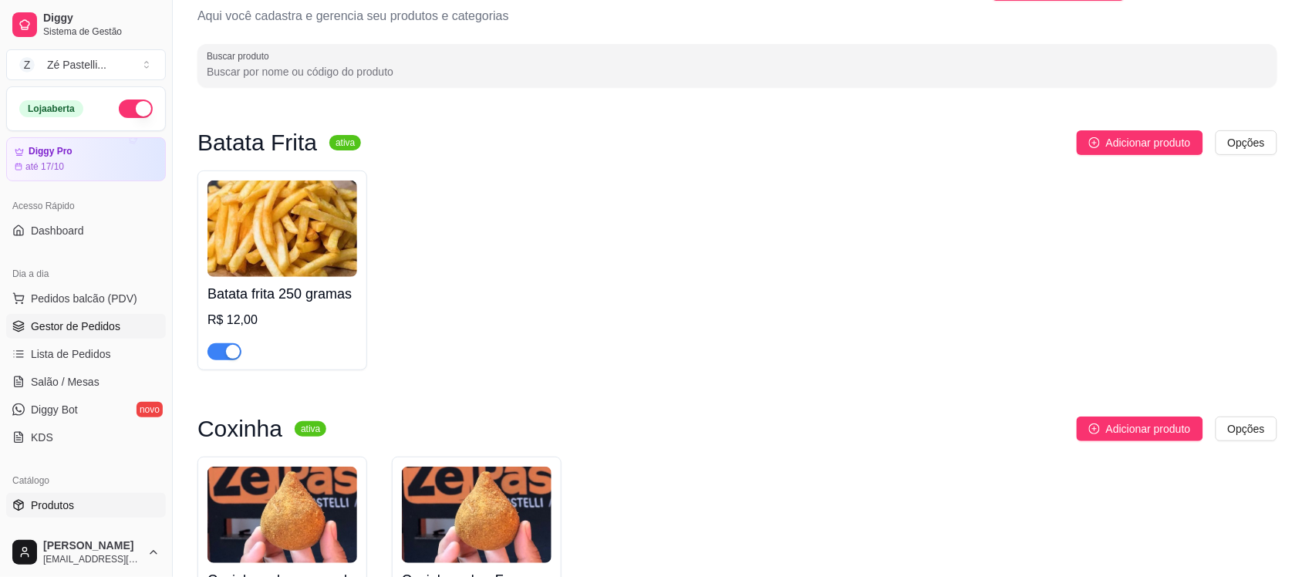
click at [41, 326] on span "Gestor de Pedidos" at bounding box center [75, 326] width 89 height 15
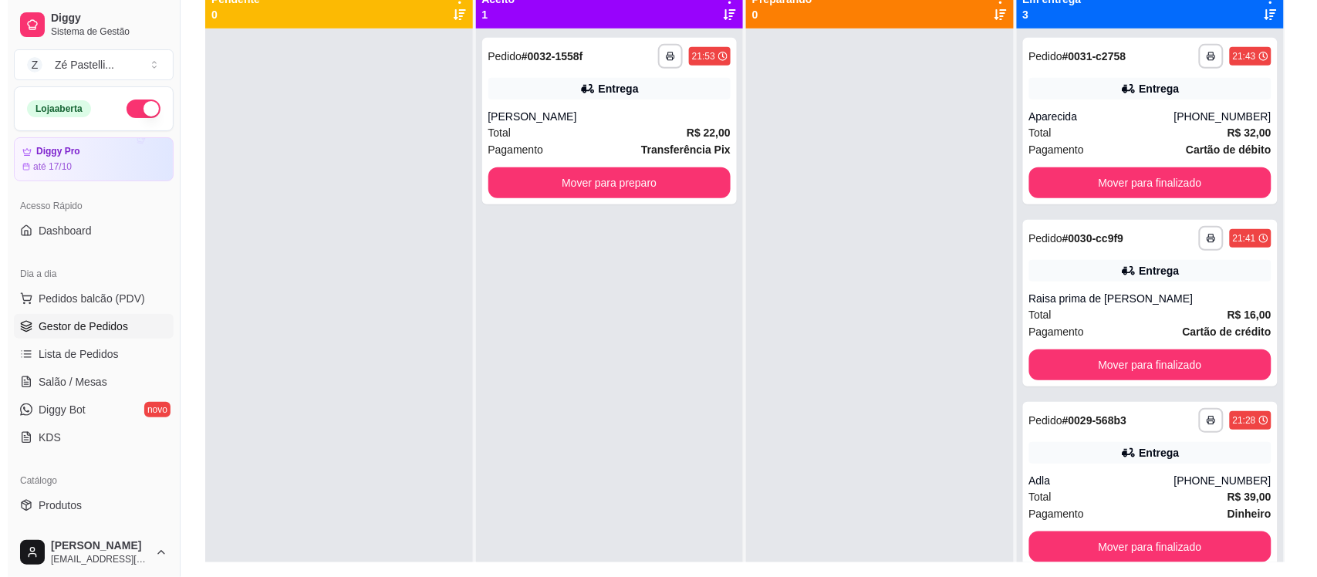
scroll to position [218, 0]
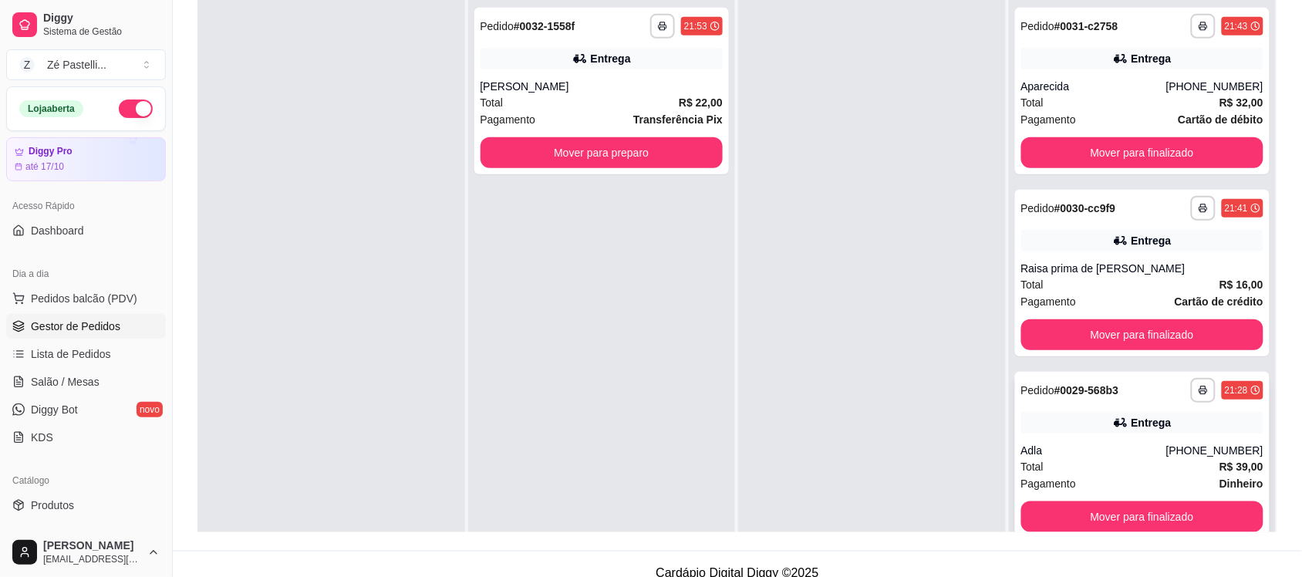
click at [1097, 440] on div "**********" at bounding box center [1142, 455] width 255 height 167
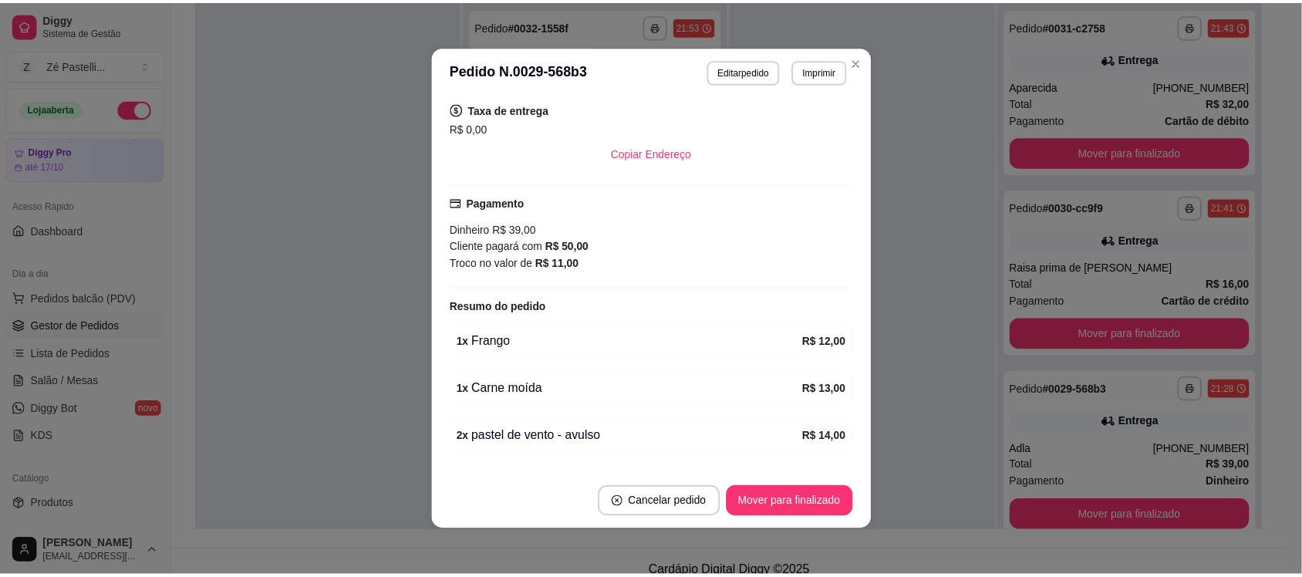
scroll to position [294, 0]
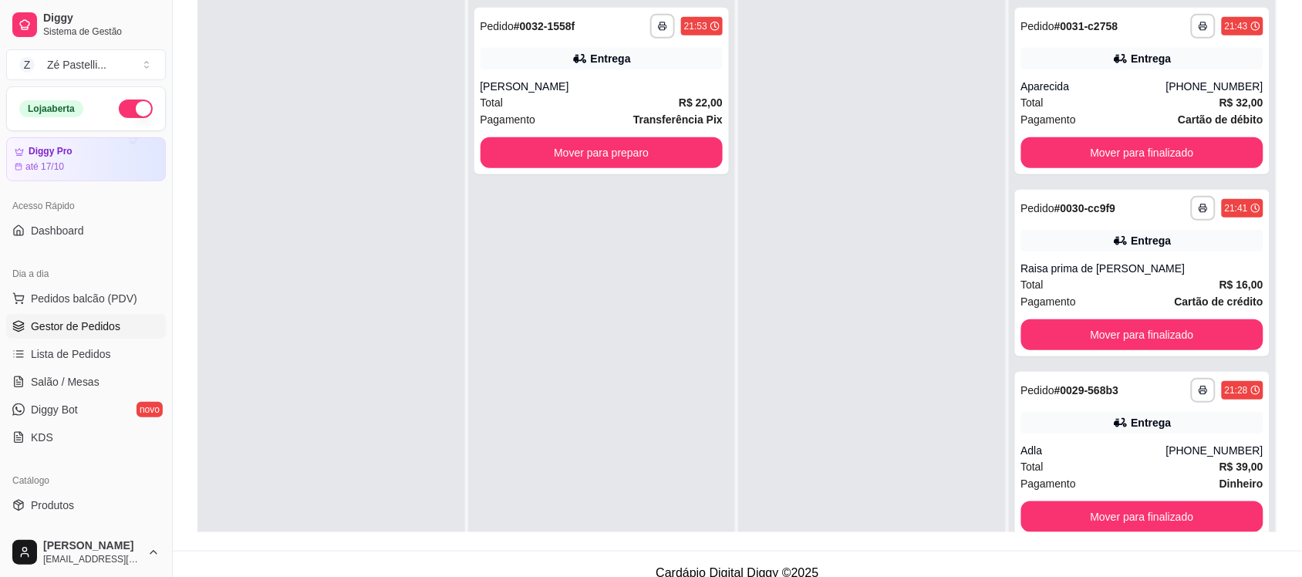
click at [478, 228] on div "**********" at bounding box center [602, 286] width 268 height 577
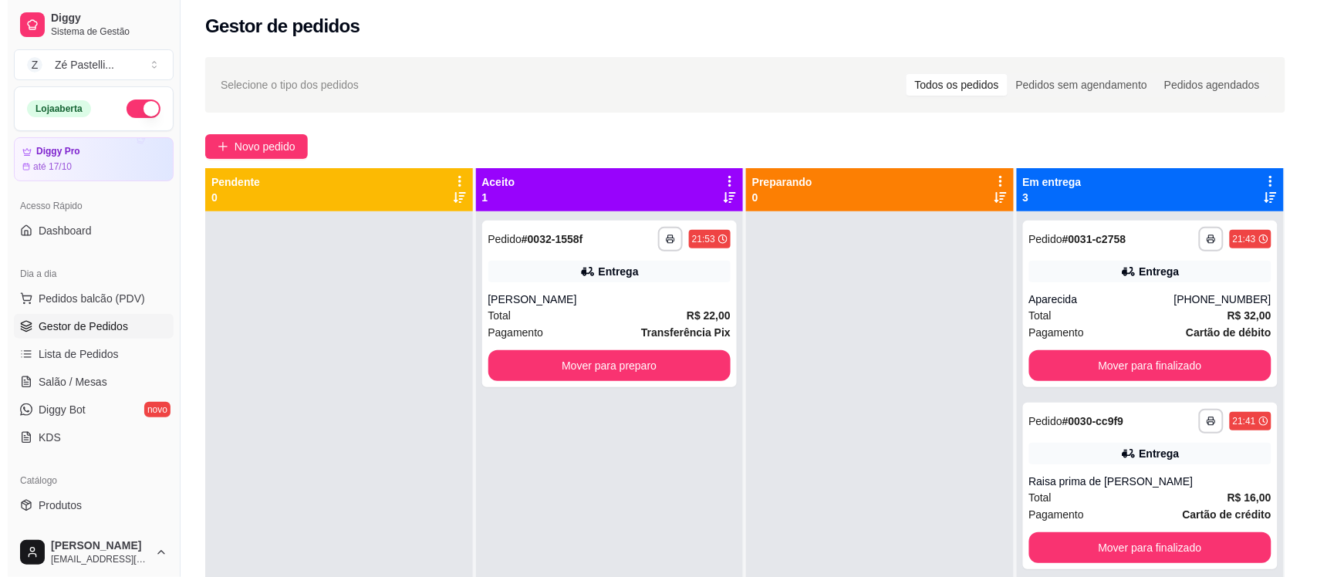
scroll to position [0, 0]
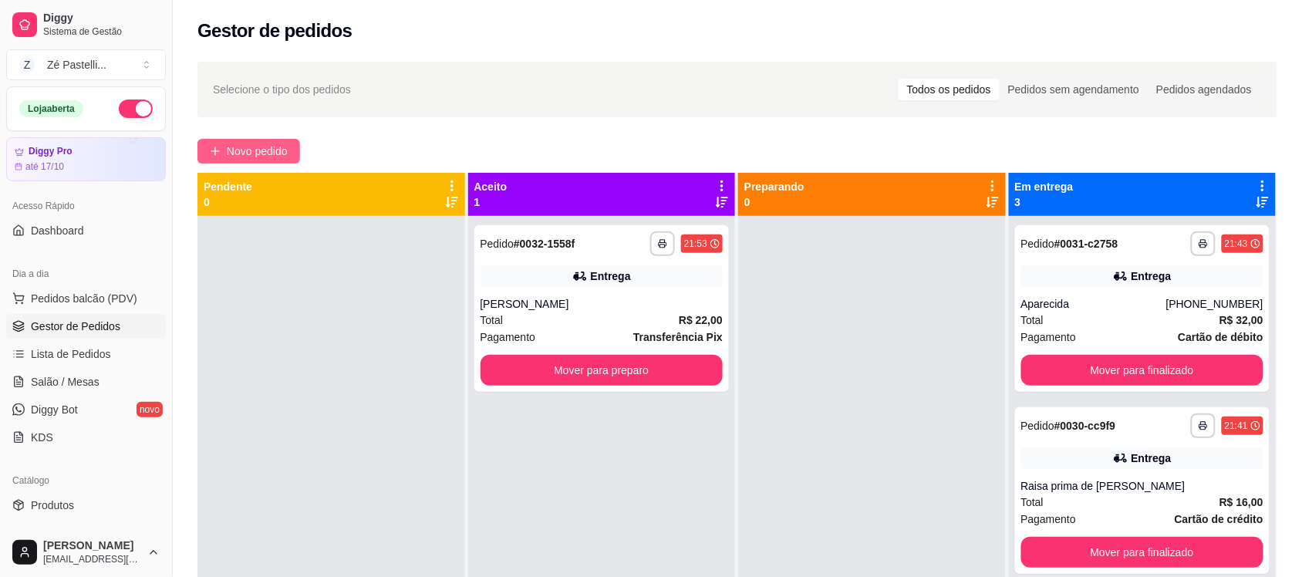
click at [258, 143] on span "Novo pedido" at bounding box center [257, 151] width 61 height 17
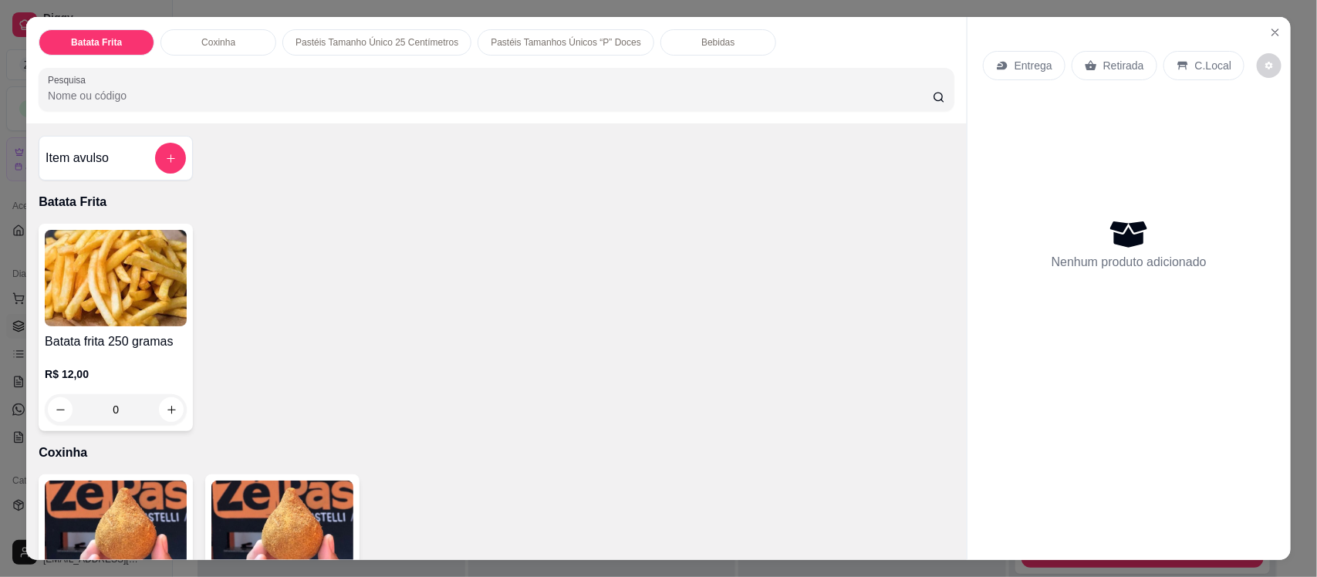
click at [352, 91] on input "Pesquisa" at bounding box center [490, 95] width 885 height 15
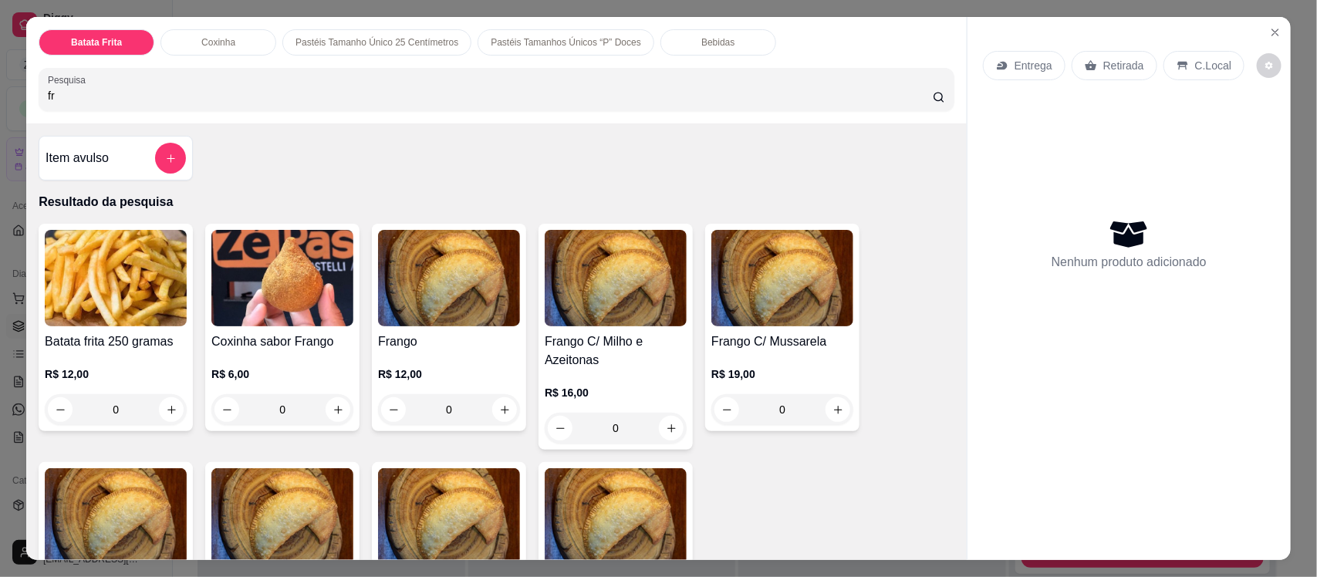
type input "fr"
click at [488, 357] on div "R$ 12,00 0" at bounding box center [449, 388] width 142 height 74
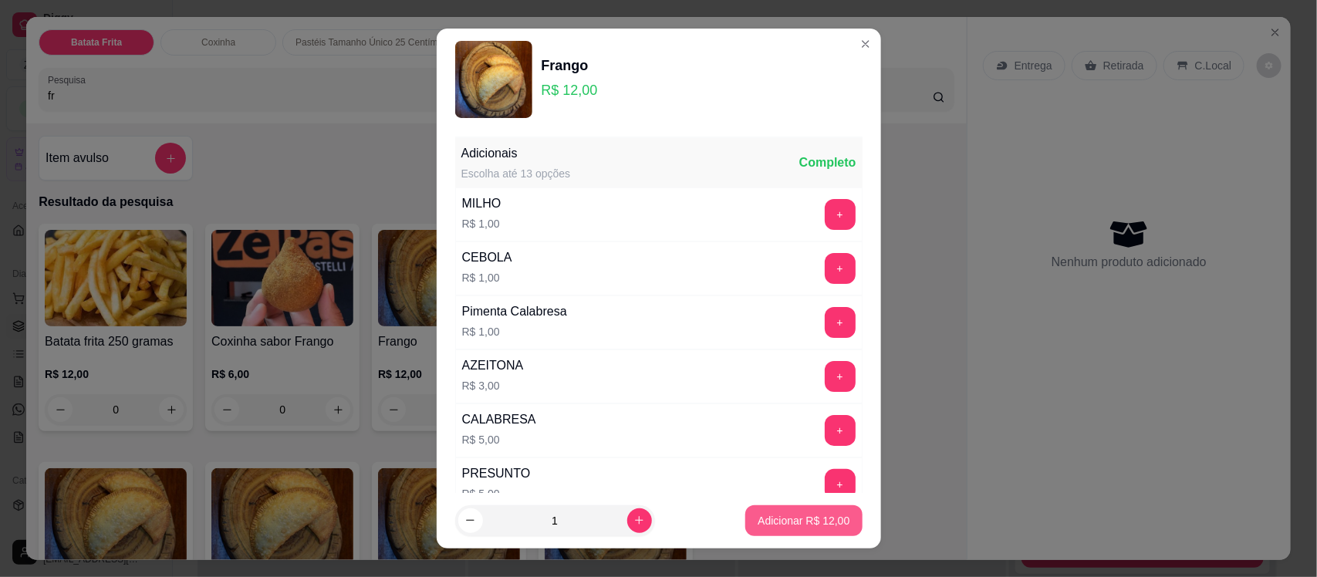
click at [771, 517] on p "Adicionar R$ 12,00" at bounding box center [804, 520] width 92 height 15
type input "1"
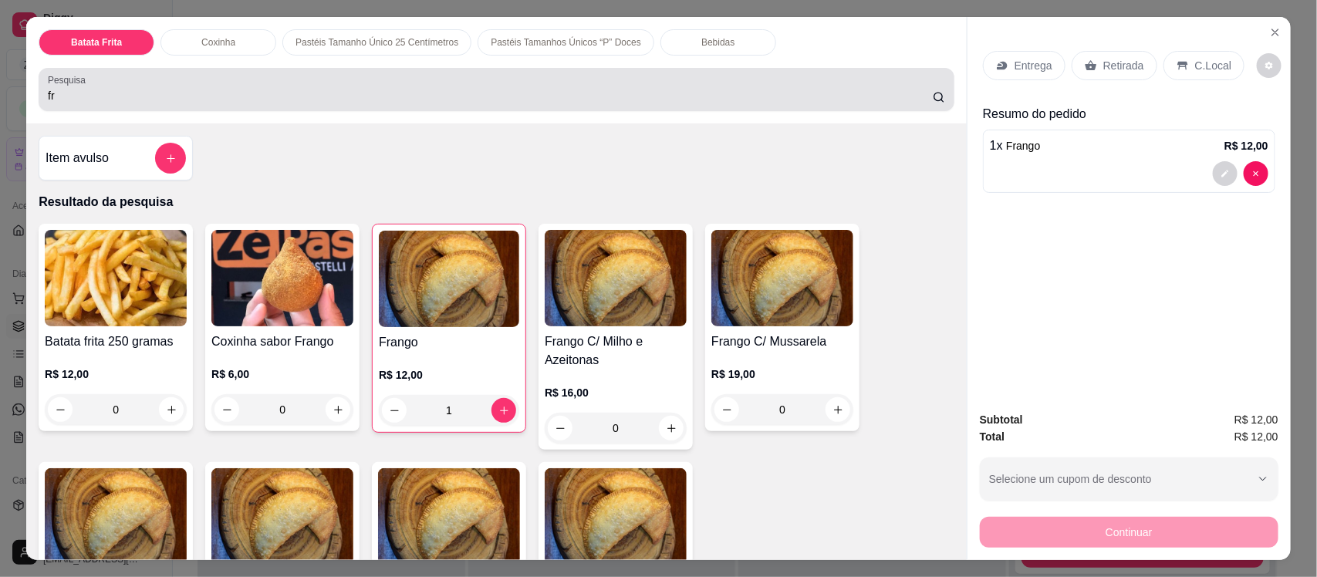
click at [287, 78] on div "fr" at bounding box center [496, 89] width 897 height 31
type input "f"
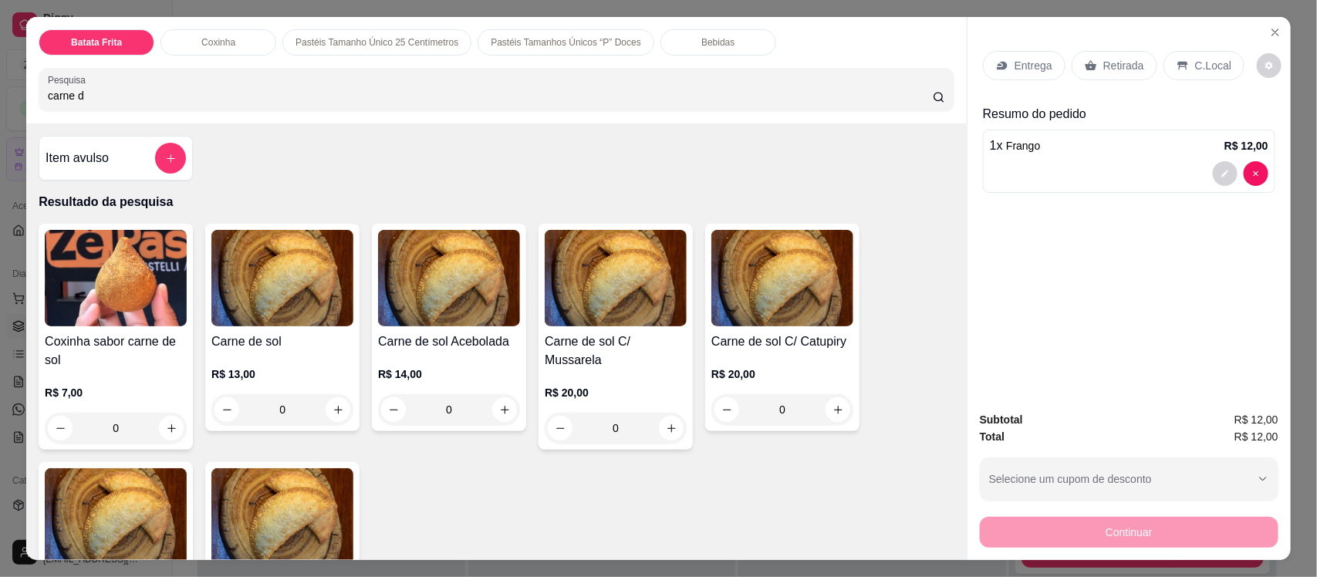
type input "carne d"
click at [274, 255] on img at bounding box center [282, 278] width 142 height 96
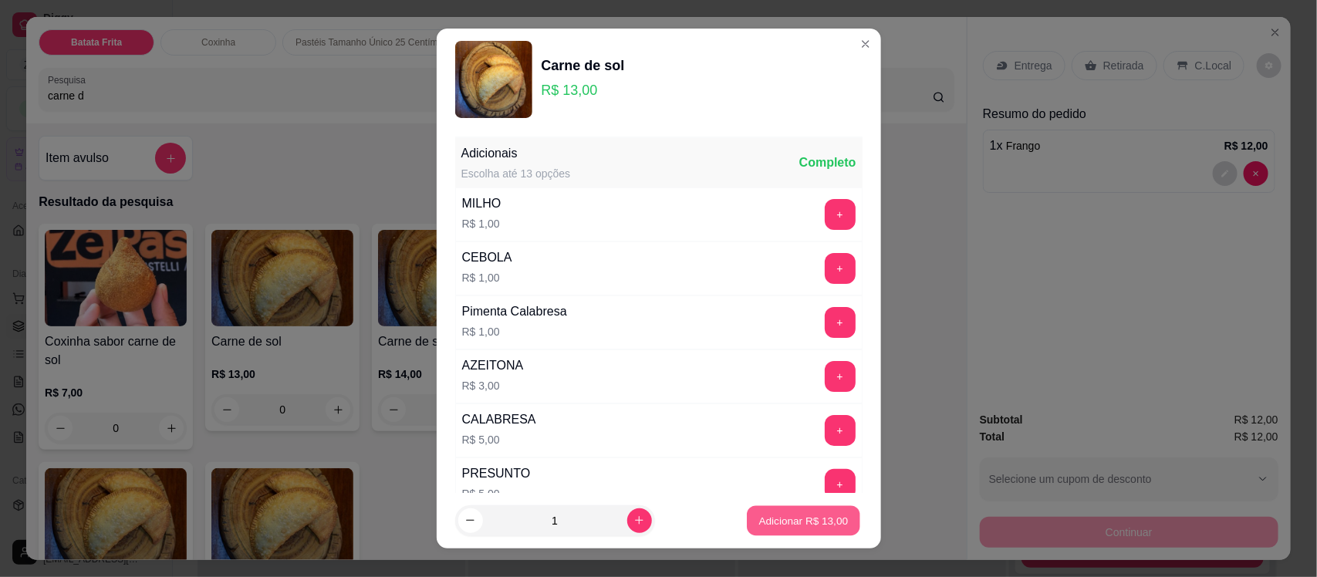
click at [766, 506] on button "Adicionar R$ 13,00" at bounding box center [803, 520] width 113 height 30
type input "1"
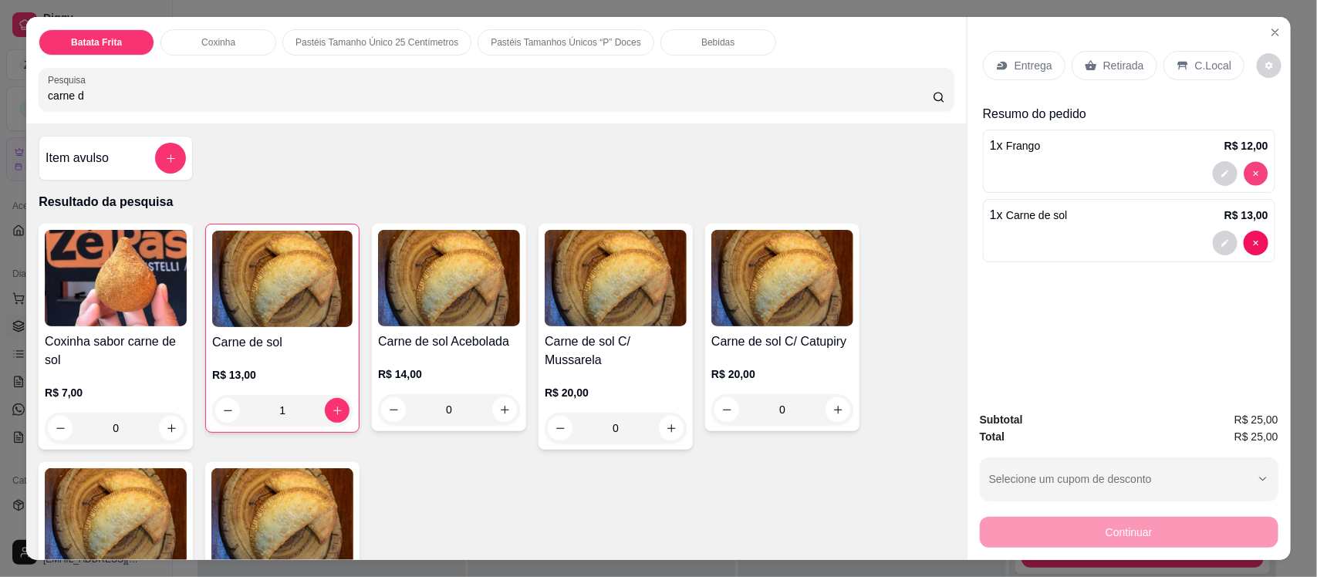
type input "0"
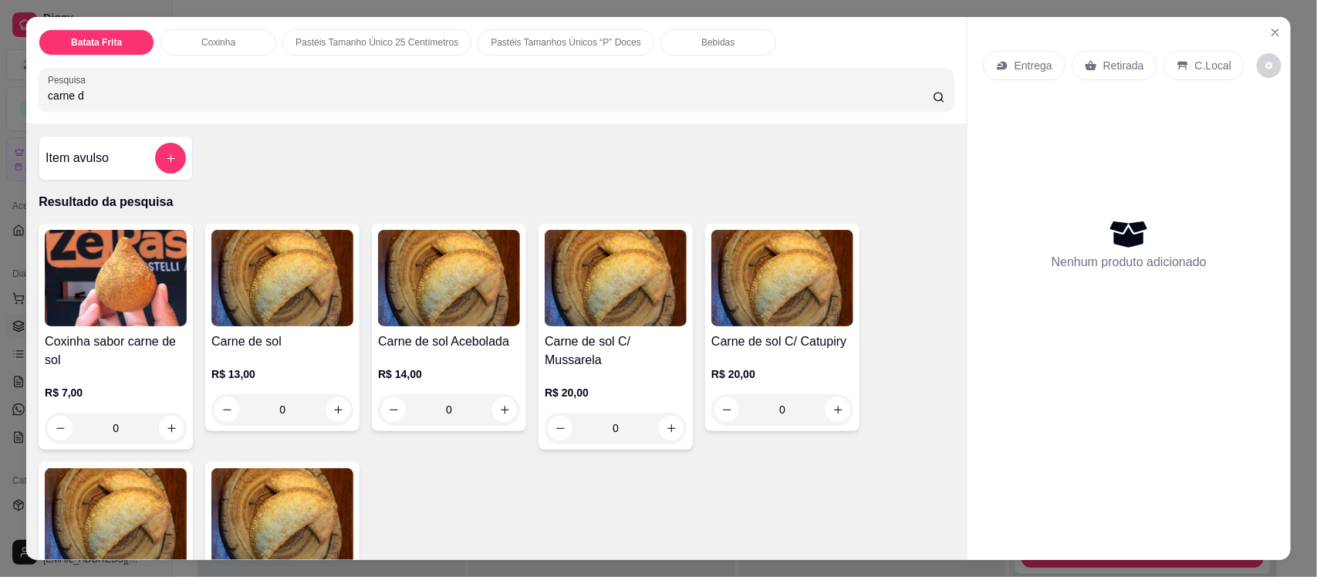
click at [106, 353] on h4 "Coxinha sabor carne de sol" at bounding box center [116, 350] width 142 height 37
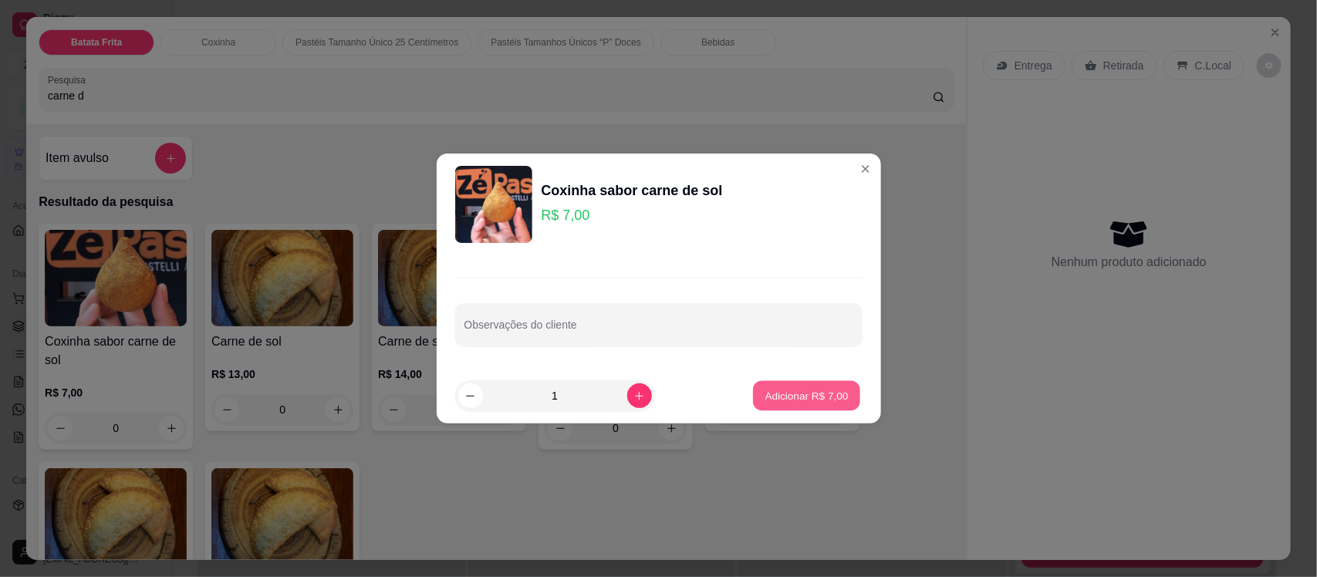
click at [810, 399] on p "Adicionar R$ 7,00" at bounding box center [806, 395] width 83 height 15
type input "1"
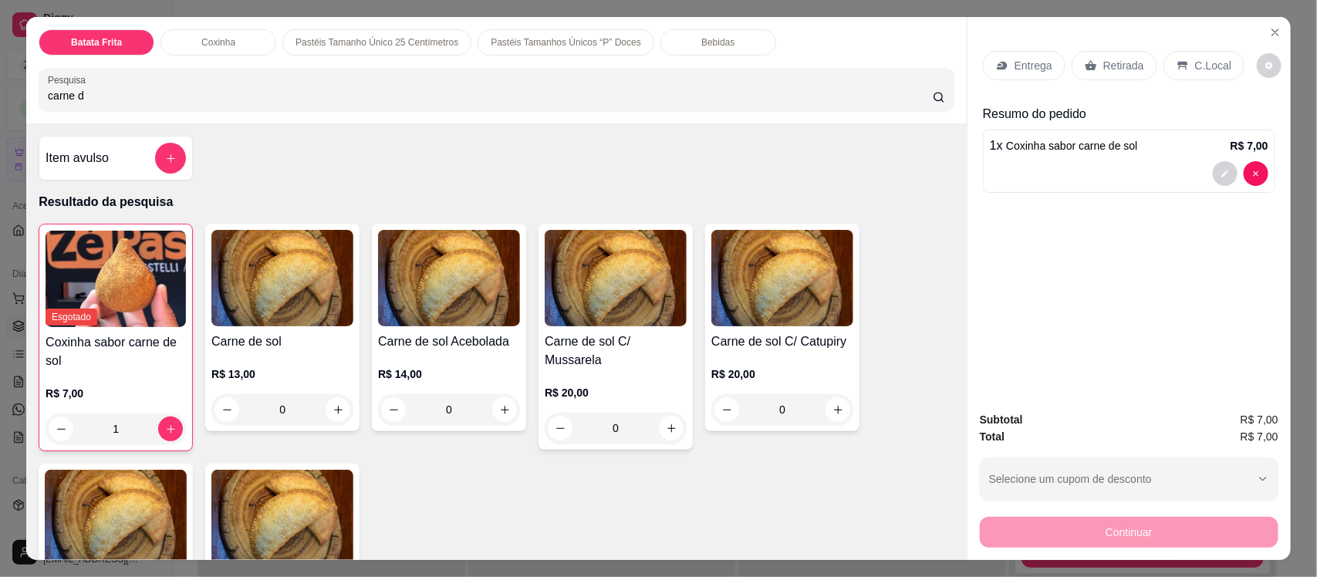
click at [206, 40] on p "Coxinha" at bounding box center [218, 42] width 34 height 12
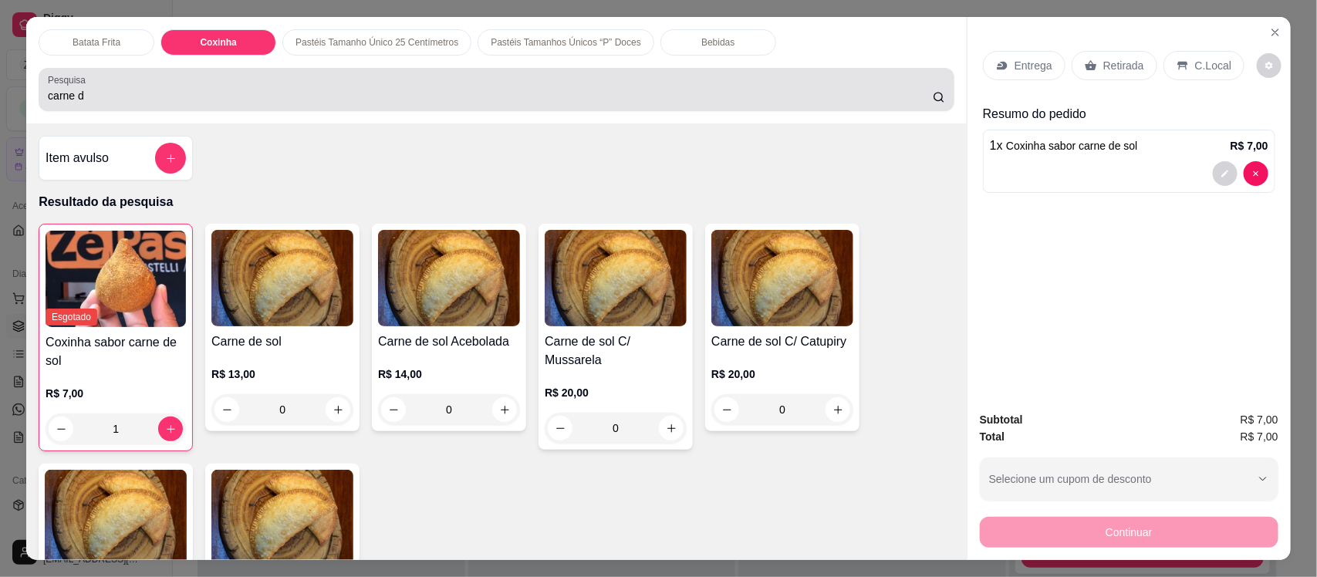
scroll to position [32, 0]
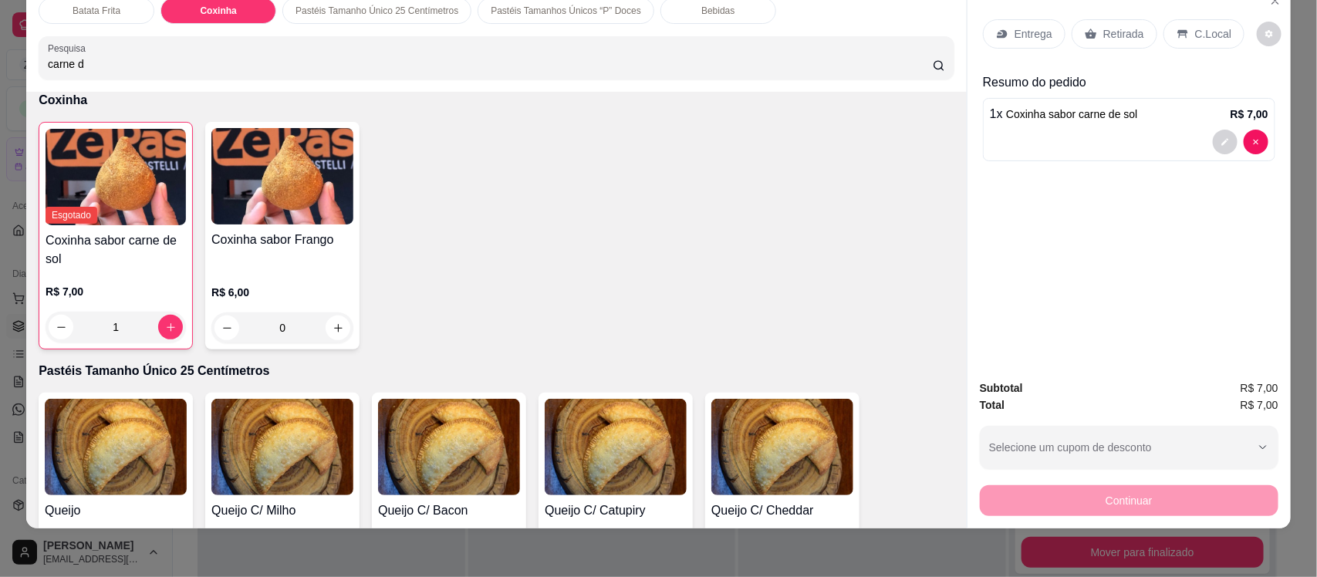
click at [280, 307] on div "R$ 6,00 0" at bounding box center [282, 314] width 142 height 59
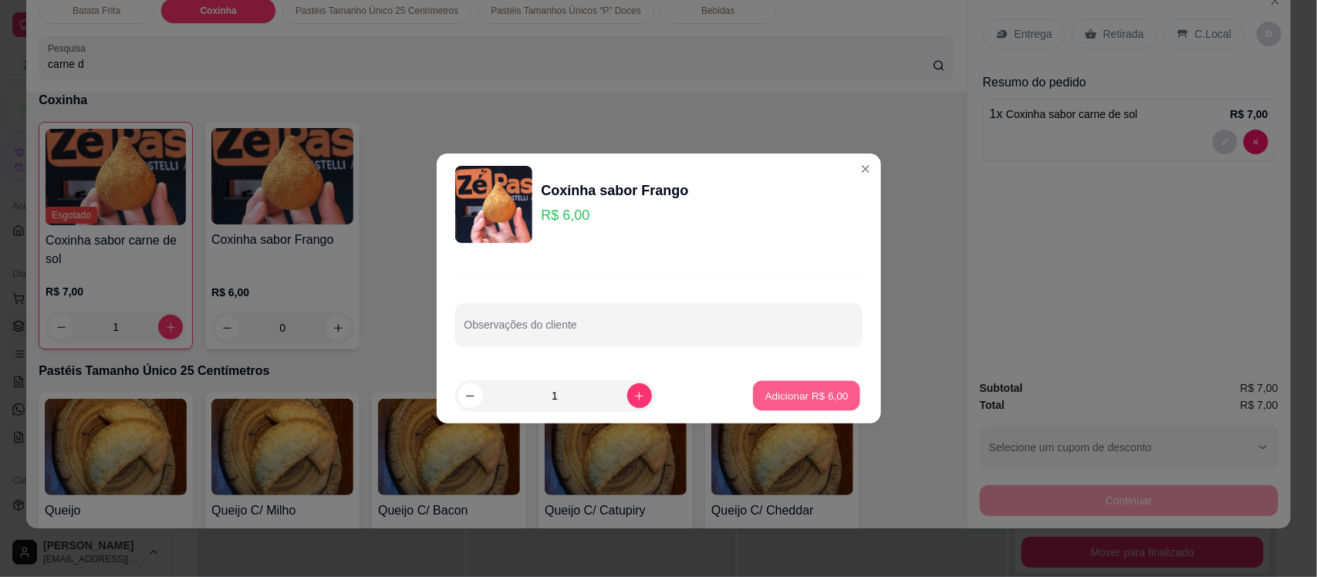
click at [781, 391] on p "Adicionar R$ 6,00" at bounding box center [806, 395] width 83 height 15
type input "1"
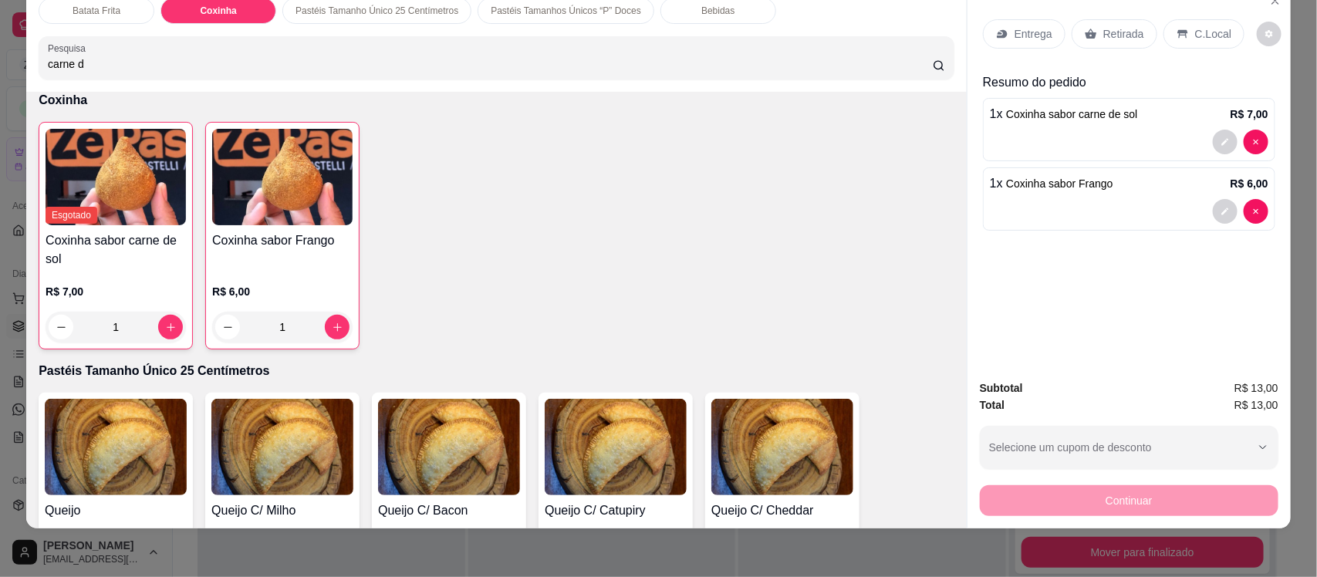
click at [1014, 28] on p "Entrega" at bounding box center [1033, 33] width 38 height 15
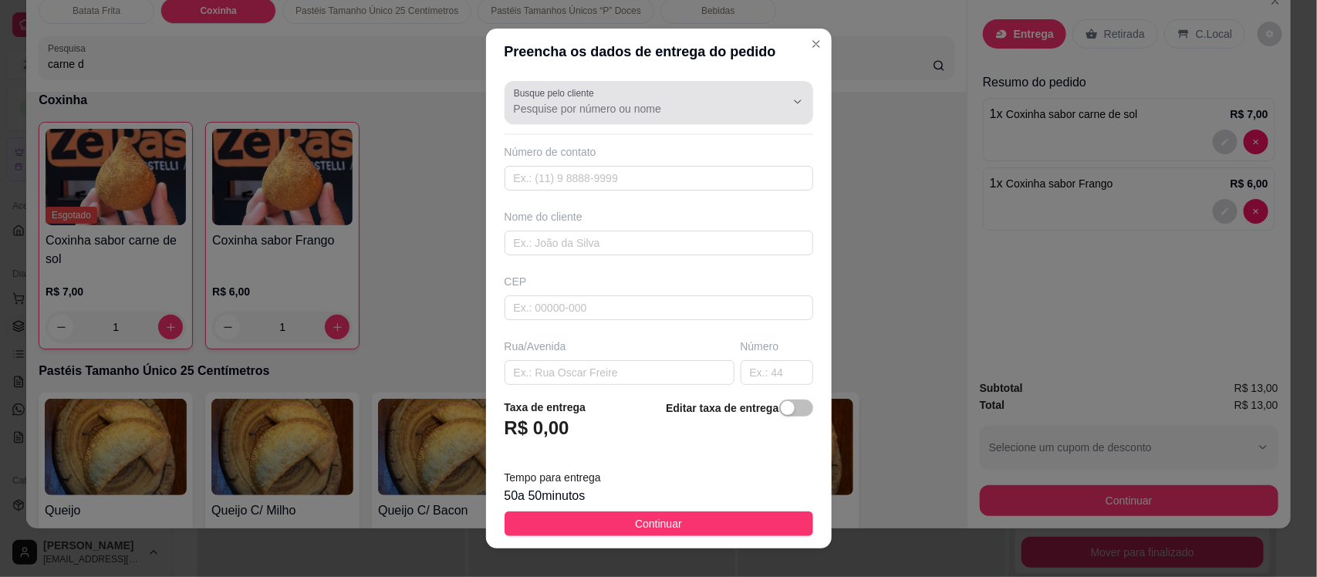
click at [669, 89] on div at bounding box center [659, 102] width 290 height 31
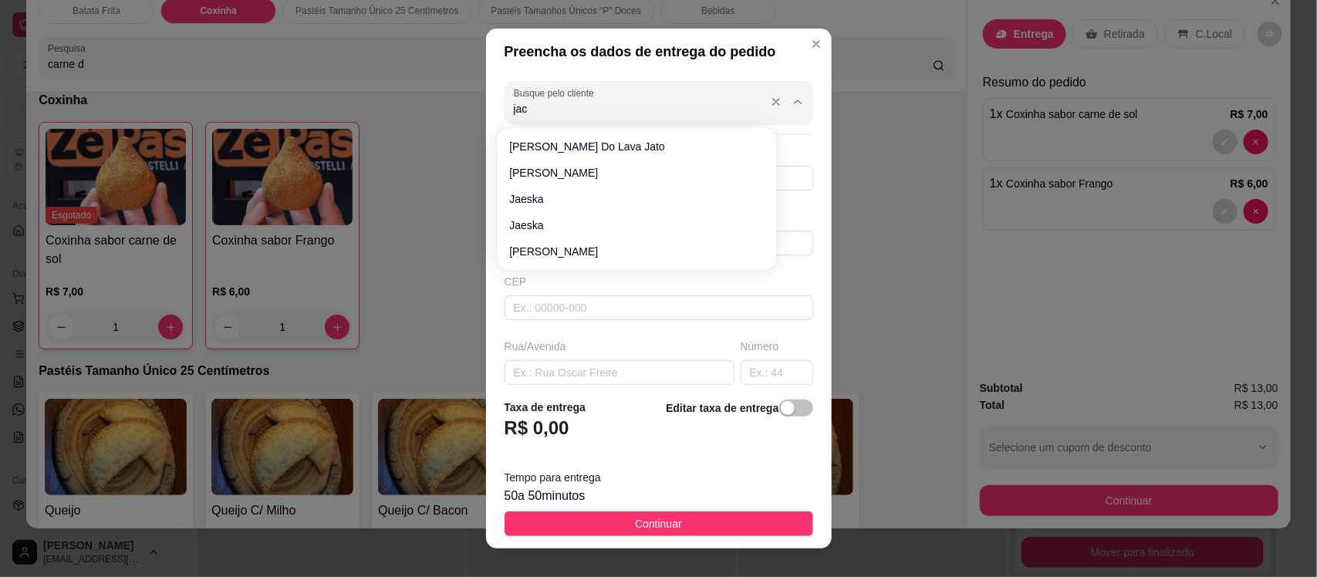
type input "jack"
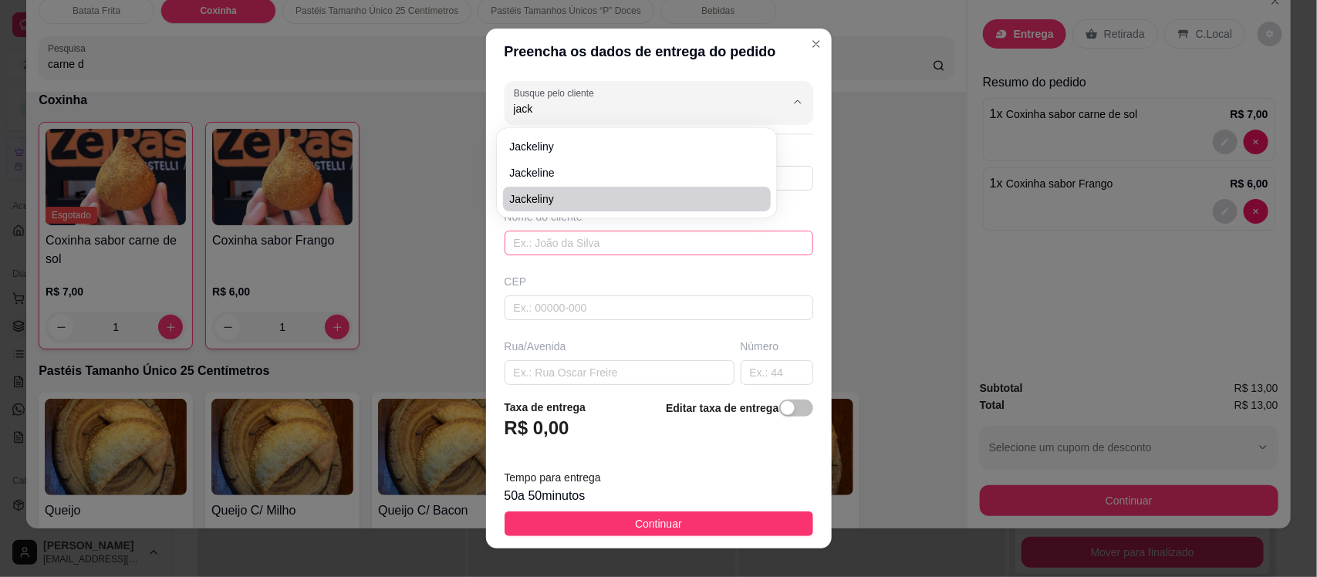
click at [568, 245] on input "text" at bounding box center [658, 243] width 309 height 25
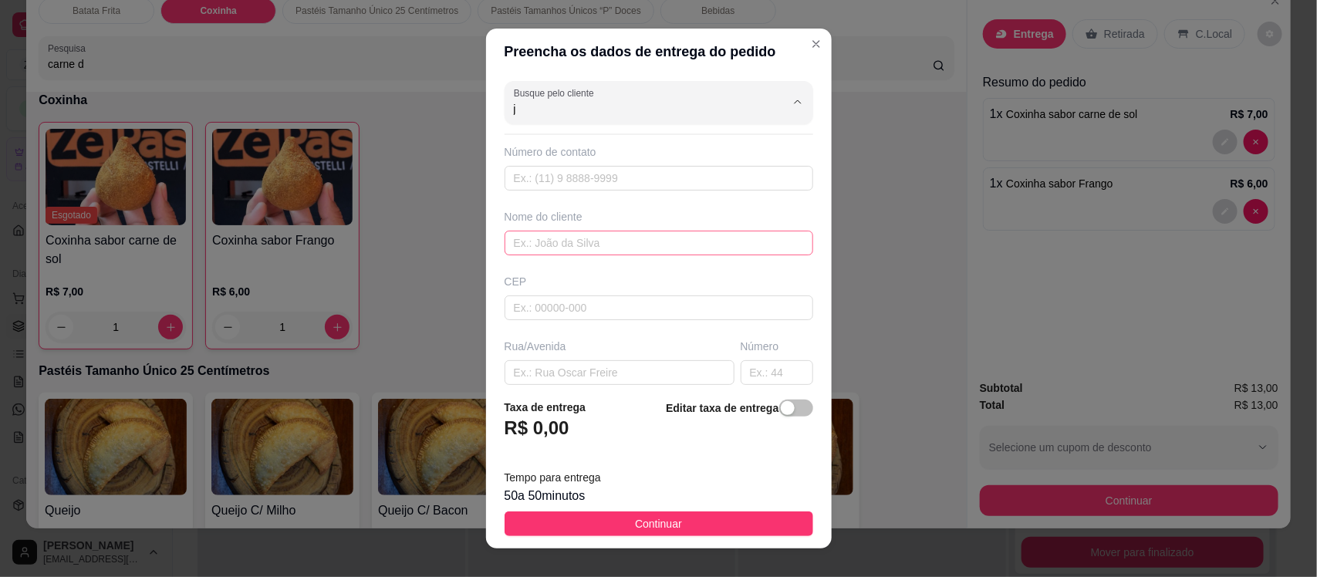
type input "jC"
click at [568, 245] on input "text" at bounding box center [658, 243] width 309 height 25
type input "jackson"
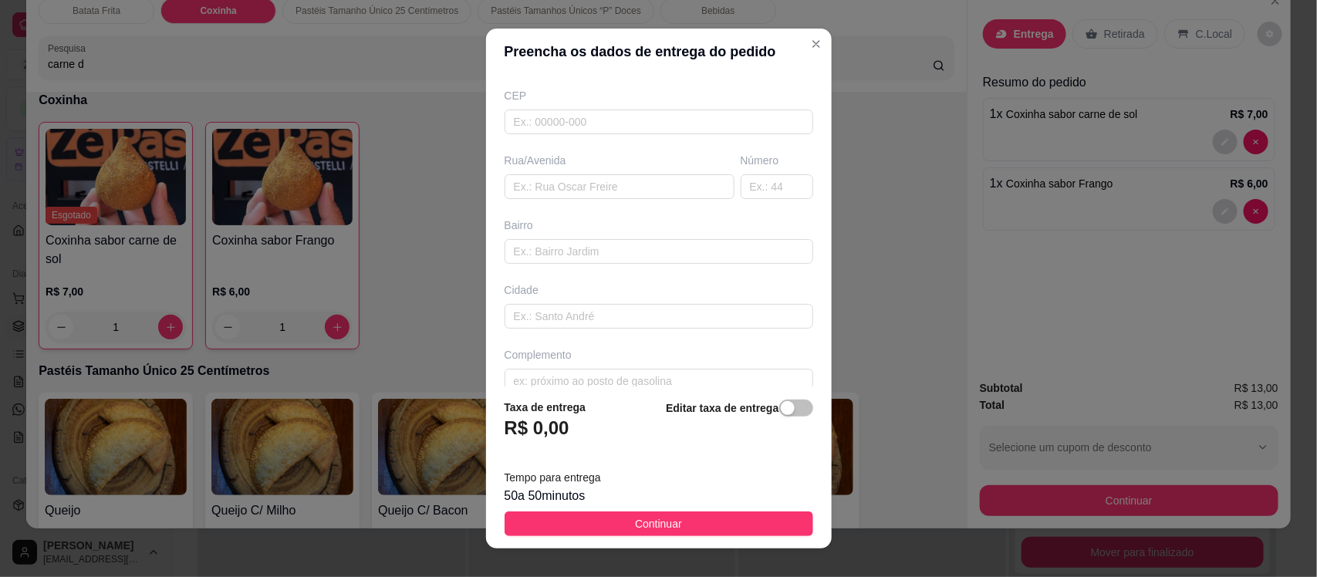
scroll to position [203, 0]
click at [604, 379] on div "Busque pelo cliente Número de contato Nome do cliente jackson CEP Rua/Avenida N…" at bounding box center [659, 230] width 346 height 311
click at [555, 375] on input "text" at bounding box center [658, 364] width 309 height 25
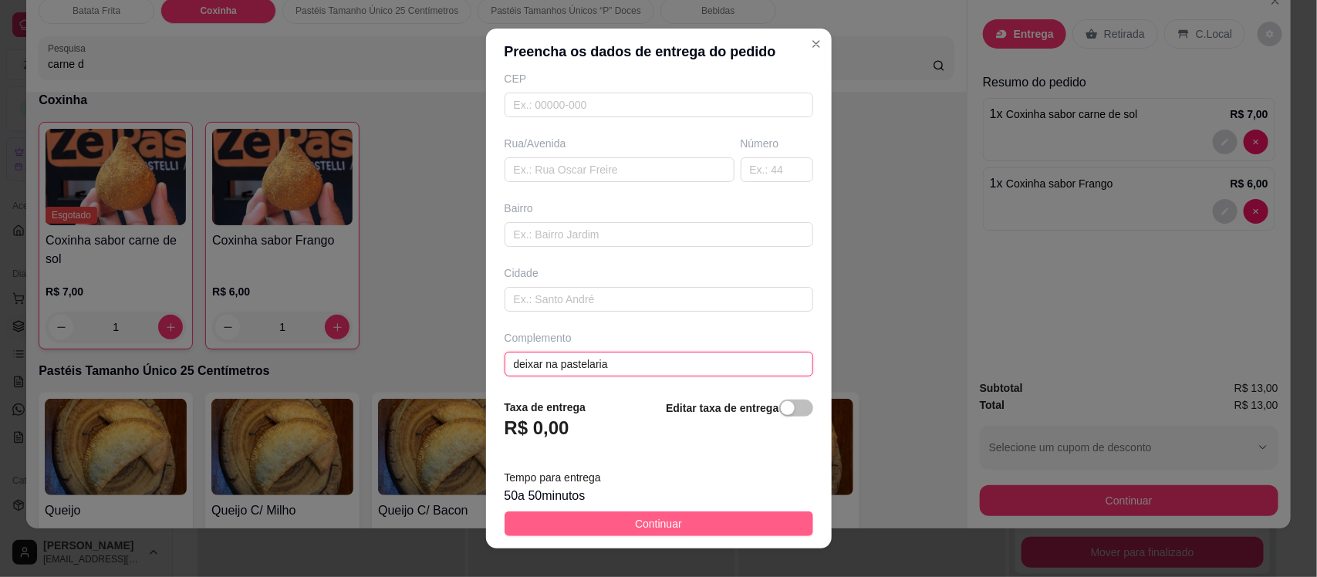
type input "deixar na pastelaria"
click at [635, 521] on span "Continuar" at bounding box center [658, 523] width 47 height 17
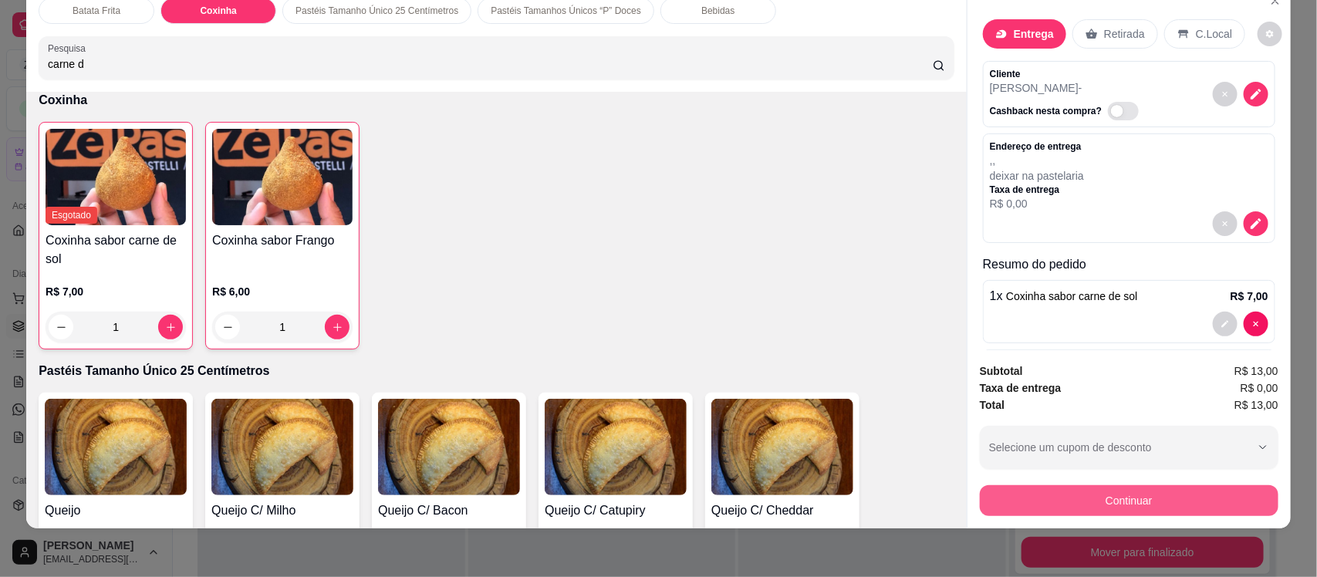
click at [1076, 503] on button "Continuar" at bounding box center [1129, 500] width 299 height 31
click at [1030, 504] on button "Continuar" at bounding box center [1128, 500] width 289 height 30
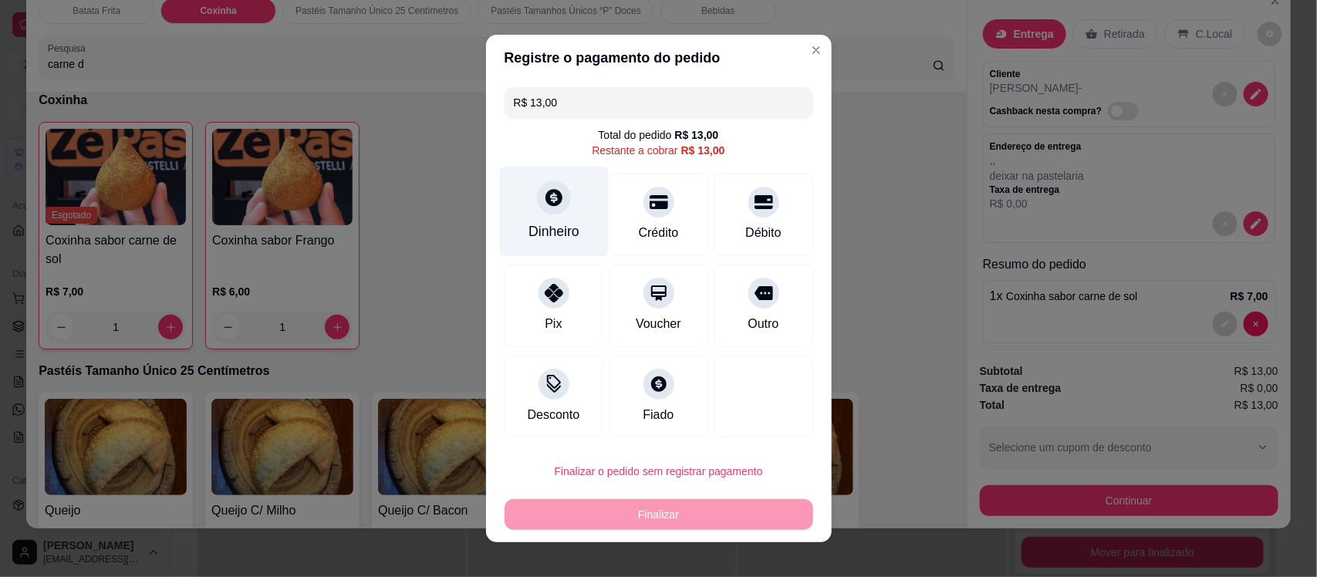
click at [549, 220] on div "Dinheiro" at bounding box center [553, 212] width 109 height 90
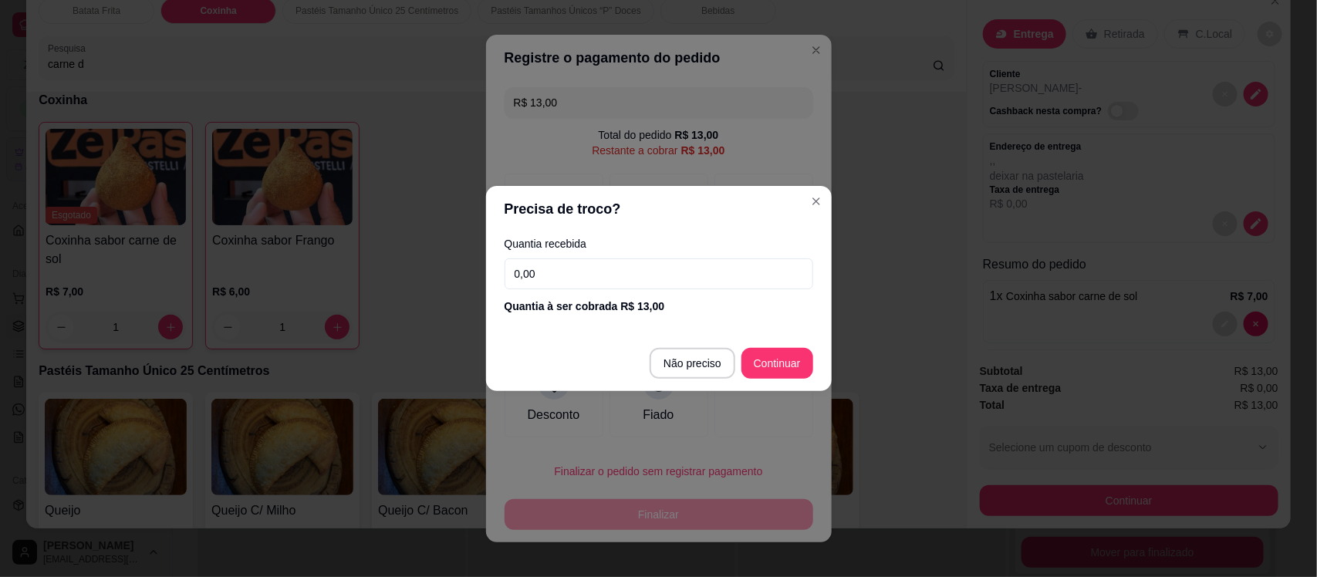
click at [572, 268] on input "0,00" at bounding box center [658, 273] width 309 height 31
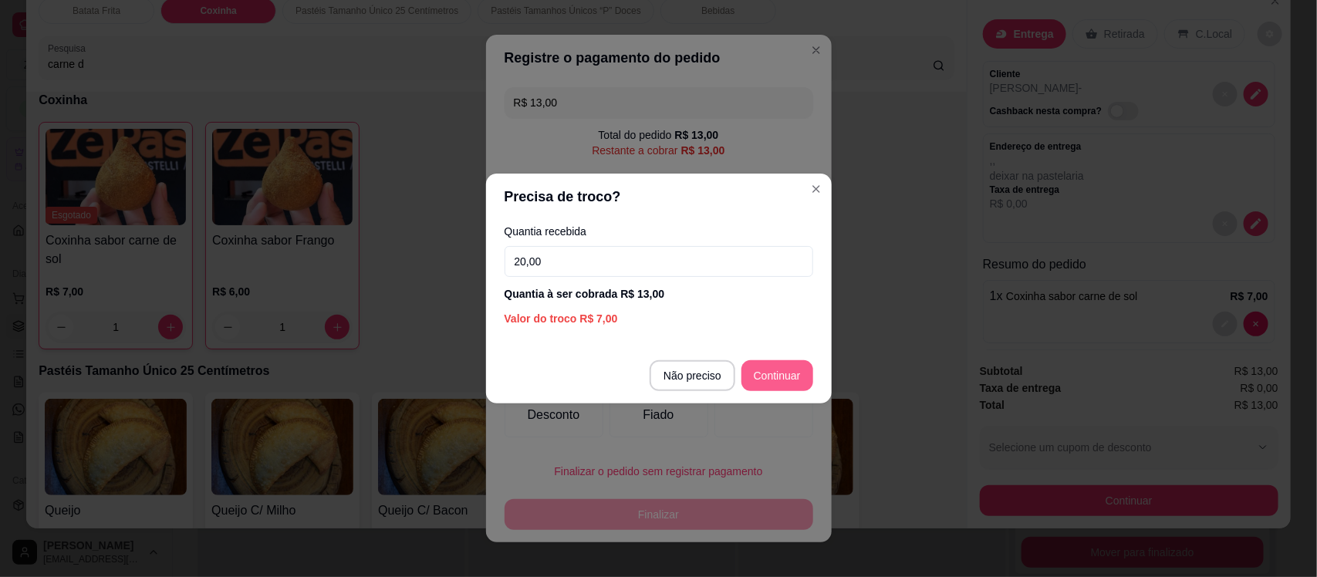
type input "20,00"
type input "R$ 0,00"
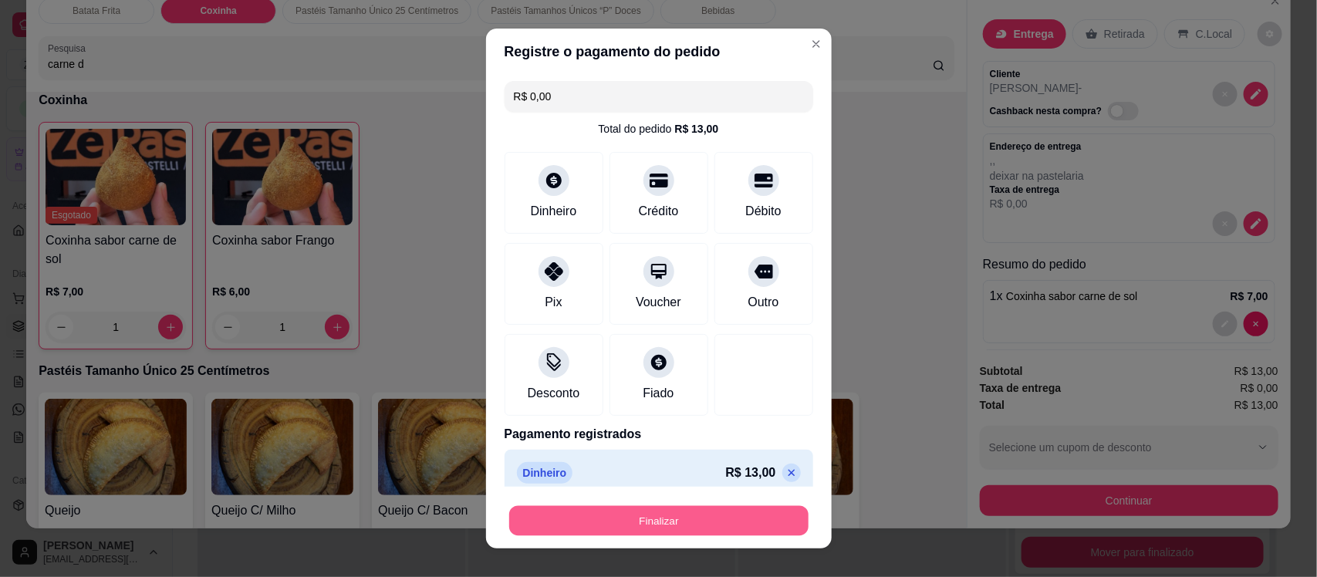
click at [623, 519] on button "Finalizar" at bounding box center [658, 520] width 299 height 30
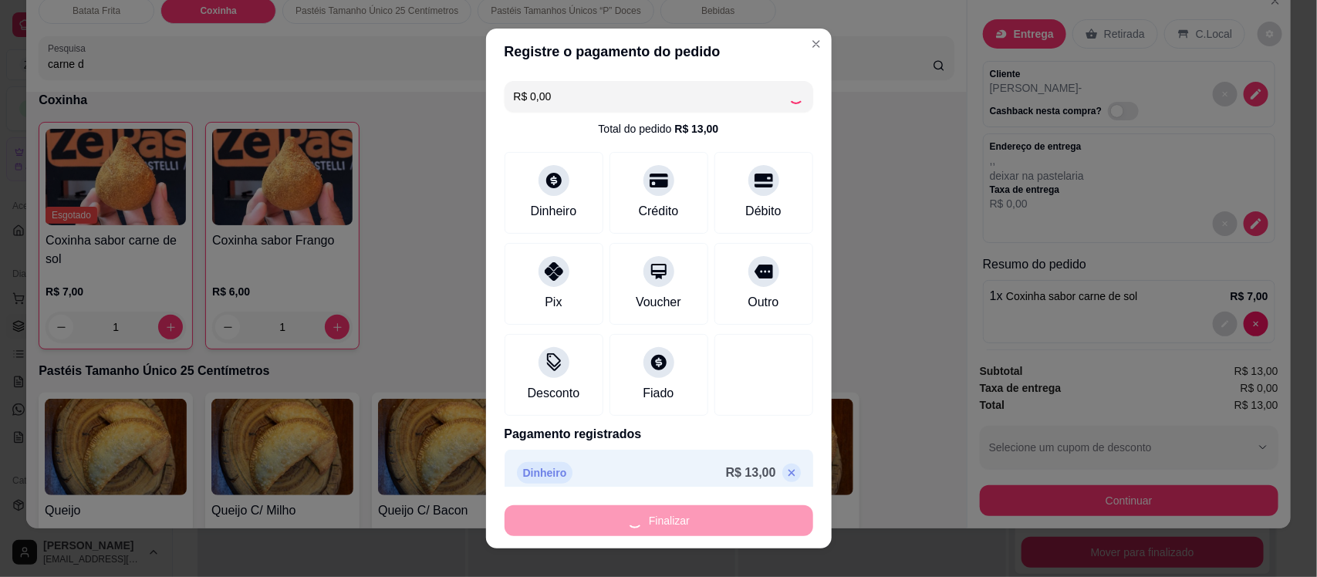
type input "0"
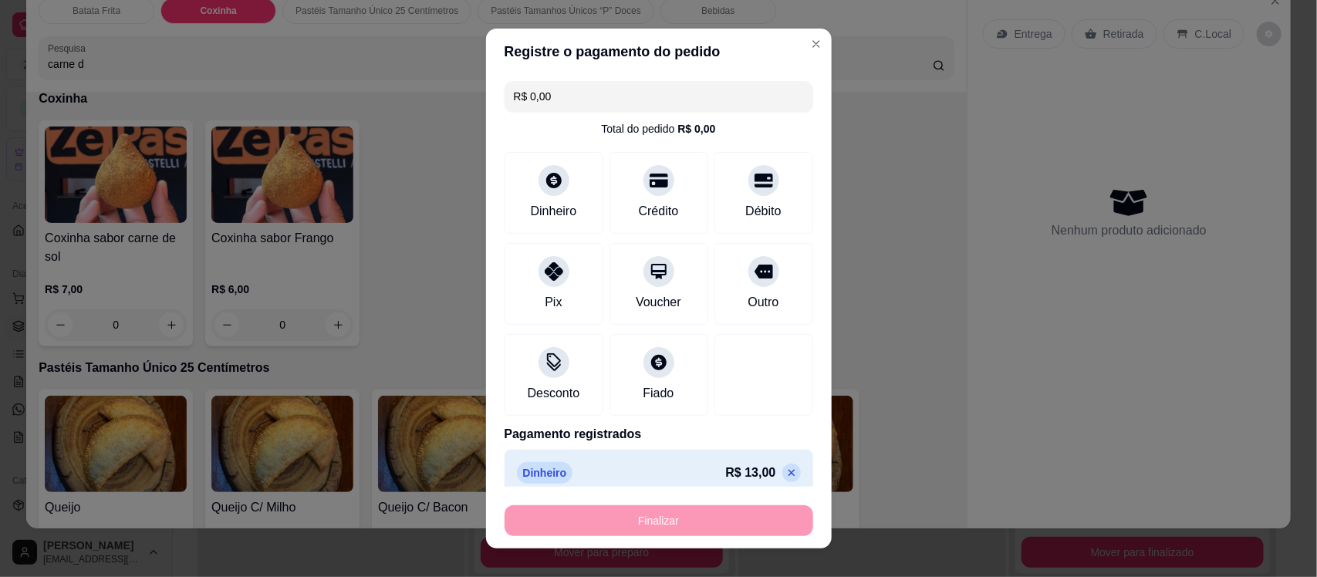
type input "-R$ 13,00"
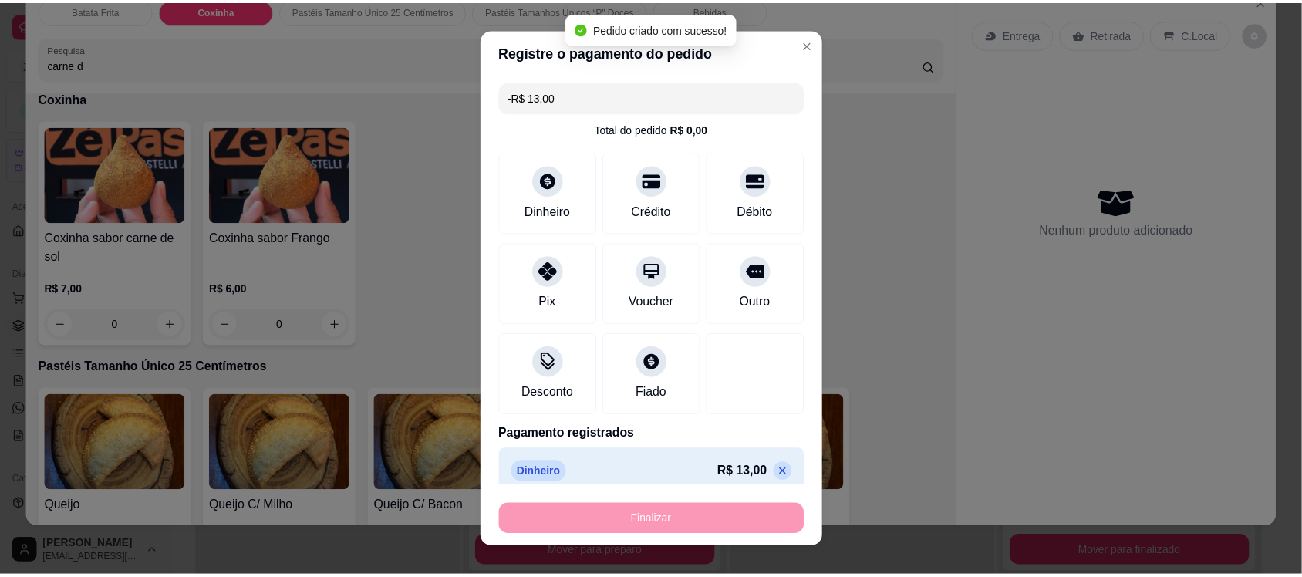
scroll to position [828, 0]
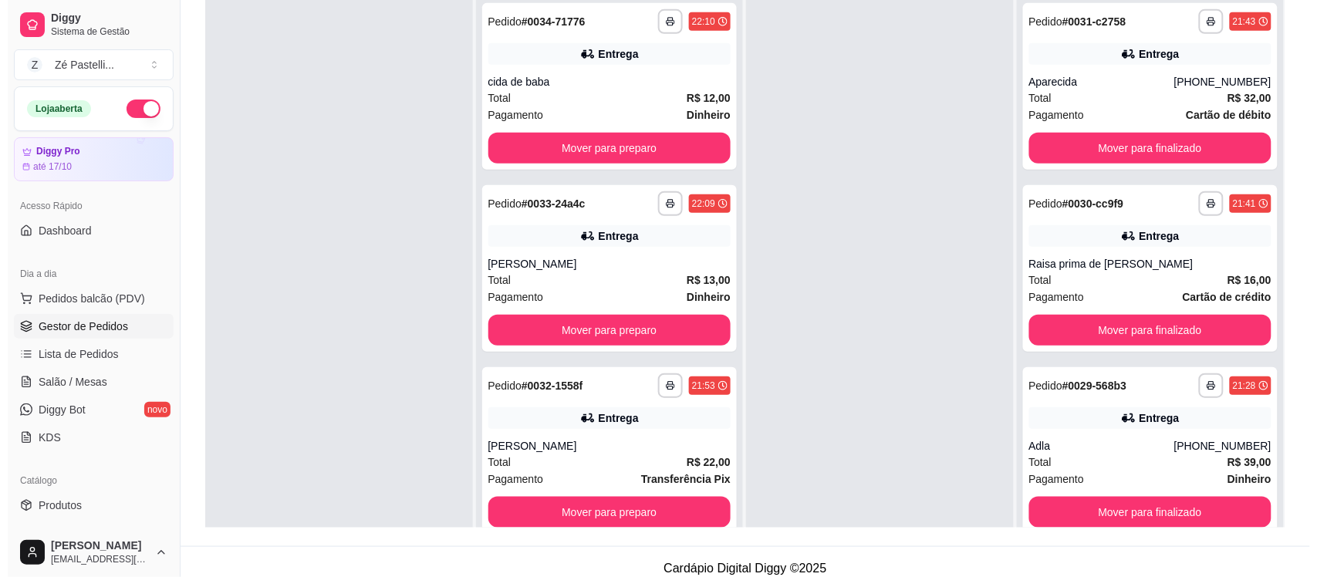
scroll to position [224, 0]
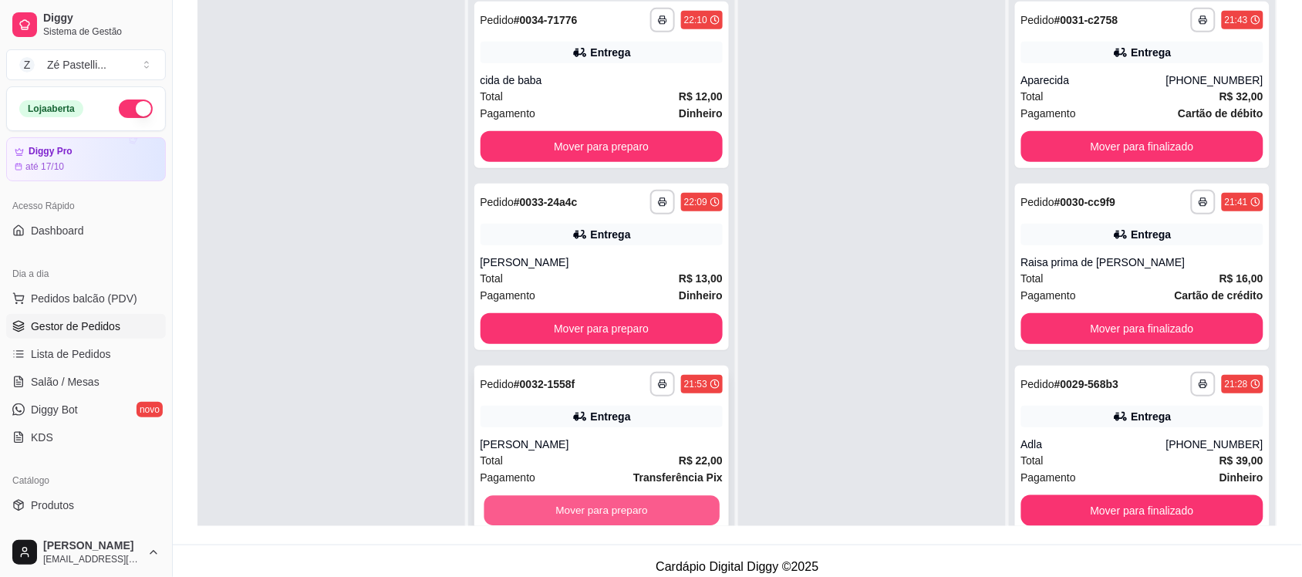
click at [572, 502] on button "Mover para preparo" at bounding box center [601, 511] width 235 height 30
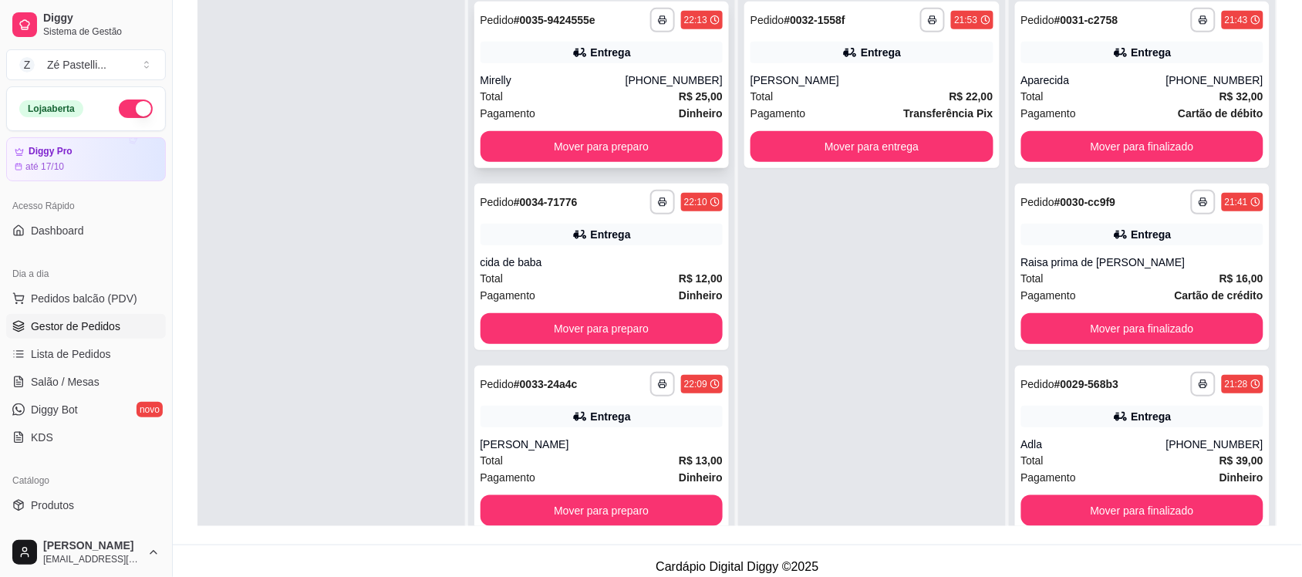
click at [548, 102] on div "Total R$ 25,00" at bounding box center [602, 96] width 243 height 17
click at [562, 302] on div "Pagamento Dinheiro" at bounding box center [602, 295] width 243 height 17
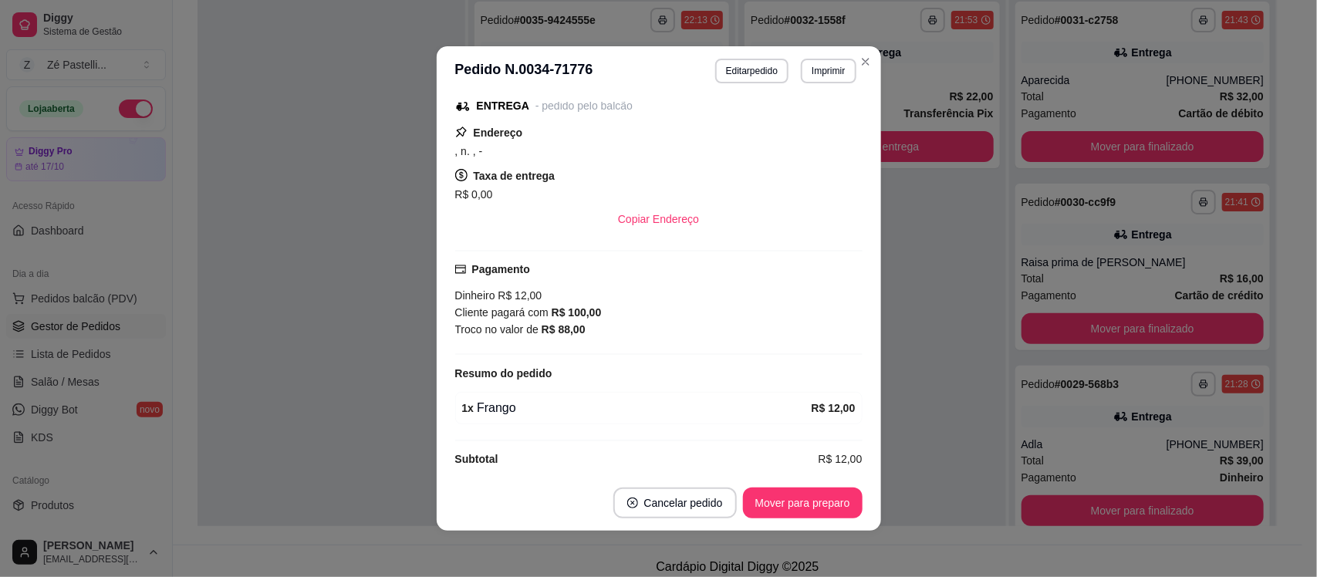
scroll to position [225, 0]
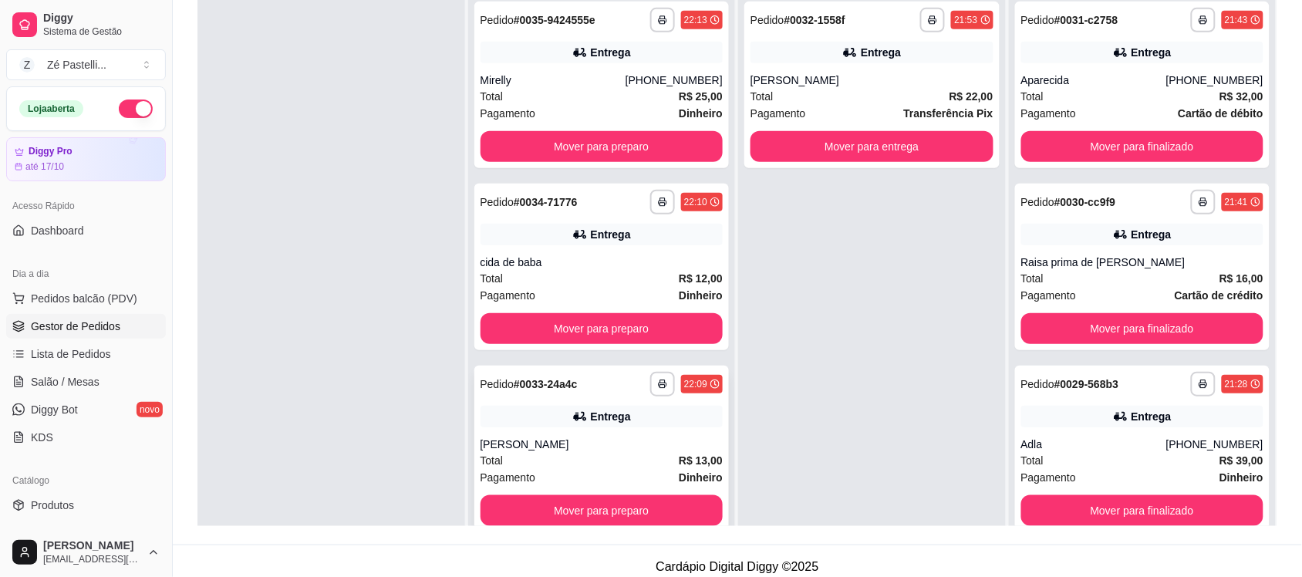
click at [633, 437] on div "jackson" at bounding box center [602, 444] width 243 height 15
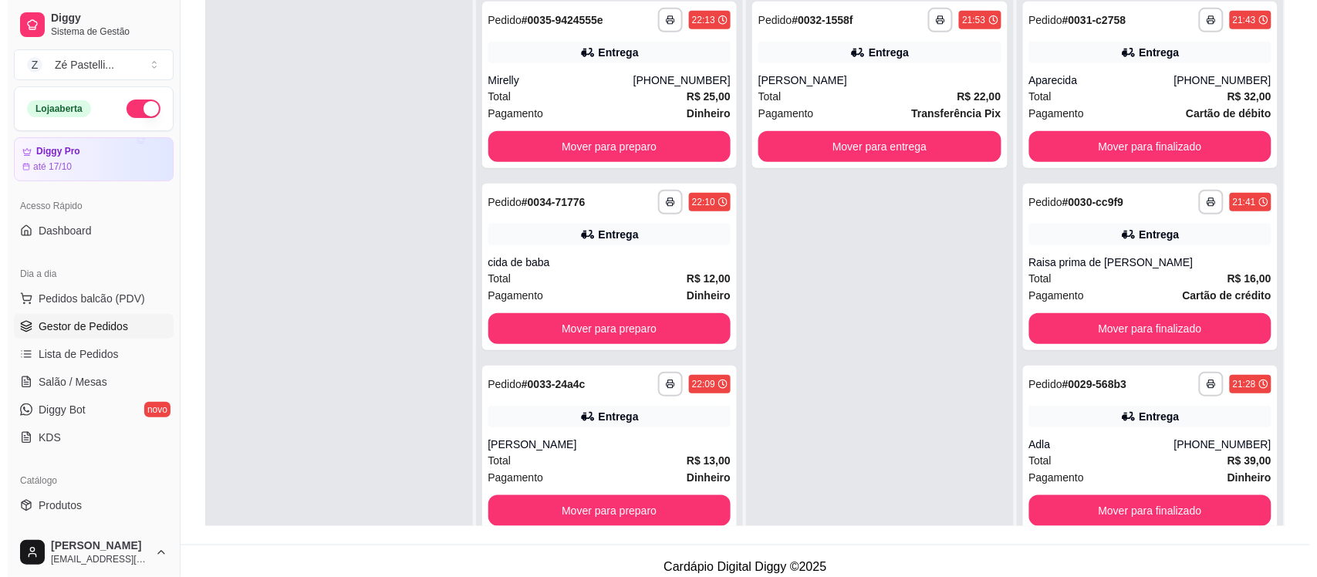
scroll to position [43, 0]
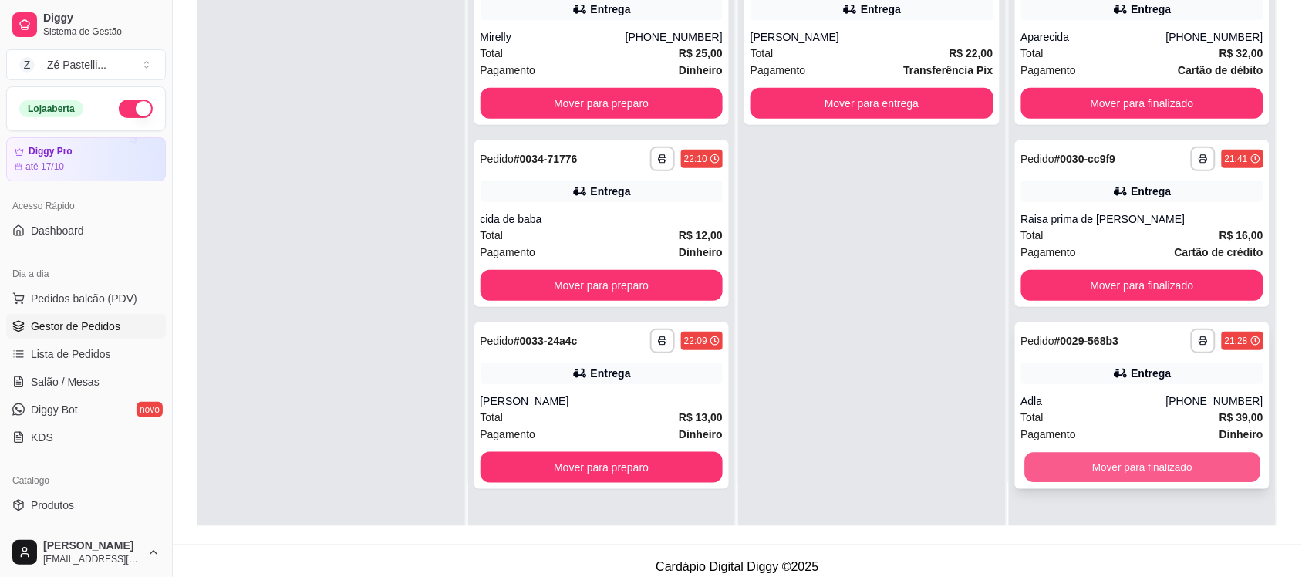
click at [1092, 456] on button "Mover para finalizado" at bounding box center [1141, 468] width 235 height 30
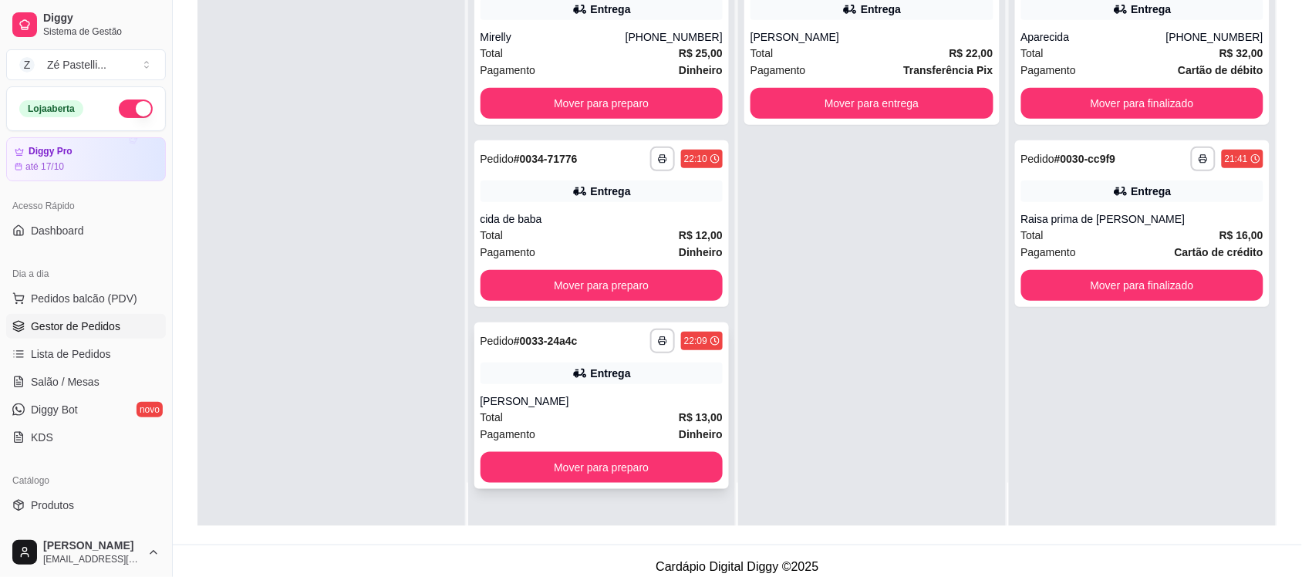
click at [555, 400] on div "jackson" at bounding box center [602, 400] width 243 height 15
click at [638, 241] on div "Total R$ 12,00" at bounding box center [602, 235] width 243 height 17
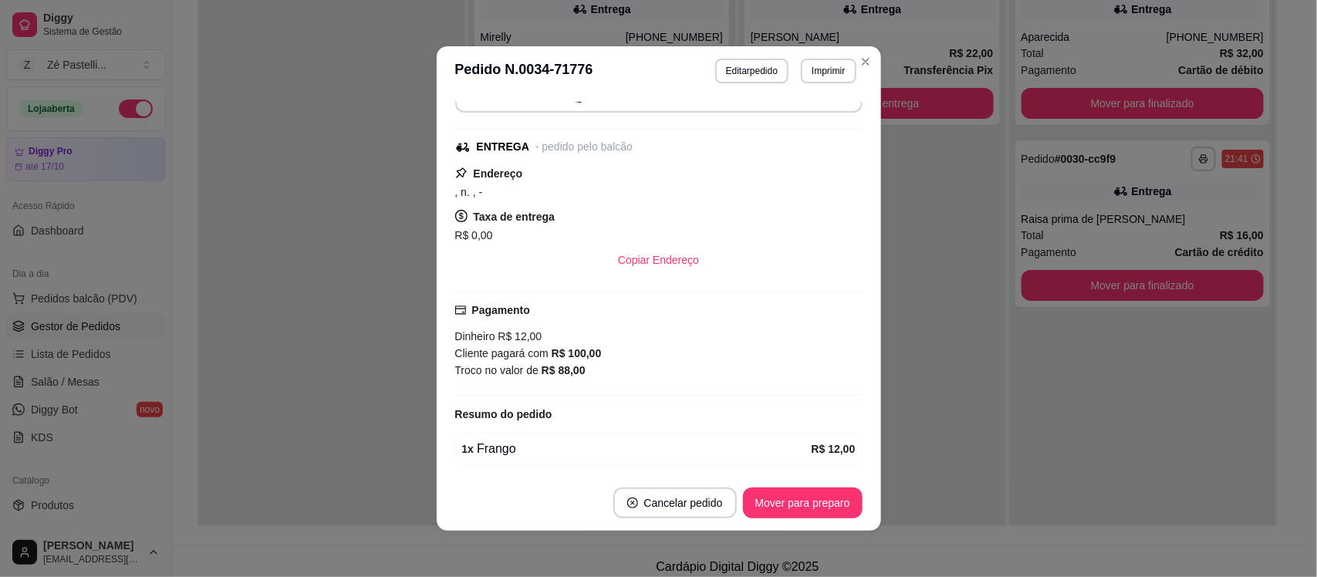
scroll to position [191, 0]
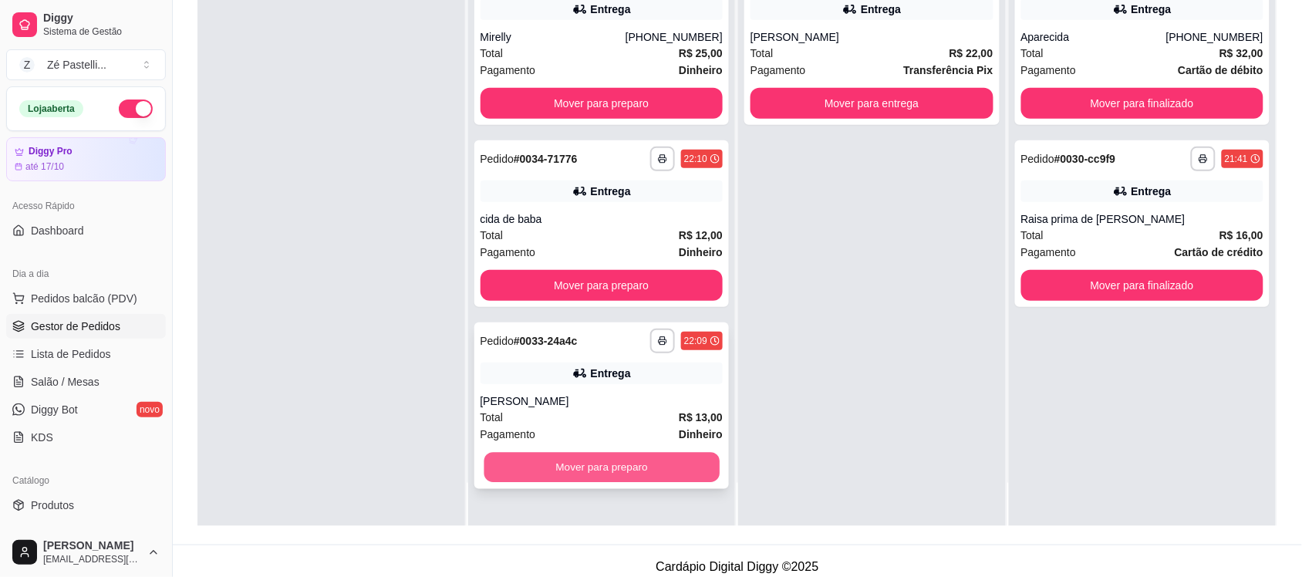
click at [623, 457] on button "Mover para preparo" at bounding box center [601, 468] width 235 height 30
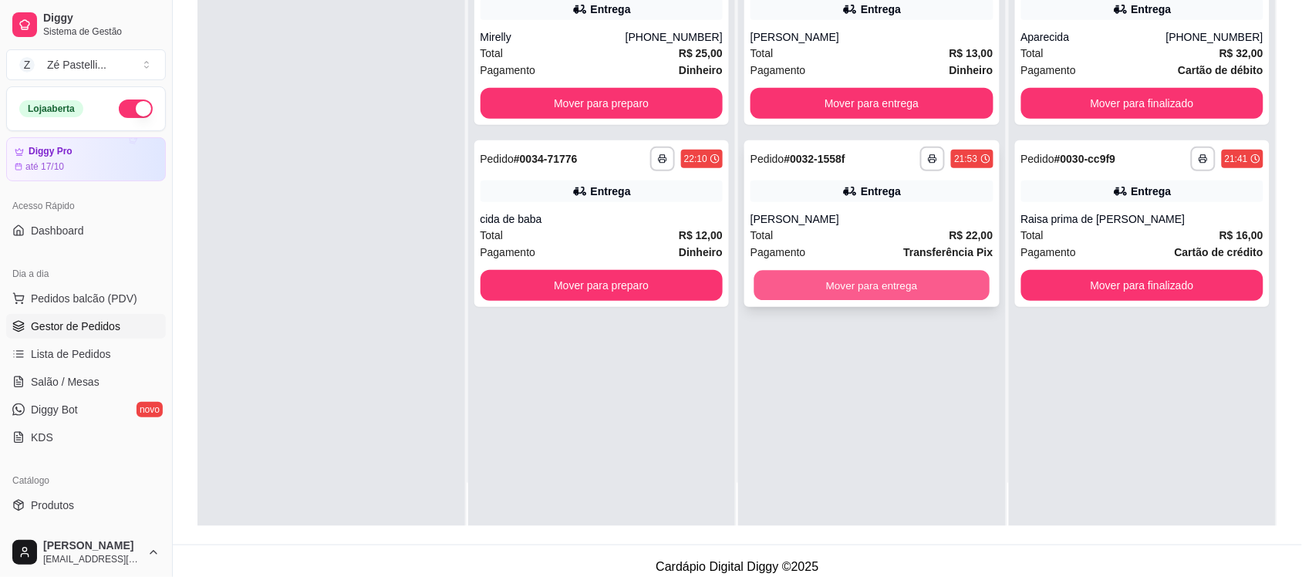
click at [842, 286] on button "Mover para entrega" at bounding box center [871, 286] width 235 height 30
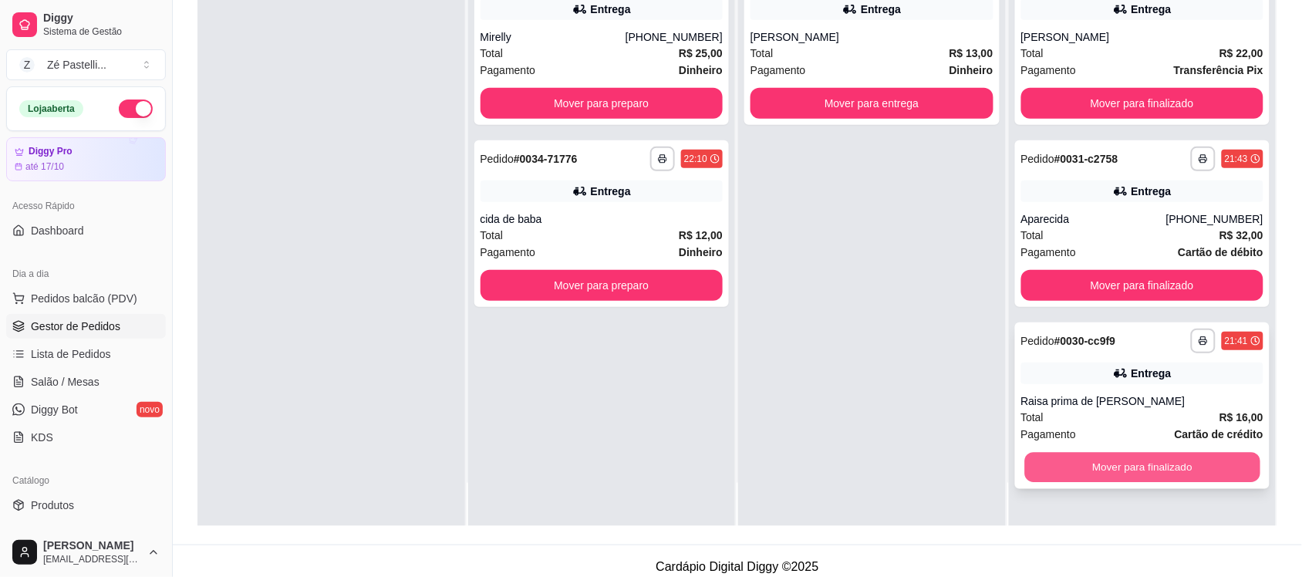
click at [1053, 464] on button "Mover para finalizado" at bounding box center [1141, 468] width 235 height 30
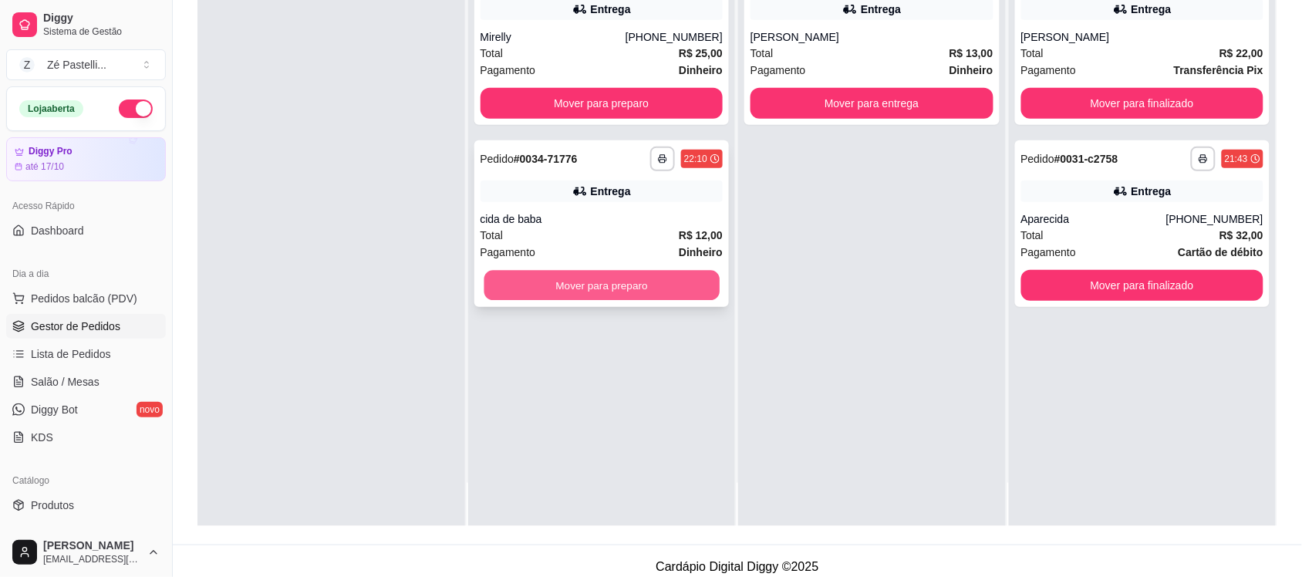
click at [626, 276] on button "Mover para preparo" at bounding box center [601, 286] width 235 height 30
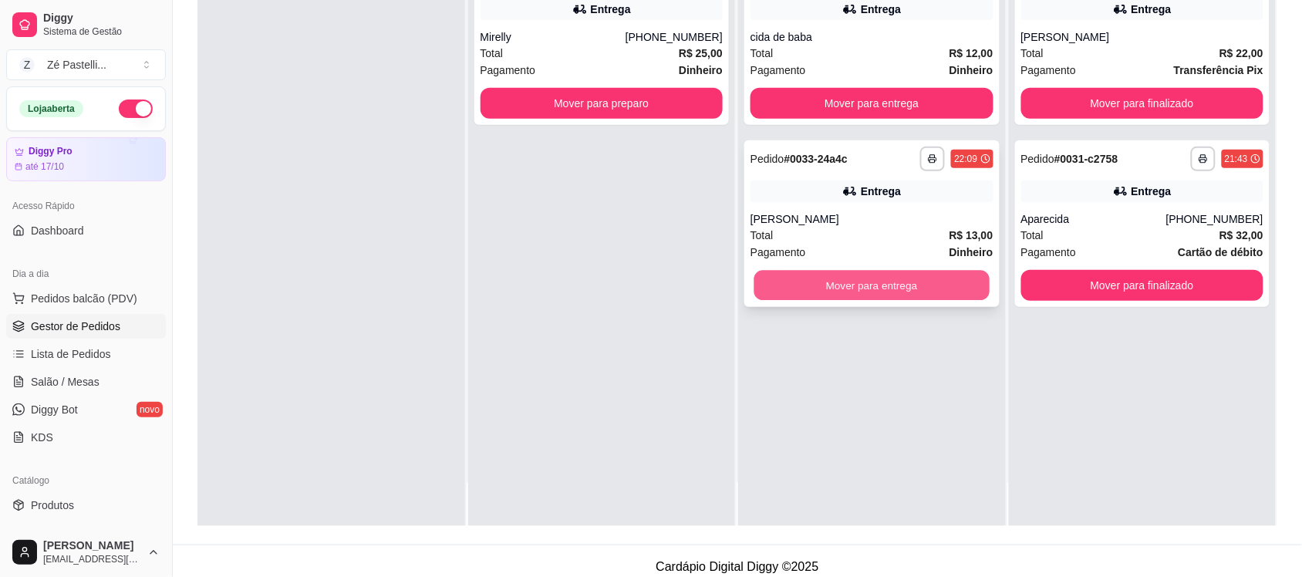
click at [843, 272] on button "Mover para entrega" at bounding box center [871, 286] width 235 height 30
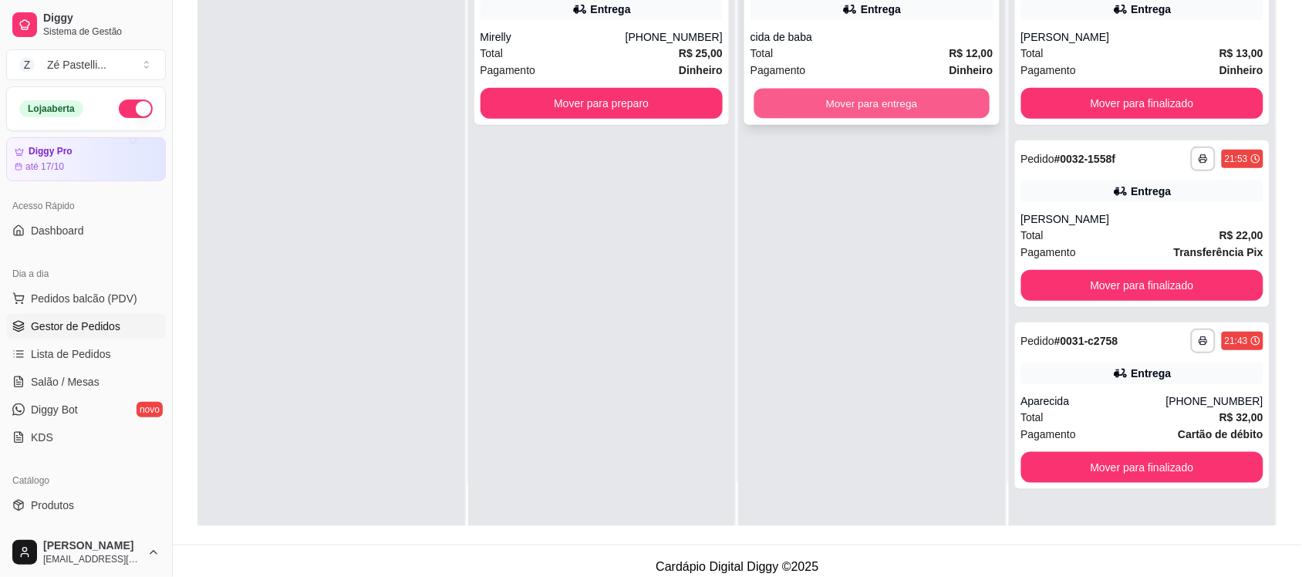
click at [811, 101] on button "Mover para entrega" at bounding box center [871, 104] width 235 height 30
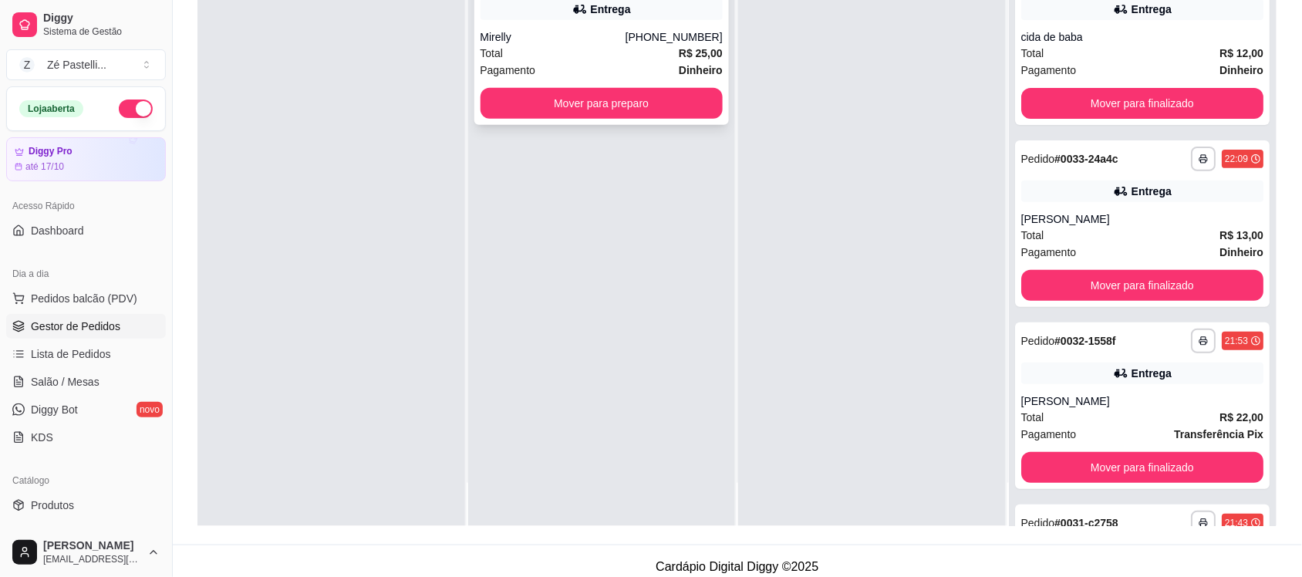
click at [646, 9] on div "Entrega" at bounding box center [602, 9] width 243 height 22
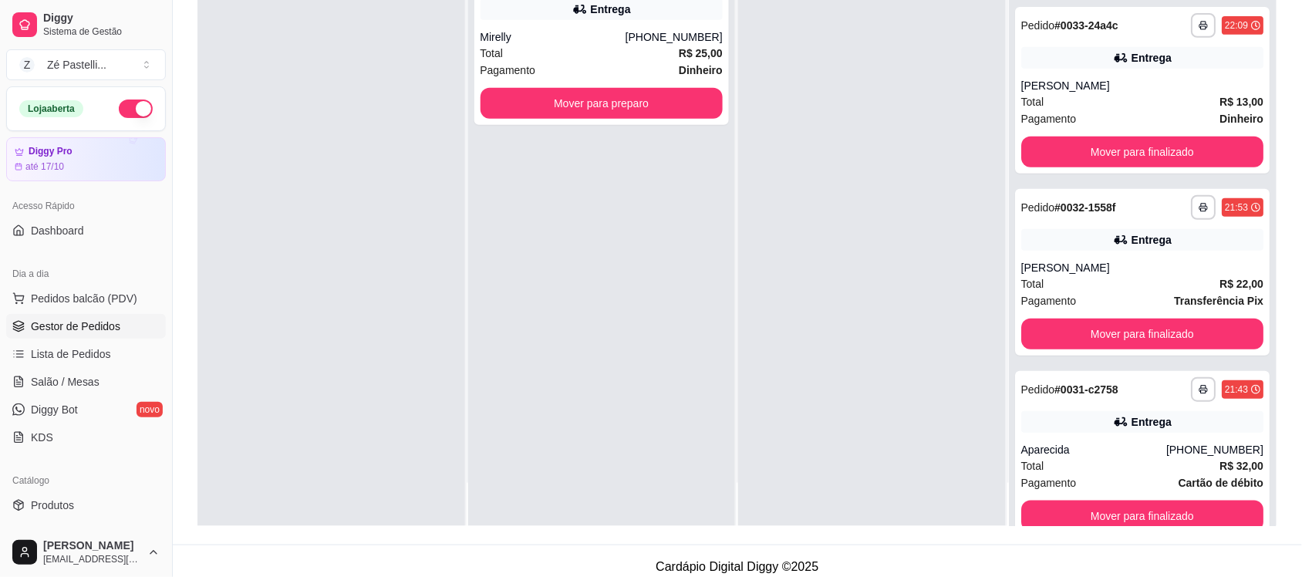
scroll to position [166, 0]
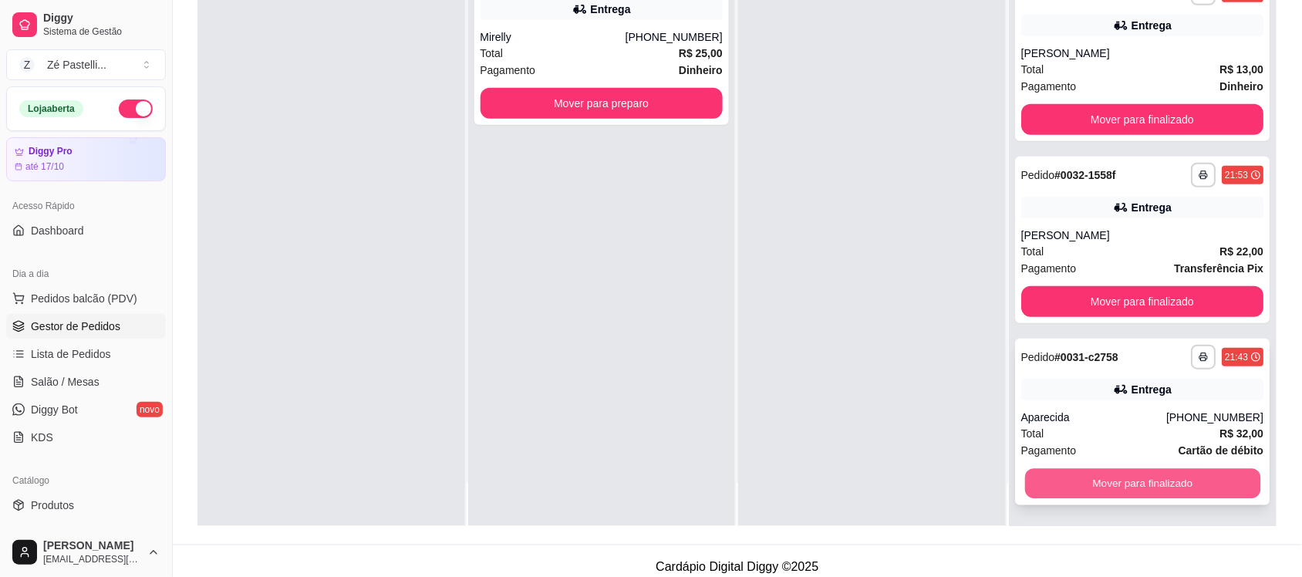
click at [1099, 475] on button "Mover para finalizado" at bounding box center [1141, 484] width 235 height 30
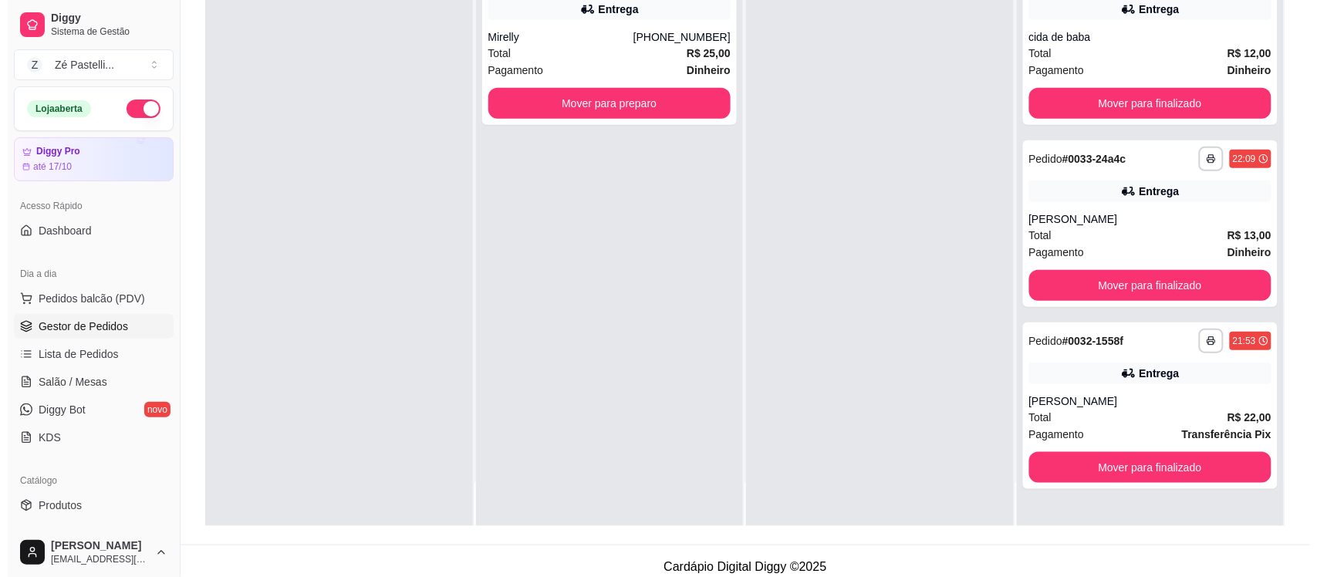
scroll to position [0, 0]
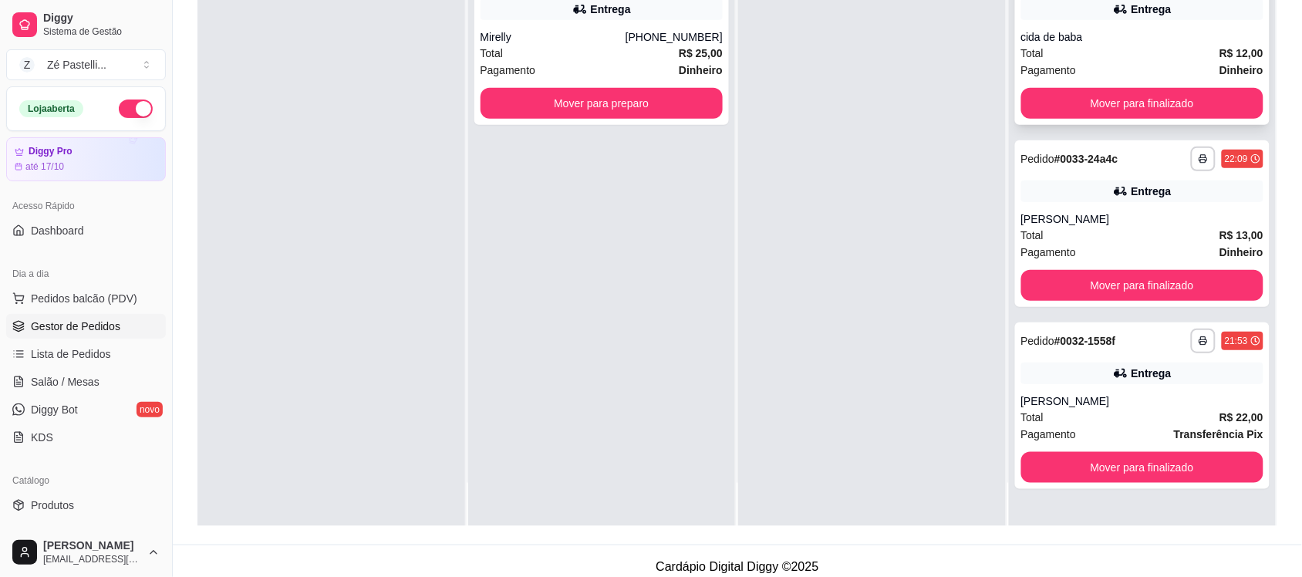
click at [1100, 51] on div "Total R$ 12,00" at bounding box center [1142, 53] width 243 height 17
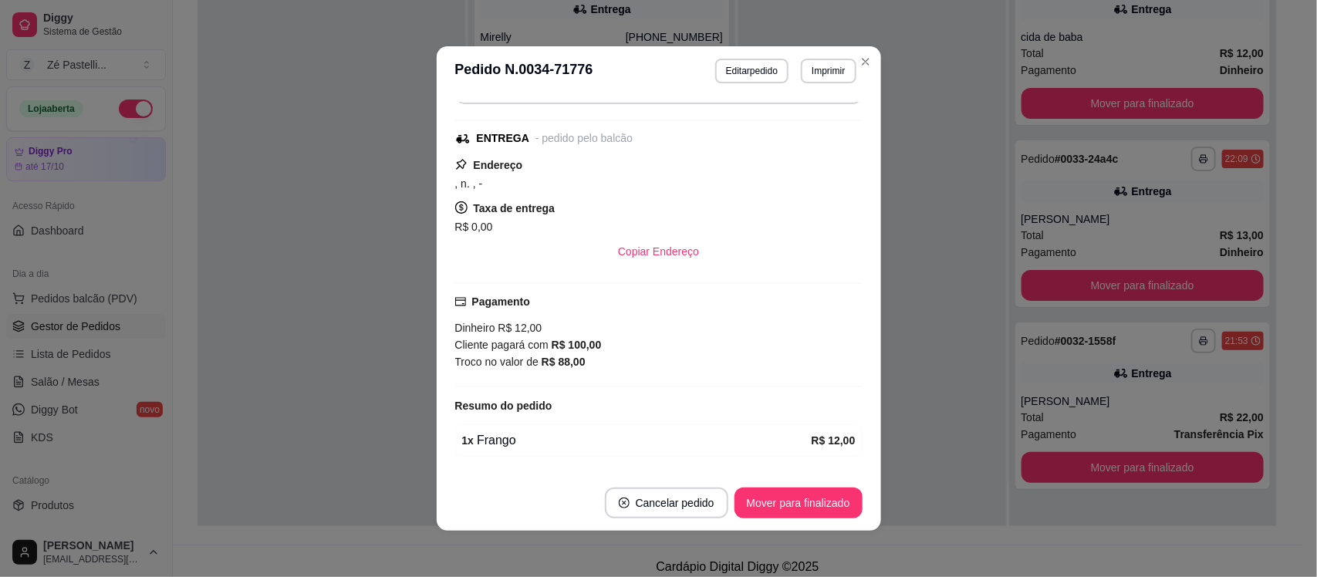
scroll to position [225, 0]
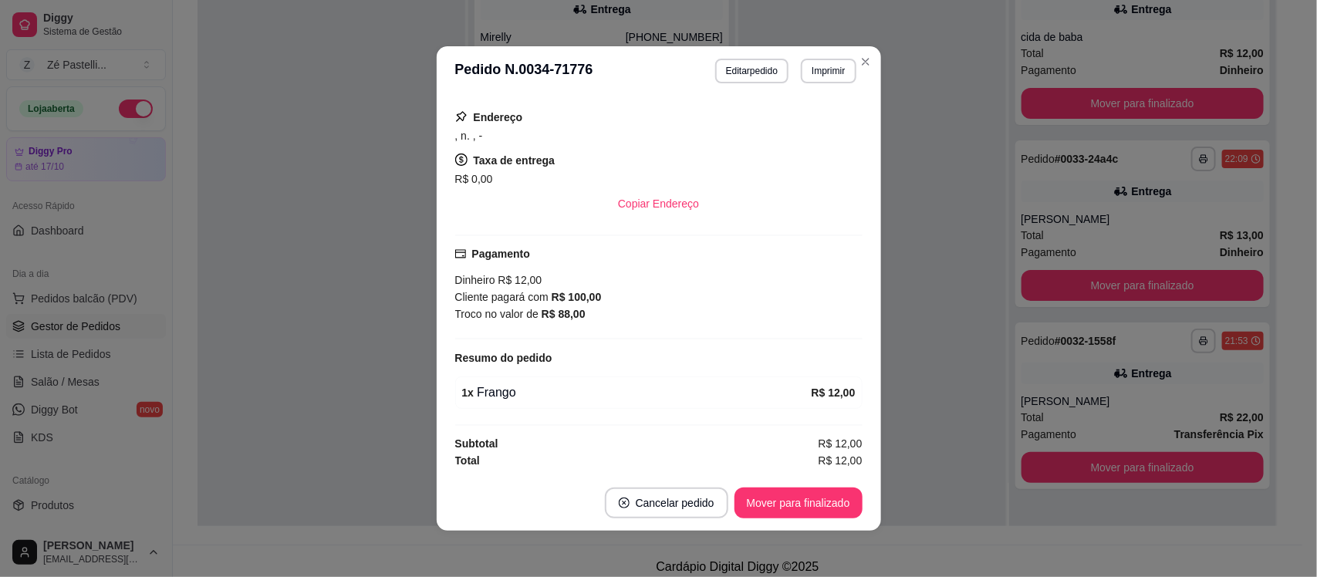
click at [825, 352] on div "Resumo do pedido" at bounding box center [658, 358] width 407 height 19
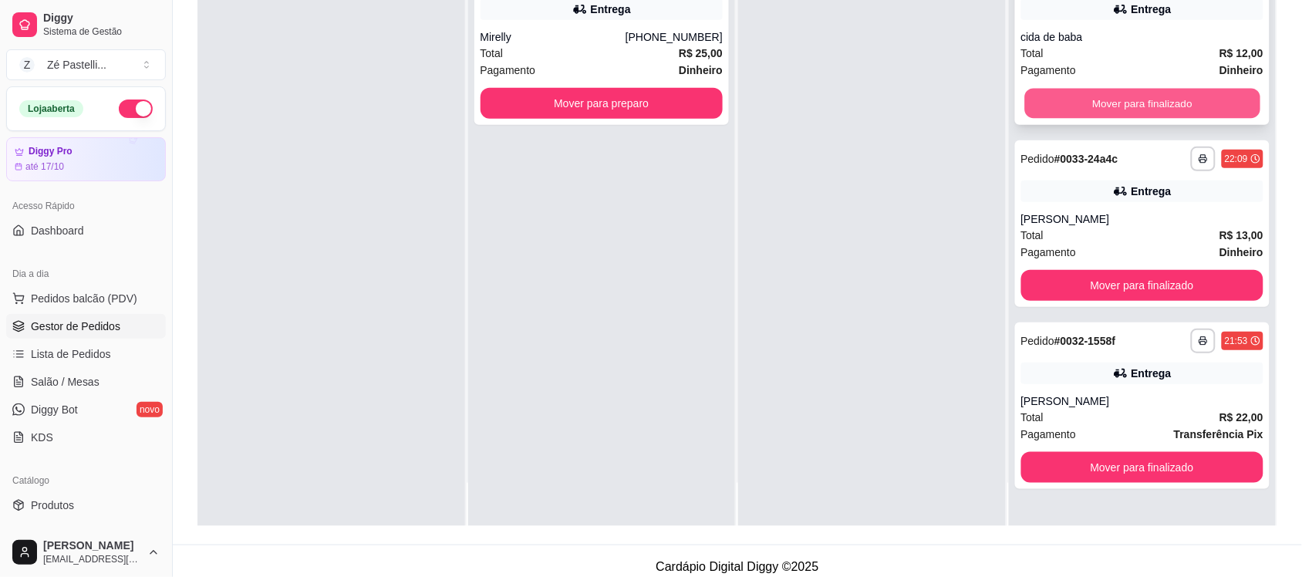
click at [1024, 93] on button "Mover para finalizado" at bounding box center [1141, 104] width 235 height 30
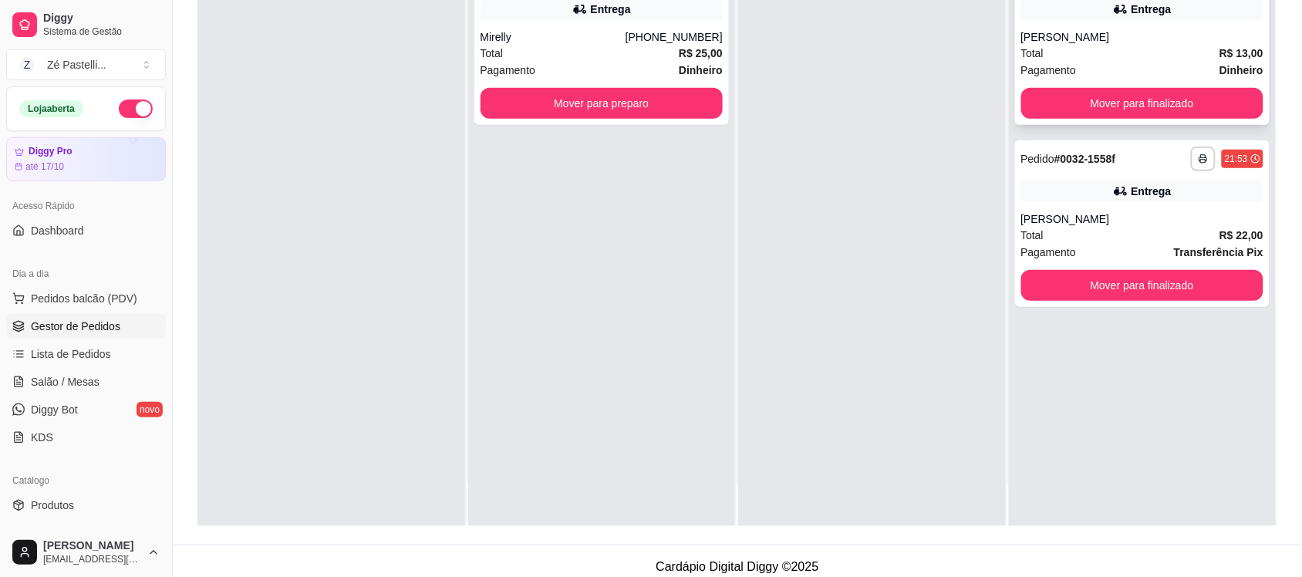
click at [1074, 58] on div "Total R$ 13,00" at bounding box center [1142, 53] width 243 height 17
click at [1038, 66] on span "Pagamento" at bounding box center [1049, 70] width 56 height 17
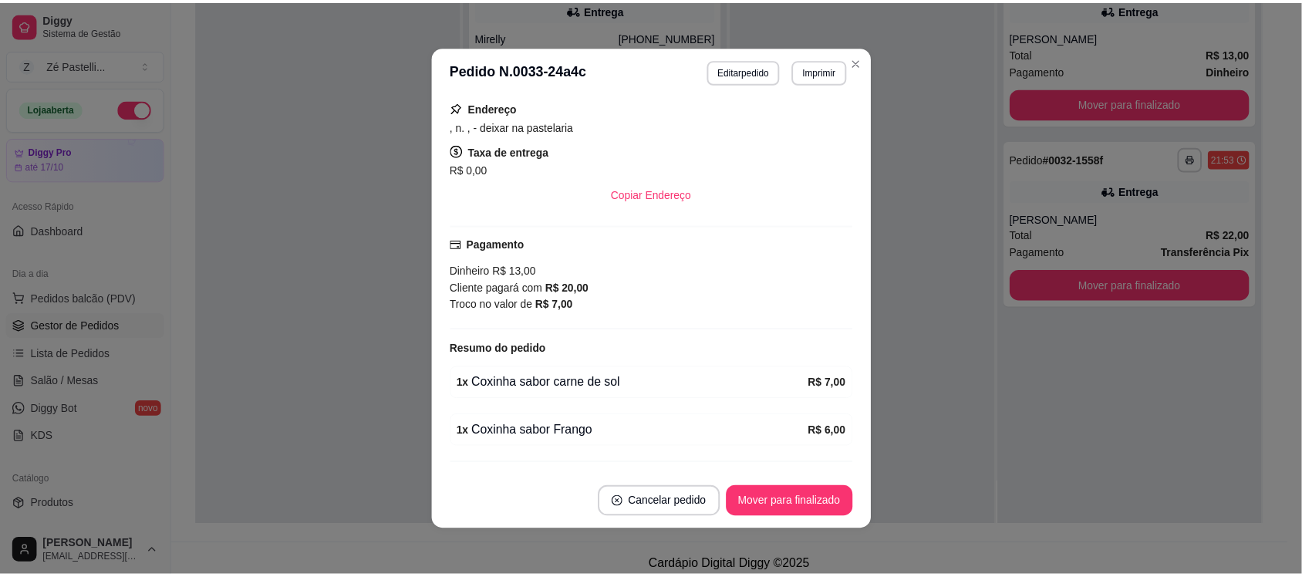
scroll to position [265, 0]
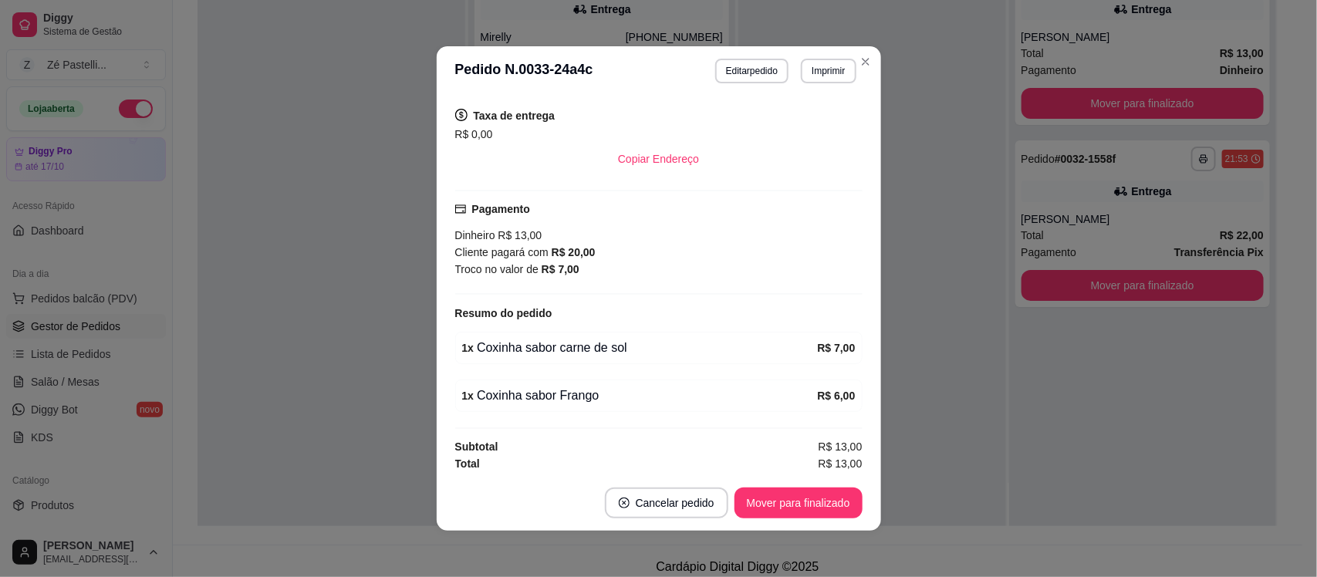
click at [858, 47] on header "**********" at bounding box center [659, 70] width 444 height 49
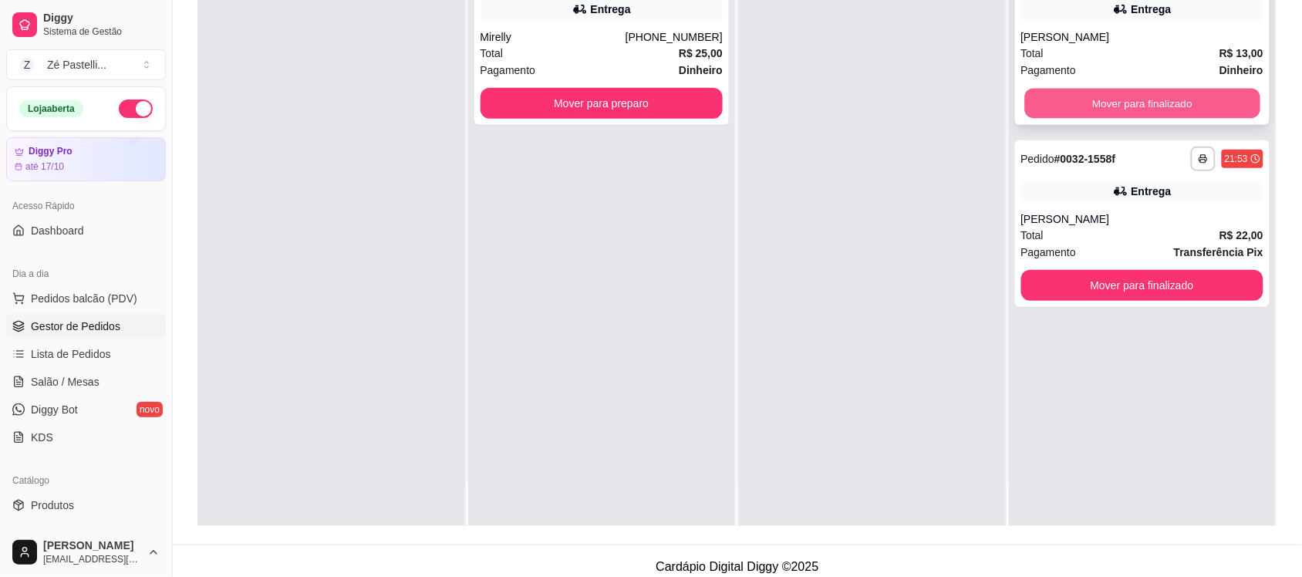
click at [1055, 110] on button "Mover para finalizado" at bounding box center [1141, 104] width 235 height 30
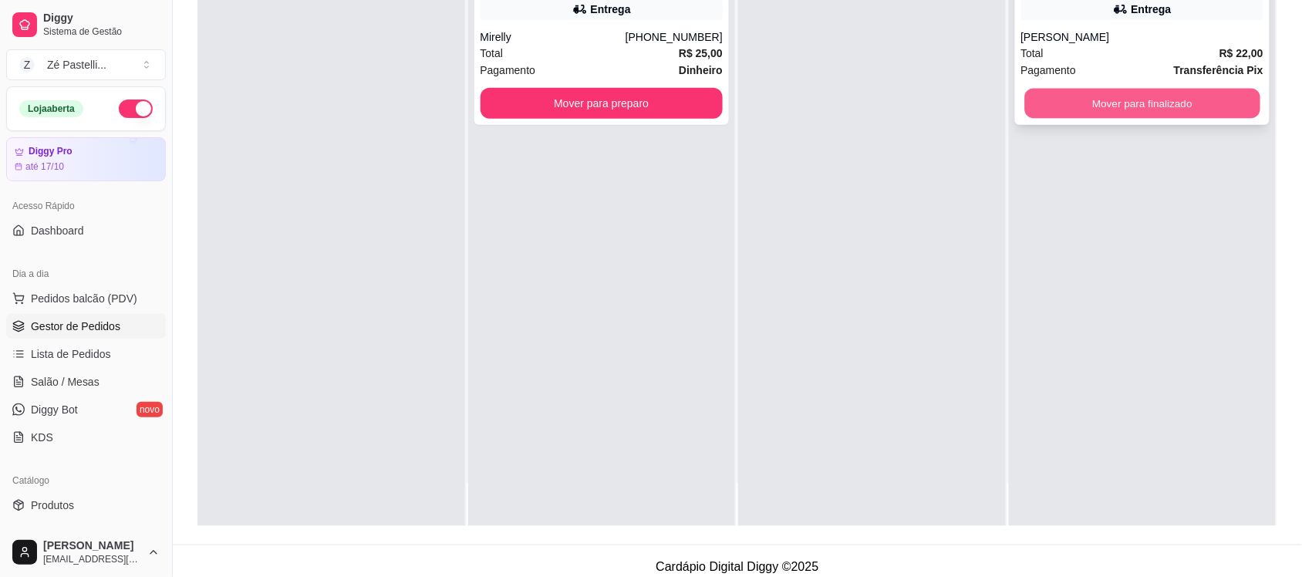
click at [1045, 106] on button "Mover para finalizado" at bounding box center [1141, 104] width 235 height 30
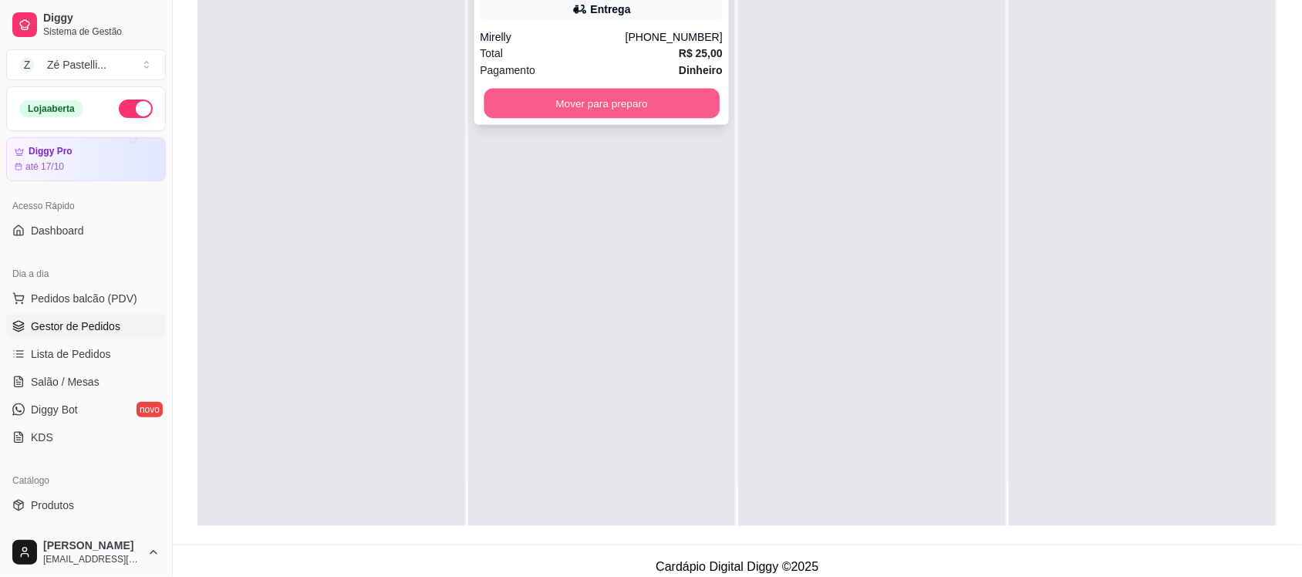
click at [666, 96] on button "Mover para preparo" at bounding box center [601, 104] width 235 height 30
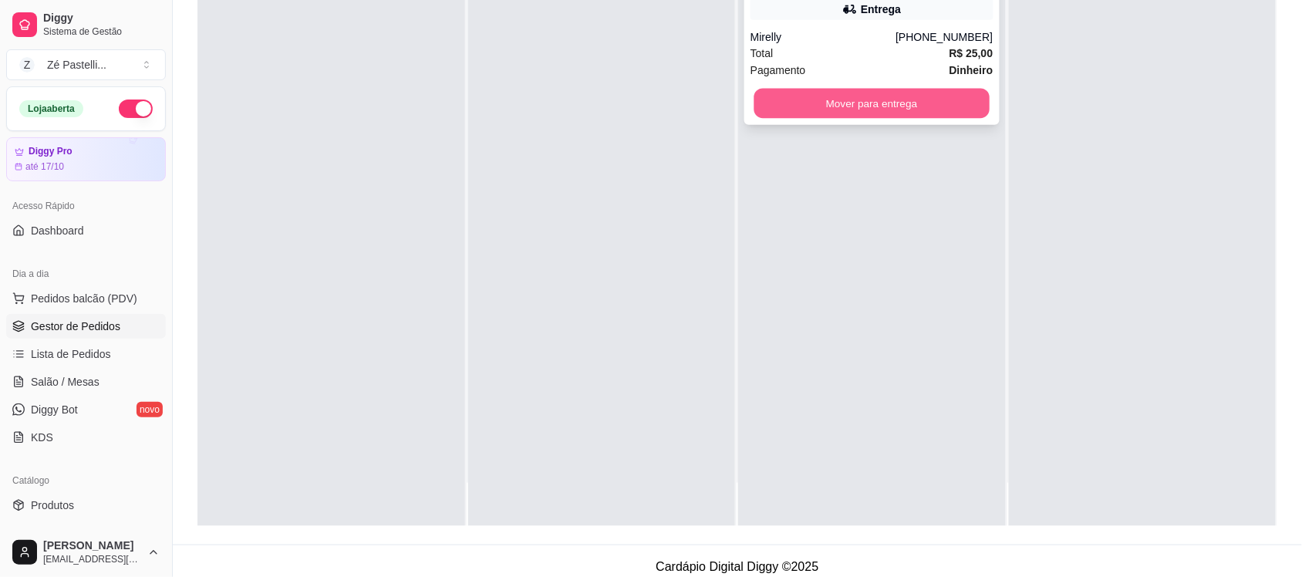
click at [769, 94] on button "Mover para entrega" at bounding box center [871, 104] width 235 height 30
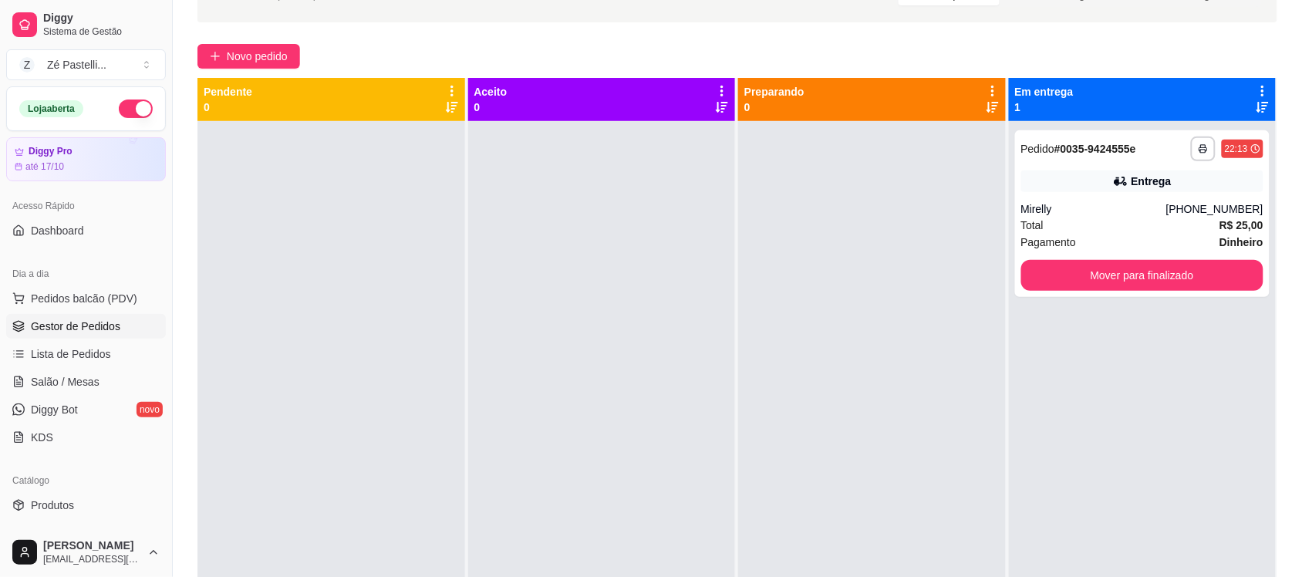
scroll to position [0, 0]
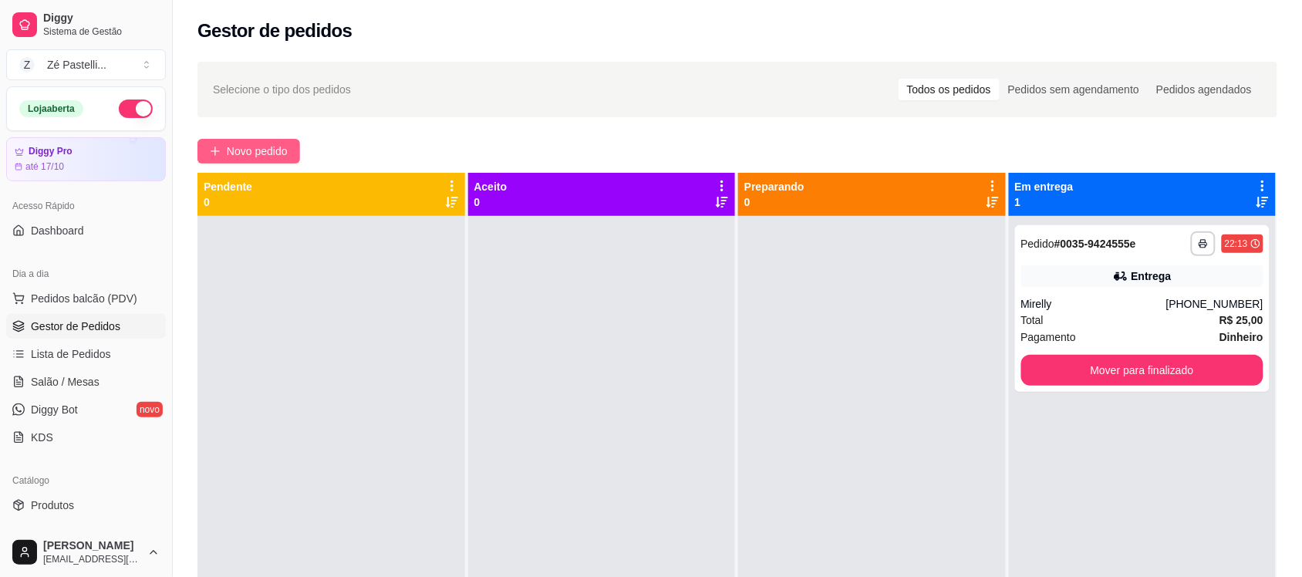
click at [271, 145] on span "Novo pedido" at bounding box center [257, 151] width 61 height 17
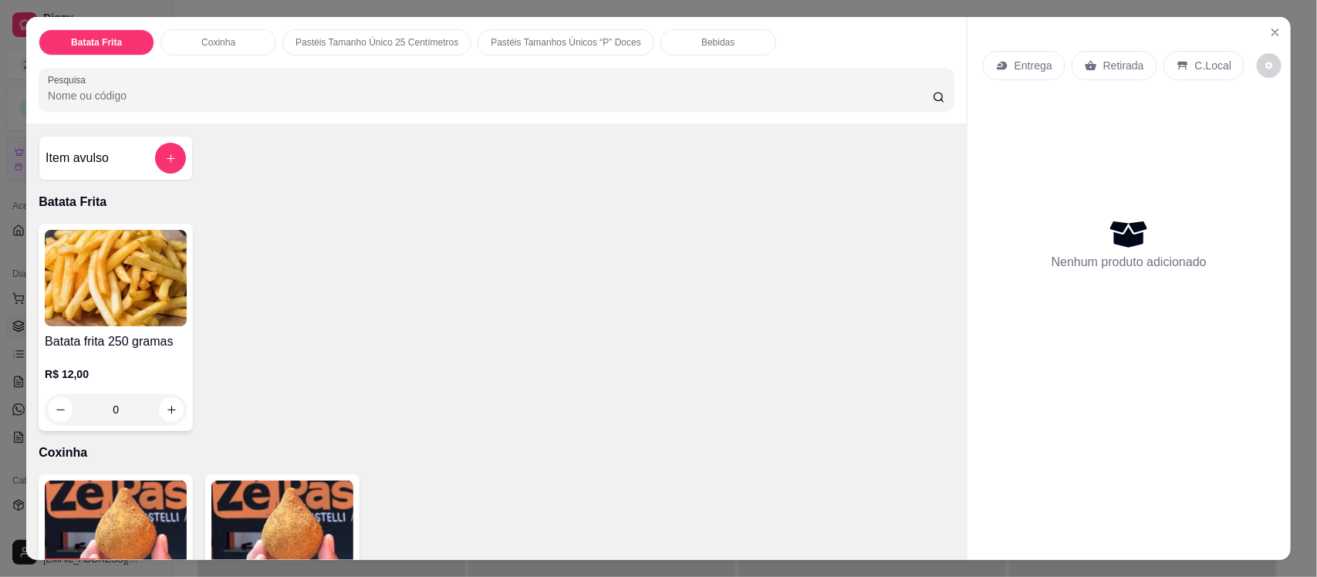
click at [187, 100] on input "Pesquisa" at bounding box center [490, 95] width 885 height 15
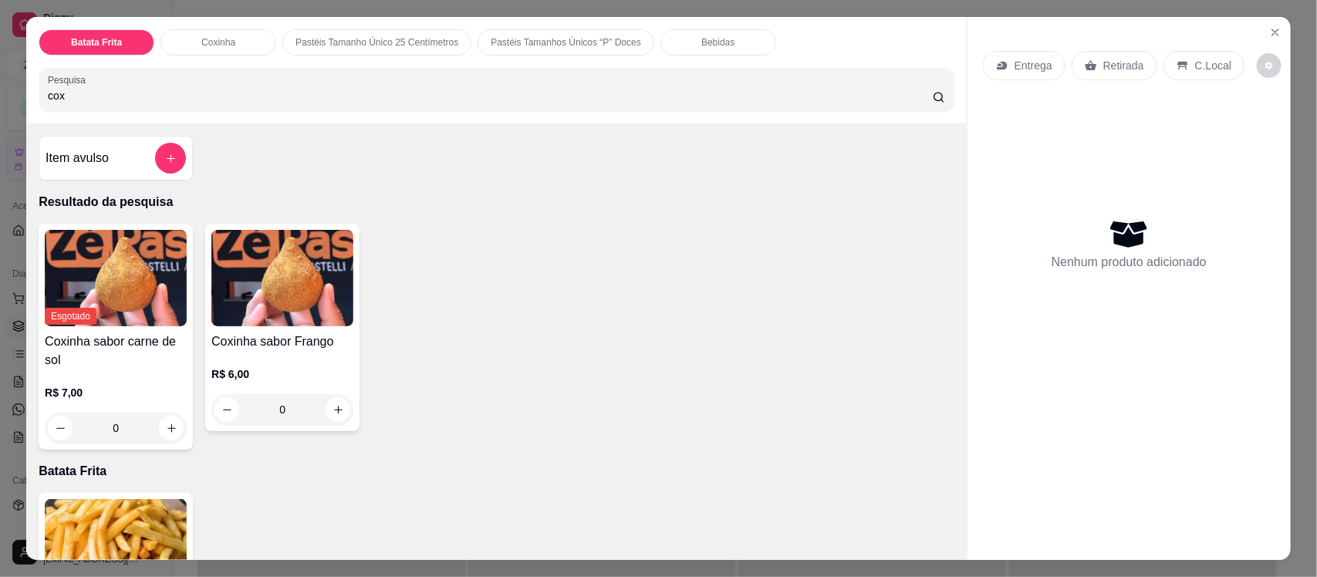
type input "cox"
click at [256, 293] on img at bounding box center [282, 278] width 142 height 96
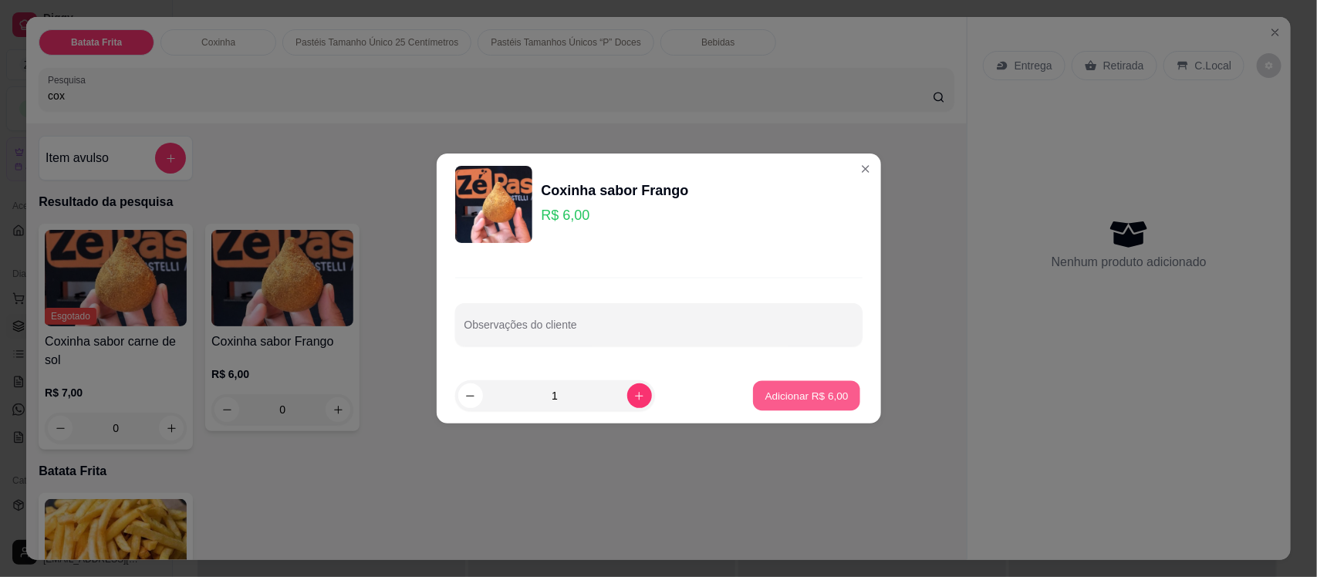
click at [770, 393] on p "Adicionar R$ 6,00" at bounding box center [806, 395] width 83 height 15
type input "1"
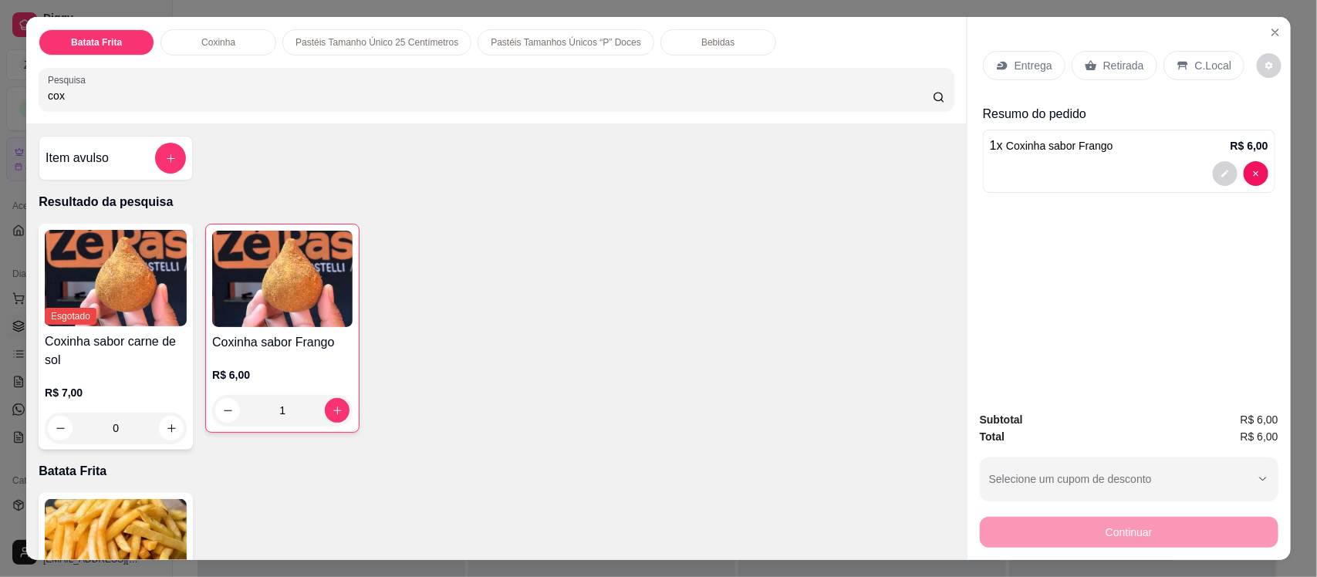
click at [1195, 66] on p "C.Local" at bounding box center [1213, 65] width 36 height 15
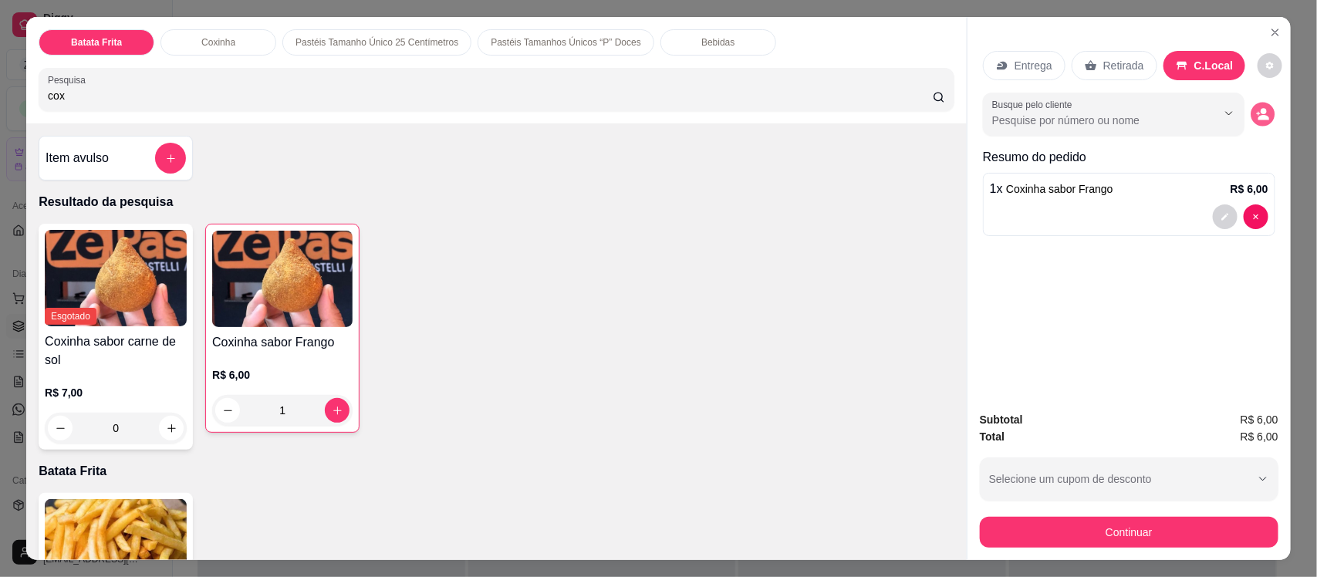
click at [1258, 118] on icon "decrease-product-quantity" at bounding box center [1263, 118] width 11 height 5
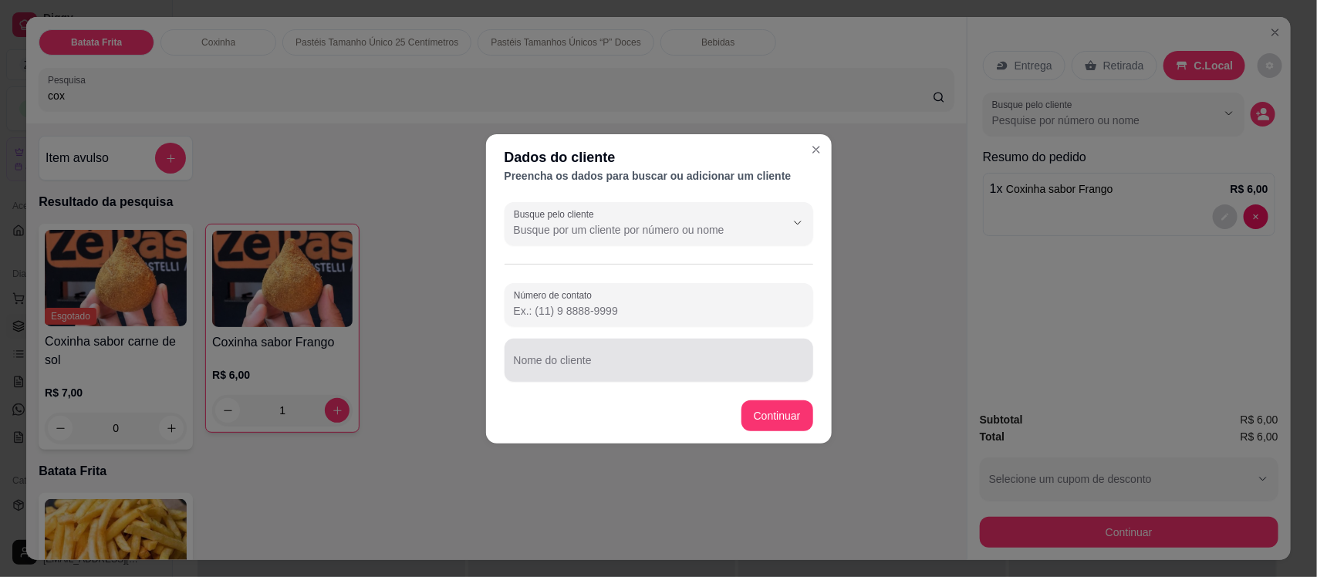
click at [559, 348] on div at bounding box center [659, 360] width 290 height 31
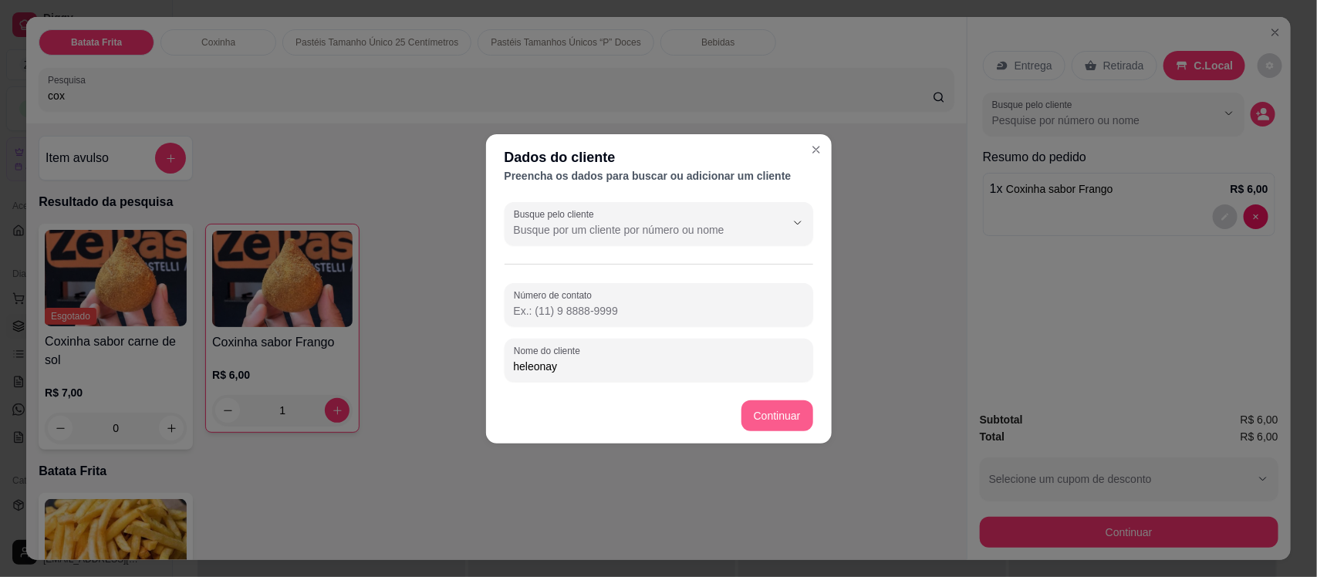
type input "heleonay"
click at [780, 410] on div "Esgotado Coxinha sabor carne de sol R$ 7,00 0 Coxinha sabor Frango R$ 6,00 1" at bounding box center [497, 337] width 916 height 226
click at [772, 414] on div "Esgotado Coxinha sabor carne de sol R$ 7,00 0 Coxinha sabor Frango R$ 6,00 1" at bounding box center [497, 337] width 916 height 226
click at [700, 365] on div "Esgotado Coxinha sabor carne de sol R$ 7,00 0 Coxinha sabor Frango R$ 6,00 1" at bounding box center [497, 337] width 916 height 226
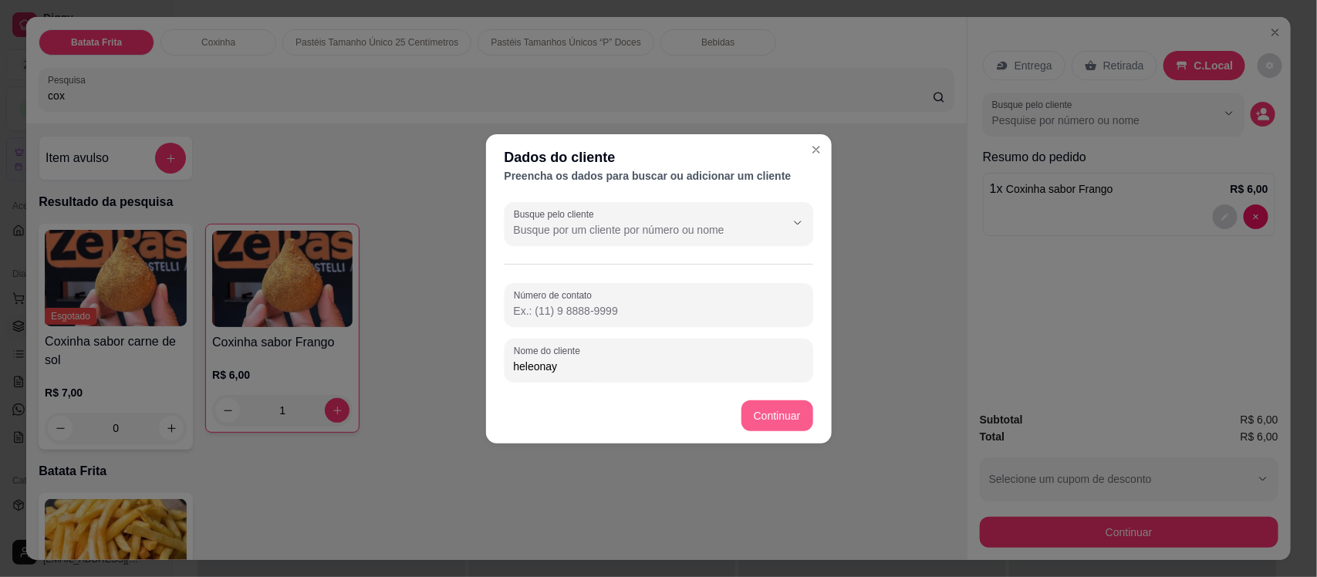
click at [700, 365] on div "Esgotado Coxinha sabor carne de sol R$ 7,00 0 Coxinha sabor Frango R$ 6,00 1" at bounding box center [497, 337] width 916 height 226
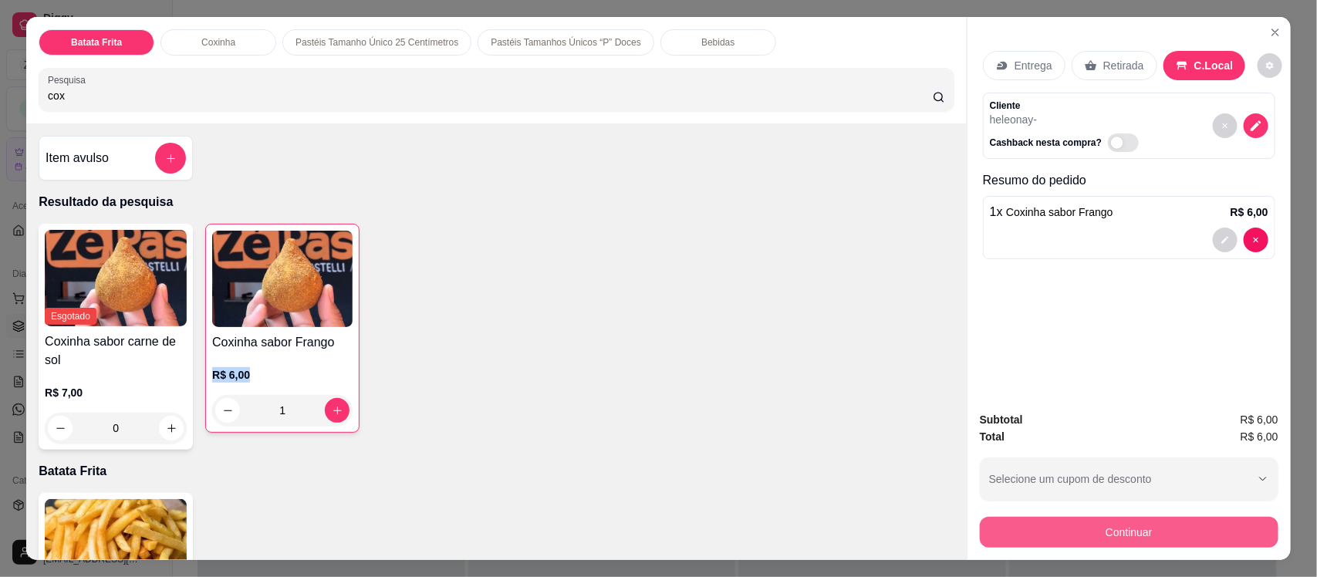
click at [1077, 532] on button "Continuar" at bounding box center [1129, 532] width 299 height 31
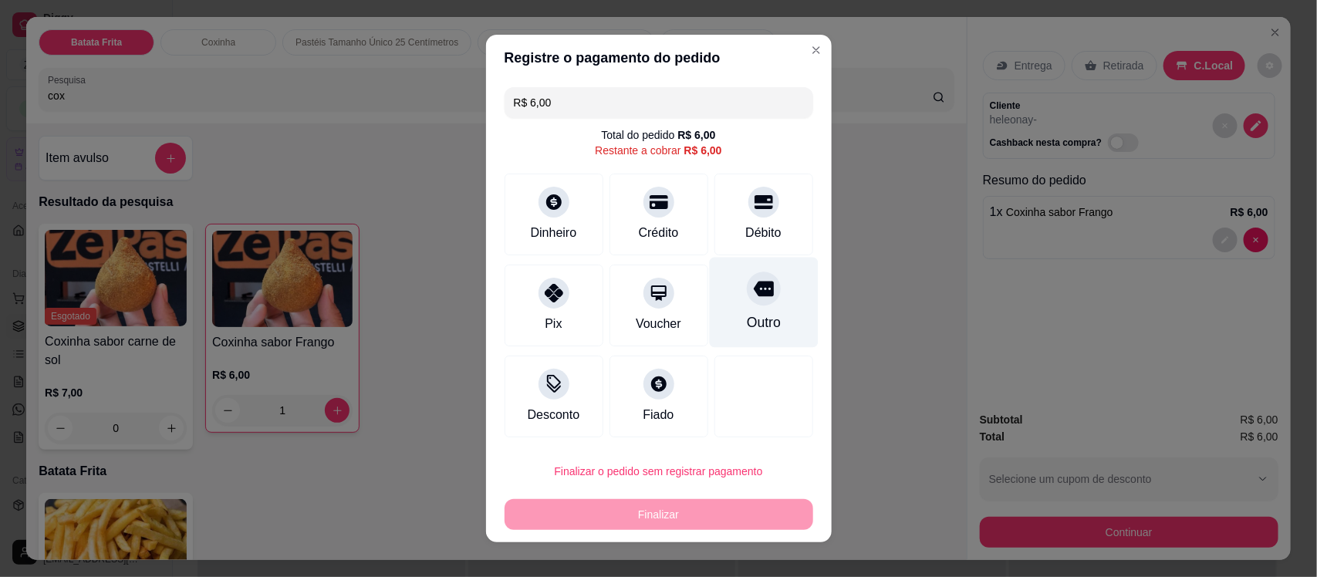
click at [753, 280] on icon at bounding box center [763, 288] width 20 height 20
type input "R$ 0,00"
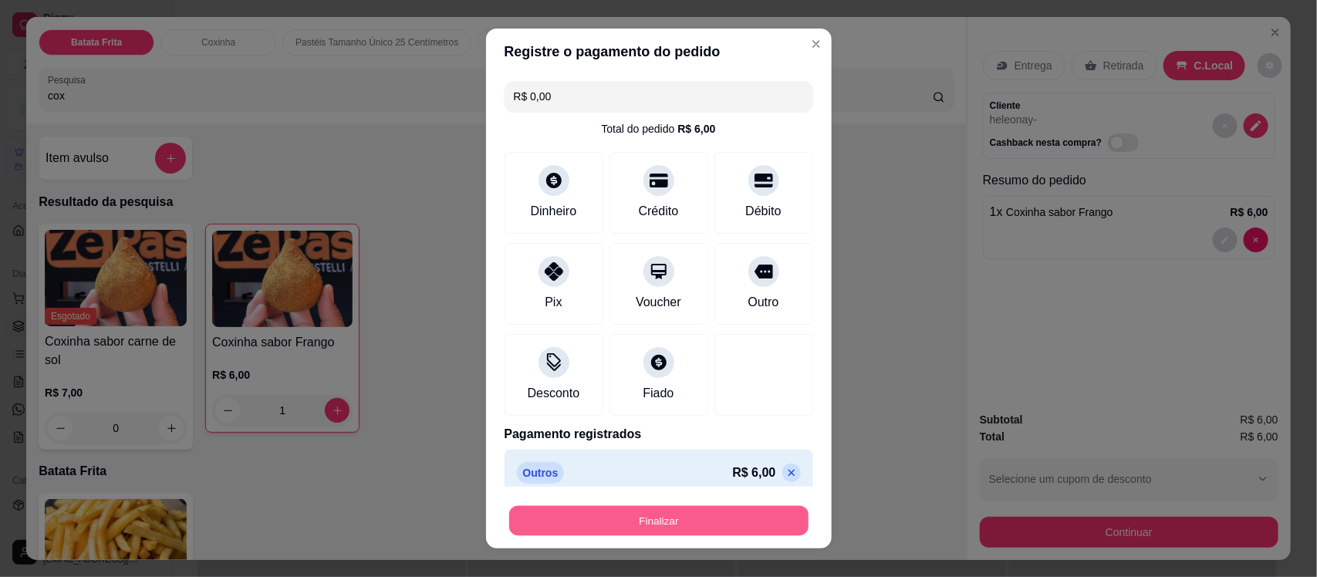
click at [725, 515] on button "Finalizar" at bounding box center [658, 520] width 299 height 30
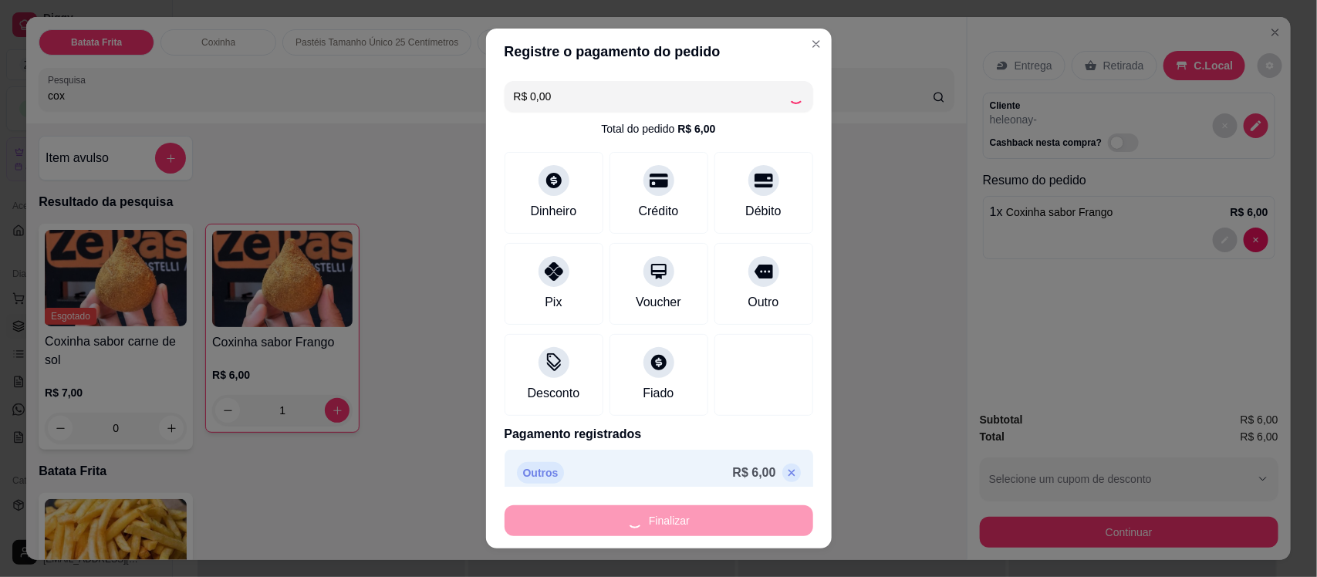
type input "0"
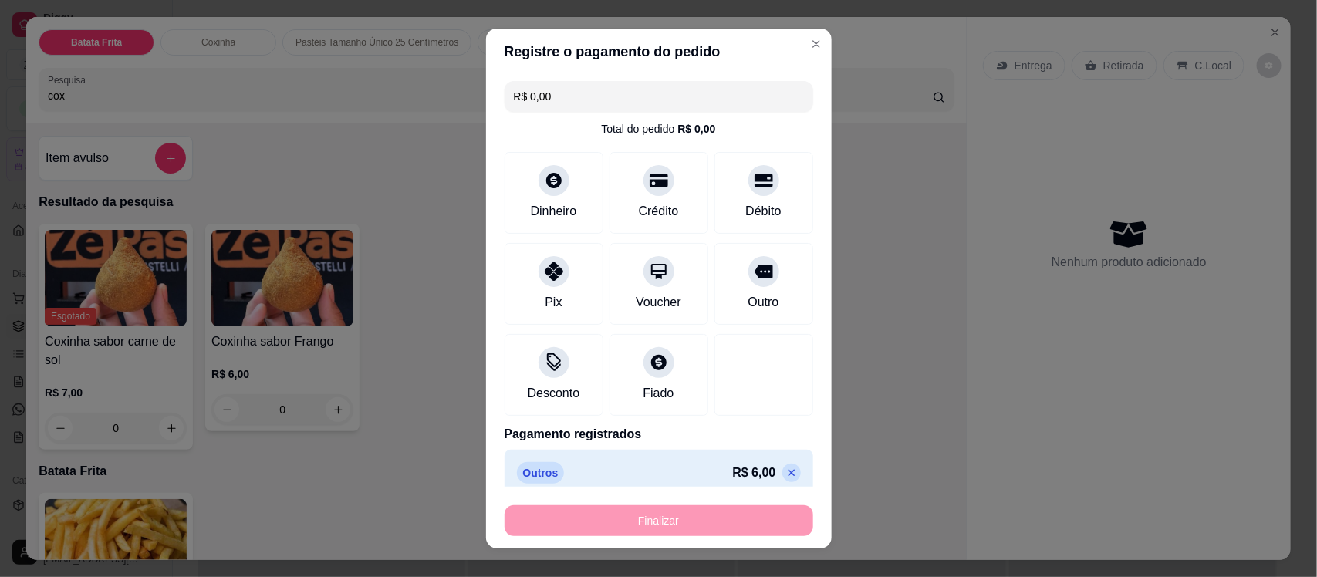
type input "-R$ 6,00"
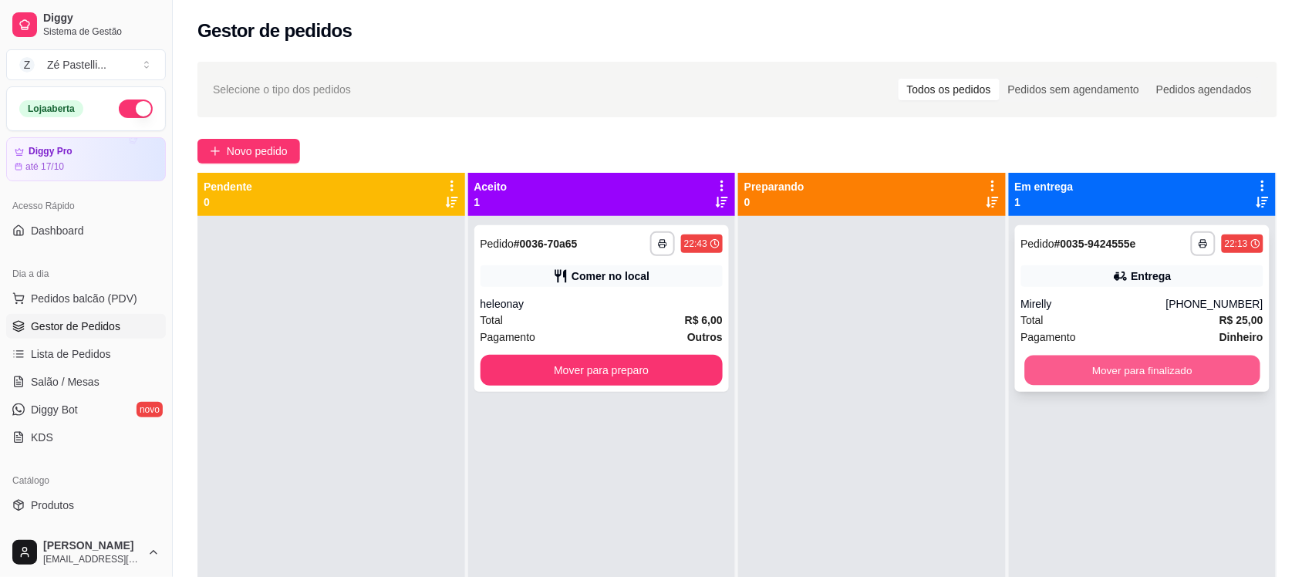
click at [1094, 374] on button "Mover para finalizado" at bounding box center [1141, 371] width 235 height 30
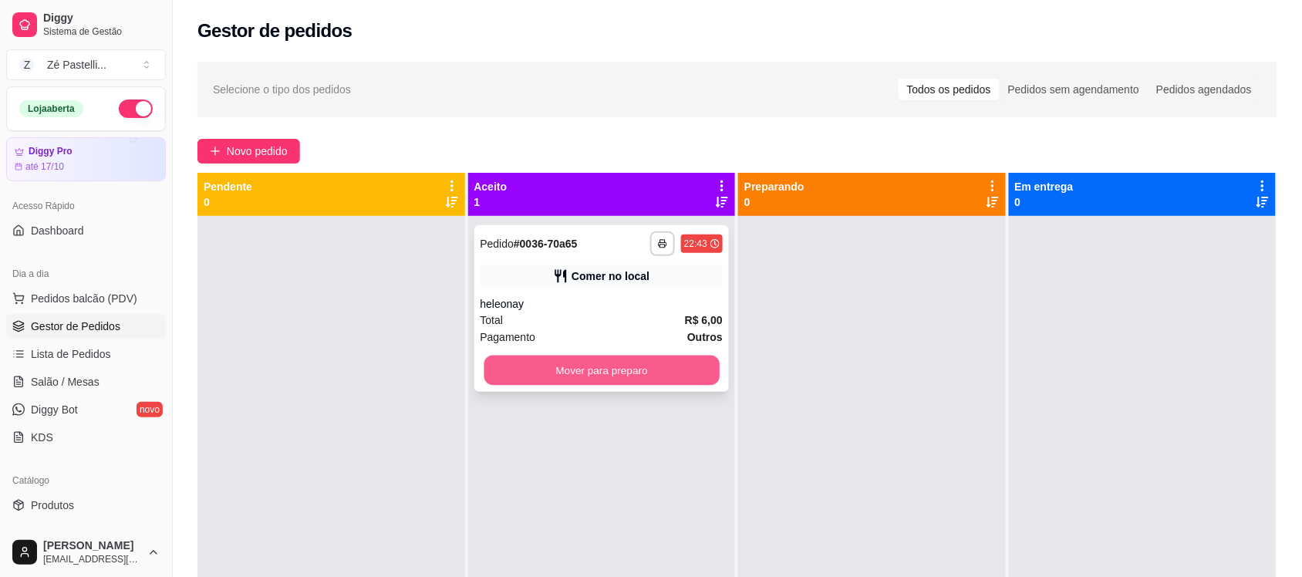
click at [643, 379] on button "Mover para preparo" at bounding box center [601, 371] width 235 height 30
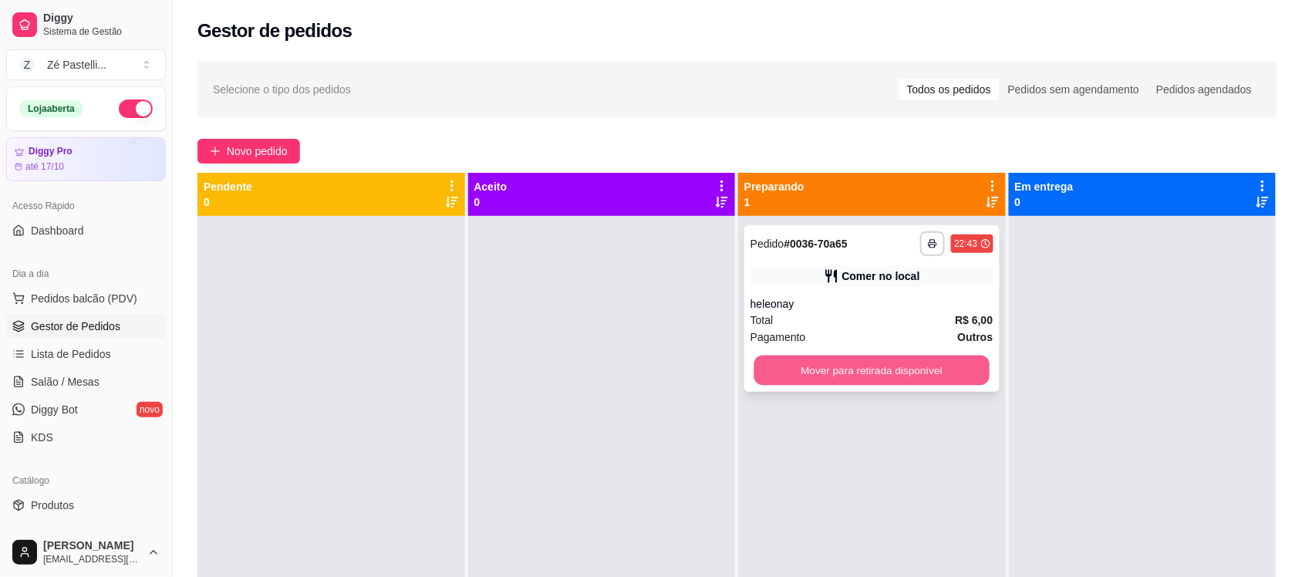
click at [772, 359] on button "Mover para retirada disponível" at bounding box center [871, 371] width 235 height 30
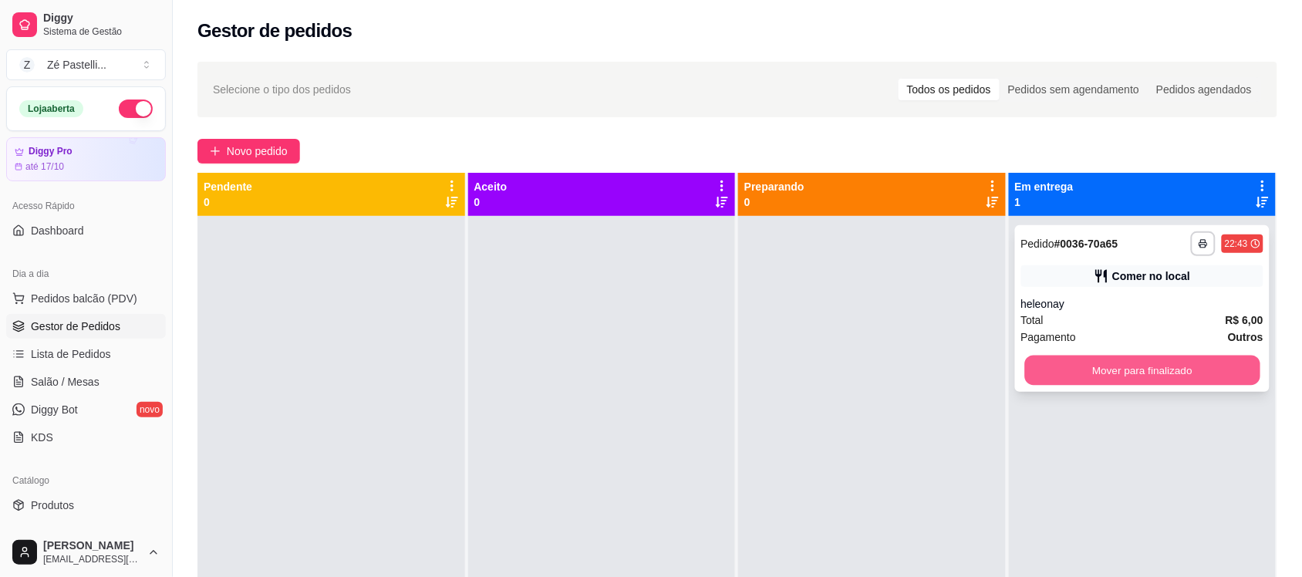
click at [1122, 380] on button "Mover para finalizado" at bounding box center [1141, 371] width 235 height 30
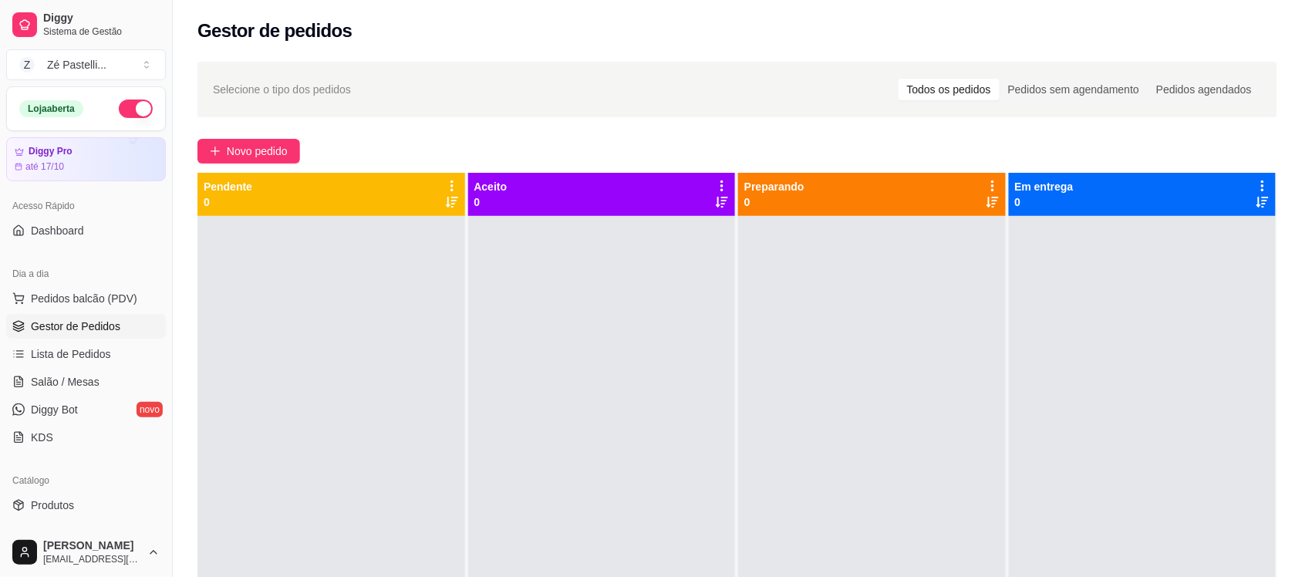
click at [1122, 380] on div at bounding box center [1143, 504] width 268 height 577
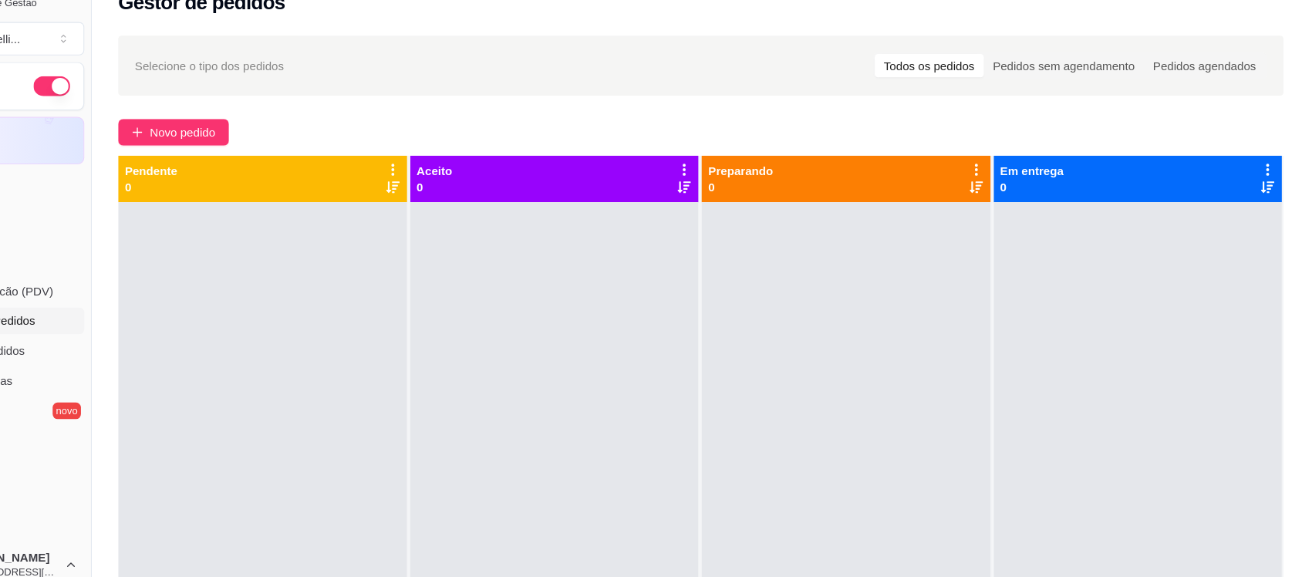
click at [559, 199] on div "Aceito 0" at bounding box center [601, 194] width 255 height 31
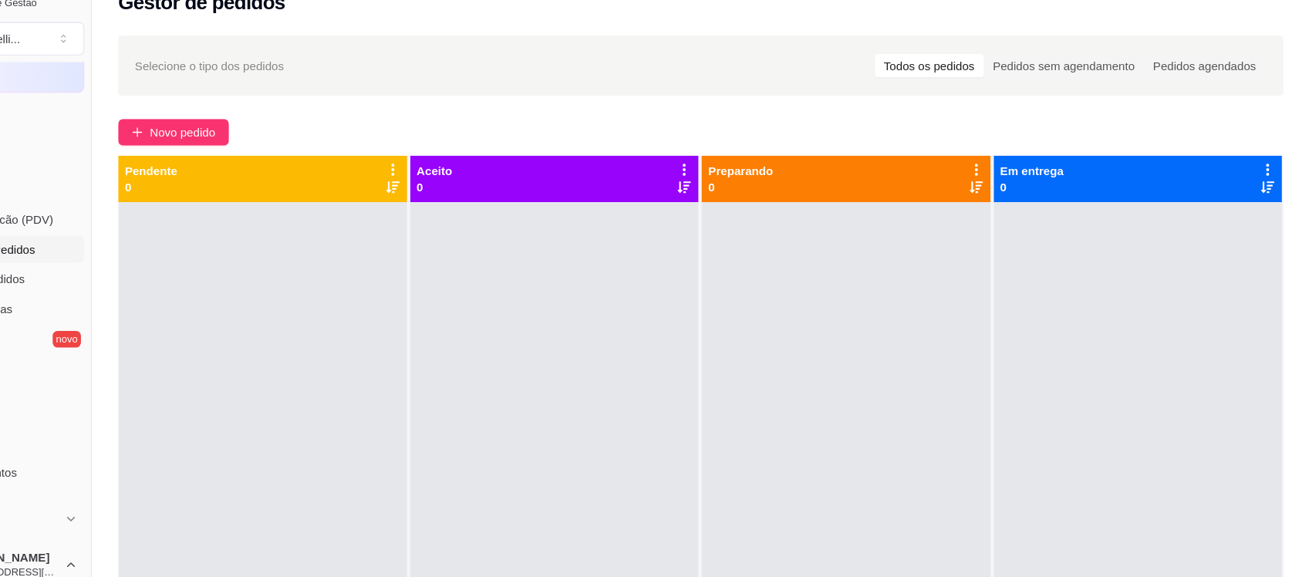
click at [766, 295] on div at bounding box center [872, 504] width 268 height 577
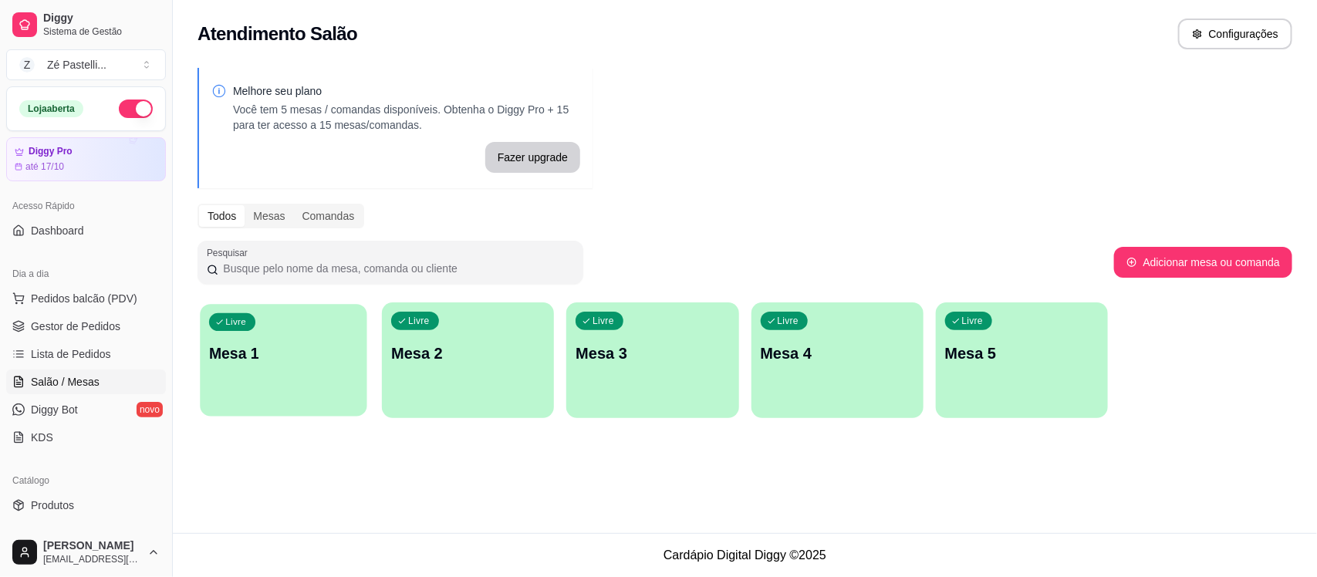
click at [309, 365] on div "Livre Mesa 1" at bounding box center [283, 351] width 167 height 94
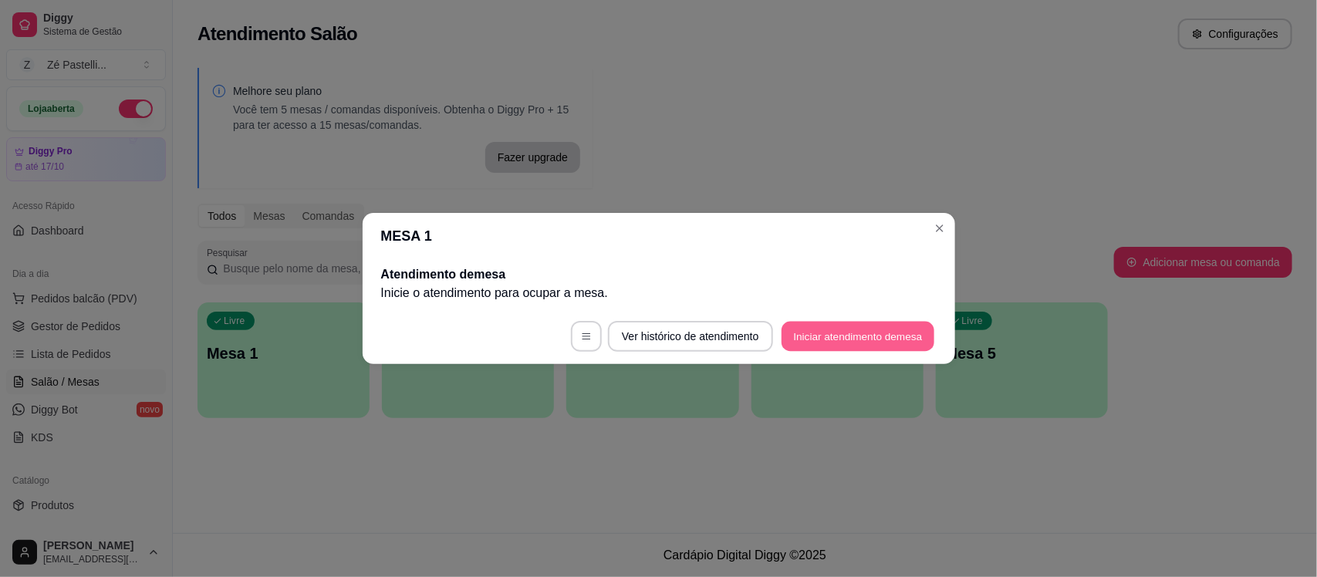
click at [818, 326] on button "Iniciar atendimento de mesa" at bounding box center [857, 337] width 153 height 30
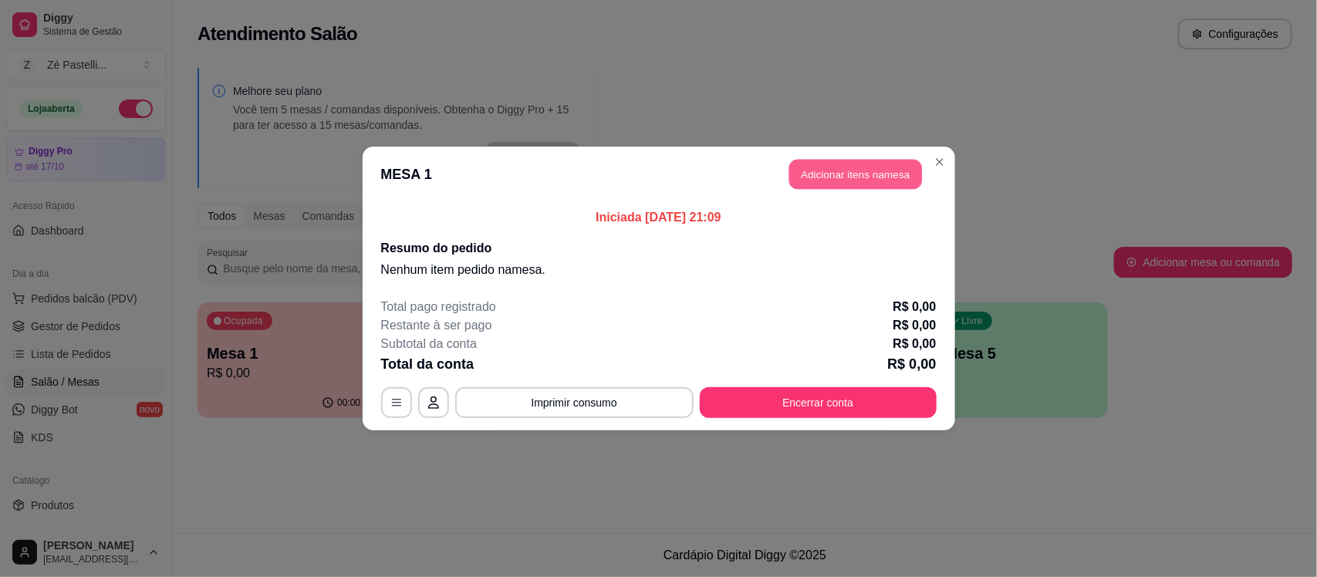
click at [833, 162] on button "Adicionar itens na mesa" at bounding box center [855, 175] width 133 height 30
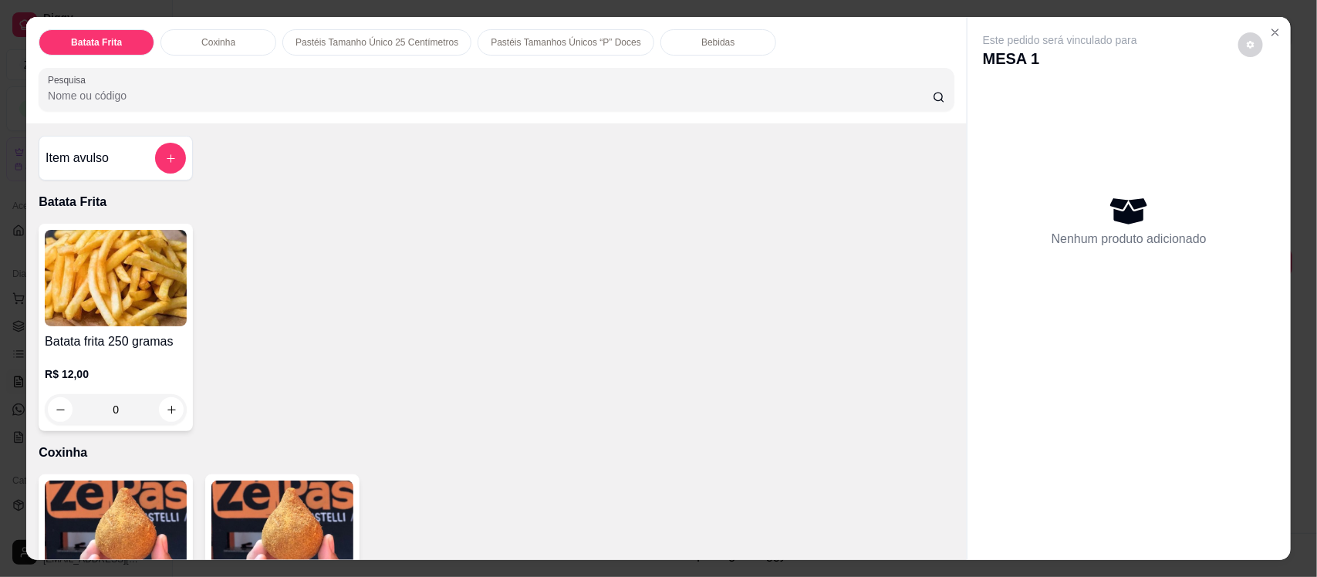
drag, startPoint x: 407, startPoint y: 117, endPoint x: 403, endPoint y: 93, distance: 25.0
click at [403, 93] on div "Batata Frita Coxinha Pastéis Tamanho Único 25 Centímetros Pastéis Tamanhos Únic…" at bounding box center [496, 70] width 940 height 106
click at [403, 93] on input "Pesquisa" at bounding box center [490, 95] width 885 height 15
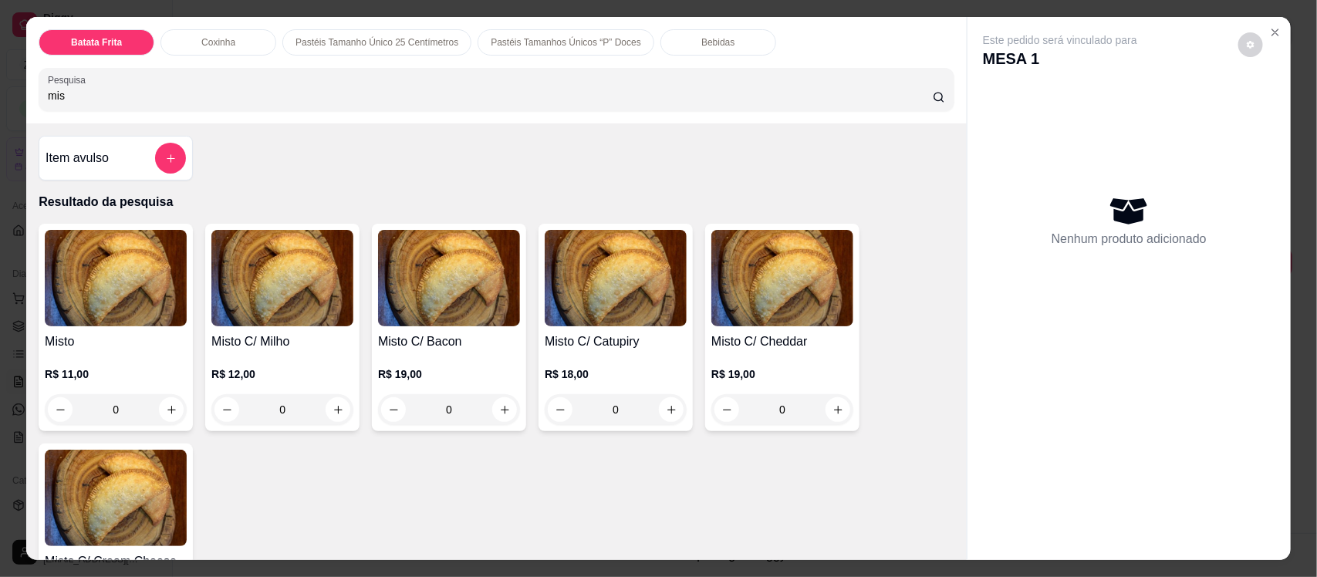
type input "mis"
click at [79, 289] on img at bounding box center [116, 278] width 142 height 96
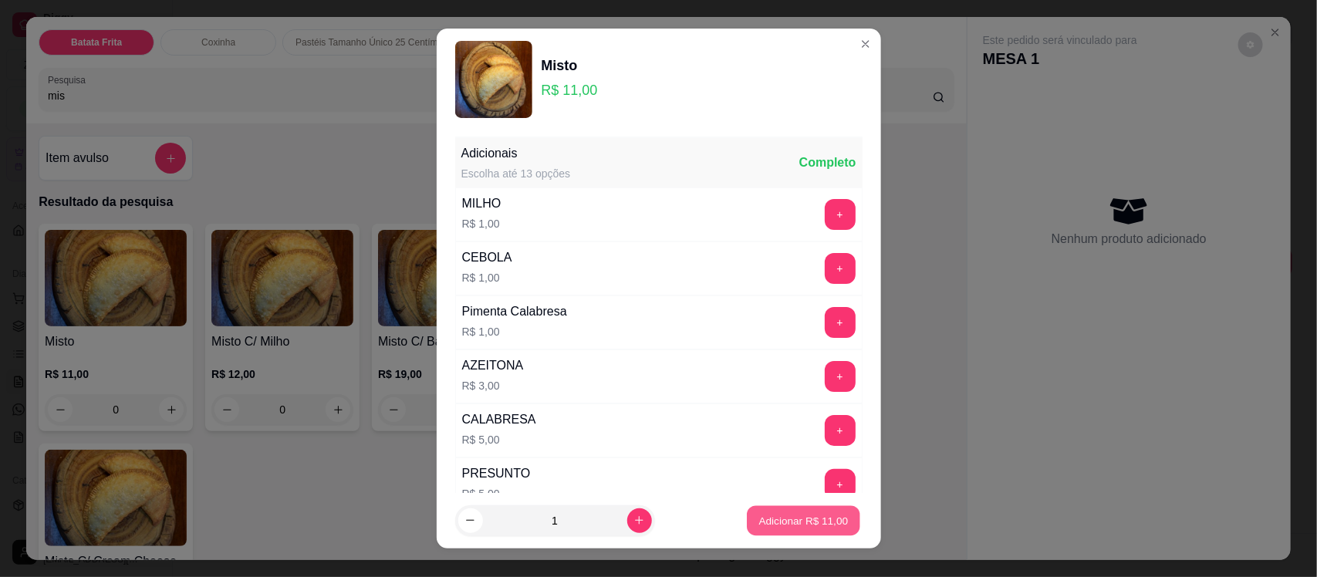
click at [788, 522] on p "Adicionar R$ 11,00" at bounding box center [803, 520] width 89 height 15
type input "1"
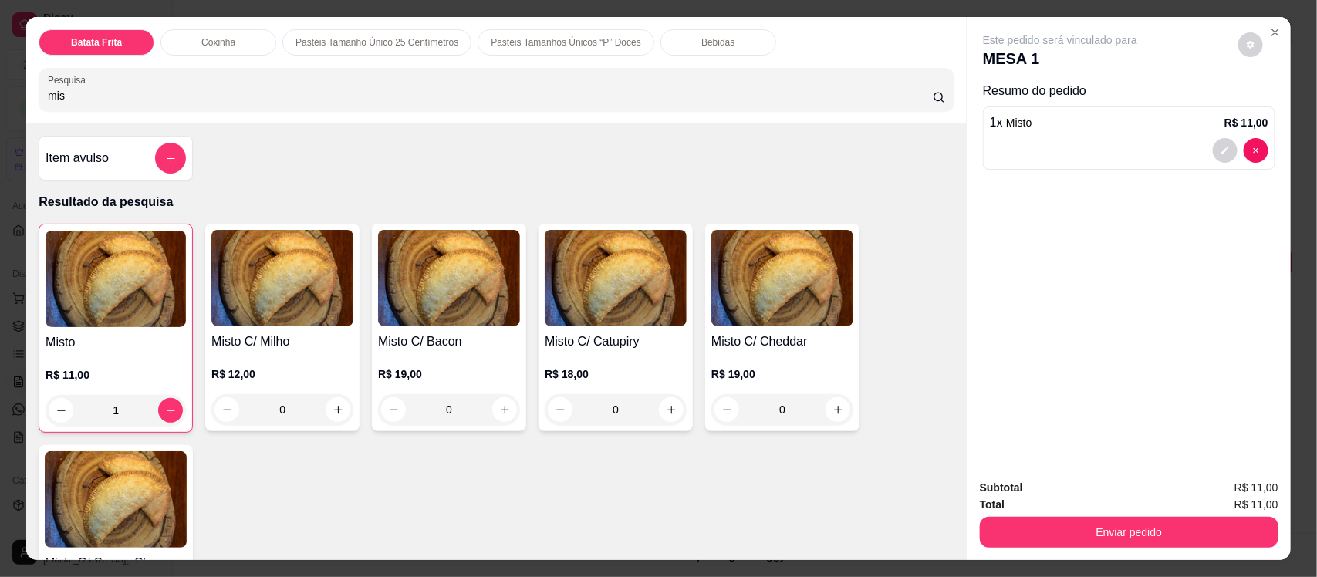
click at [683, 52] on div "Bebidas" at bounding box center [718, 42] width 116 height 26
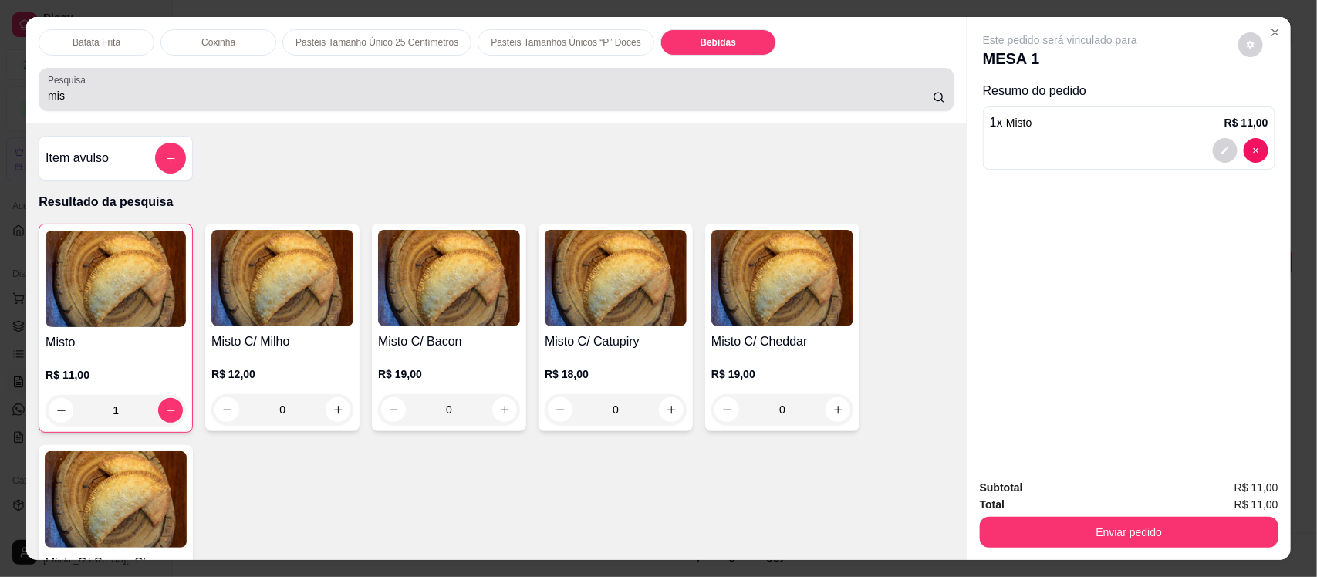
scroll to position [32, 0]
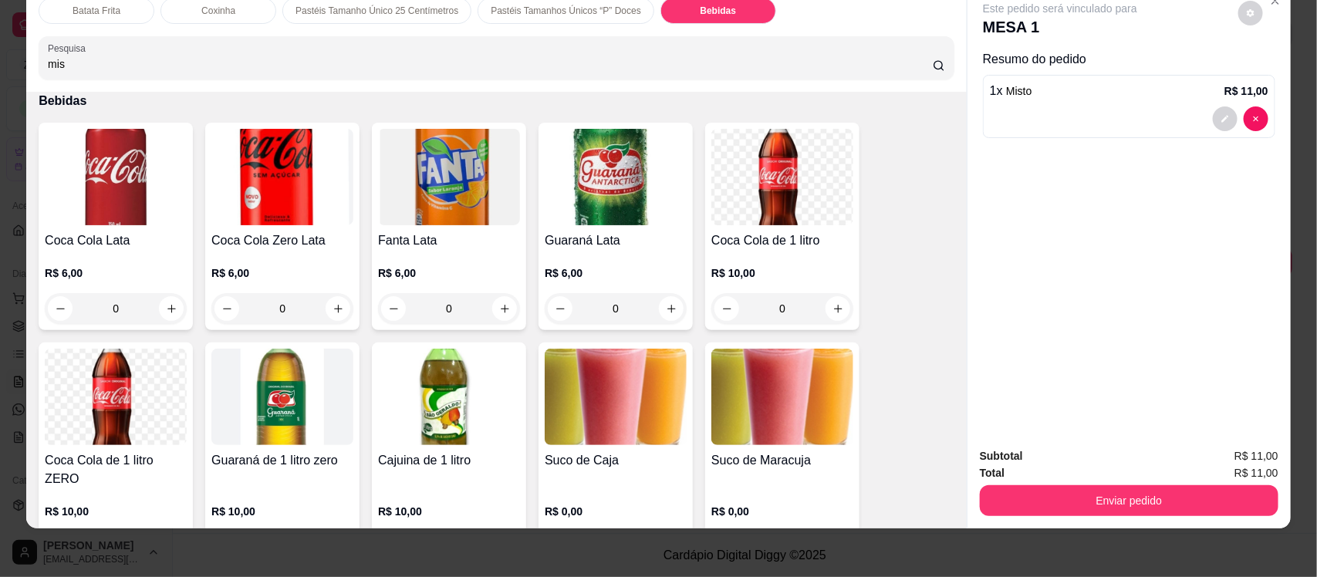
click at [792, 206] on img at bounding box center [782, 177] width 142 height 96
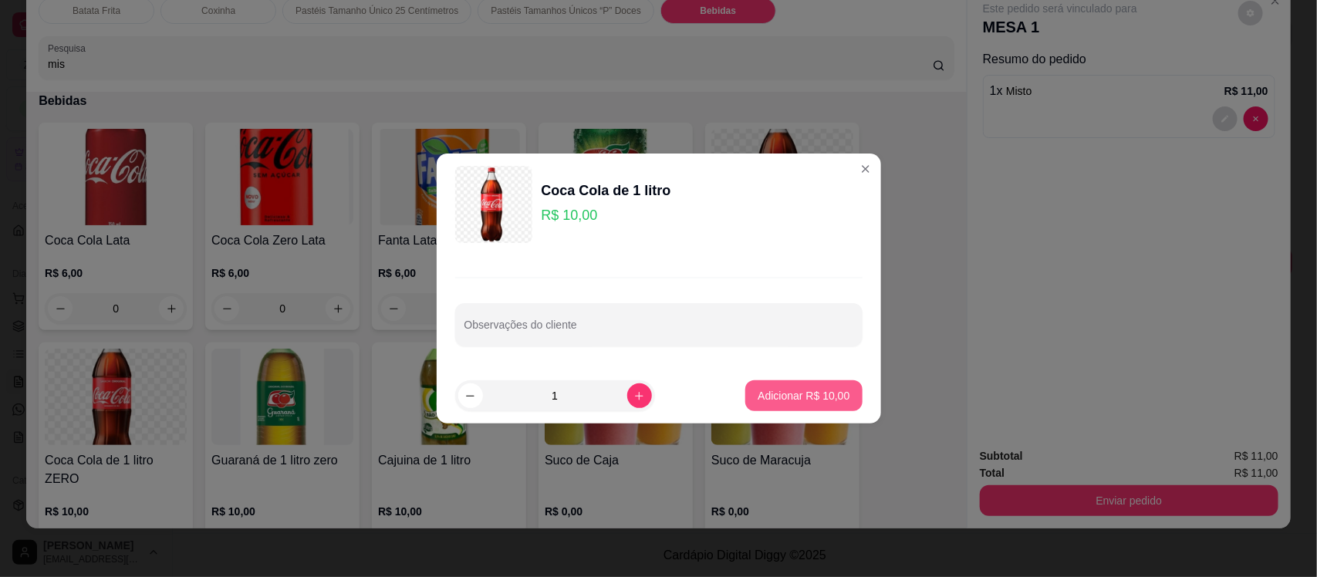
click at [770, 386] on button "Adicionar R$ 10,00" at bounding box center [803, 395] width 116 height 31
type input "1"
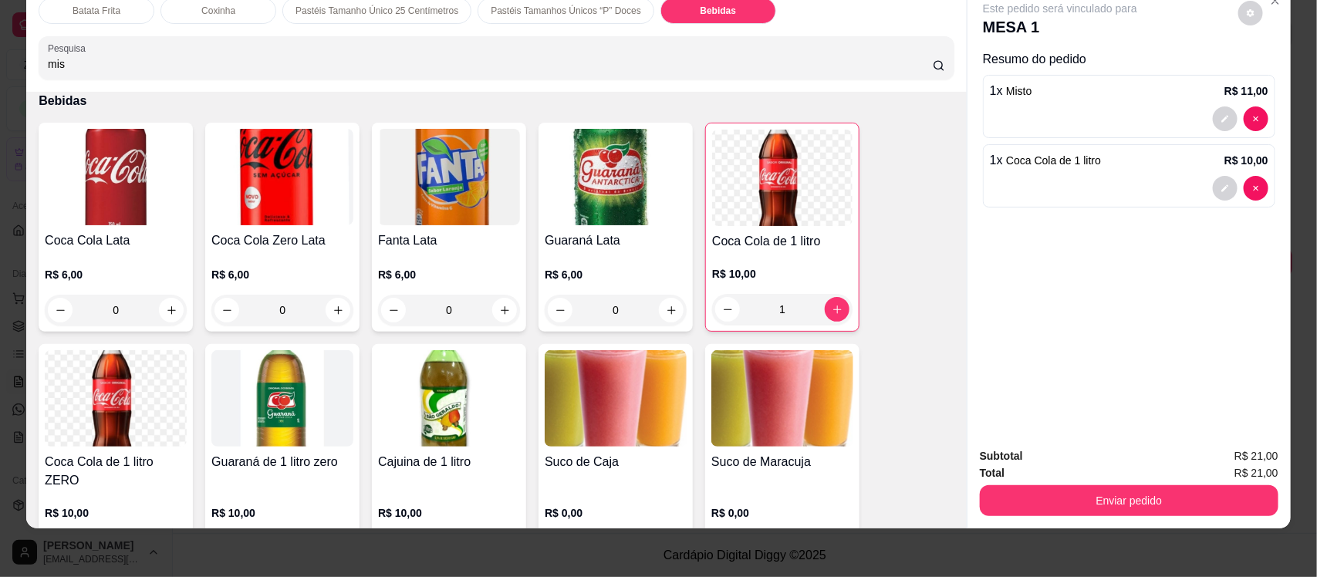
click at [1024, 519] on div "Subtotal R$ 21,00 Total R$ 21,00 Enviar pedido" at bounding box center [1128, 481] width 323 height 93
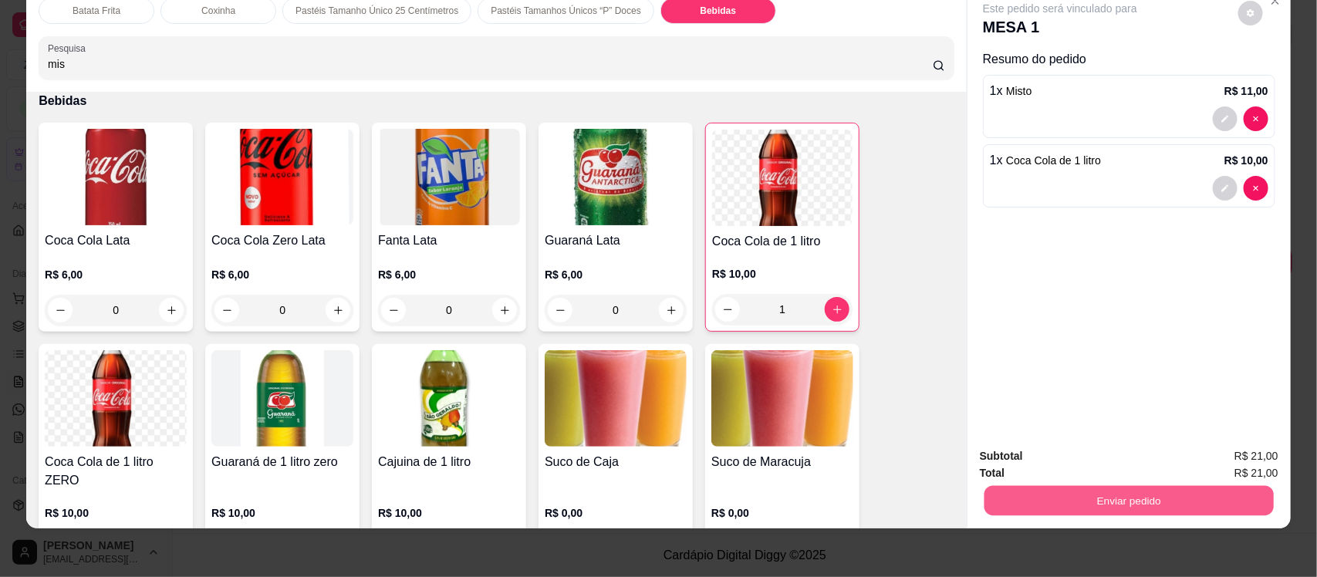
click at [1080, 498] on button "Enviar pedido" at bounding box center [1128, 500] width 289 height 30
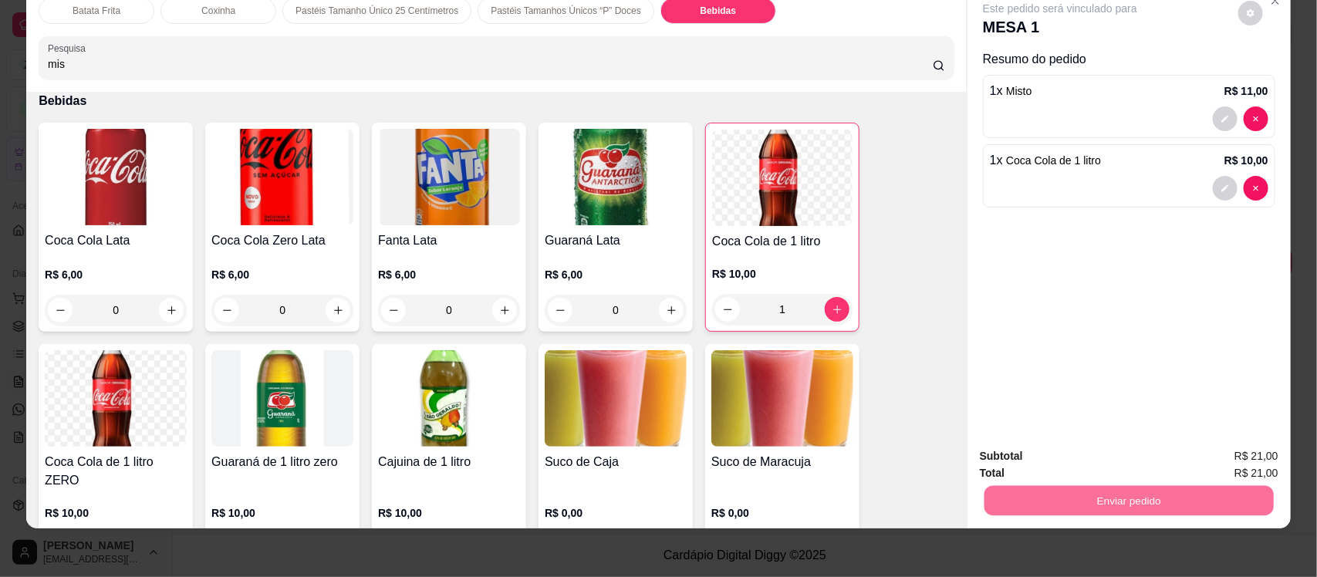
click at [1032, 465] on button "Não registrar e enviar pedido" at bounding box center [1077, 462] width 156 height 29
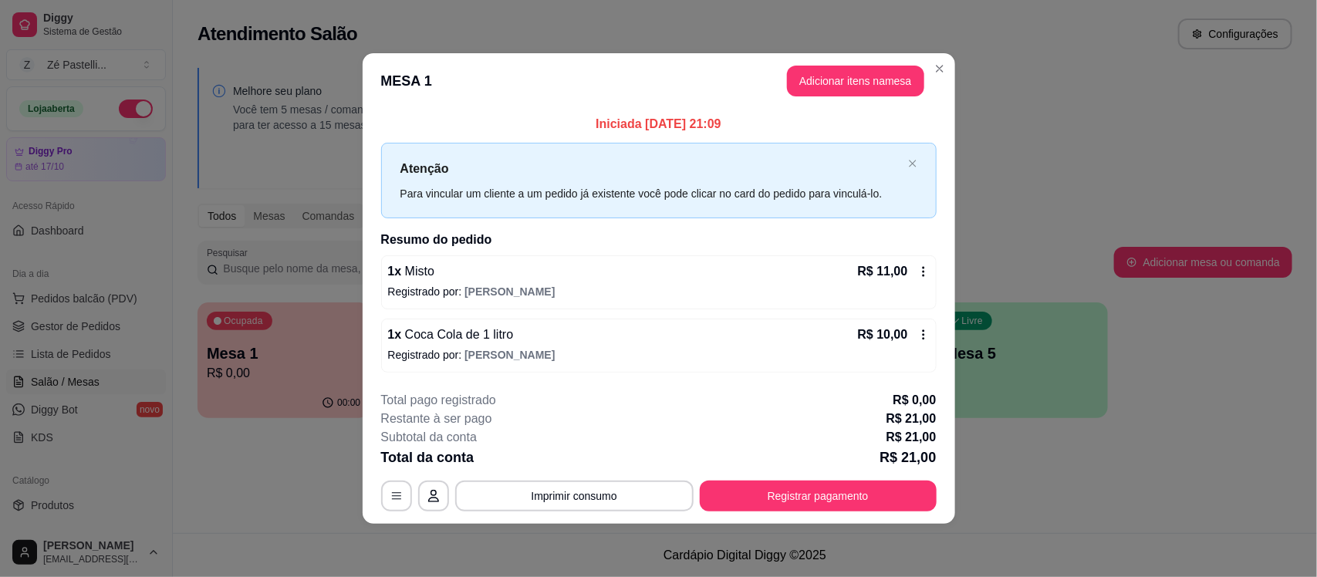
click at [926, 69] on header "MESA 1 Adicionar itens na mesa" at bounding box center [659, 81] width 592 height 56
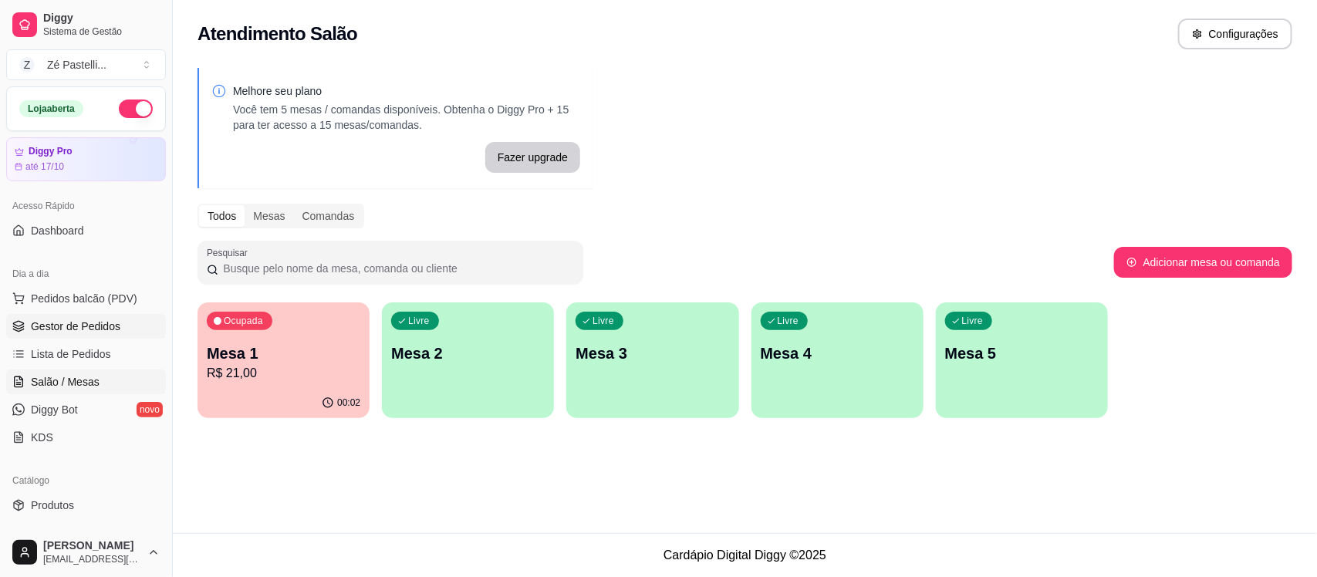
click at [62, 322] on span "Gestor de Pedidos" at bounding box center [75, 326] width 89 height 15
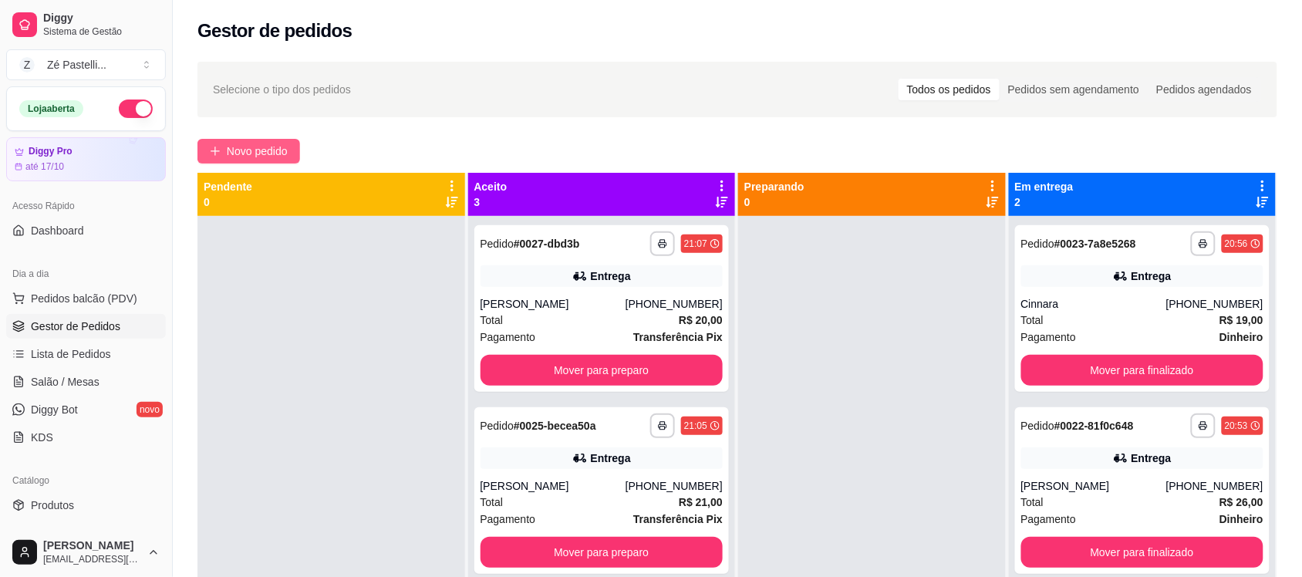
click at [224, 150] on button "Novo pedido" at bounding box center [248, 151] width 103 height 25
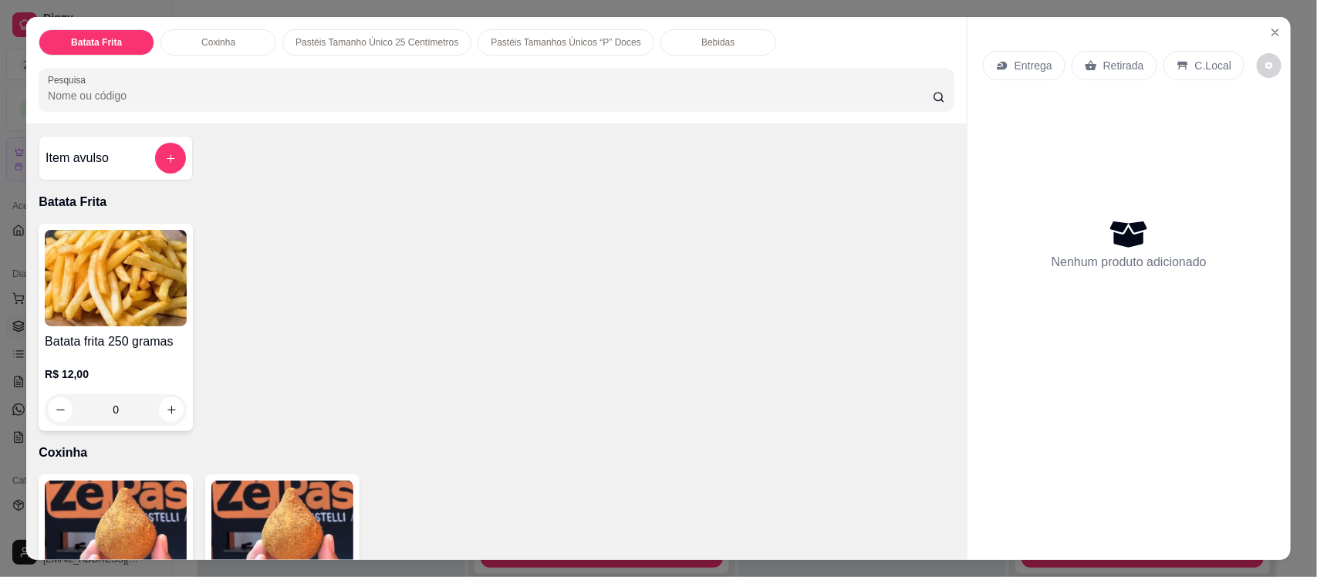
click at [1004, 51] on div "Entrega" at bounding box center [1024, 65] width 83 height 29
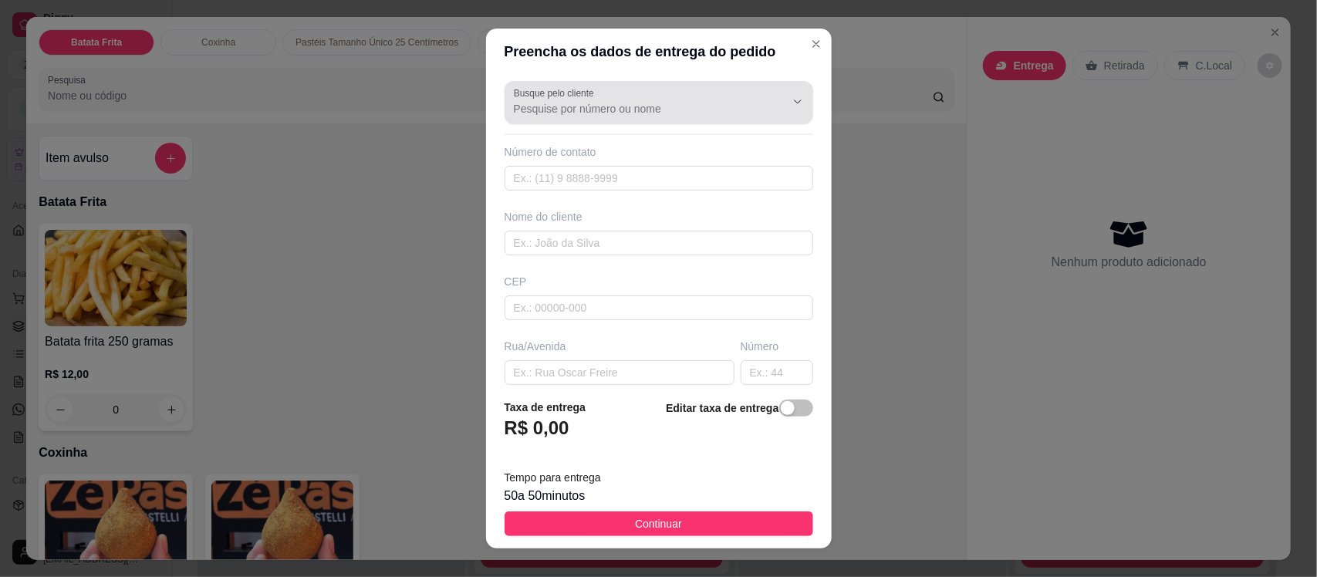
click at [531, 121] on div "Busque pelo cliente" at bounding box center [658, 102] width 309 height 43
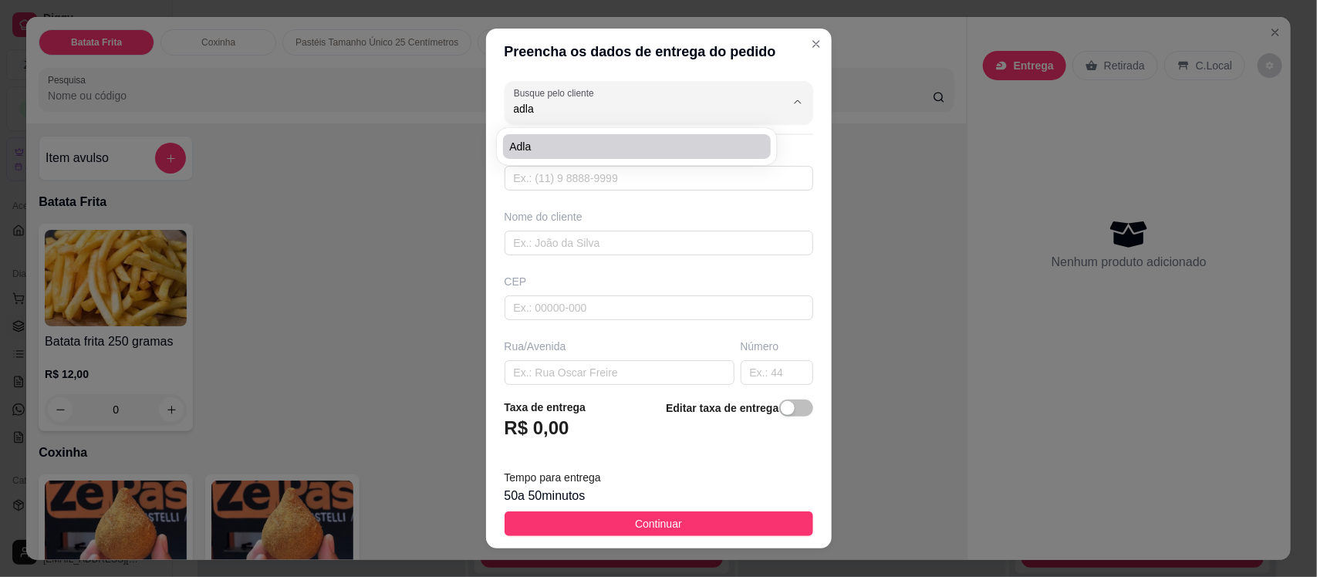
click at [542, 151] on span "Adla" at bounding box center [629, 146] width 240 height 15
type input "Adla"
type input "88999025265"
type input "Adla"
type input "63200000"
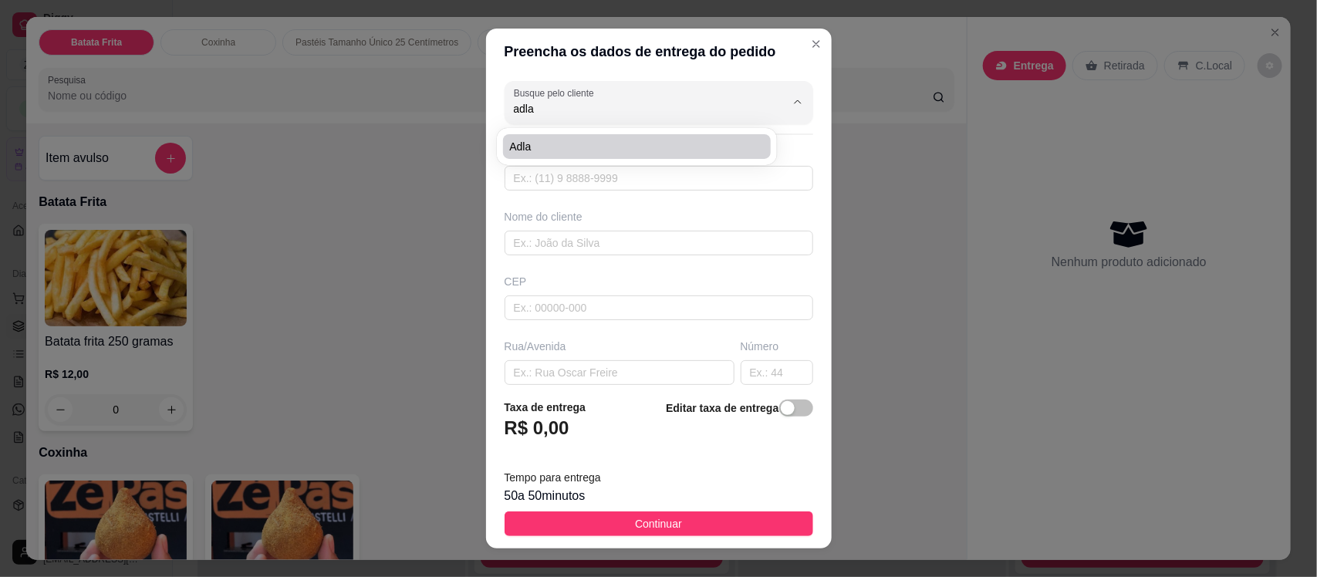
type input "Rua Francisco Ney Esmeraldo"
type input "150"
type input "Novo Milenio"
type input "Missão Velha"
type input "Entrando na primeiro rua , Proximo a Newlan Construção"
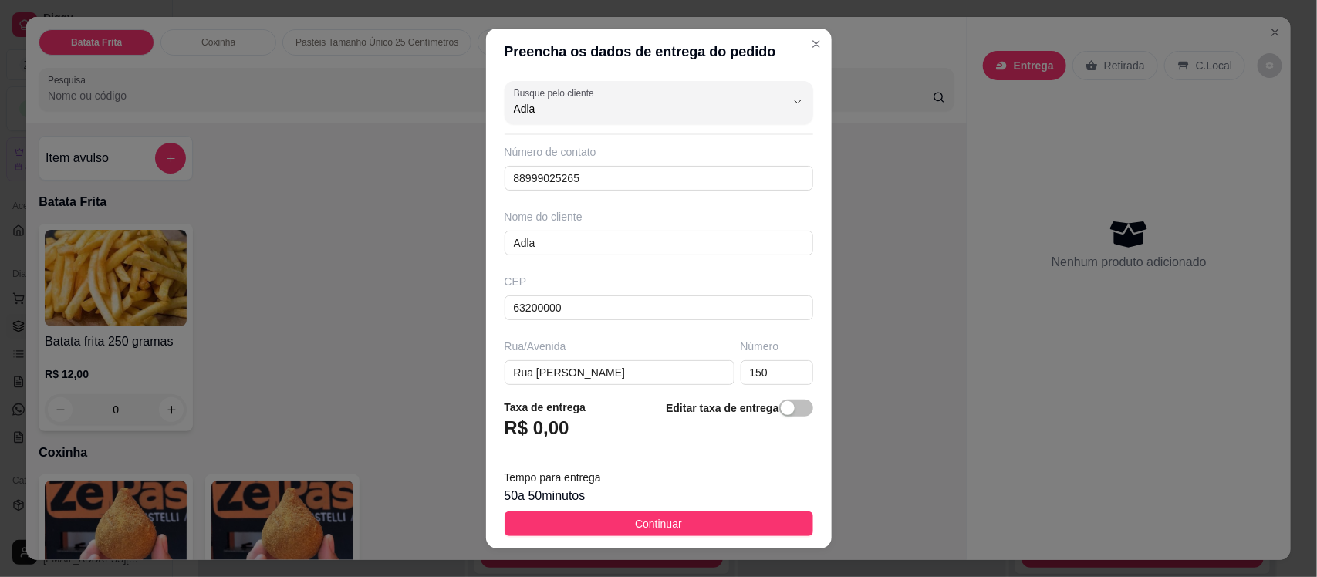
type input "Adla"
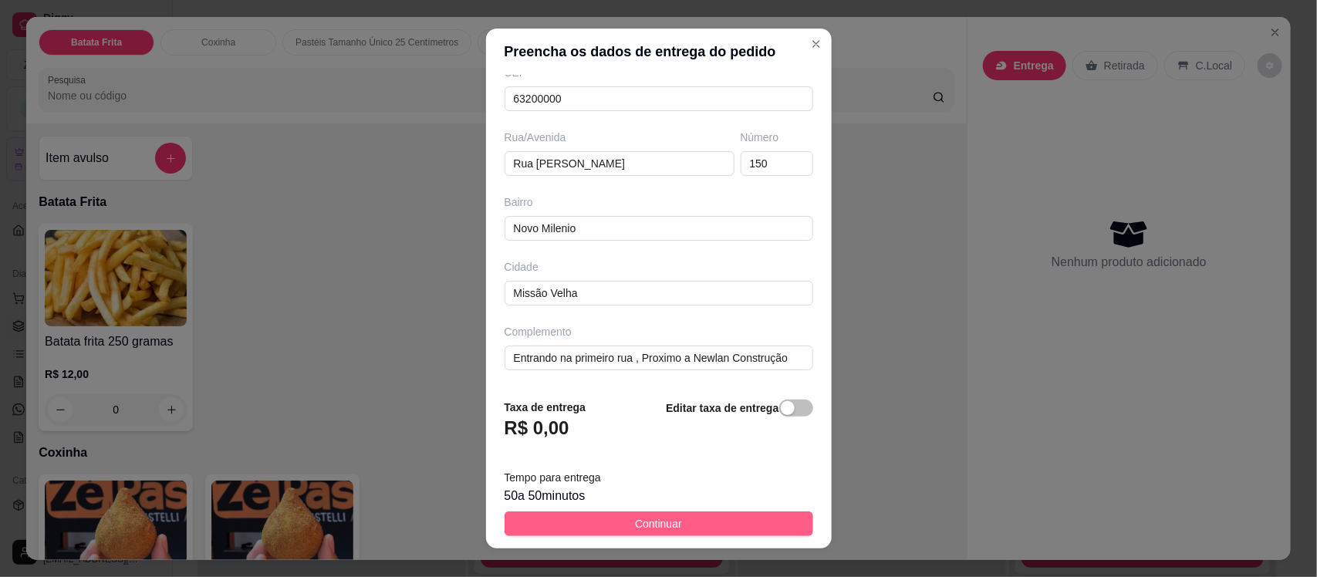
click at [610, 534] on button "Continuar" at bounding box center [658, 523] width 309 height 25
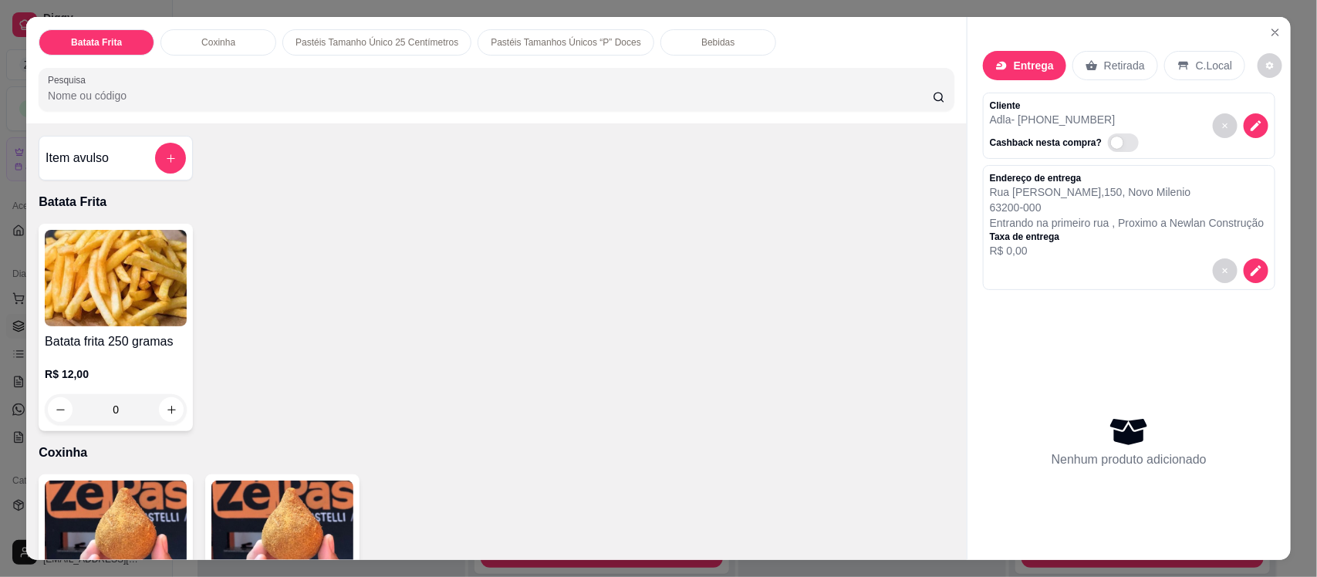
click at [248, 114] on div "Batata Frita Coxinha Pastéis Tamanho Único 25 Centímetros Pastéis Tamanhos Únic…" at bounding box center [496, 70] width 940 height 106
click at [237, 94] on input "Pesquisa" at bounding box center [490, 95] width 885 height 15
type input "r"
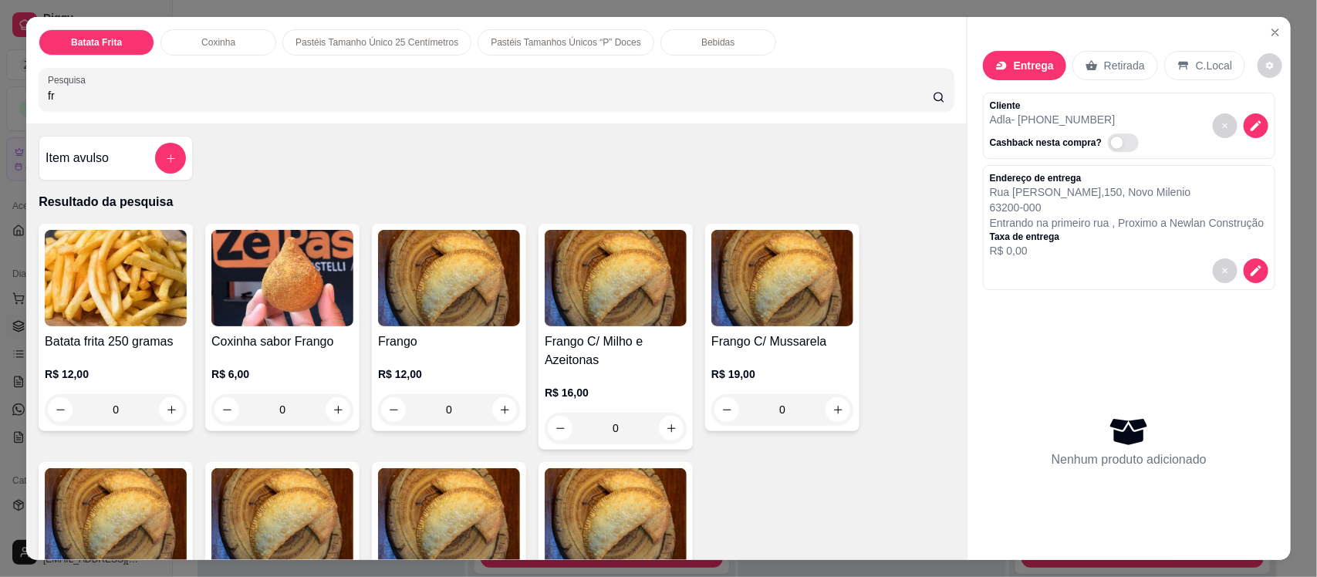
type input "fr"
click at [426, 295] on img at bounding box center [449, 278] width 142 height 96
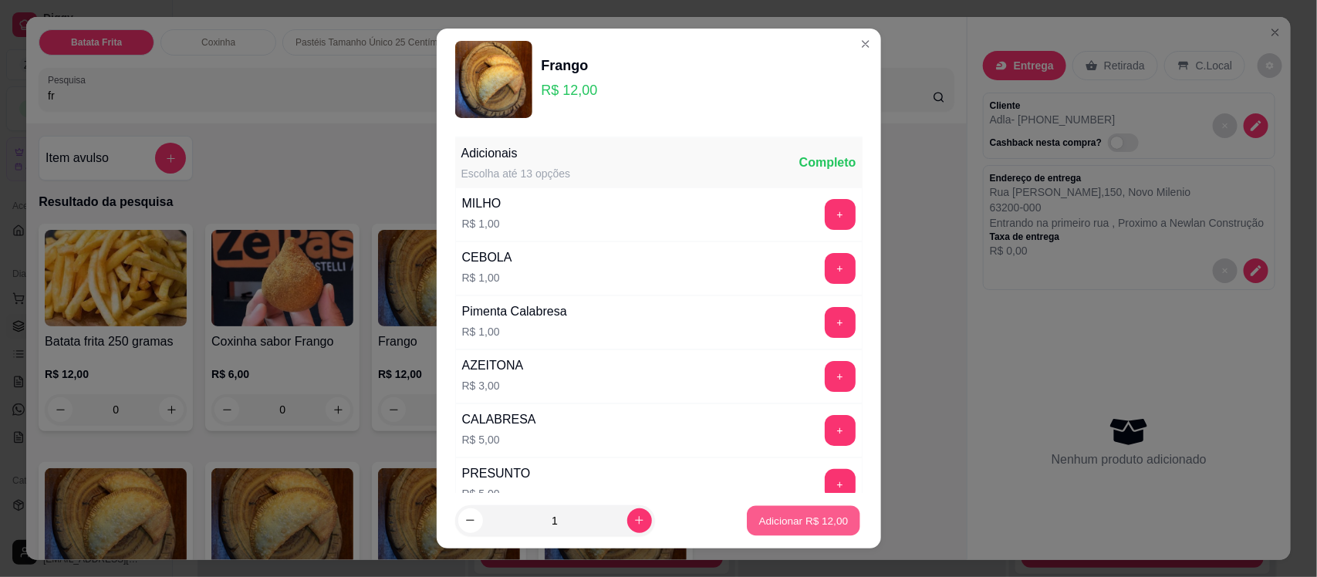
click at [765, 518] on p "Adicionar R$ 12,00" at bounding box center [803, 520] width 89 height 15
type input "1"
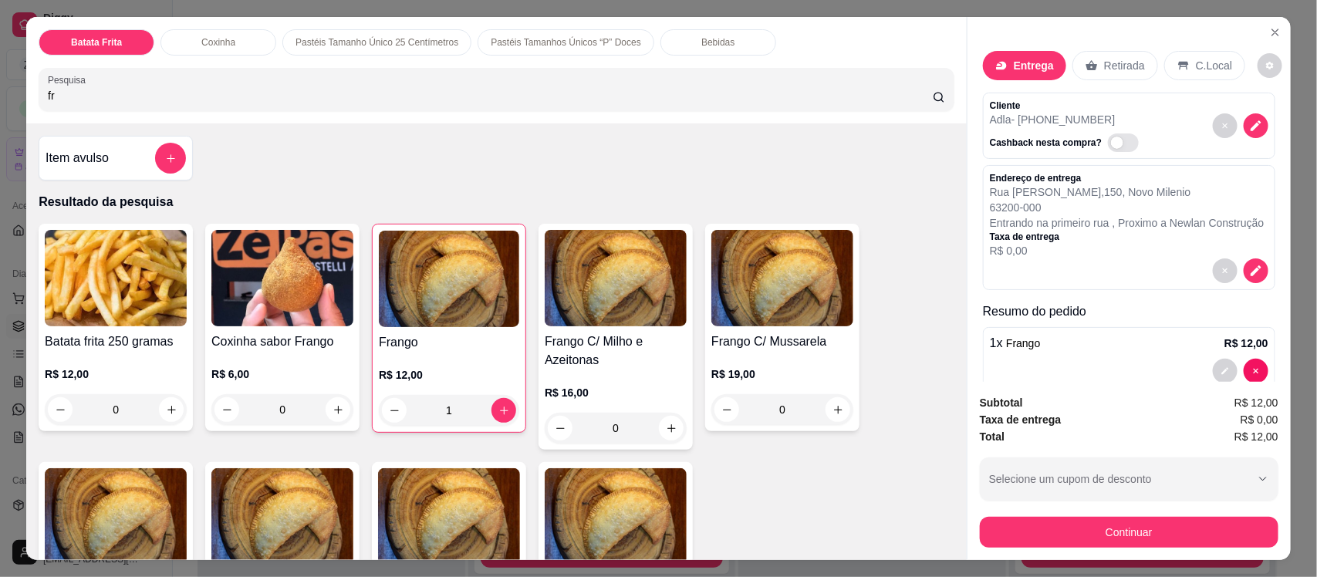
click at [316, 102] on input "fr" at bounding box center [490, 95] width 885 height 15
type input "f"
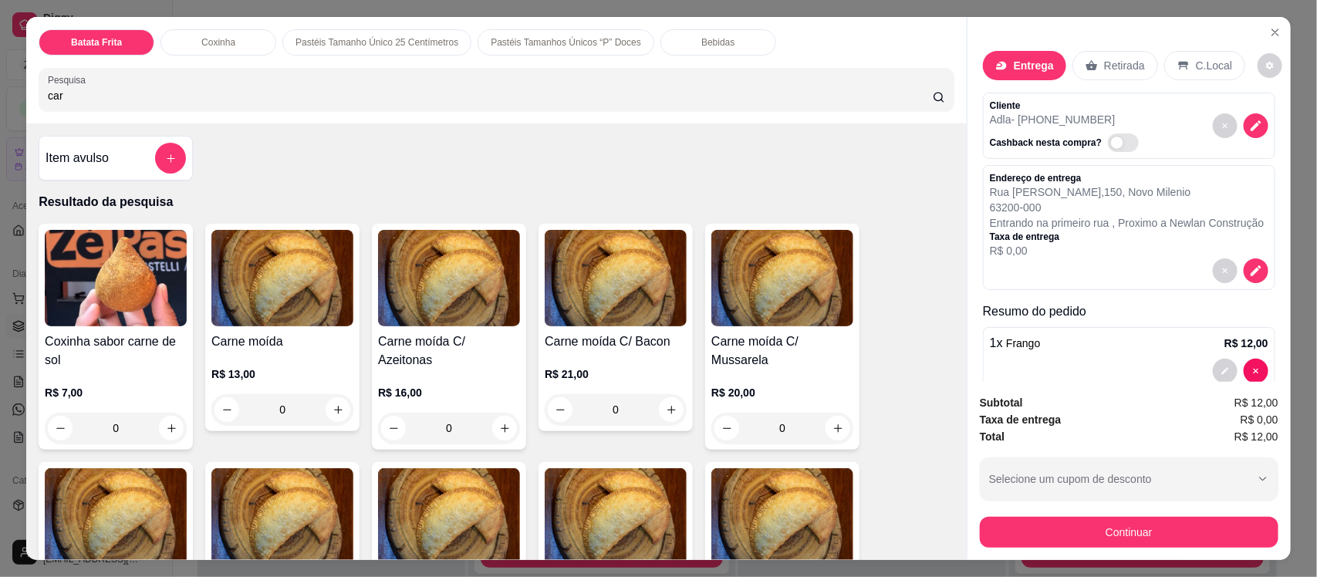
type input "car"
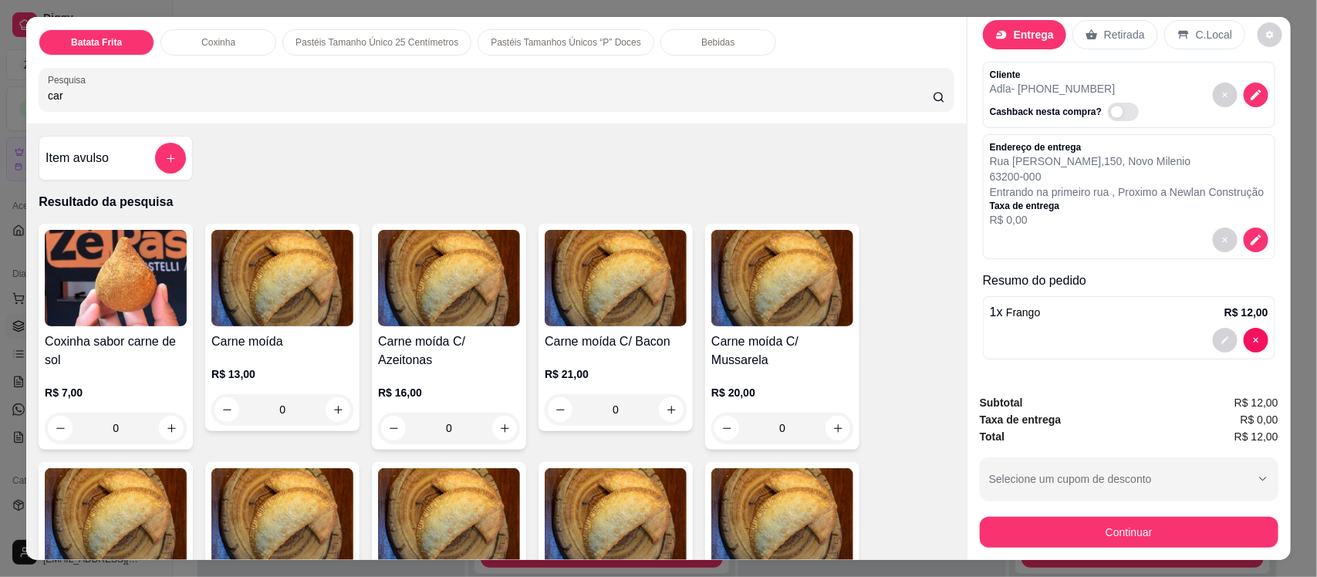
click at [293, 316] on img at bounding box center [282, 278] width 142 height 96
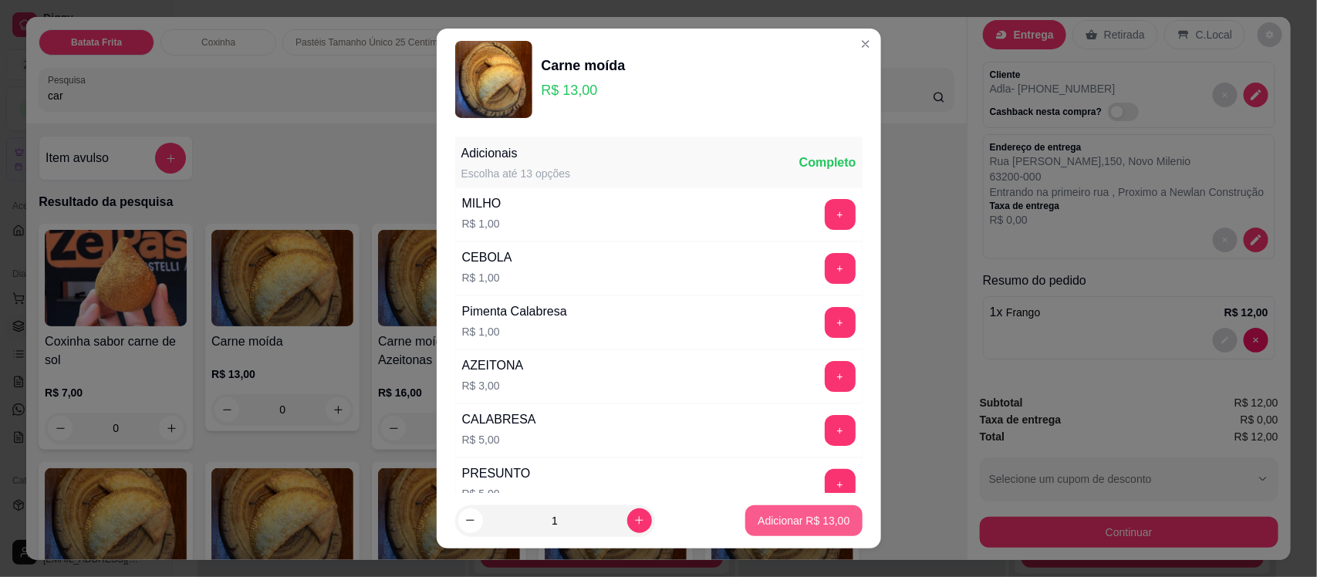
click at [758, 525] on p "Adicionar R$ 13,00" at bounding box center [804, 520] width 92 height 15
type input "1"
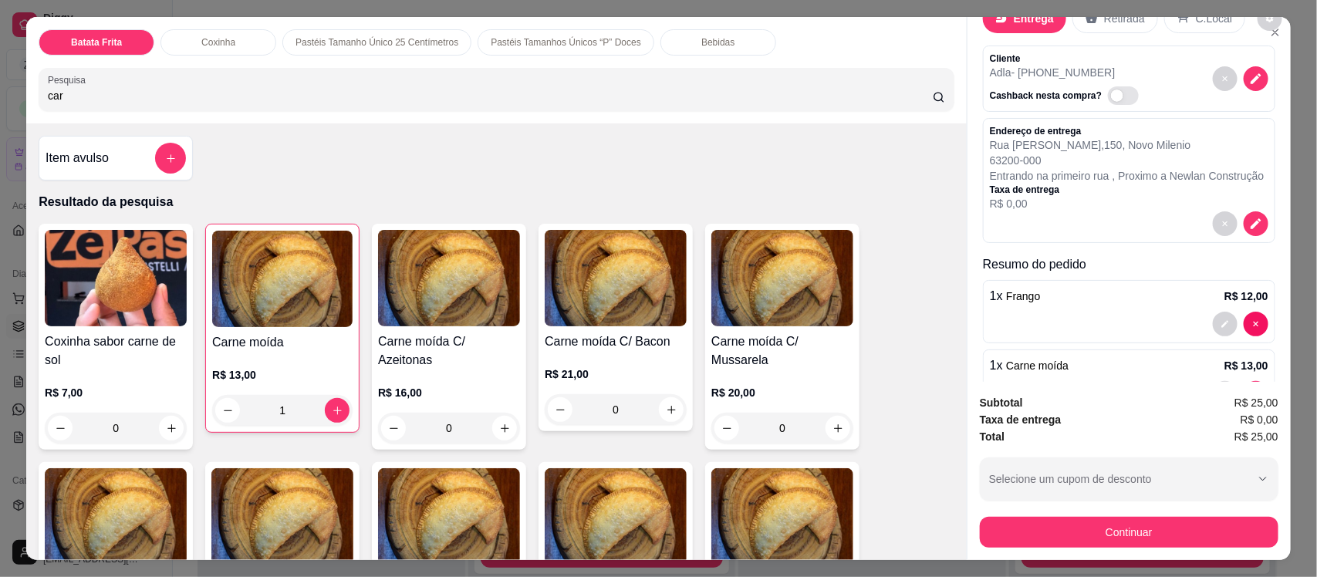
click at [159, 103] on input "car" at bounding box center [490, 95] width 885 height 15
type input "c"
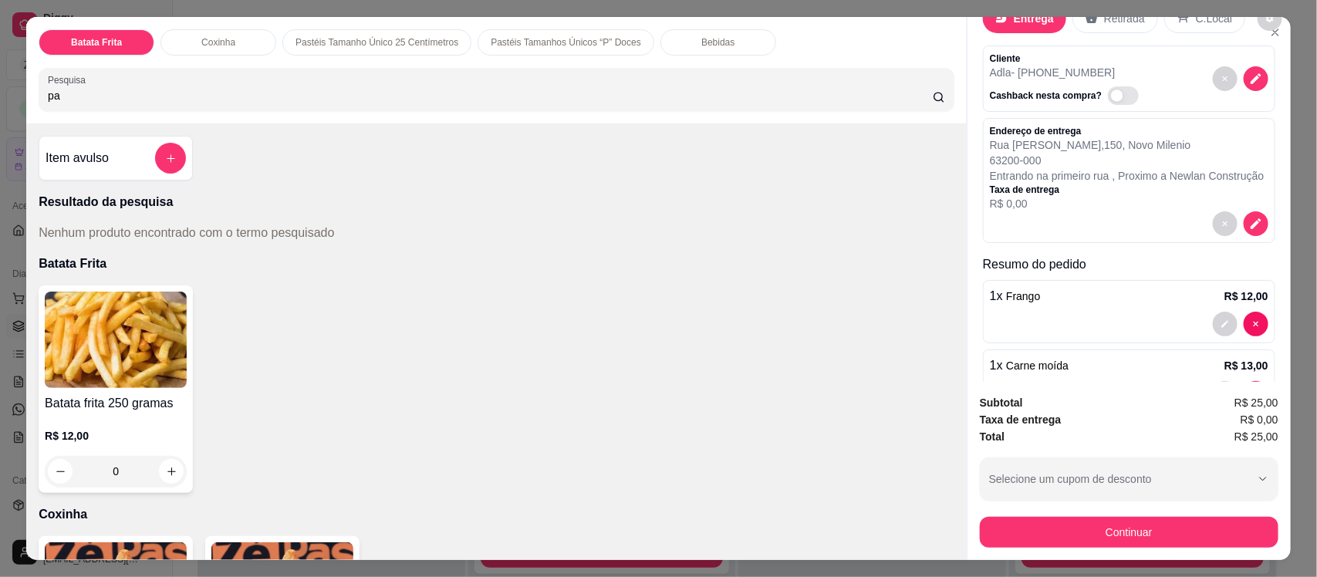
type input "p"
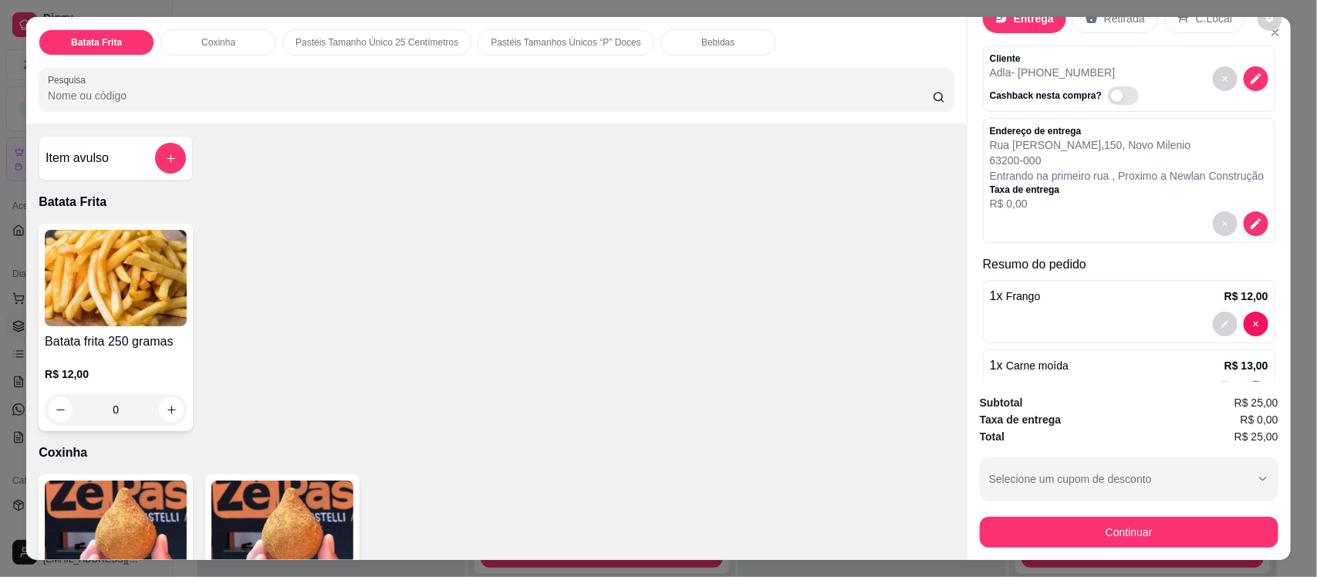
click at [147, 155] on div "Item avulso" at bounding box center [116, 158] width 140 height 31
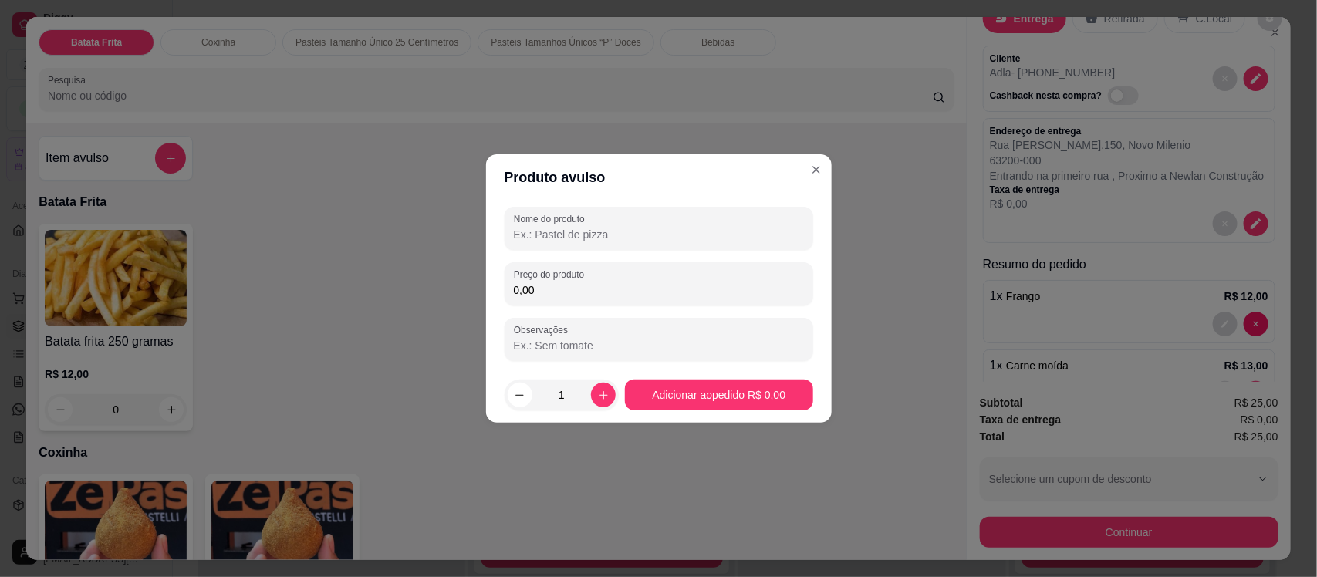
click at [544, 228] on input "Nome do produto" at bounding box center [659, 234] width 290 height 15
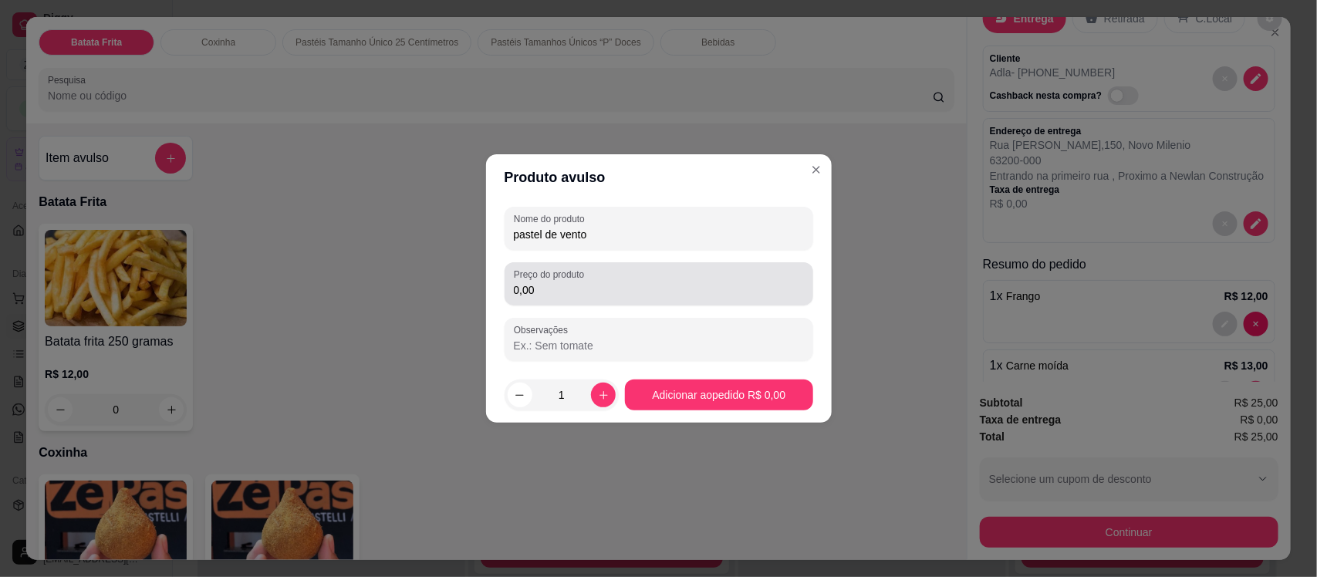
type input "pastel de vento"
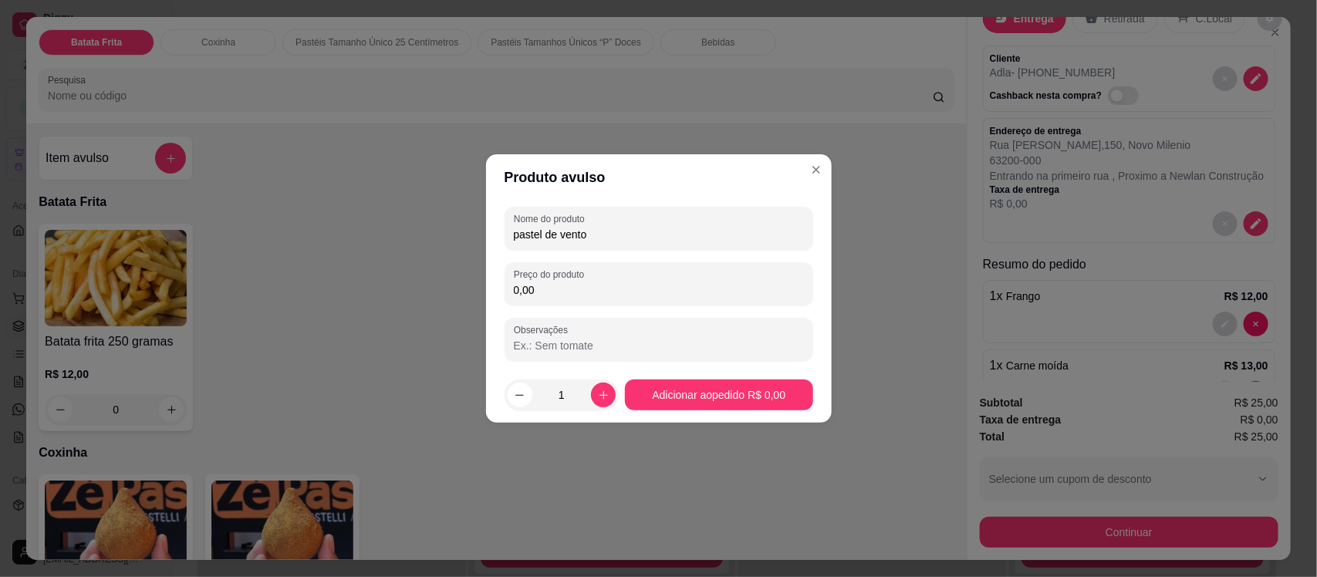
click at [577, 294] on input "0,00" at bounding box center [659, 289] width 290 height 15
type input "7,00"
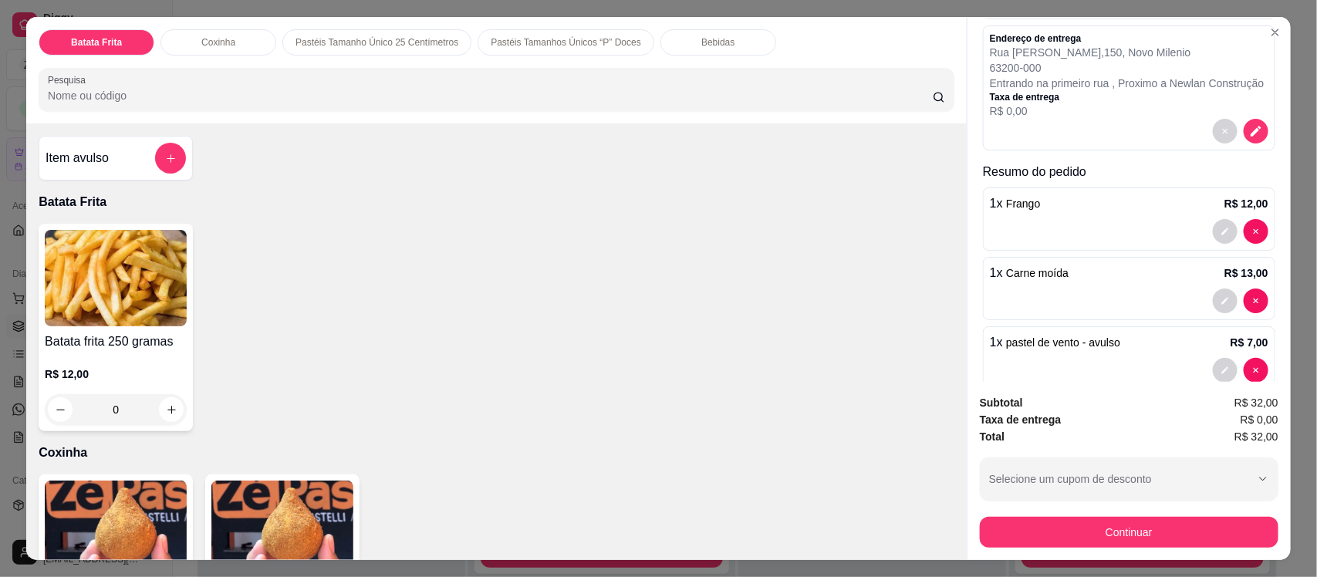
scroll to position [187, 0]
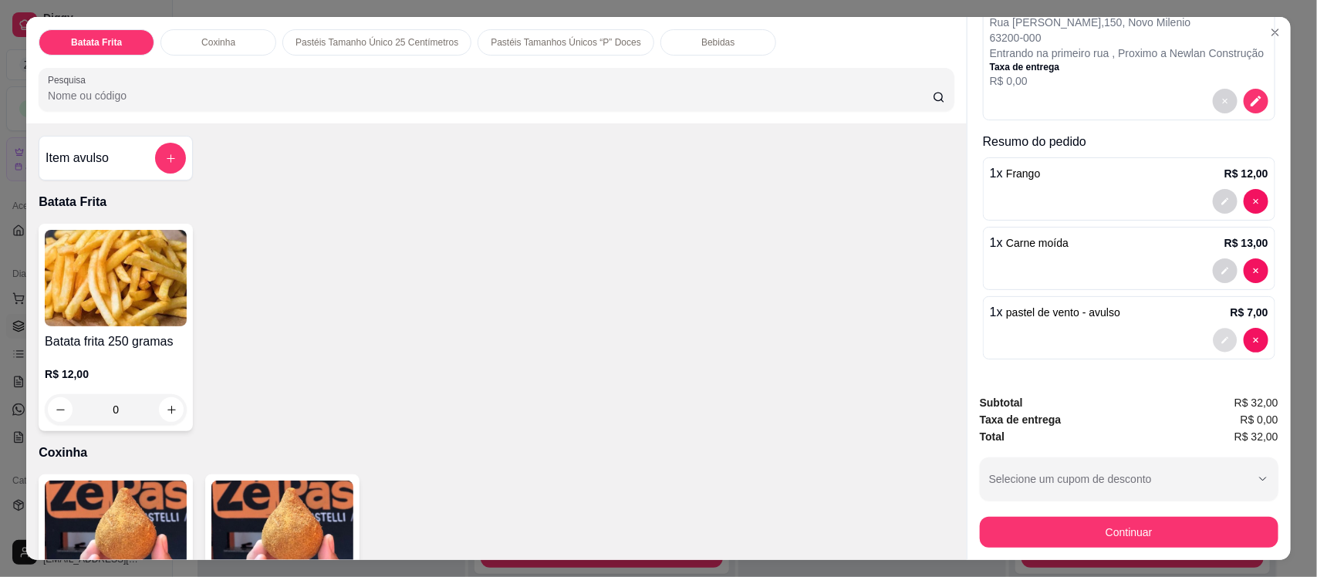
click at [1213, 332] on button "decrease-product-quantity" at bounding box center [1225, 341] width 24 height 24
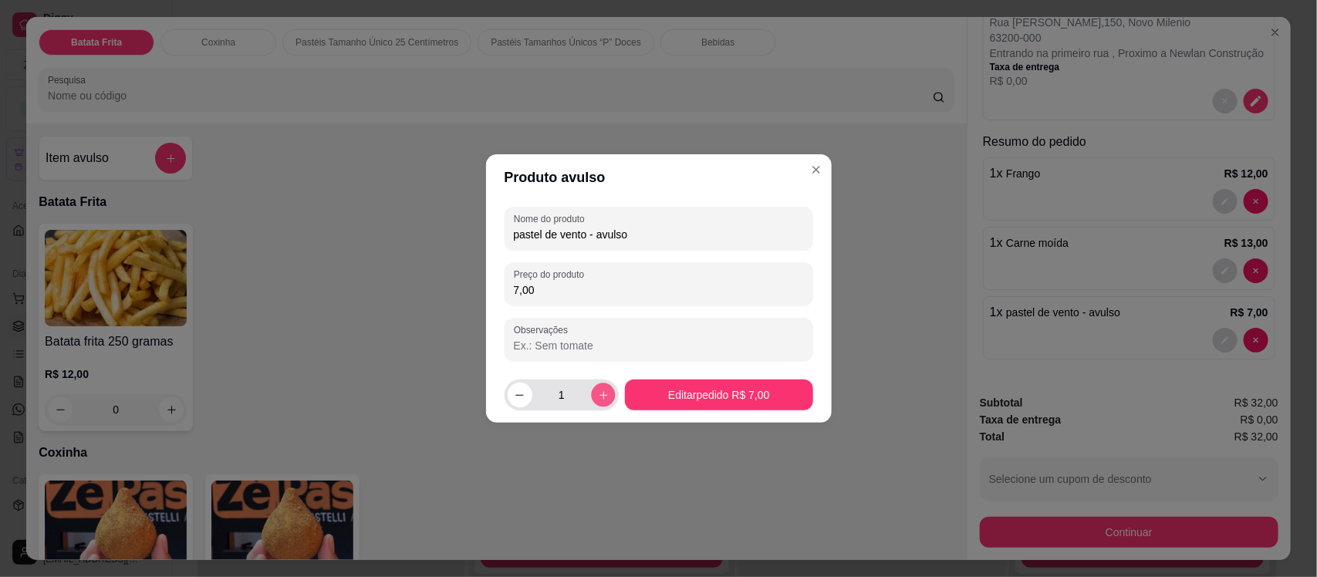
click at [603, 398] on icon "increase-product-quantity" at bounding box center [604, 396] width 12 height 12
type input "2"
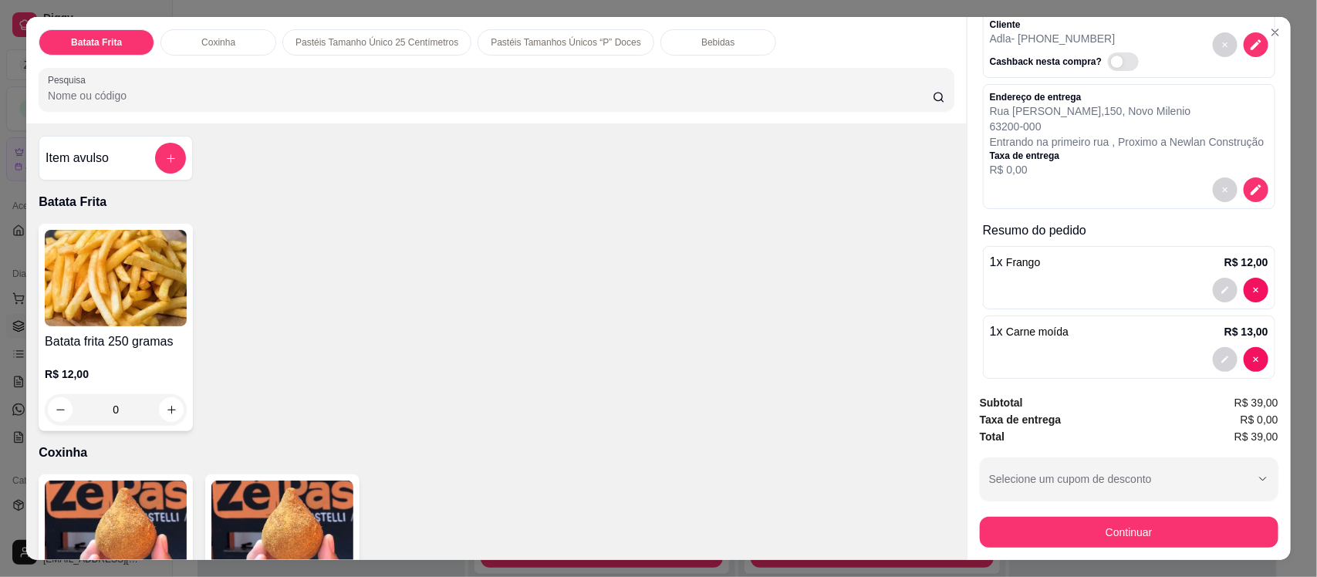
scroll to position [72, 0]
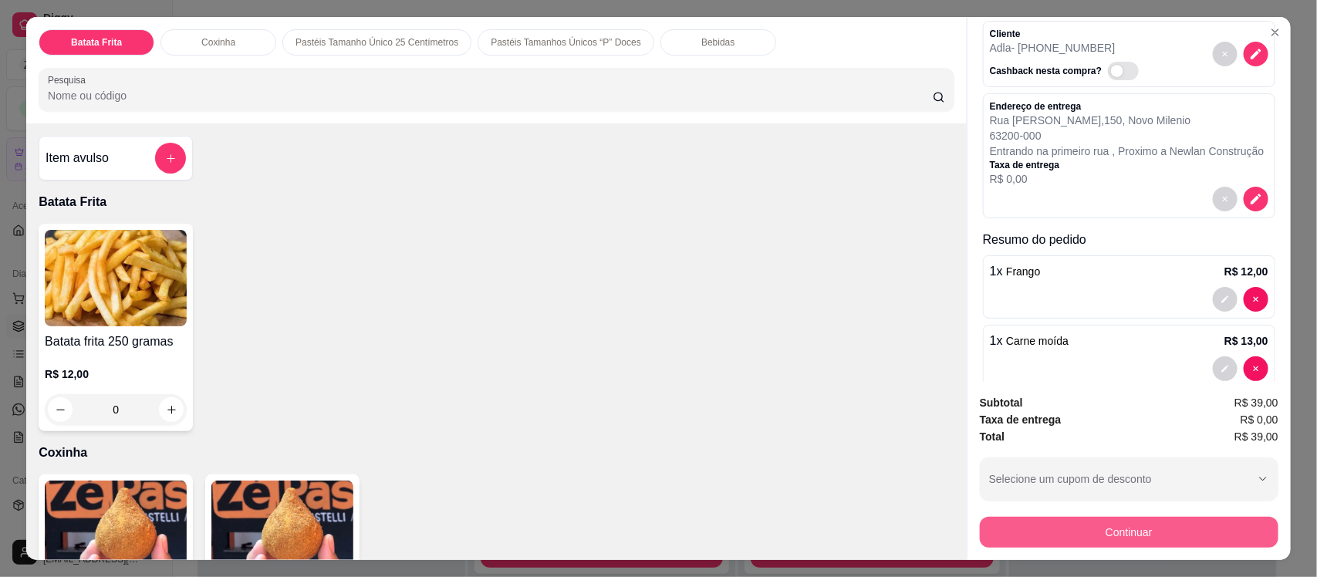
click at [1073, 545] on button "Continuar" at bounding box center [1129, 532] width 299 height 31
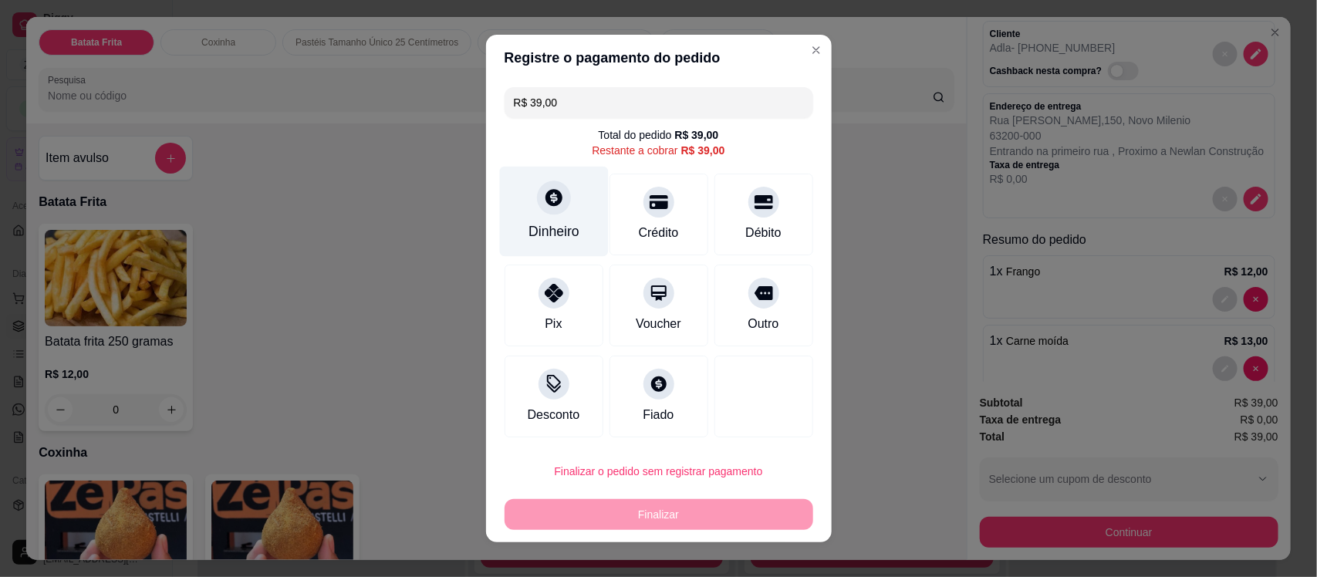
click at [569, 228] on div "Dinheiro" at bounding box center [553, 212] width 109 height 90
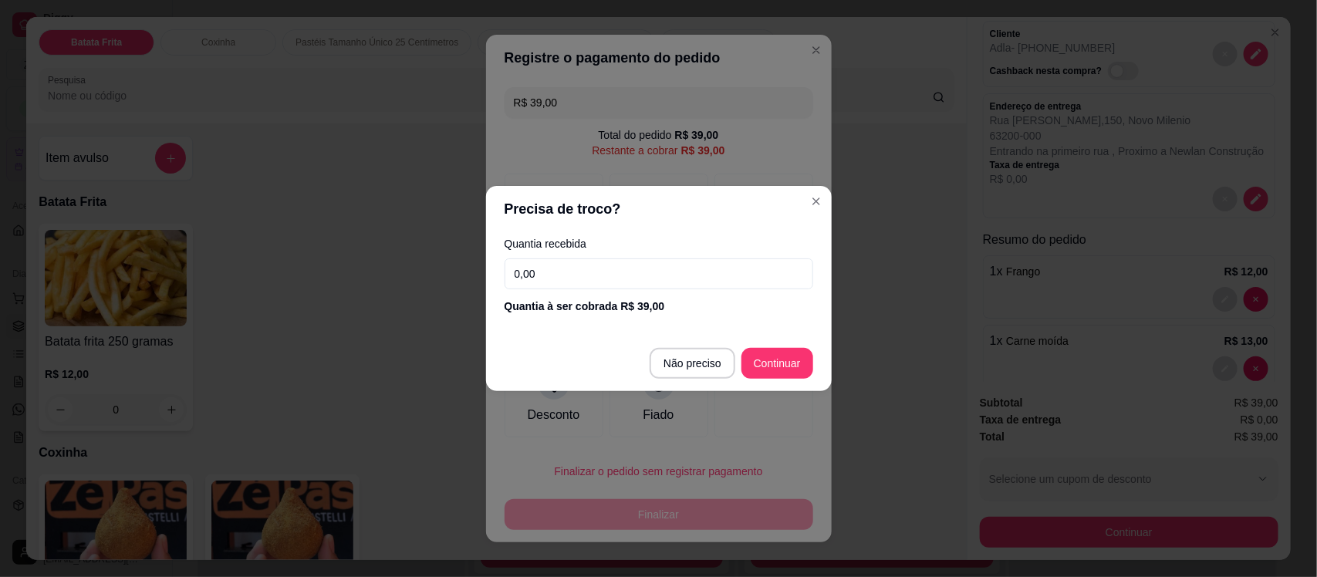
click at [612, 267] on input "0,00" at bounding box center [658, 273] width 309 height 31
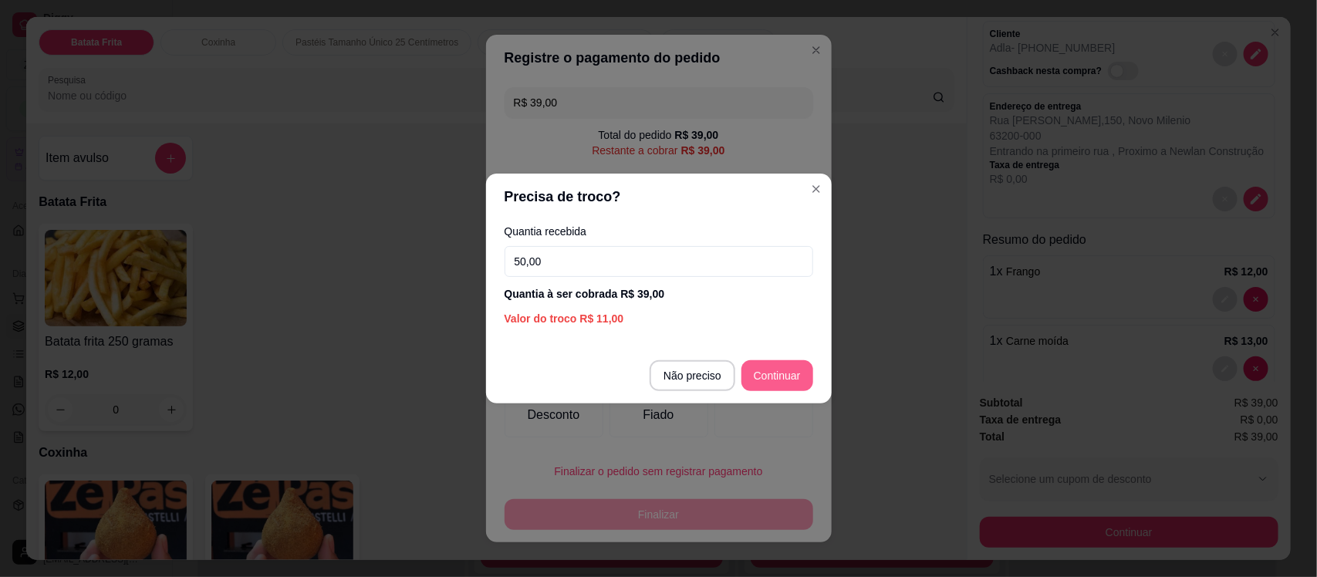
type input "50,00"
type input "R$ 0,00"
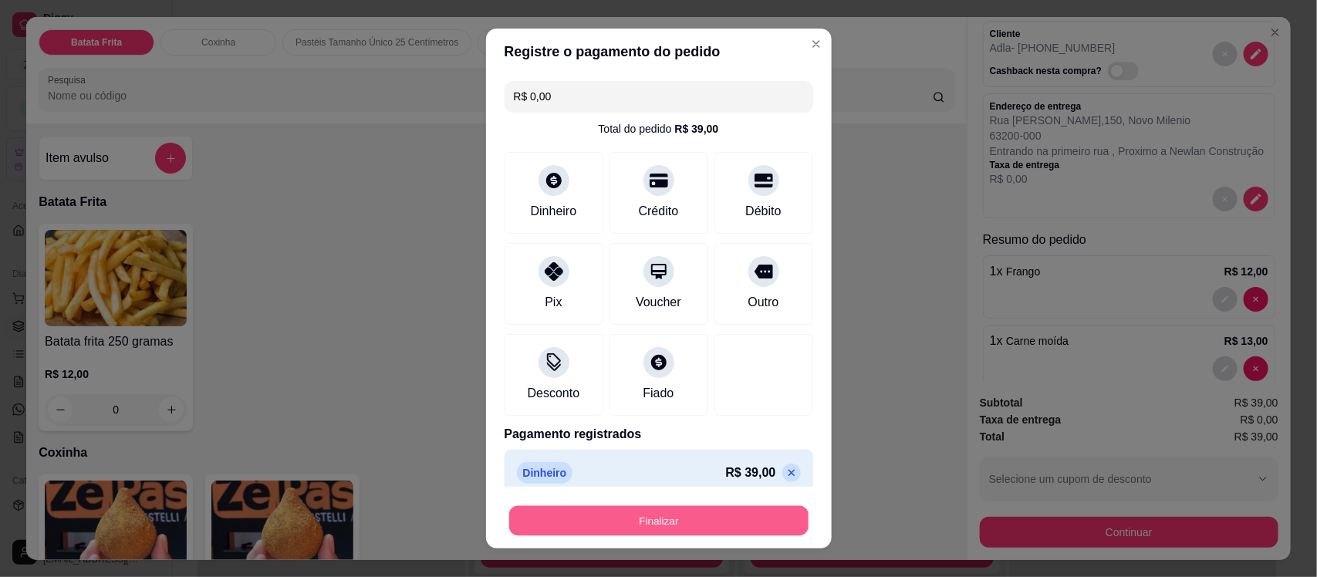
click at [584, 514] on button "Finalizar" at bounding box center [658, 520] width 299 height 30
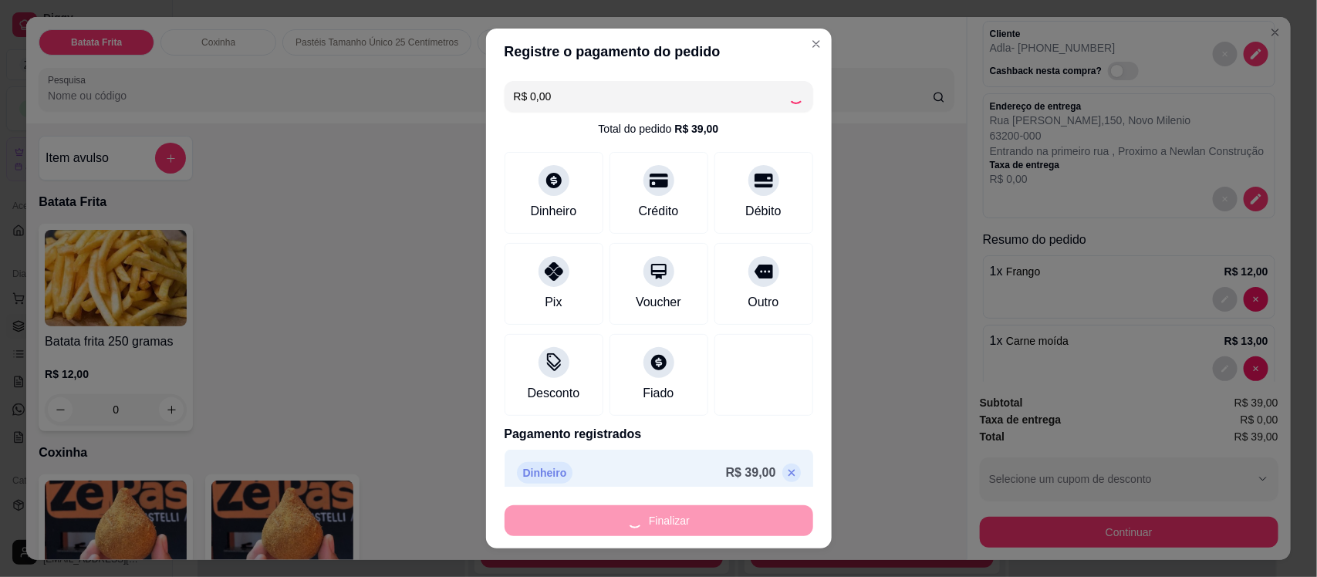
type input "0"
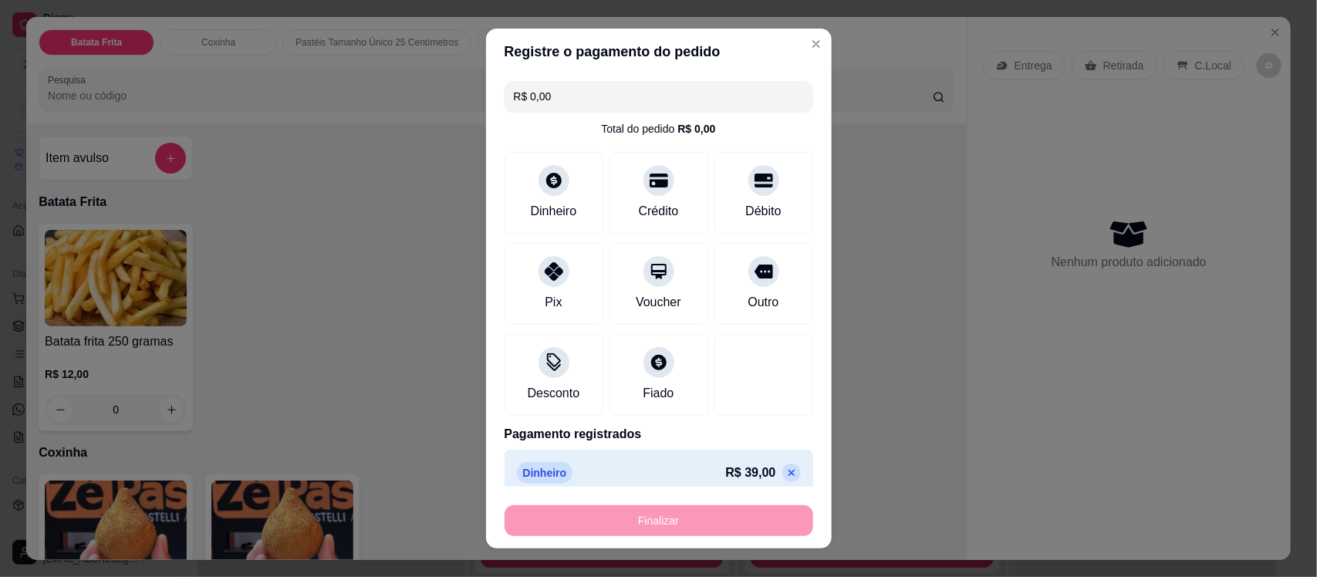
type input "-R$ 39,00"
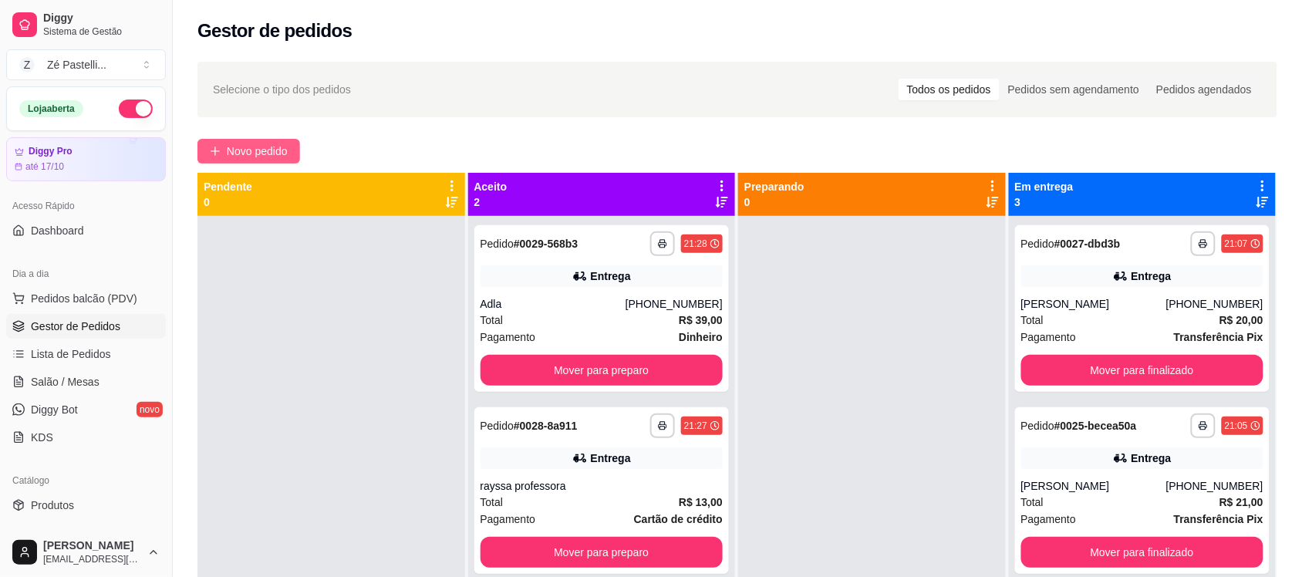
click at [253, 147] on span "Novo pedido" at bounding box center [257, 151] width 61 height 17
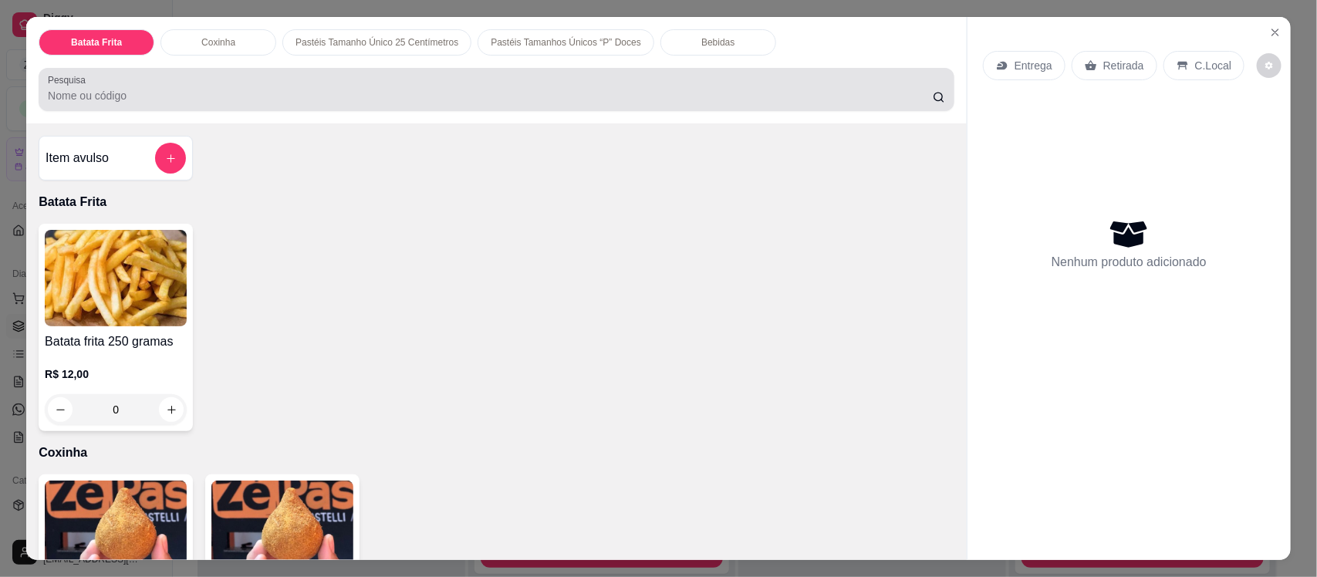
click at [319, 75] on div at bounding box center [496, 89] width 897 height 31
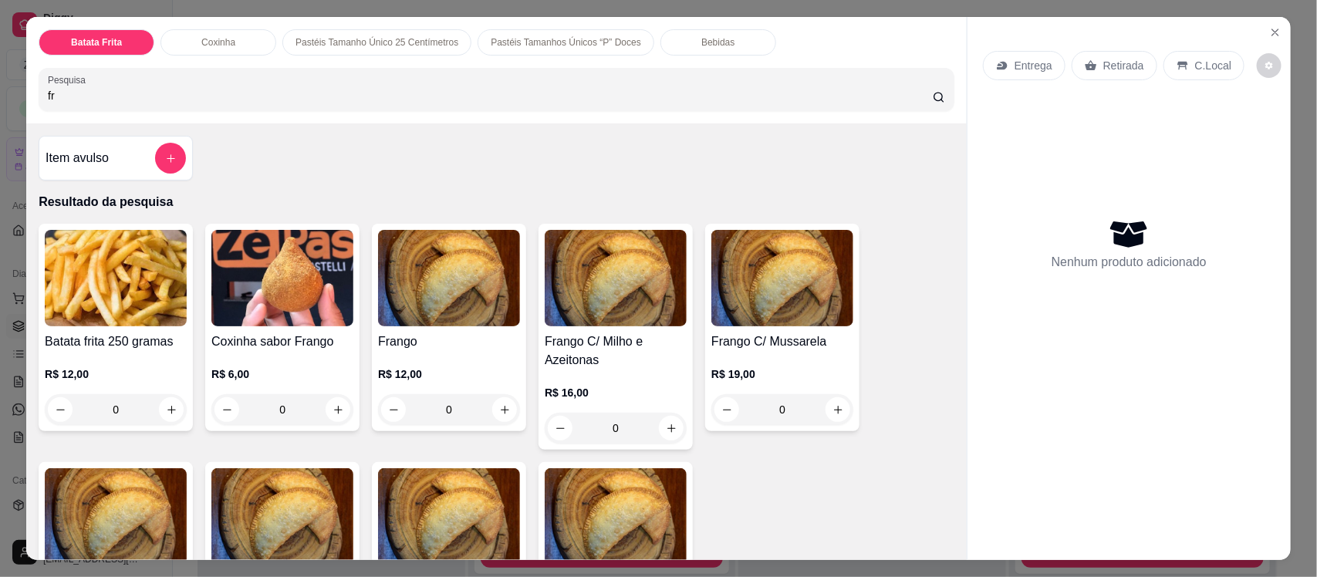
type input "fr"
click at [401, 295] on img at bounding box center [449, 278] width 142 height 96
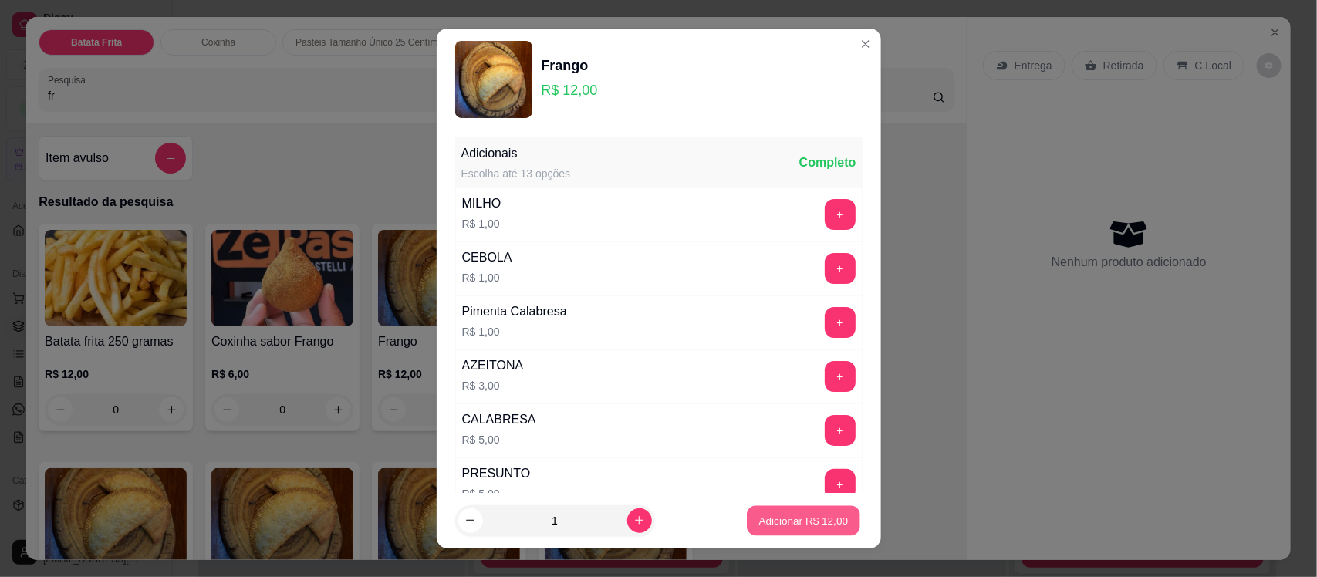
click at [758, 511] on button "Adicionar R$ 12,00" at bounding box center [803, 520] width 113 height 30
type input "1"
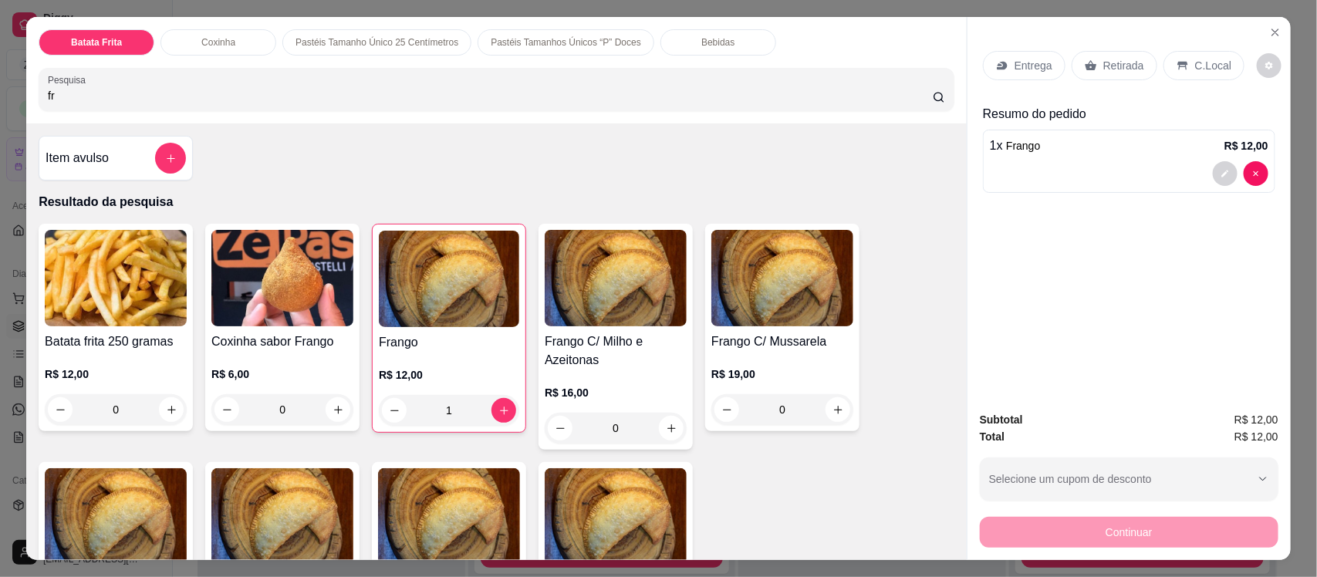
click at [295, 97] on input "fr" at bounding box center [490, 95] width 885 height 15
type input "f"
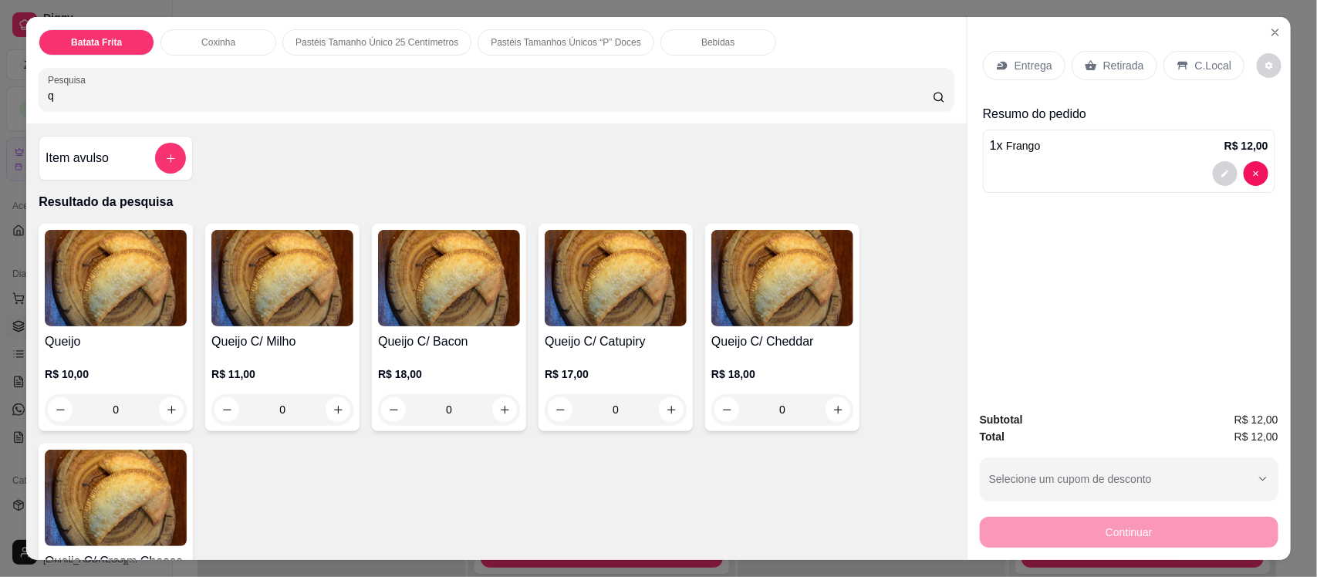
type input "q"
click at [102, 252] on img at bounding box center [116, 278] width 142 height 96
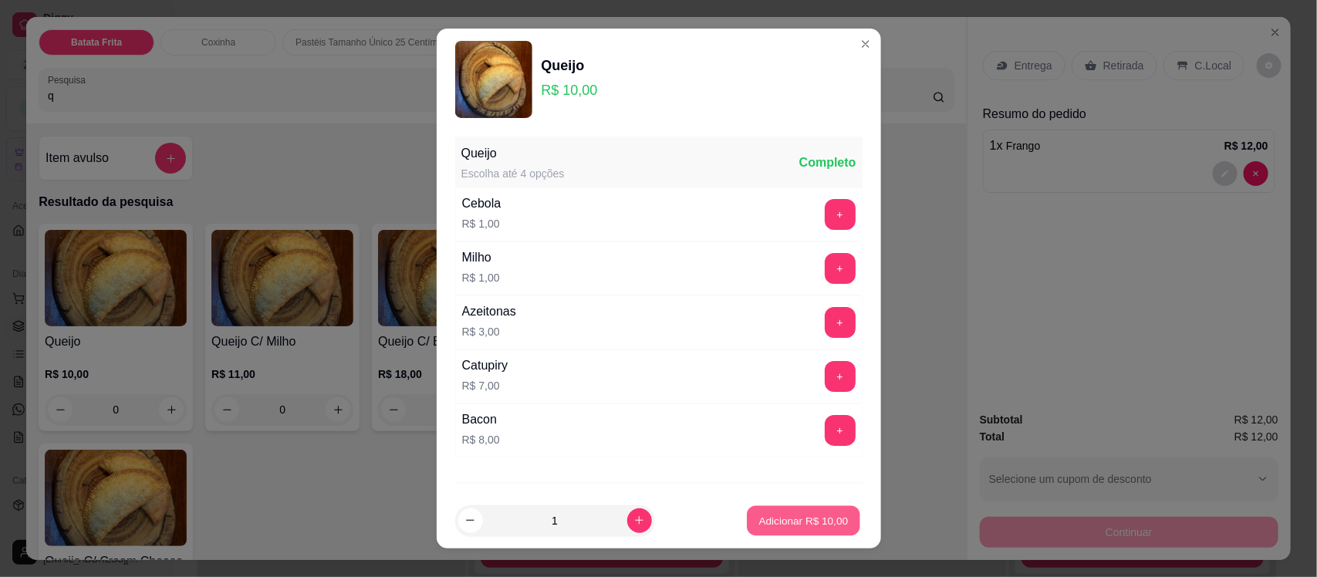
click at [766, 514] on p "Adicionar R$ 10,00" at bounding box center [803, 520] width 89 height 15
type input "1"
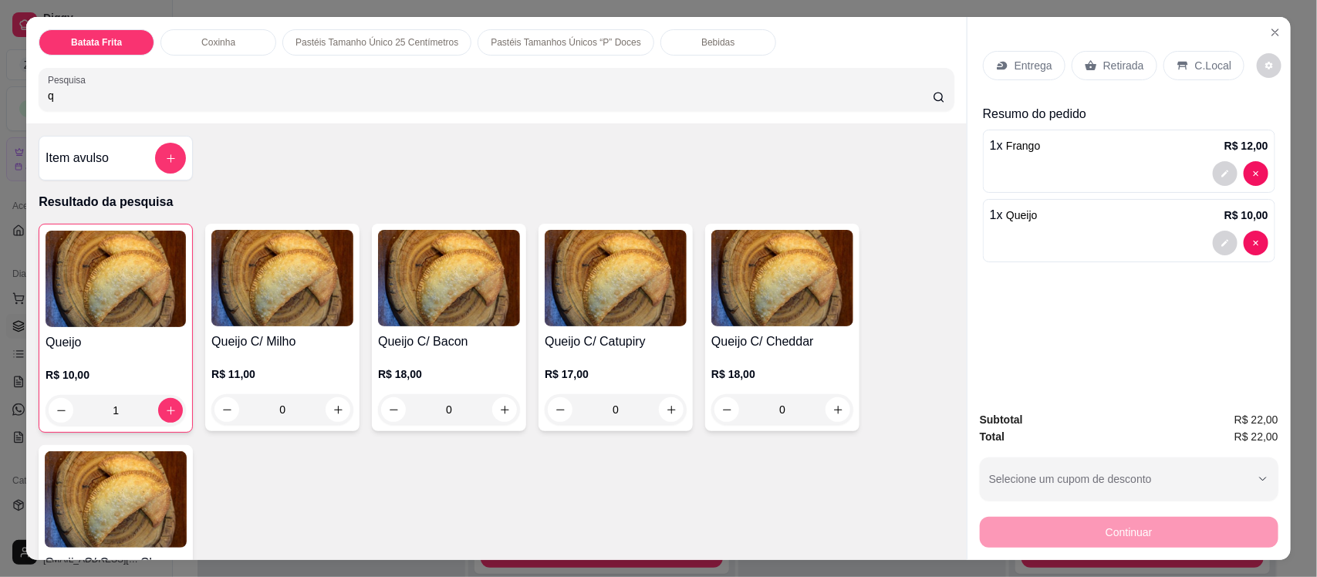
click at [683, 49] on div "Bebidas" at bounding box center [718, 42] width 116 height 26
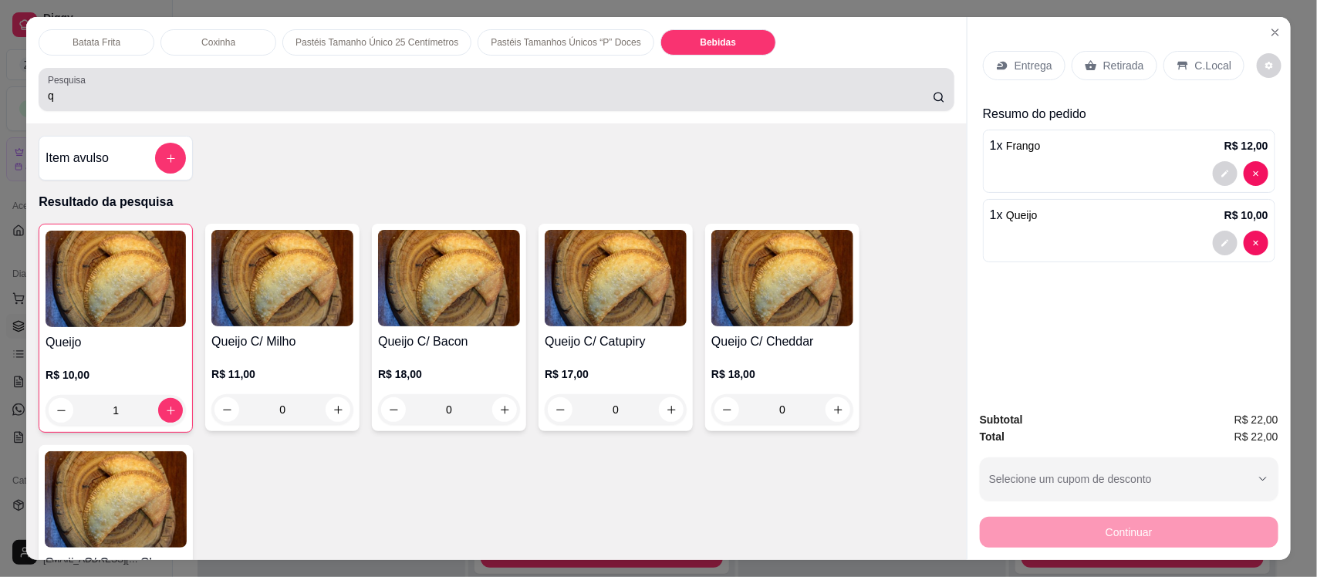
scroll to position [32, 0]
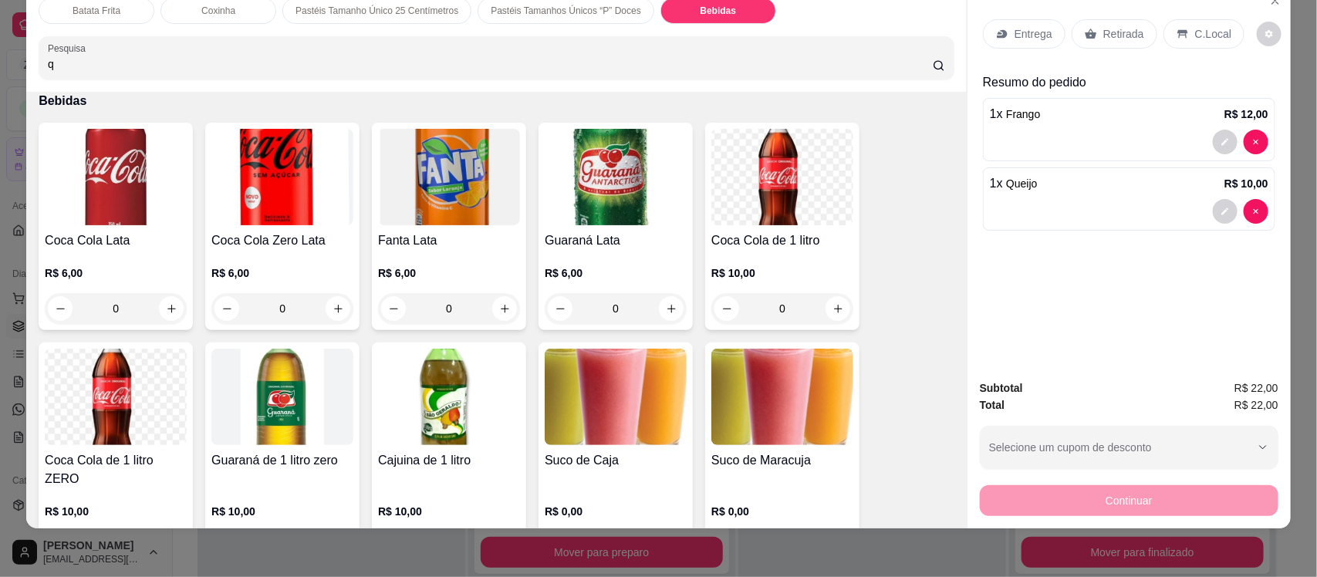
click at [750, 210] on img at bounding box center [782, 177] width 142 height 96
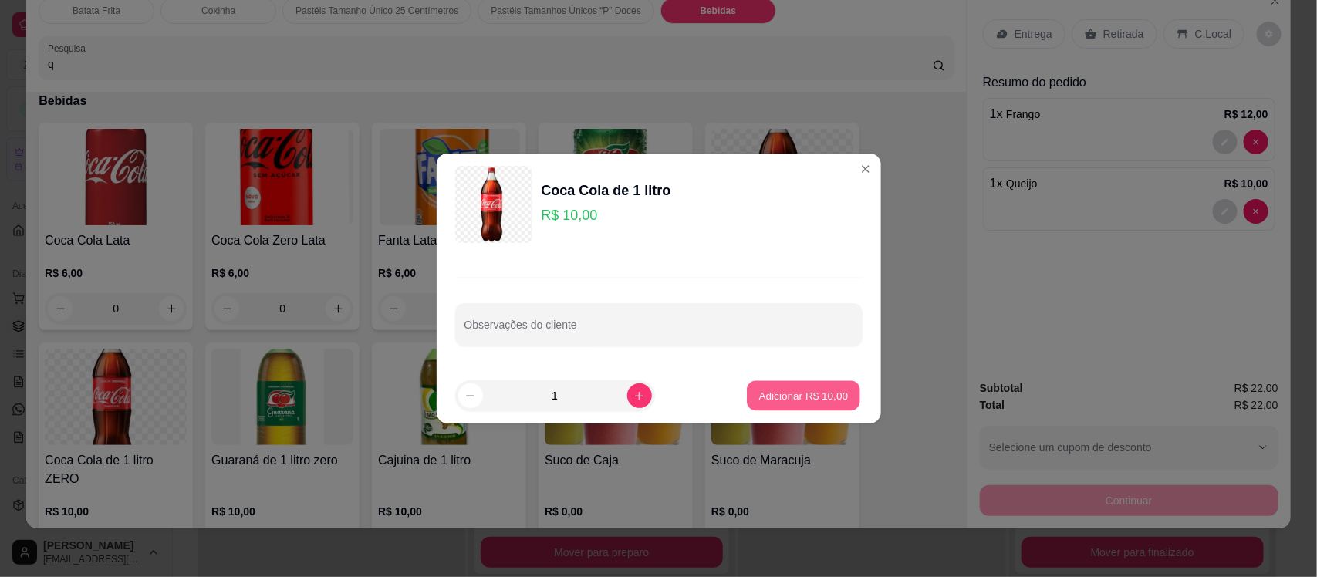
click at [765, 397] on p "Adicionar R$ 10,00" at bounding box center [803, 395] width 89 height 15
type input "1"
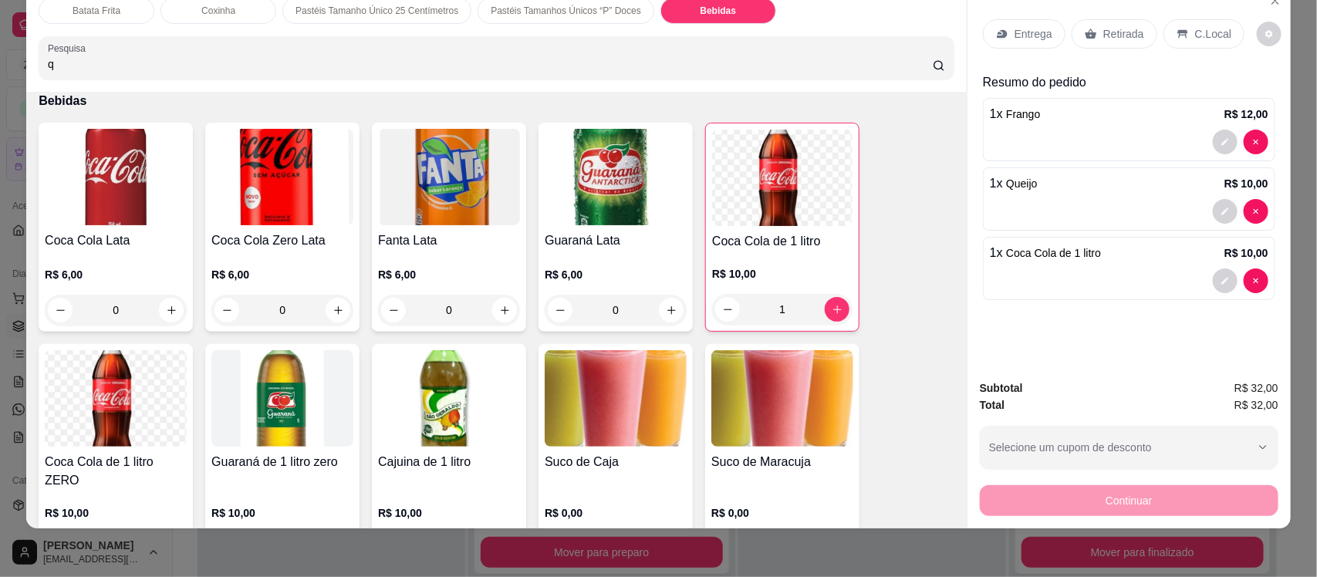
click at [1018, 45] on div "Entrega" at bounding box center [1024, 33] width 83 height 29
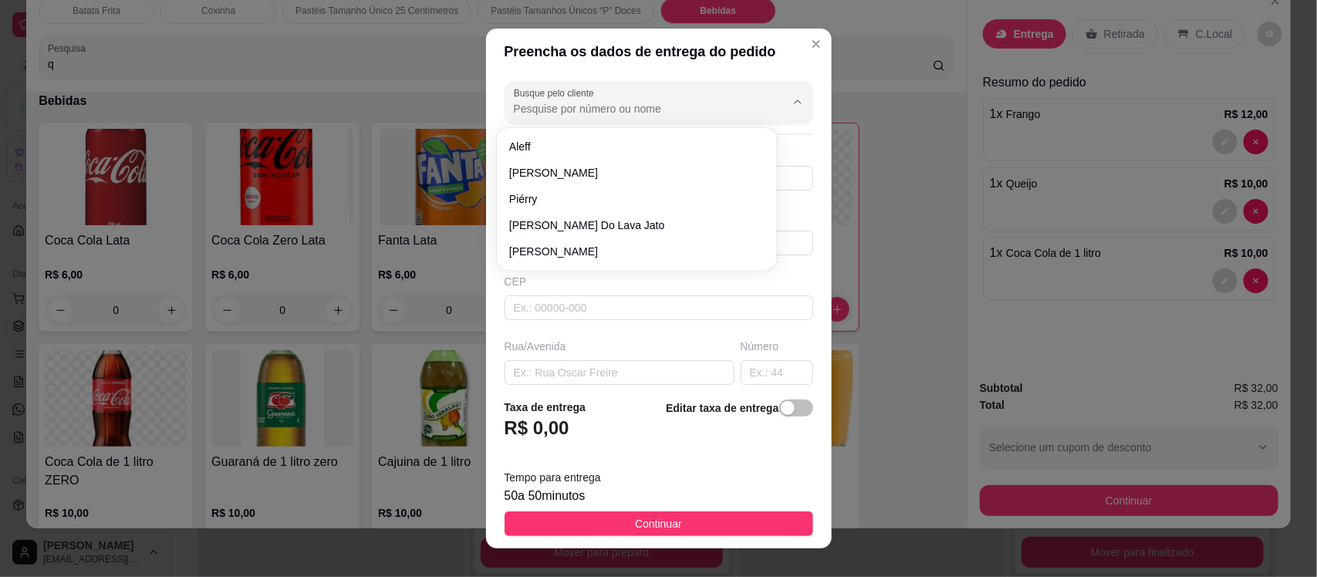
click at [590, 110] on input "Busque pelo cliente" at bounding box center [637, 108] width 247 height 15
type input "g"
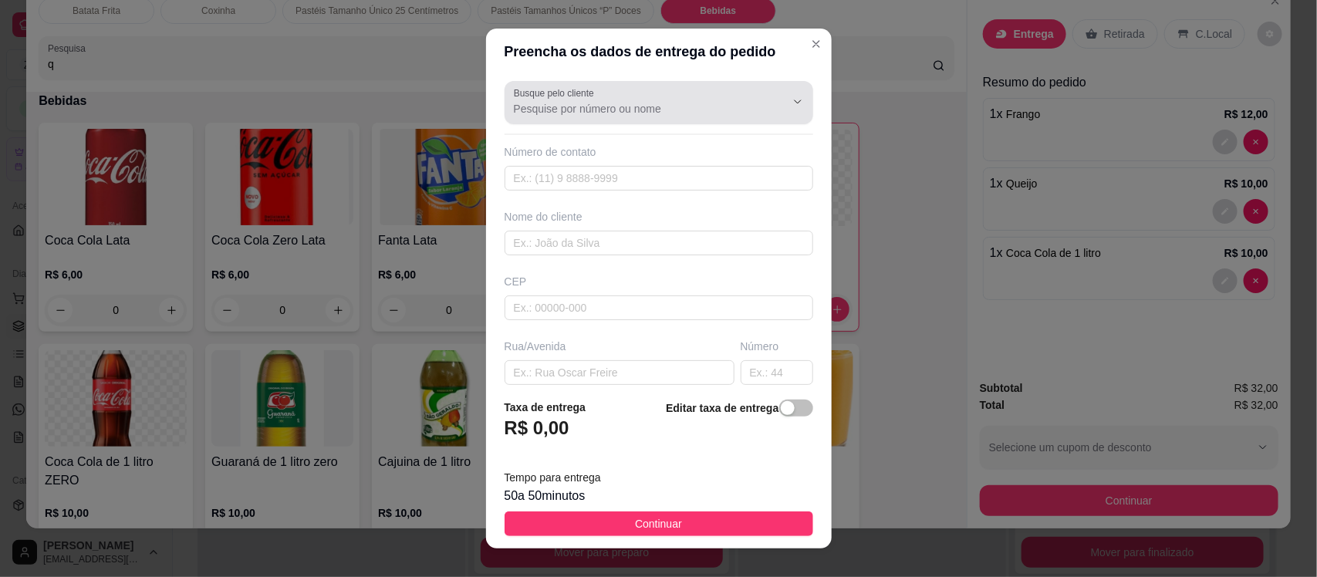
click at [600, 97] on div at bounding box center [659, 102] width 290 height 31
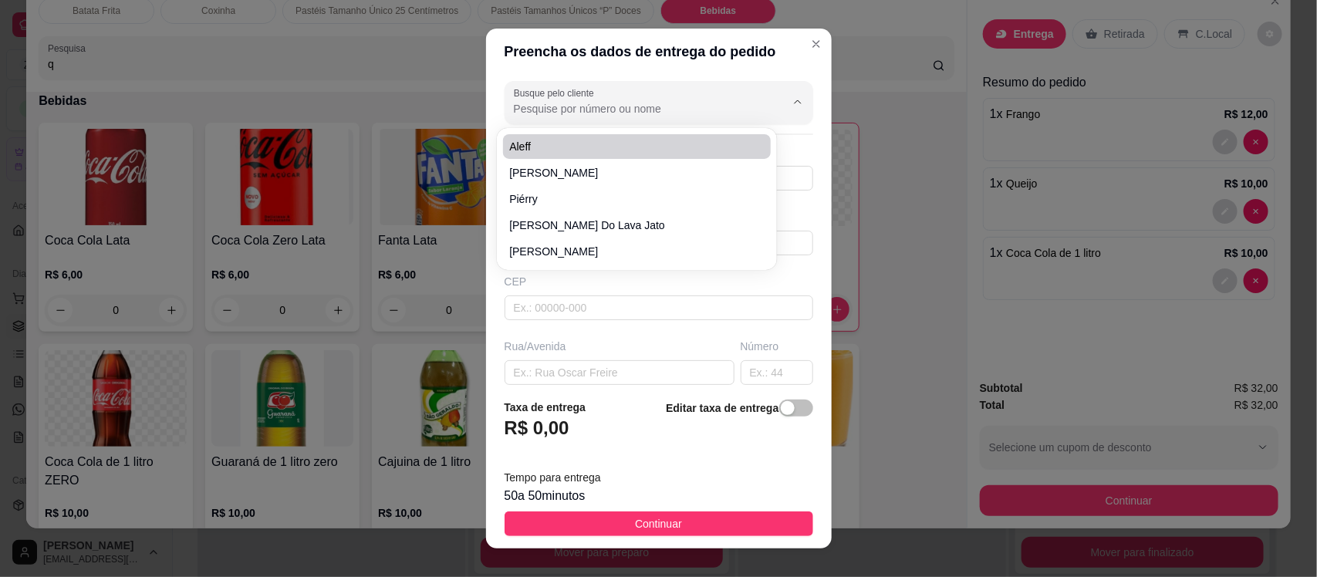
click at [603, 109] on input "Busque pelo cliente" at bounding box center [637, 108] width 247 height 15
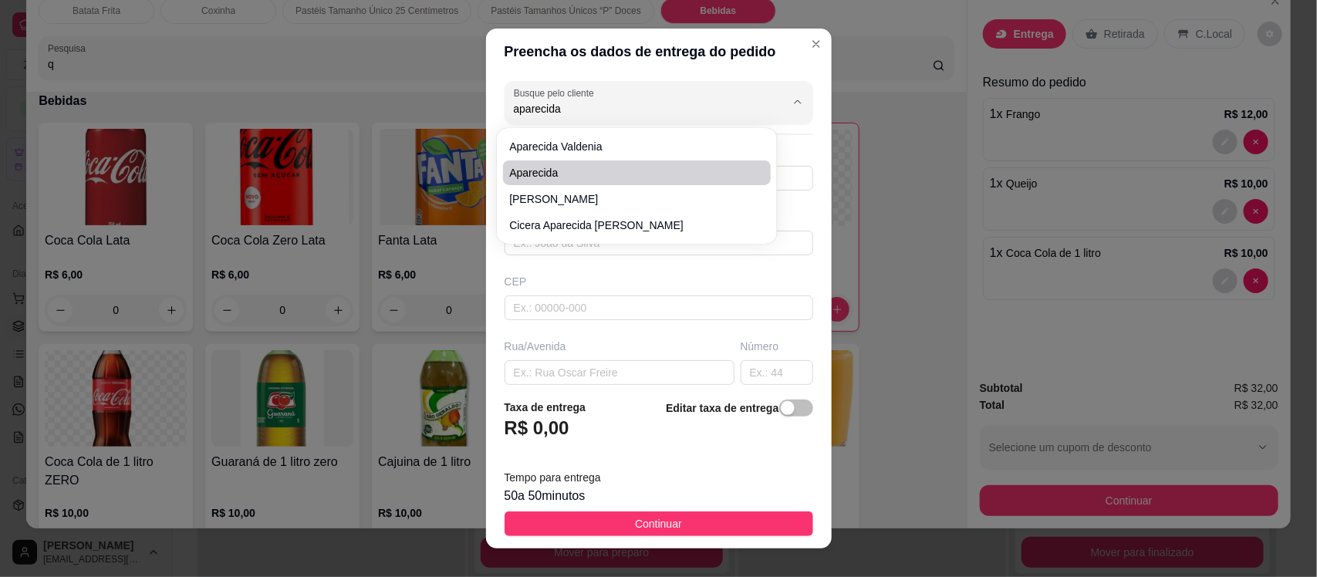
click at [562, 166] on span "Aparecida" at bounding box center [629, 172] width 240 height 15
type input "Aparecida"
type input "88999497706"
type input "Aparecida"
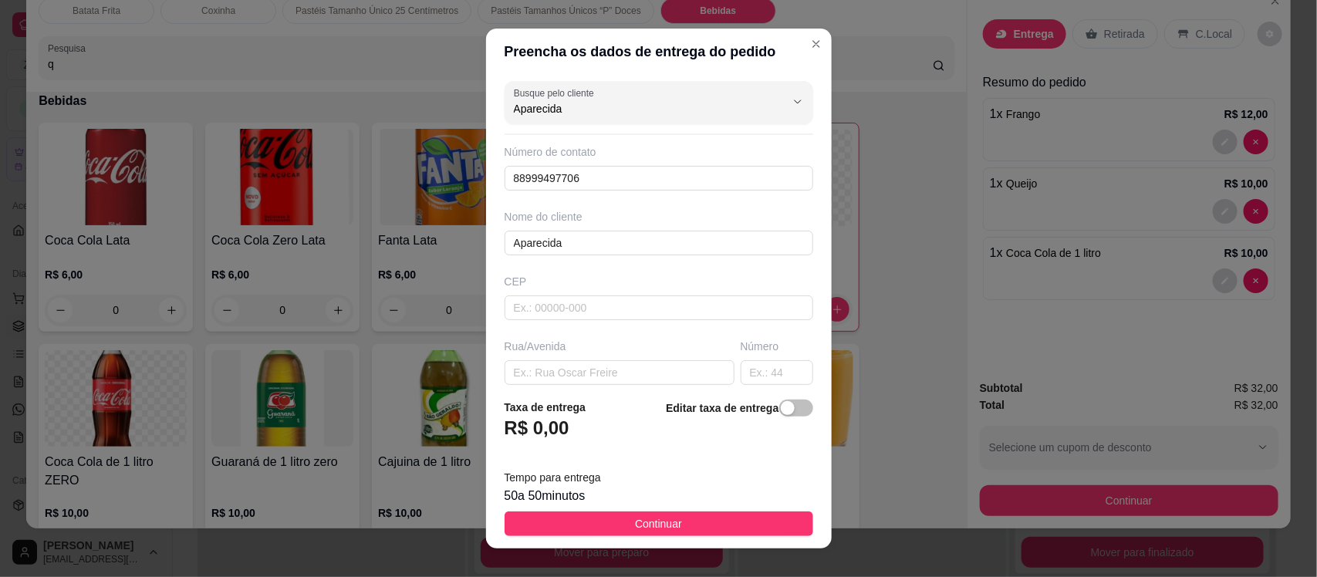
type input "Aparecida"
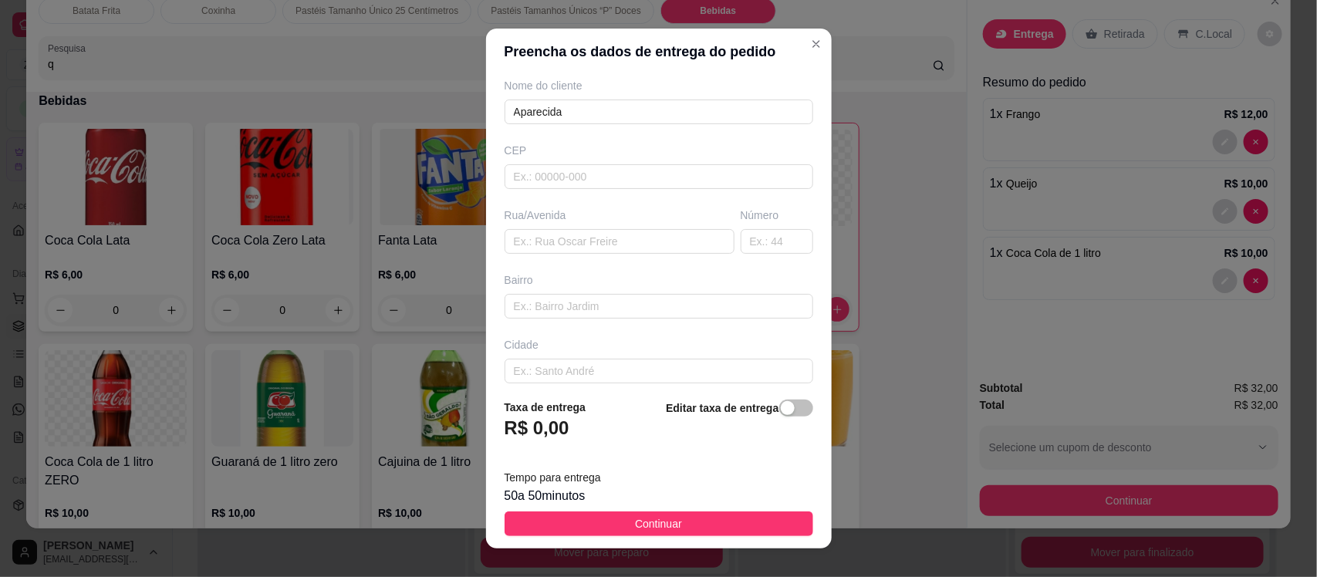
scroll to position [117, 0]
click at [545, 259] on input "text" at bounding box center [619, 255] width 230 height 25
type input "francisco januario pereira"
click at [742, 255] on input "text" at bounding box center [777, 255] width 73 height 25
type input "710"
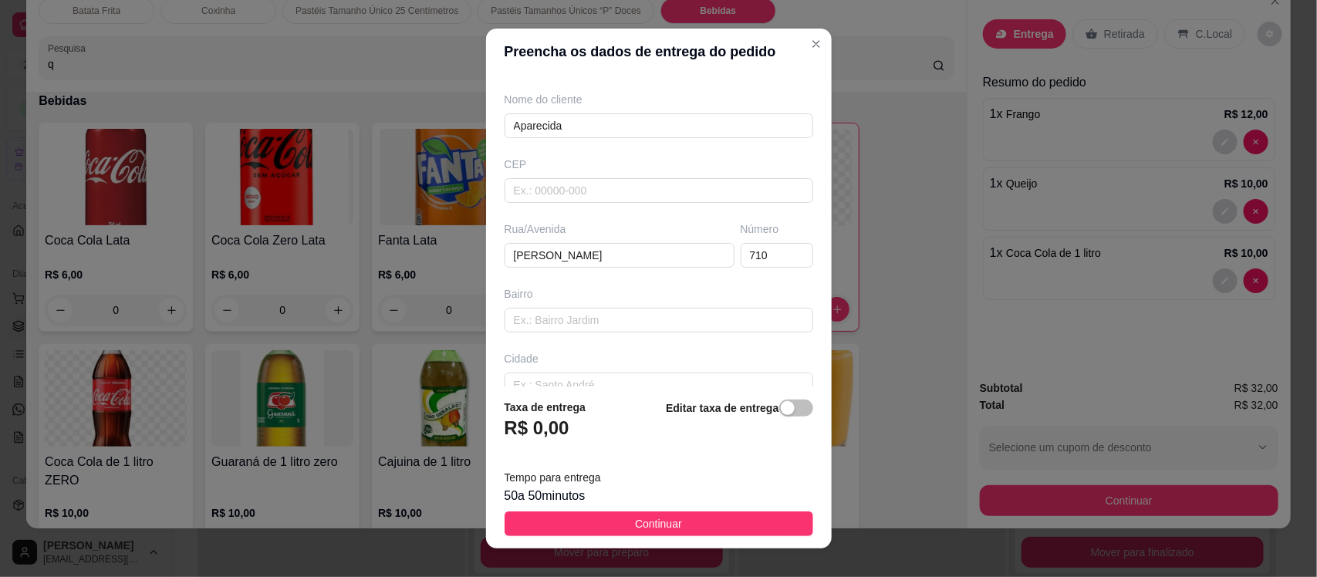
scroll to position [211, 0]
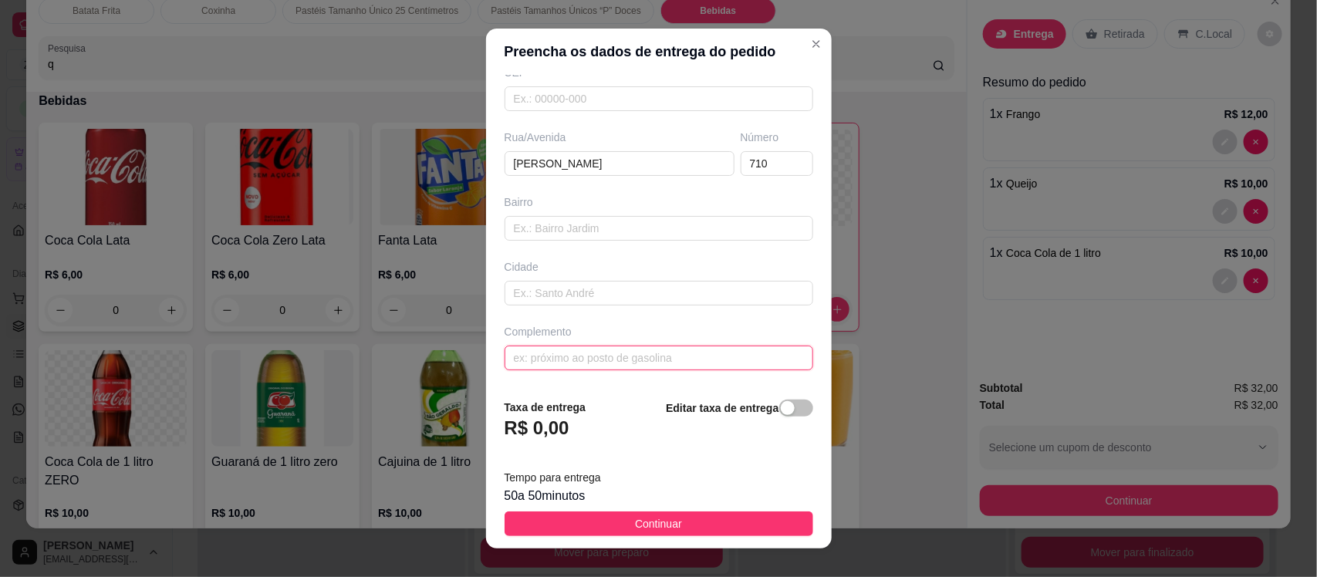
click at [616, 365] on input "text" at bounding box center [658, 358] width 309 height 25
paste input "Casa de Tico Barão"
type input "Casa de Tico Barão"
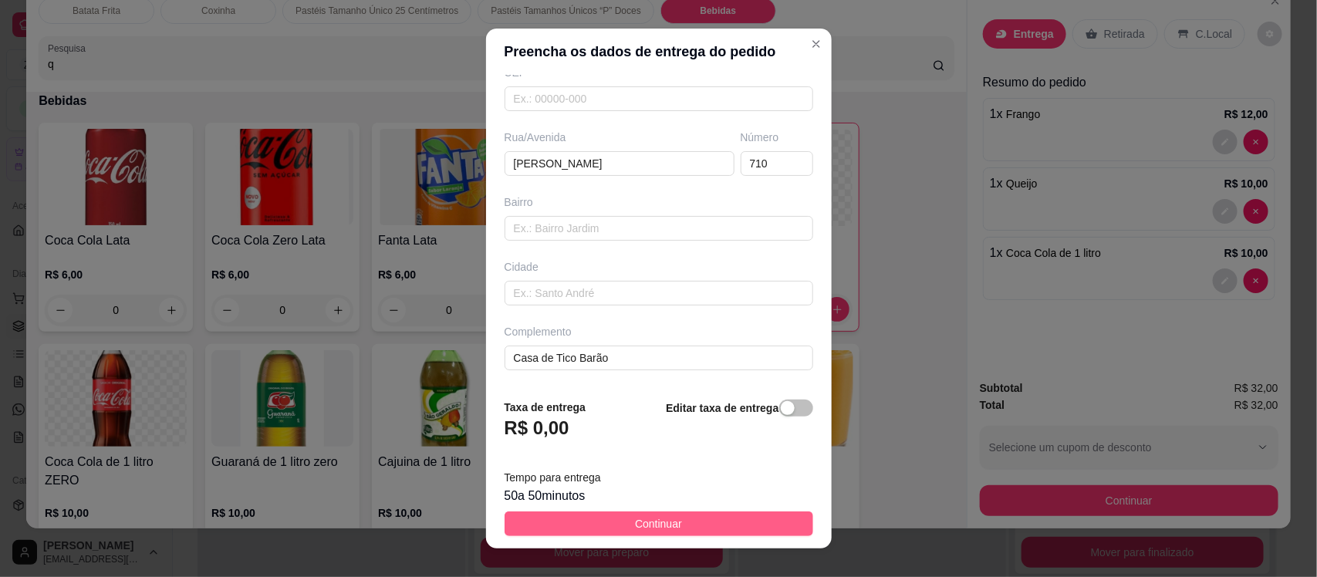
click at [599, 527] on button "Continuar" at bounding box center [658, 523] width 309 height 25
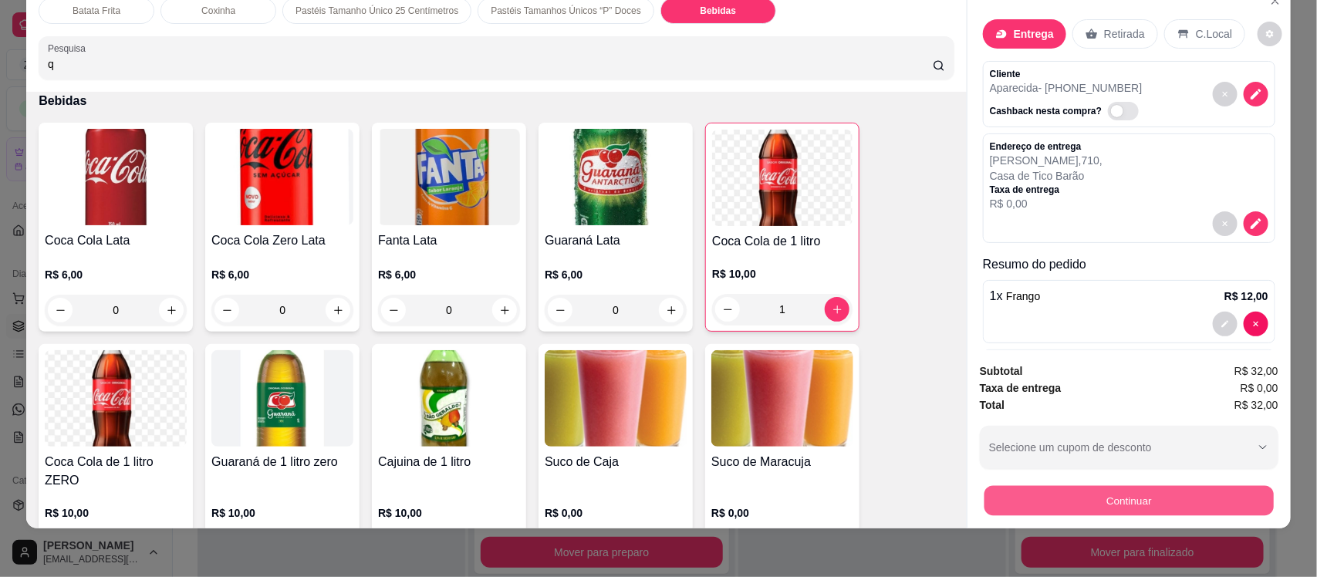
click at [992, 492] on button "Continuar" at bounding box center [1128, 500] width 289 height 30
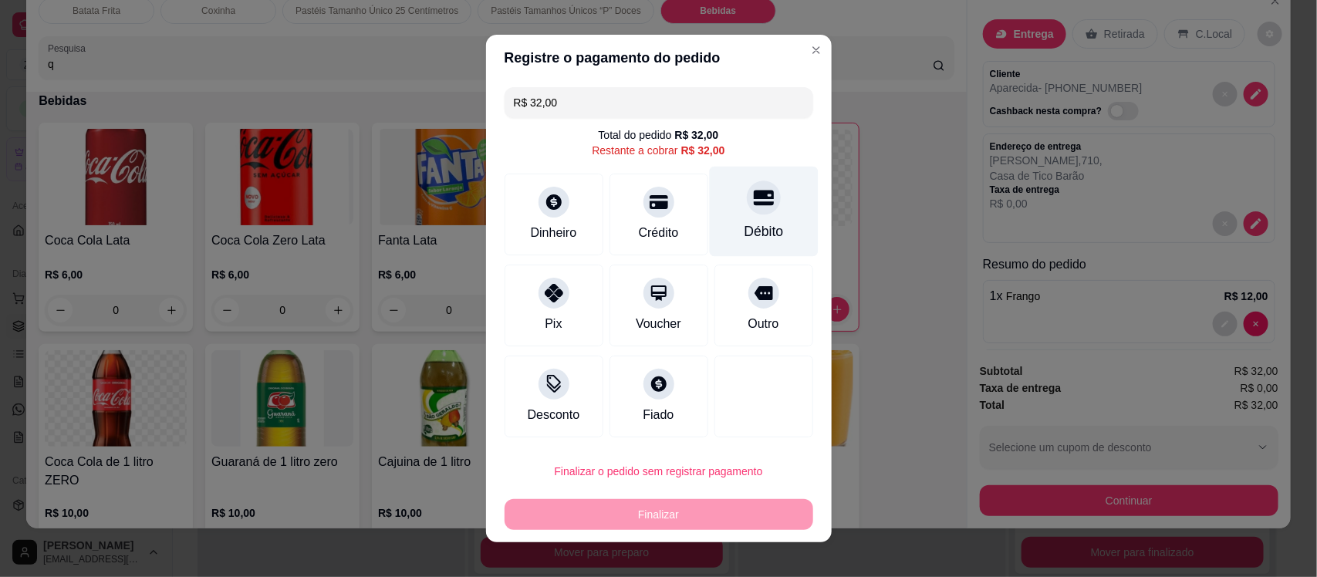
click at [753, 197] on icon at bounding box center [763, 198] width 20 height 15
type input "R$ 0,00"
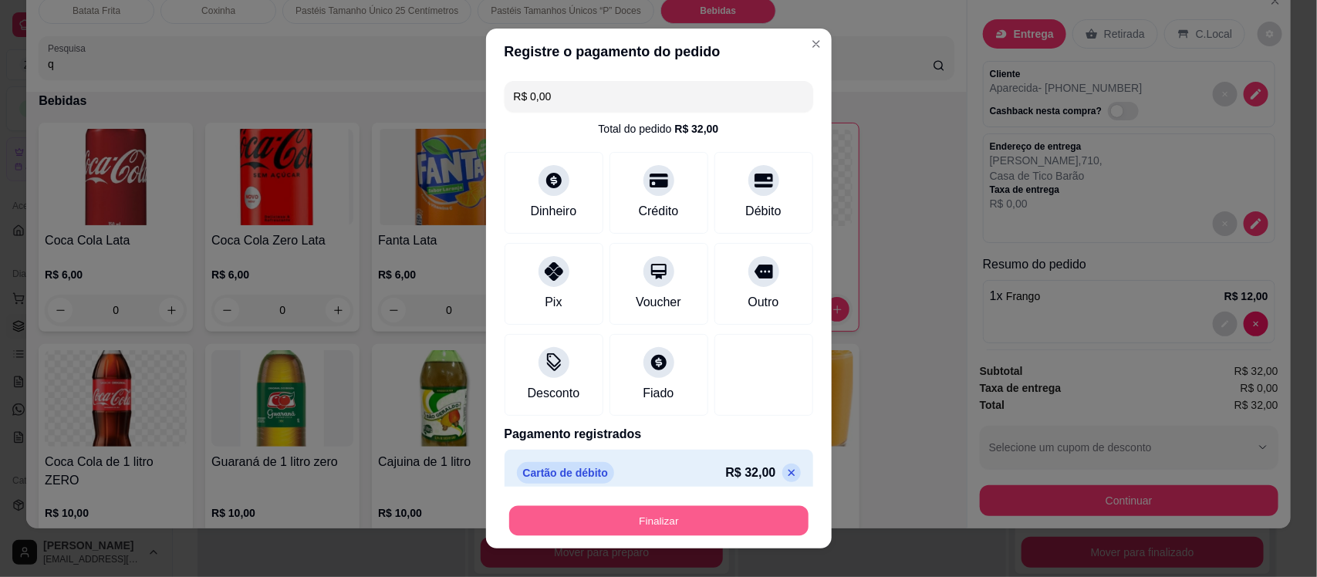
click at [648, 510] on button "Finalizar" at bounding box center [658, 520] width 299 height 30
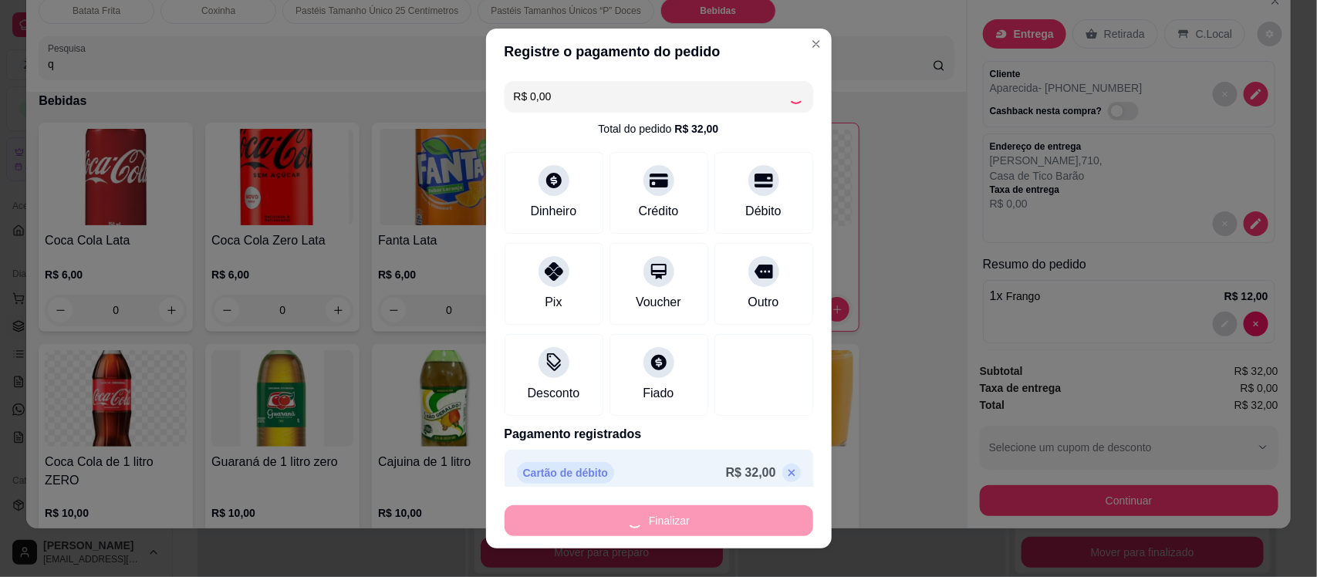
type input "0"
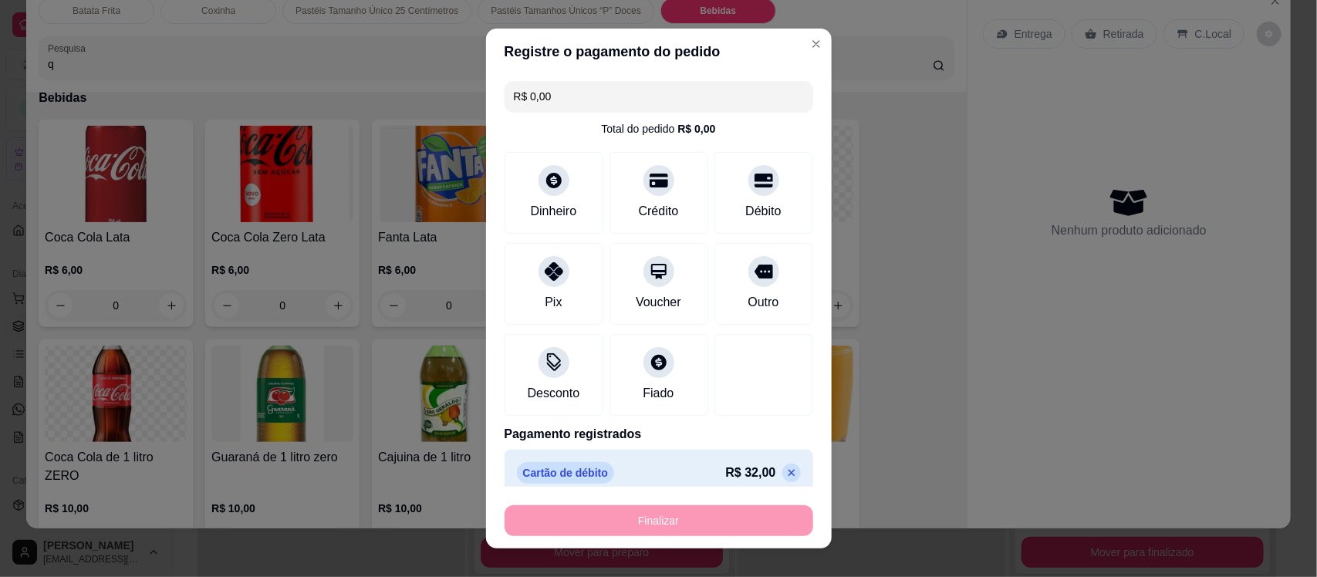
type input "-R$ 32,00"
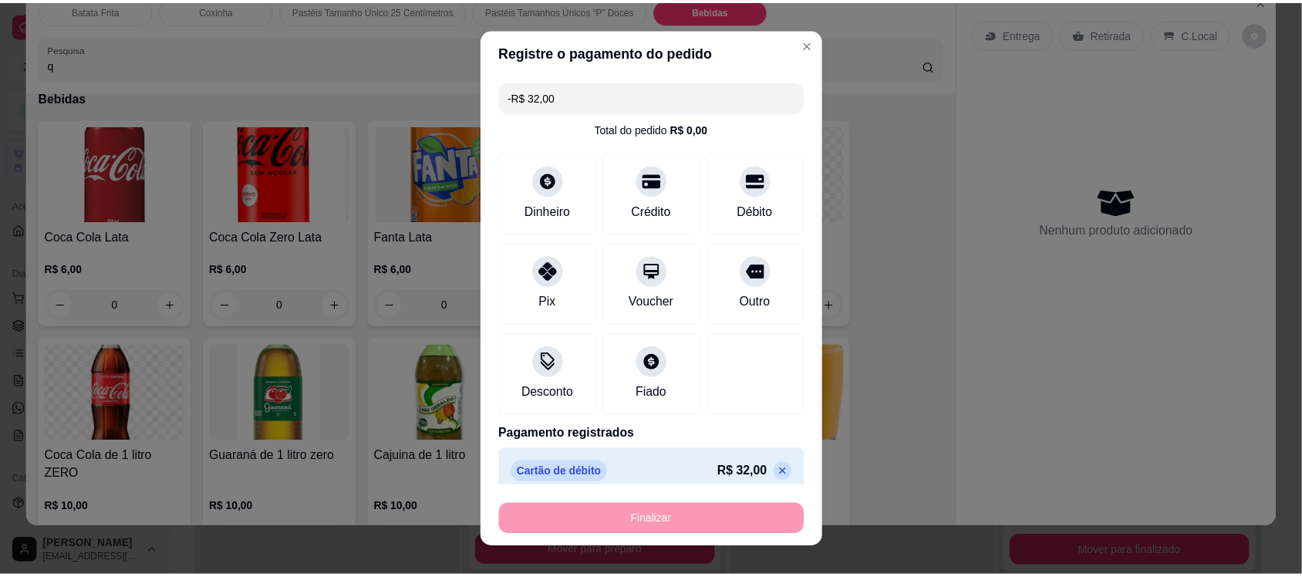
scroll to position [3430, 0]
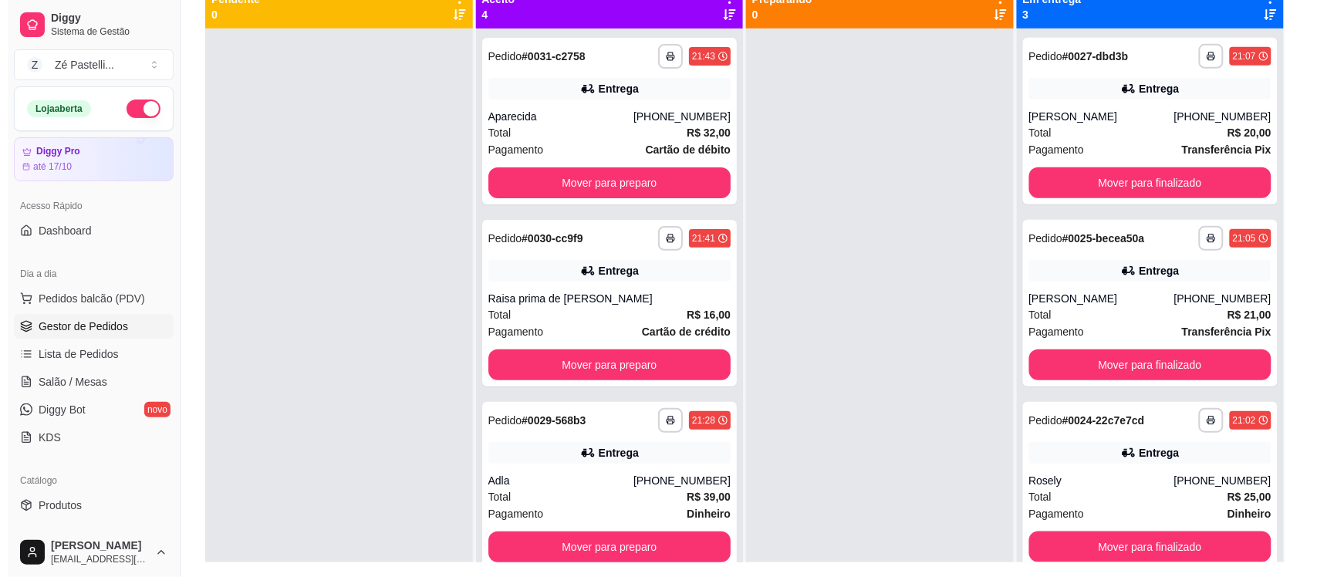
scroll to position [191, 0]
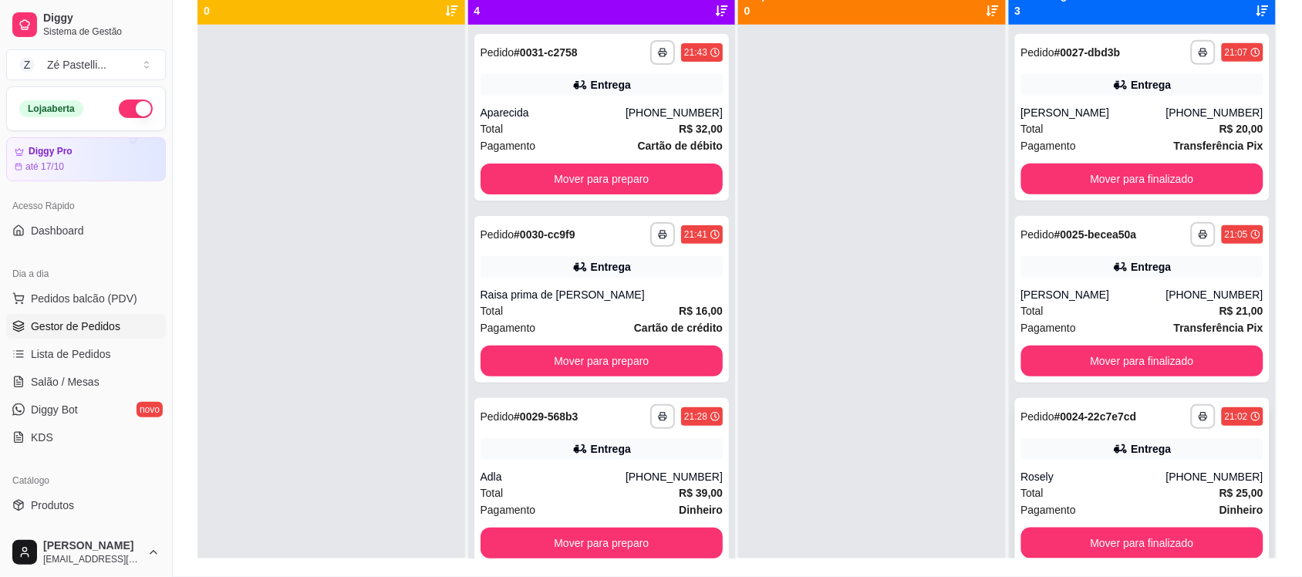
click at [1134, 474] on div "Rosely" at bounding box center [1093, 476] width 145 height 15
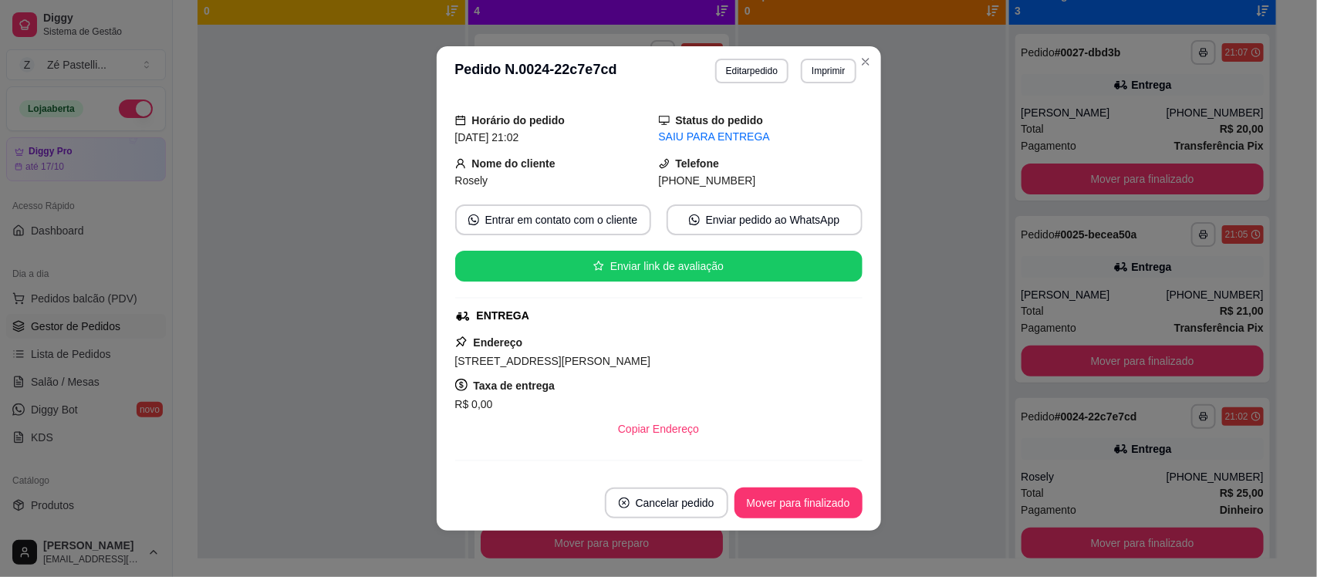
scroll to position [33, 0]
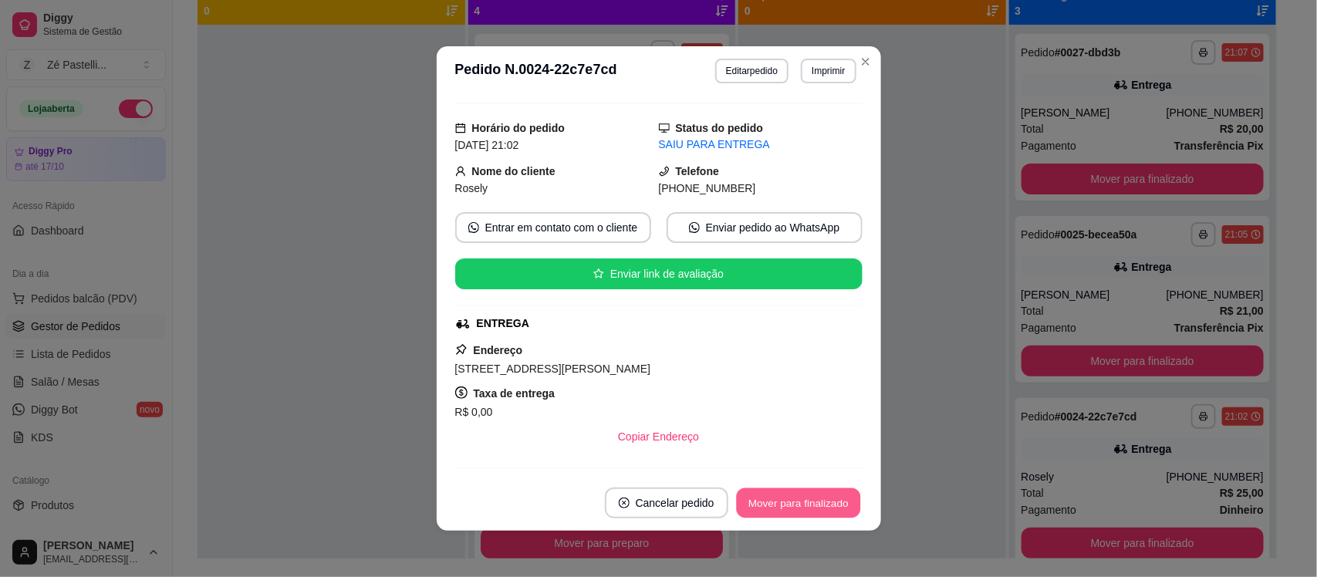
click at [772, 488] on button "Mover para finalizado" at bounding box center [798, 503] width 124 height 30
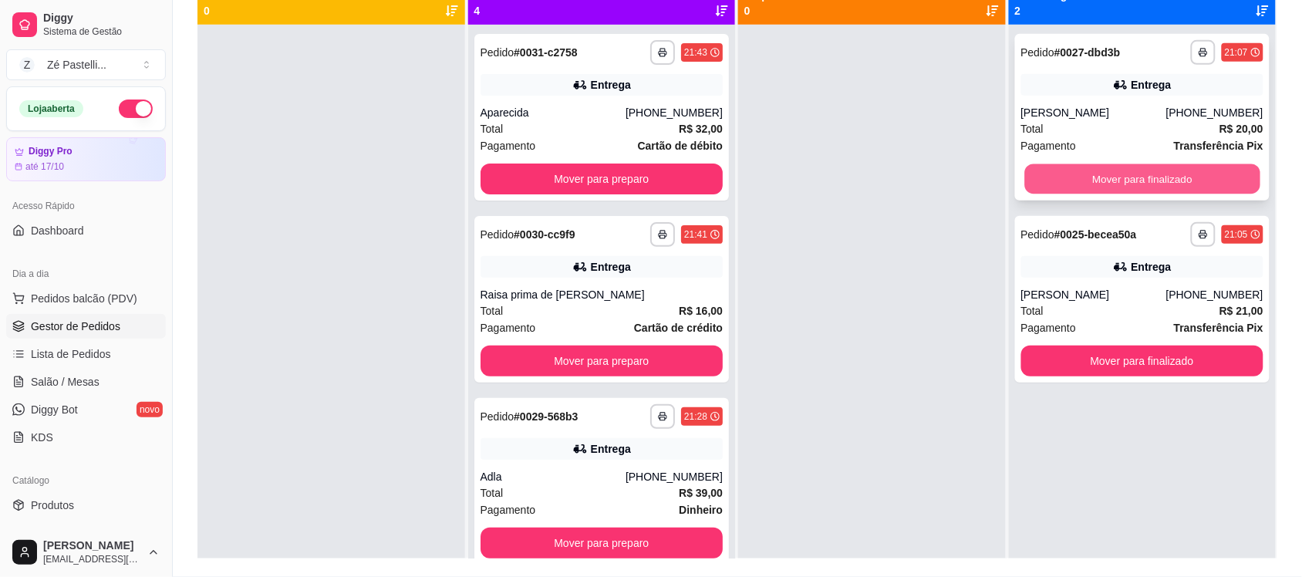
click at [1070, 178] on button "Mover para finalizado" at bounding box center [1141, 179] width 235 height 30
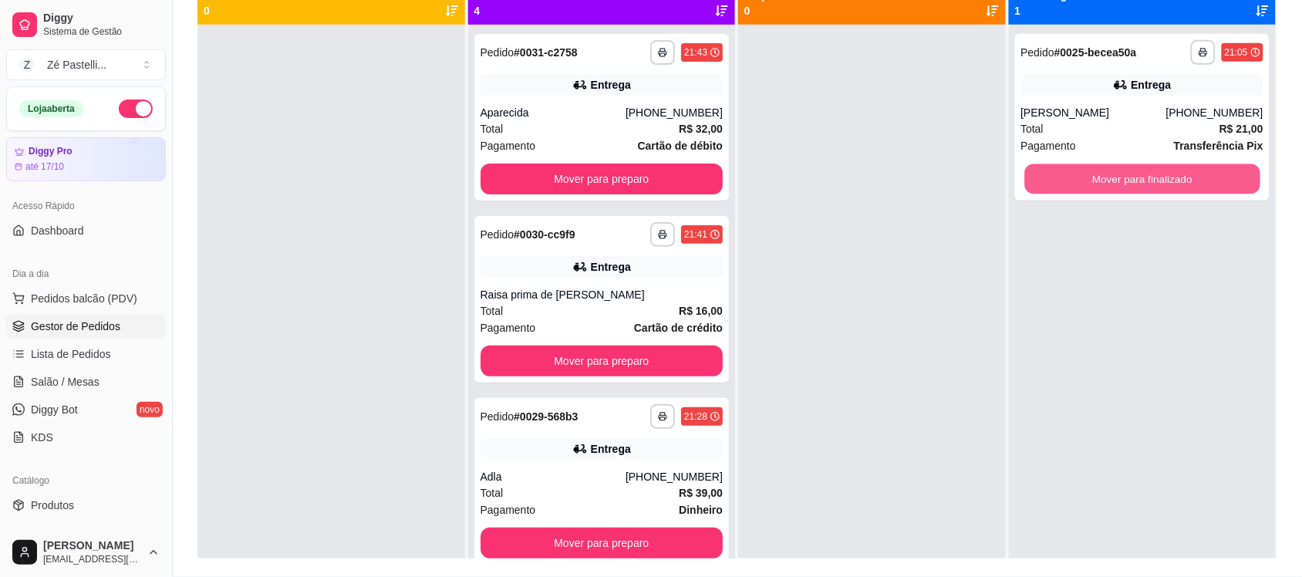
click at [1070, 178] on button "Mover para finalizado" at bounding box center [1141, 179] width 235 height 30
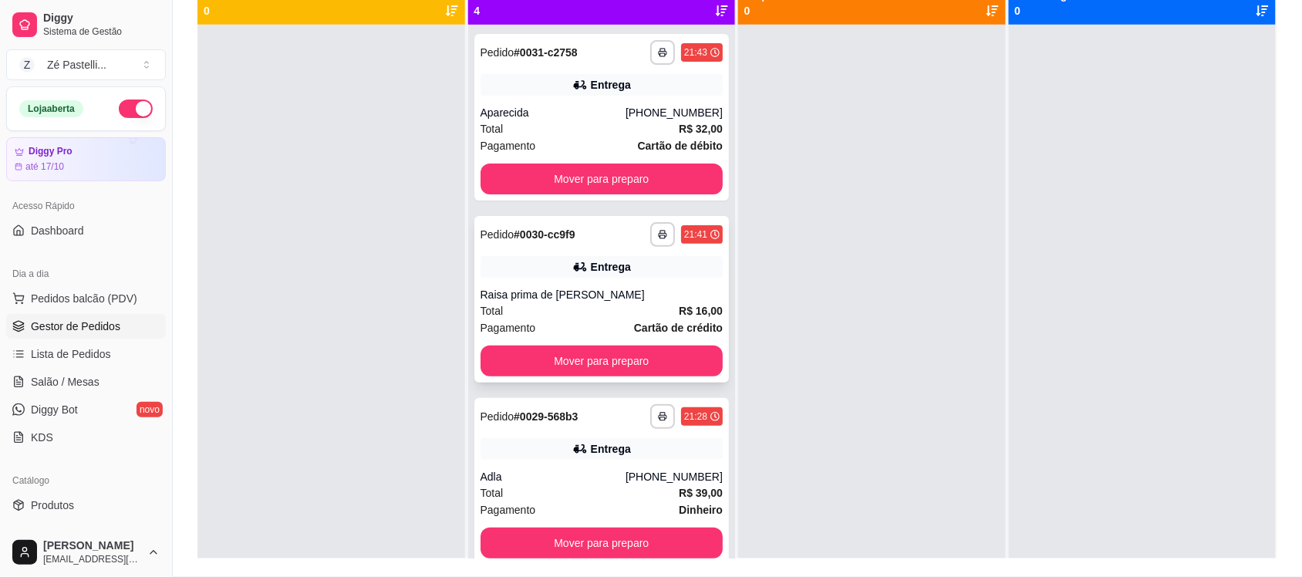
click at [591, 259] on div "Entrega" at bounding box center [611, 266] width 40 height 15
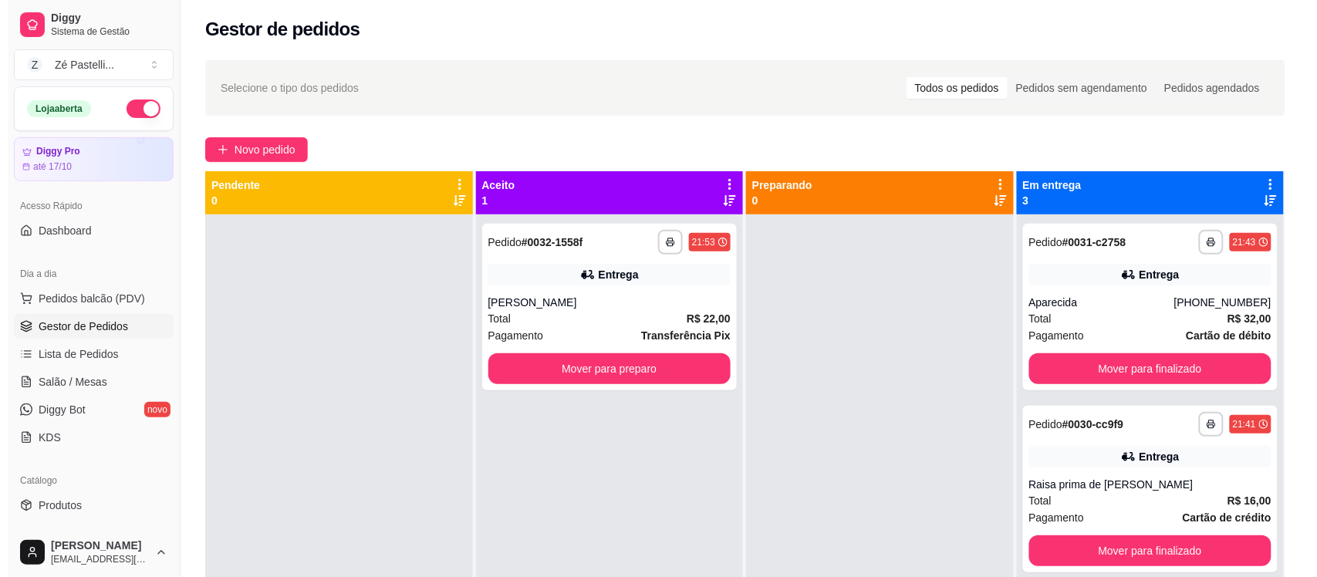
scroll to position [0, 0]
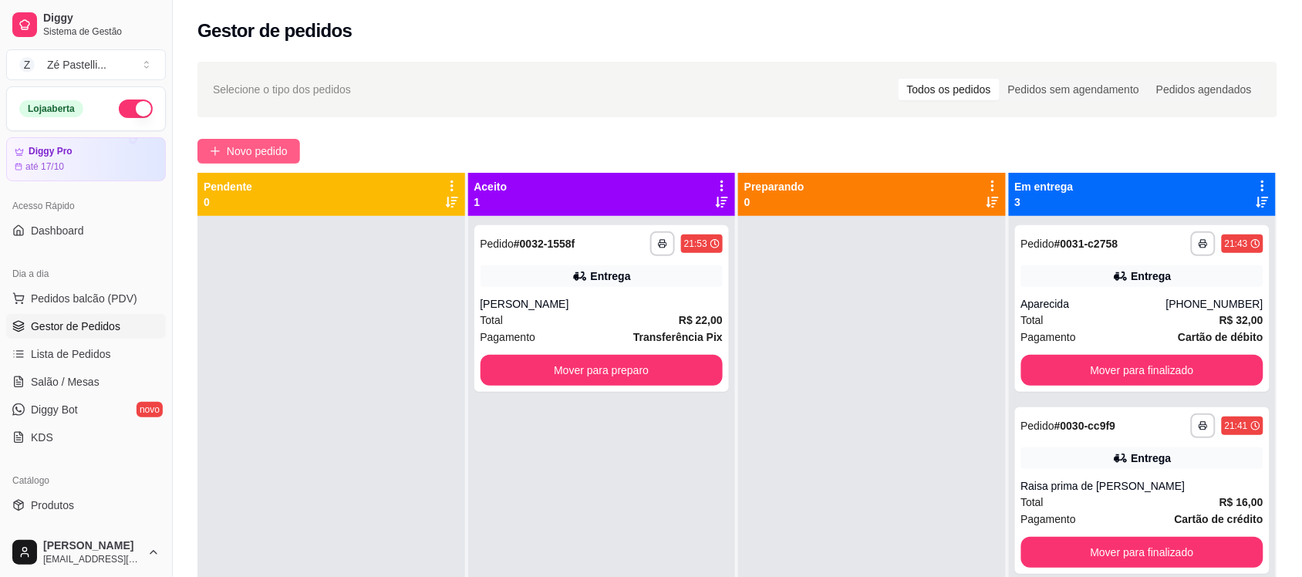
click at [248, 152] on span "Novo pedido" at bounding box center [257, 151] width 61 height 17
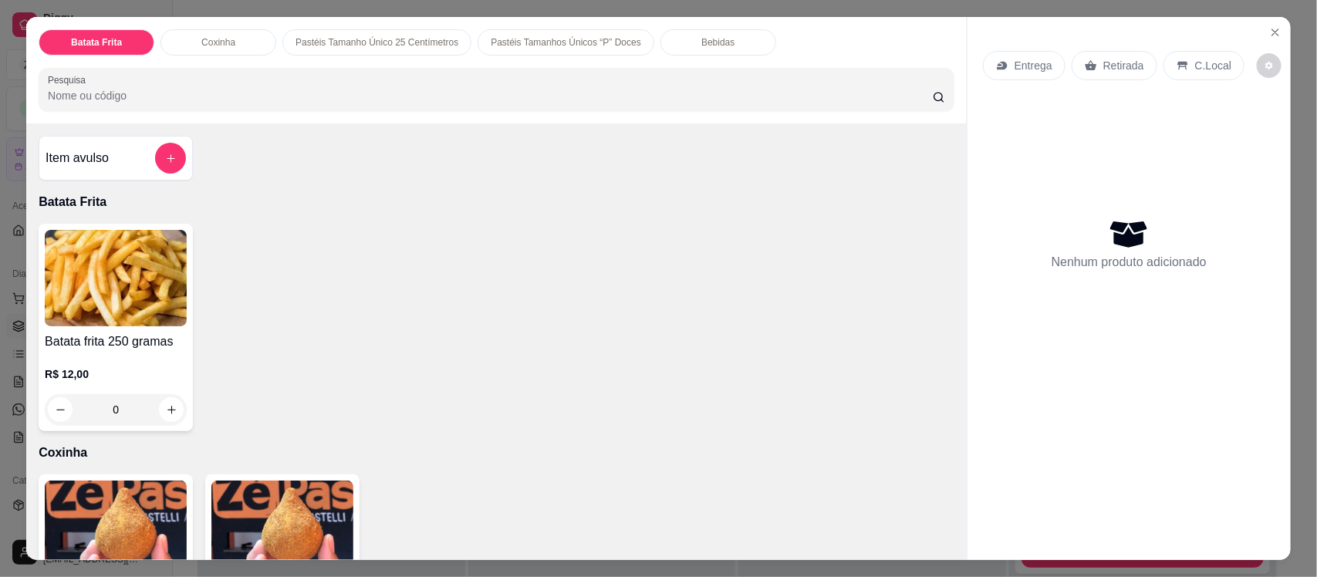
click at [351, 102] on input "Pesquisa" at bounding box center [490, 95] width 885 height 15
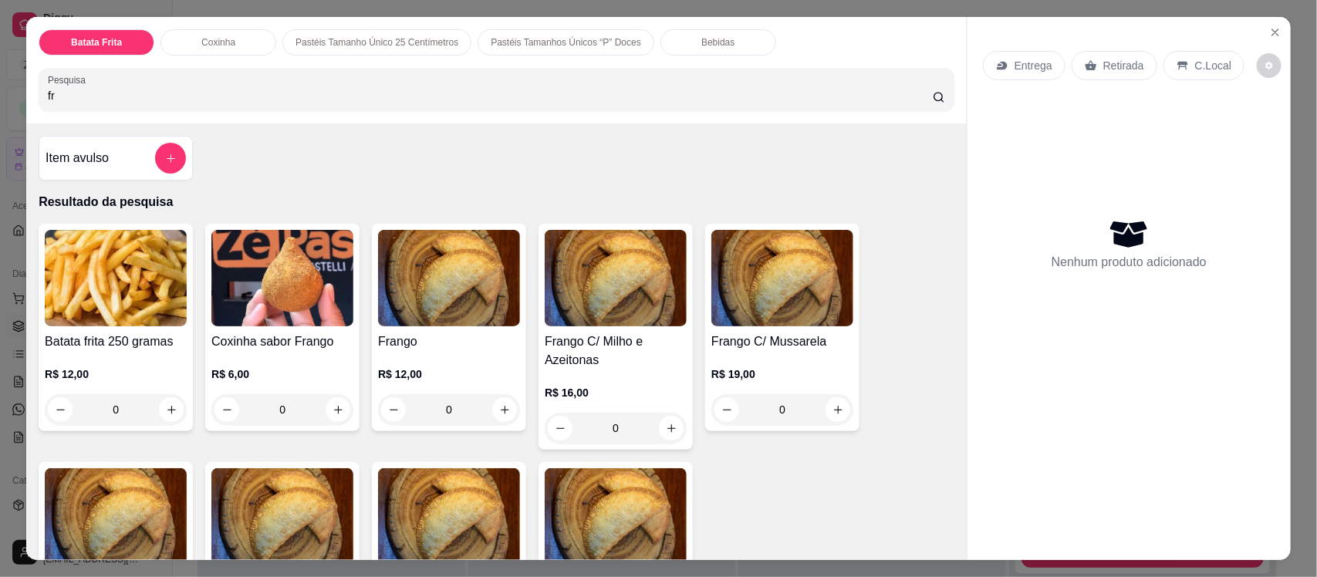
type input "fr"
click at [453, 329] on div "Frango R$ 12,00 0" at bounding box center [449, 328] width 154 height 208
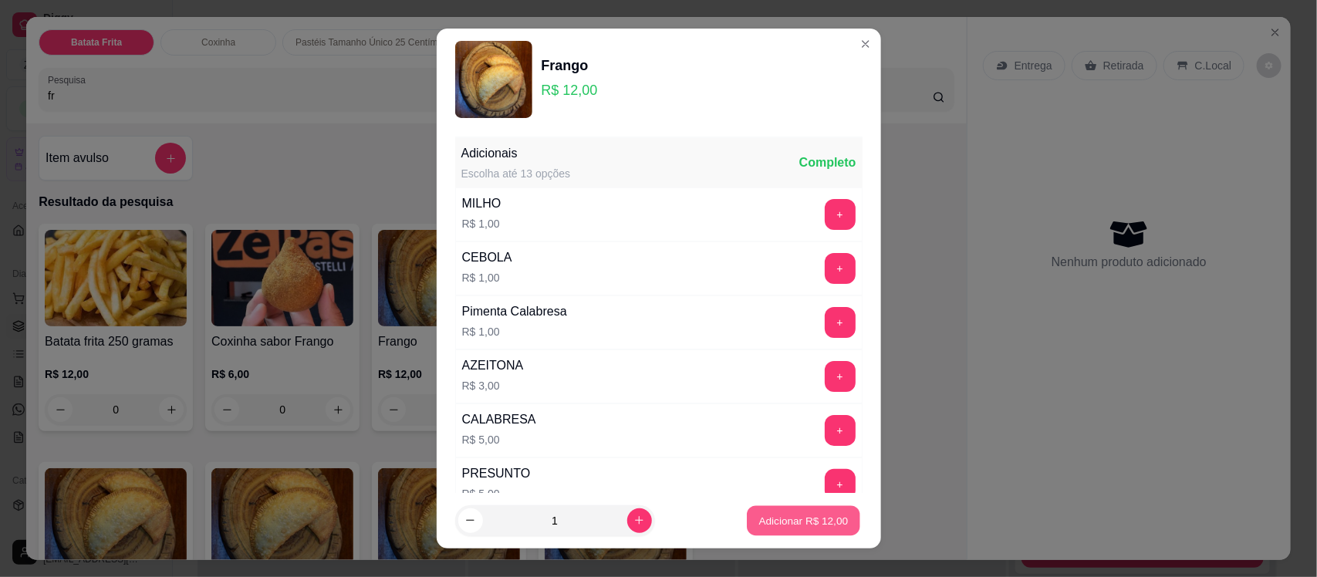
click at [759, 518] on p "Adicionar R$ 12,00" at bounding box center [803, 520] width 89 height 15
type input "1"
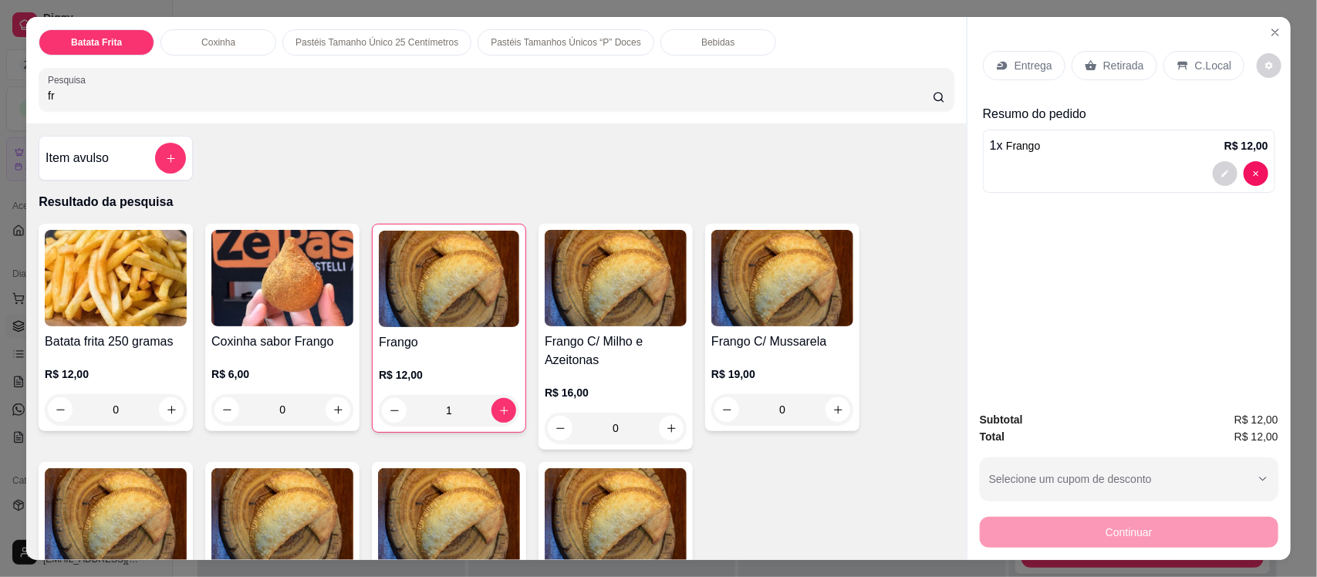
click at [1020, 59] on p "Entrega" at bounding box center [1033, 65] width 38 height 15
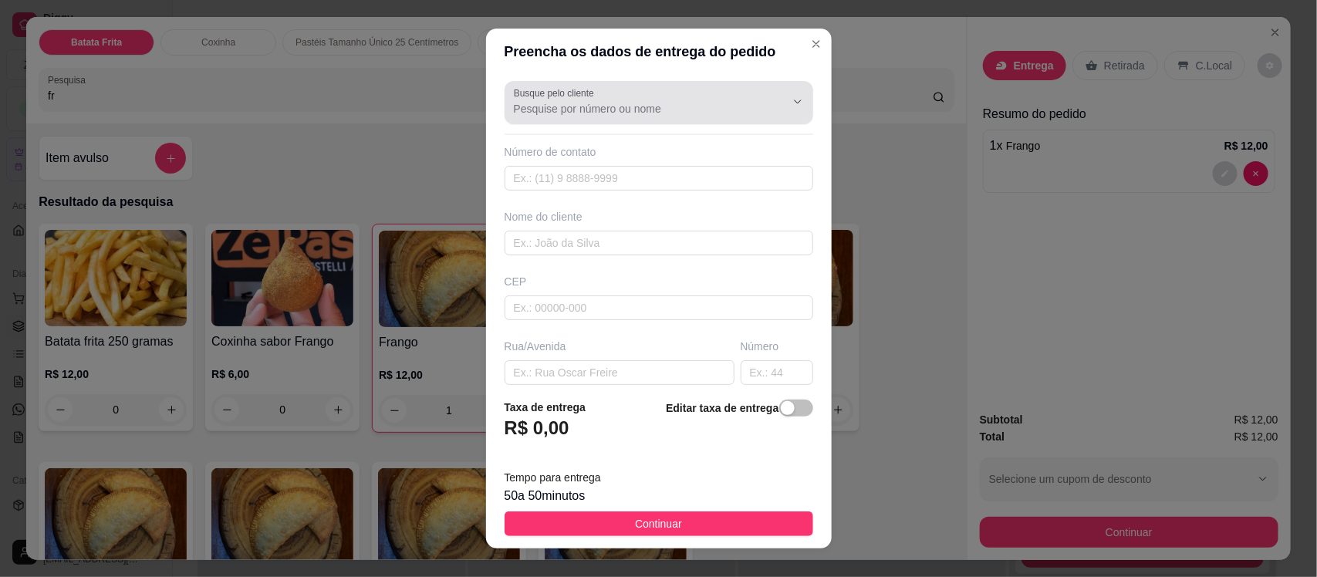
click at [561, 102] on input "Busque pelo cliente" at bounding box center [637, 108] width 247 height 15
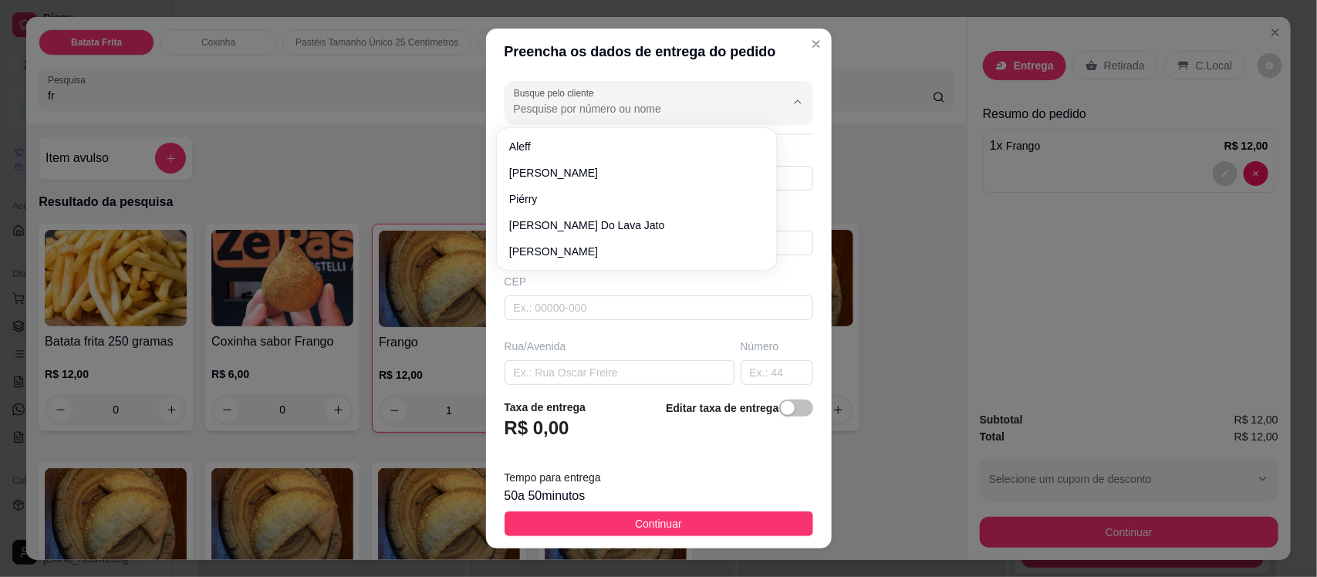
click at [561, 102] on input "Busque pelo cliente" at bounding box center [637, 108] width 247 height 15
type input "cida"
click at [521, 114] on input "Busque pelo cliente" at bounding box center [637, 108] width 247 height 15
type input "cida de baba"
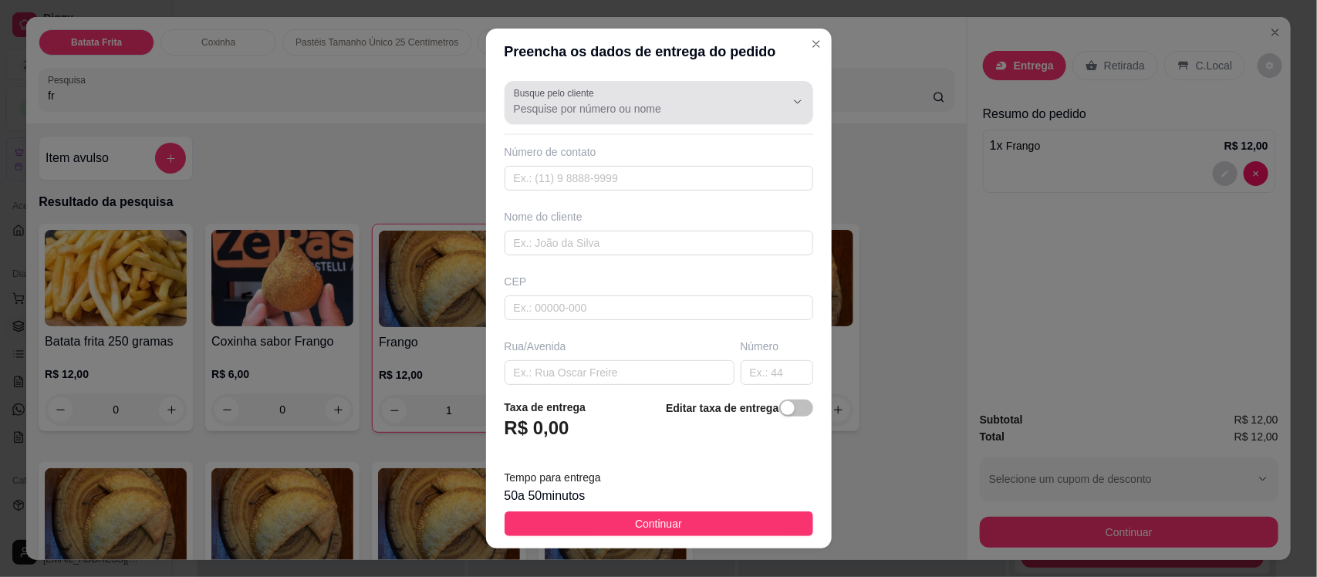
click at [642, 120] on div "Busque pelo cliente" at bounding box center [658, 102] width 309 height 43
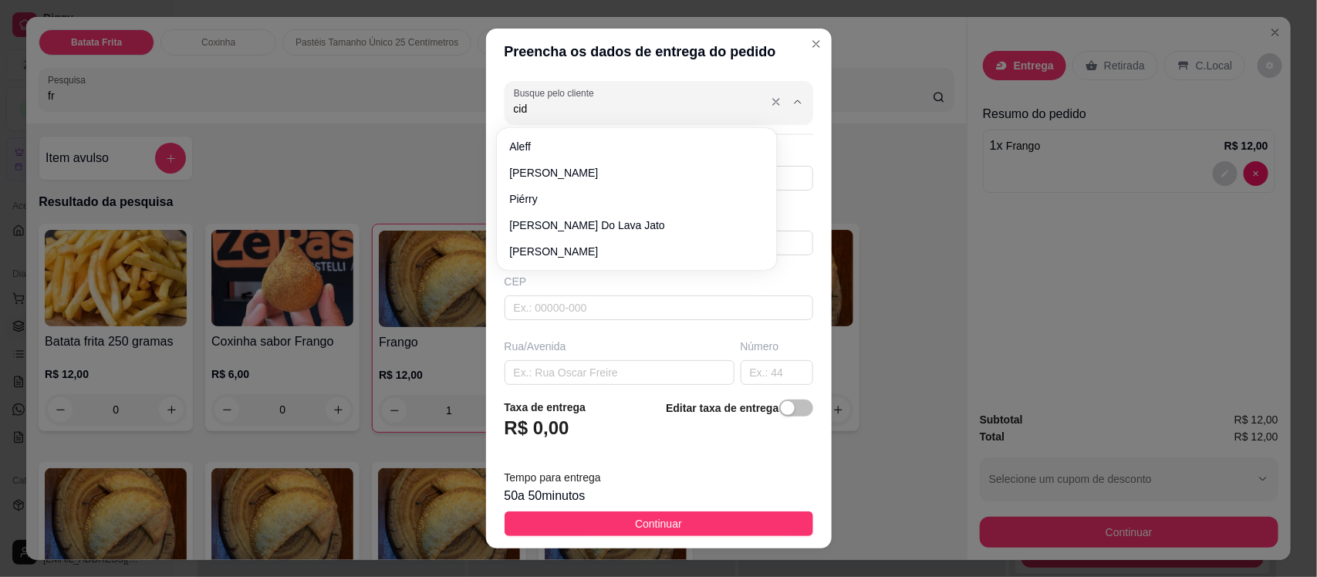
type input "cida"
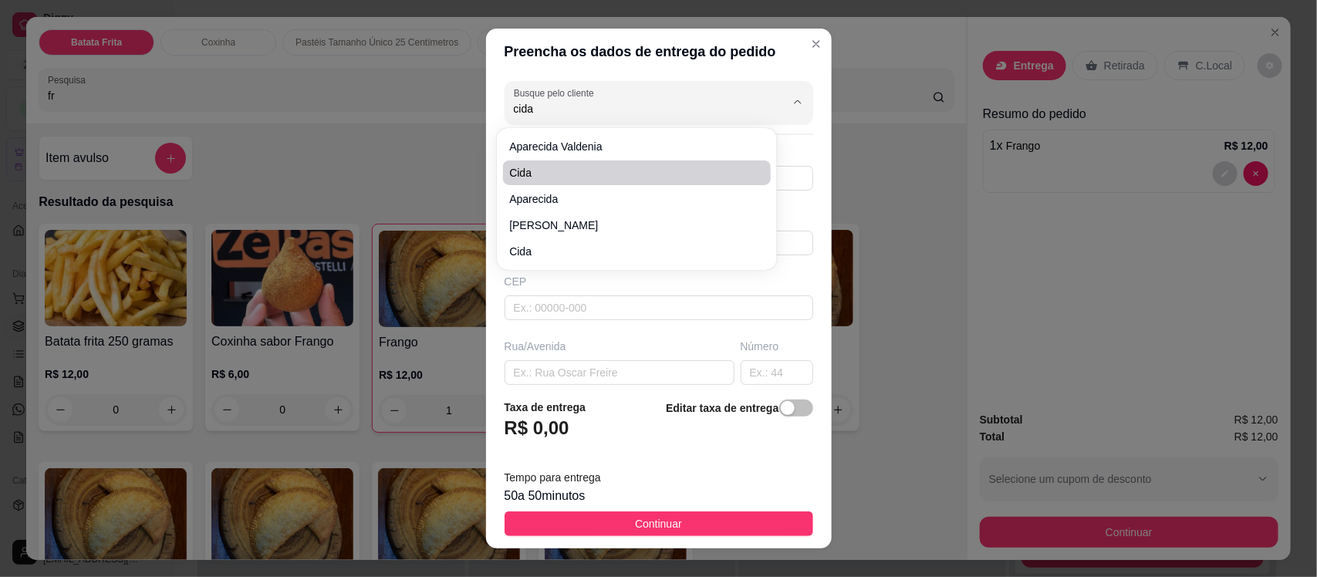
click at [581, 160] on li "Cida" at bounding box center [637, 172] width 268 height 25
type input "8893262808"
type input "Cida"
type input "63200000"
type input "Rua São Francisco"
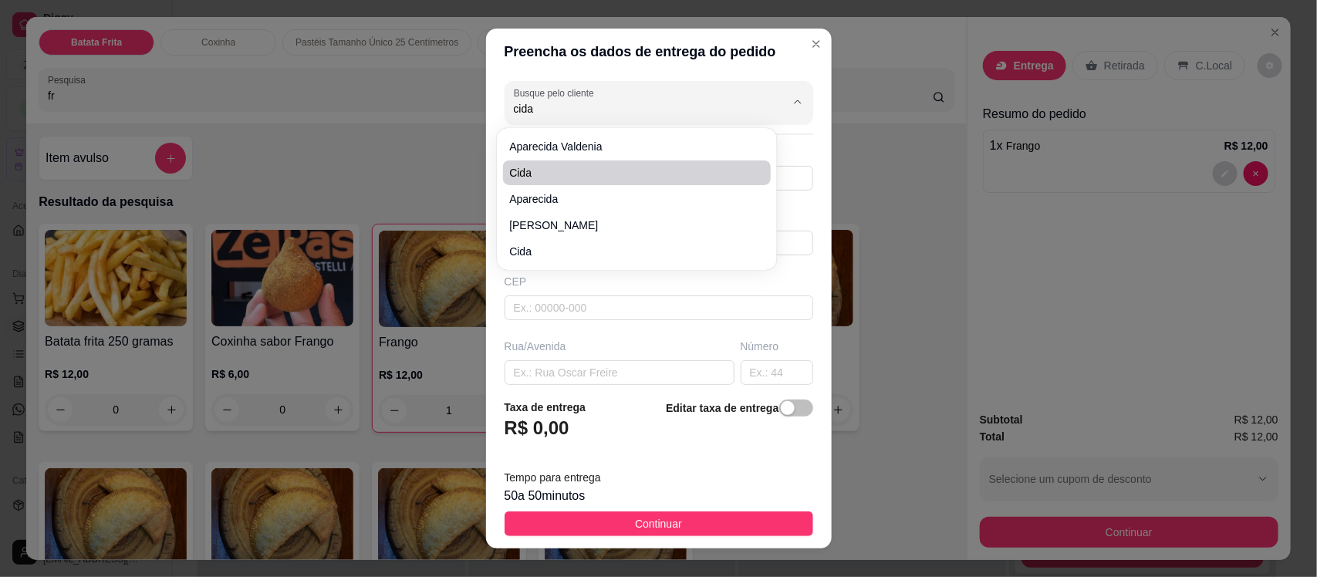
type input "261"
type input "Centro"
type input "Missão Velha"
type input "Salão de cosma , próximo ao Verdurao mãe rainha"
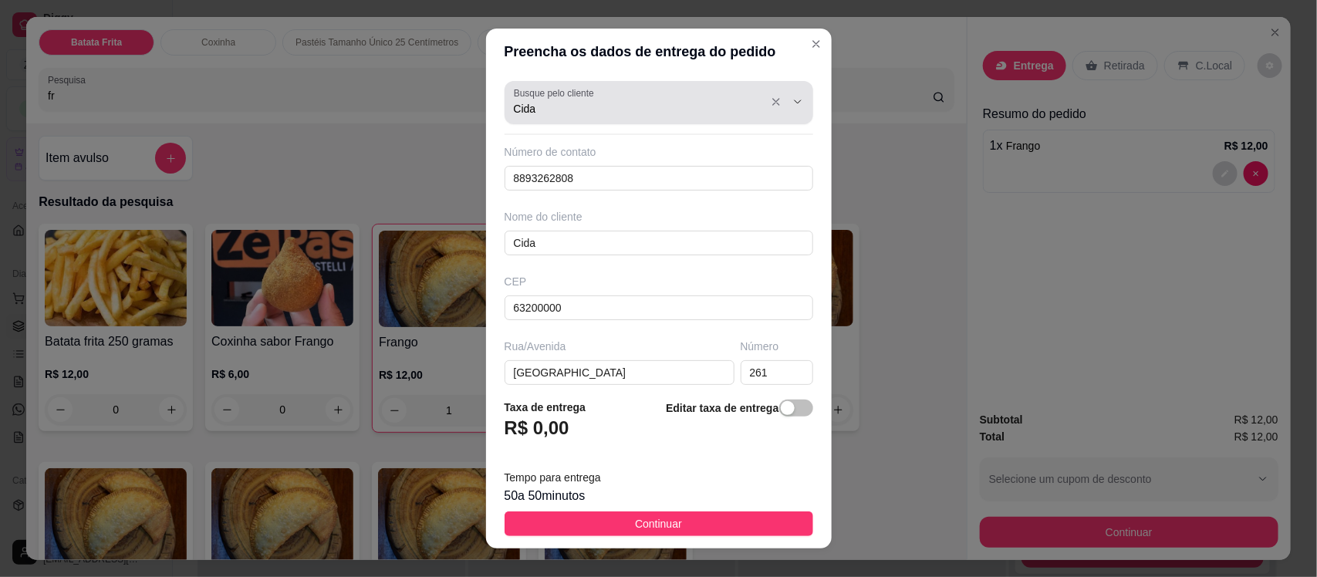
click at [626, 120] on div "Busque pelo cliente Cida" at bounding box center [658, 102] width 309 height 43
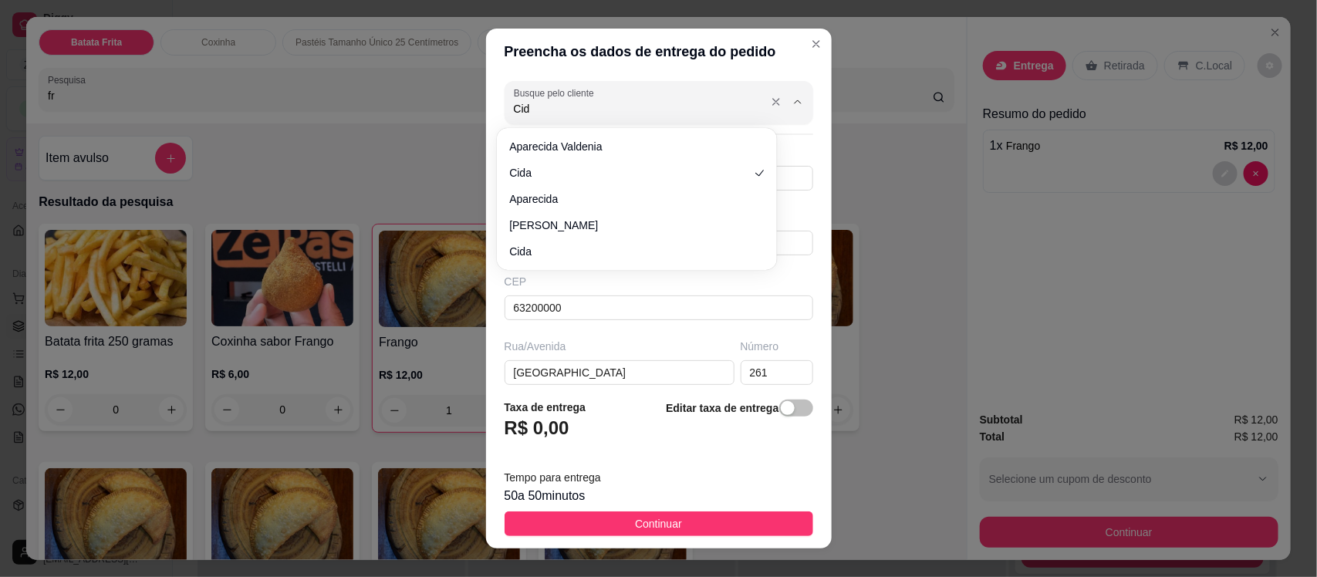
type input "Cida"
click at [596, 249] on span "Cida" at bounding box center [629, 251] width 240 height 15
type input "8881763600"
type input "Cida"
click at [599, 113] on input "Cida" at bounding box center [637, 108] width 247 height 15
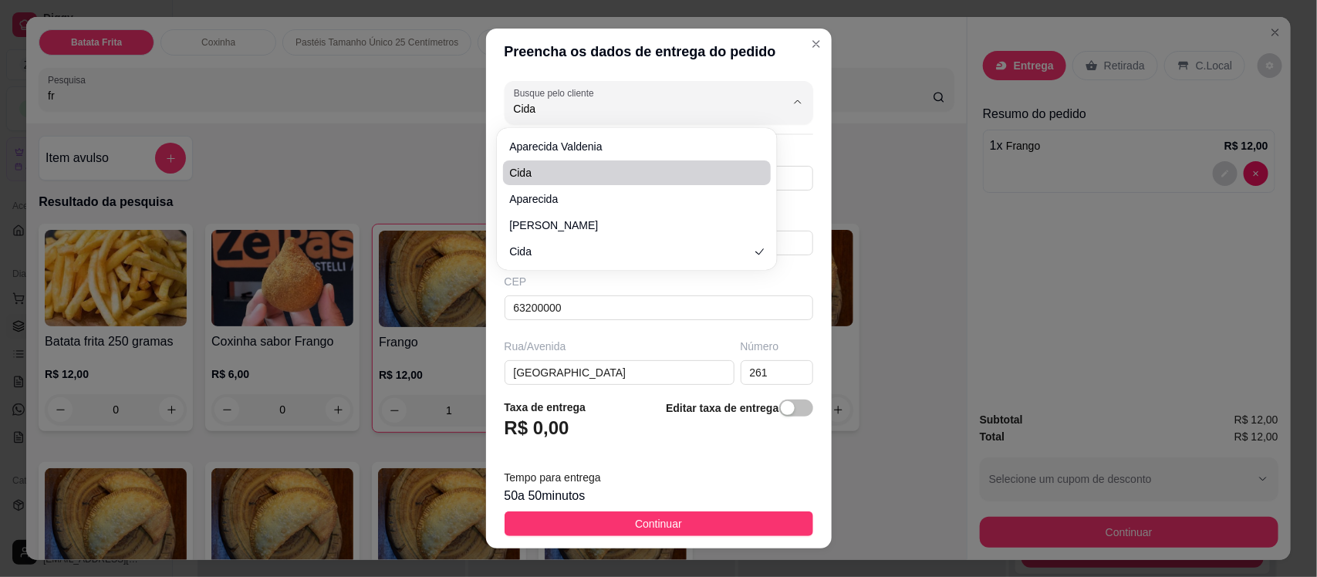
click at [575, 170] on span "Cida" at bounding box center [629, 172] width 240 height 15
type input "Cida"
type input "8893262808"
type input "Cida"
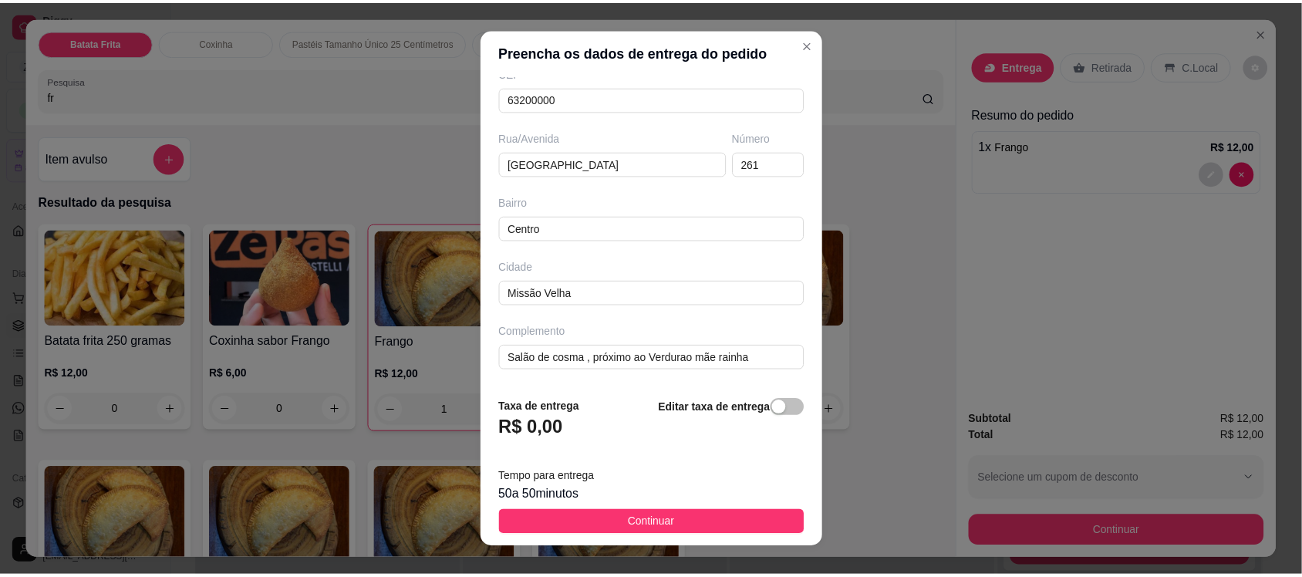
scroll to position [5, 0]
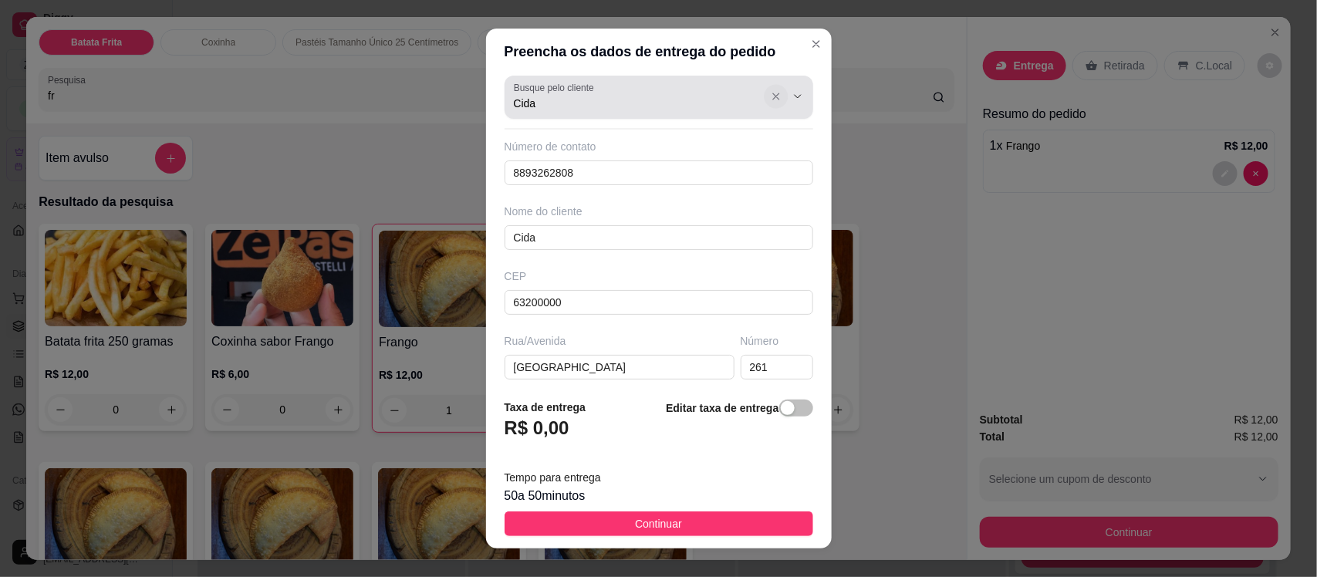
click at [773, 97] on icon "Show suggestions" at bounding box center [776, 97] width 6 height 6
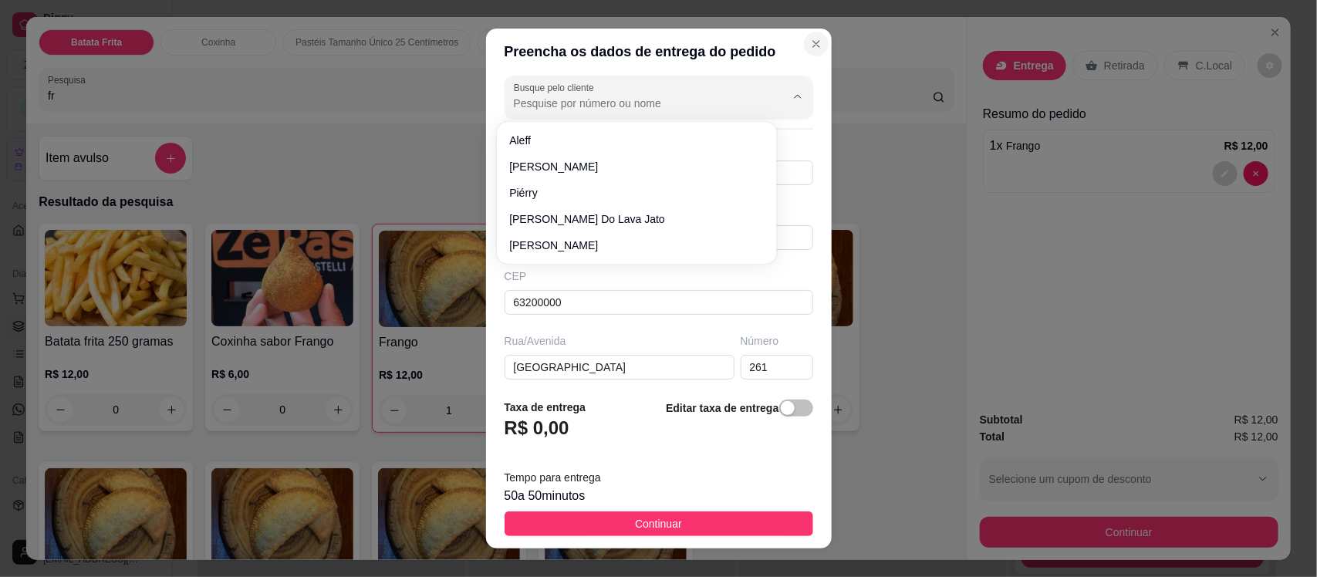
click at [810, 49] on icon "Close" at bounding box center [816, 44] width 12 height 12
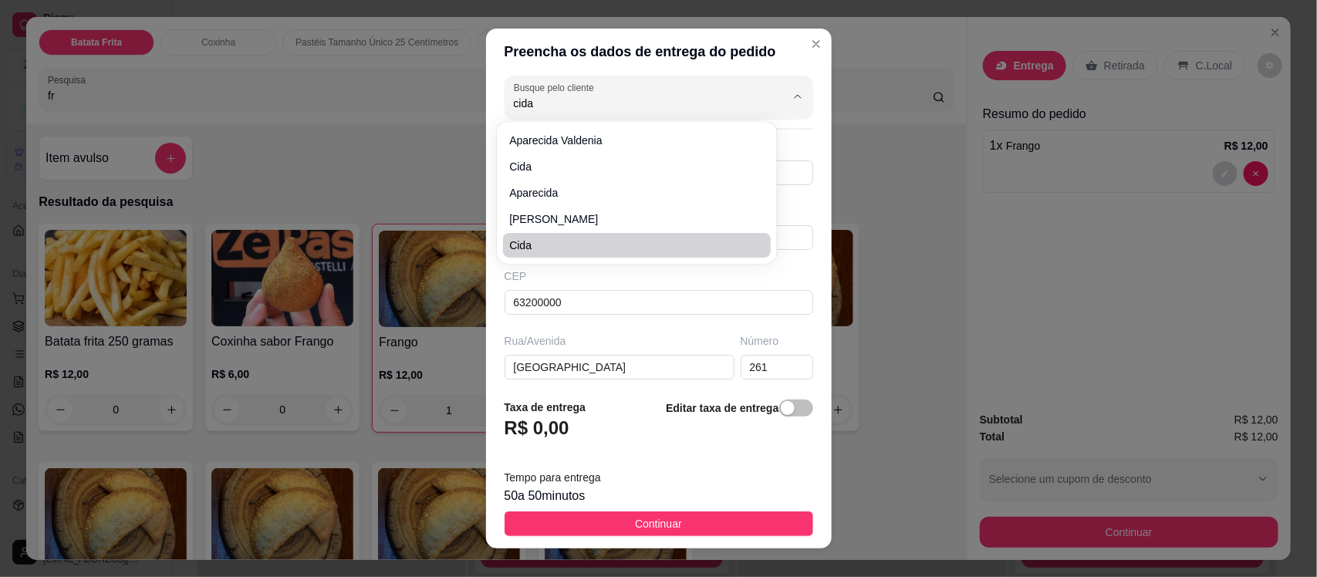
click at [554, 247] on span "Cida" at bounding box center [629, 245] width 240 height 15
type input "Cida"
type input "8881763600"
type input "Cida"
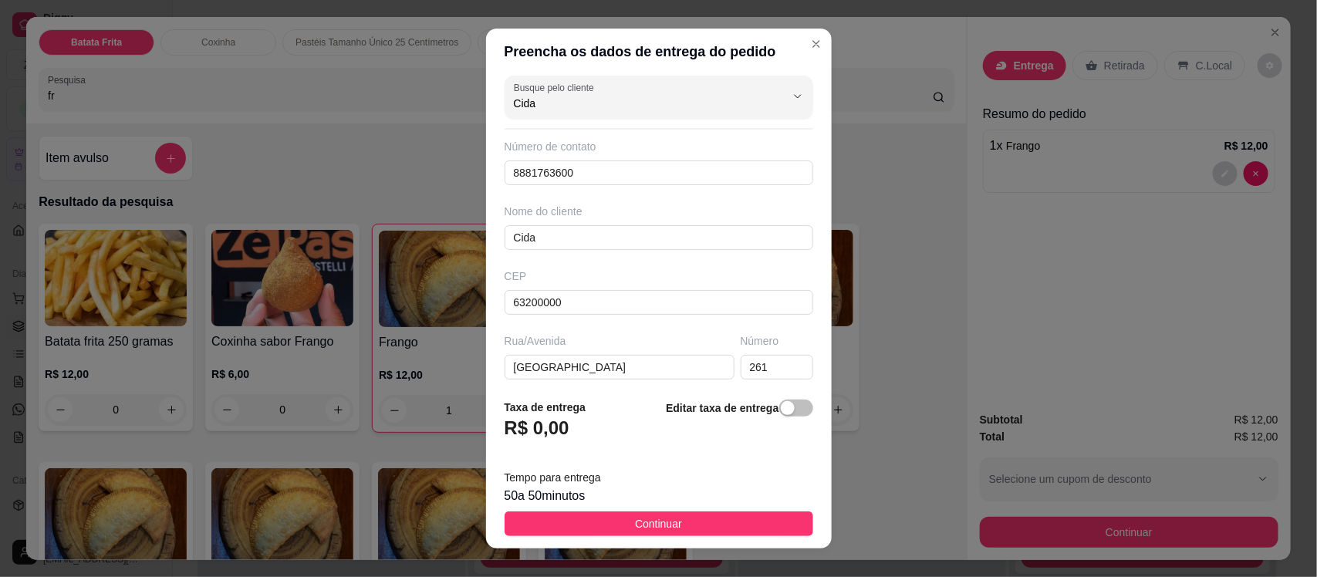
type input "Cida"
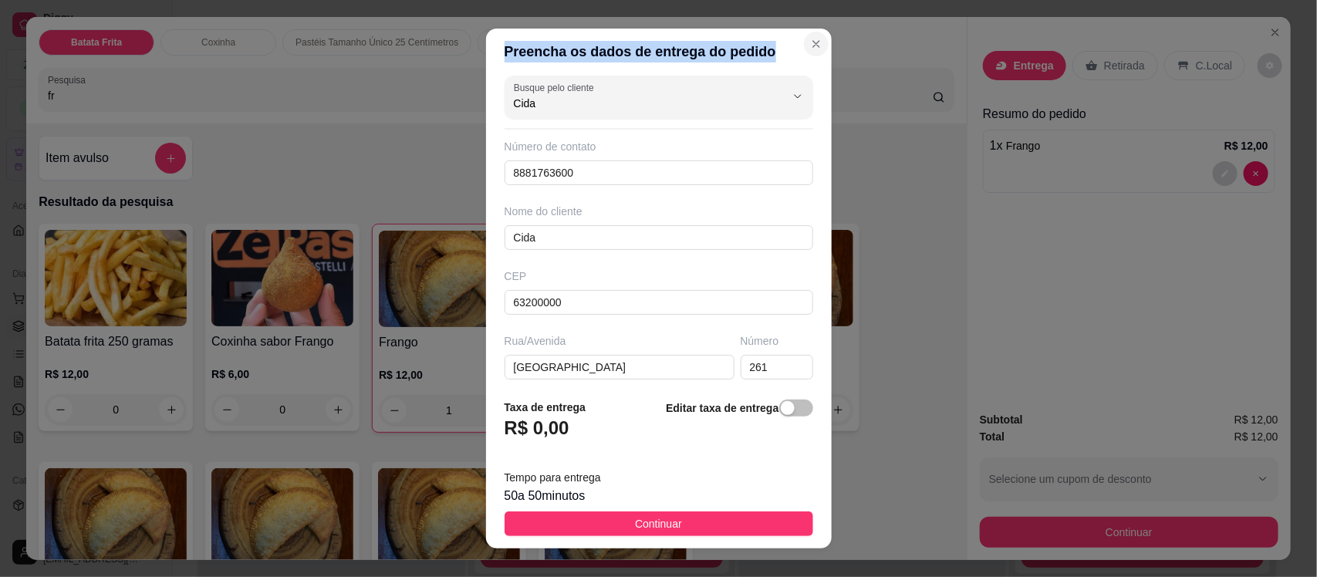
drag, startPoint x: 783, startPoint y: 54, endPoint x: 795, endPoint y: 36, distance: 21.2
click at [795, 36] on section "Preencha os dados de entrega do pedido Busque pelo cliente Cida Número de conta…" at bounding box center [659, 288] width 346 height 519
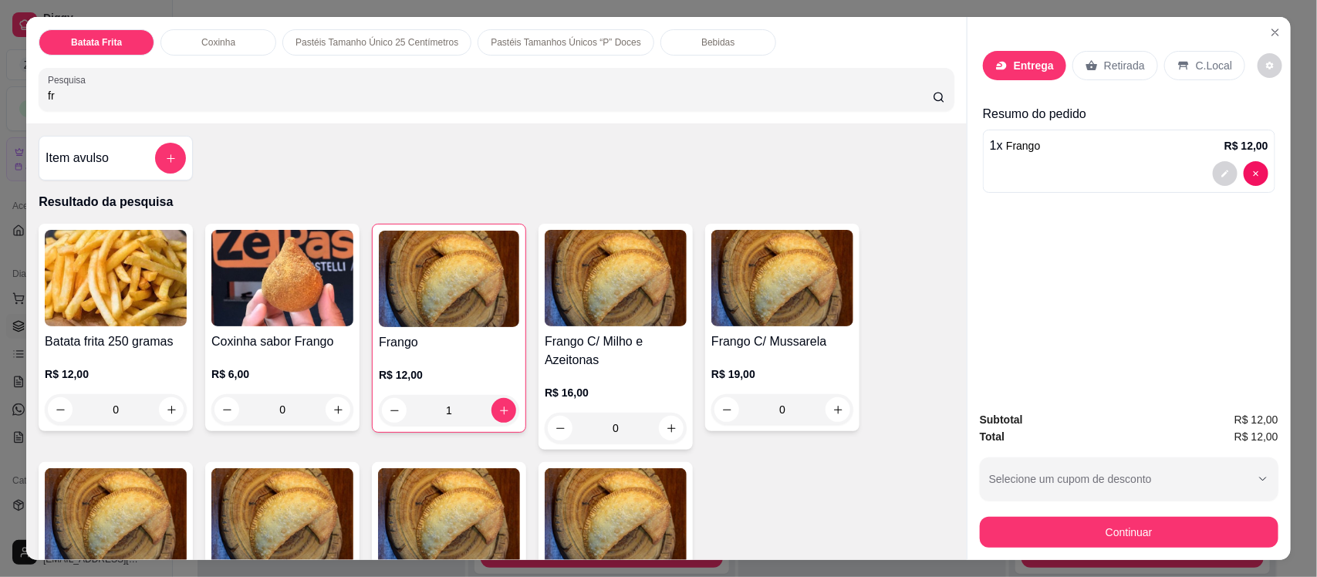
click at [999, 63] on icon at bounding box center [1001, 65] width 12 height 12
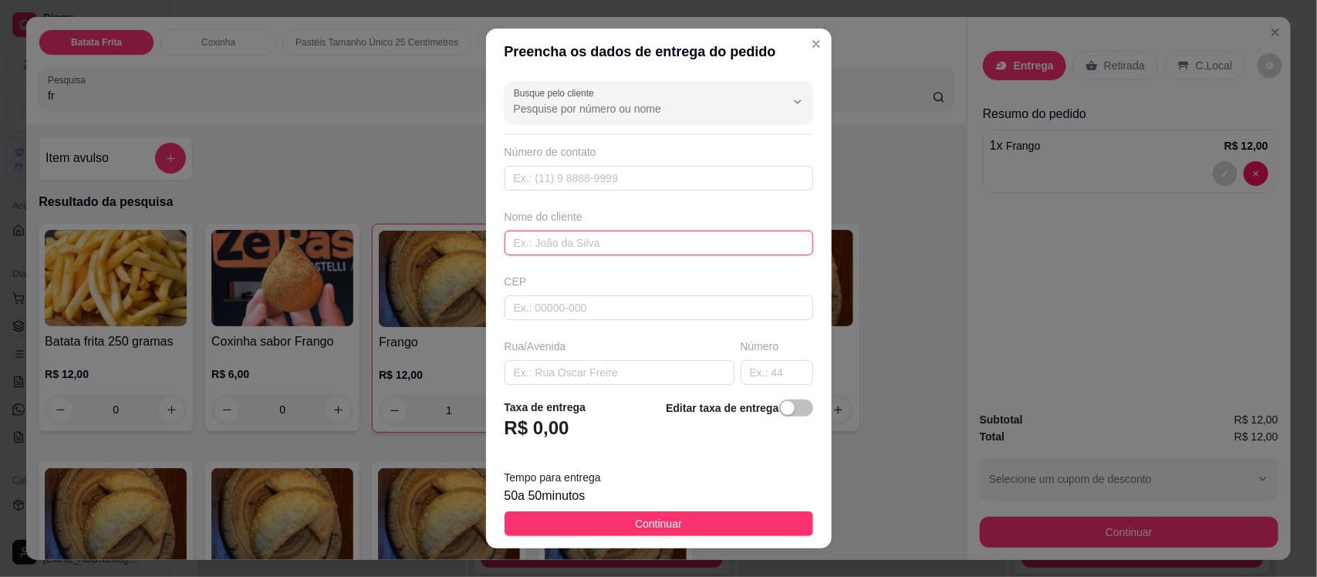
click at [530, 245] on input "text" at bounding box center [658, 243] width 309 height 25
type input "cida de baba"
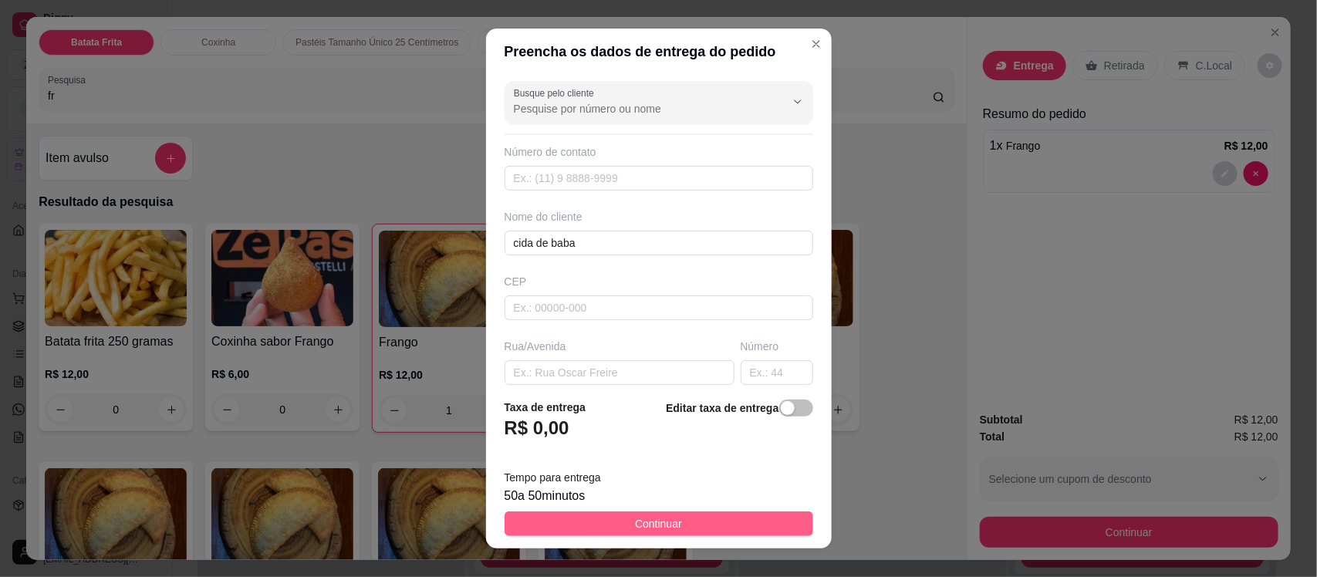
click at [691, 522] on button "Continuar" at bounding box center [658, 523] width 309 height 25
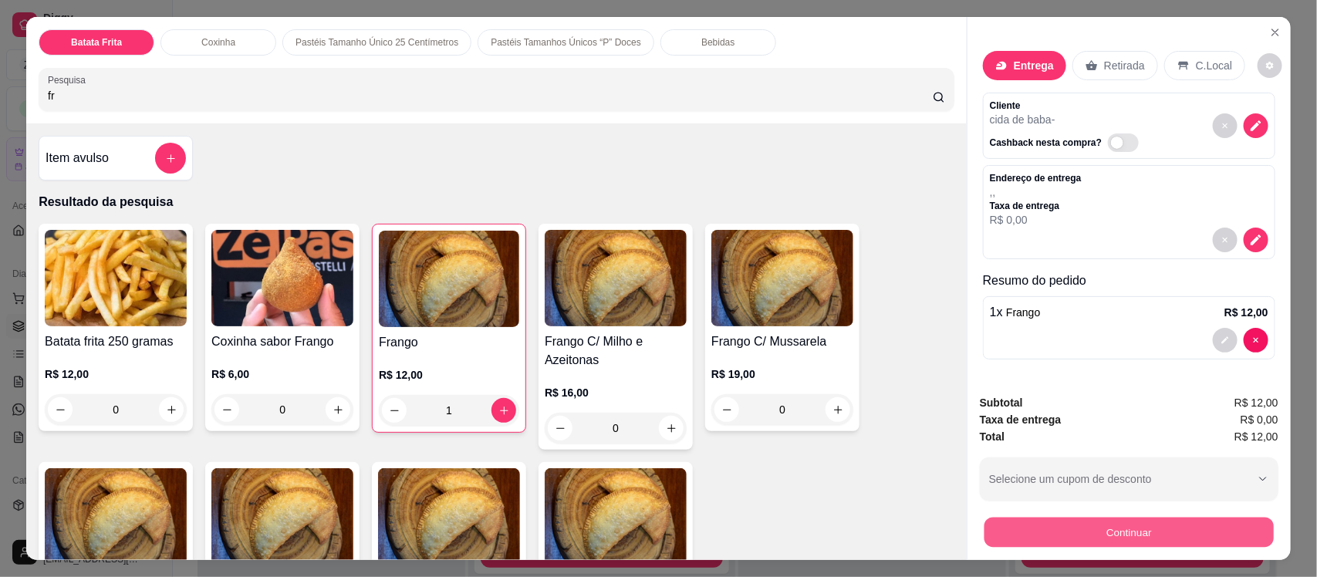
click at [1003, 533] on button "Continuar" at bounding box center [1128, 532] width 289 height 30
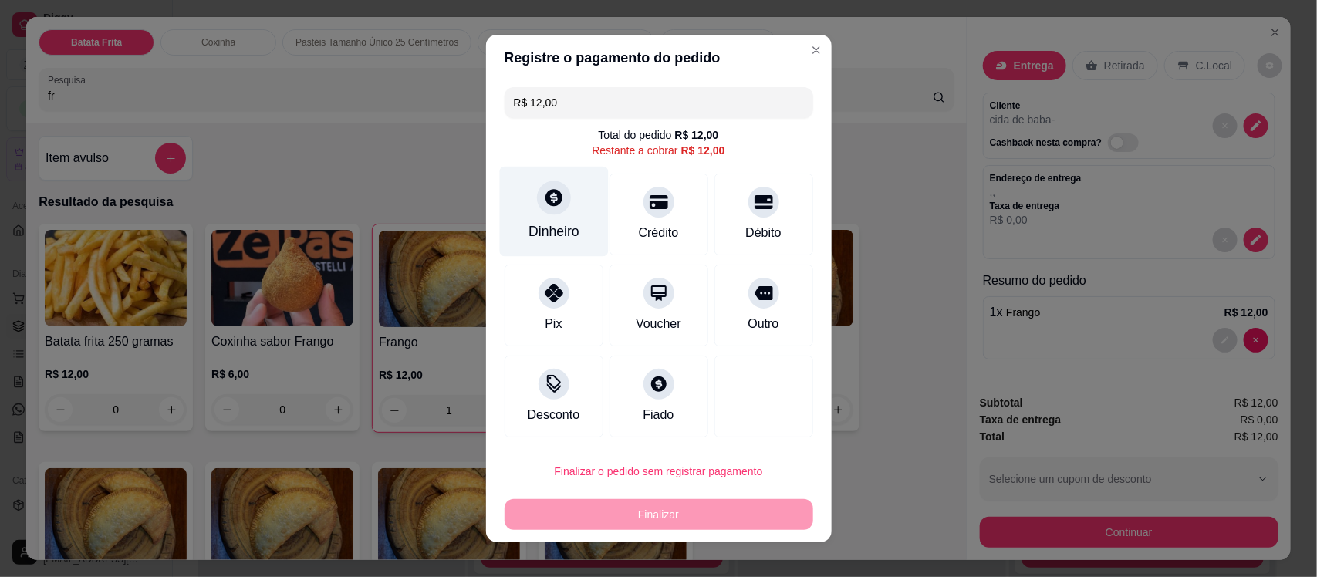
click at [562, 202] on div "Dinheiro" at bounding box center [553, 212] width 109 height 90
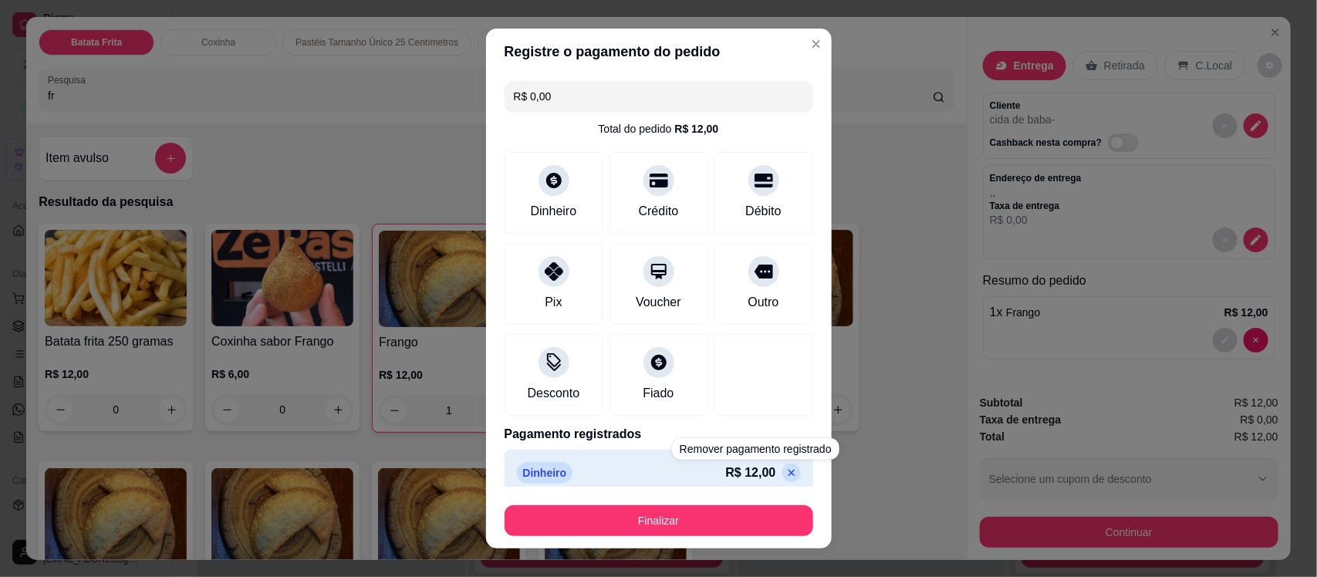
click at [782, 473] on p at bounding box center [791, 473] width 19 height 19
type input "R$ 12,00"
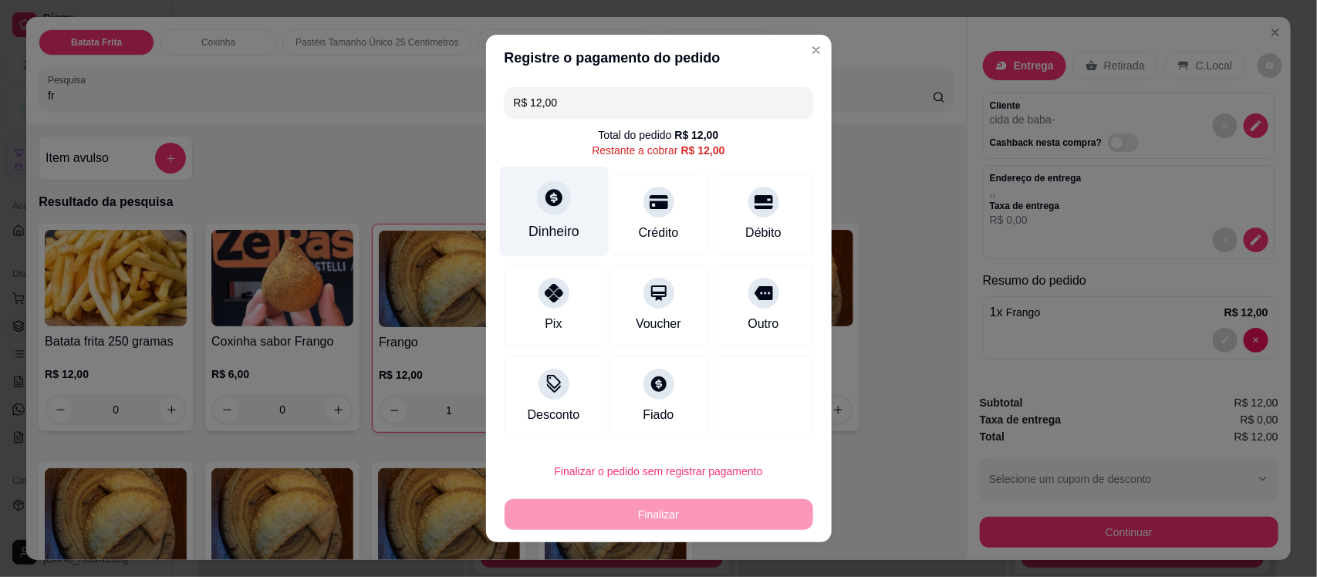
click at [540, 213] on div at bounding box center [554, 198] width 34 height 34
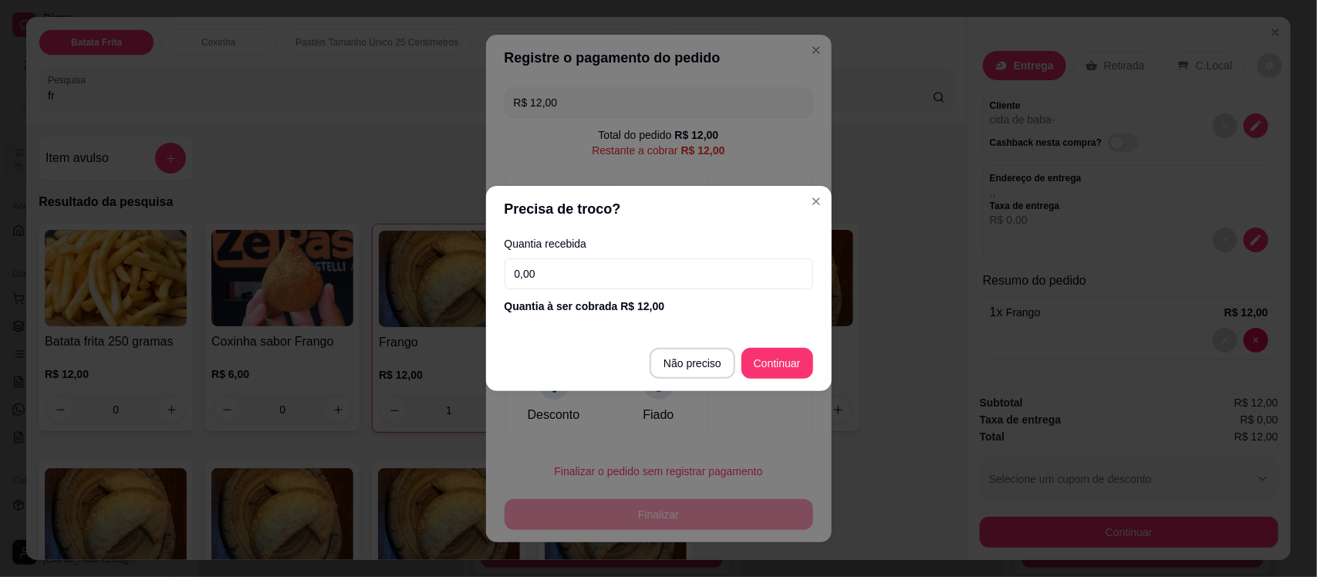
click at [572, 279] on input "0,00" at bounding box center [658, 273] width 309 height 31
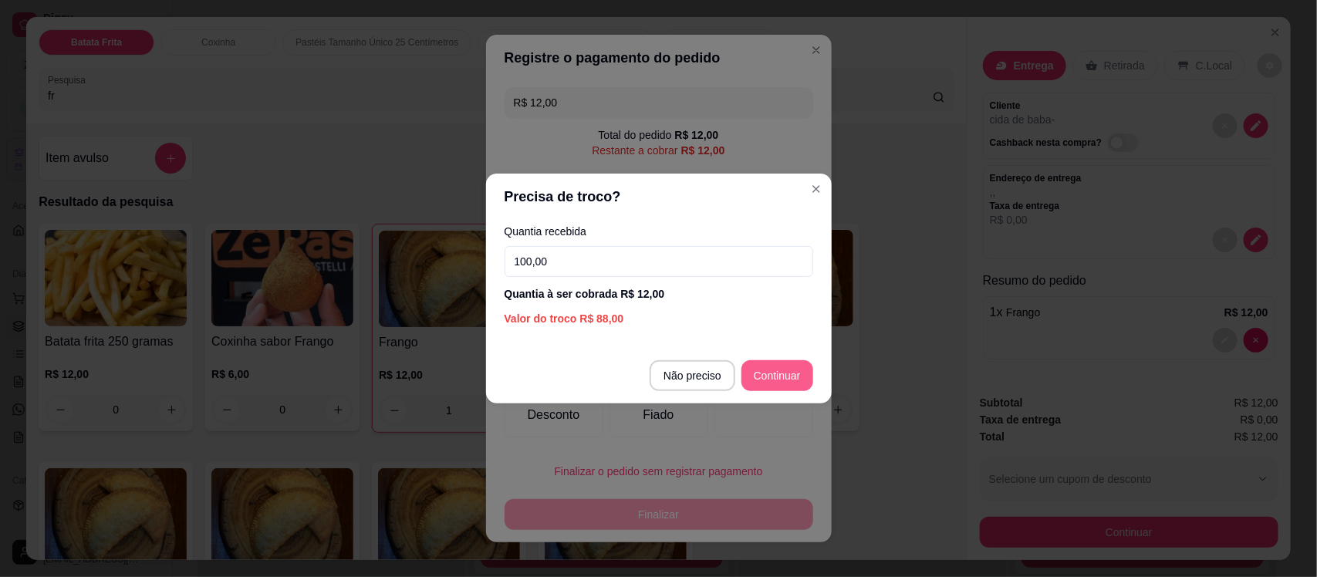
type input "100,00"
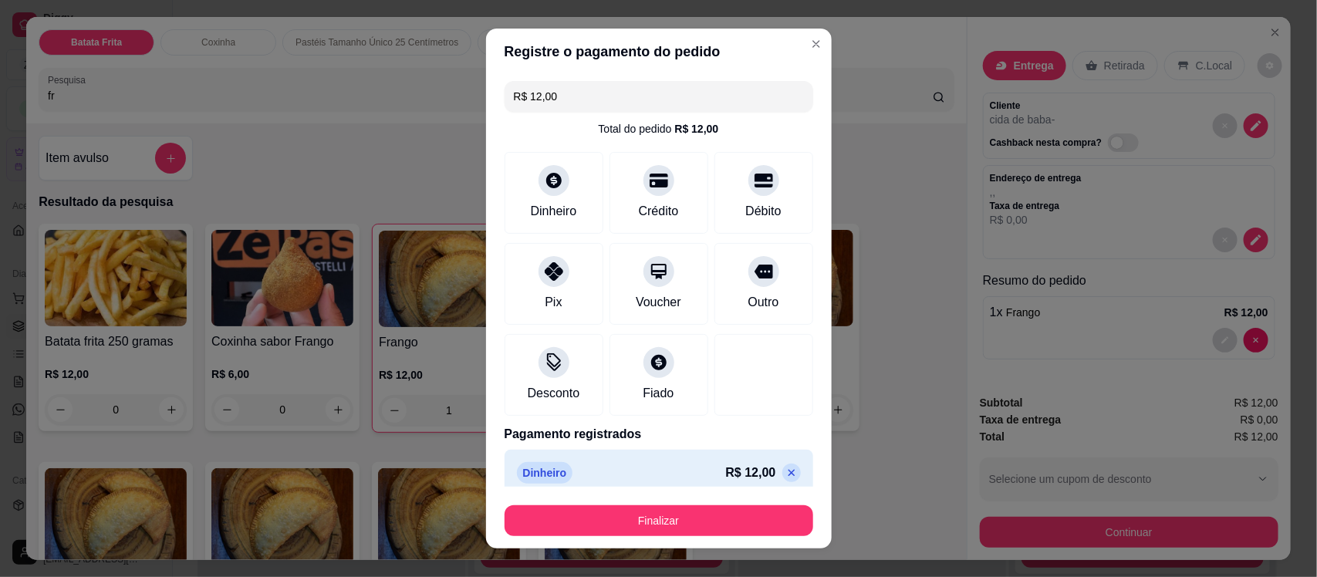
type input "R$ 0,00"
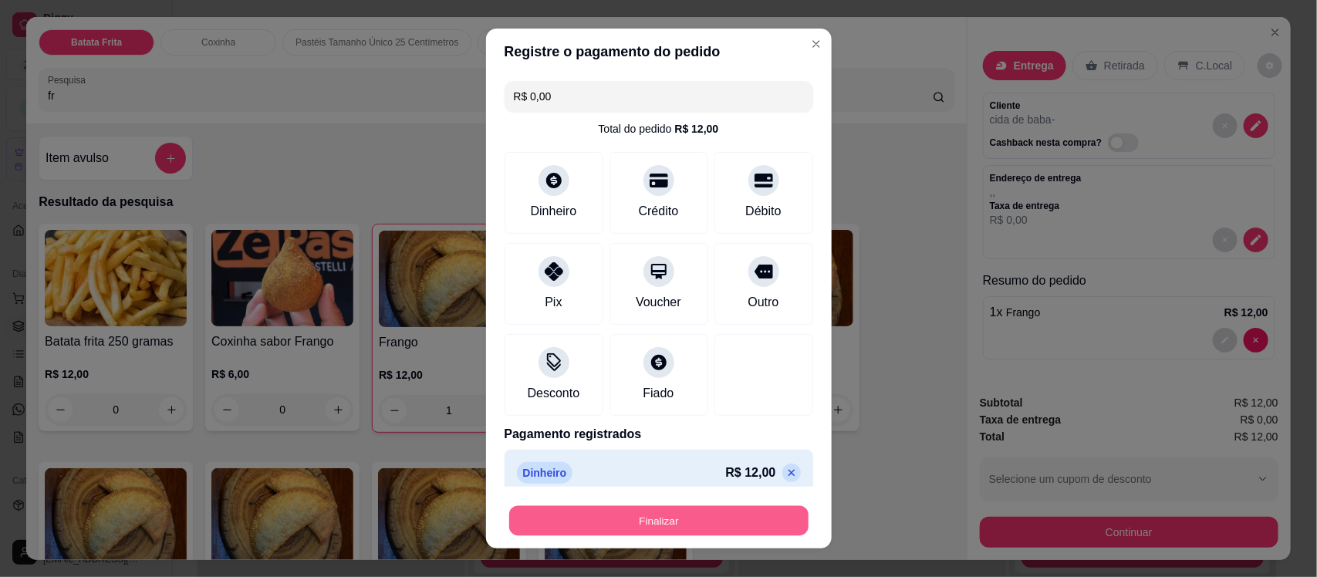
click at [652, 515] on button "Finalizar" at bounding box center [658, 520] width 299 height 30
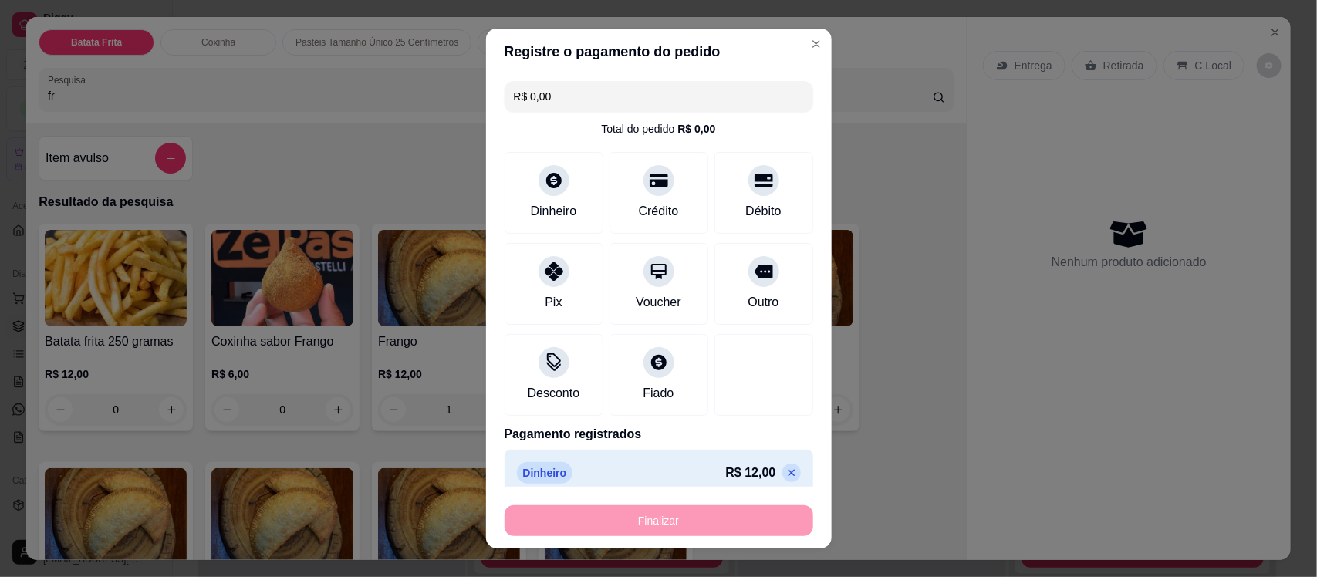
type input "0"
type input "-R$ 12,00"
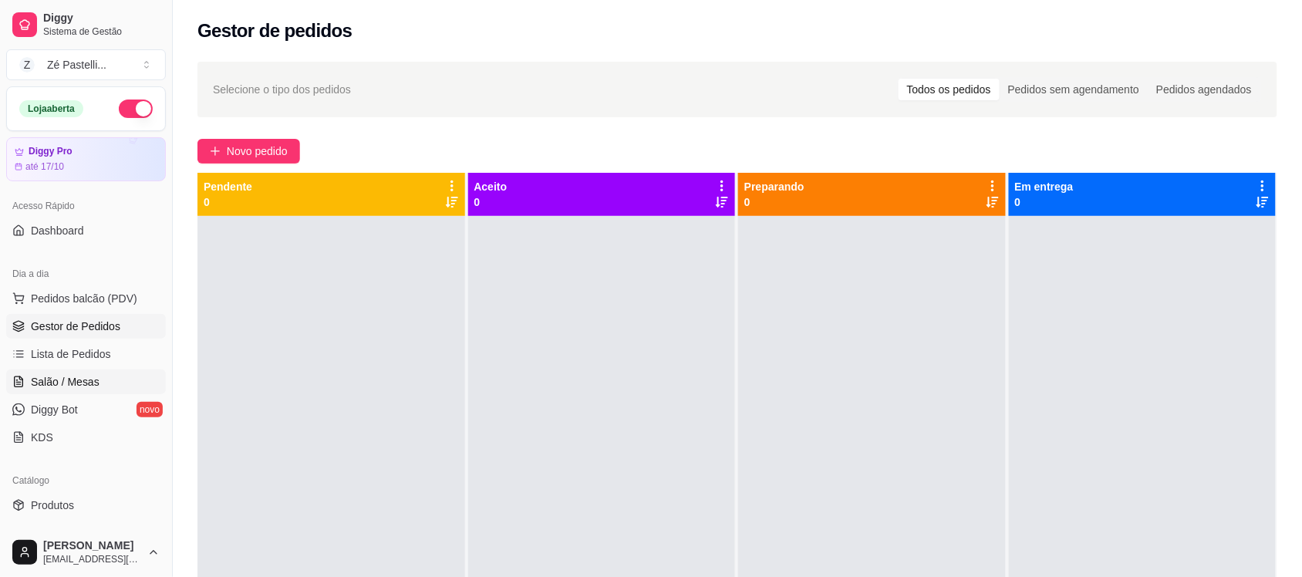
drag, startPoint x: 0, startPoint y: 0, endPoint x: 46, endPoint y: 383, distance: 385.4
click at [46, 383] on span "Salão / Mesas" at bounding box center [65, 381] width 69 height 15
